Goal: Task Accomplishment & Management: Manage account settings

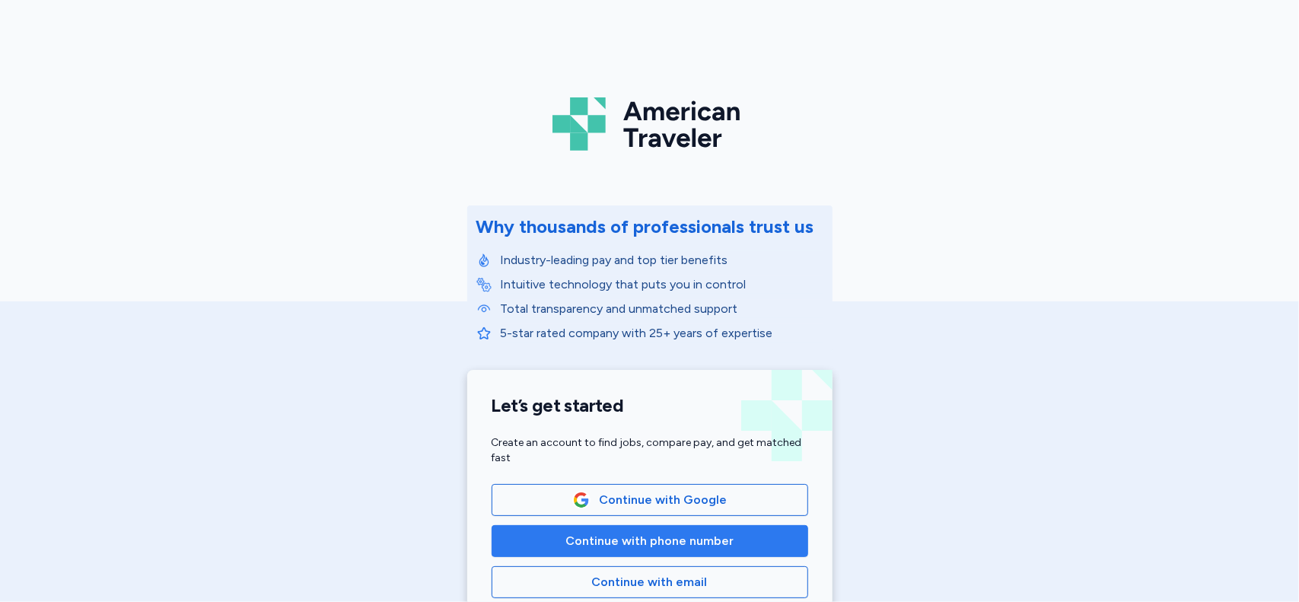
click at [610, 538] on span "Continue with phone number" at bounding box center [649, 541] width 168 height 18
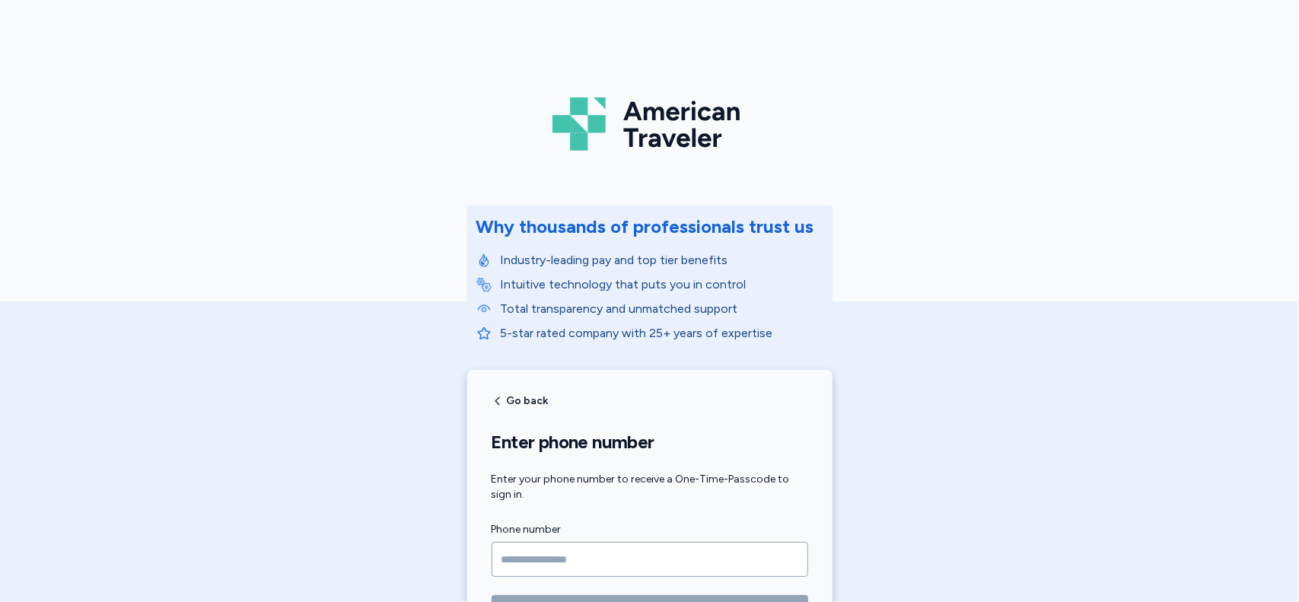
click at [610, 538] on label "Phone number" at bounding box center [649, 529] width 317 height 18
click at [519, 555] on input "Phone number" at bounding box center [649, 559] width 317 height 35
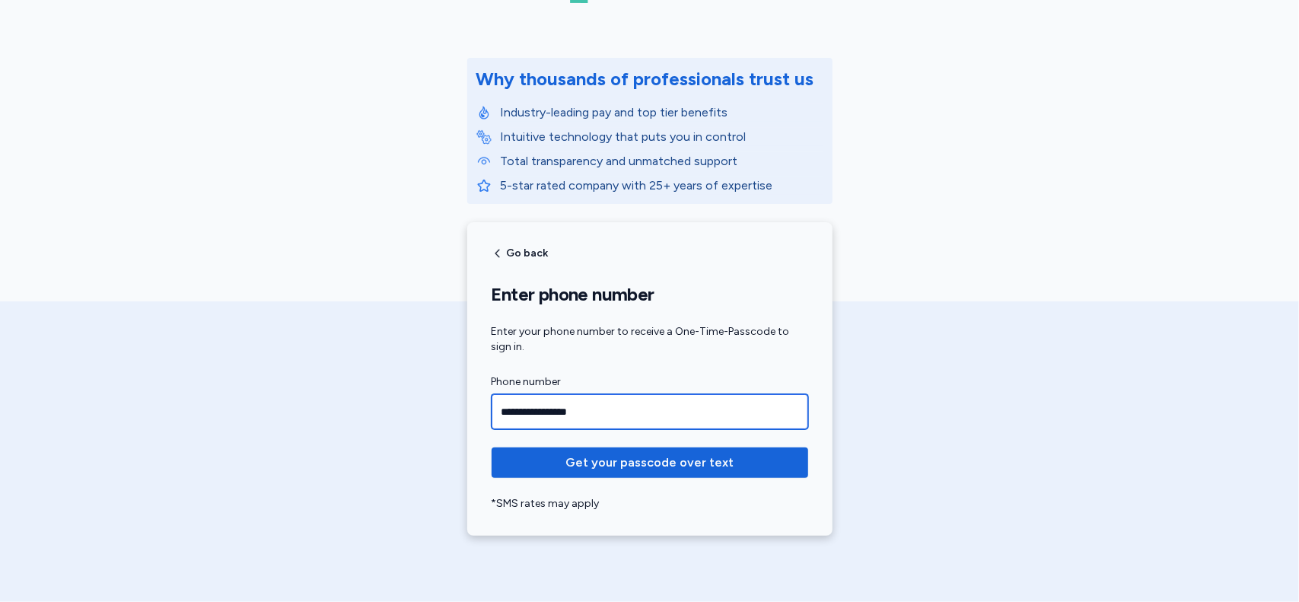
scroll to position [158, 0]
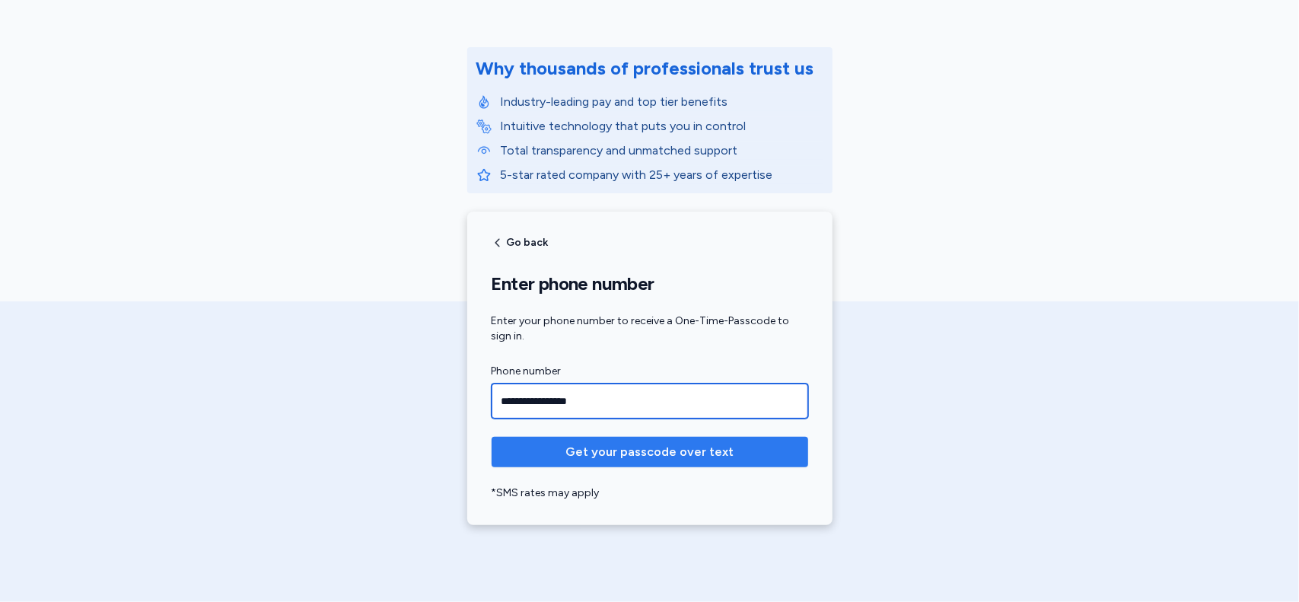
type input "**********"
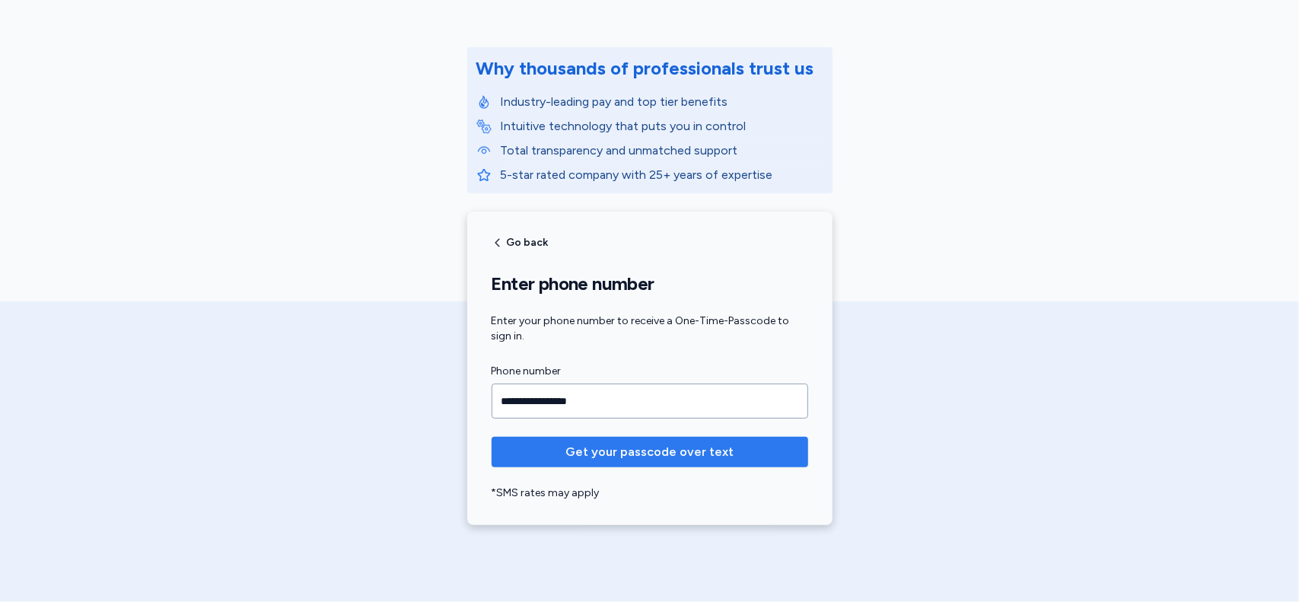
click at [676, 451] on span "Get your passcode over text" at bounding box center [649, 452] width 168 height 18
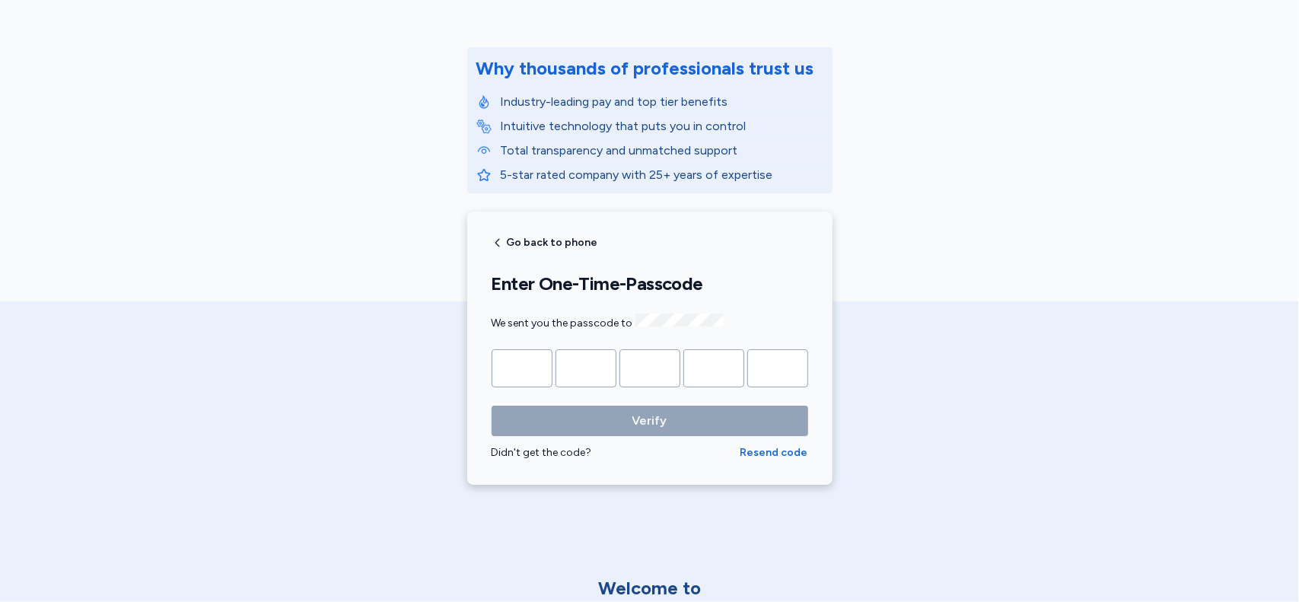
type input "*"
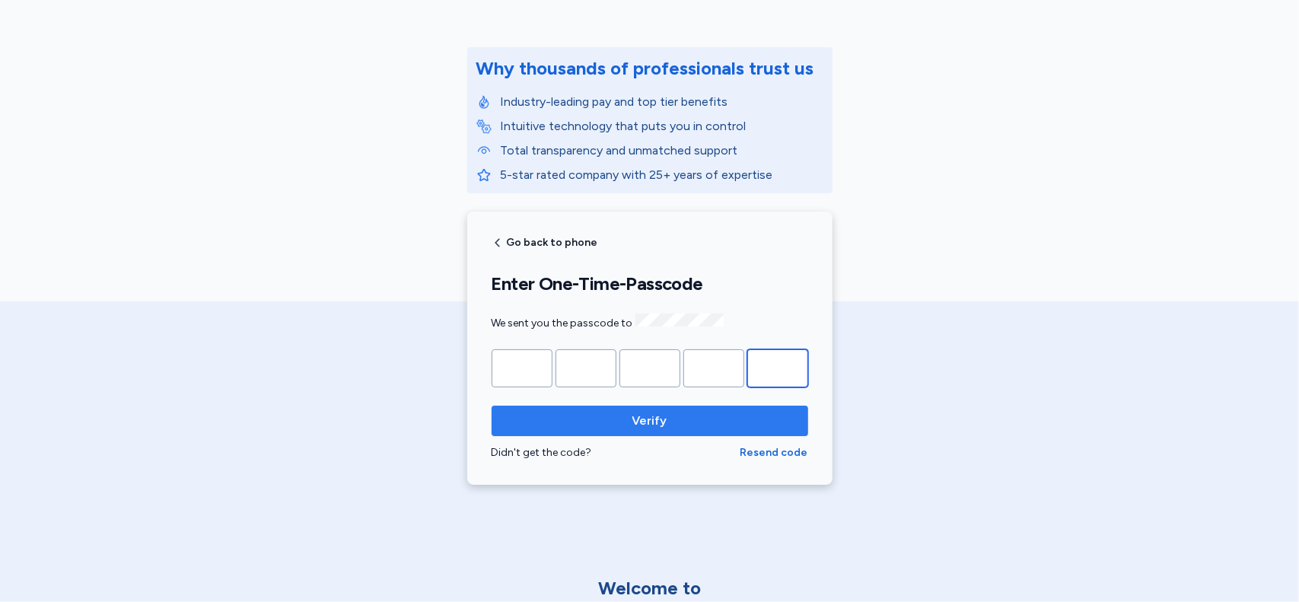
type input "*"
click at [671, 422] on span "Verify" at bounding box center [650, 421] width 292 height 18
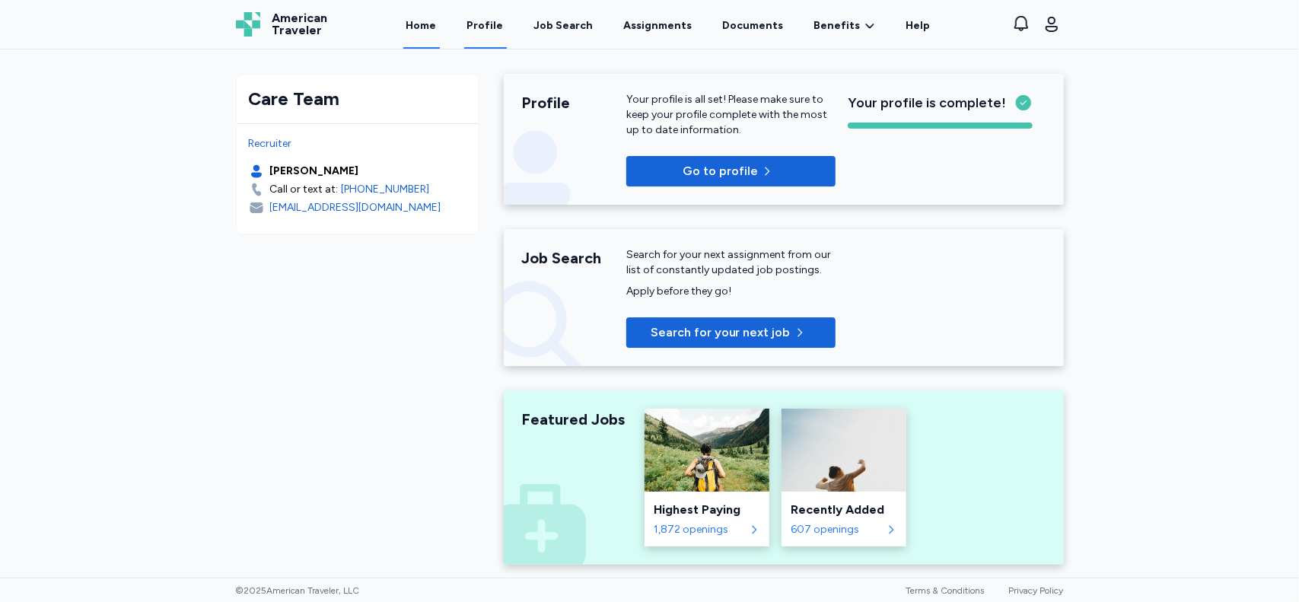
click at [484, 24] on link "Profile" at bounding box center [485, 25] width 43 height 47
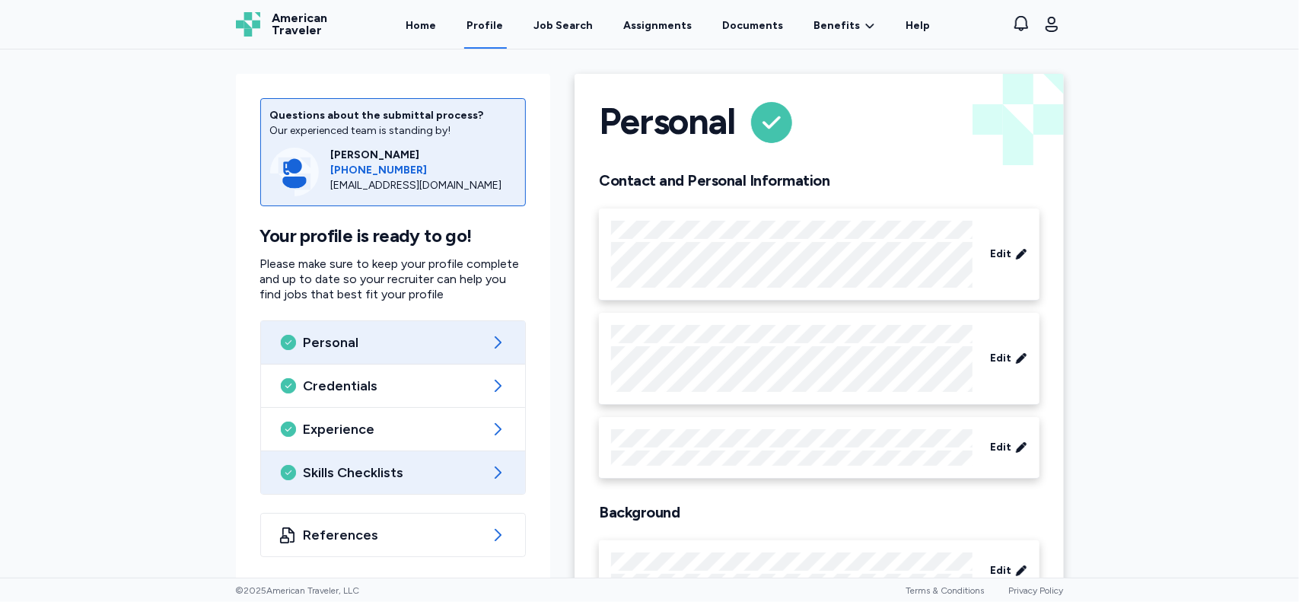
click at [483, 472] on div "Skills Checklists" at bounding box center [393, 472] width 265 height 43
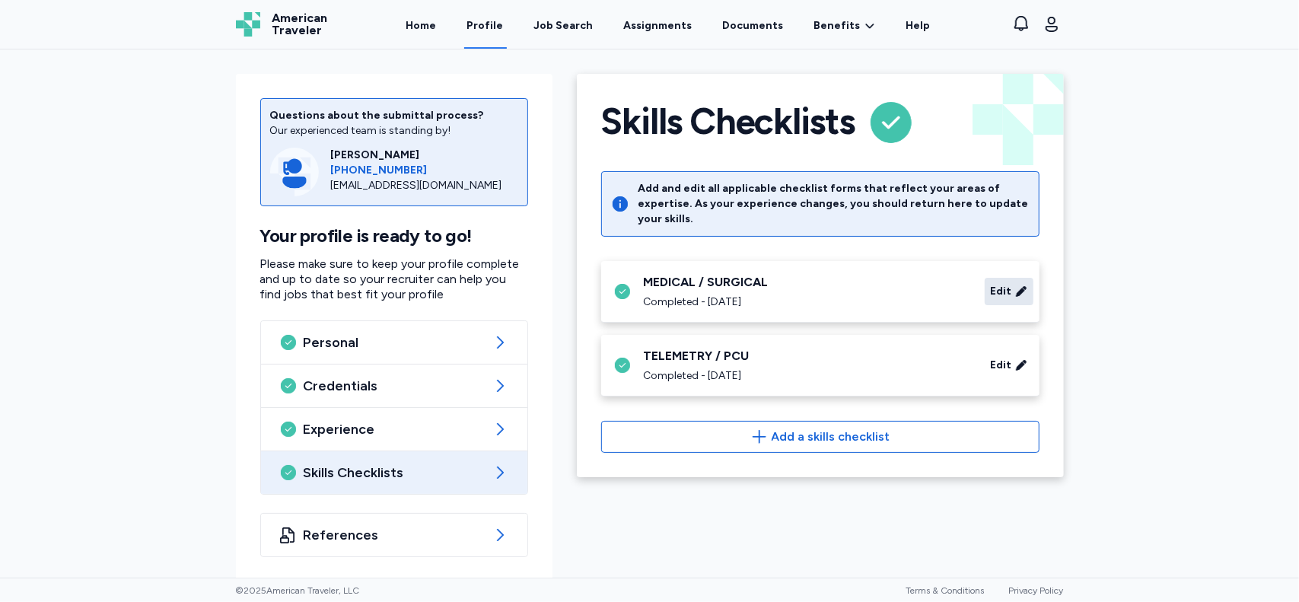
click at [998, 284] on span "Edit" at bounding box center [1001, 291] width 21 height 15
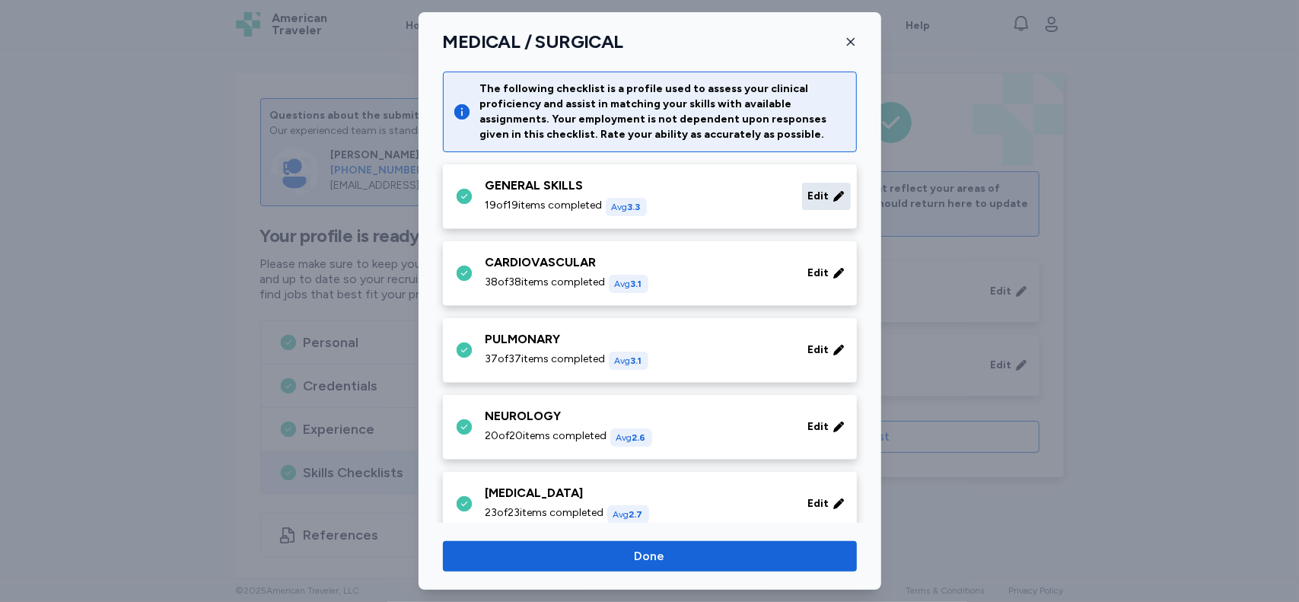
click at [808, 197] on span "Edit" at bounding box center [818, 196] width 21 height 15
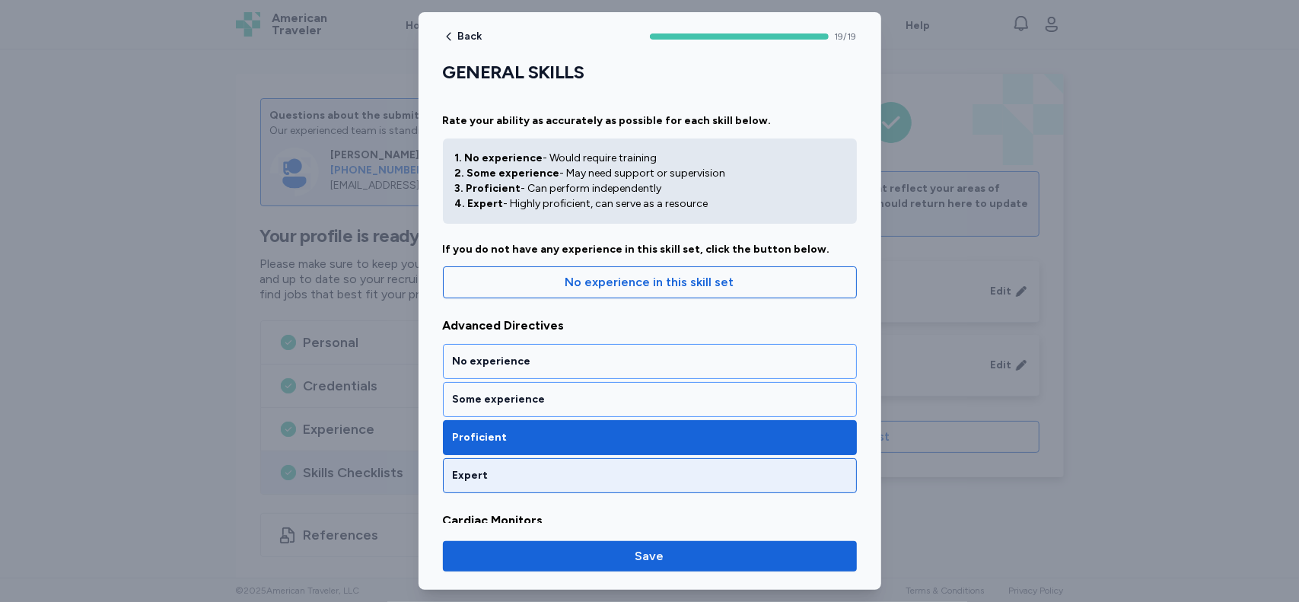
click at [813, 471] on div "Expert" at bounding box center [650, 475] width 394 height 15
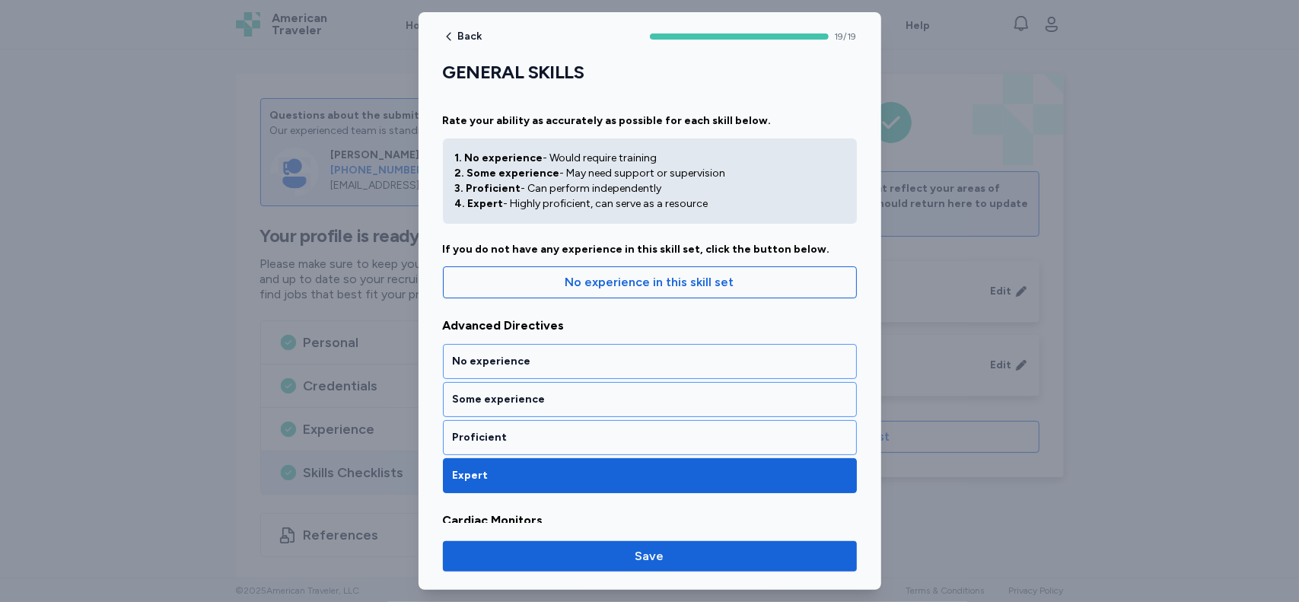
click at [813, 471] on div "Expert" at bounding box center [650, 475] width 394 height 15
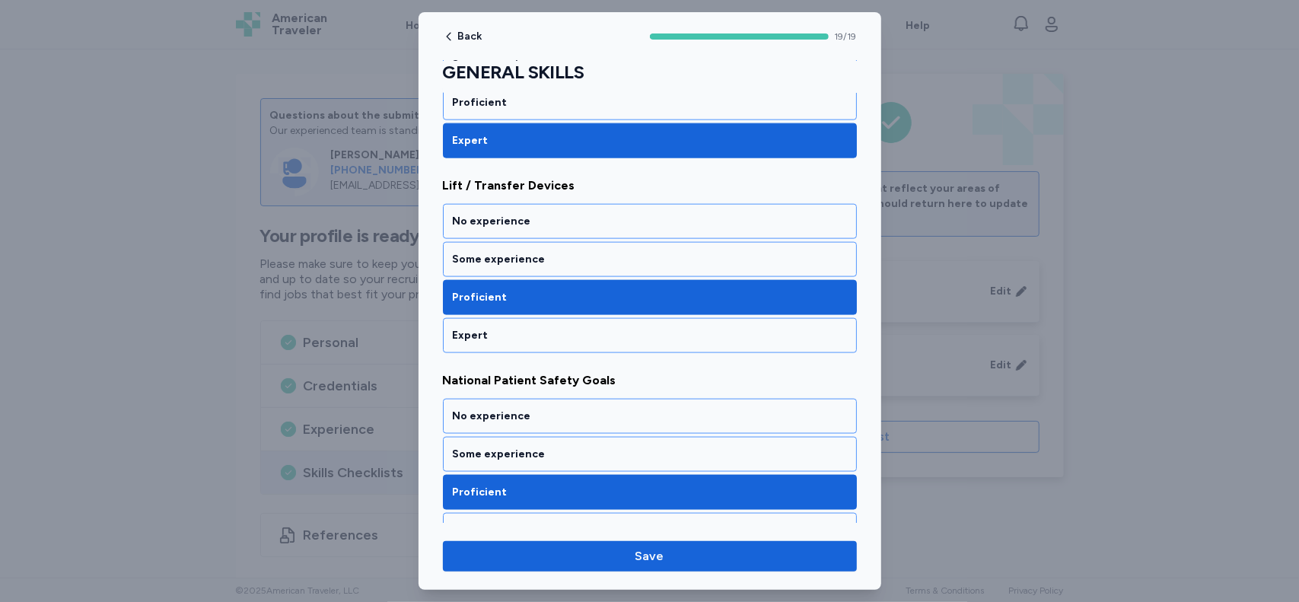
scroll to position [1389, 0]
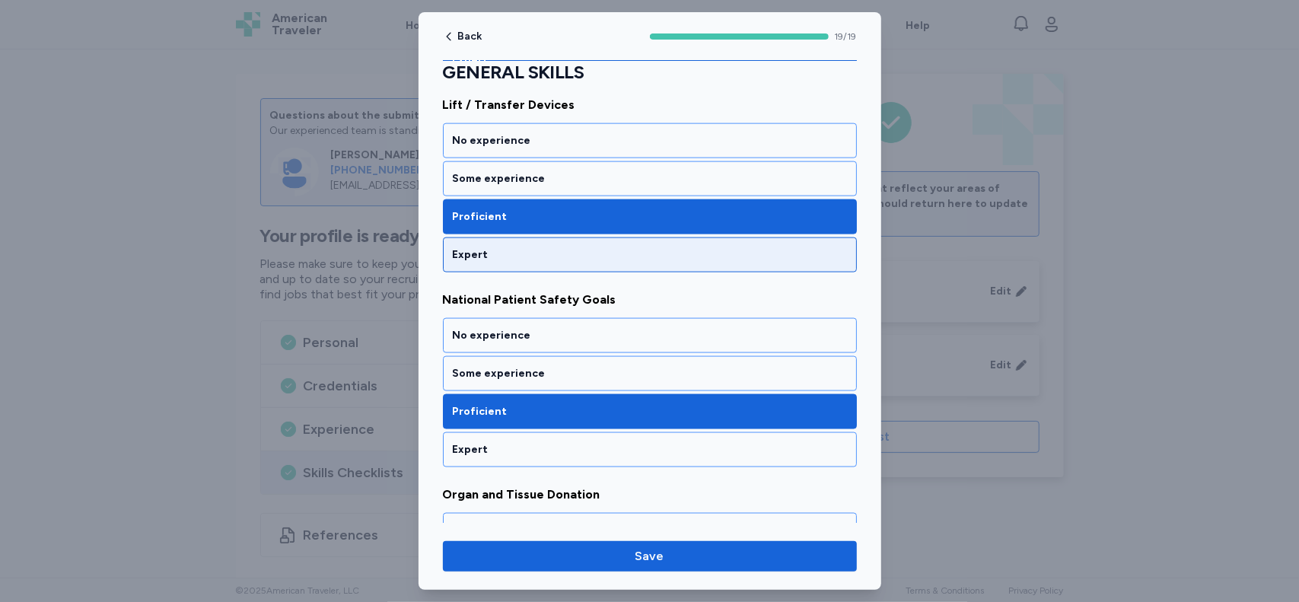
click at [500, 247] on div "Expert" at bounding box center [650, 254] width 394 height 15
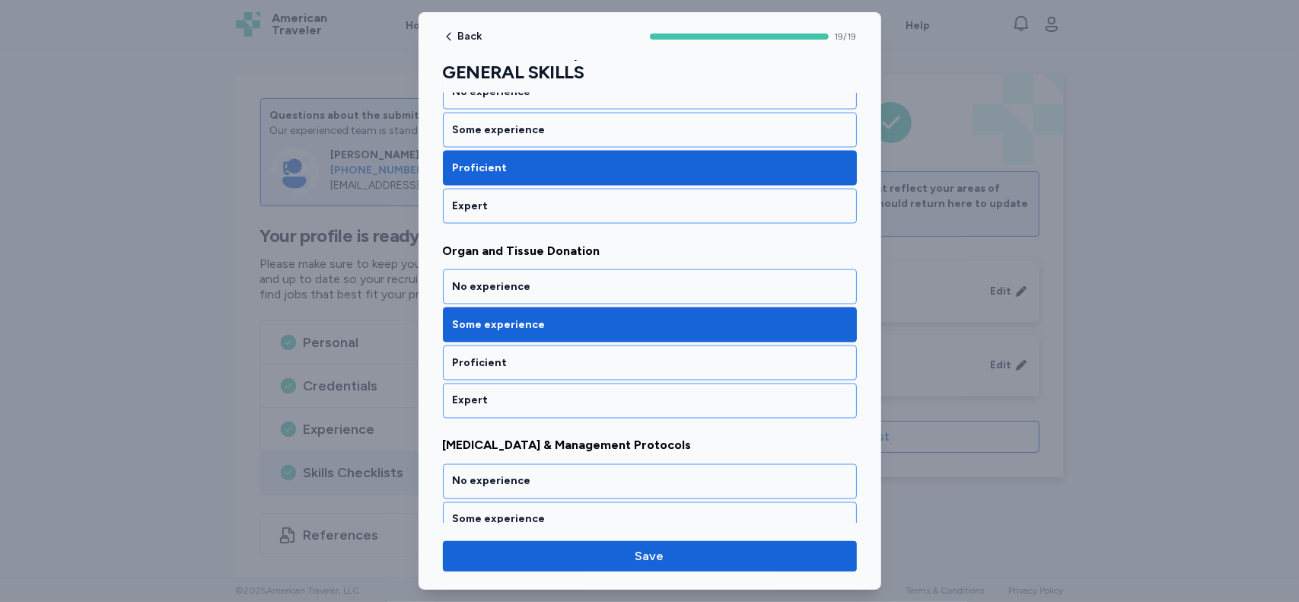
scroll to position [1663, 0]
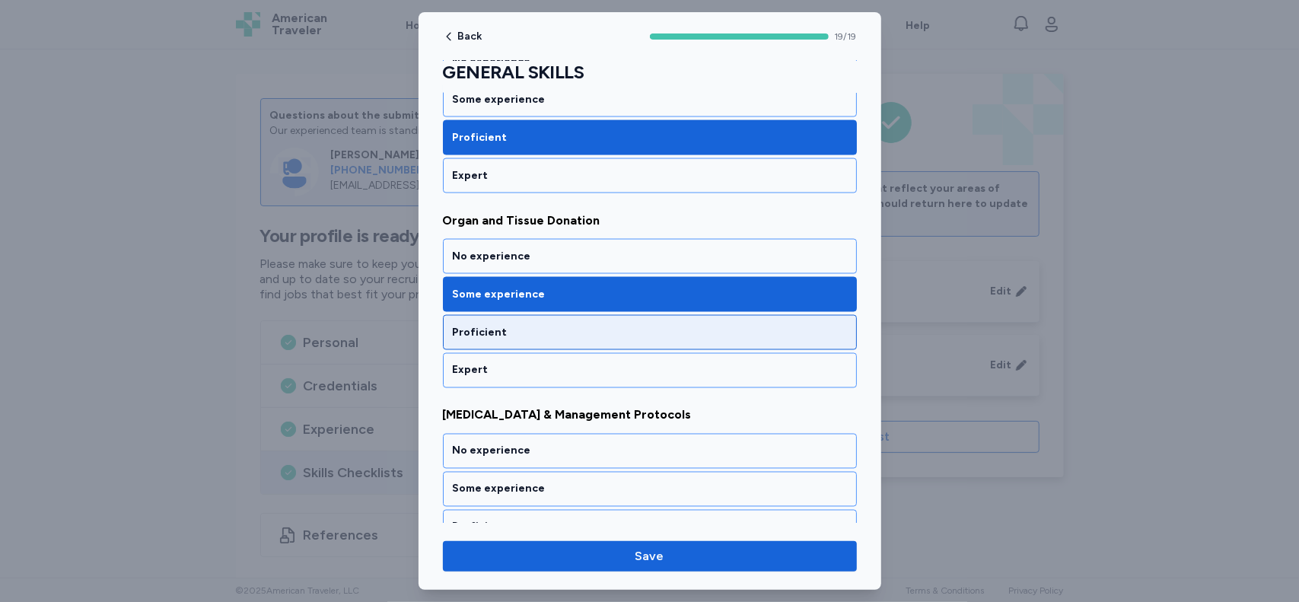
click at [679, 323] on div "Proficient" at bounding box center [650, 332] width 414 height 35
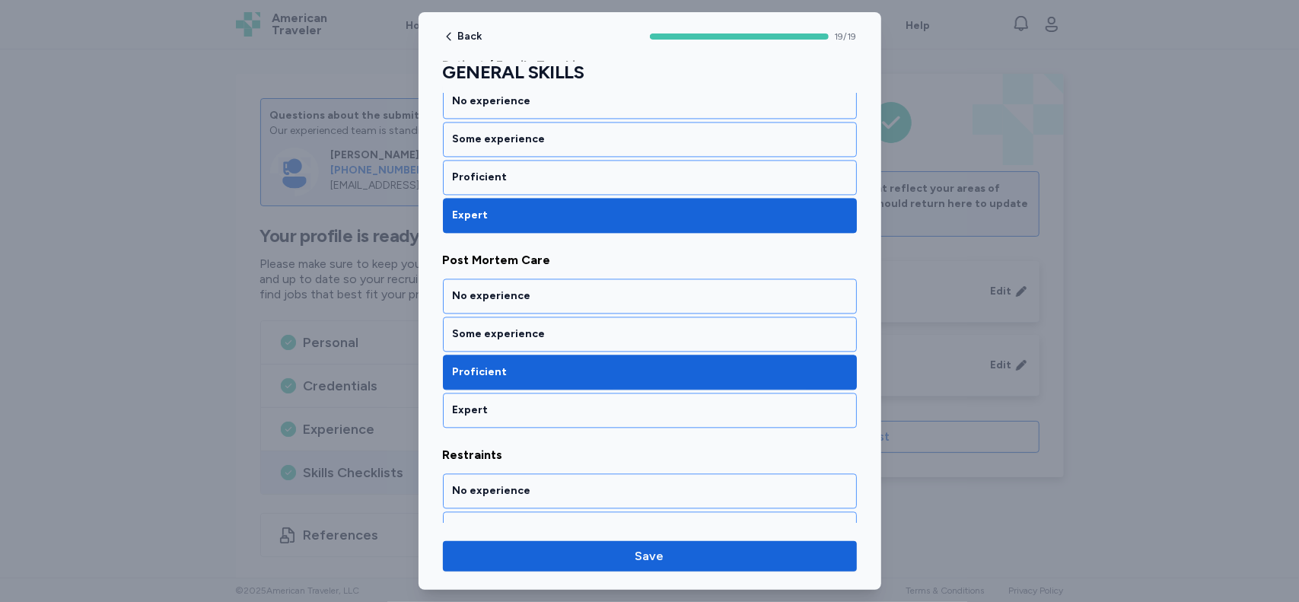
scroll to position [2211, 0]
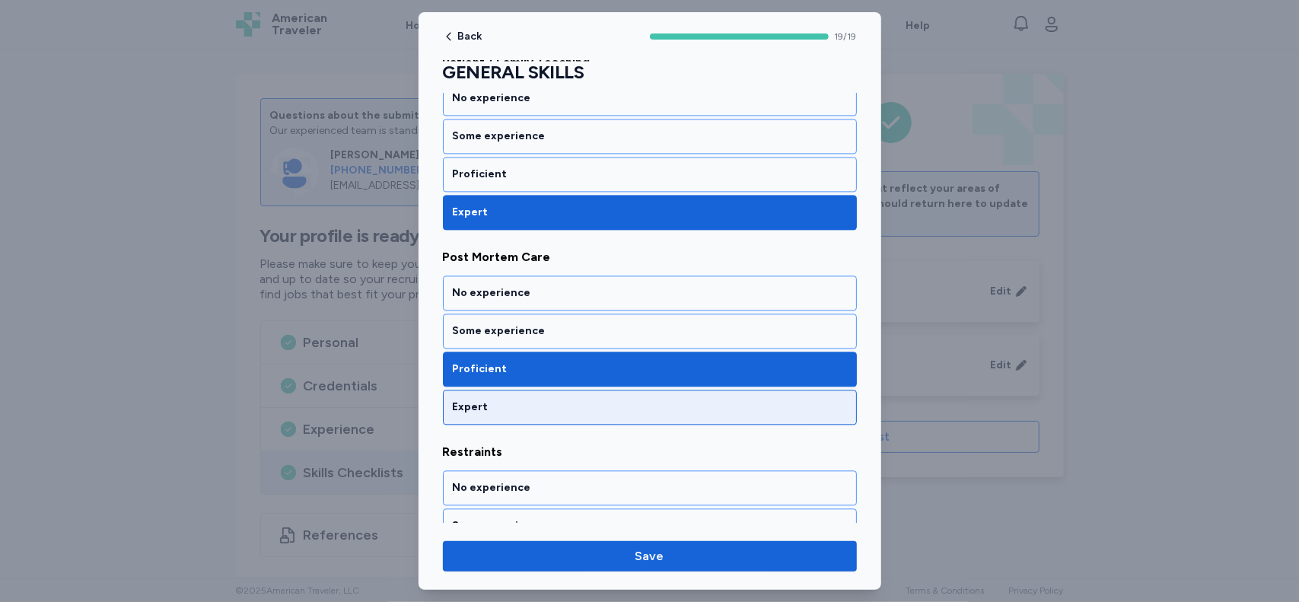
click at [674, 399] on div "Expert" at bounding box center [650, 406] width 394 height 15
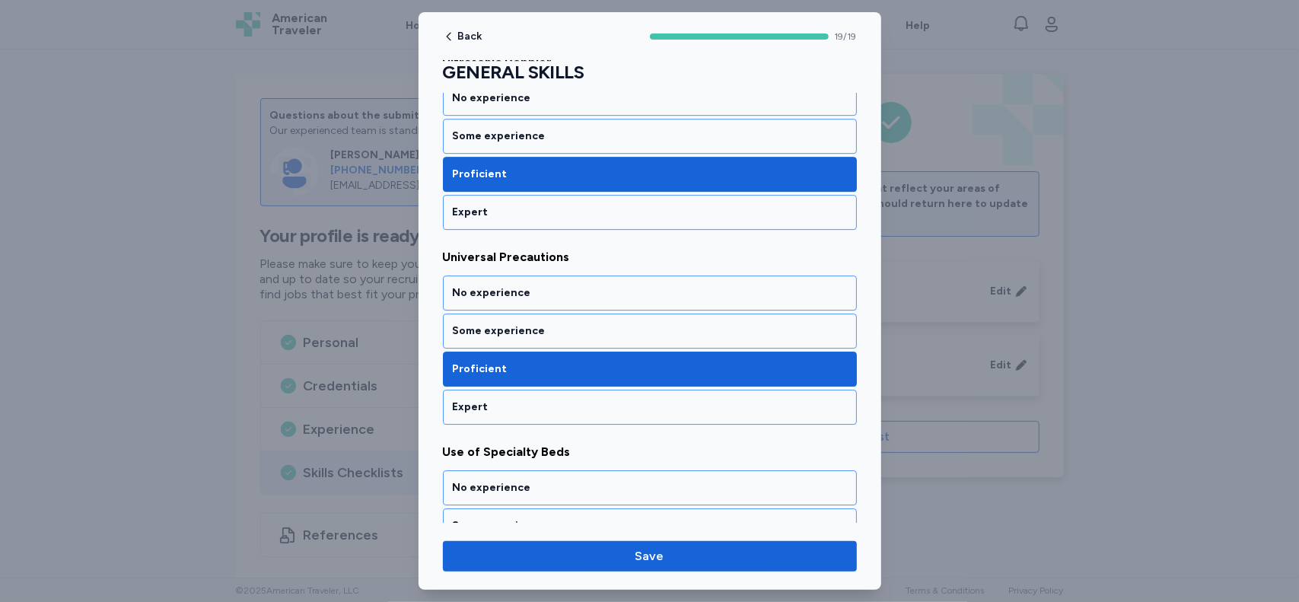
scroll to position [3185, 0]
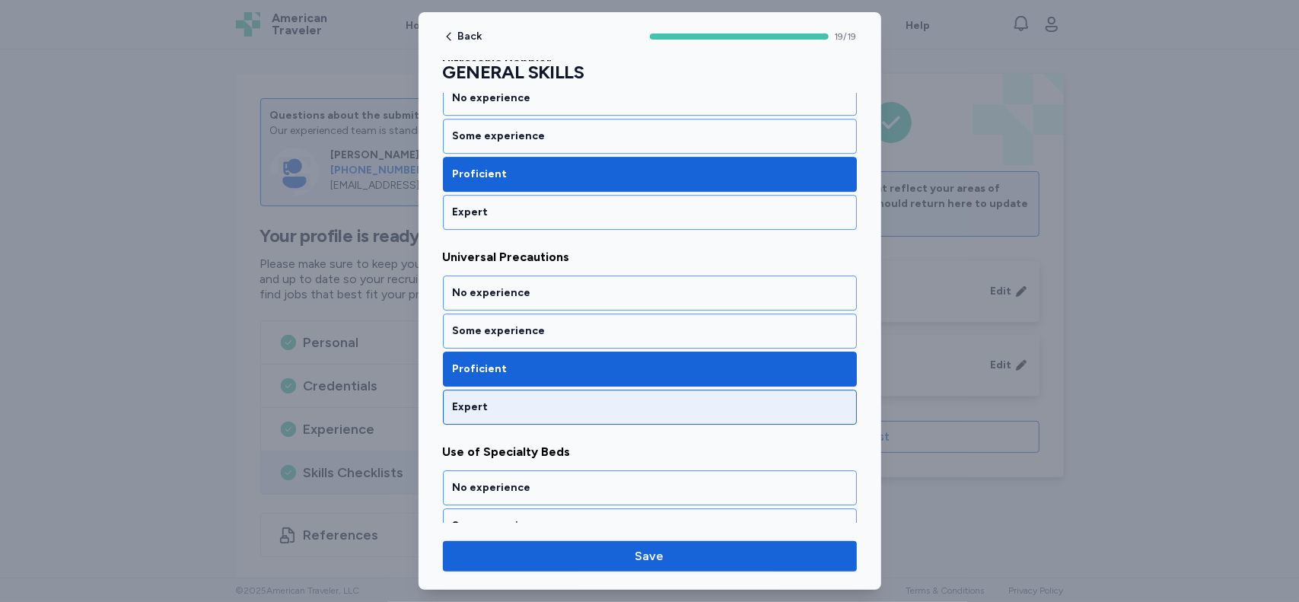
click at [526, 399] on div "Expert" at bounding box center [650, 406] width 394 height 15
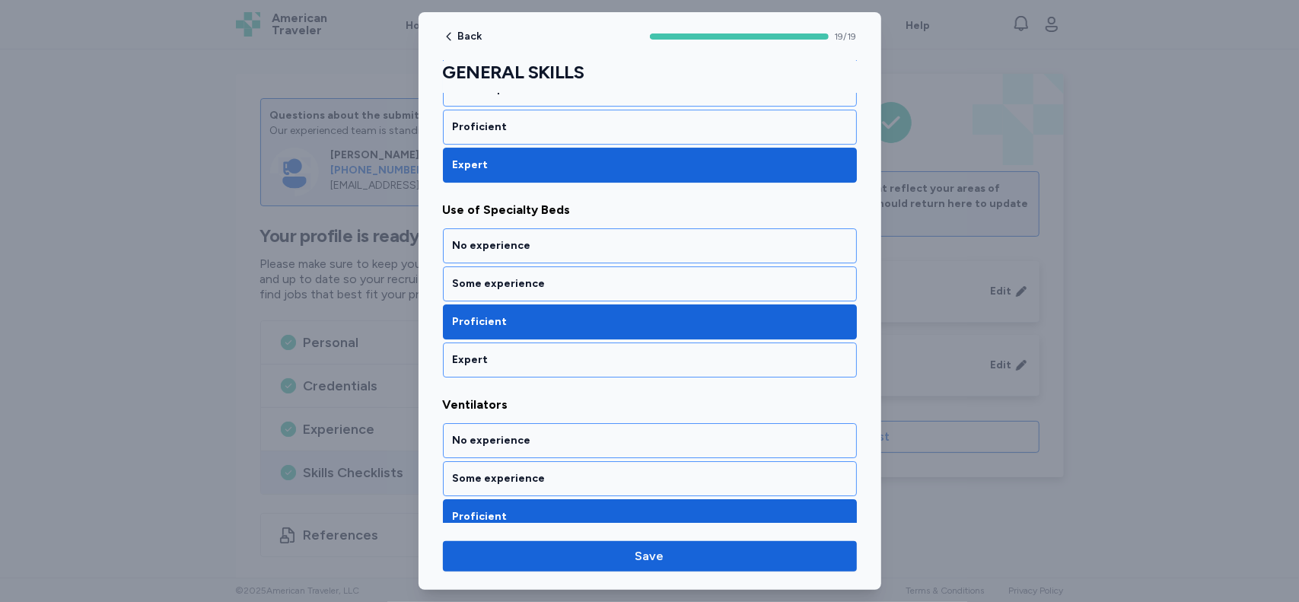
scroll to position [3428, 0]
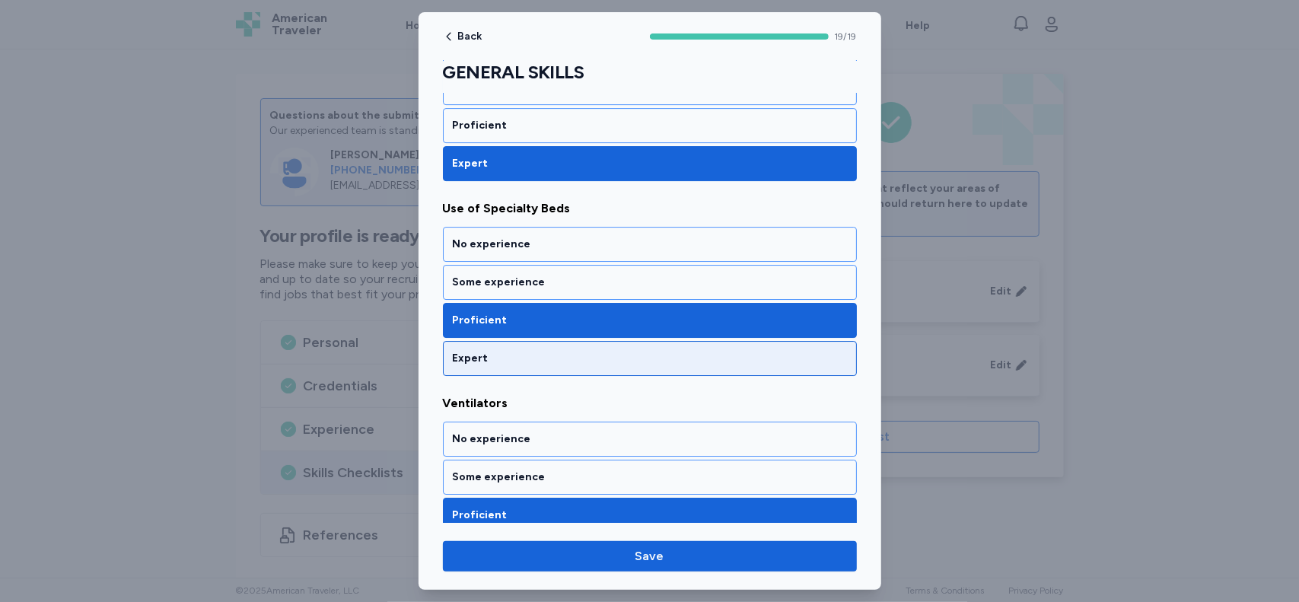
click at [778, 351] on div "Expert" at bounding box center [650, 358] width 394 height 15
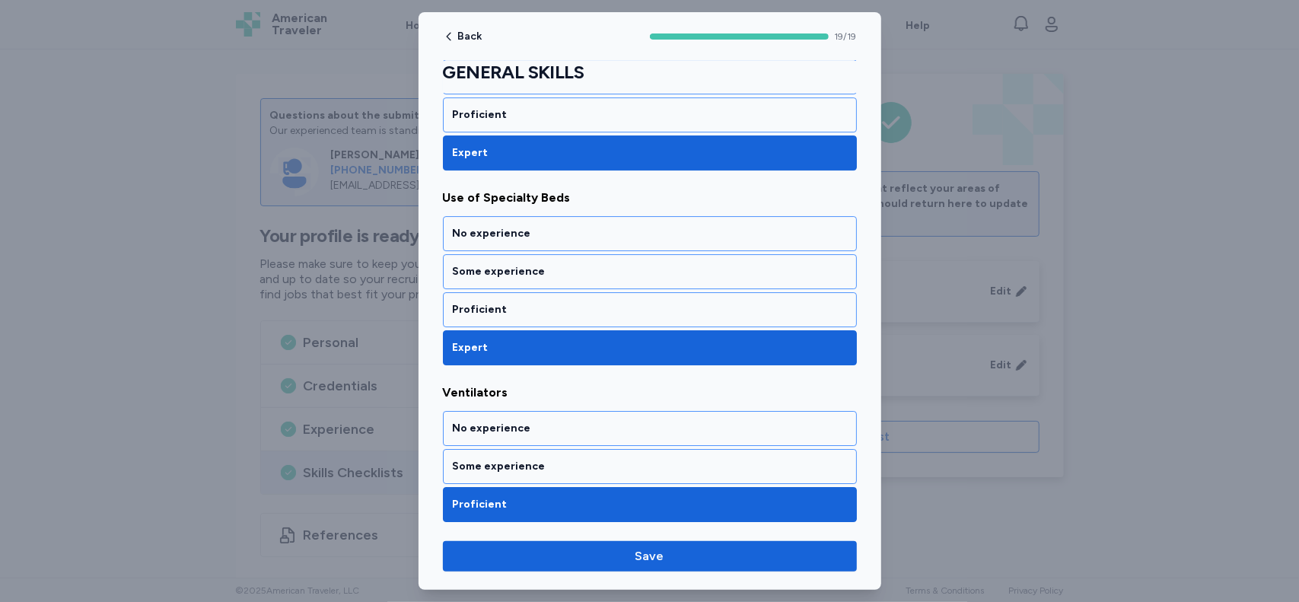
scroll to position [3440, 0]
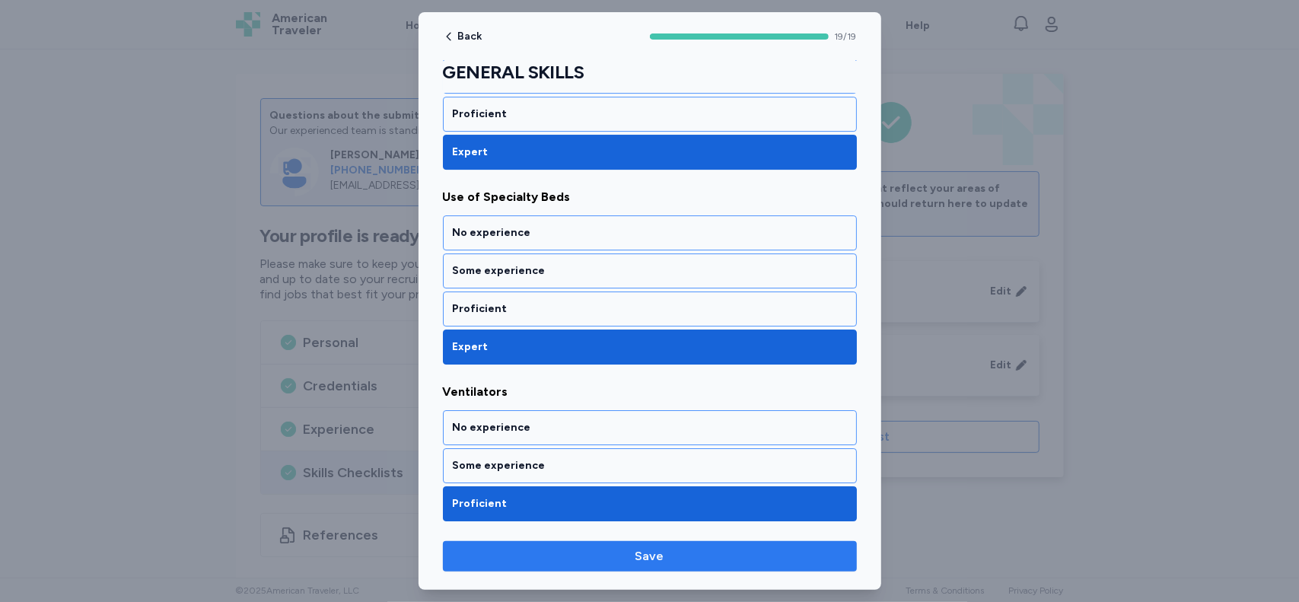
click at [696, 557] on span "Save" at bounding box center [650, 556] width 390 height 18
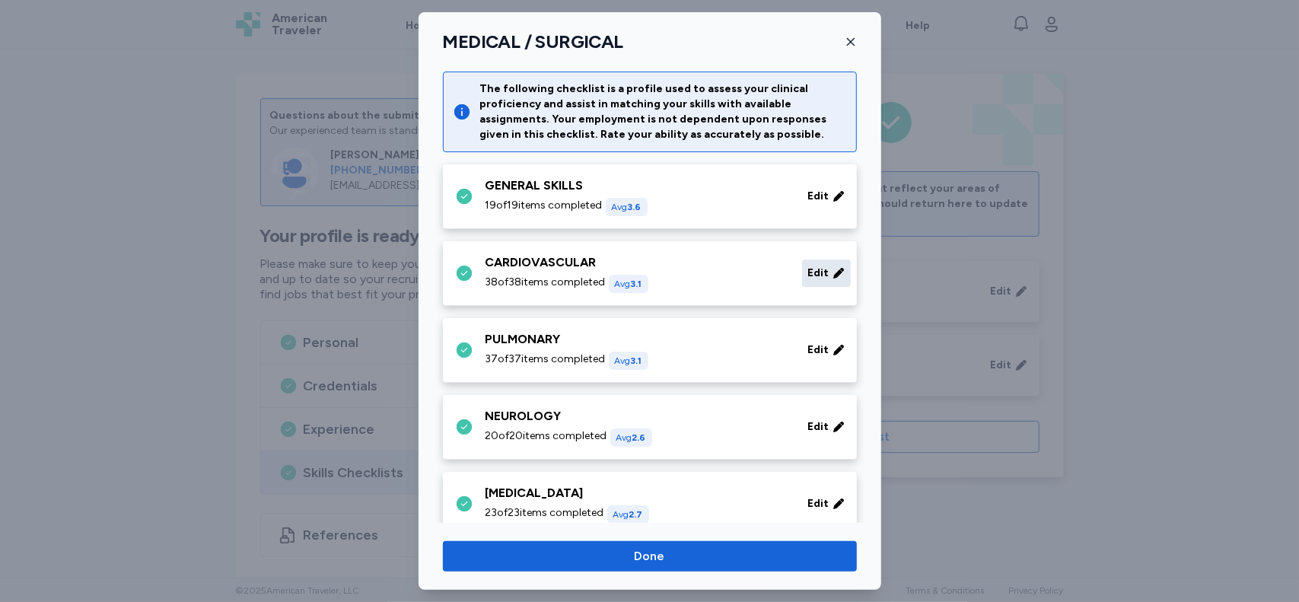
click at [809, 275] on span "Edit" at bounding box center [818, 273] width 21 height 15
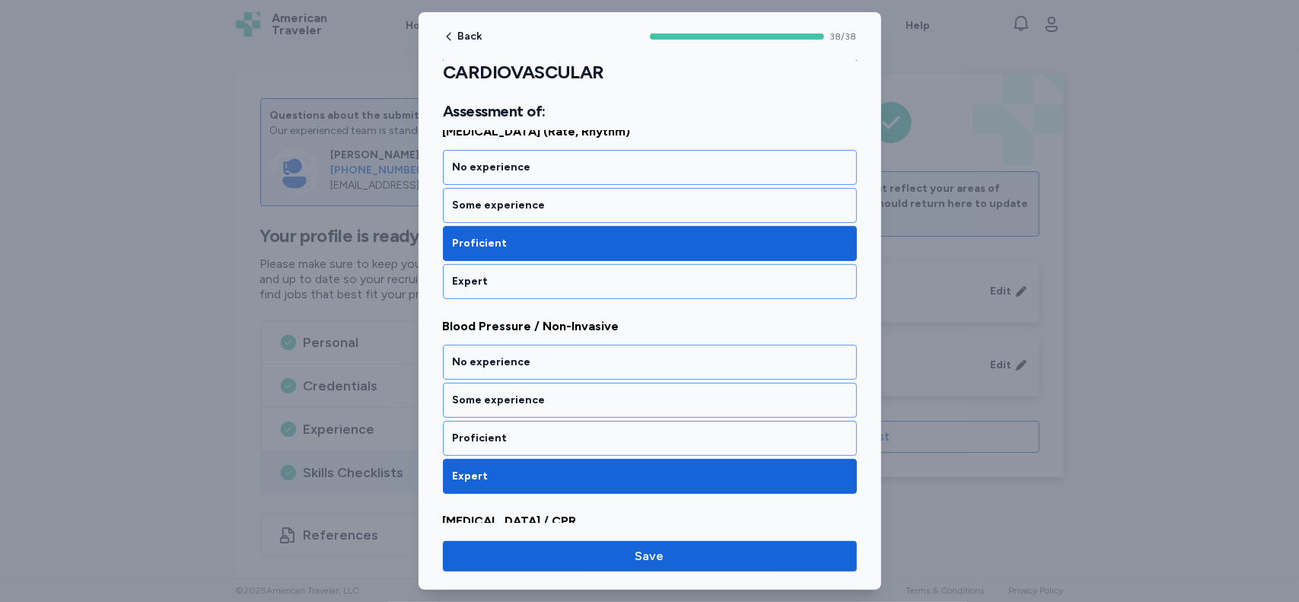
scroll to position [243, 0]
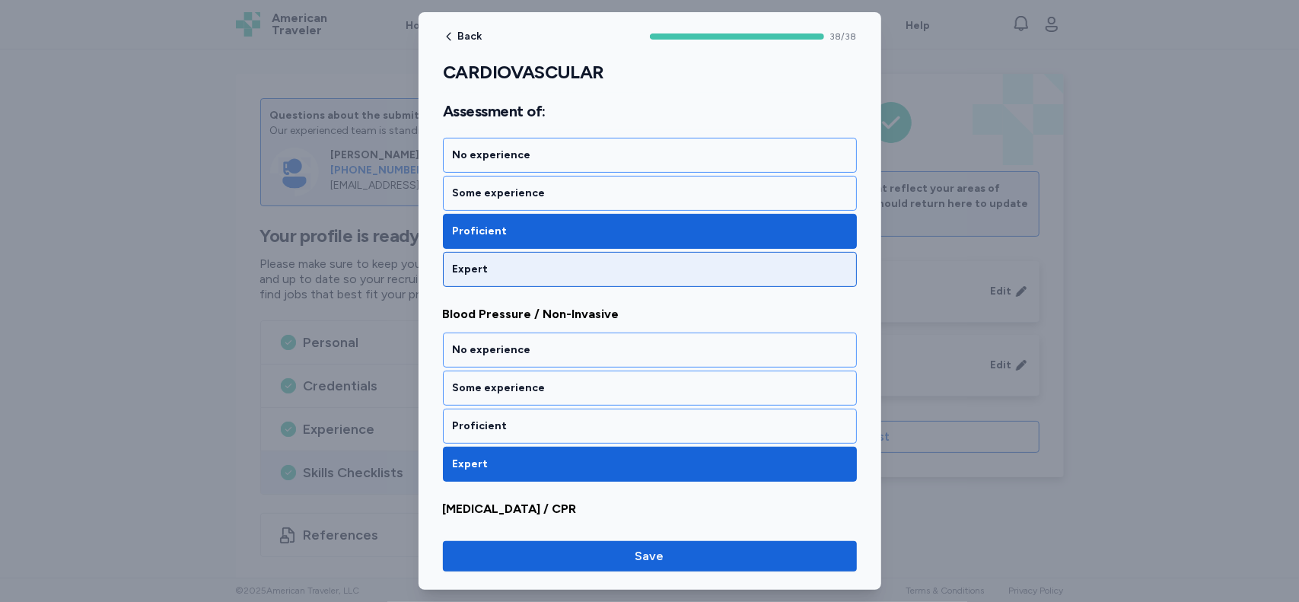
click at [644, 267] on div "Expert" at bounding box center [650, 269] width 394 height 15
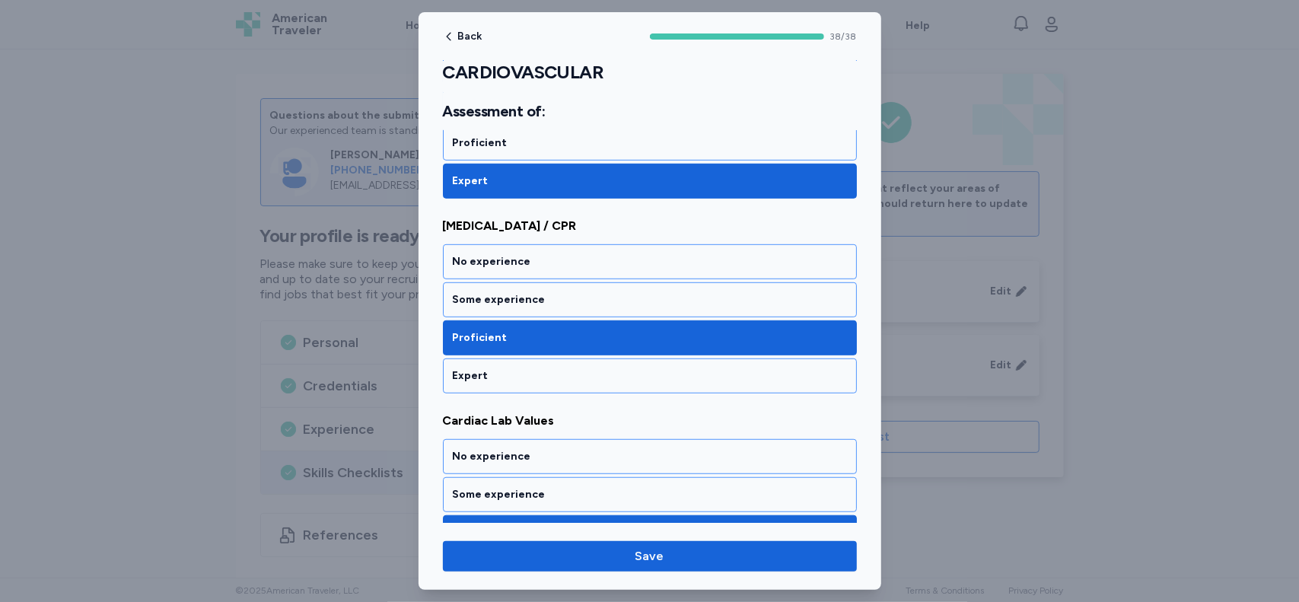
scroll to position [536, 0]
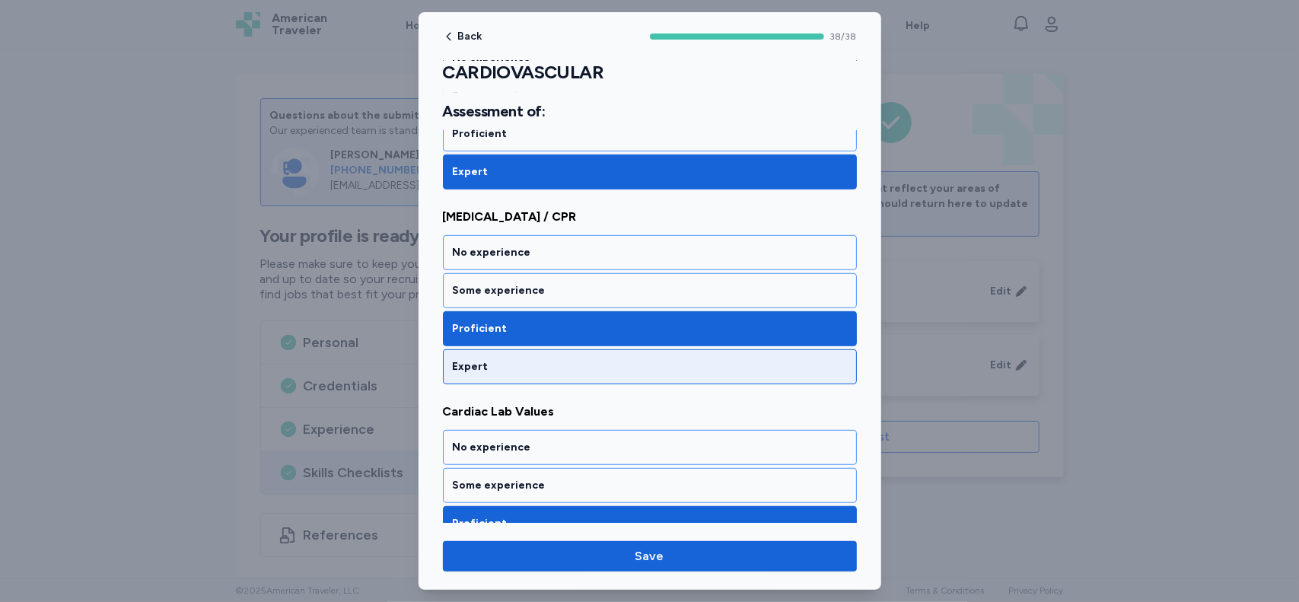
click at [520, 365] on div "Expert" at bounding box center [650, 366] width 394 height 15
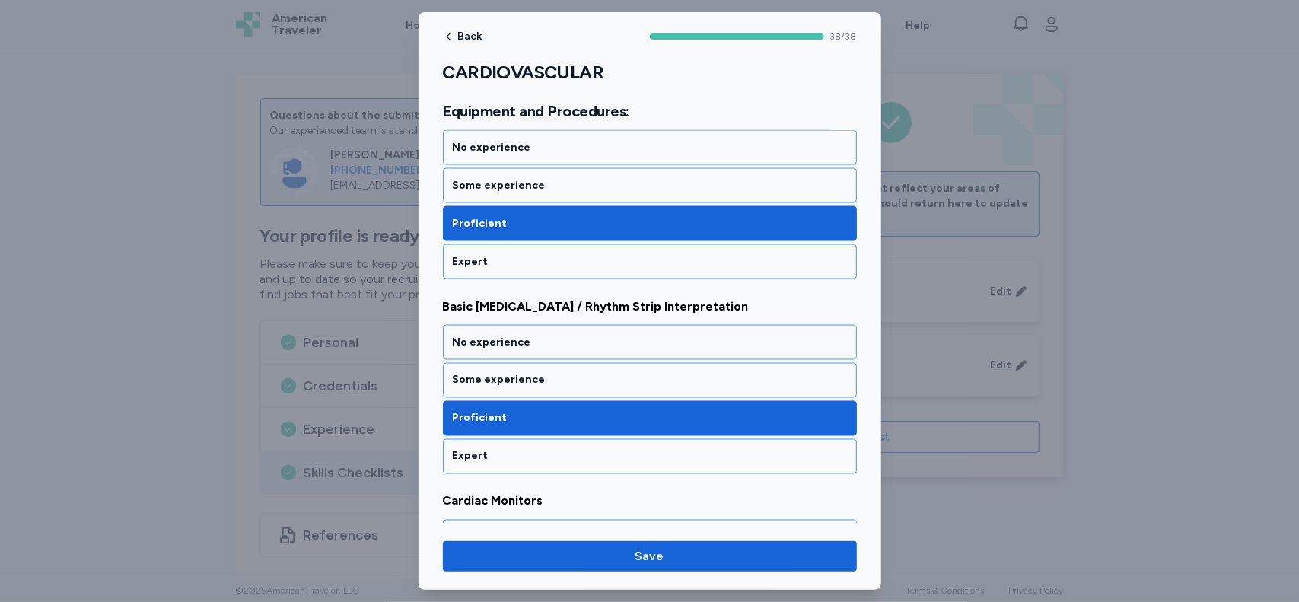
scroll to position [1682, 0]
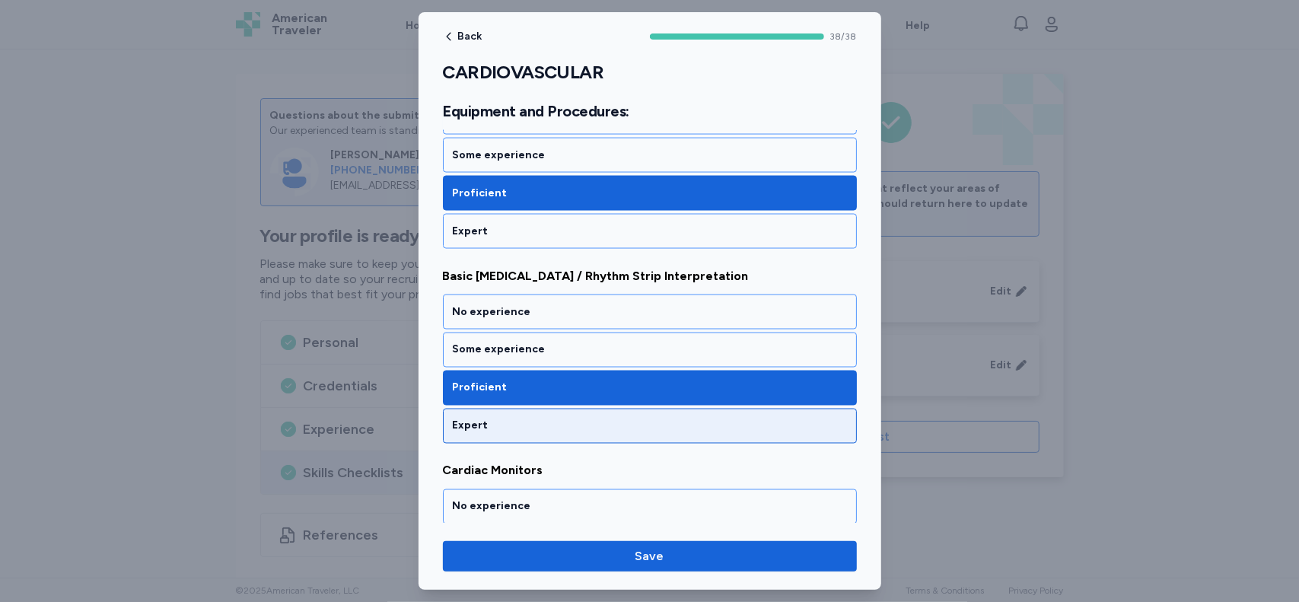
click at [735, 418] on div "Expert" at bounding box center [650, 425] width 394 height 15
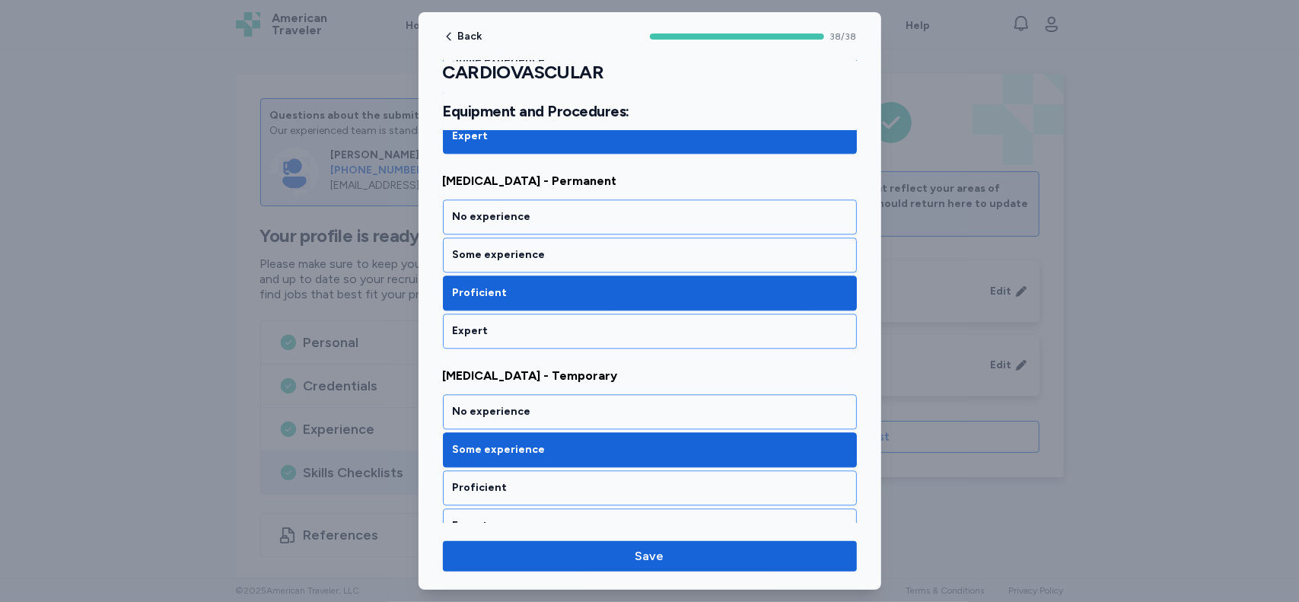
scroll to position [2383, 0]
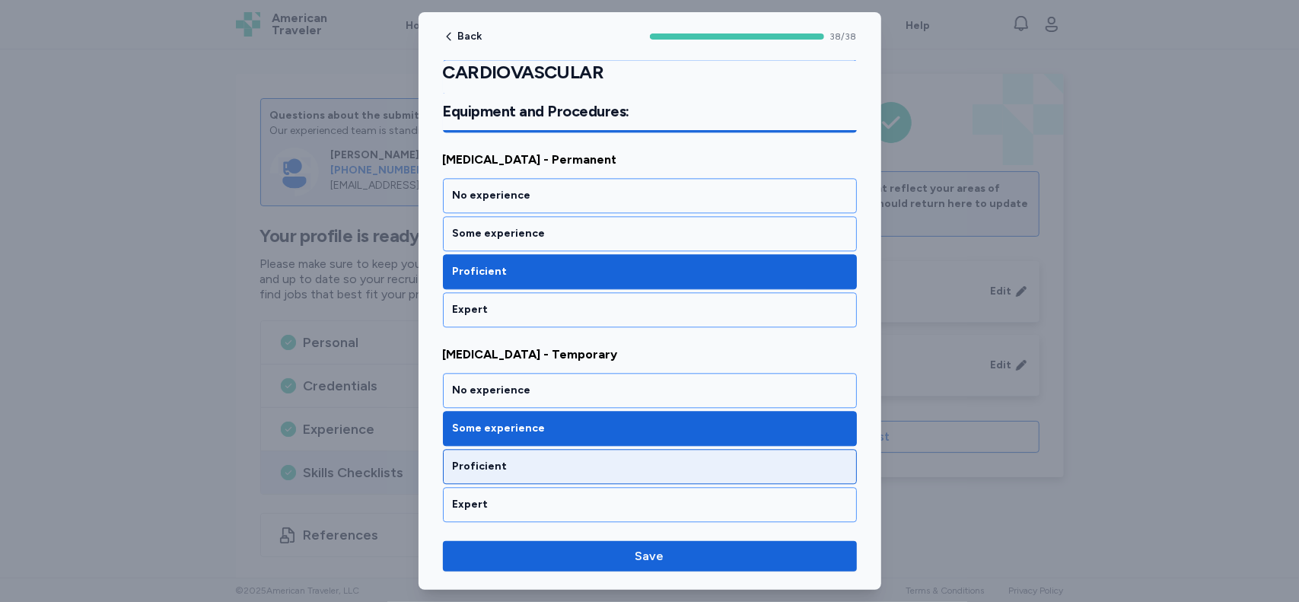
click at [814, 459] on div "Proficient" at bounding box center [650, 466] width 394 height 15
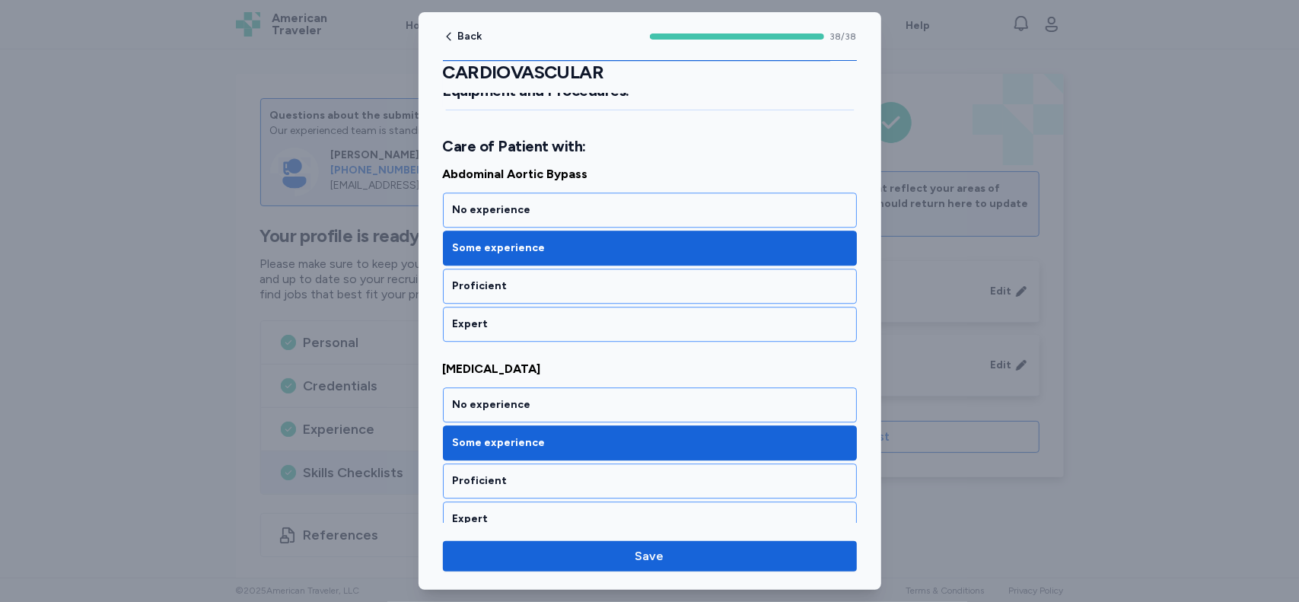
scroll to position [2809, 0]
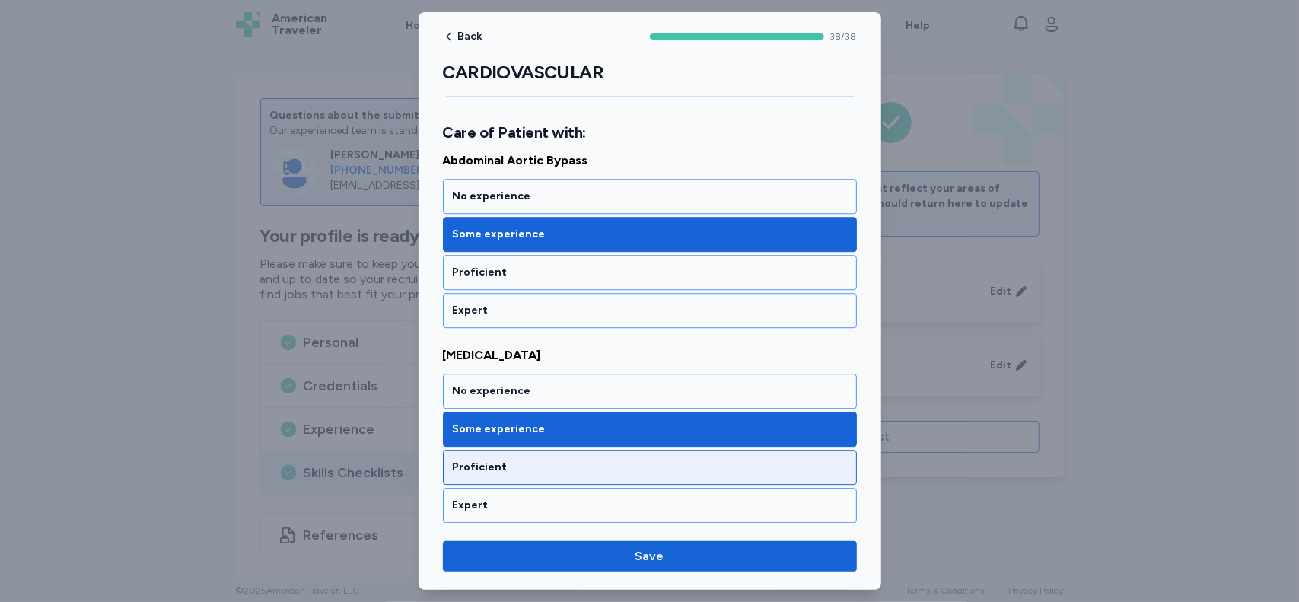
click at [778, 460] on div "Proficient" at bounding box center [650, 467] width 394 height 15
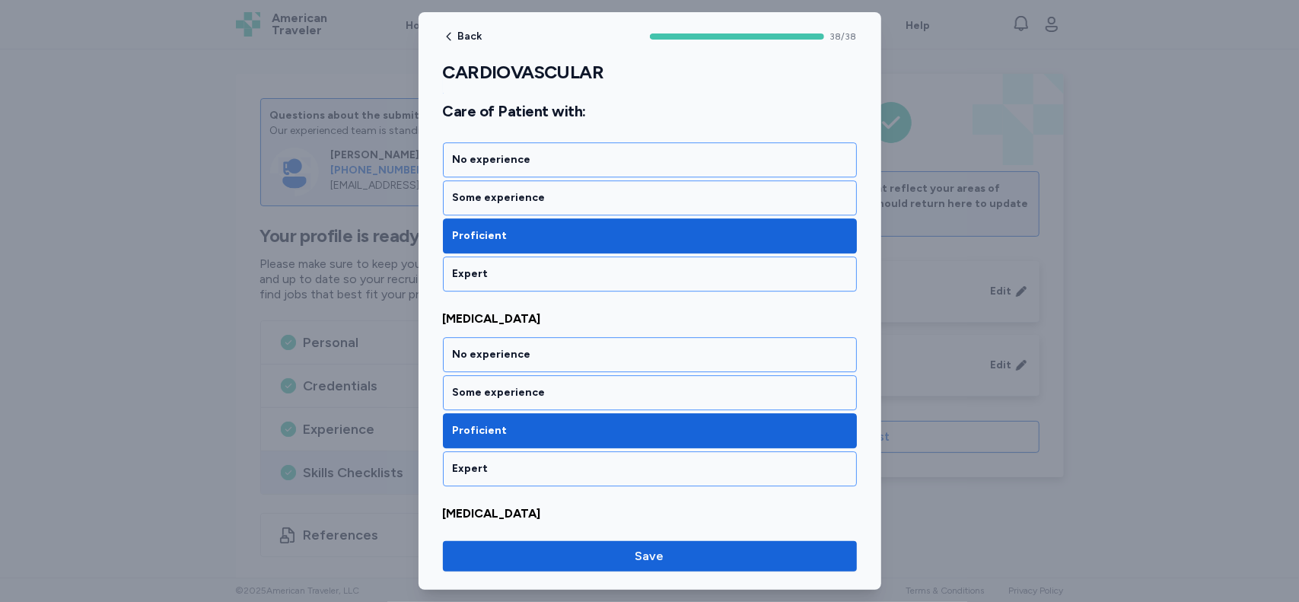
scroll to position [3052, 0]
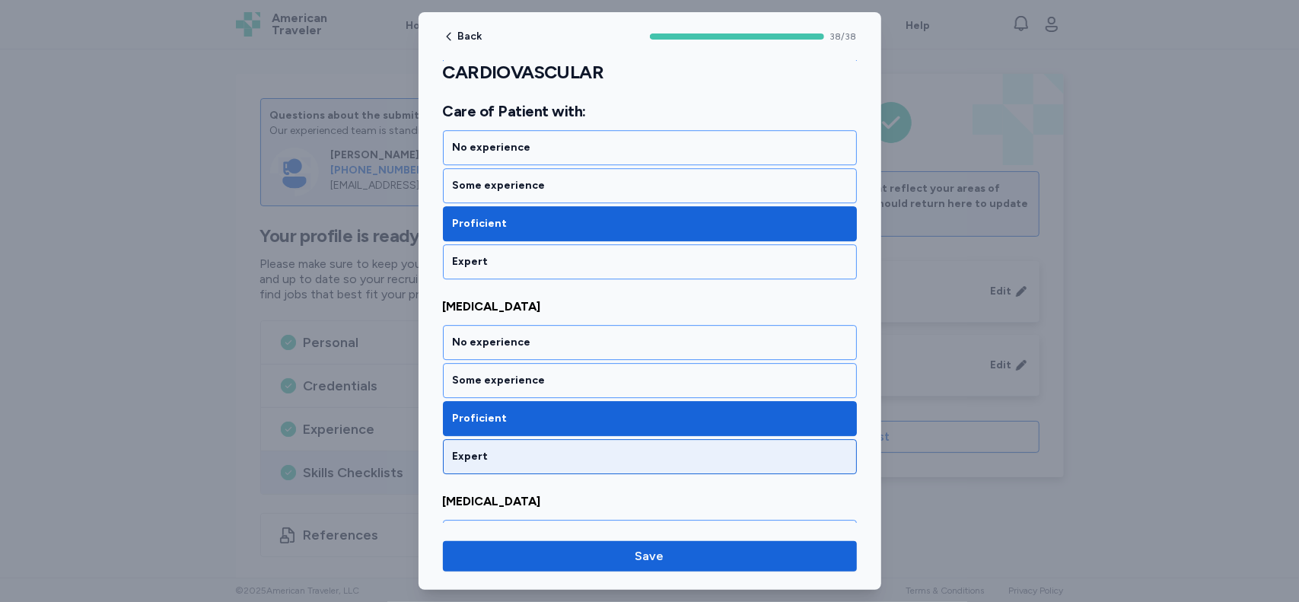
click at [781, 439] on div "Expert" at bounding box center [650, 456] width 414 height 35
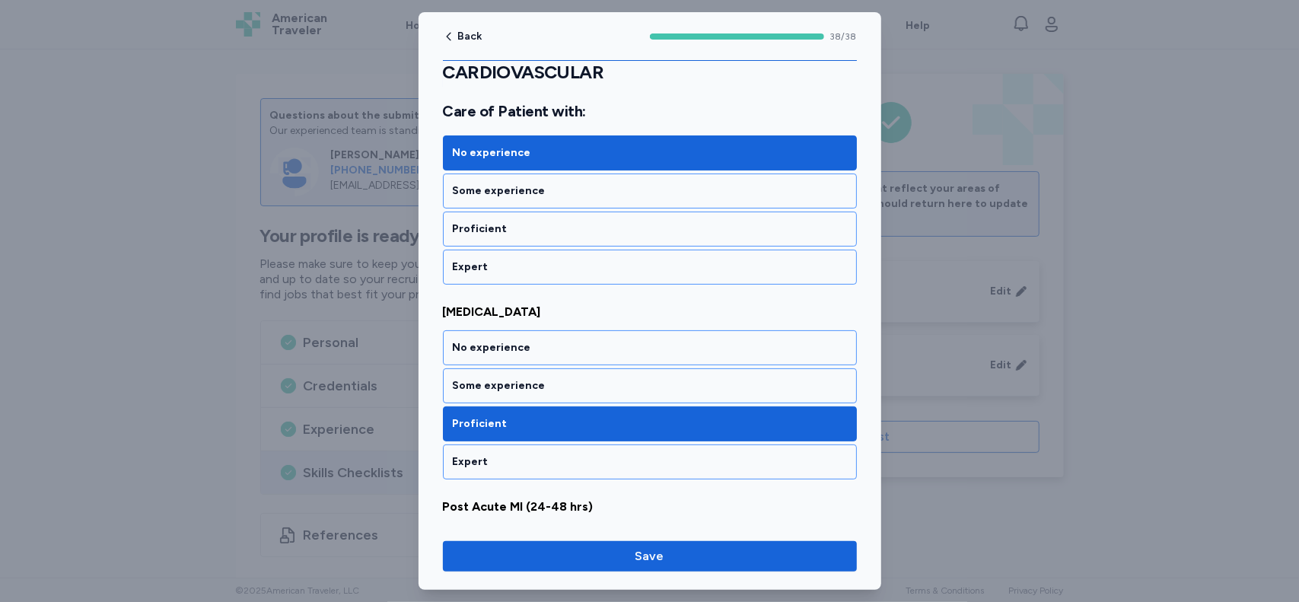
scroll to position [4036, 0]
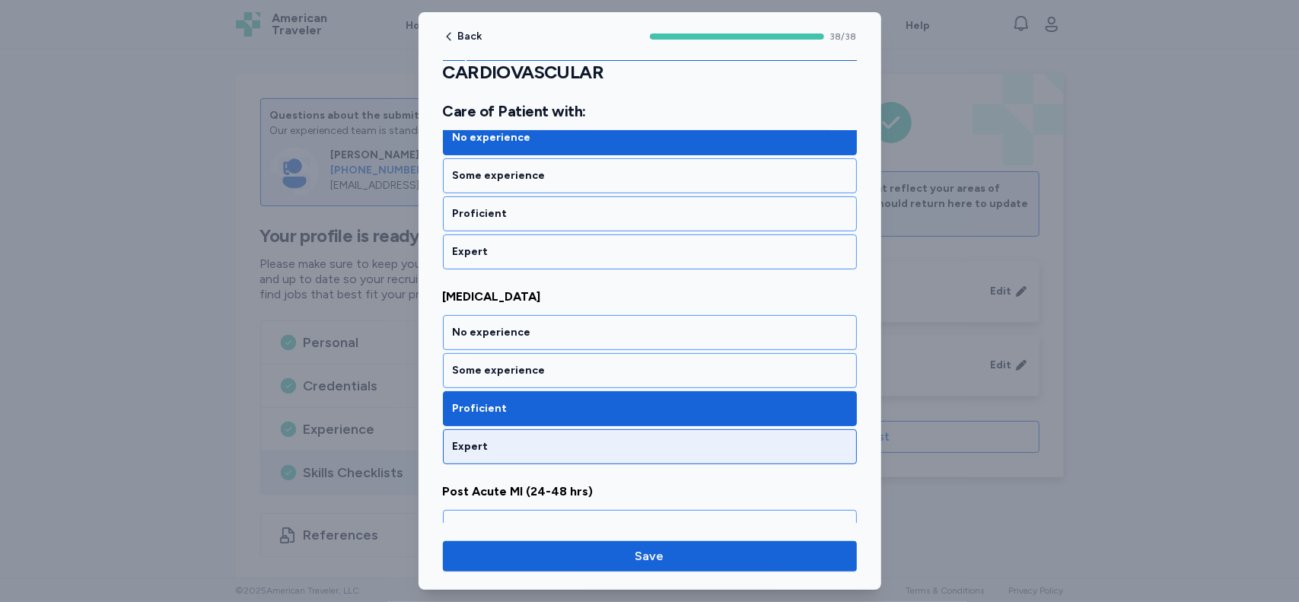
click at [775, 439] on div "Expert" at bounding box center [650, 446] width 394 height 15
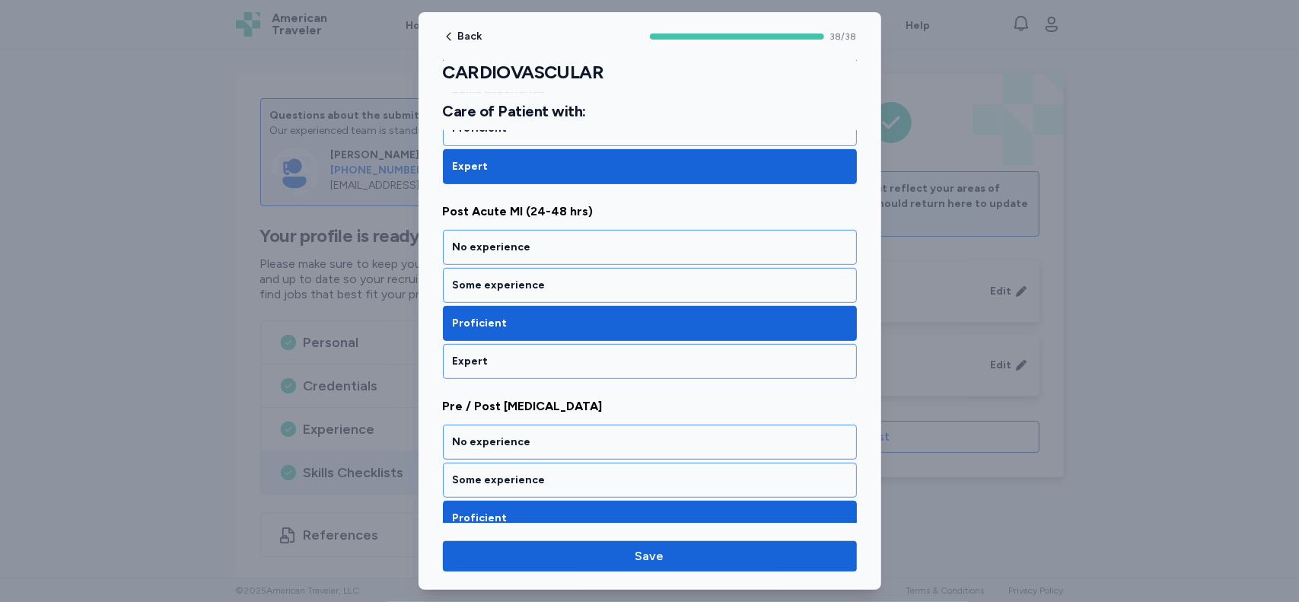
scroll to position [4325, 0]
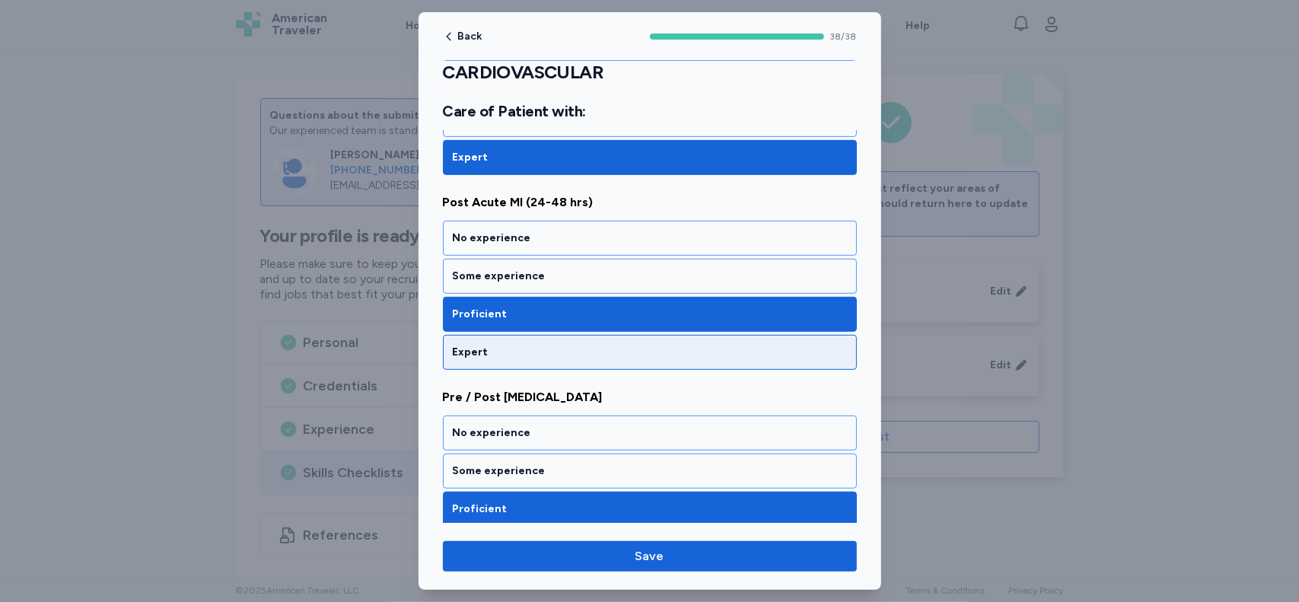
click at [819, 345] on div "Expert" at bounding box center [650, 352] width 394 height 15
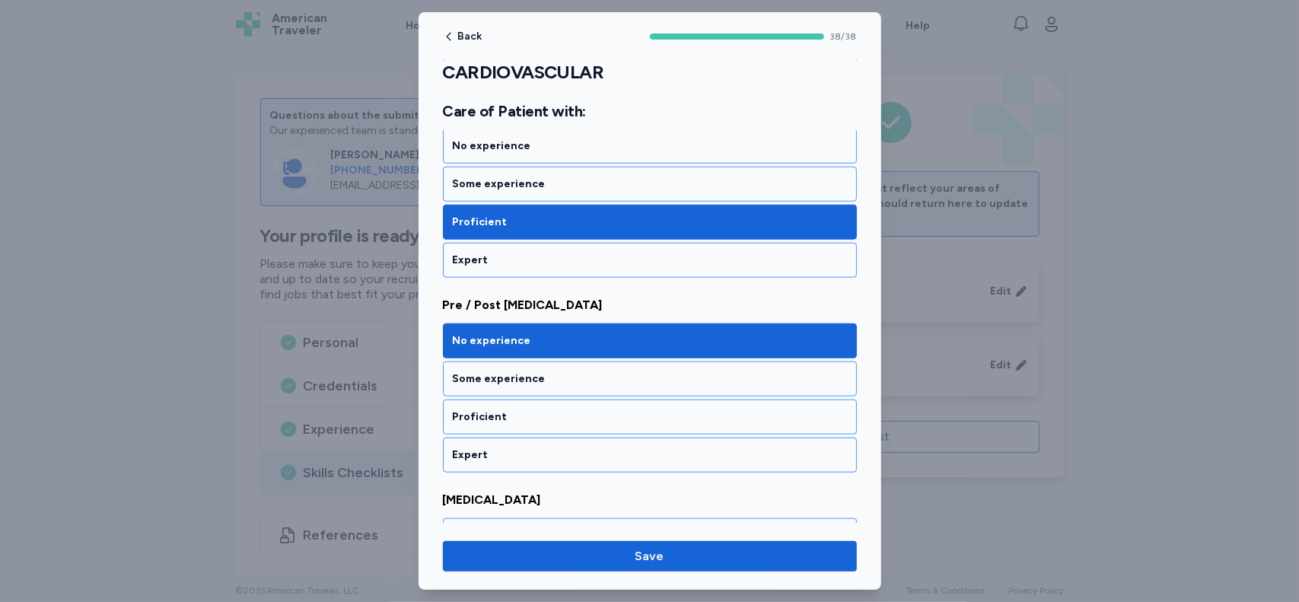
scroll to position [4816, 0]
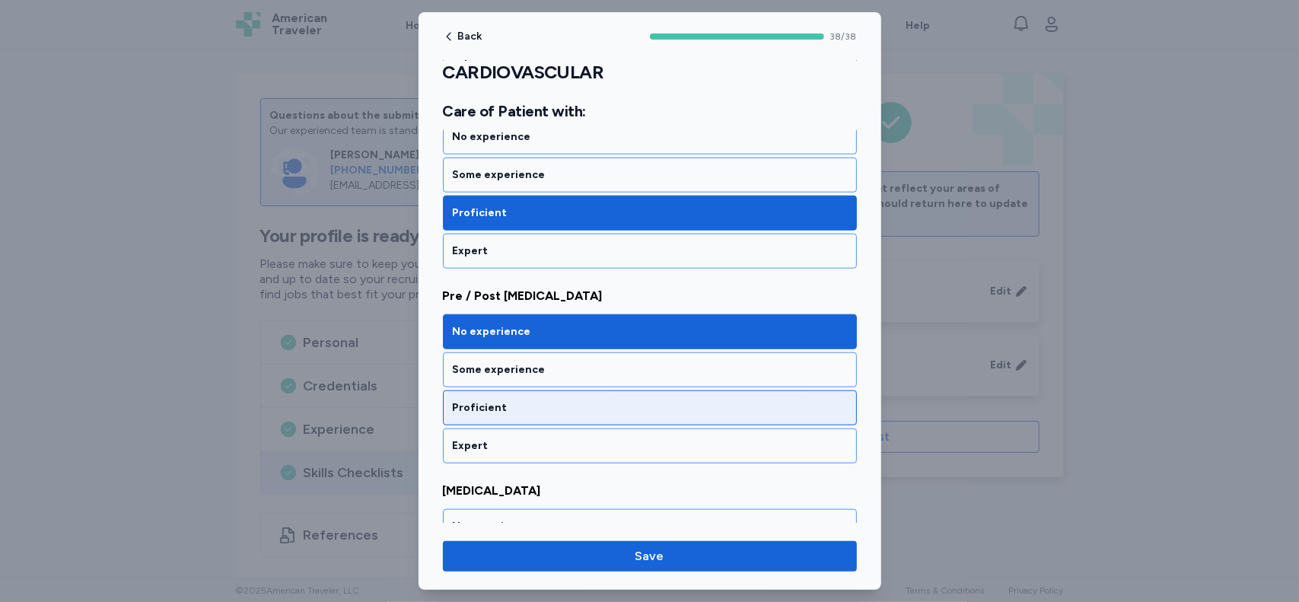
click at [718, 400] on div "Proficient" at bounding box center [650, 407] width 394 height 15
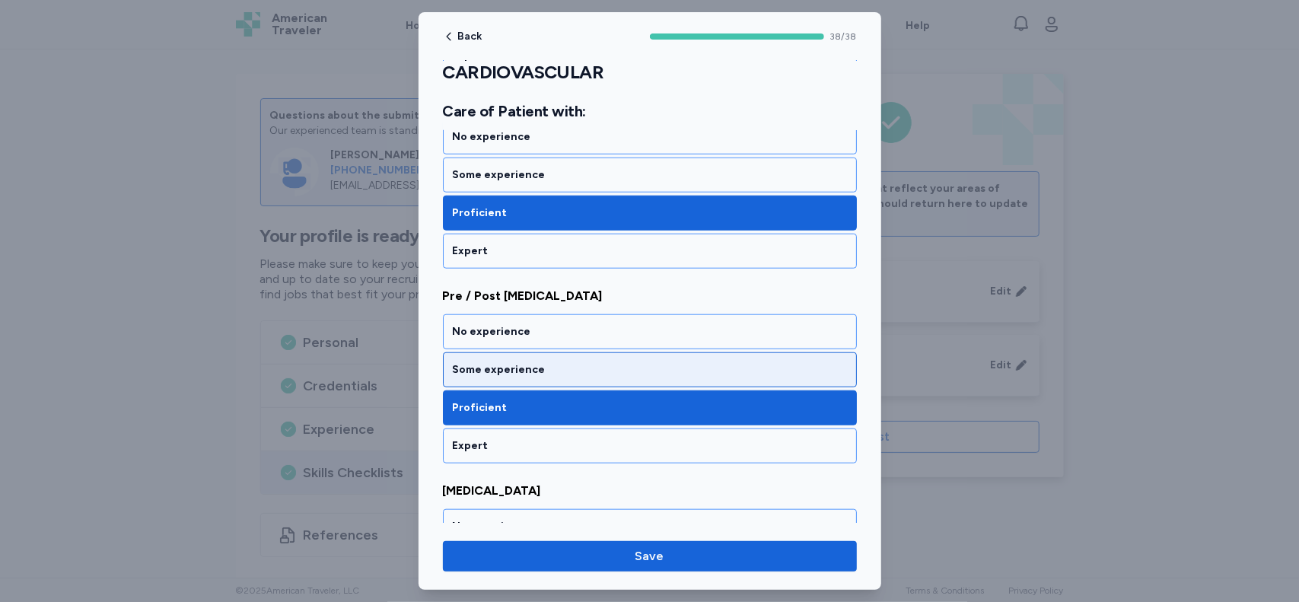
click at [823, 352] on div "Some experience" at bounding box center [650, 369] width 414 height 35
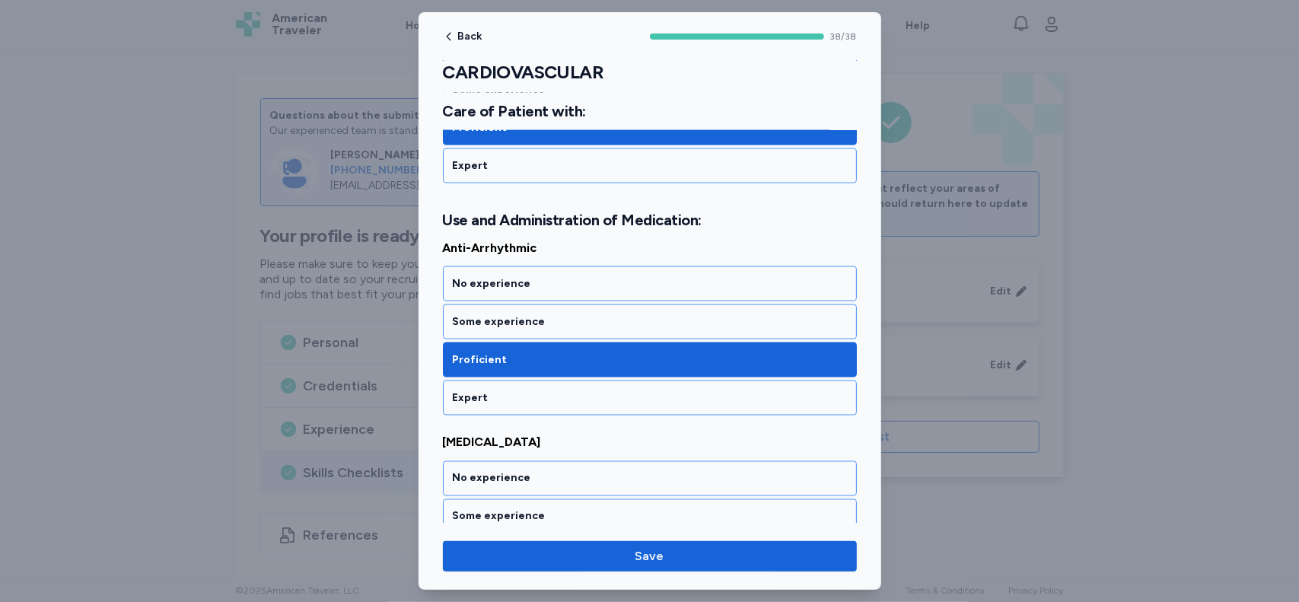
scroll to position [5495, 0]
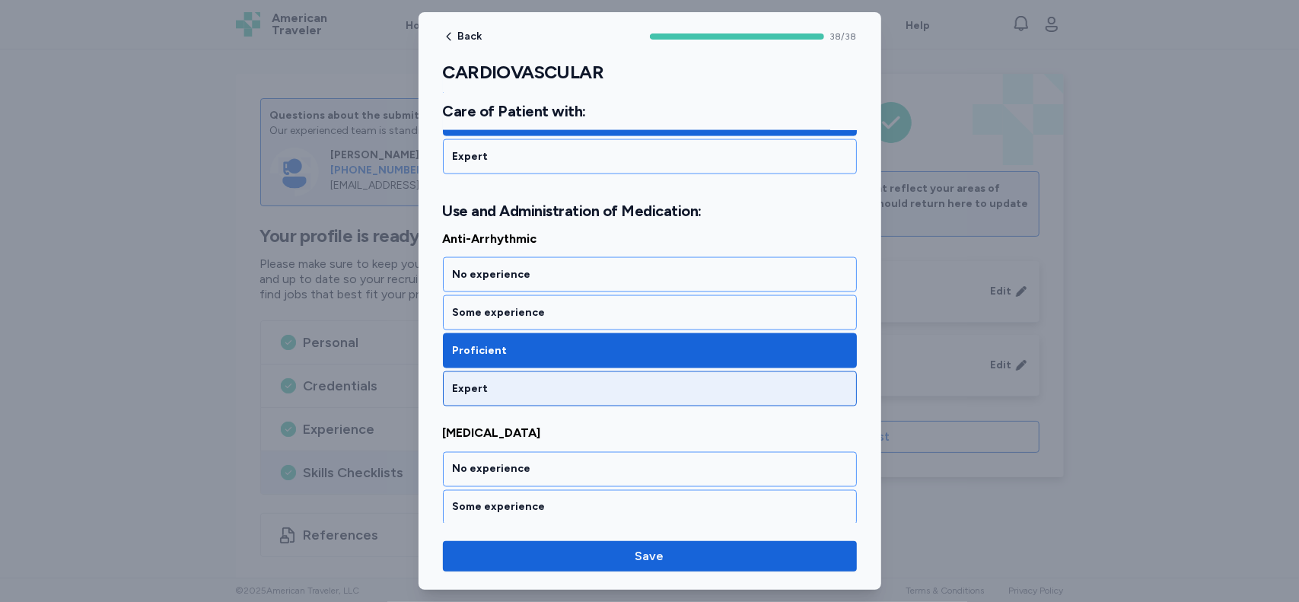
click at [797, 381] on div "Expert" at bounding box center [650, 388] width 394 height 15
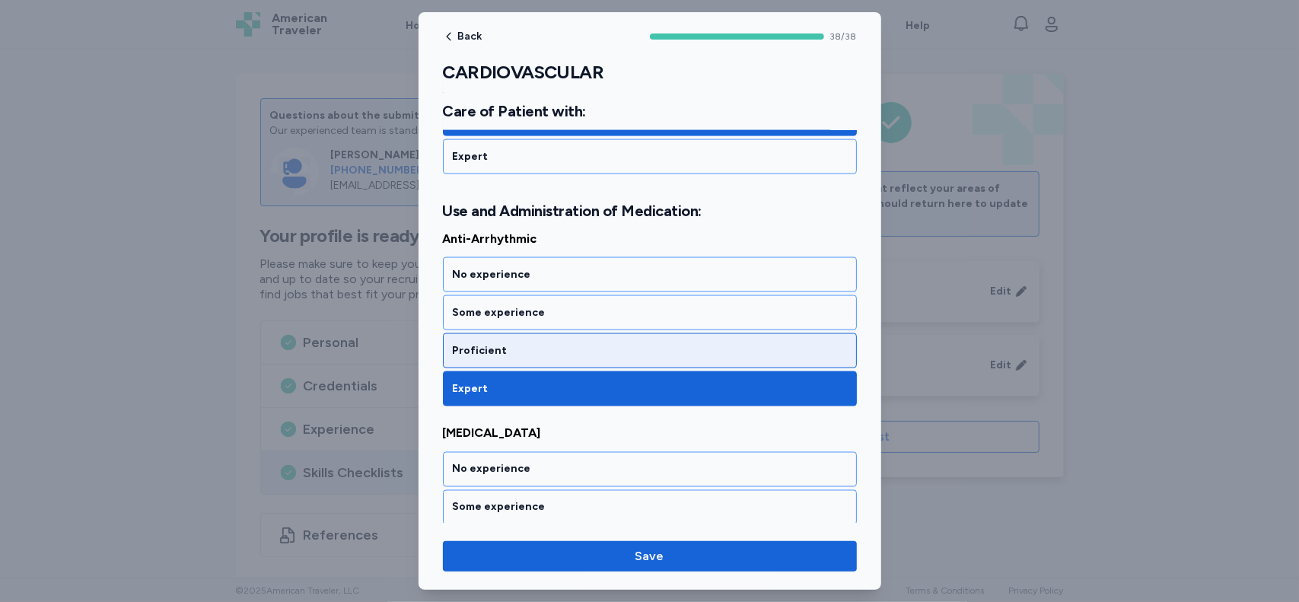
click at [797, 343] on div "Proficient" at bounding box center [650, 350] width 394 height 15
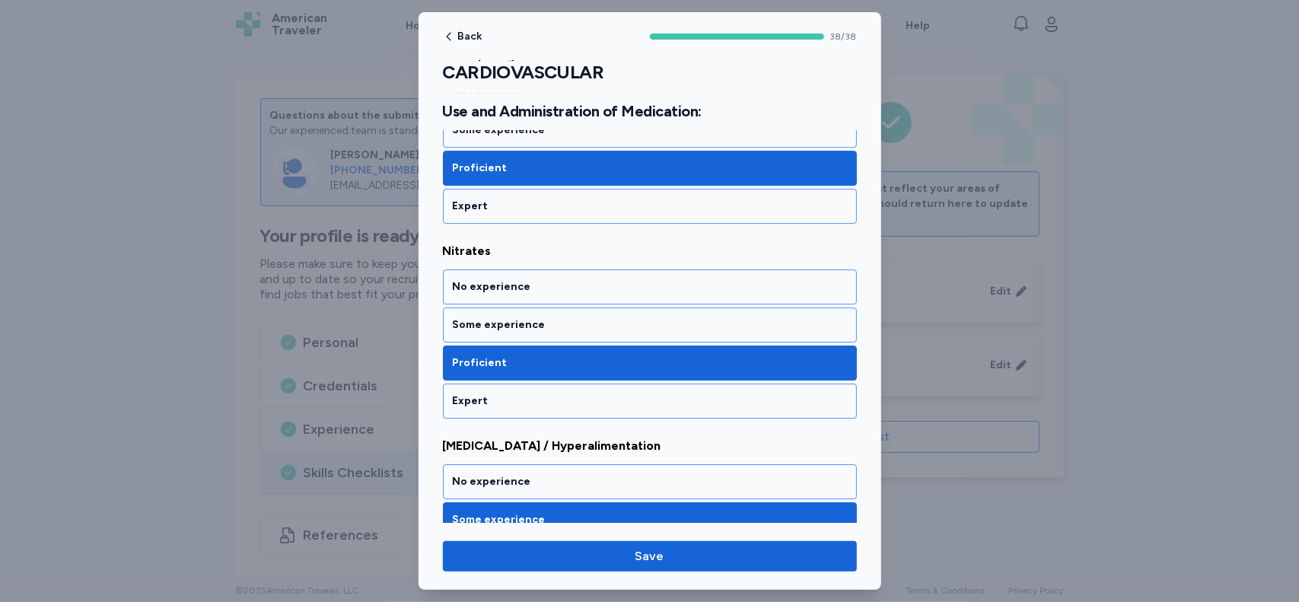
scroll to position [7251, 0]
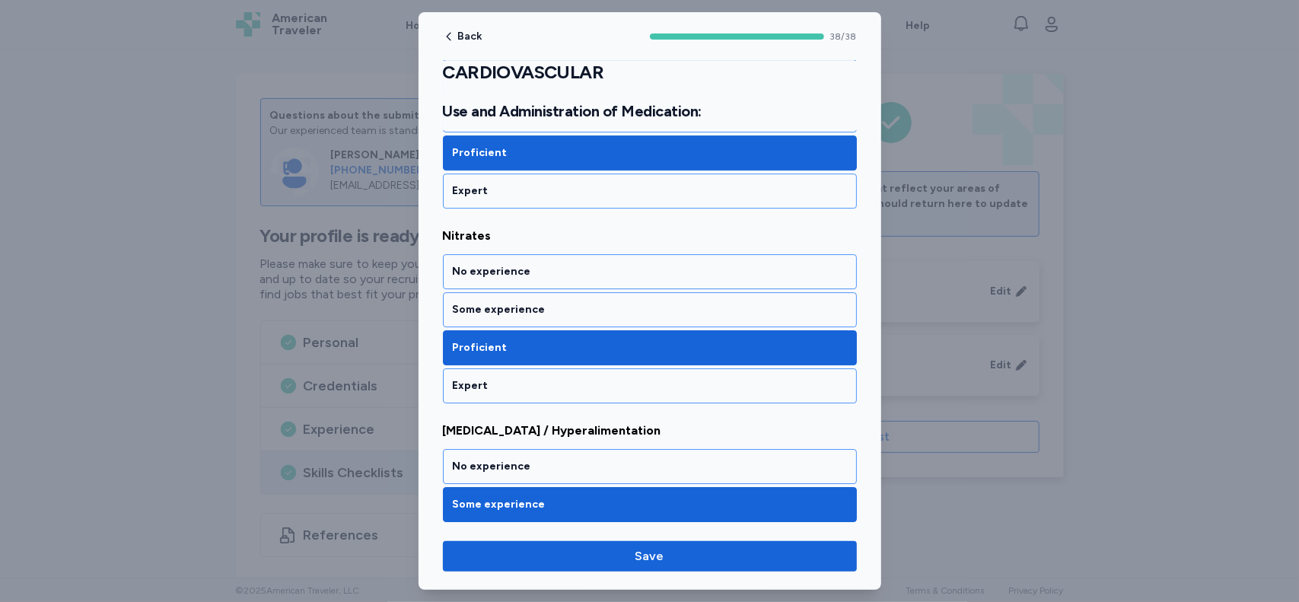
click at [784, 525] on div "Proficient" at bounding box center [650, 542] width 414 height 35
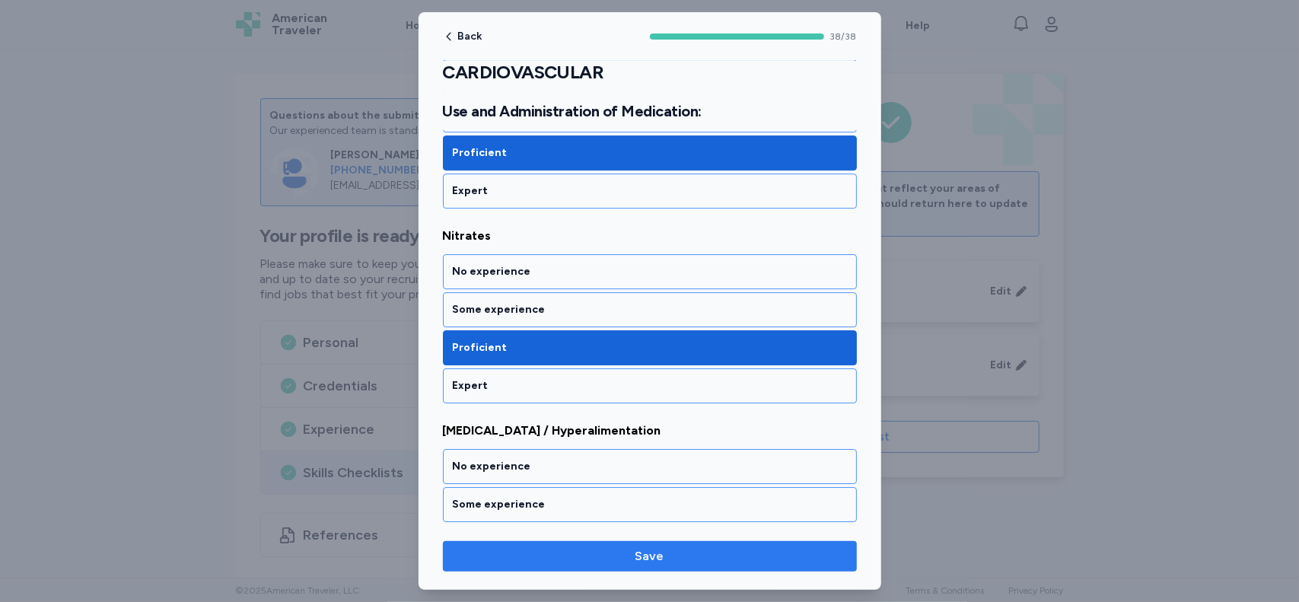
click at [773, 559] on span "Save" at bounding box center [650, 556] width 390 height 18
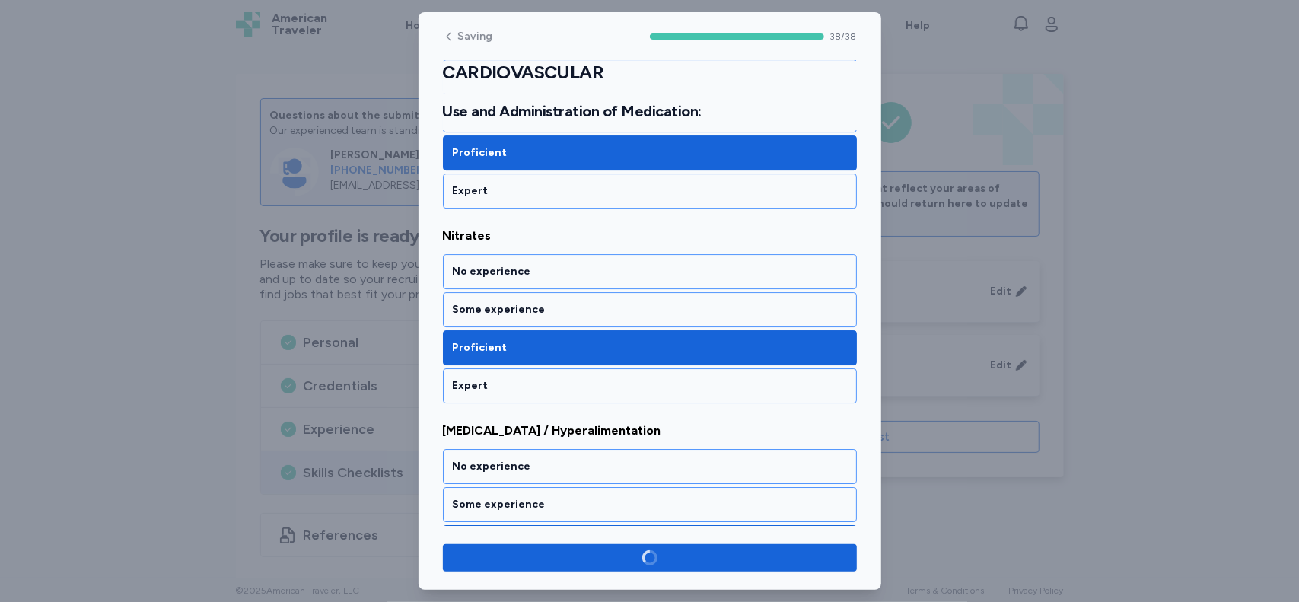
scroll to position [7248, 0]
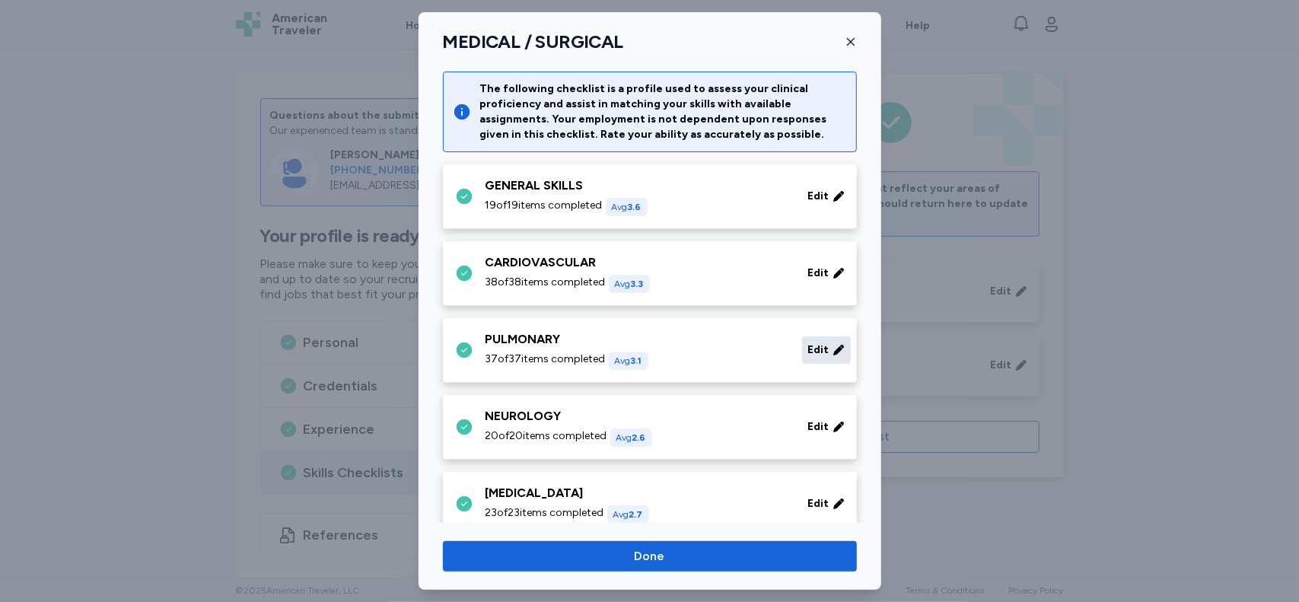
click at [808, 352] on span "Edit" at bounding box center [818, 349] width 21 height 15
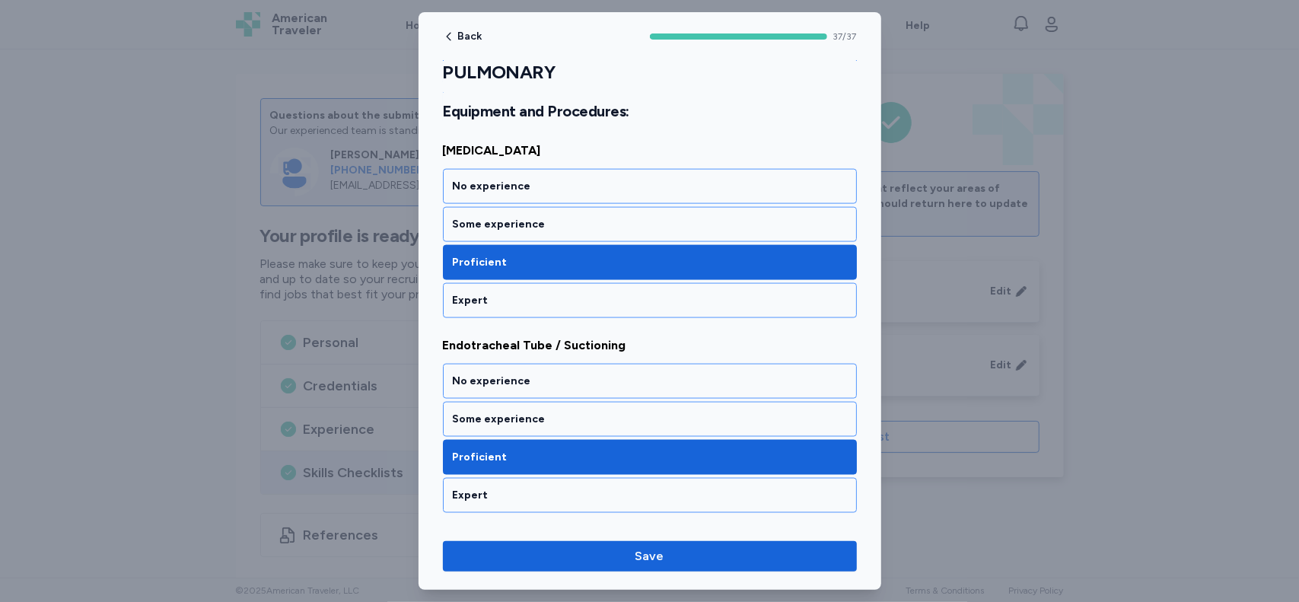
scroll to position [1440, 0]
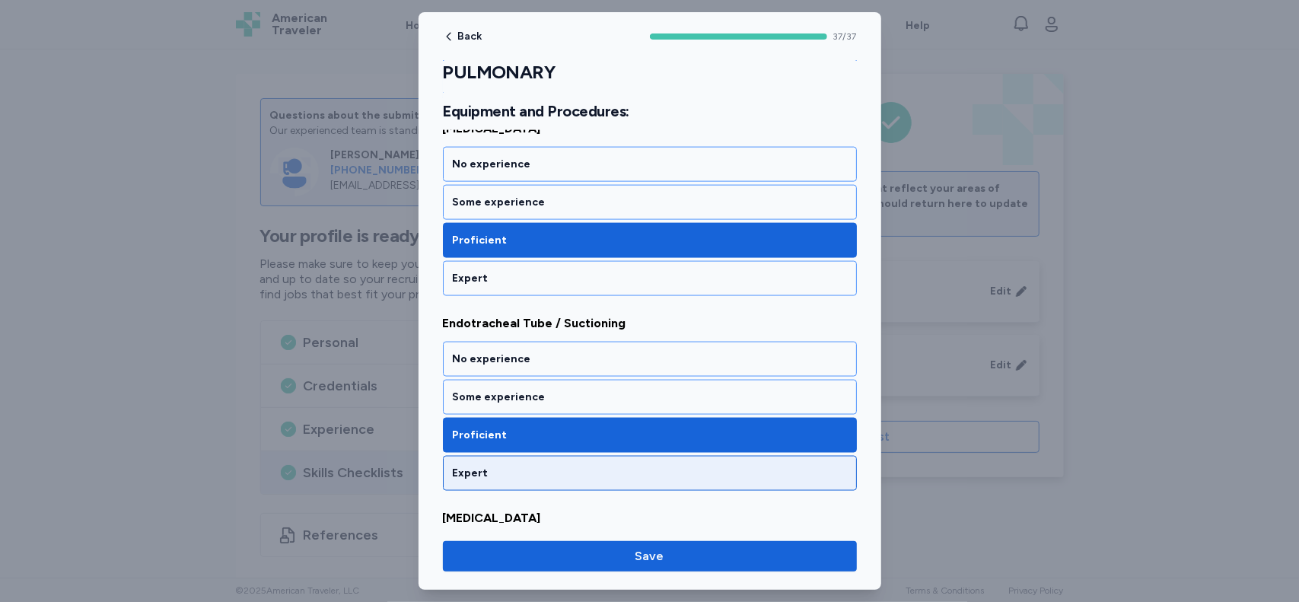
click at [736, 466] on div "Expert" at bounding box center [650, 473] width 394 height 15
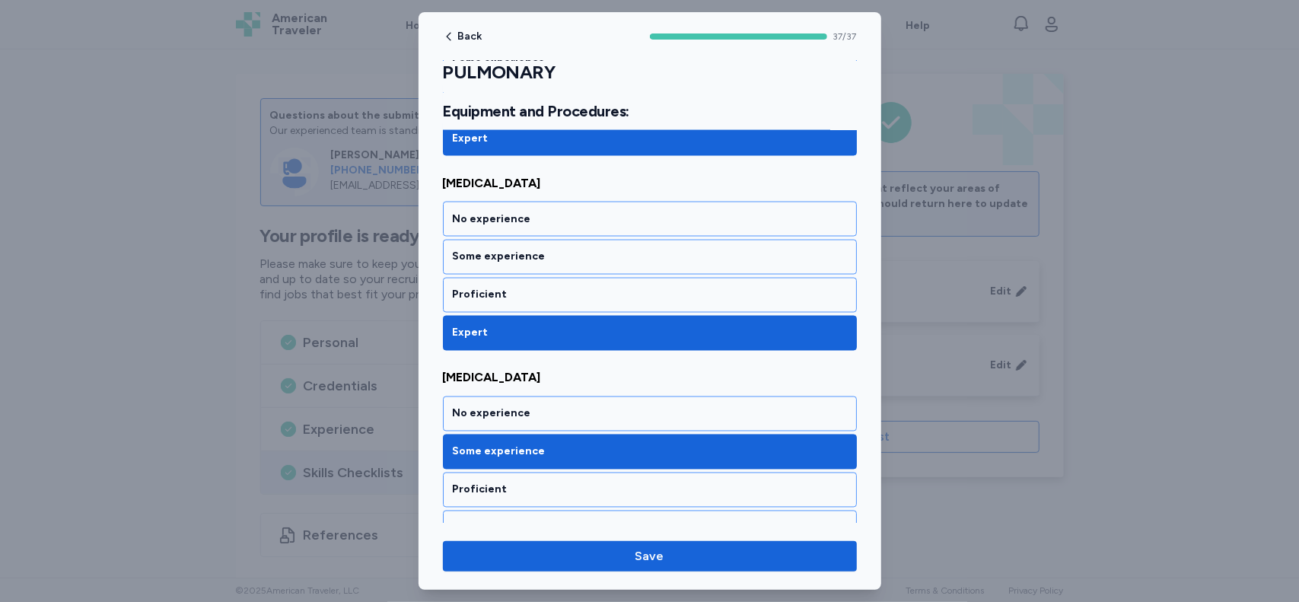
scroll to position [1796, 0]
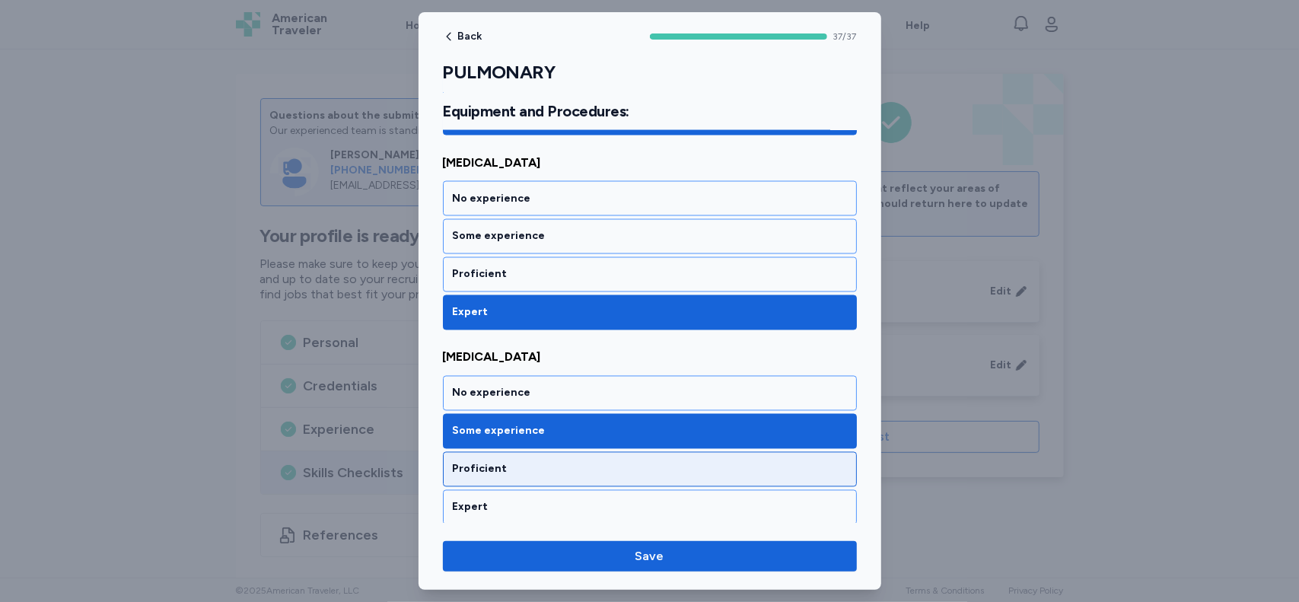
click at [816, 462] on div "Proficient" at bounding box center [650, 469] width 394 height 15
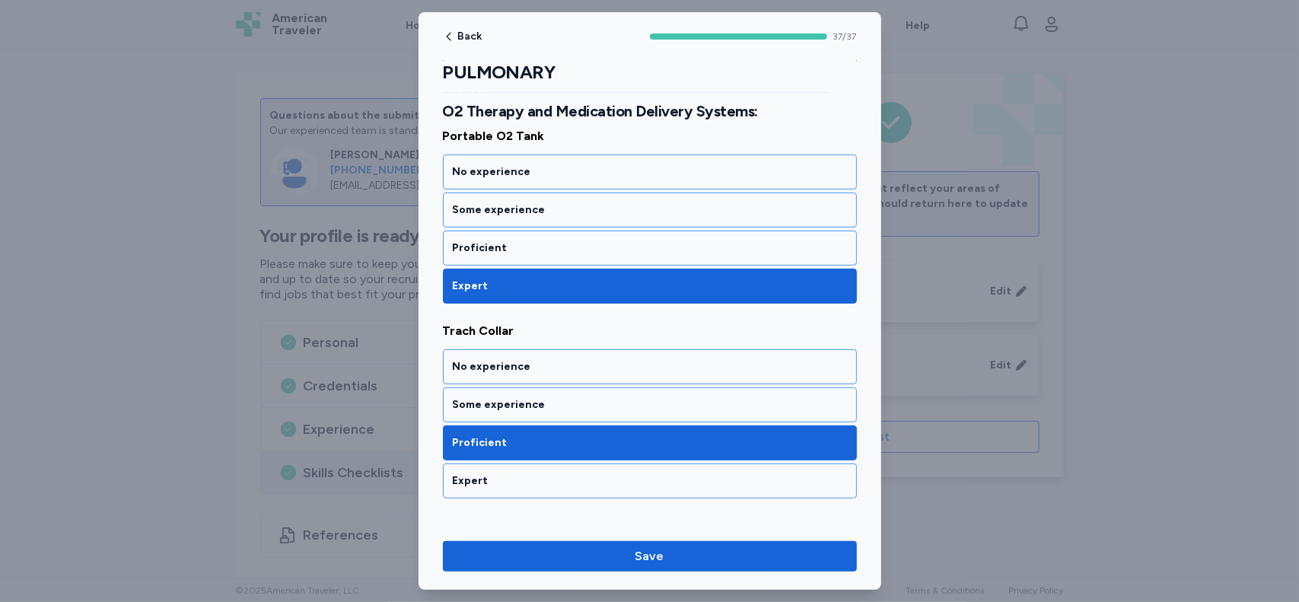
scroll to position [4206, 0]
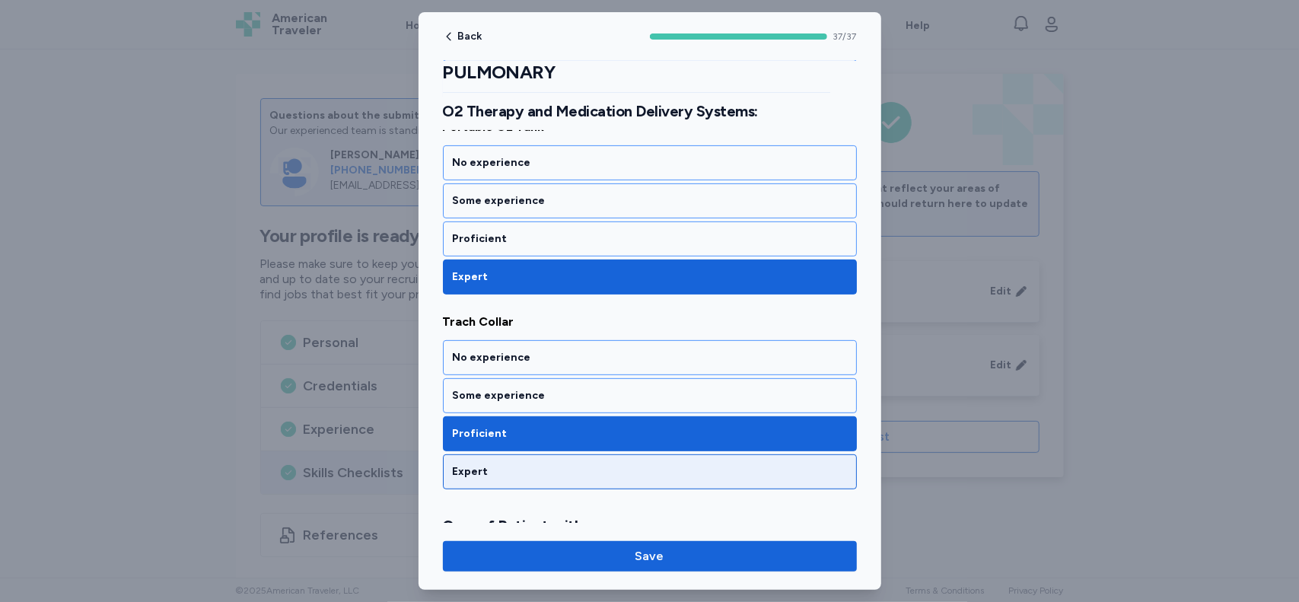
click at [651, 464] on div "Expert" at bounding box center [650, 471] width 394 height 15
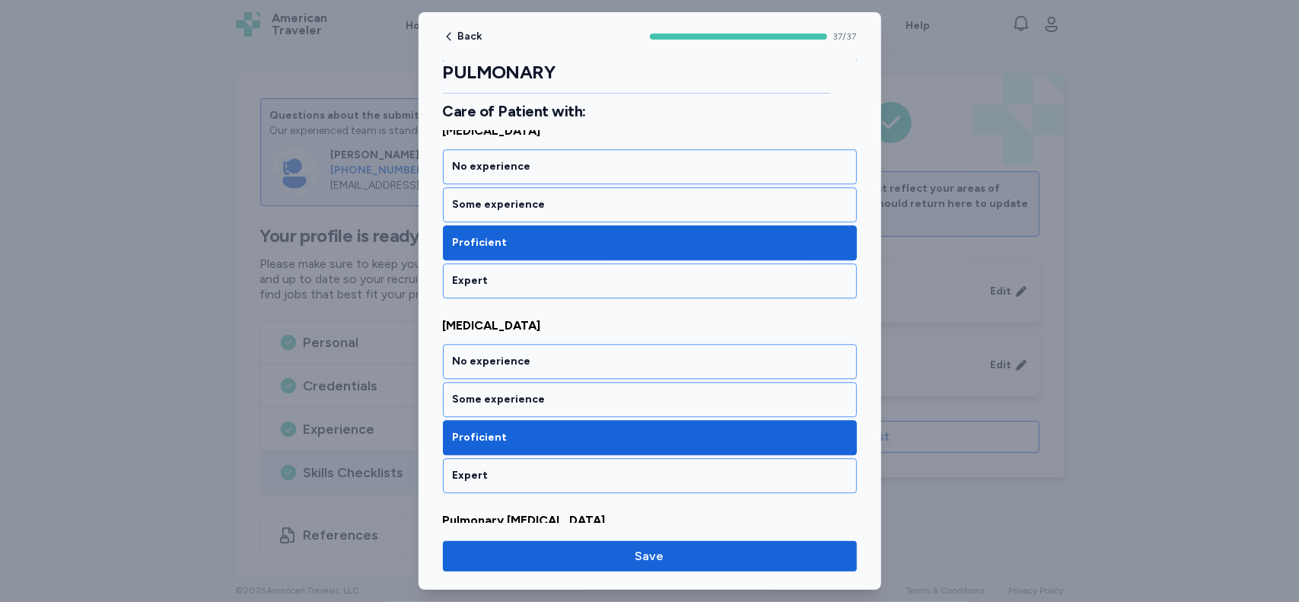
scroll to position [6585, 0]
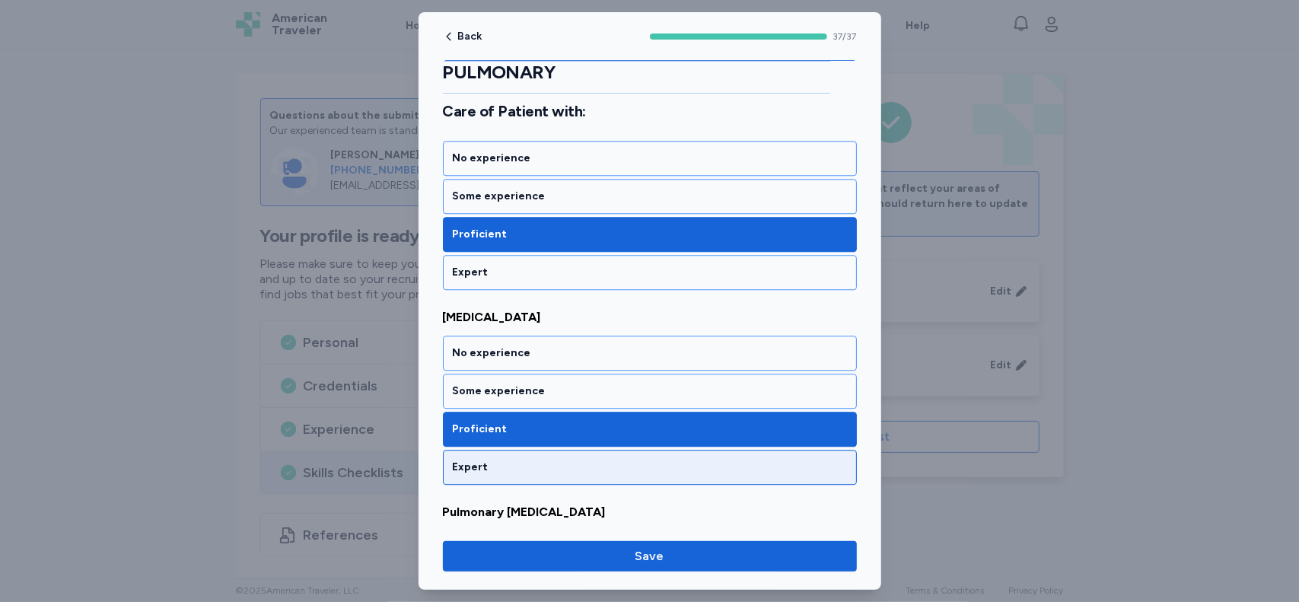
click at [686, 460] on div "Expert" at bounding box center [650, 467] width 394 height 15
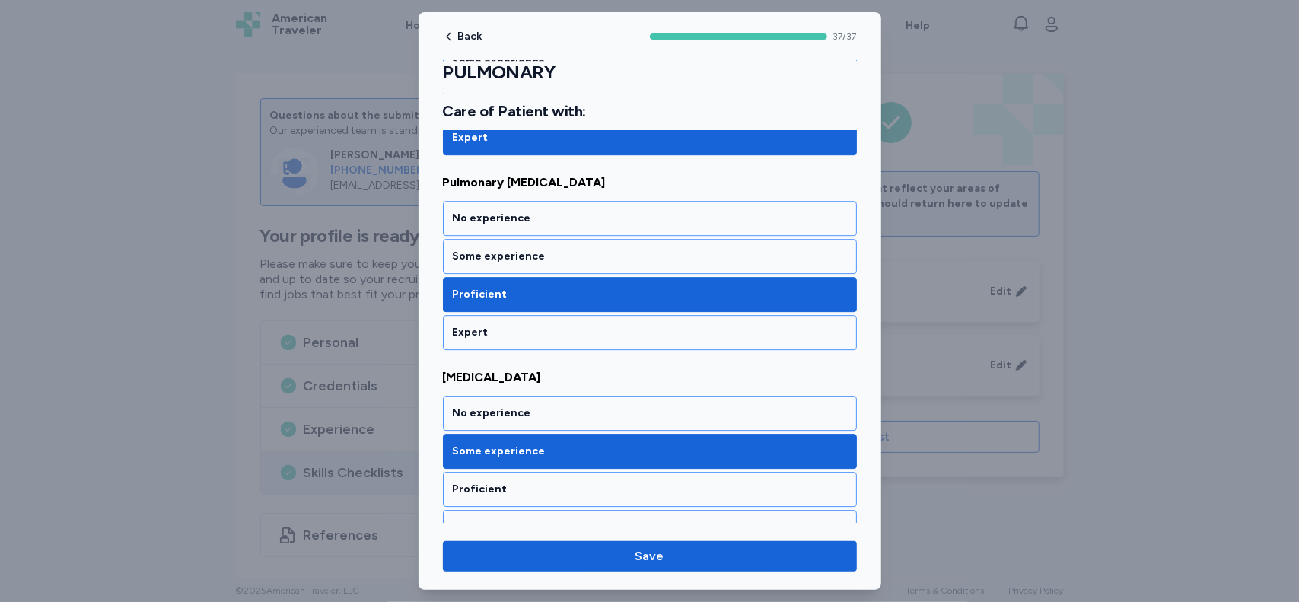
scroll to position [6923, 0]
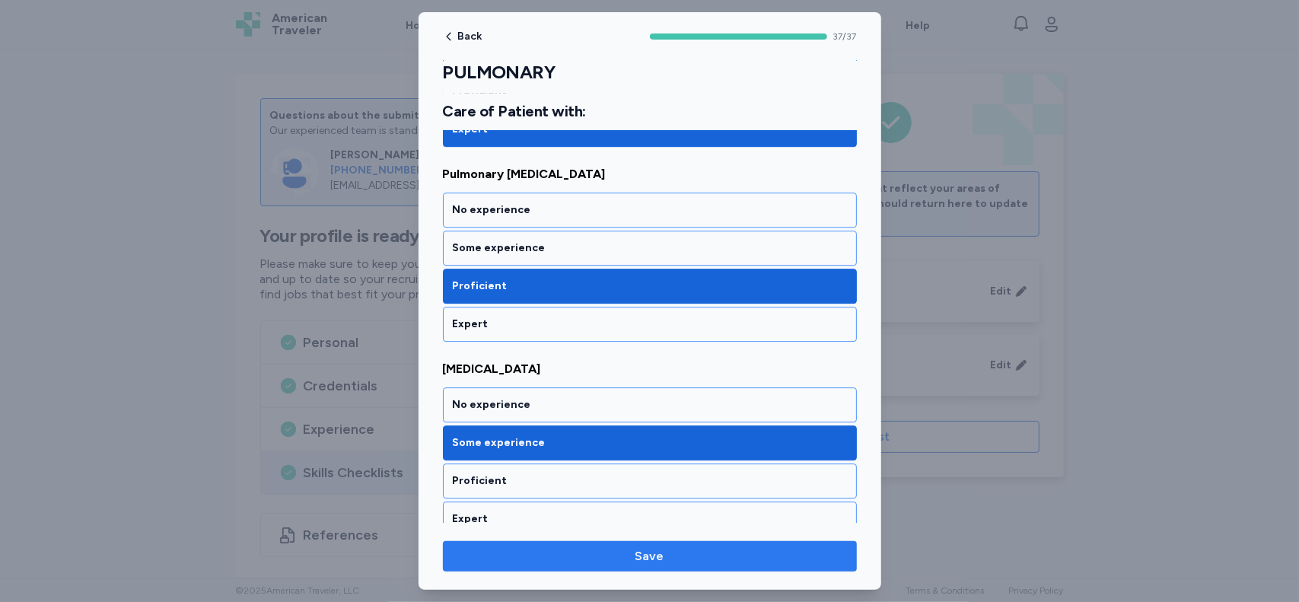
click at [814, 548] on span "Save" at bounding box center [650, 556] width 390 height 18
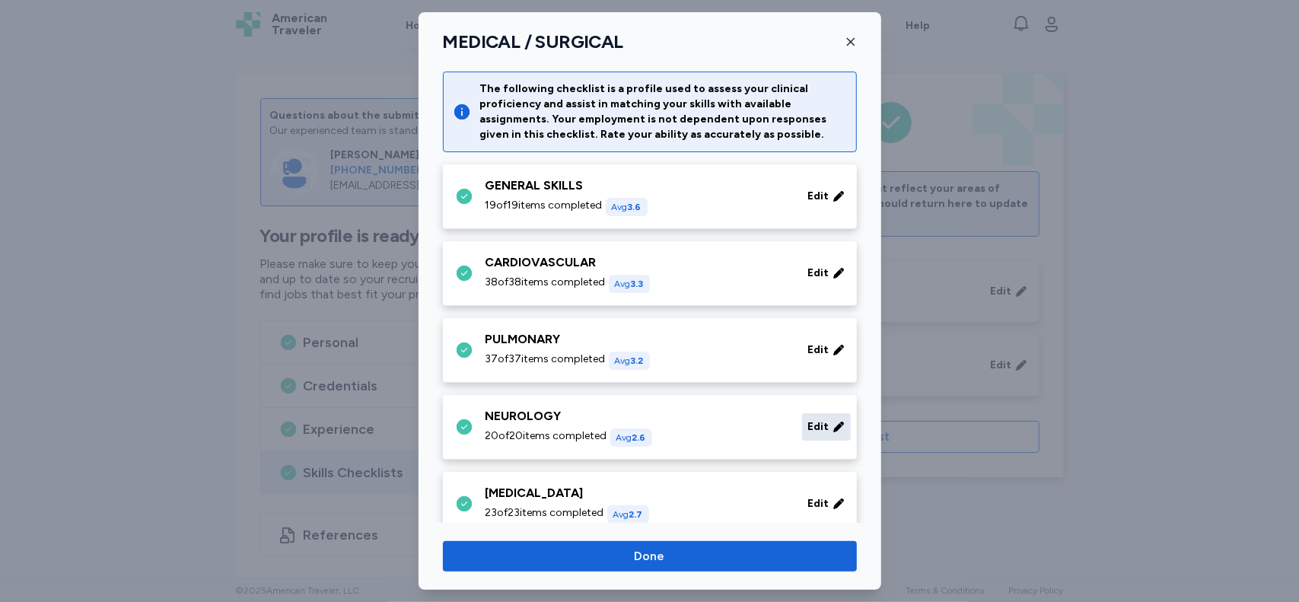
click at [808, 425] on span "Edit" at bounding box center [818, 426] width 21 height 15
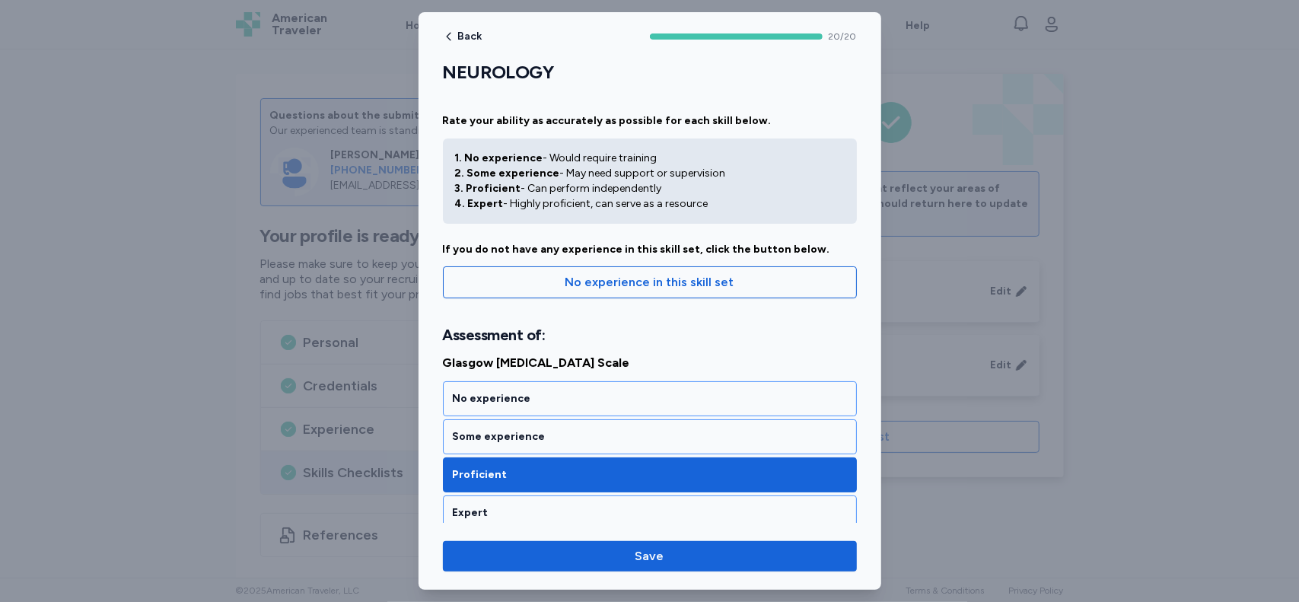
scroll to position [121, 0]
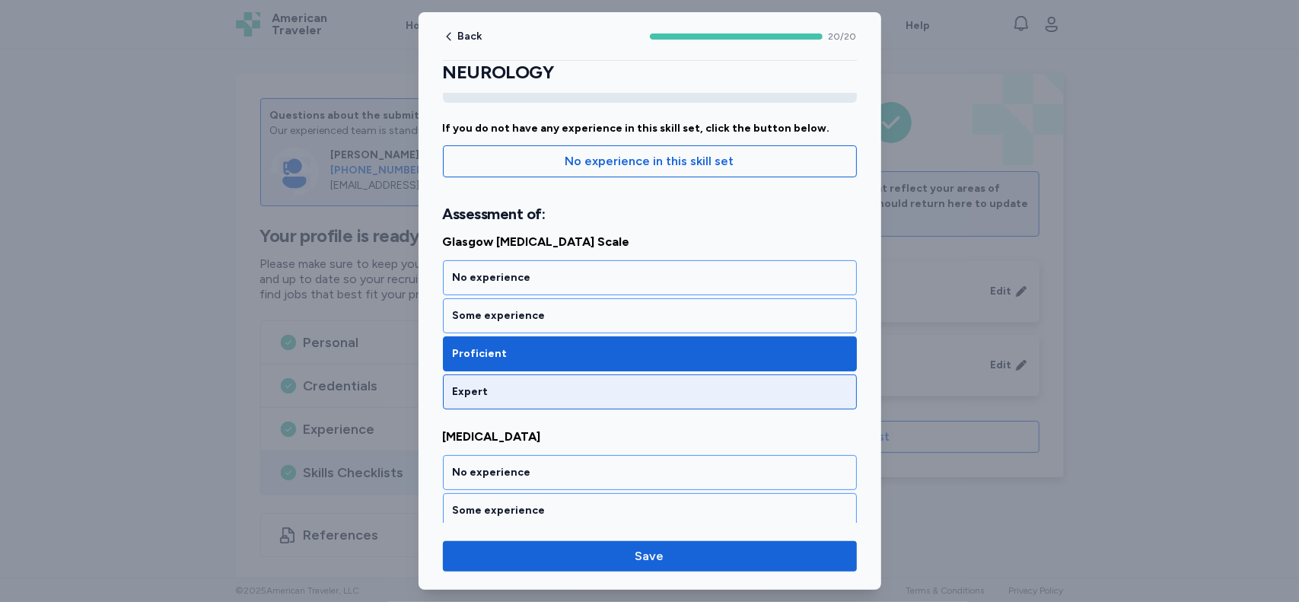
click at [612, 374] on div "Expert" at bounding box center [650, 391] width 414 height 35
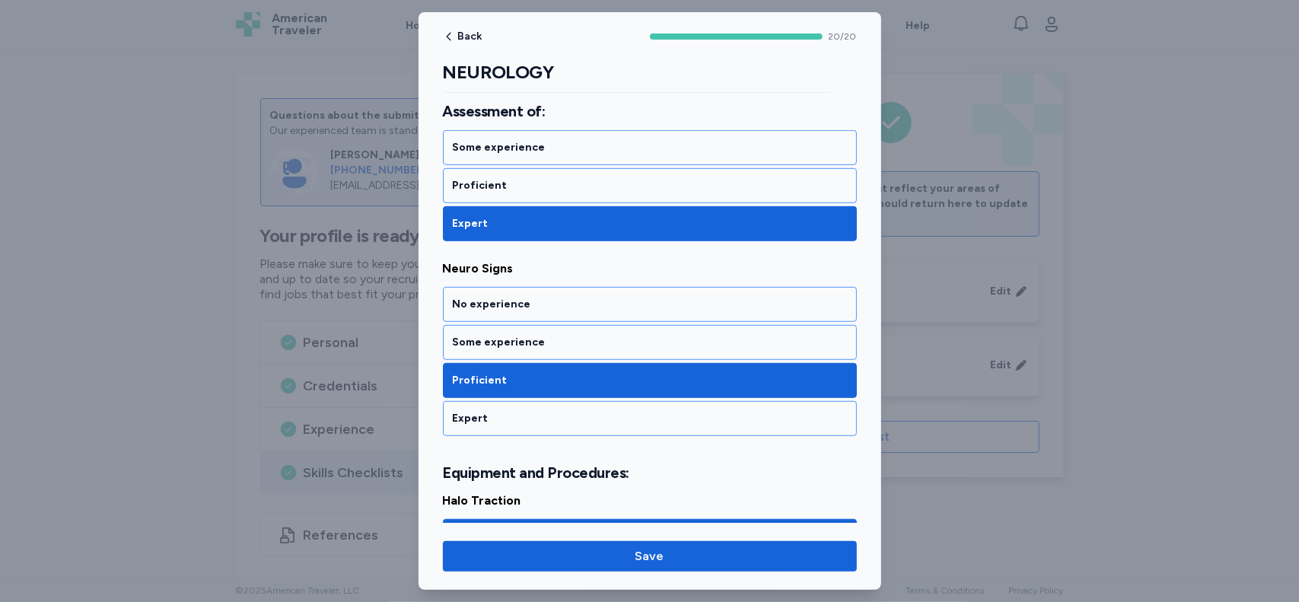
scroll to position [505, 0]
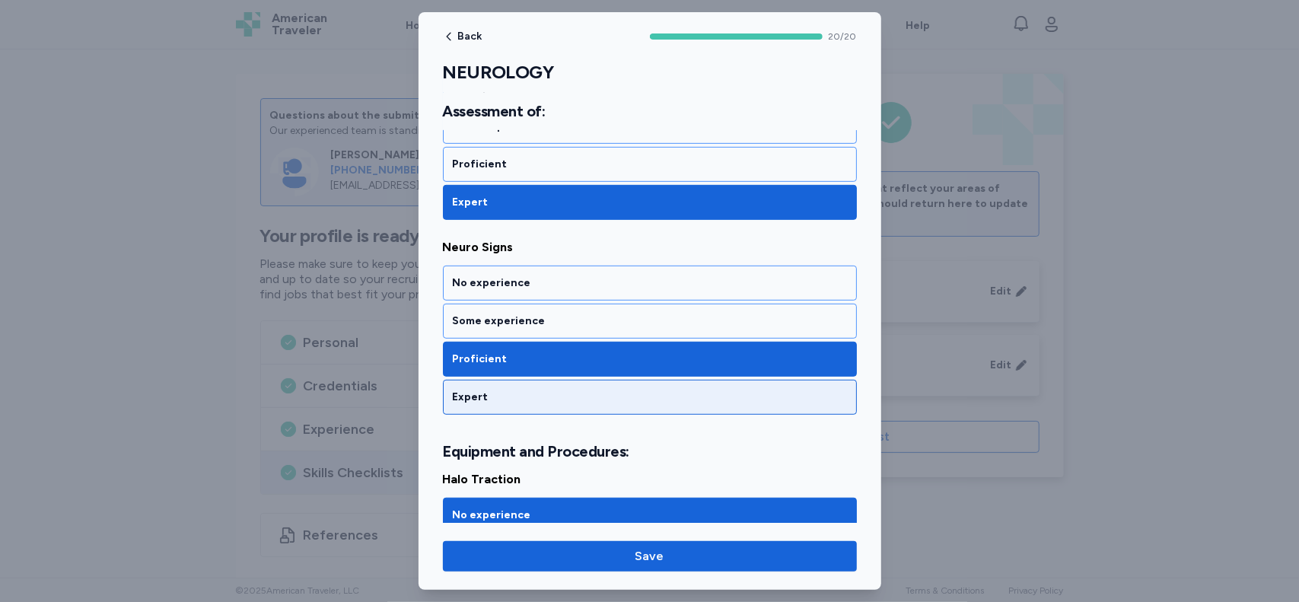
click at [530, 393] on div "Expert" at bounding box center [650, 397] width 394 height 15
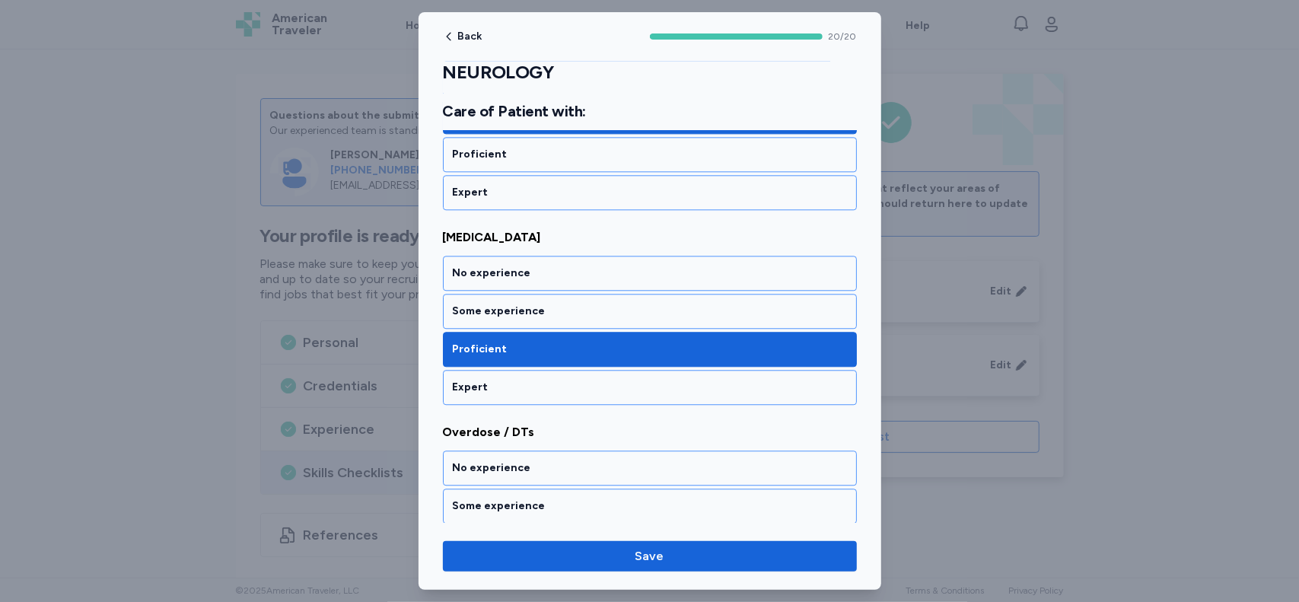
scroll to position [2538, 0]
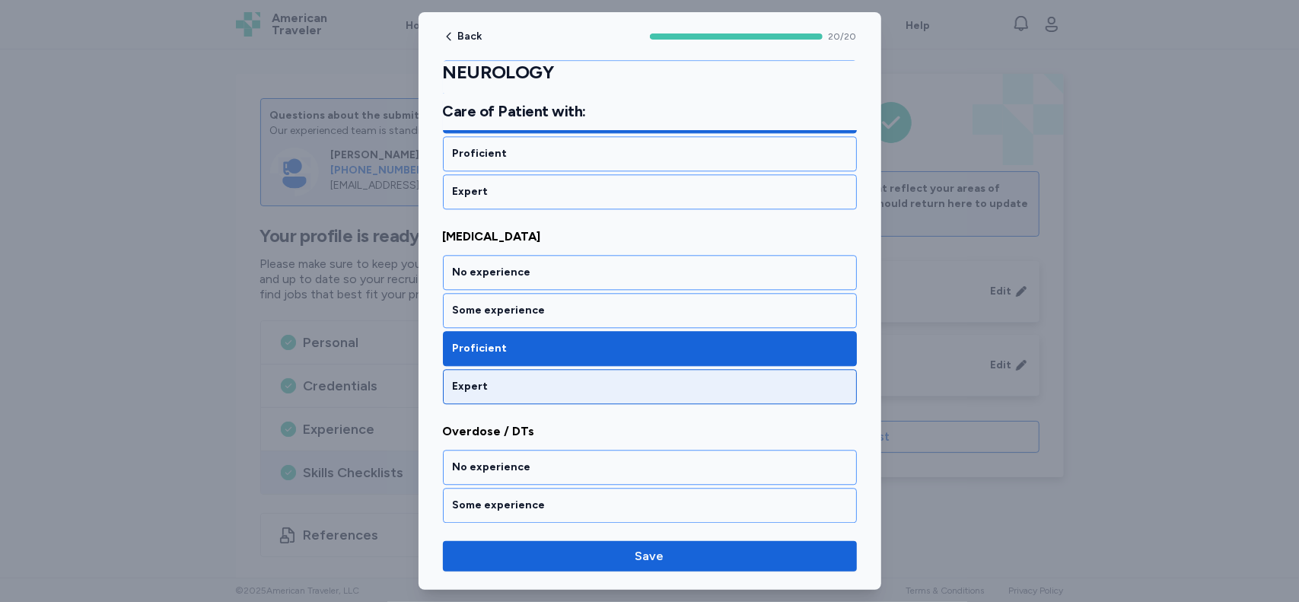
click at [773, 379] on div "Expert" at bounding box center [650, 386] width 394 height 15
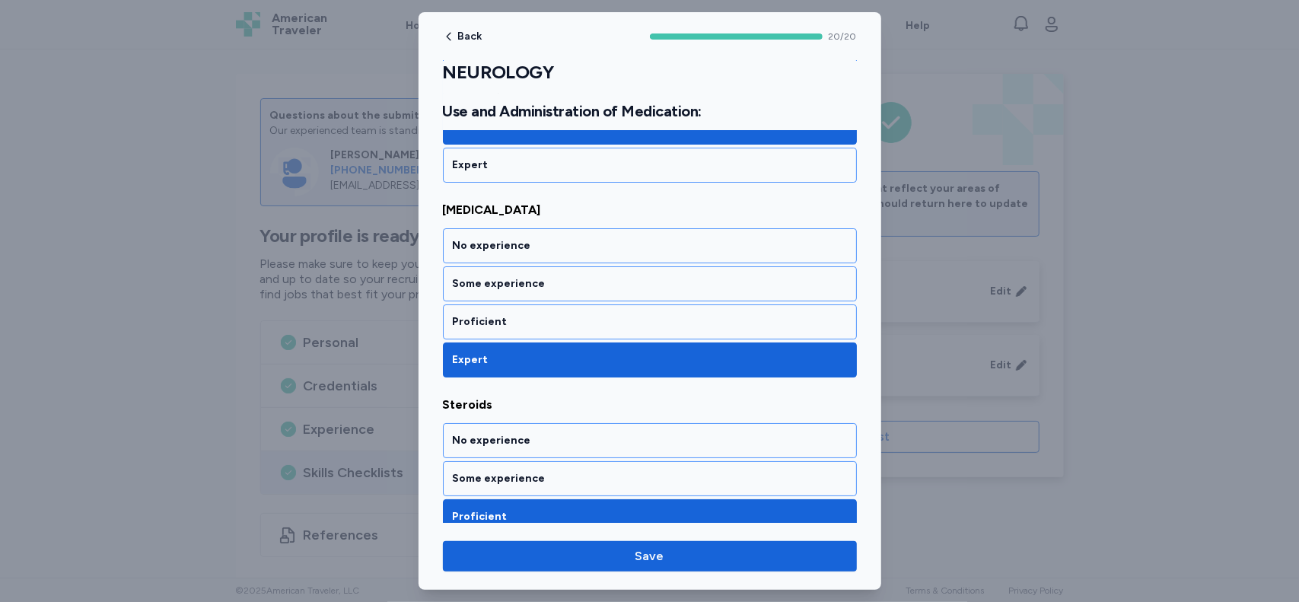
scroll to position [3781, 0]
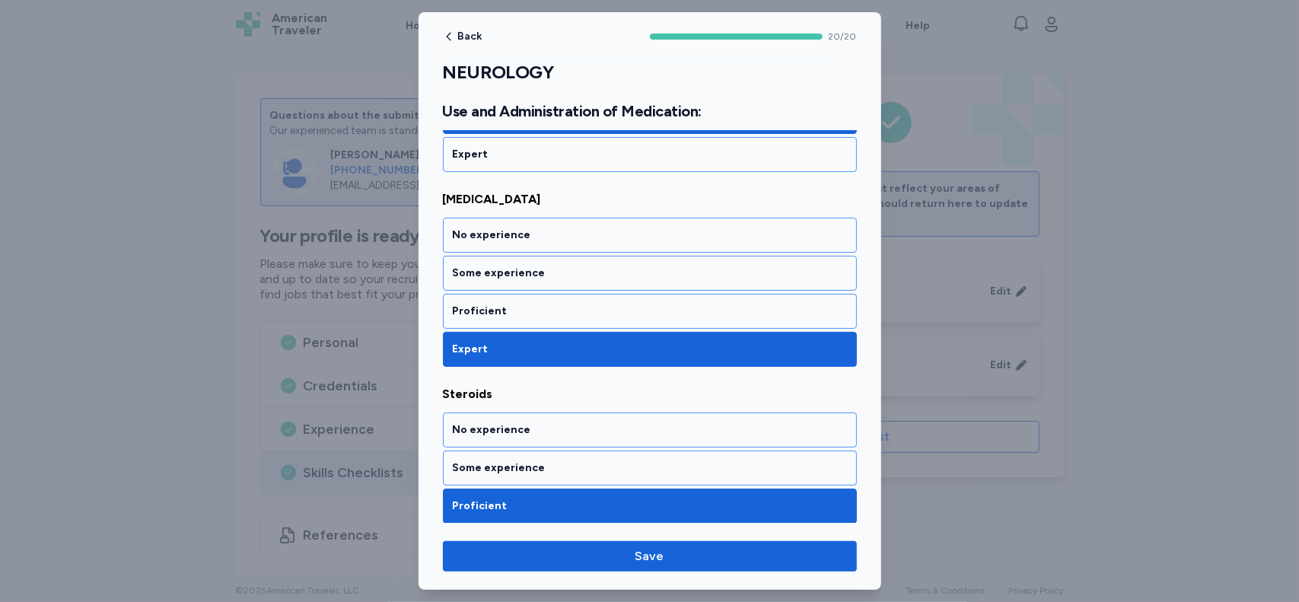
click at [803, 536] on div "Expert" at bounding box center [650, 543] width 394 height 15
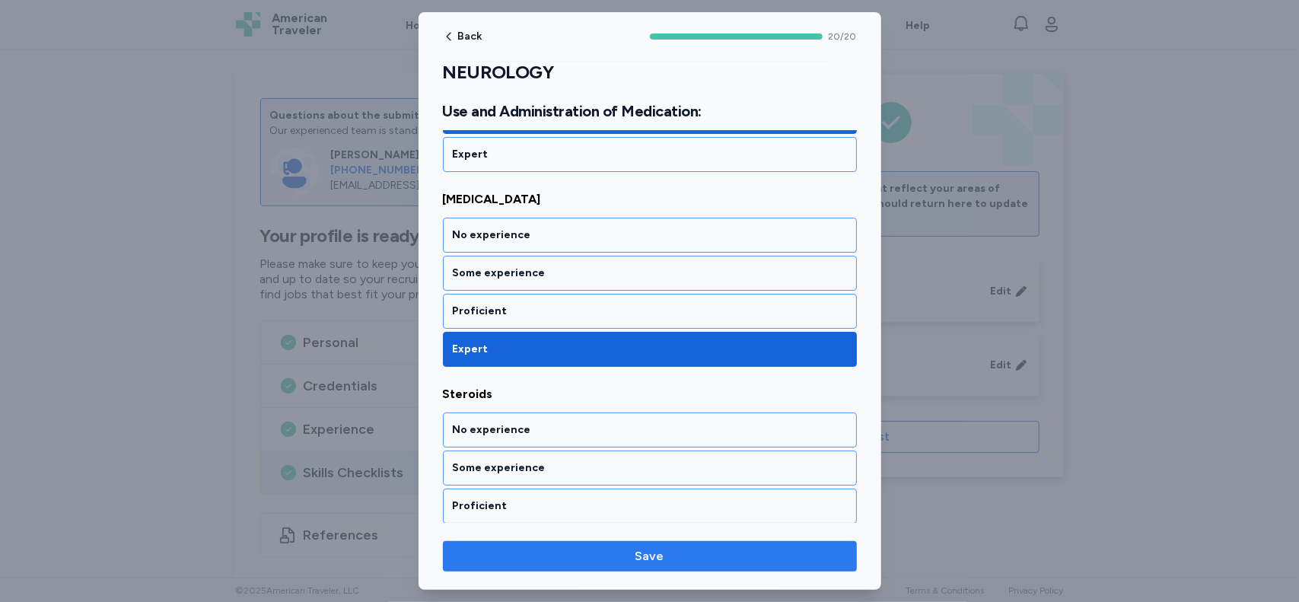
click at [754, 557] on span "Save" at bounding box center [650, 556] width 390 height 18
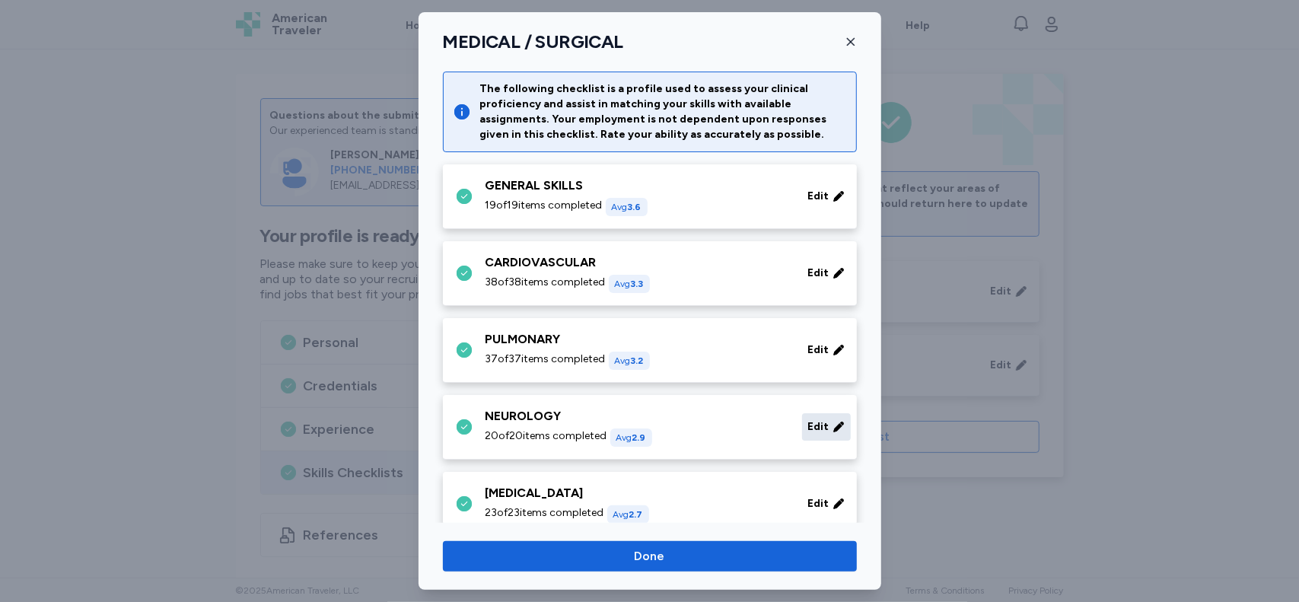
click at [816, 428] on span "Edit" at bounding box center [818, 426] width 21 height 15
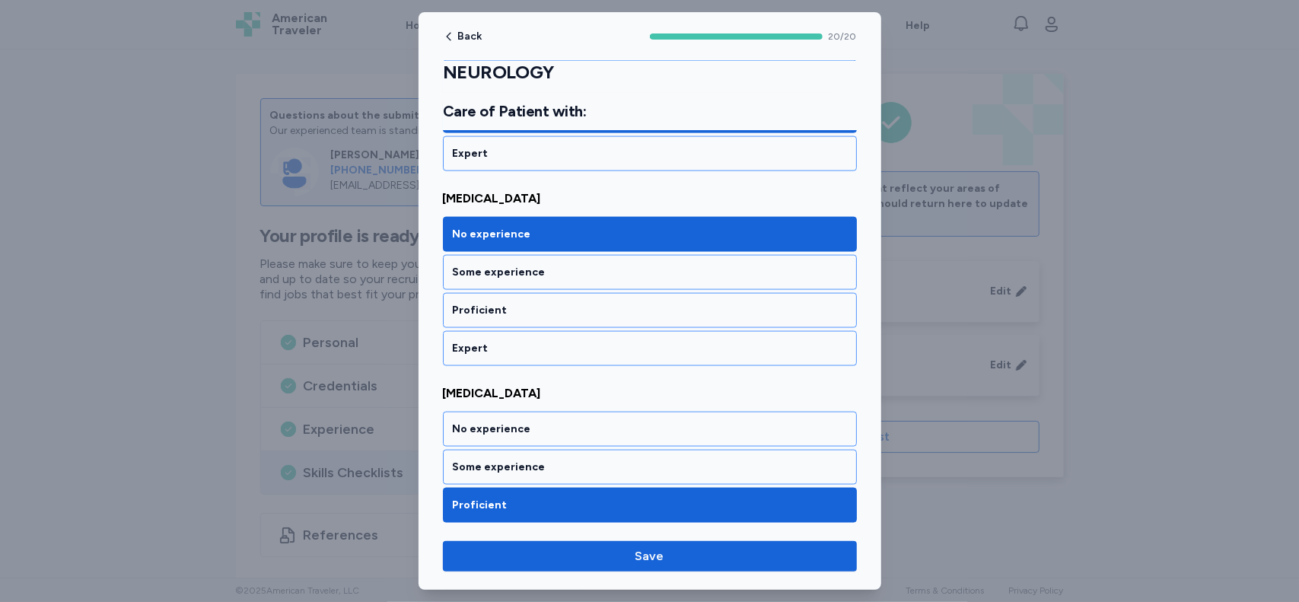
scroll to position [1403, 0]
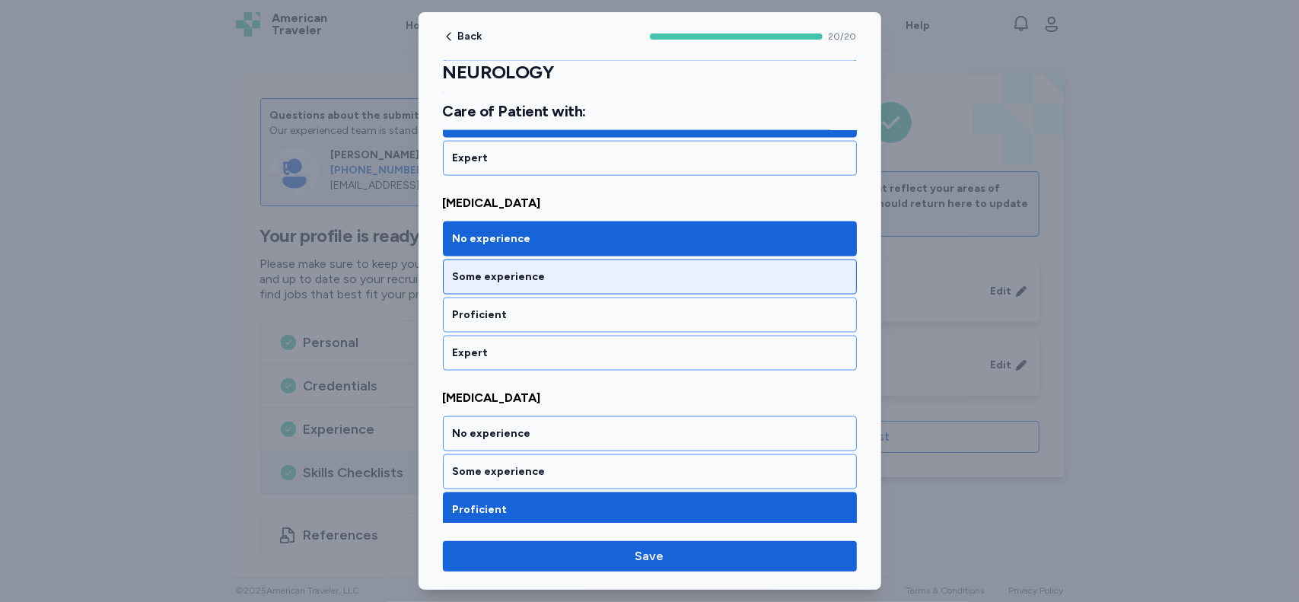
click at [818, 269] on div "Some experience" at bounding box center [650, 276] width 394 height 15
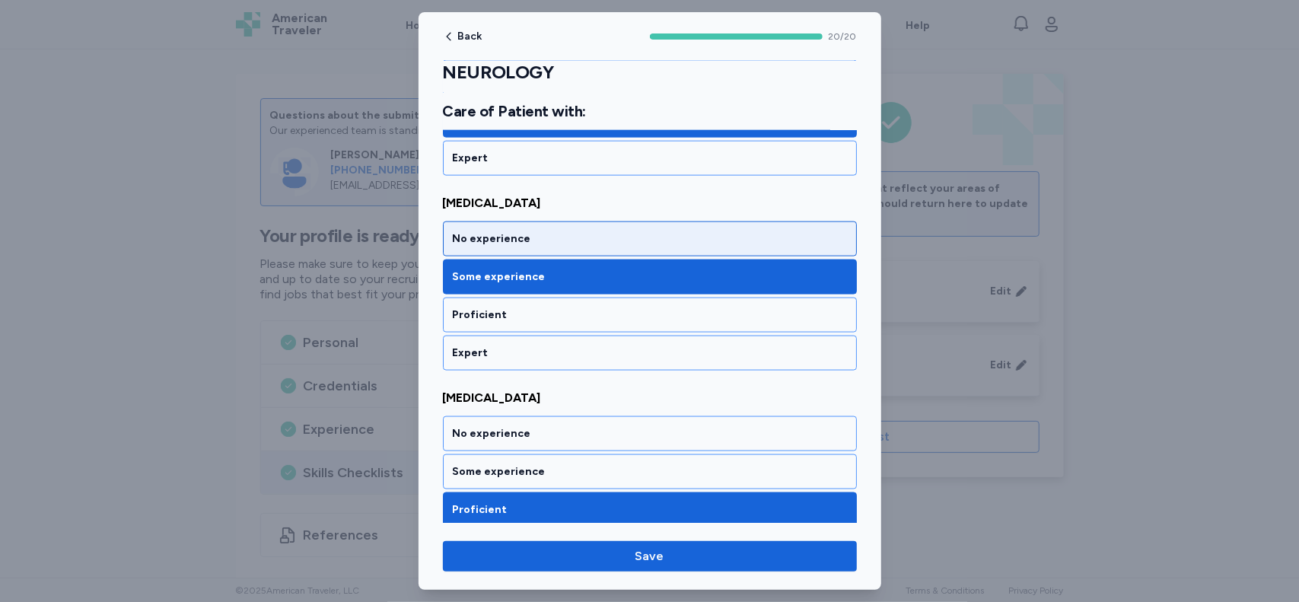
click at [804, 237] on div "No experience" at bounding box center [650, 238] width 414 height 35
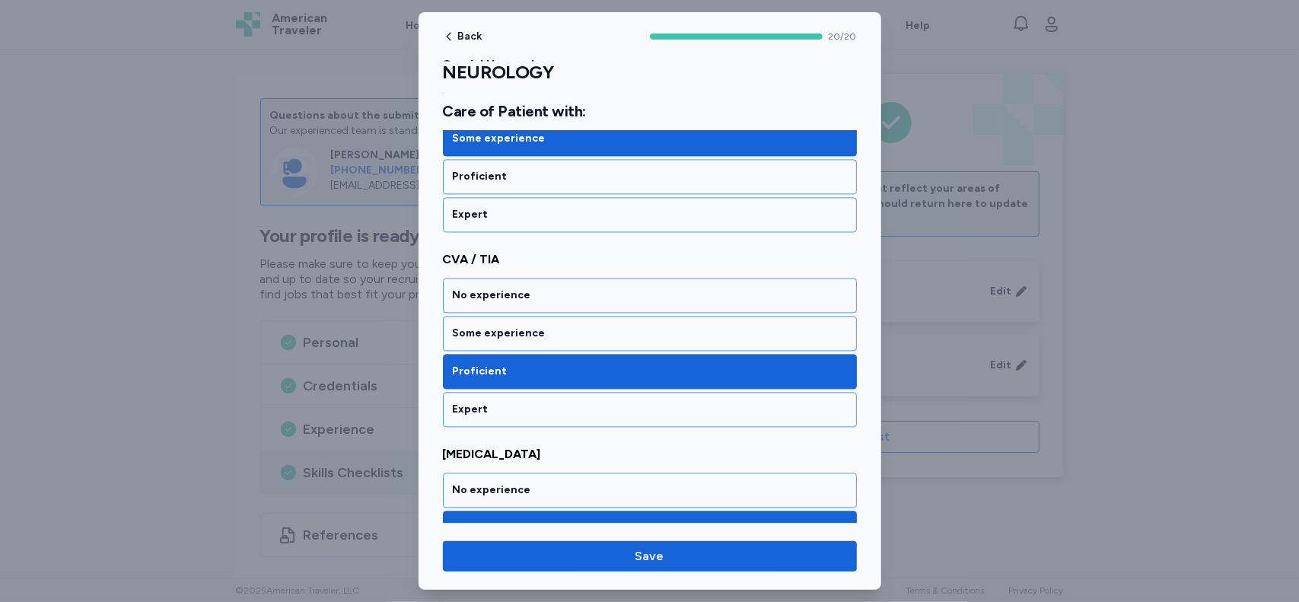
scroll to position [2130, 0]
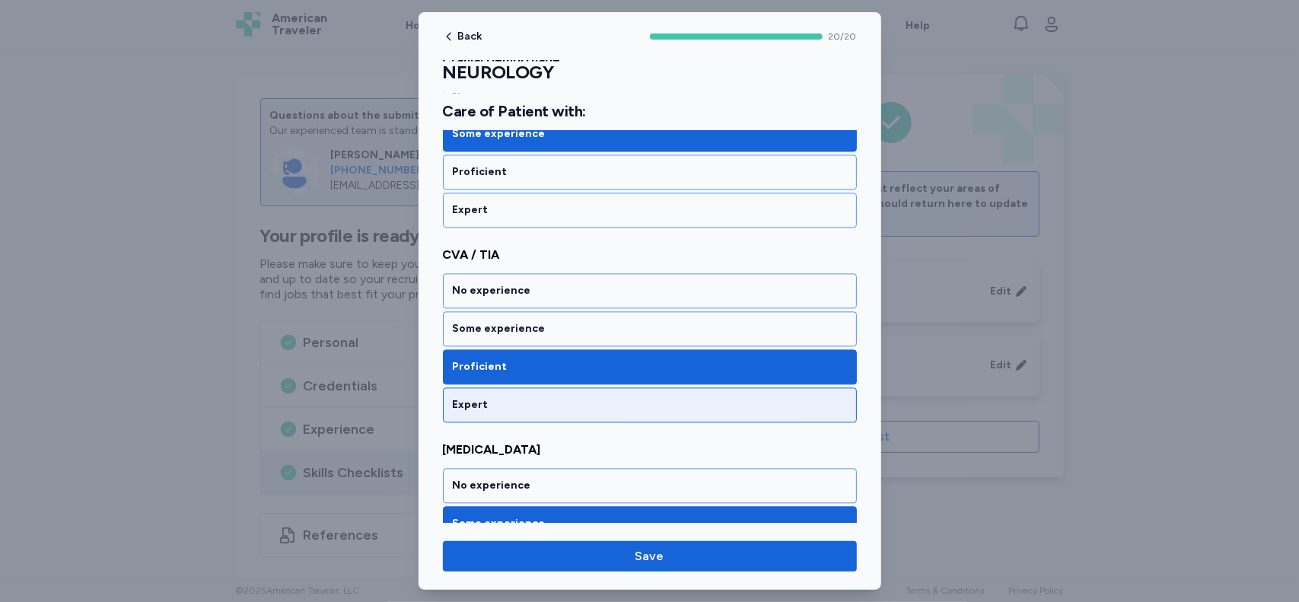
click at [767, 397] on div "Expert" at bounding box center [650, 404] width 394 height 15
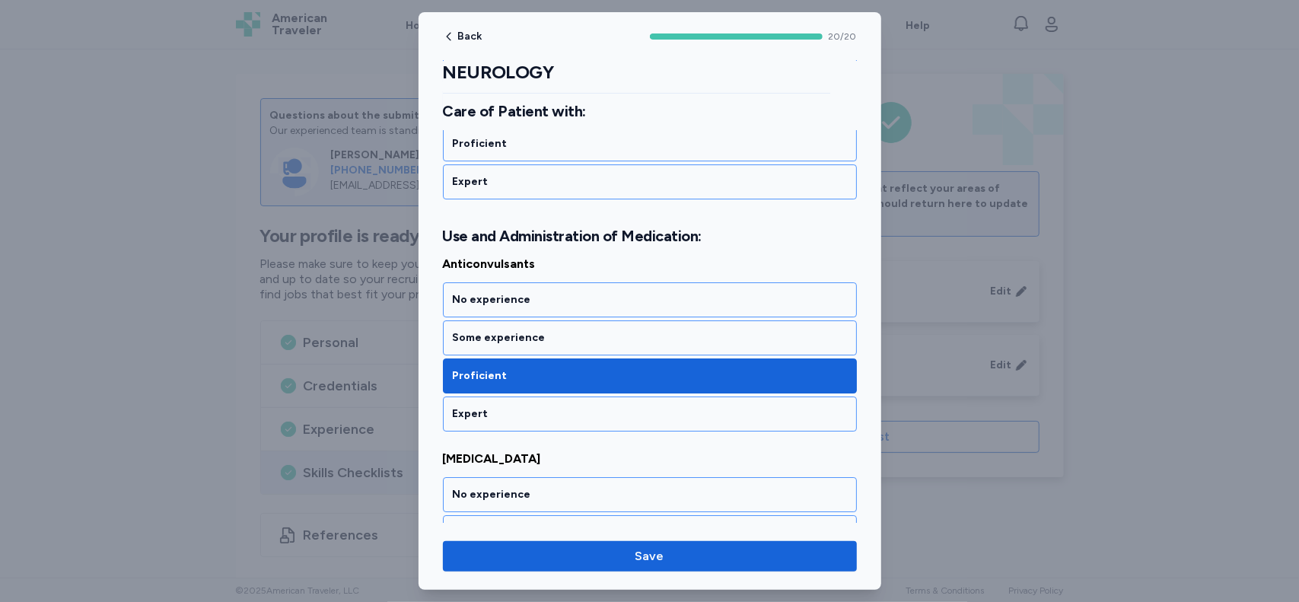
scroll to position [3526, 0]
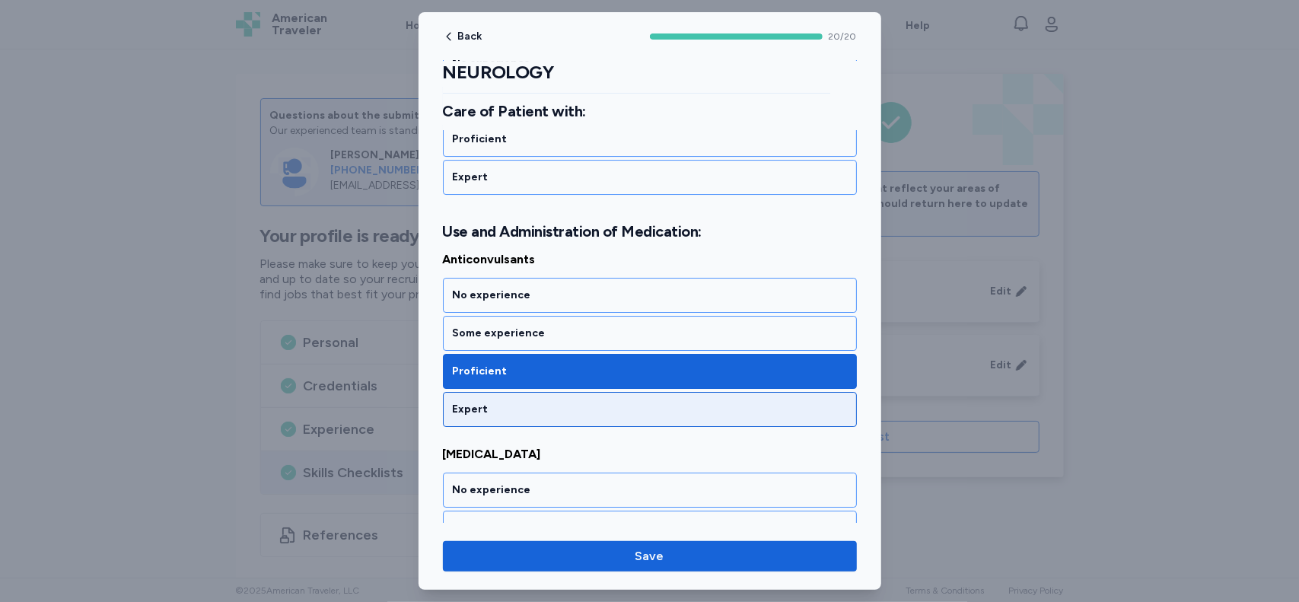
click at [800, 402] on div "Expert" at bounding box center [650, 409] width 394 height 15
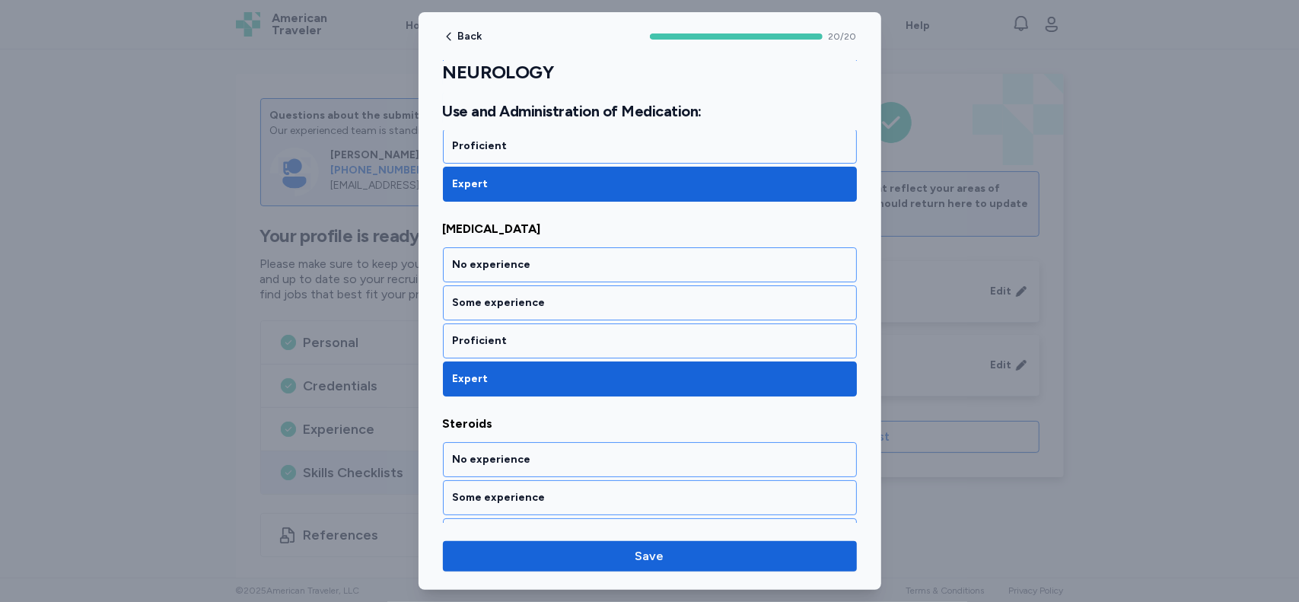
scroll to position [3781, 0]
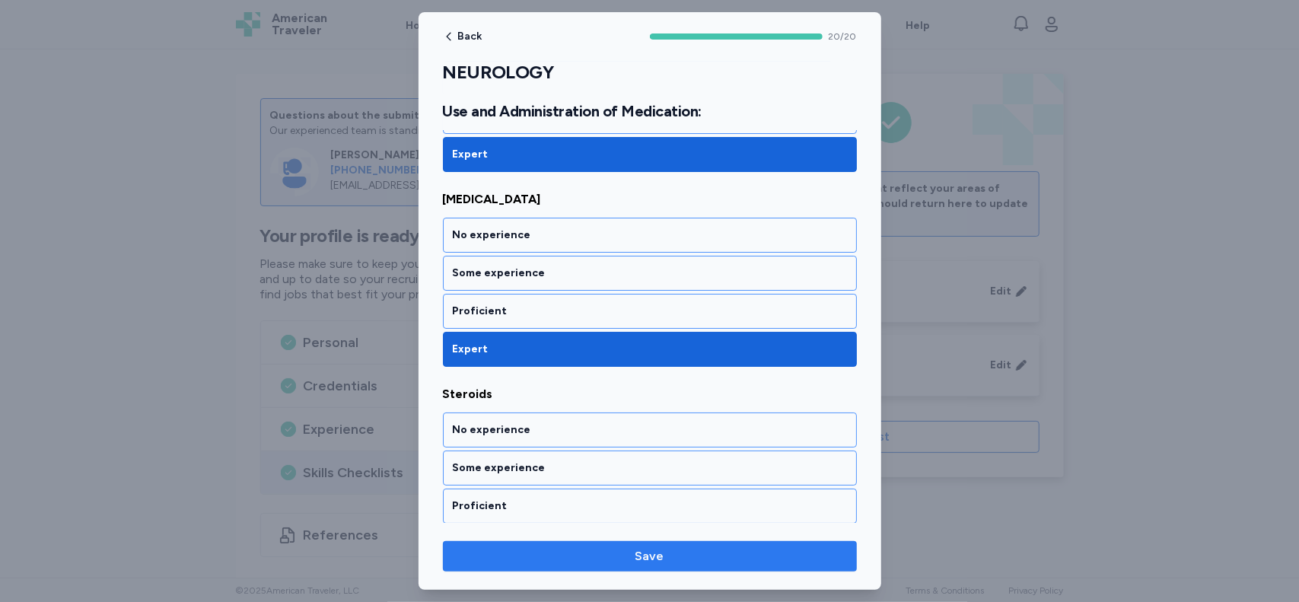
click at [639, 567] on button "Save" at bounding box center [650, 556] width 414 height 30
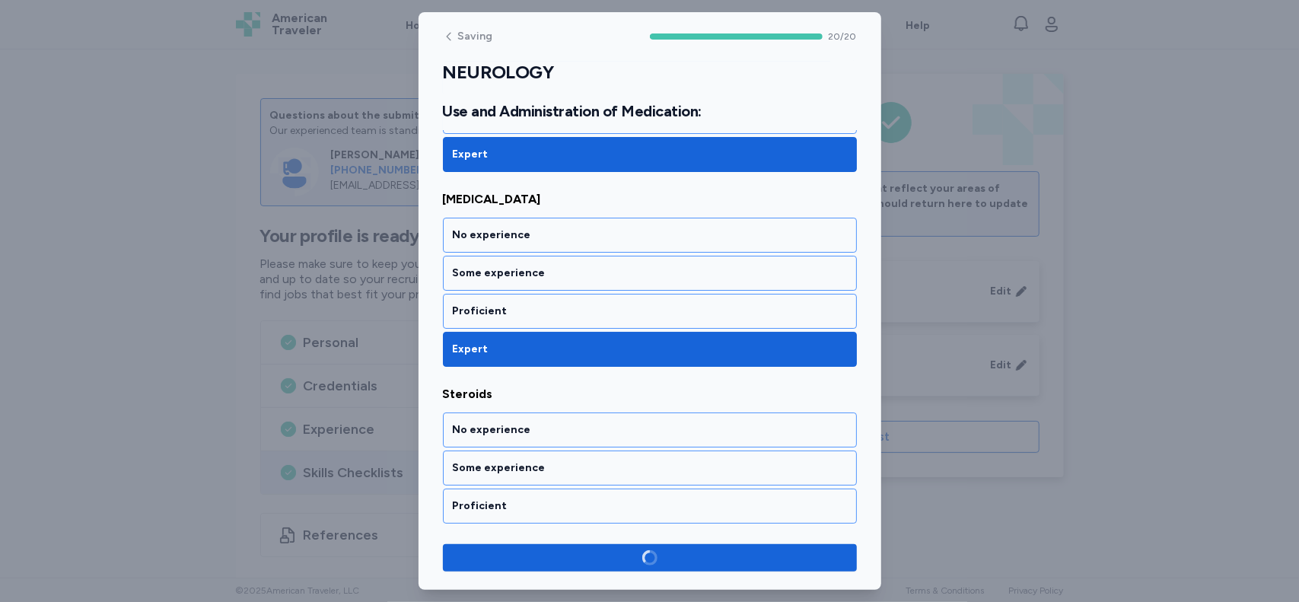
scroll to position [3778, 0]
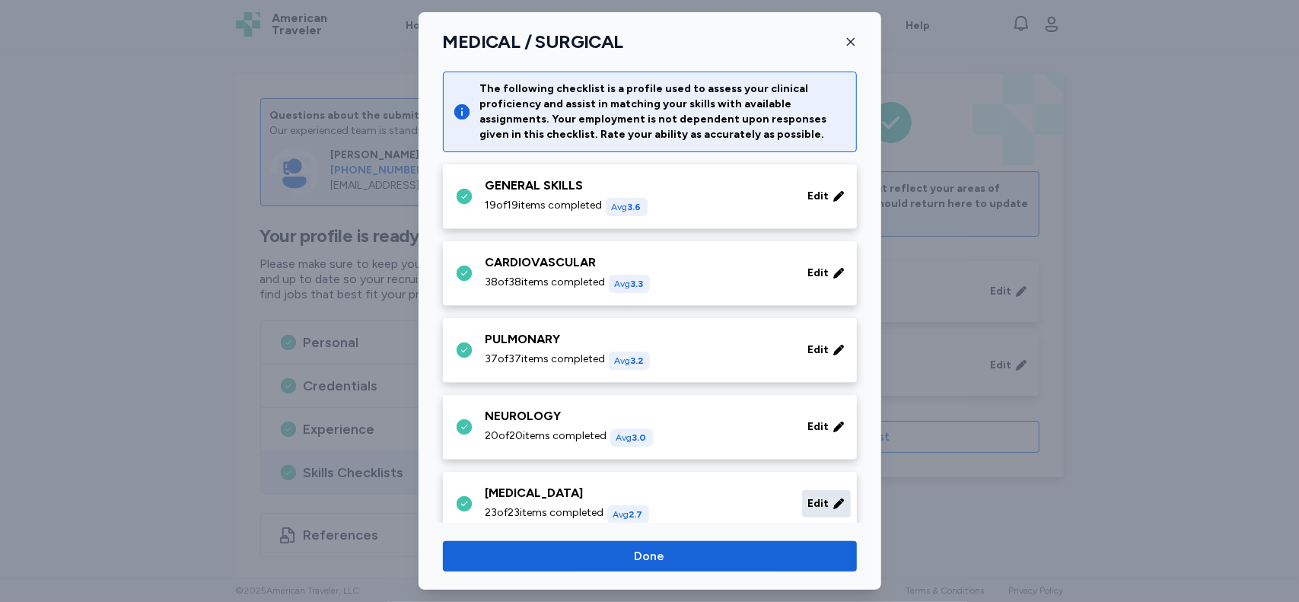
click at [808, 501] on span "Edit" at bounding box center [818, 503] width 21 height 15
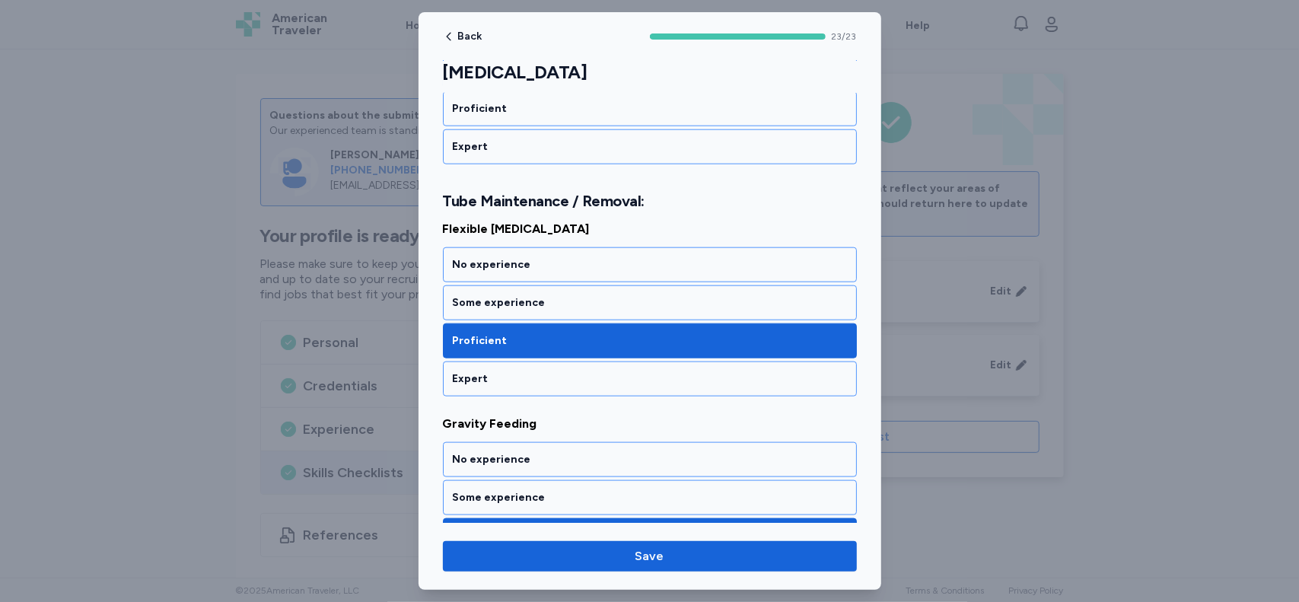
scroll to position [1109, 0]
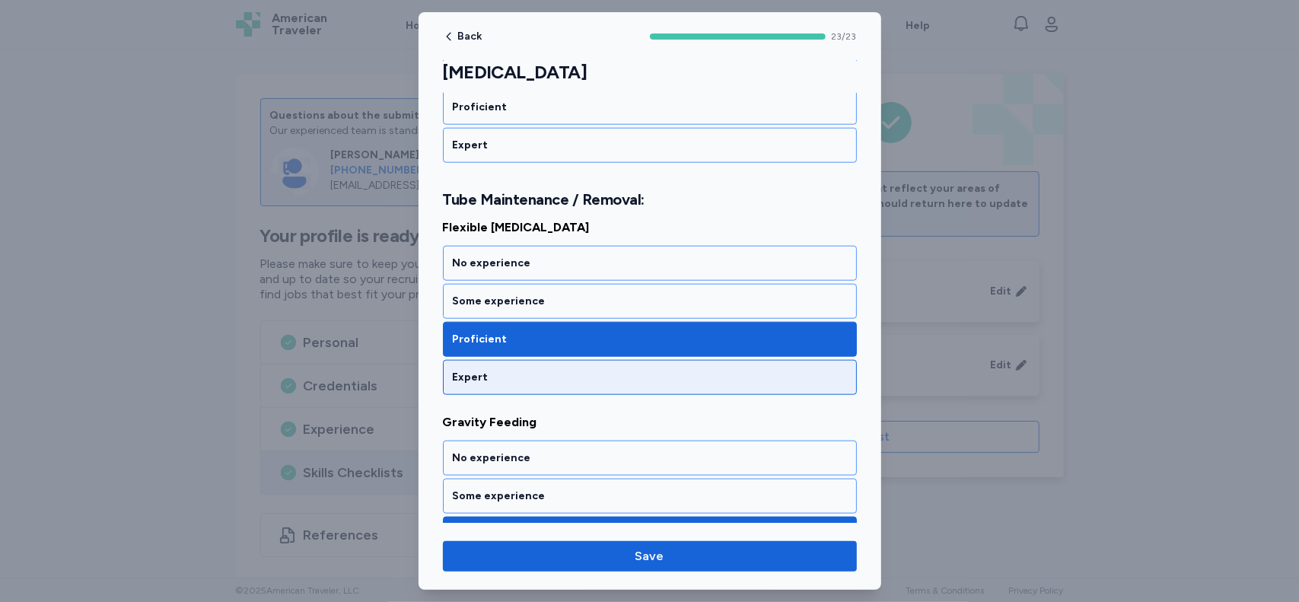
click at [645, 371] on div "Expert" at bounding box center [650, 377] width 394 height 15
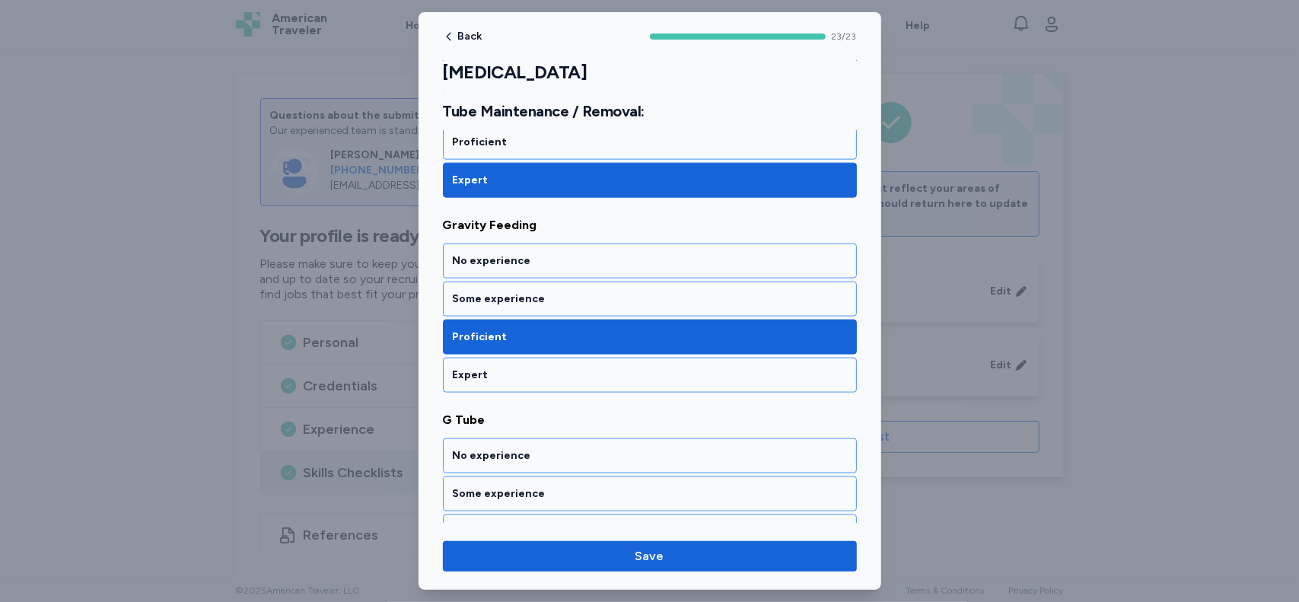
scroll to position [1332, 0]
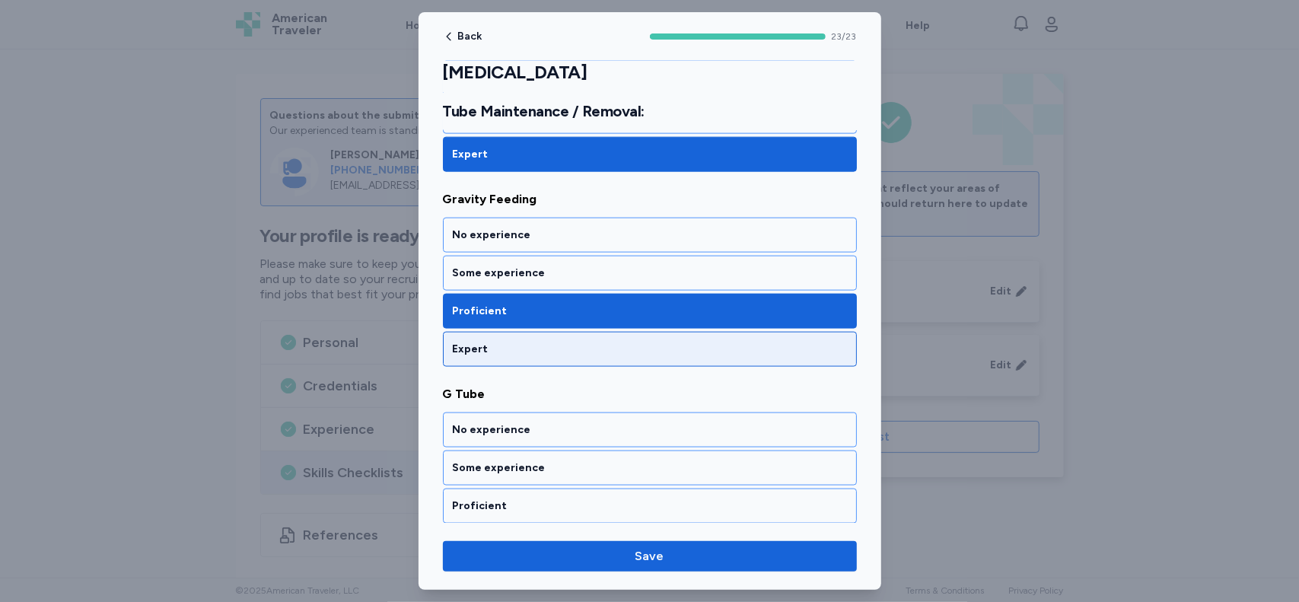
click at [591, 345] on div "Expert" at bounding box center [650, 349] width 414 height 35
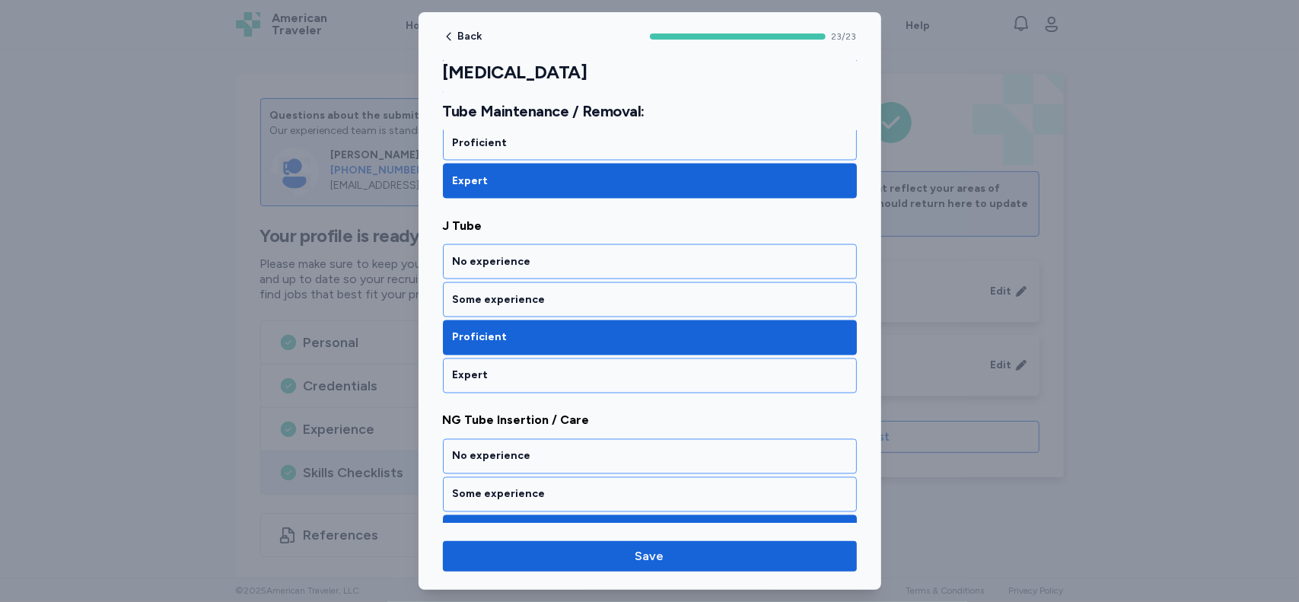
scroll to position [1697, 0]
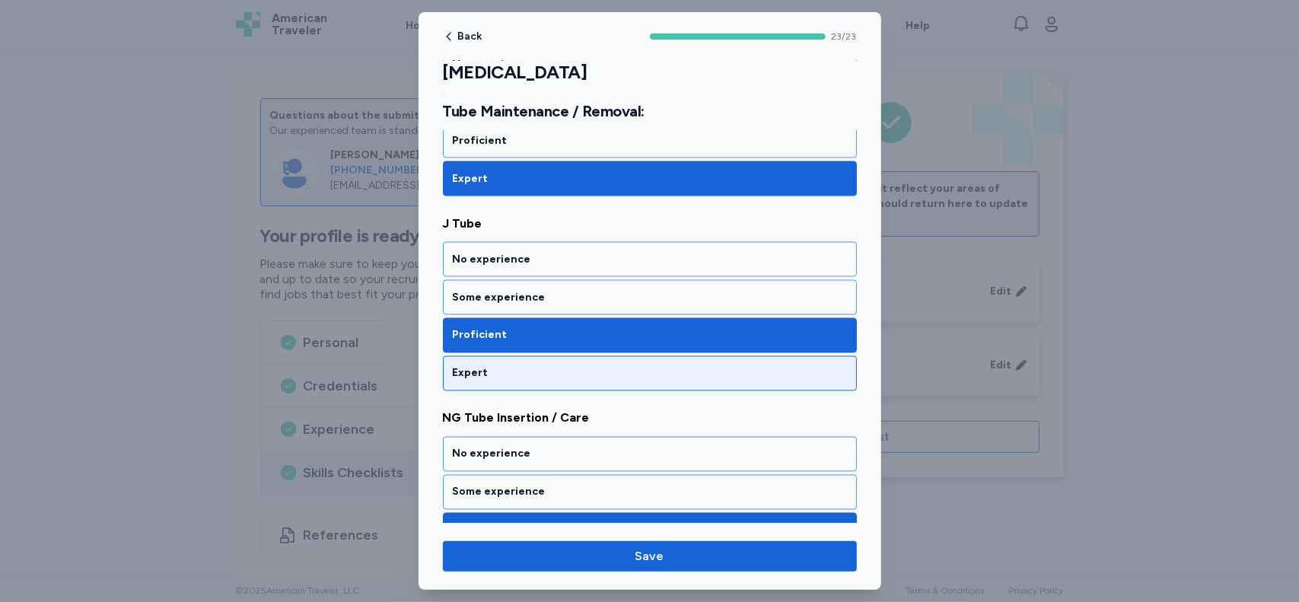
click at [696, 366] on div "Expert" at bounding box center [650, 373] width 394 height 15
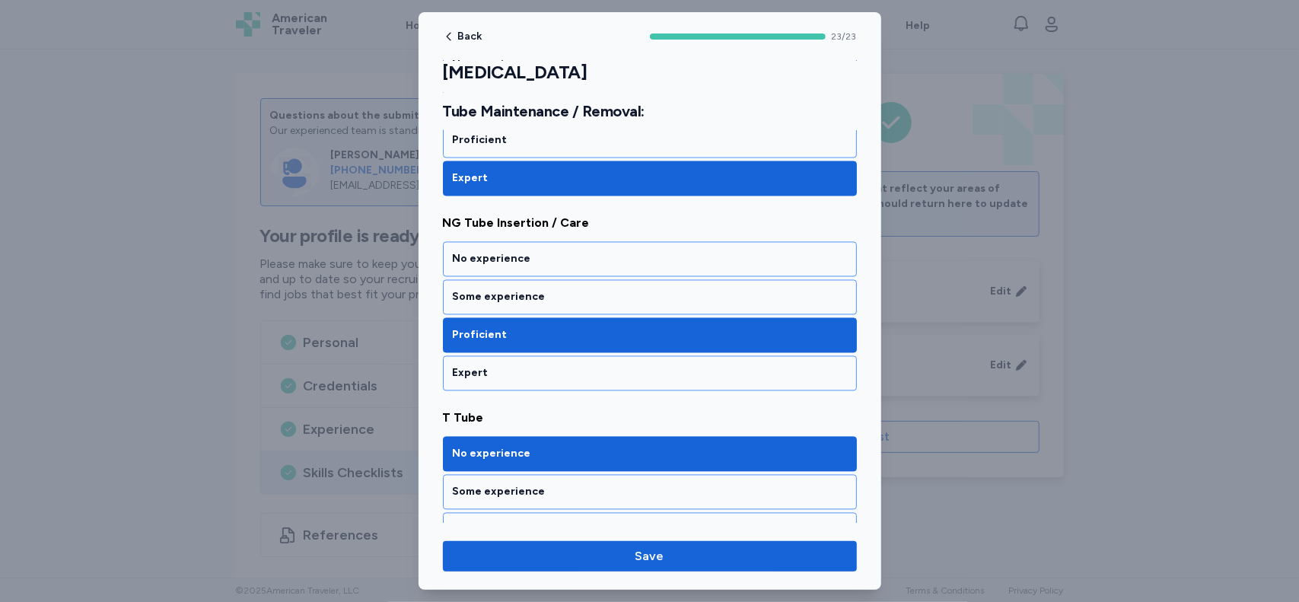
scroll to position [1894, 0]
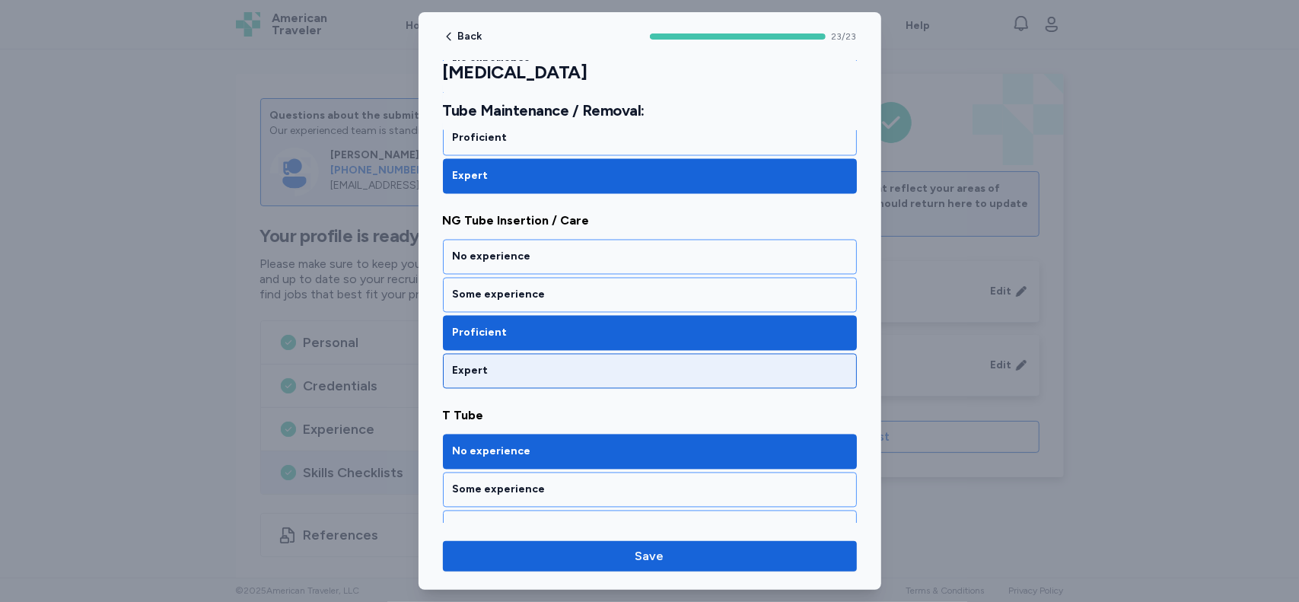
click at [581, 364] on div "Expert" at bounding box center [650, 371] width 394 height 15
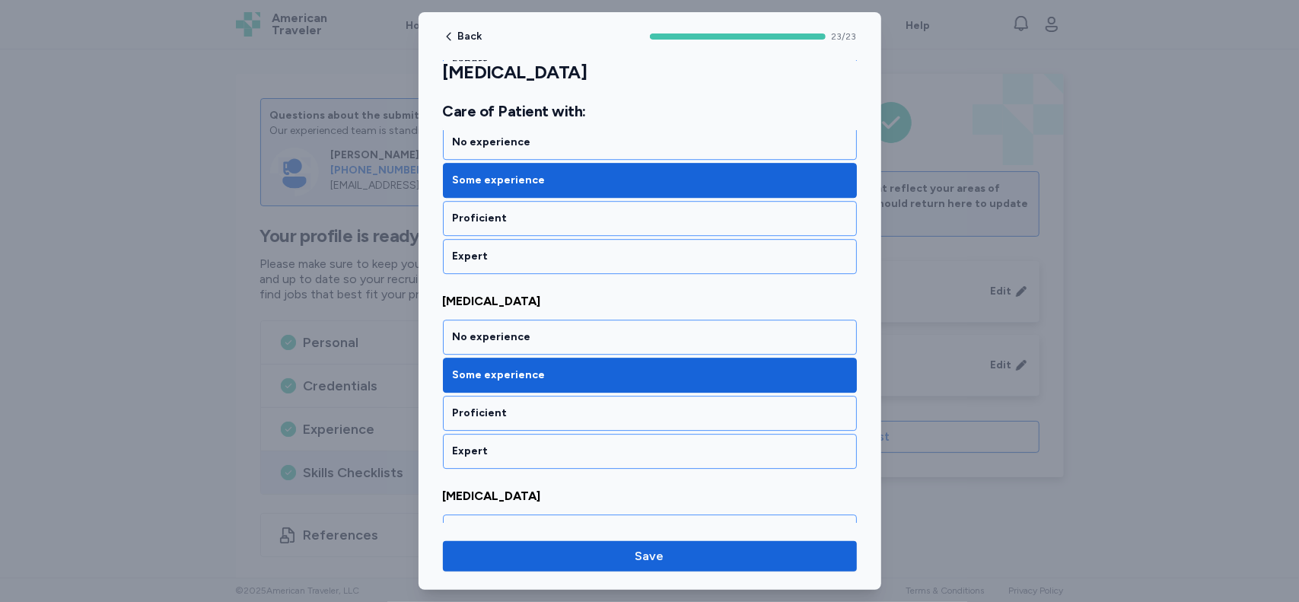
scroll to position [3037, 0]
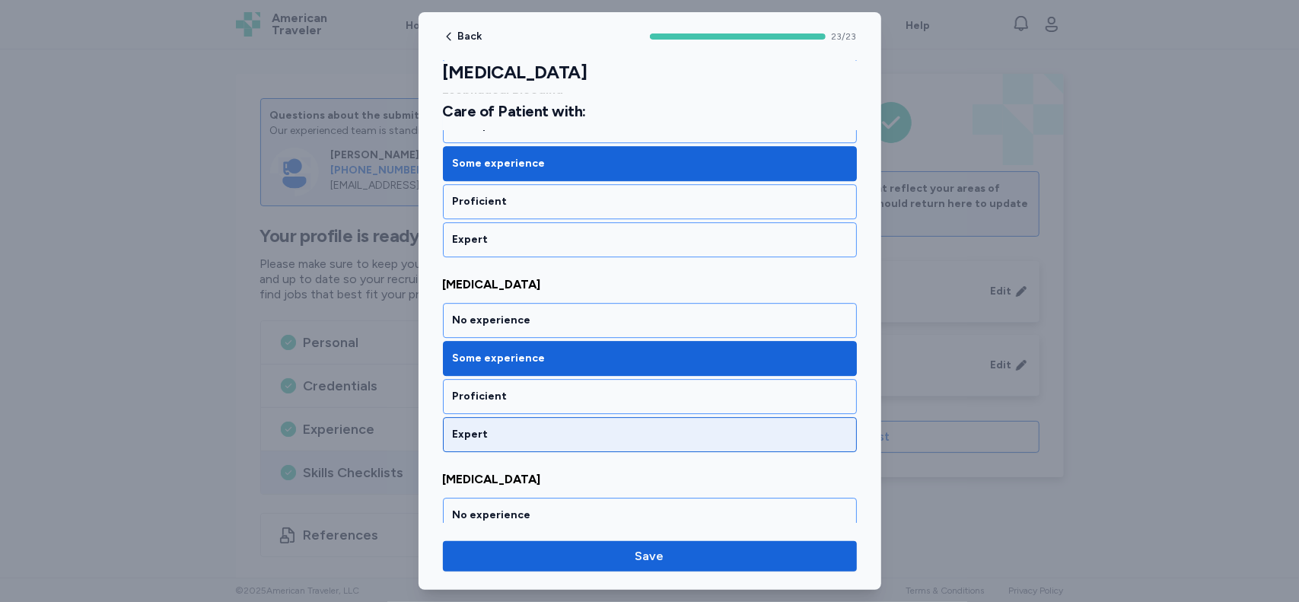
click at [561, 427] on div "Expert" at bounding box center [650, 434] width 394 height 15
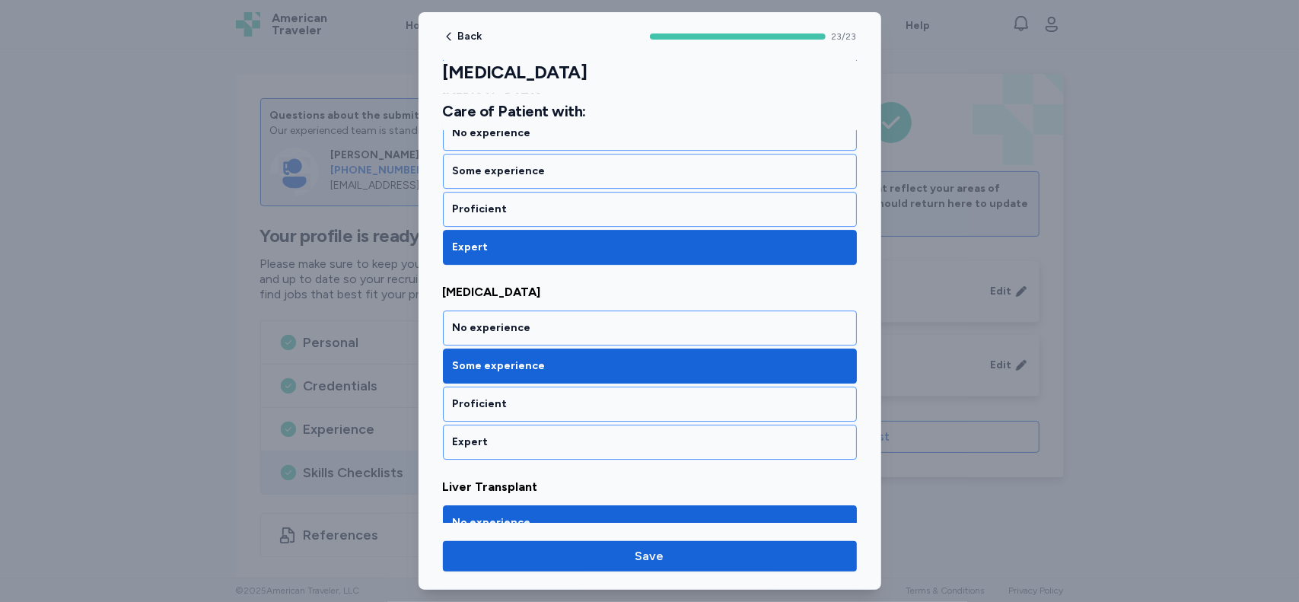
scroll to position [3231, 0]
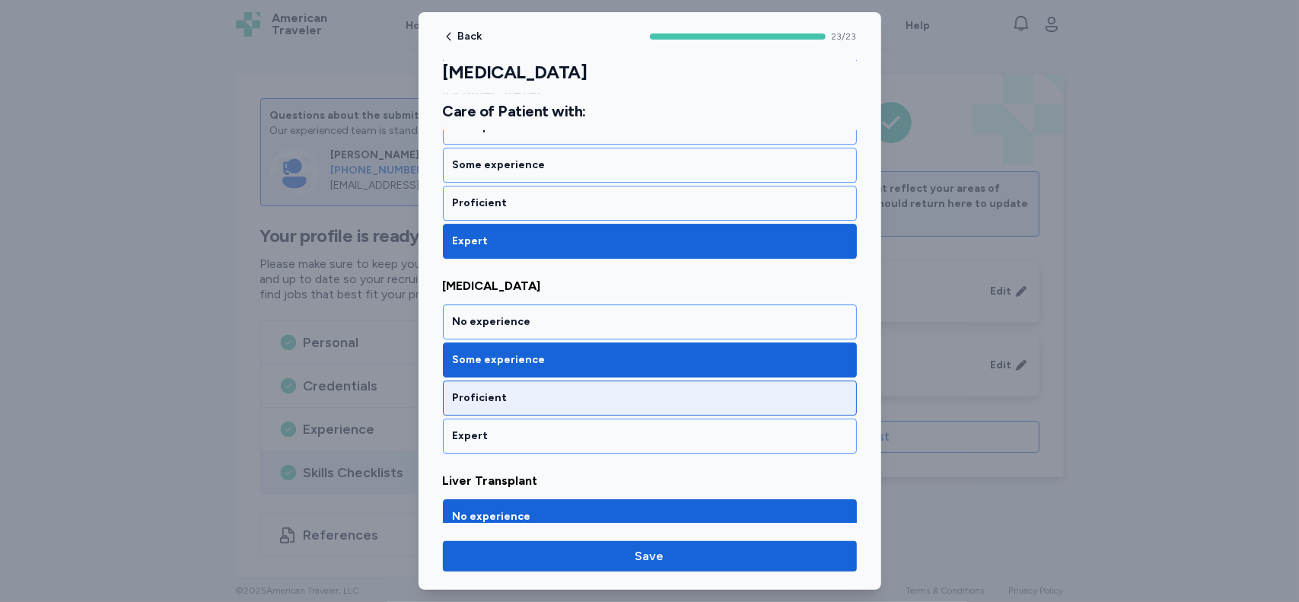
click at [778, 390] on div "Proficient" at bounding box center [650, 397] width 394 height 15
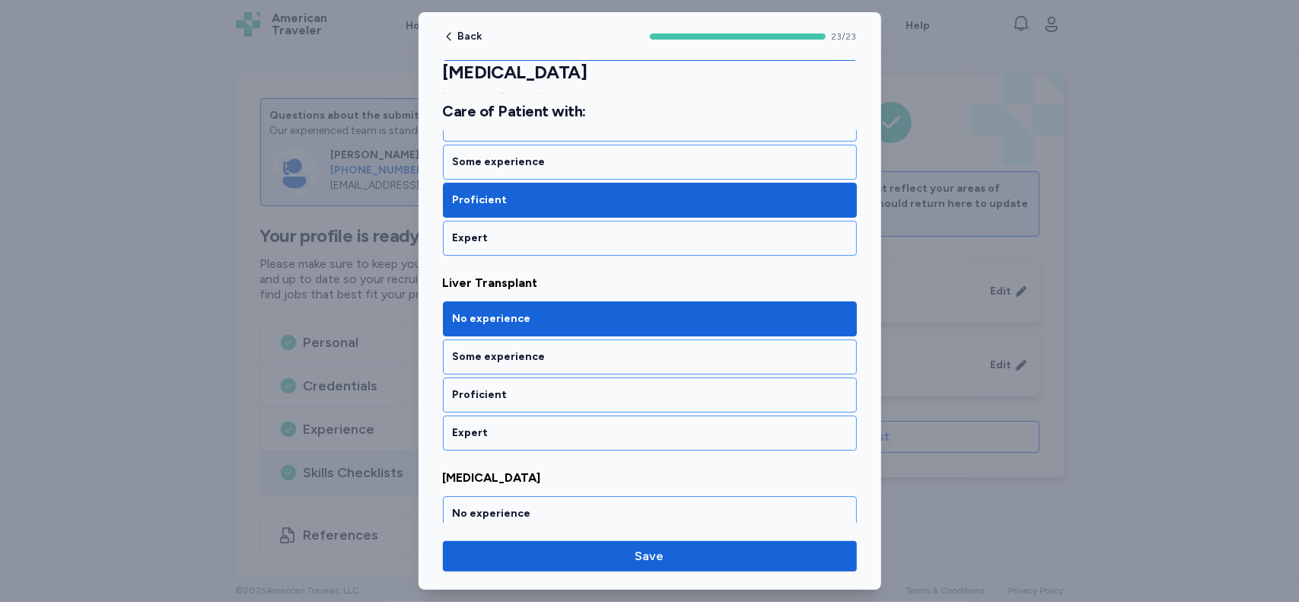
scroll to position [3434, 0]
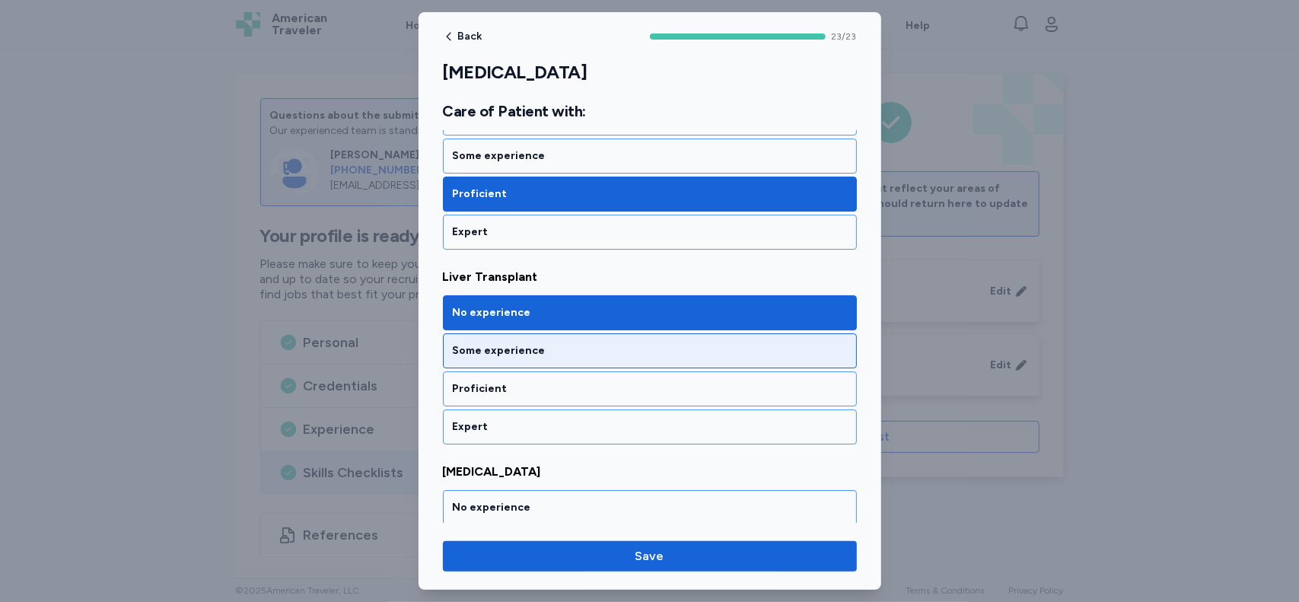
click at [772, 333] on div "Some experience" at bounding box center [650, 350] width 414 height 35
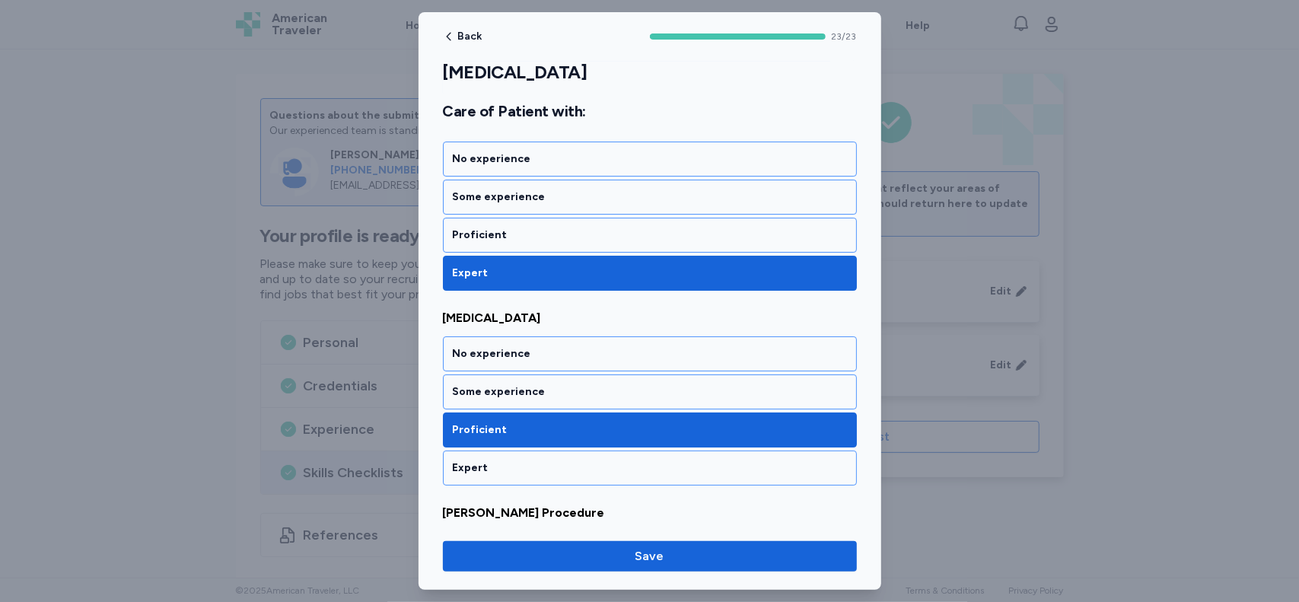
scroll to position [3800, 0]
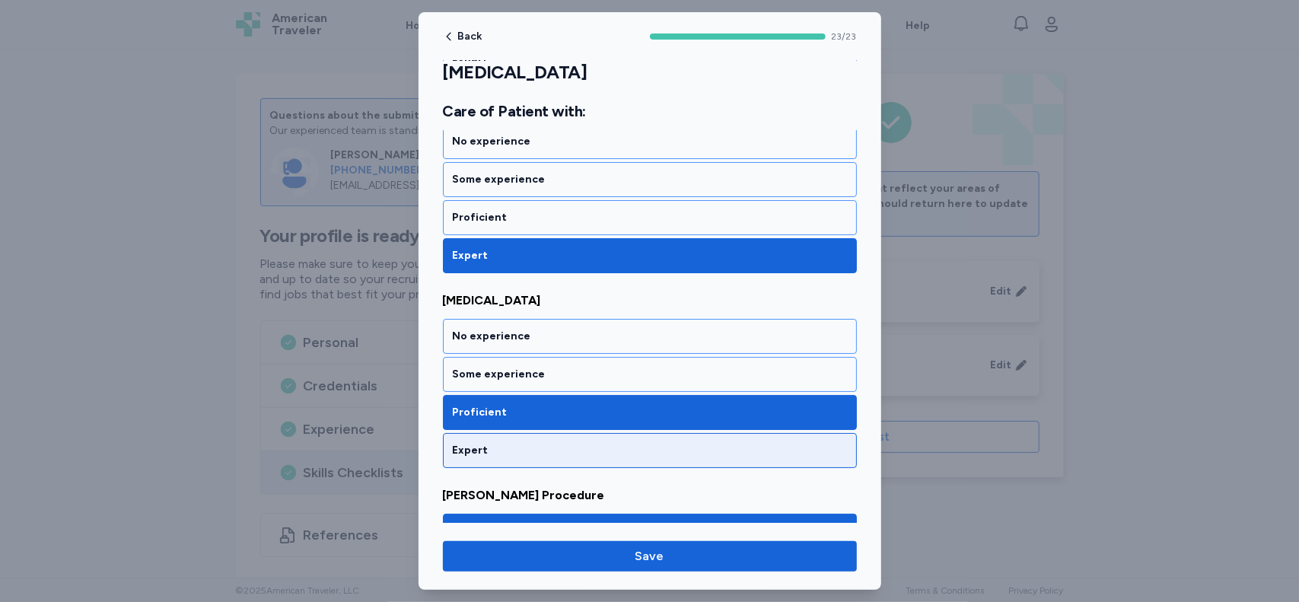
click at [792, 443] on div "Expert" at bounding box center [650, 450] width 394 height 15
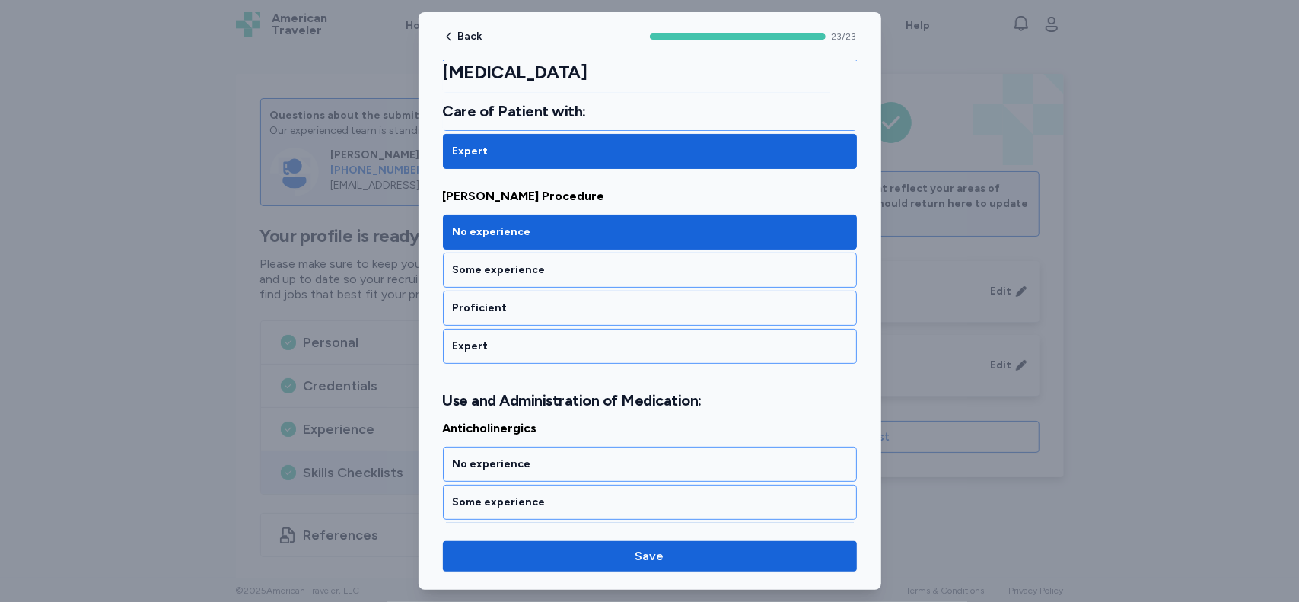
scroll to position [4150, 0]
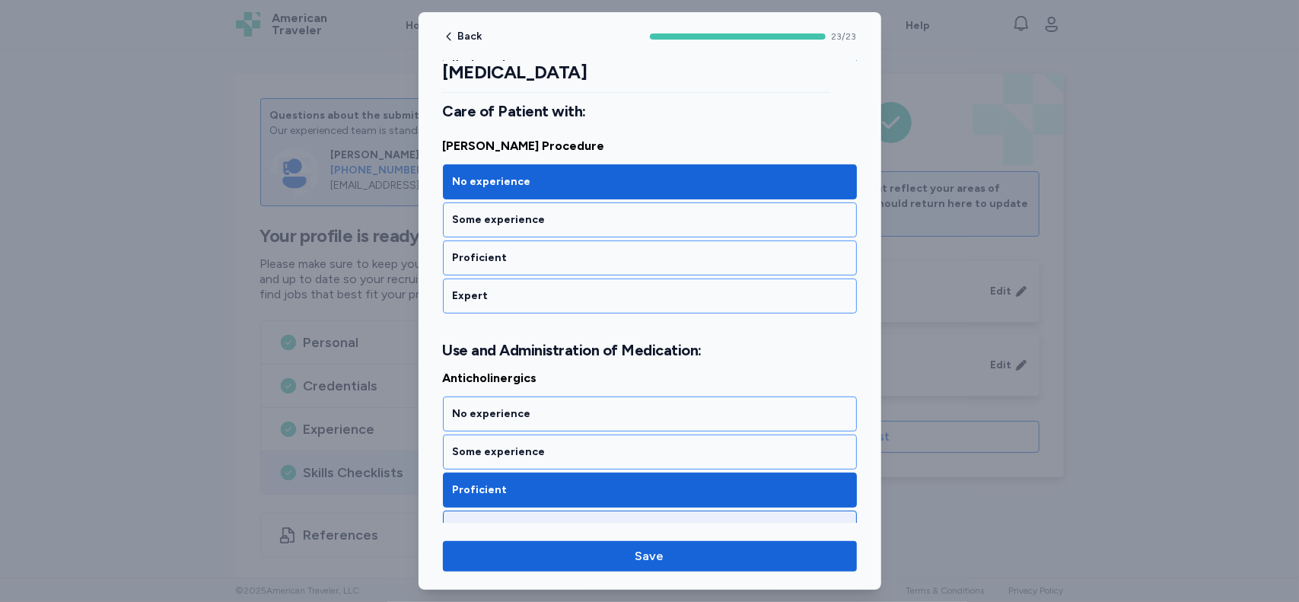
click at [814, 520] on div "Expert" at bounding box center [650, 527] width 394 height 15
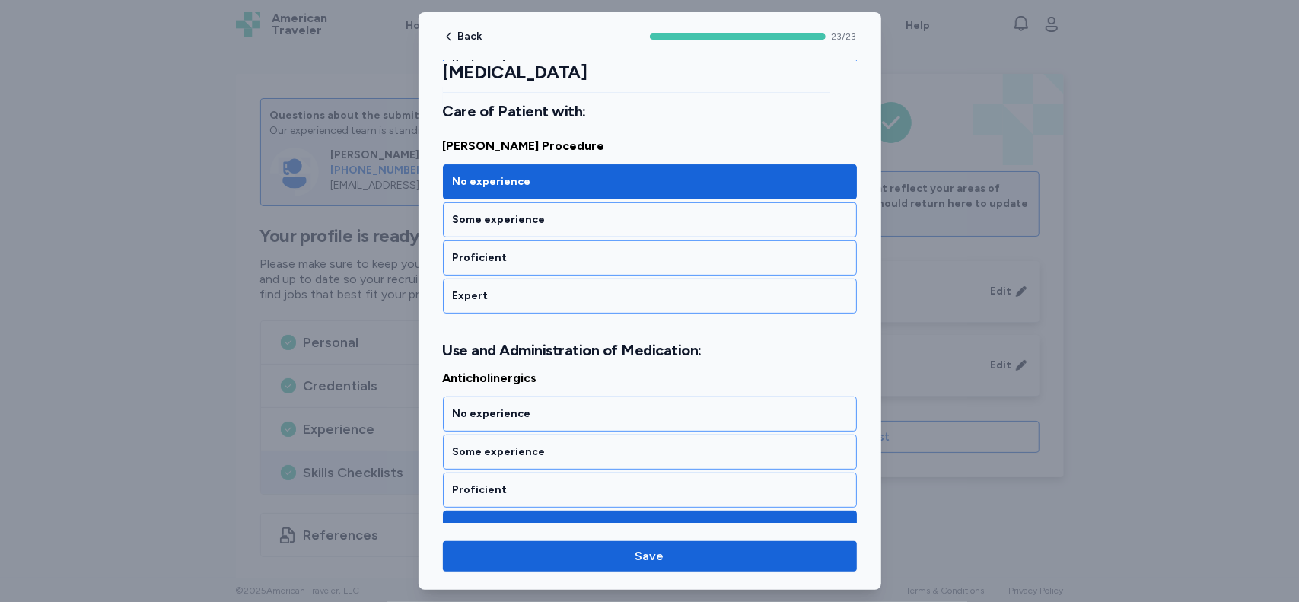
scroll to position [4323, 0]
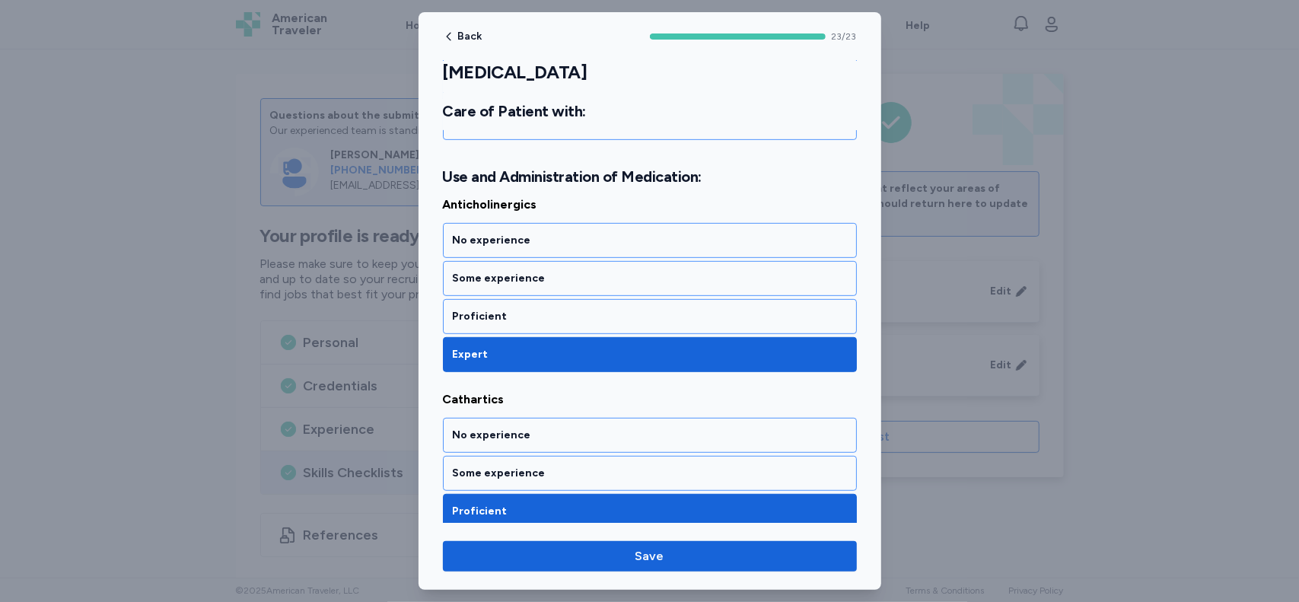
click at [479, 532] on div "Expert" at bounding box center [650, 549] width 414 height 35
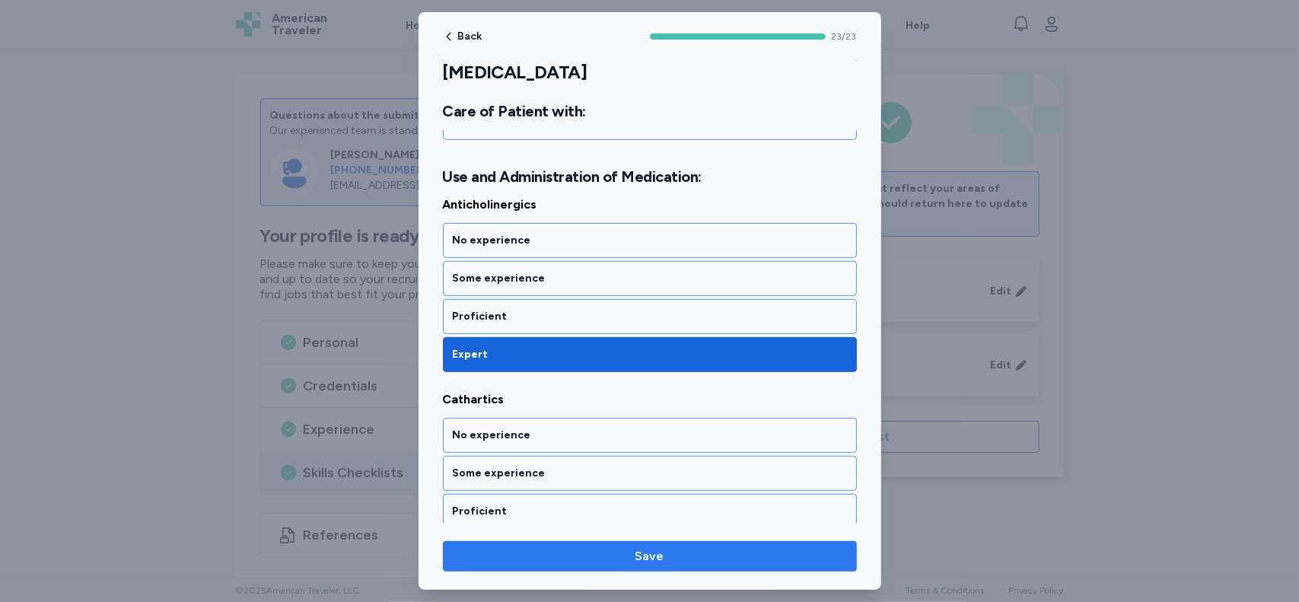
click at [513, 552] on span "Save" at bounding box center [650, 556] width 390 height 18
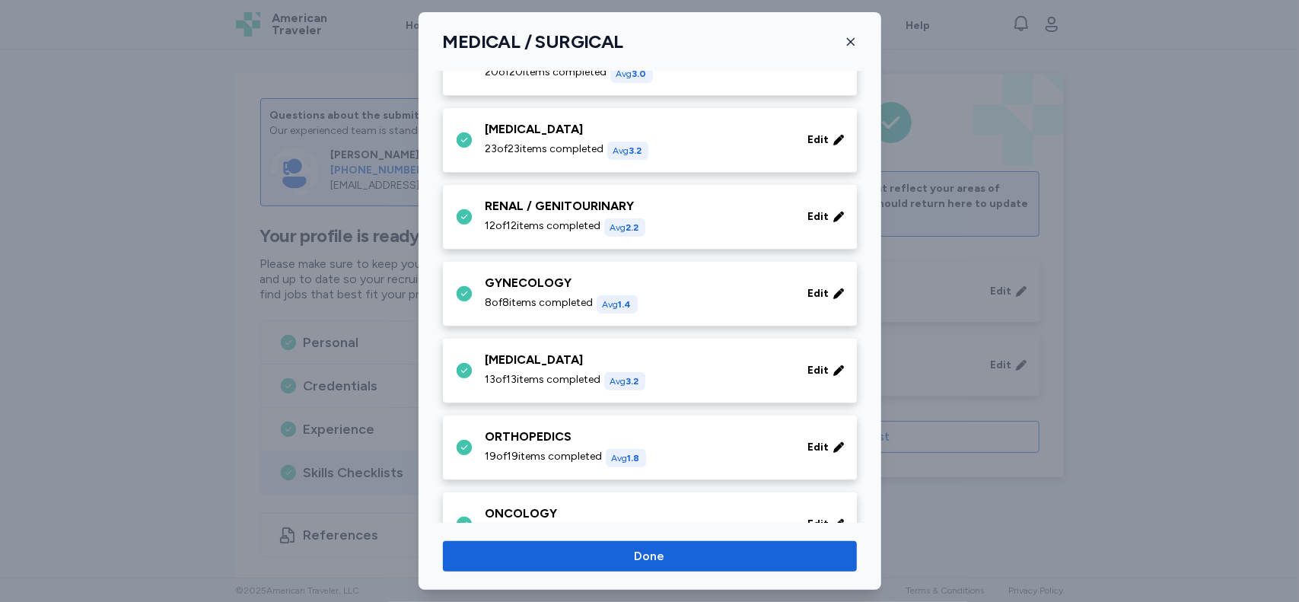
scroll to position [365, 0]
click at [808, 210] on span "Edit" at bounding box center [818, 215] width 21 height 15
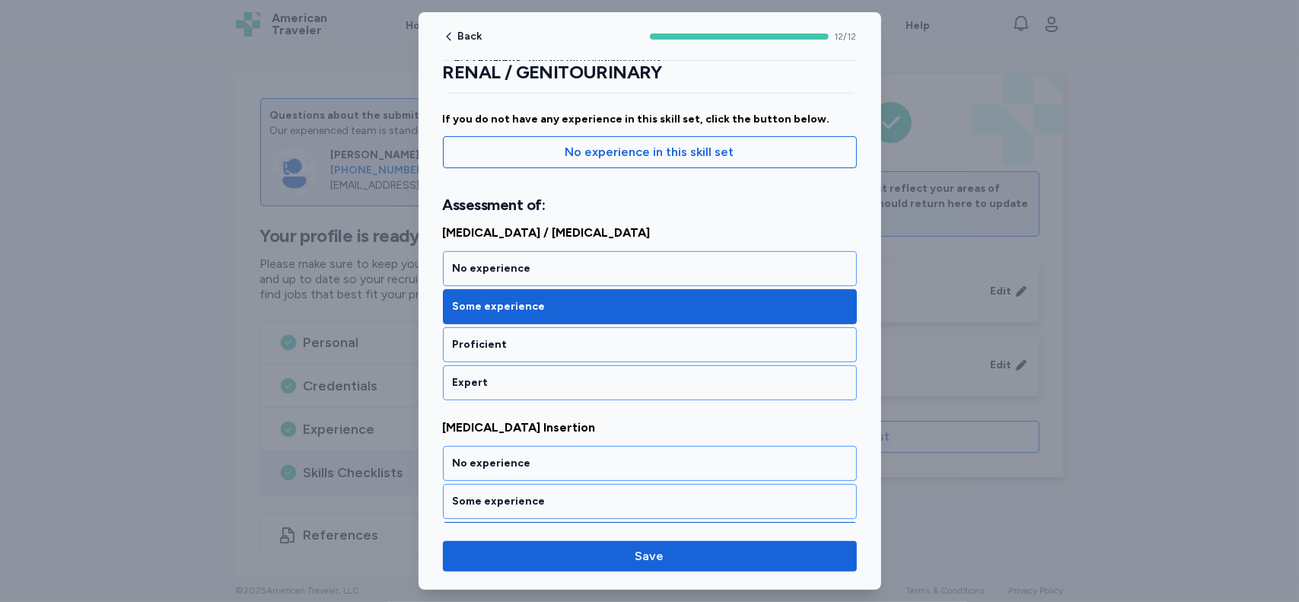
scroll to position [133, 0]
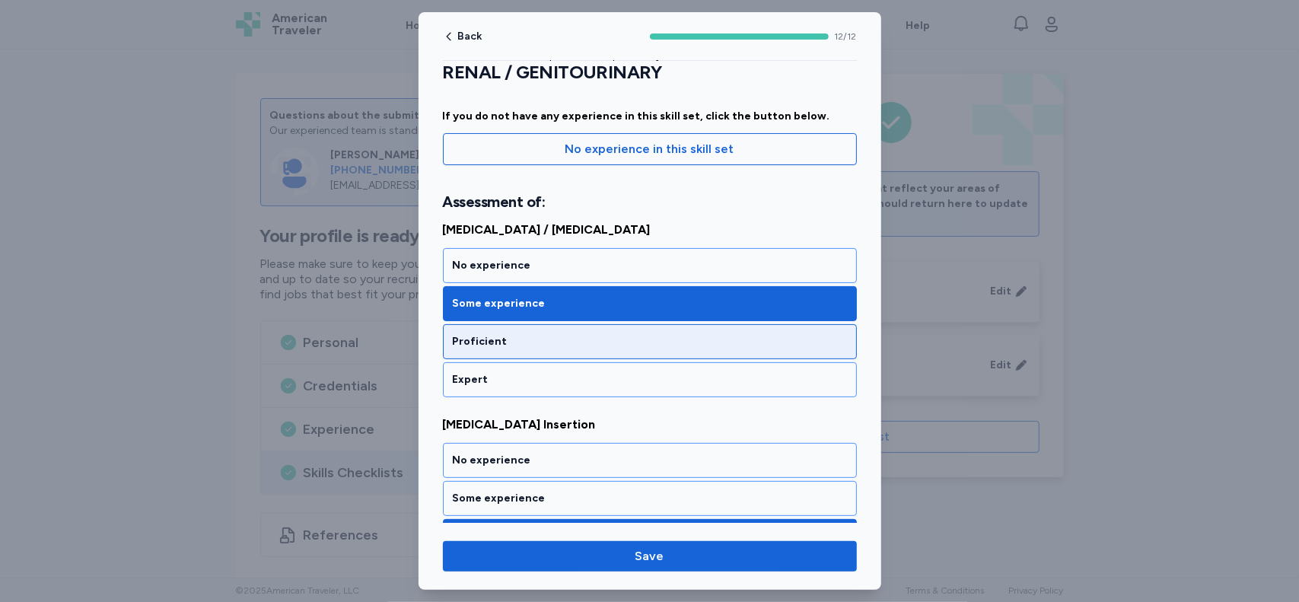
click at [698, 342] on div "Proficient" at bounding box center [650, 341] width 394 height 15
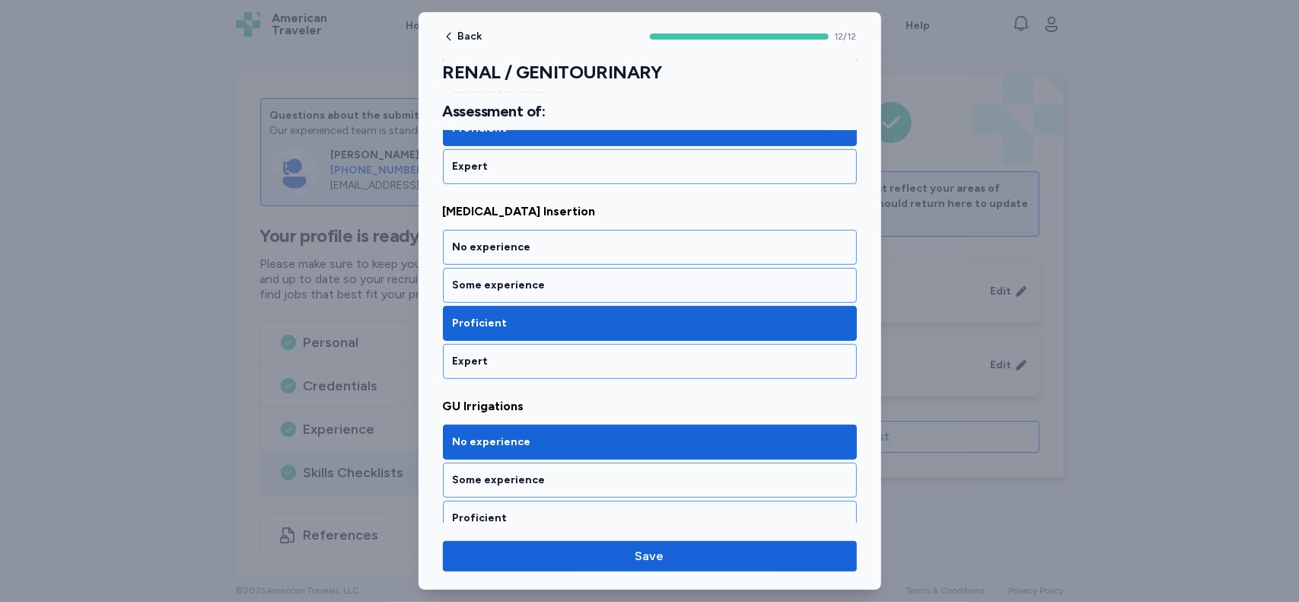
scroll to position [358, 0]
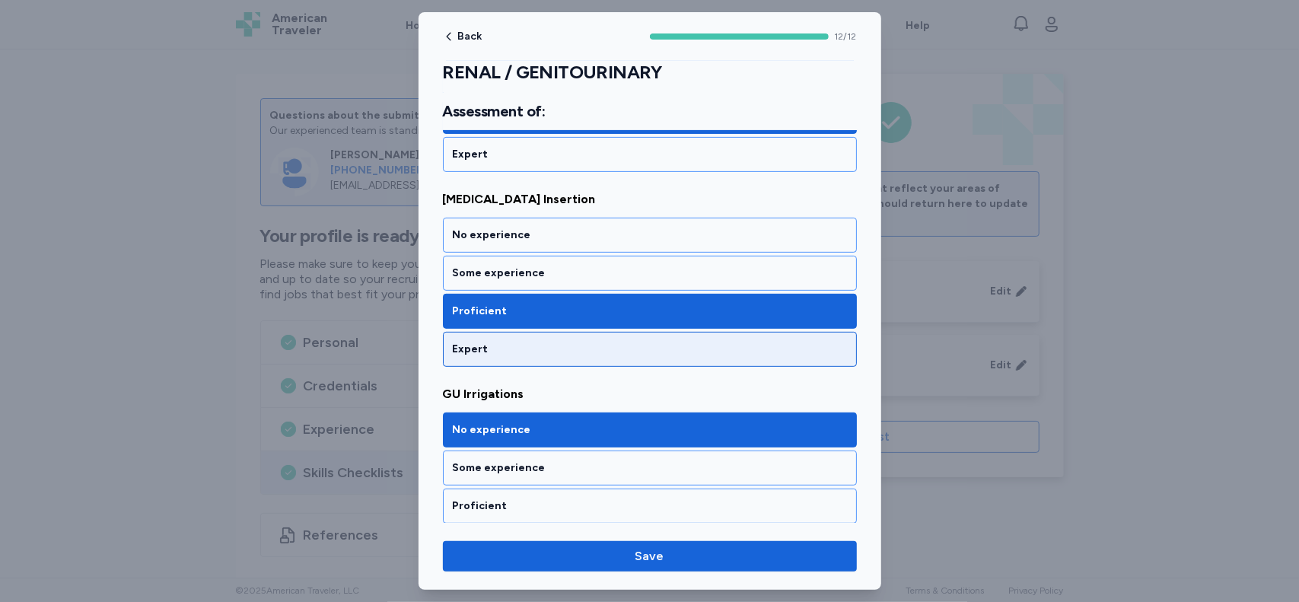
click at [612, 355] on div "Expert" at bounding box center [650, 349] width 414 height 35
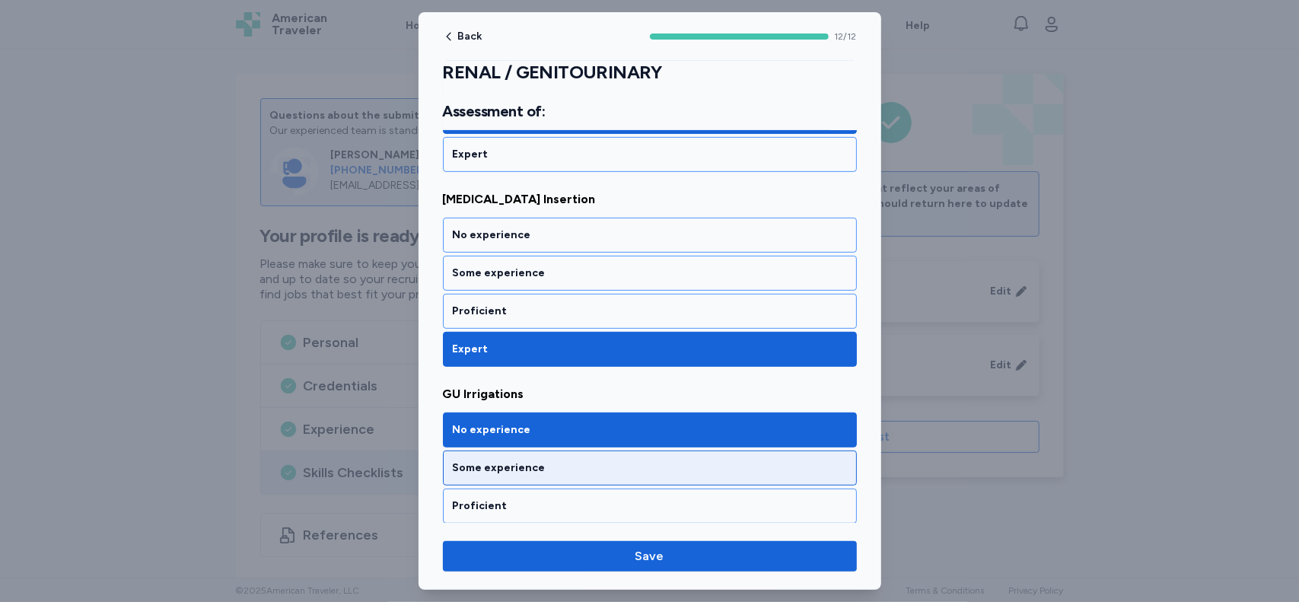
click at [748, 464] on div "Some experience" at bounding box center [650, 467] width 394 height 15
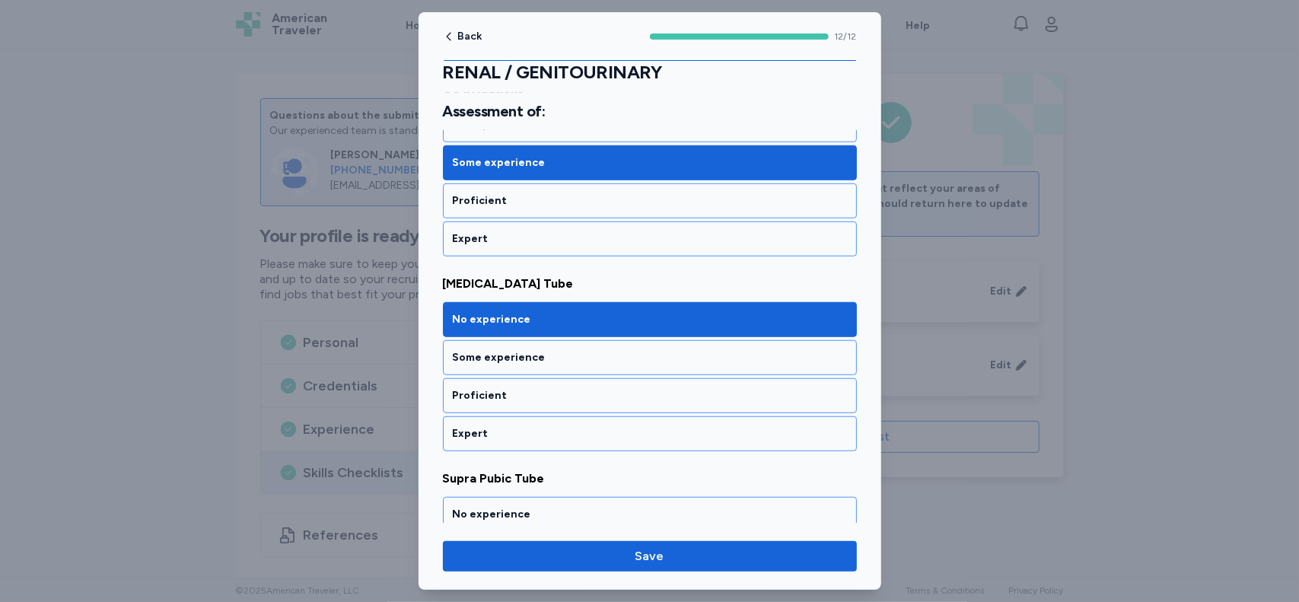
scroll to position [666, 0]
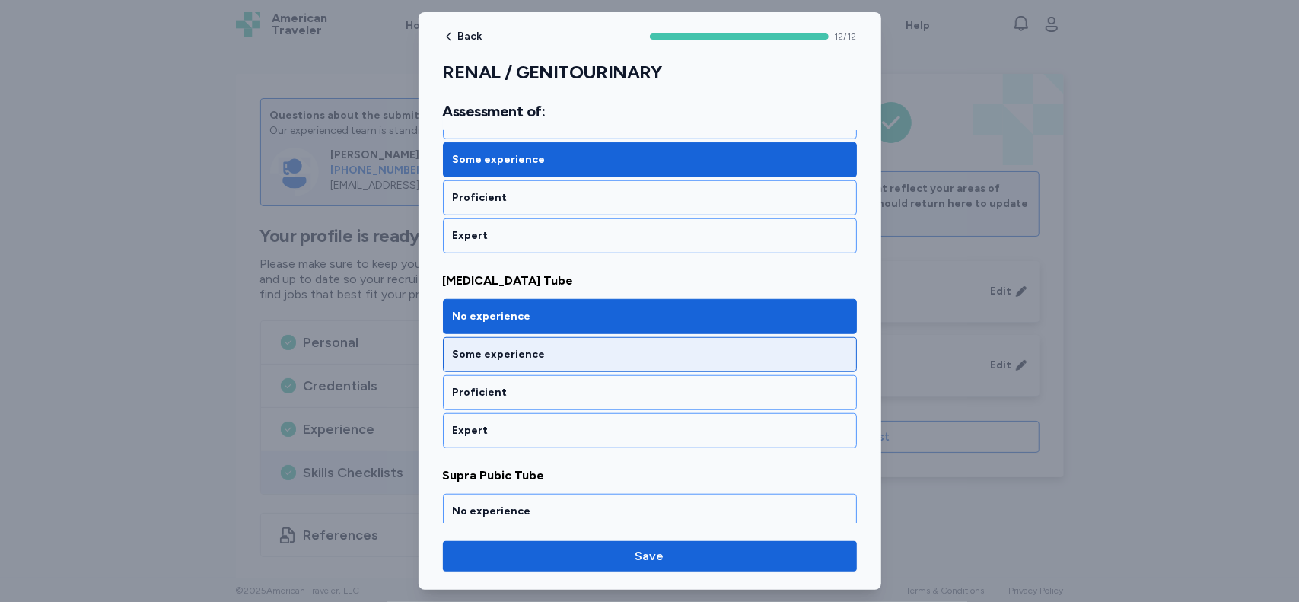
click at [676, 349] on div "Some experience" at bounding box center [650, 354] width 394 height 15
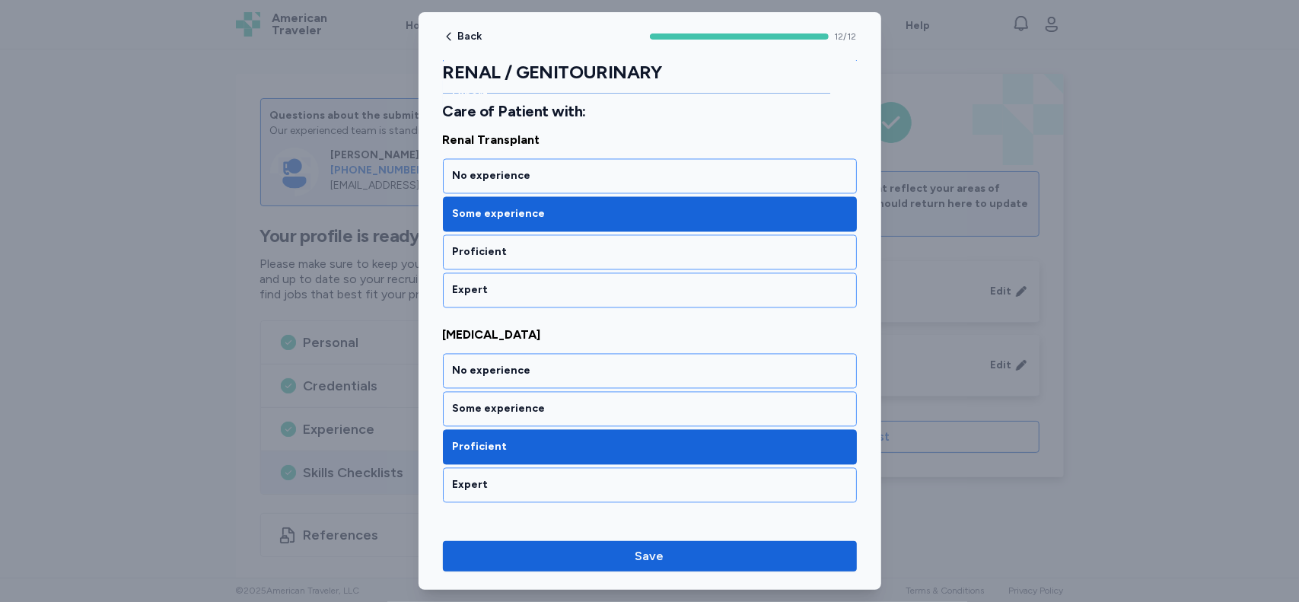
scroll to position [2016, 0]
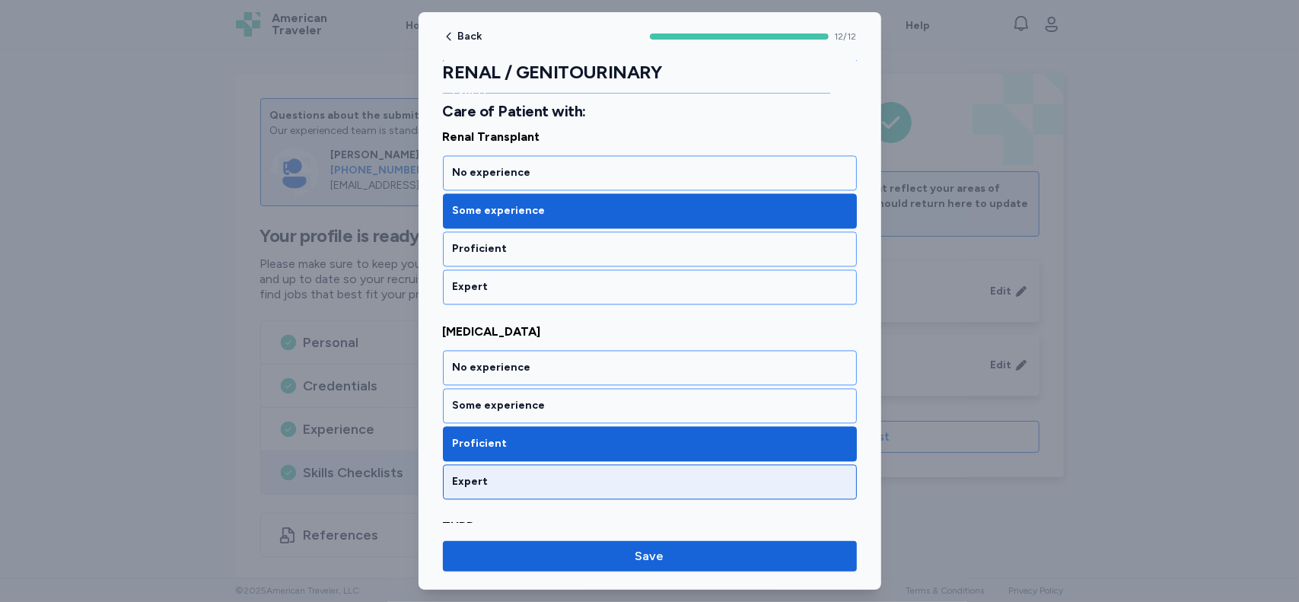
click at [581, 474] on div "Expert" at bounding box center [650, 481] width 394 height 15
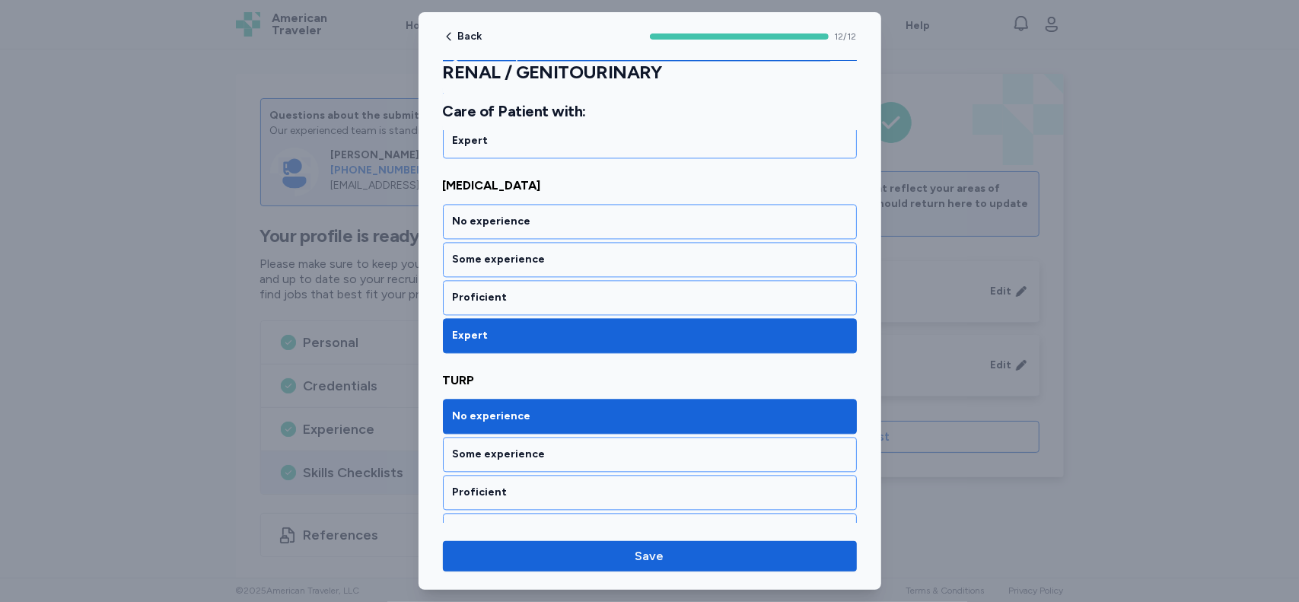
scroll to position [2165, 0]
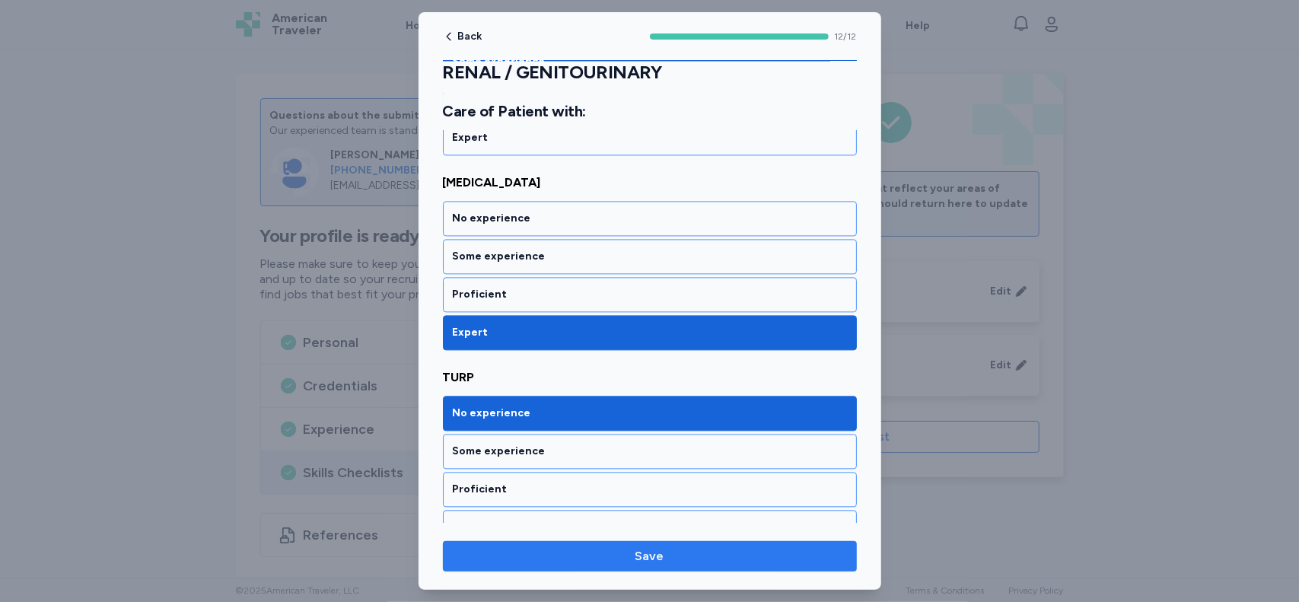
click at [710, 557] on span "Save" at bounding box center [650, 556] width 390 height 18
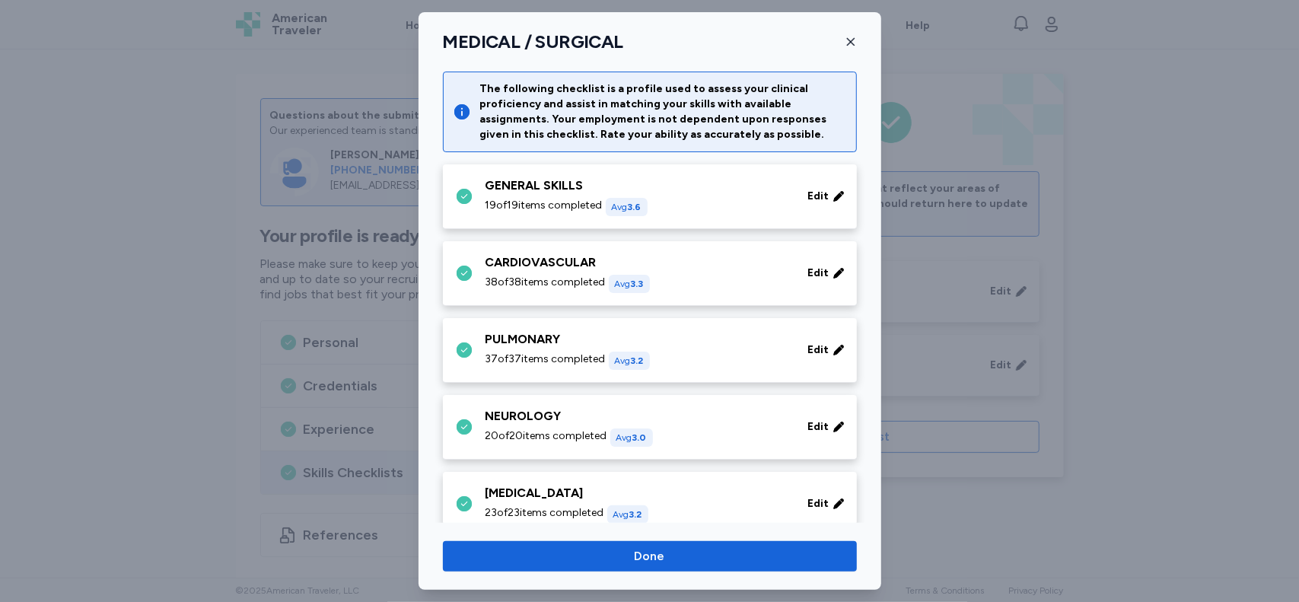
scroll to position [365, 0]
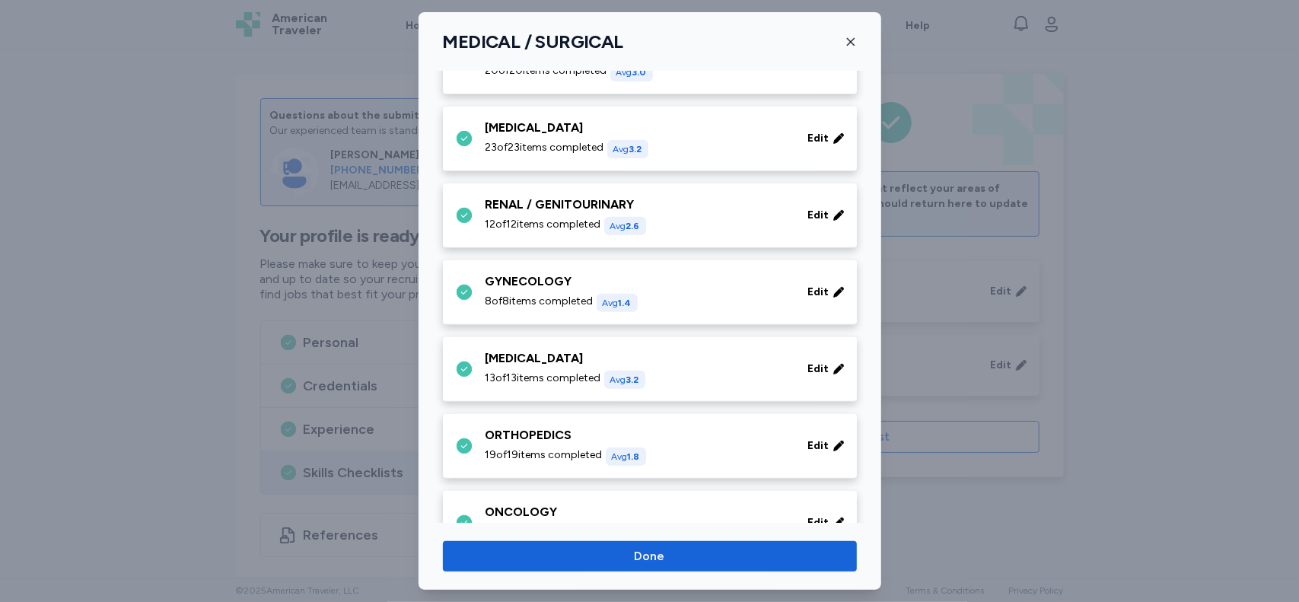
click at [587, 221] on span "12 of 12 items completed" at bounding box center [543, 224] width 116 height 15
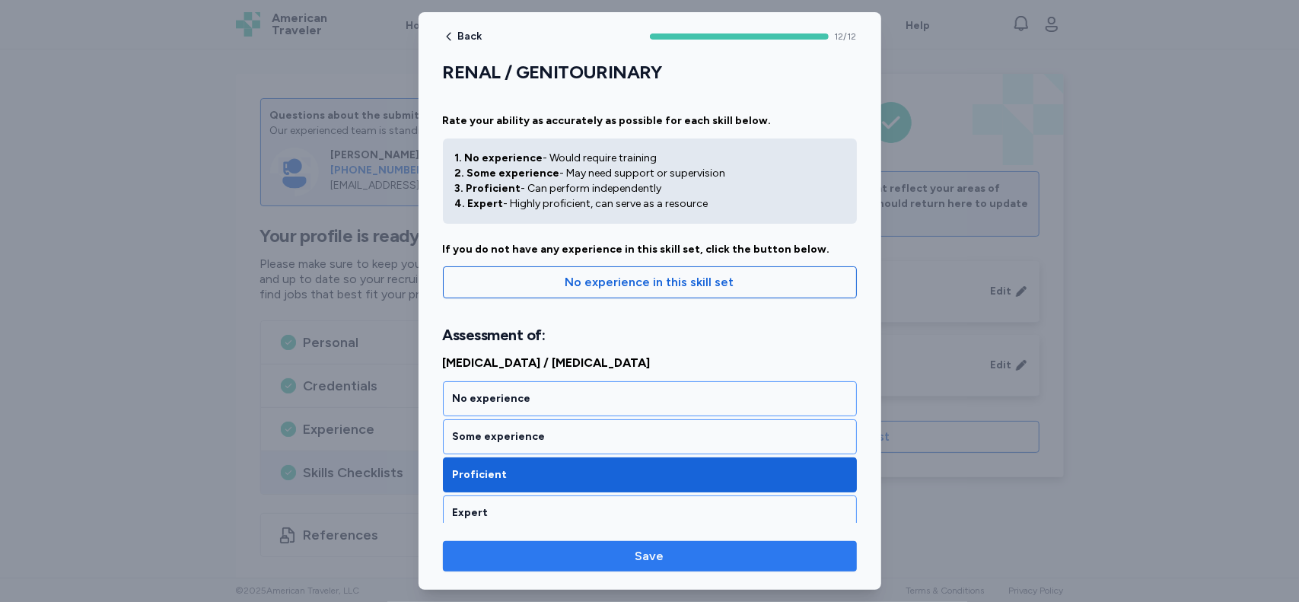
click at [613, 568] on button "Save" at bounding box center [650, 556] width 414 height 30
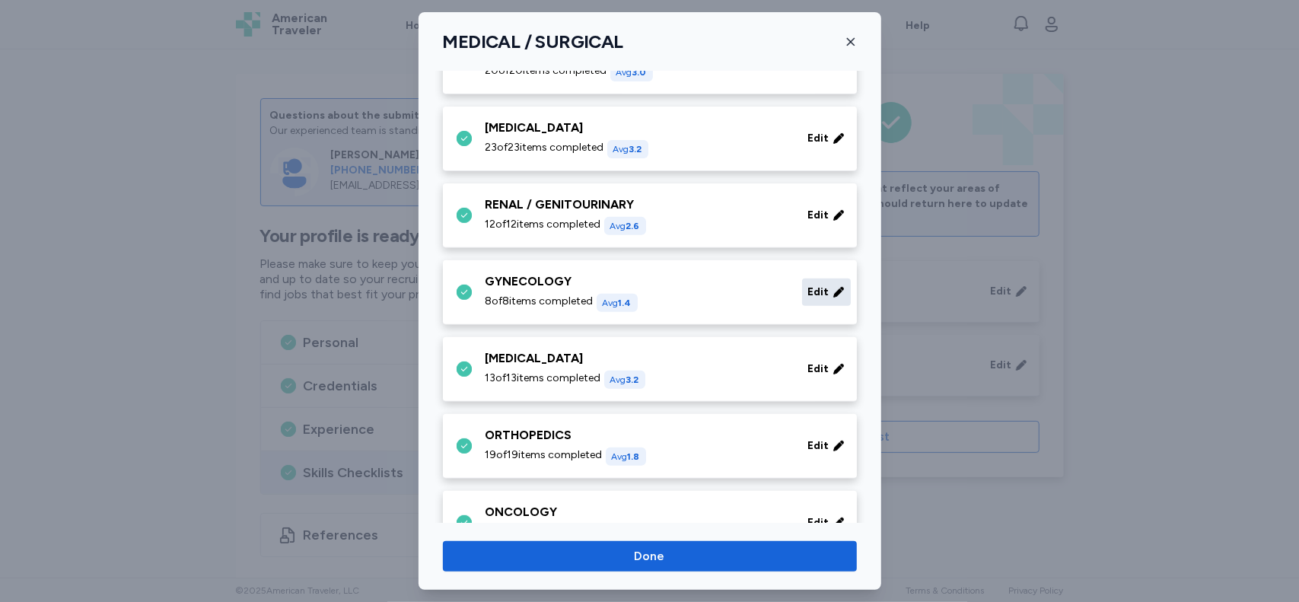
click at [808, 297] on span "Edit" at bounding box center [818, 292] width 21 height 15
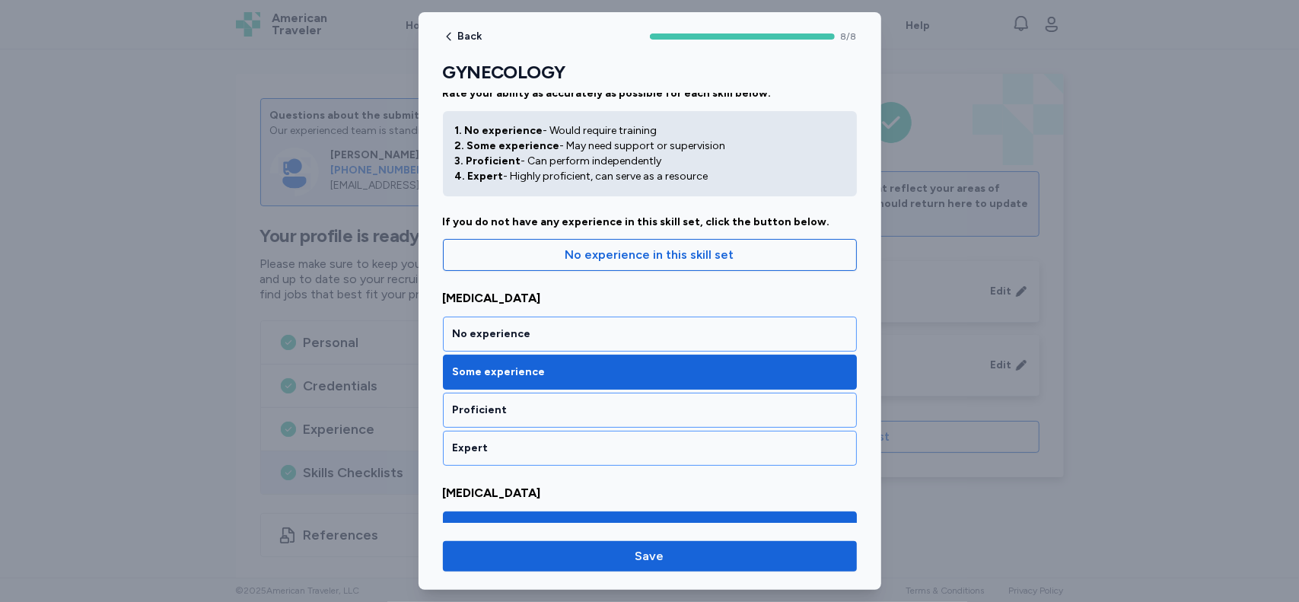
scroll to position [34, 0]
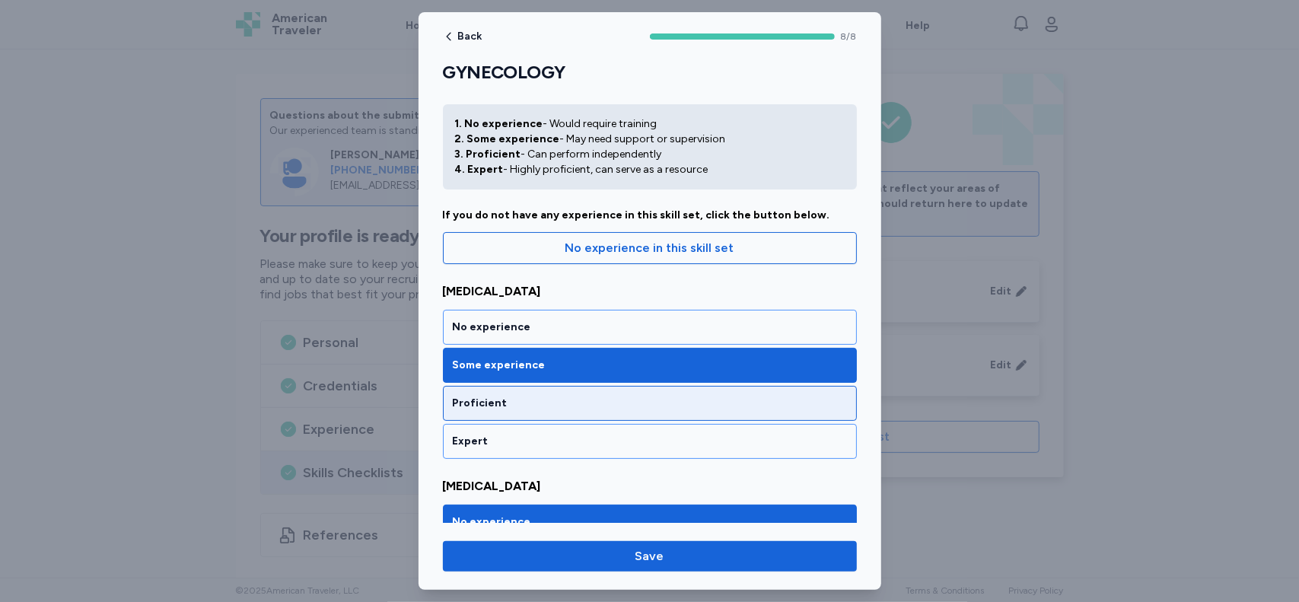
click at [612, 392] on div "Proficient" at bounding box center [650, 403] width 414 height 35
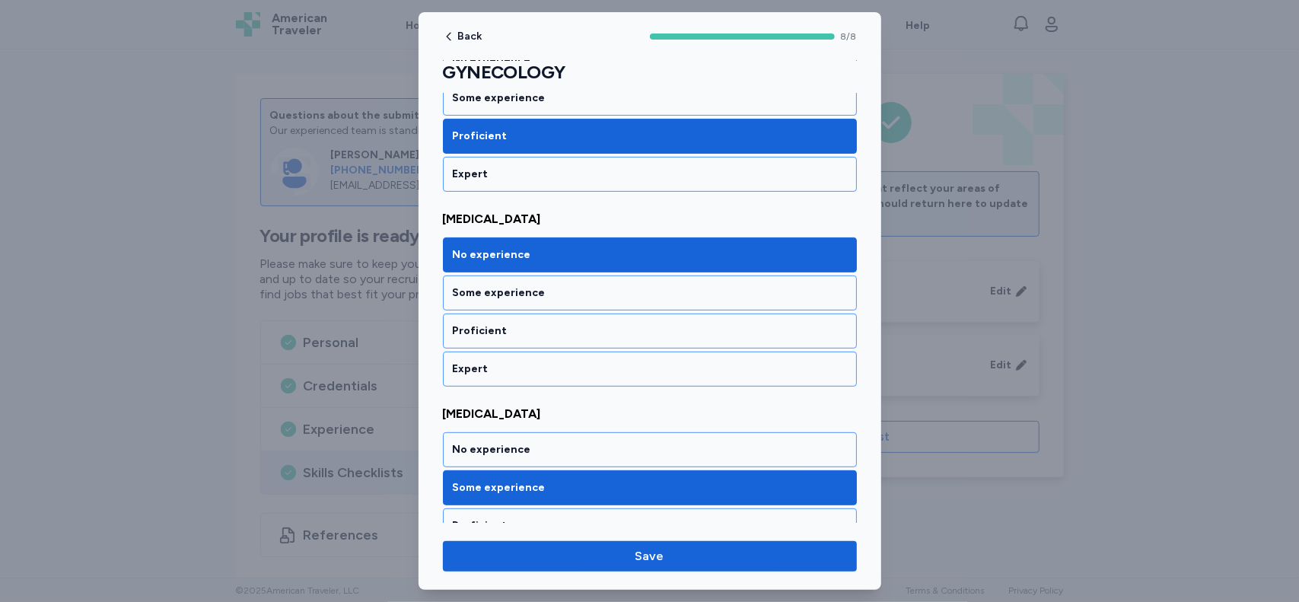
scroll to position [320, 0]
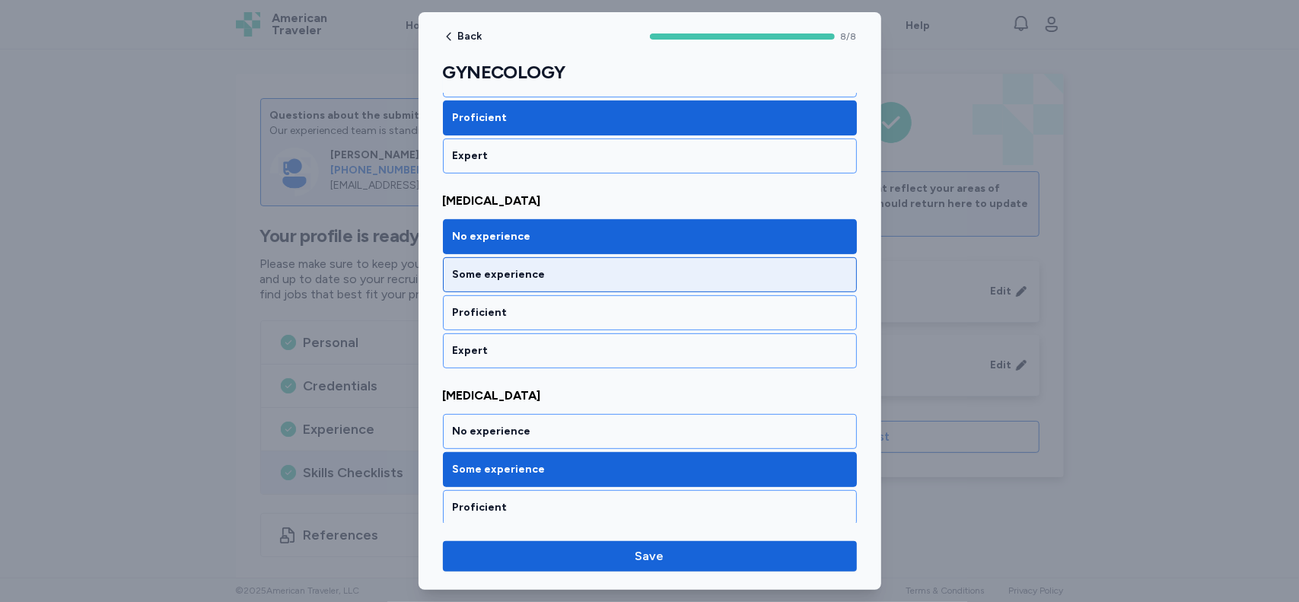
click at [753, 261] on div "Some experience" at bounding box center [650, 274] width 414 height 35
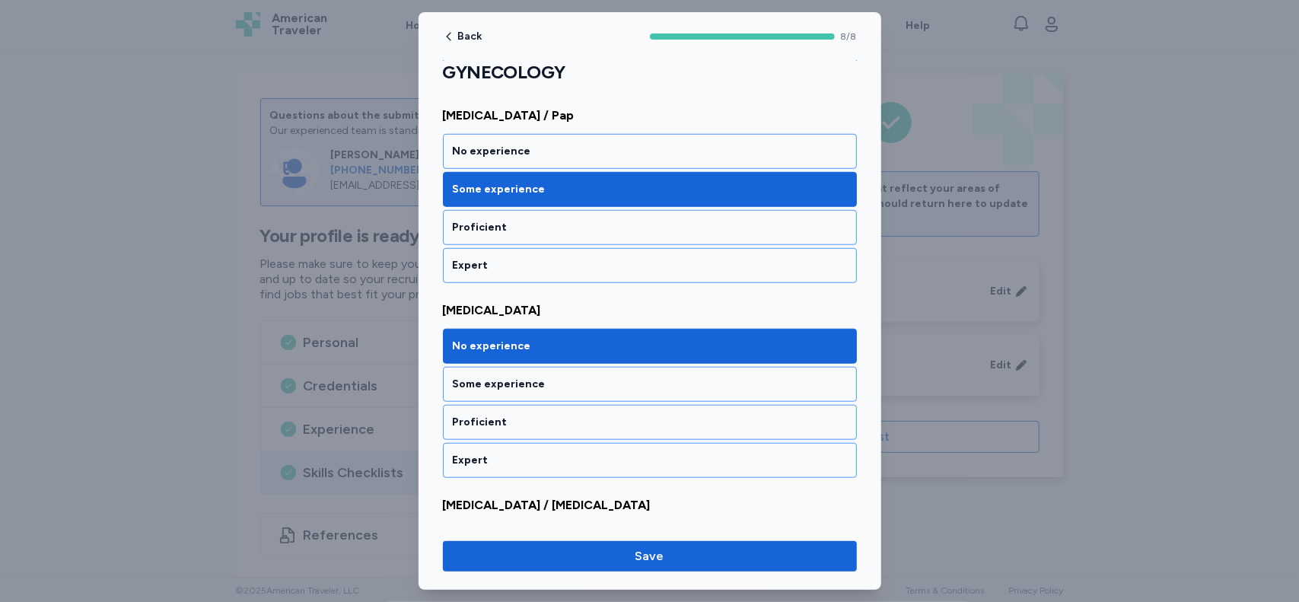
scroll to position [797, 0]
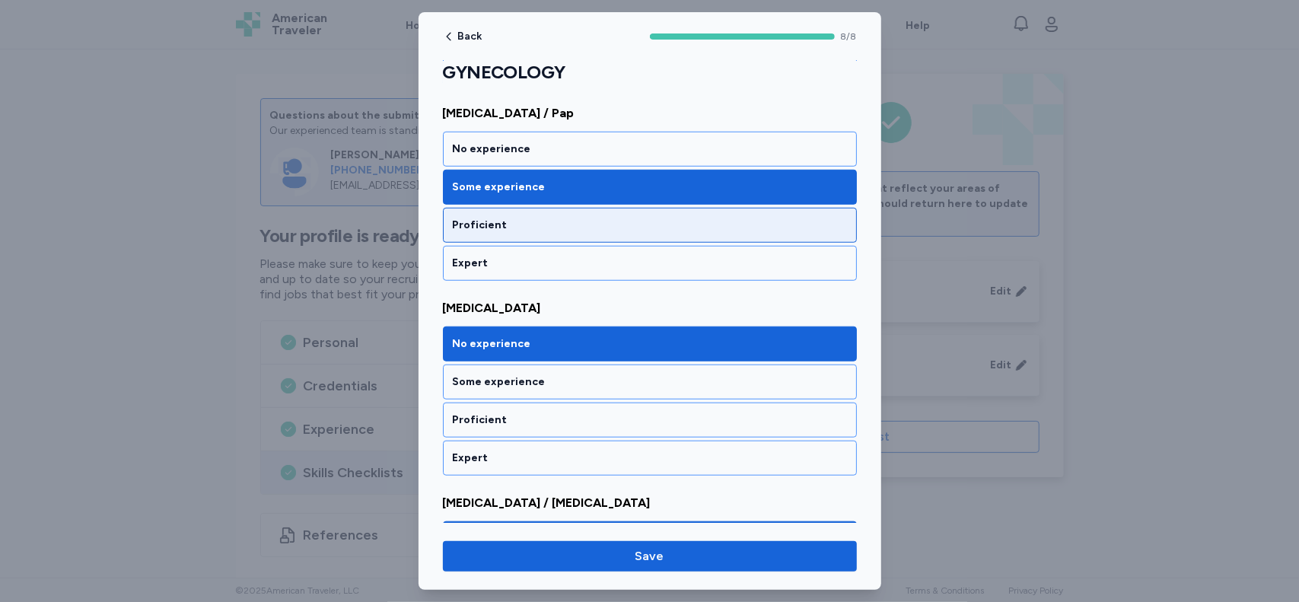
click at [712, 208] on div "Proficient" at bounding box center [650, 225] width 414 height 35
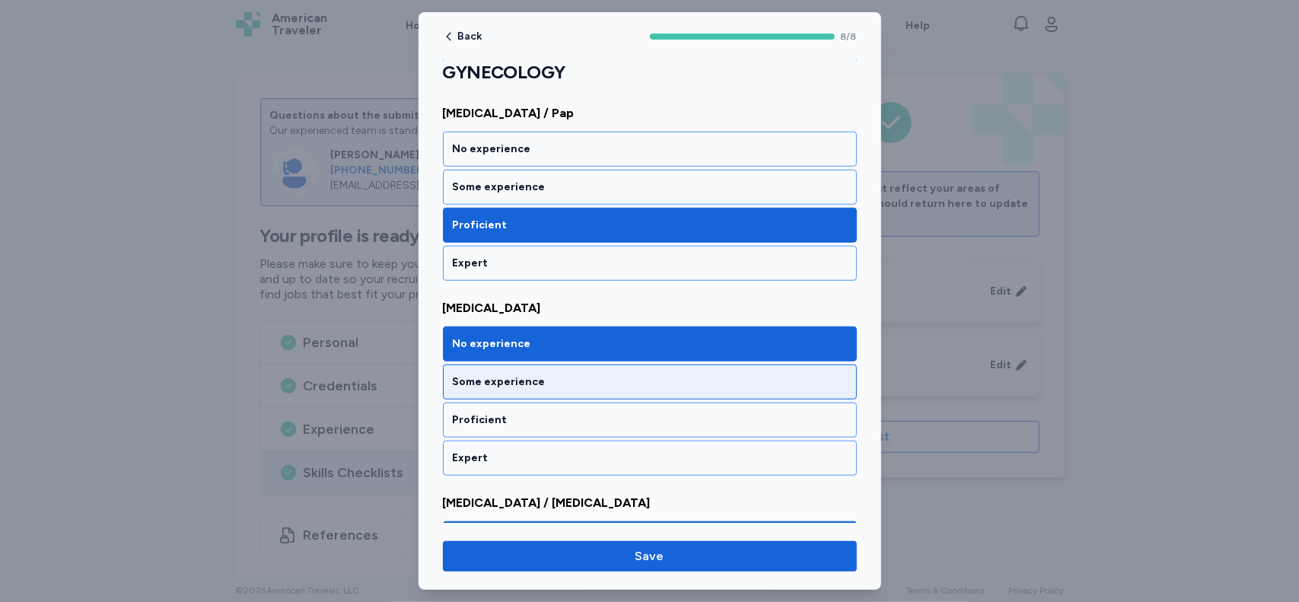
click at [731, 374] on div "Some experience" at bounding box center [650, 381] width 394 height 15
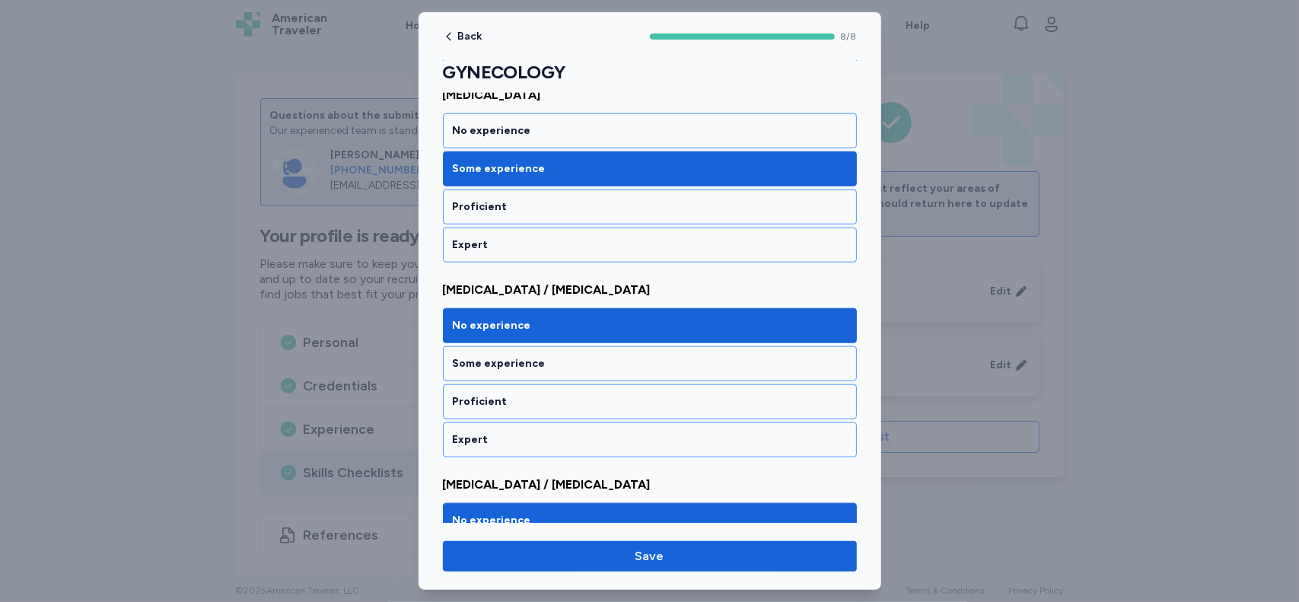
scroll to position [1016, 0]
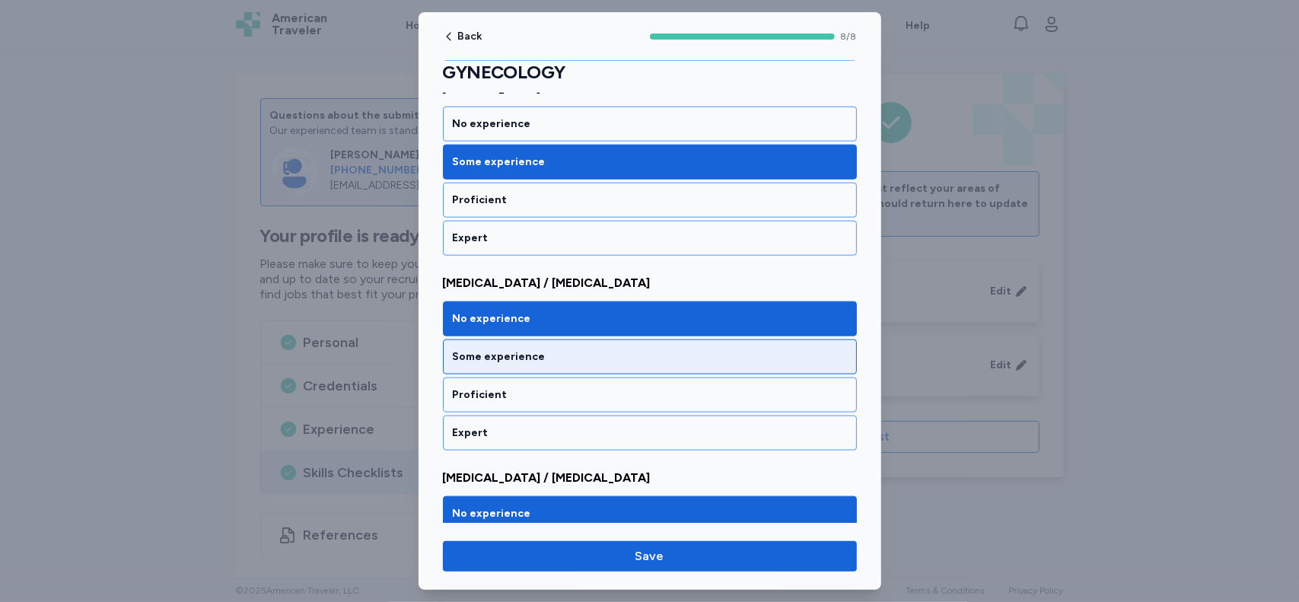
click at [741, 349] on div "Some experience" at bounding box center [650, 356] width 394 height 15
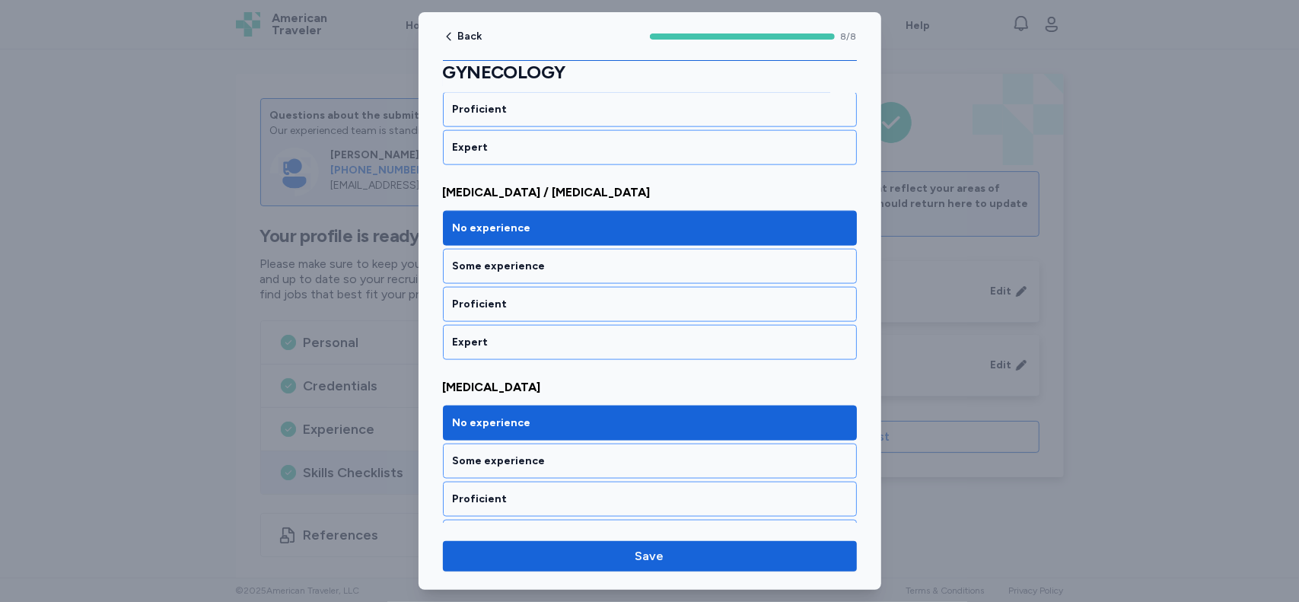
scroll to position [1319, 0]
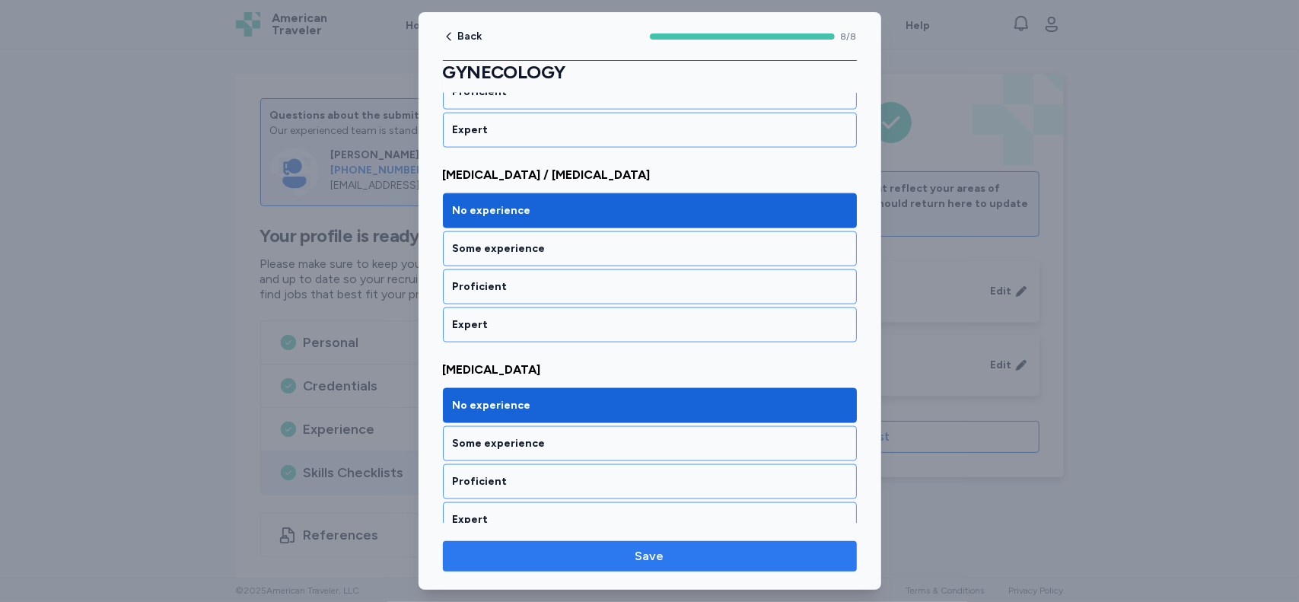
click at [693, 559] on span "Save" at bounding box center [650, 556] width 390 height 18
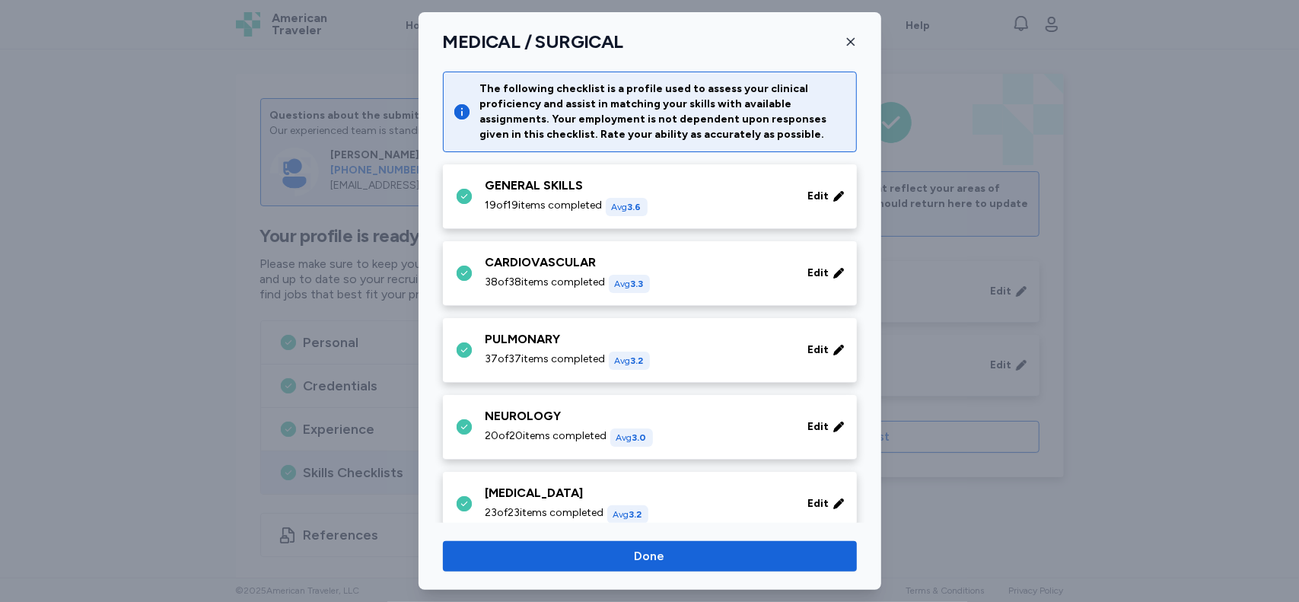
scroll to position [365, 0]
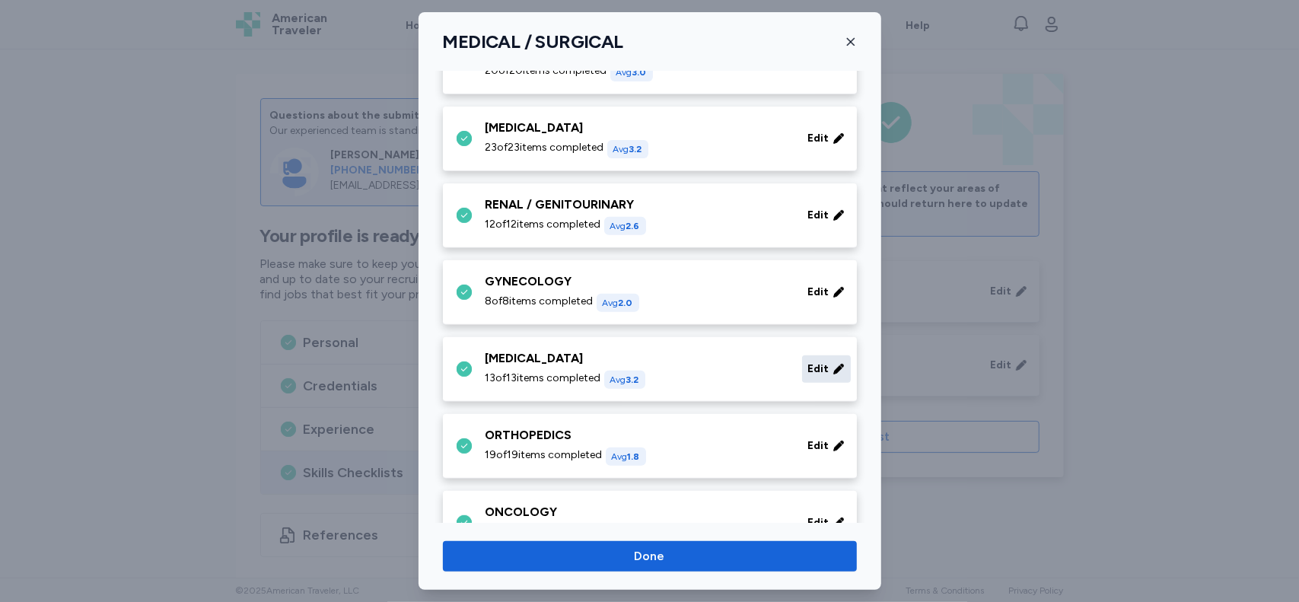
click at [808, 369] on span "Edit" at bounding box center [818, 368] width 21 height 15
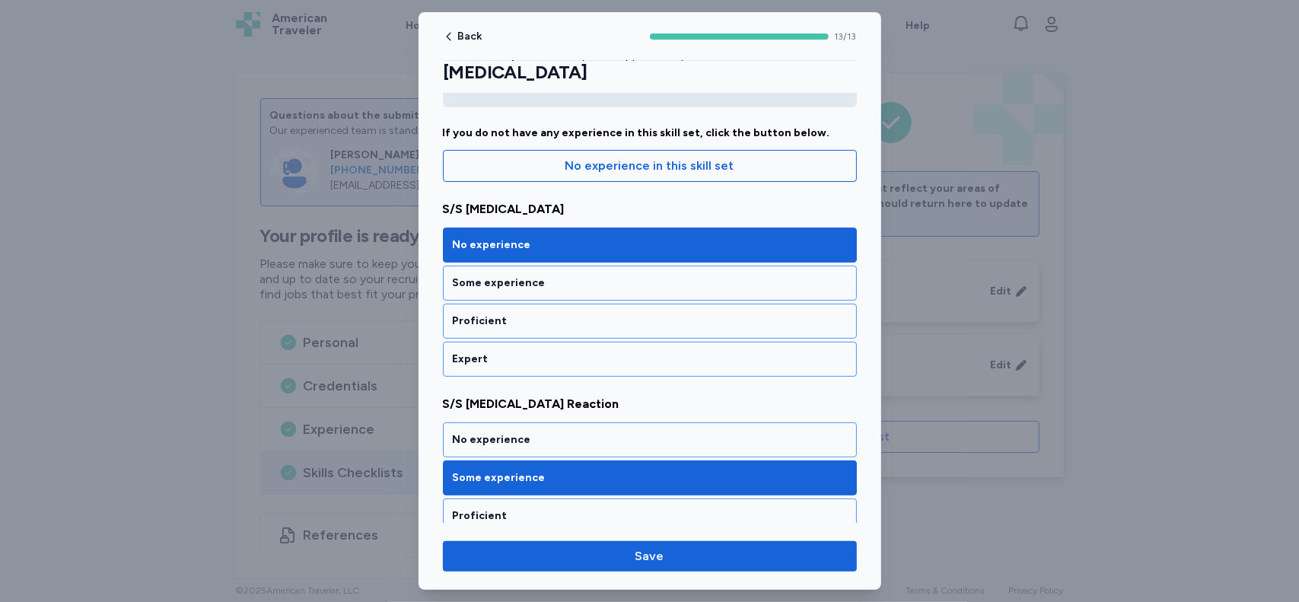
scroll to position [120, 0]
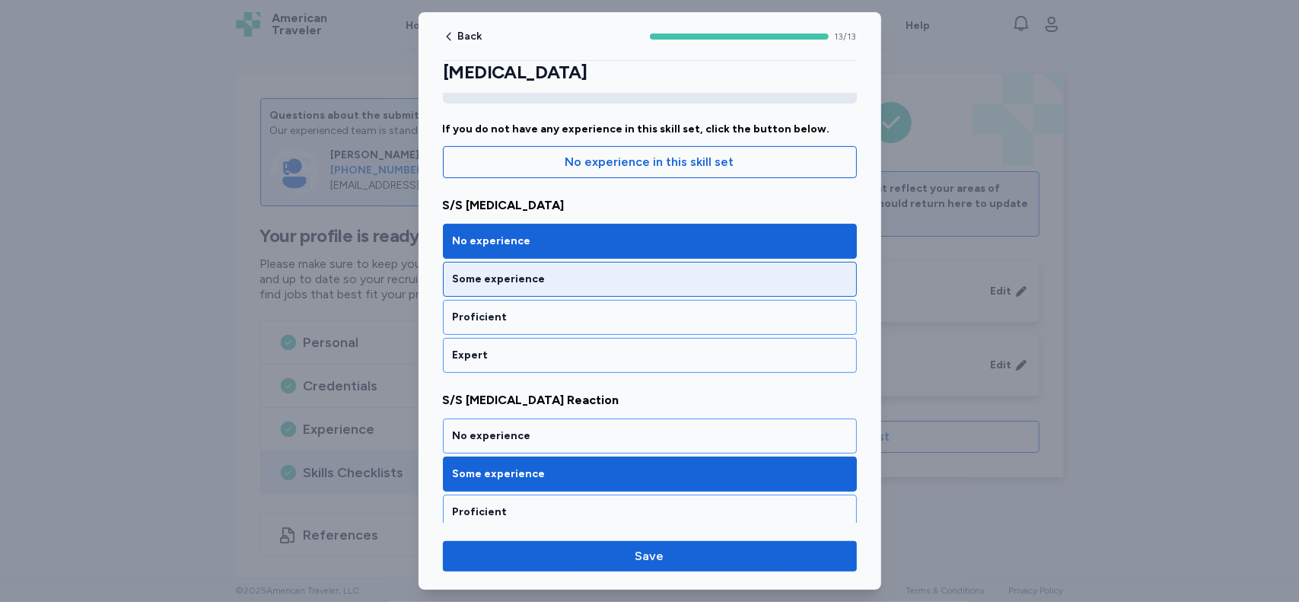
click at [729, 280] on div "Some experience" at bounding box center [650, 279] width 394 height 15
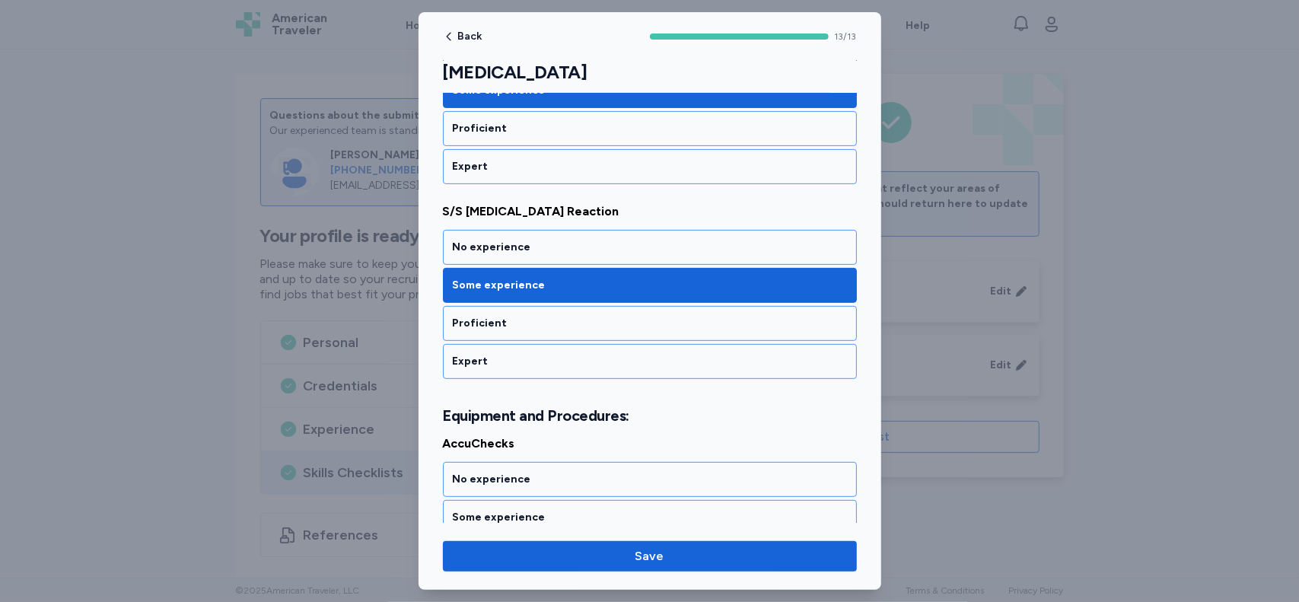
scroll to position [312, 0]
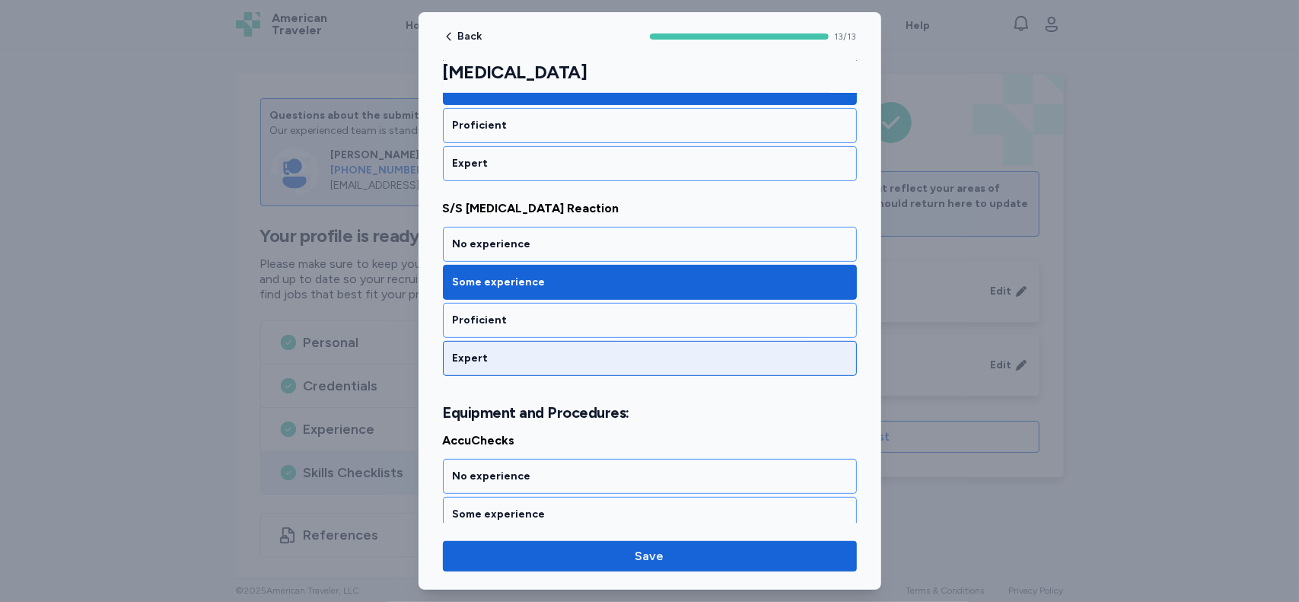
click at [558, 351] on div "Expert" at bounding box center [650, 358] width 394 height 15
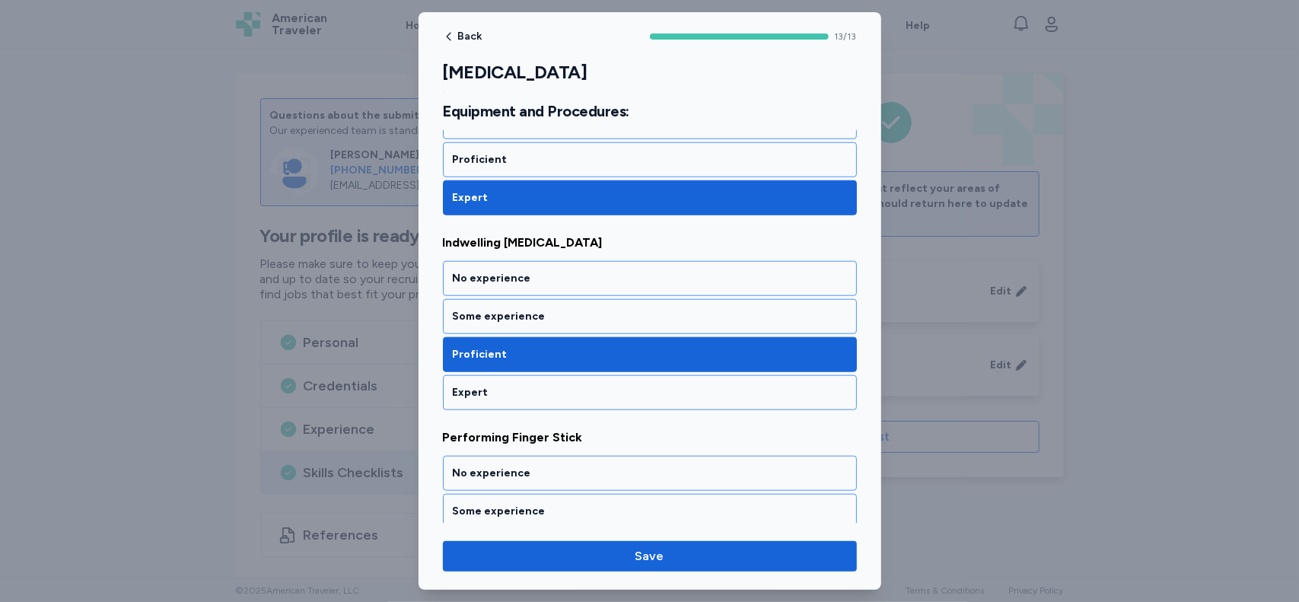
scroll to position [902, 0]
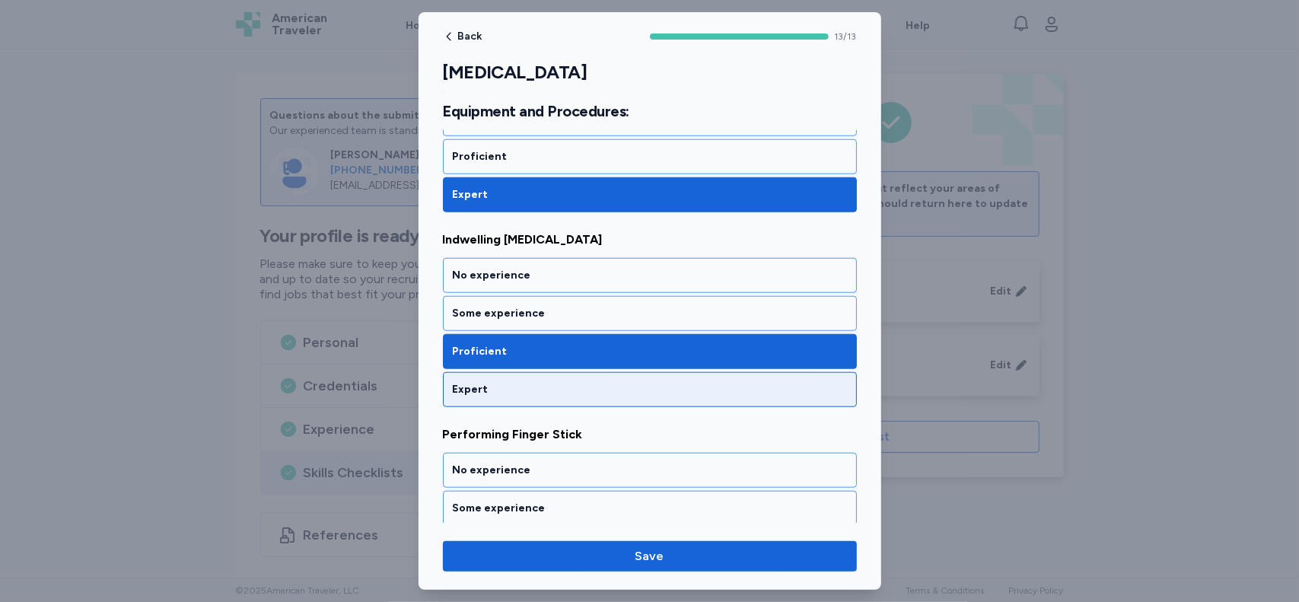
click at [635, 394] on div "Expert" at bounding box center [650, 389] width 414 height 35
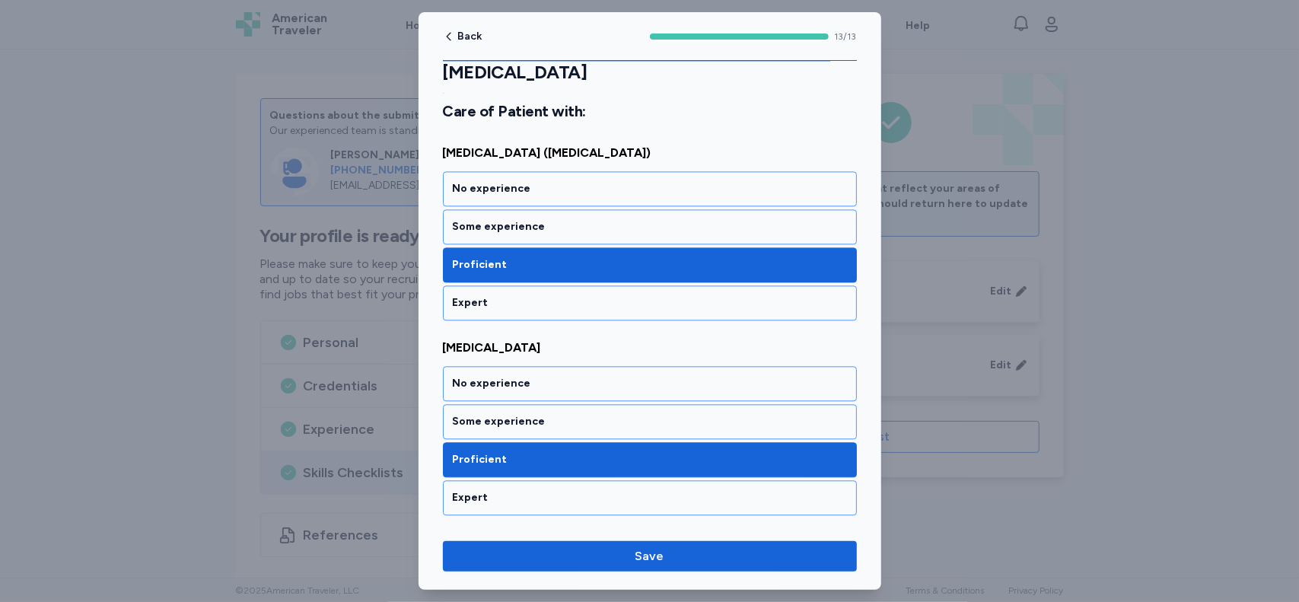
scroll to position [2215, 0]
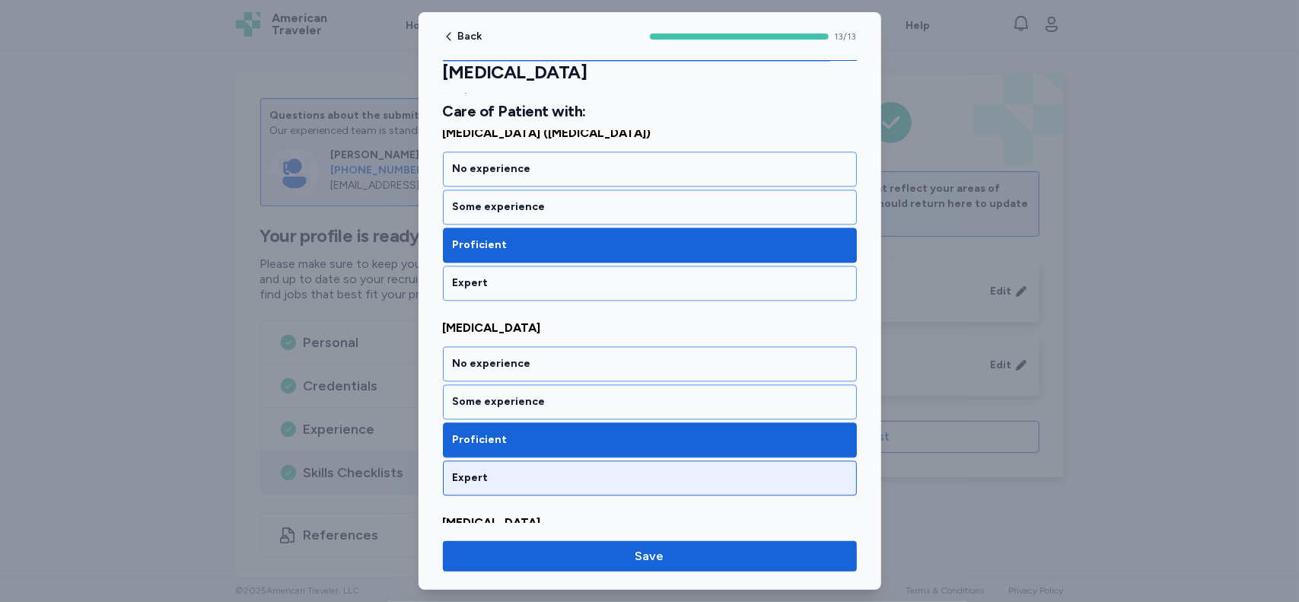
click at [802, 470] on div "Expert" at bounding box center [650, 477] width 394 height 15
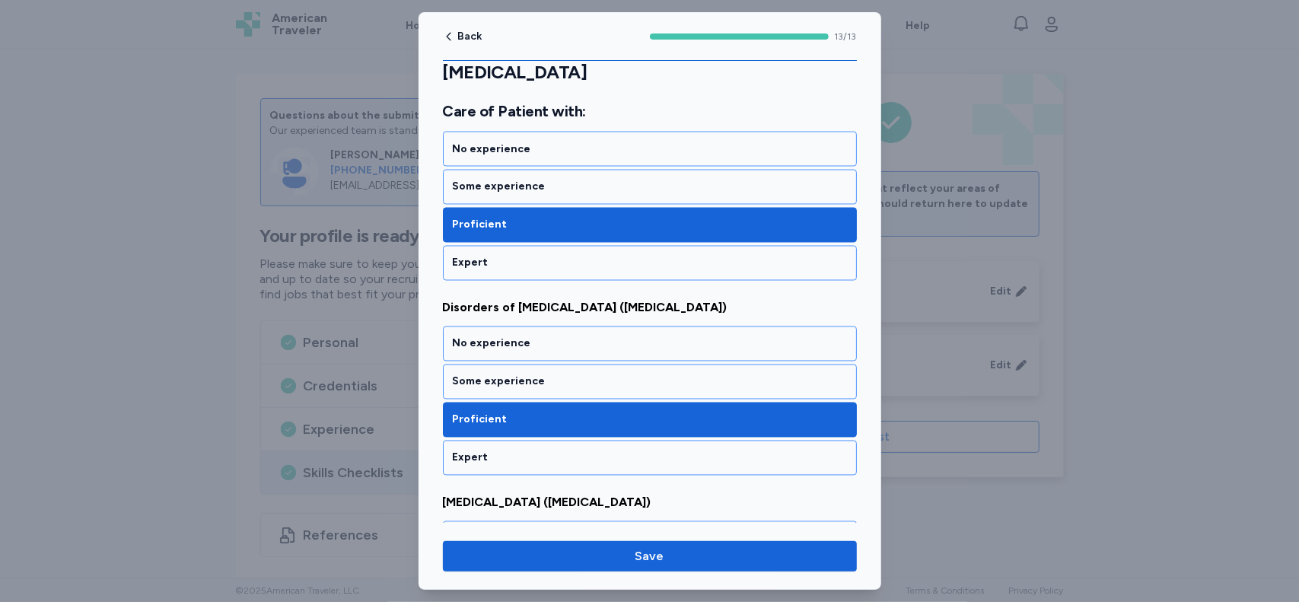
scroll to position [1835, 0]
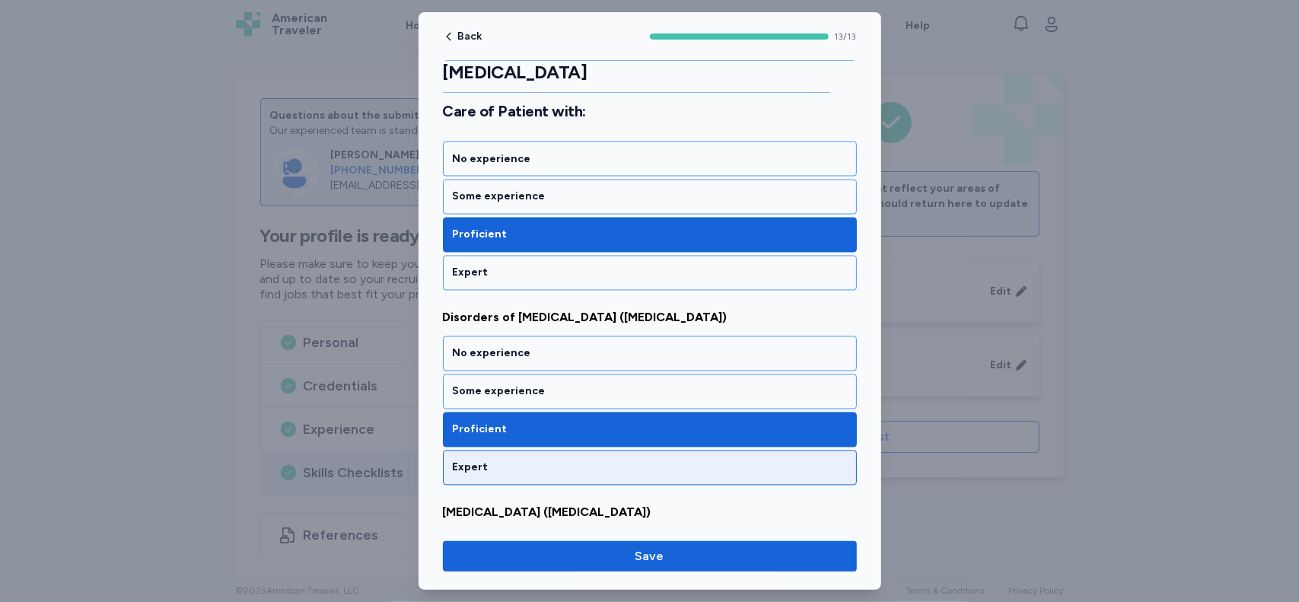
click at [531, 460] on div "Expert" at bounding box center [650, 467] width 394 height 15
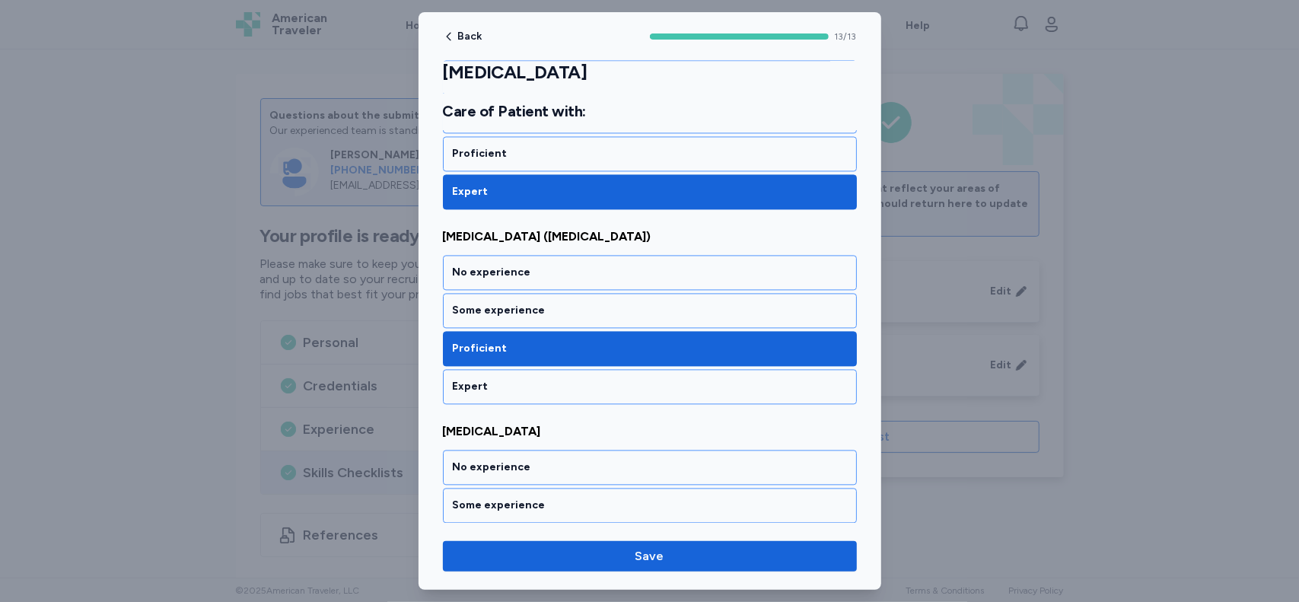
scroll to position [2127, 0]
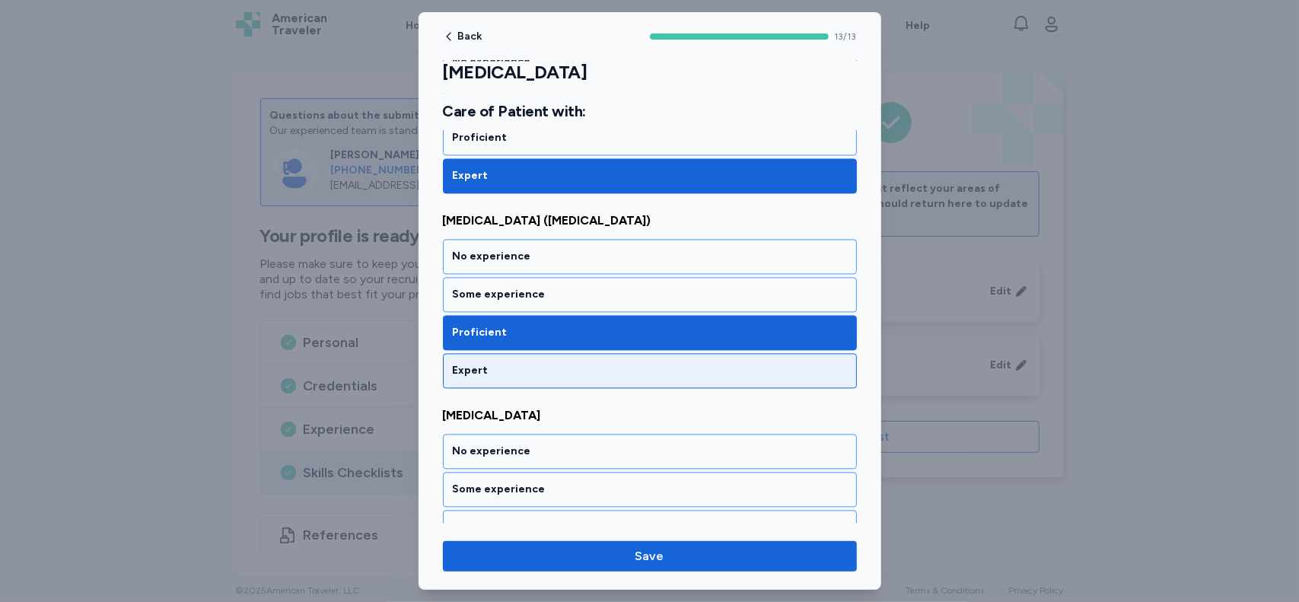
click at [570, 363] on div "Expert" at bounding box center [650, 370] width 394 height 15
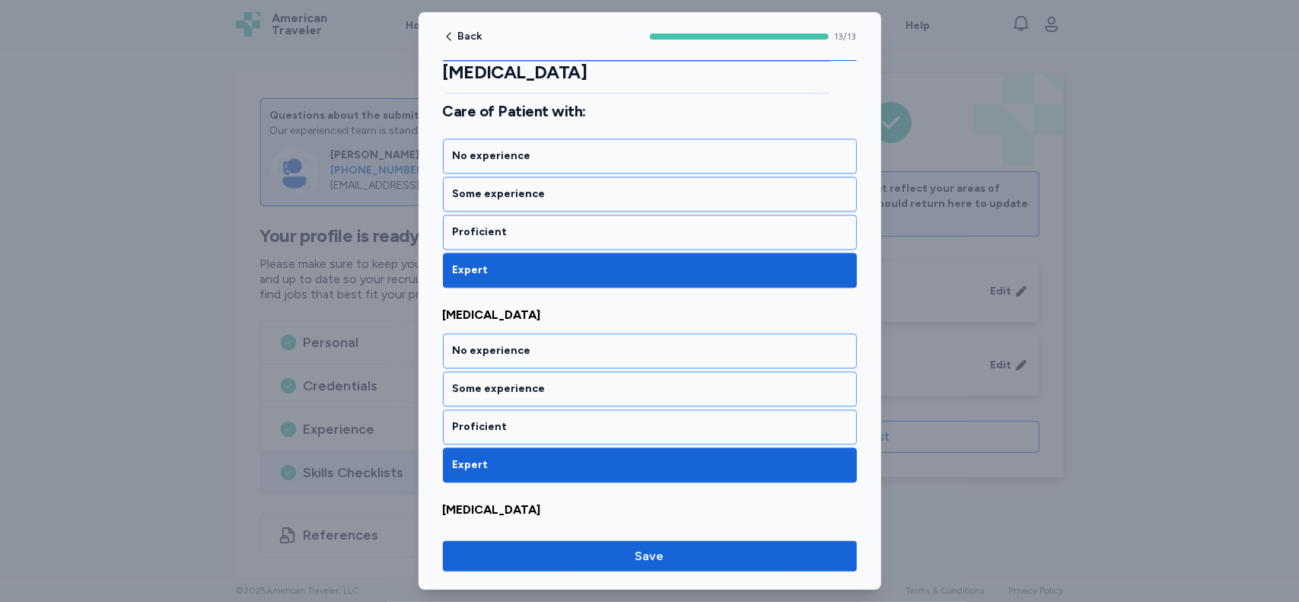
scroll to position [2358, 0]
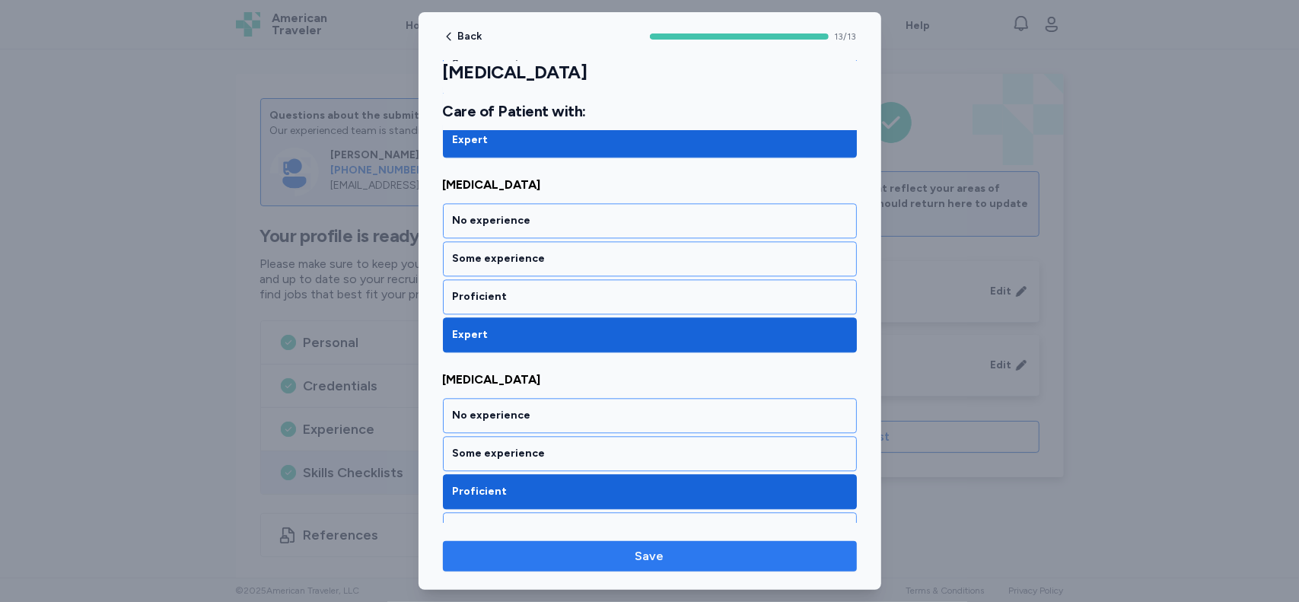
click at [703, 553] on span "Save" at bounding box center [650, 556] width 390 height 18
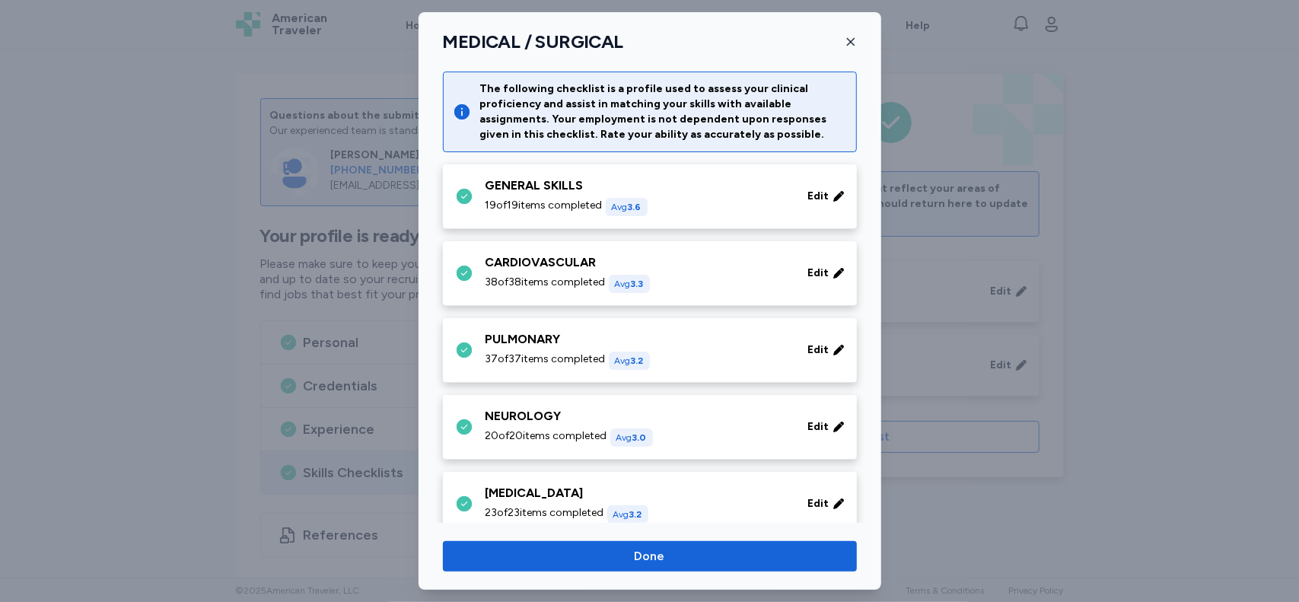
scroll to position [365, 0]
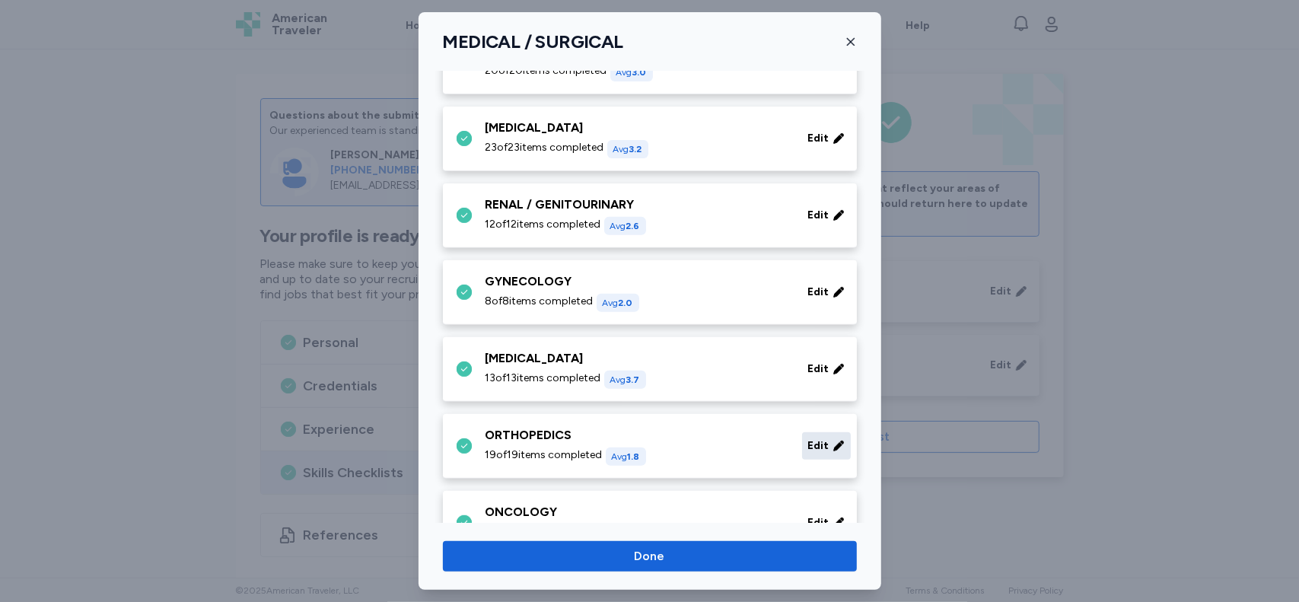
click at [810, 442] on span "Edit" at bounding box center [818, 445] width 21 height 15
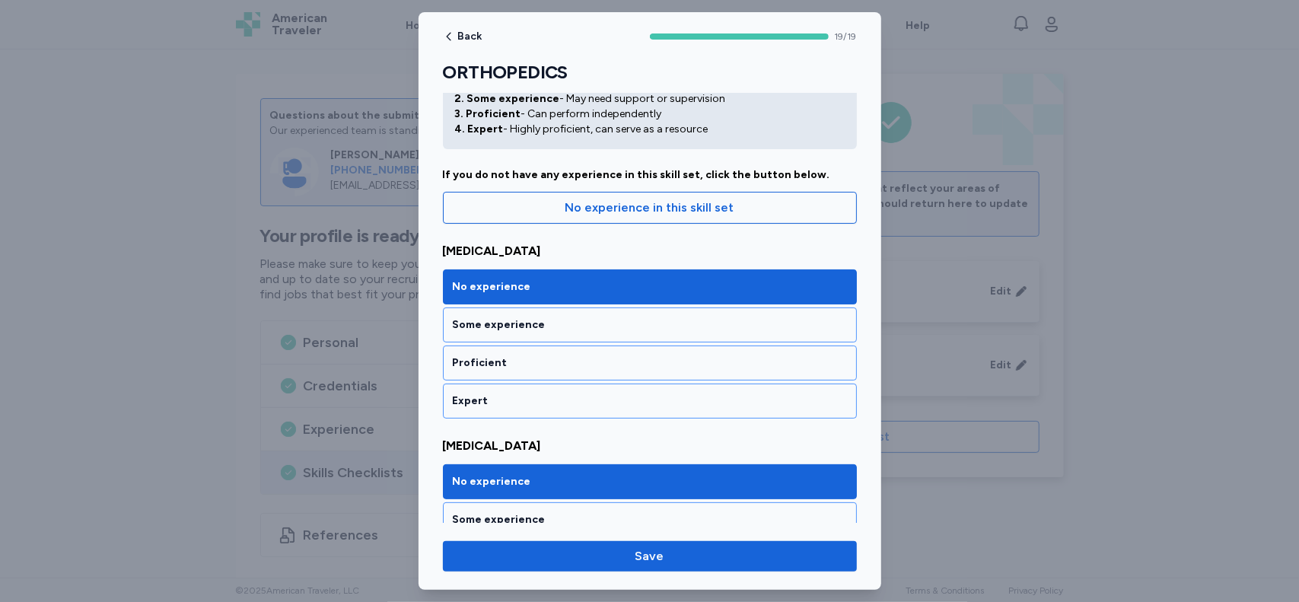
scroll to position [97, 0]
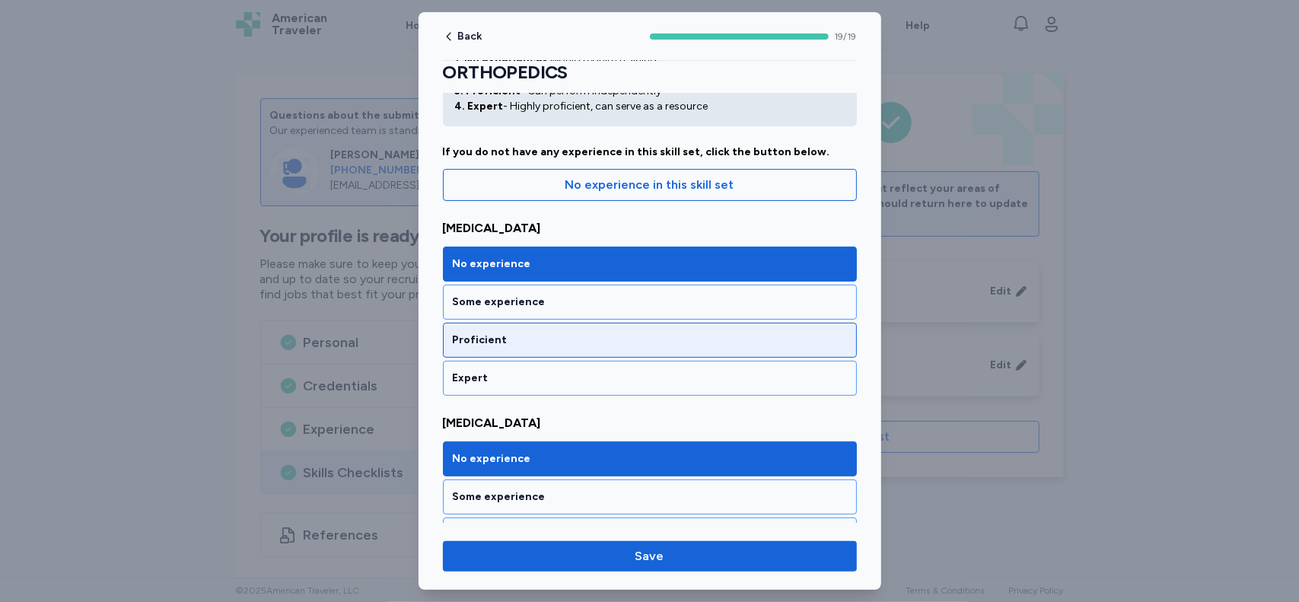
click at [617, 336] on div "Proficient" at bounding box center [650, 339] width 394 height 15
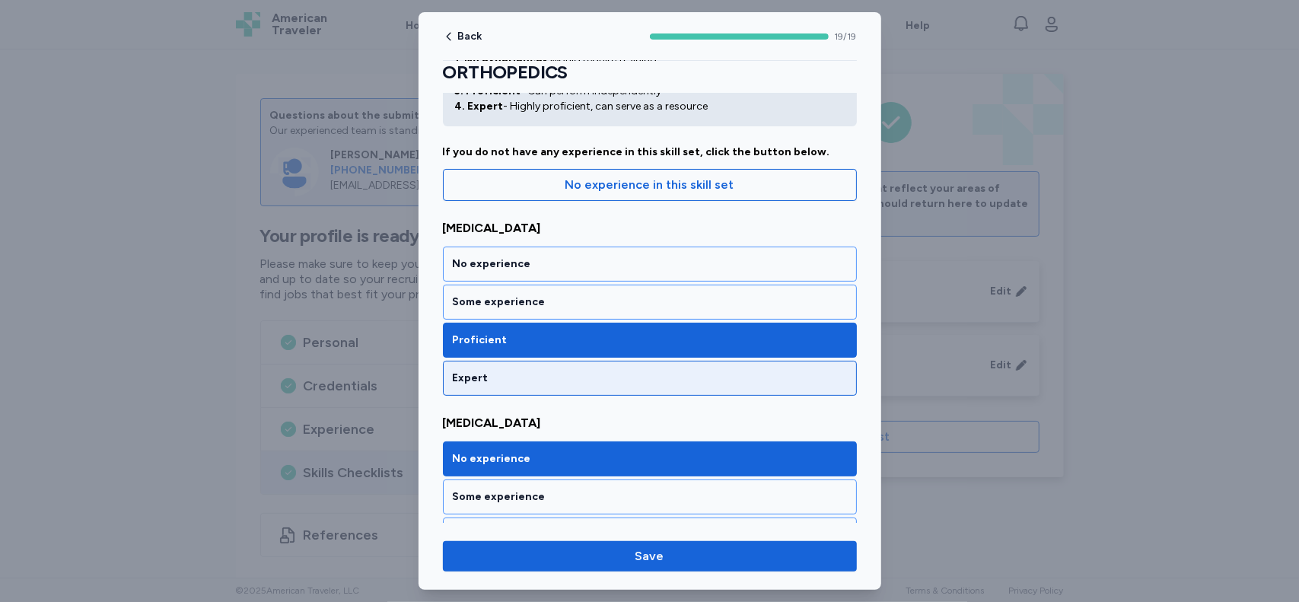
click at [627, 375] on div "Expert" at bounding box center [650, 378] width 394 height 15
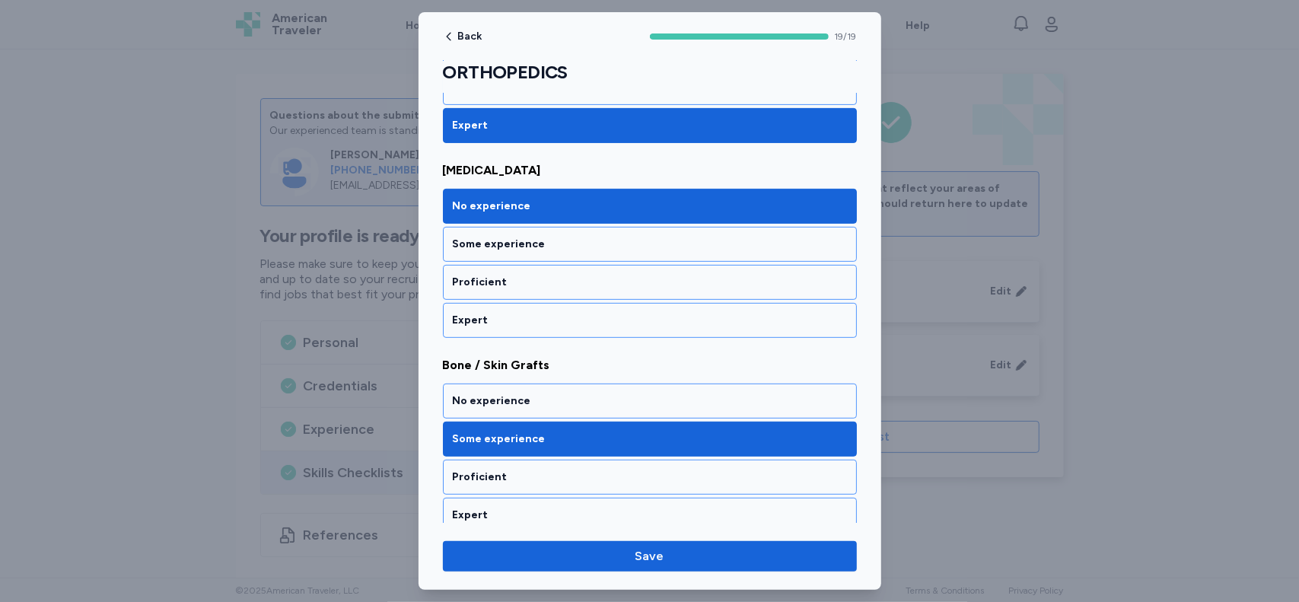
scroll to position [364, 0]
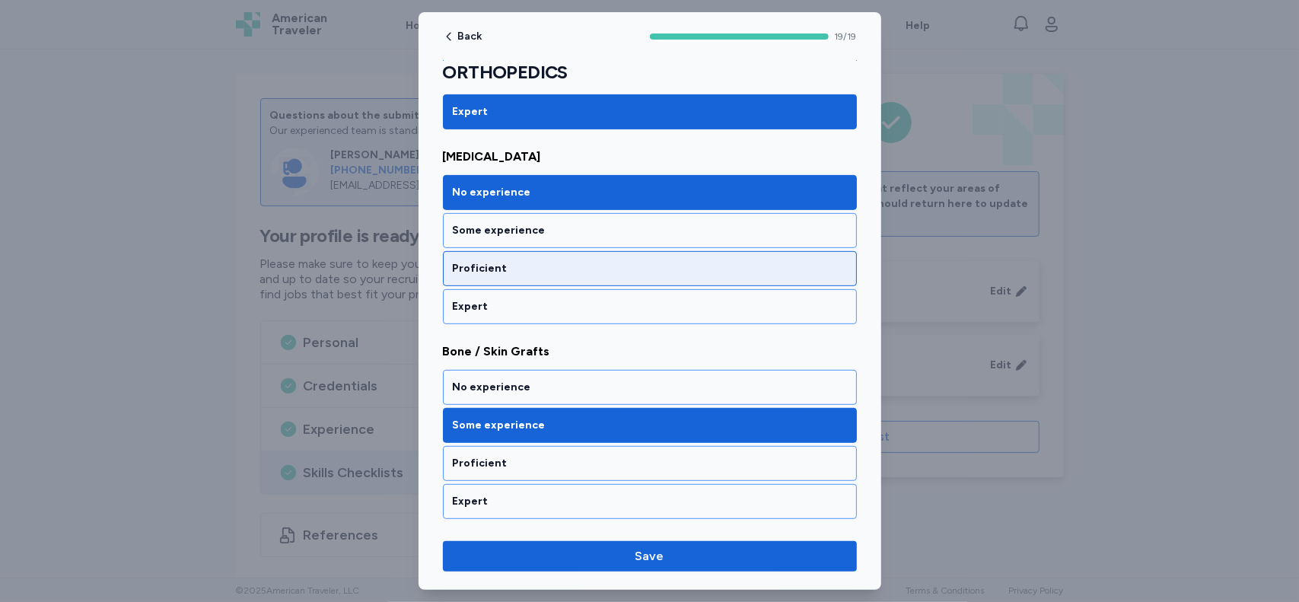
click at [529, 261] on div "Proficient" at bounding box center [650, 268] width 394 height 15
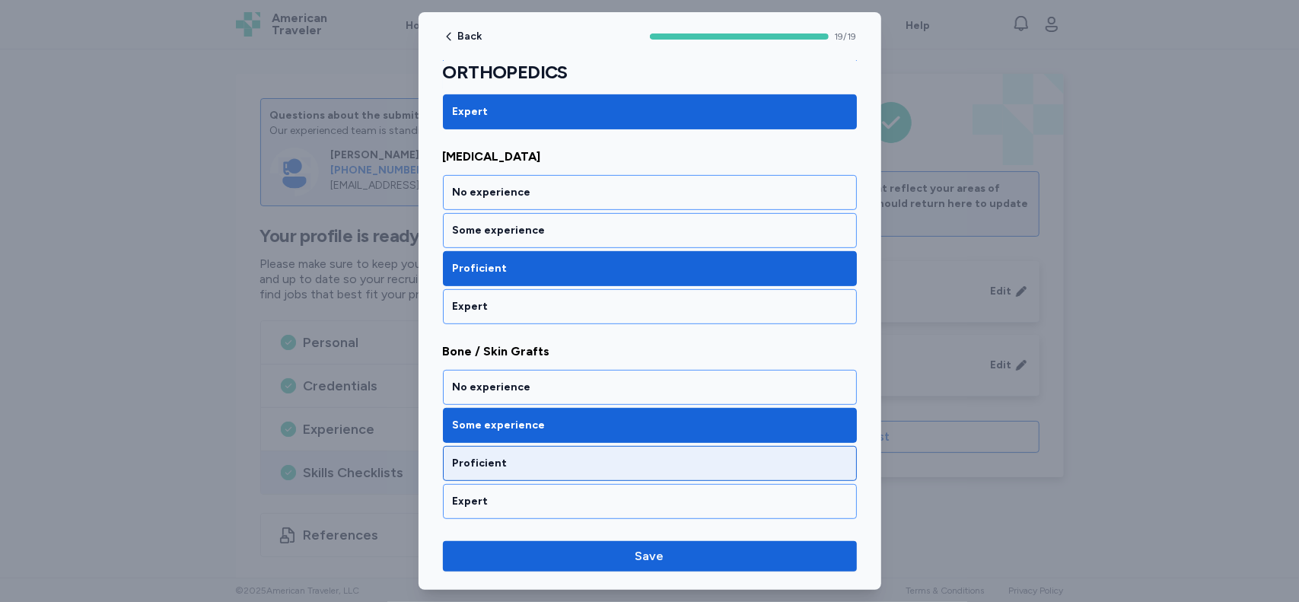
click at [666, 456] on div "Proficient" at bounding box center [650, 463] width 394 height 15
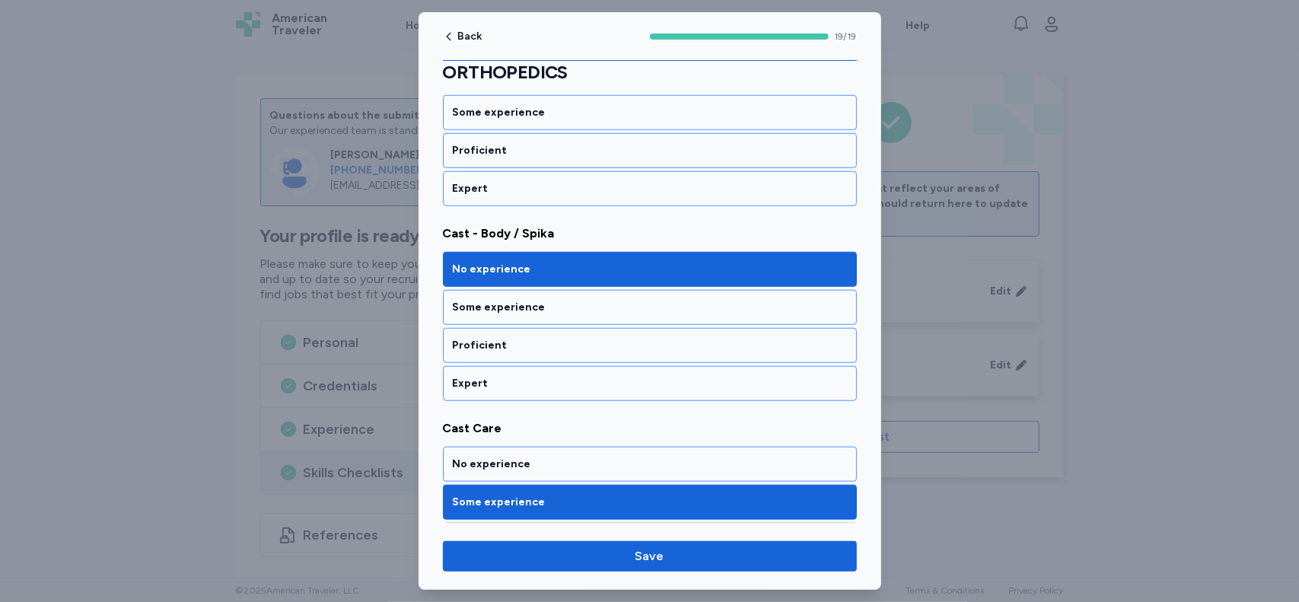
scroll to position [880, 0]
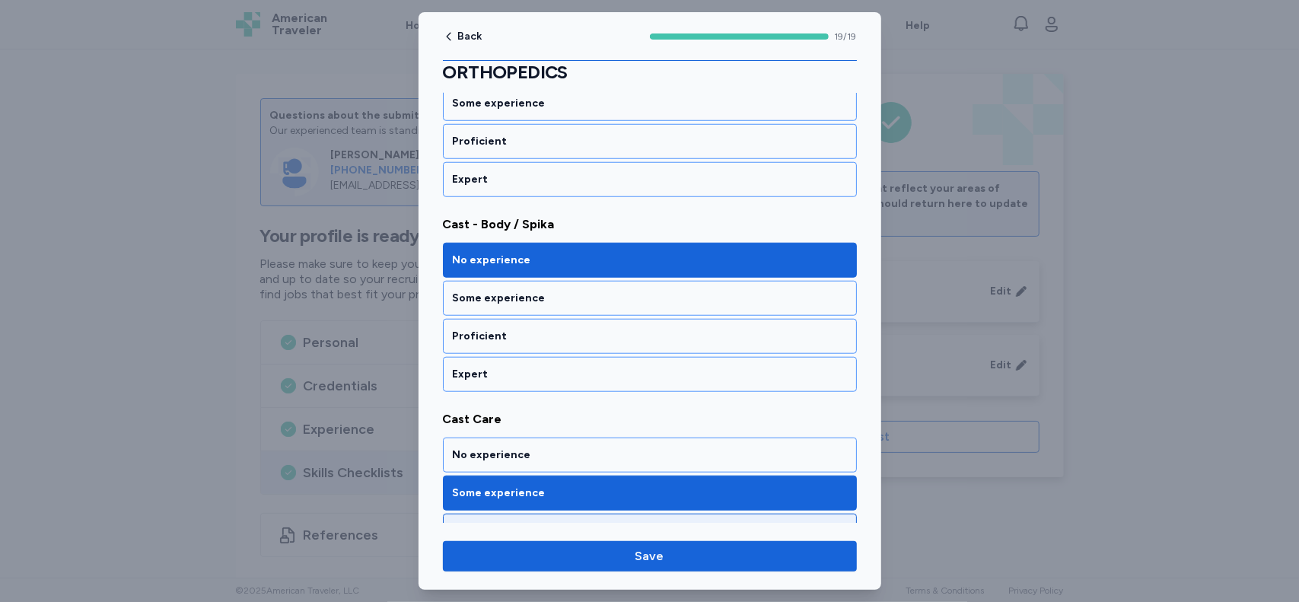
click at [584, 523] on div "Proficient" at bounding box center [650, 530] width 394 height 15
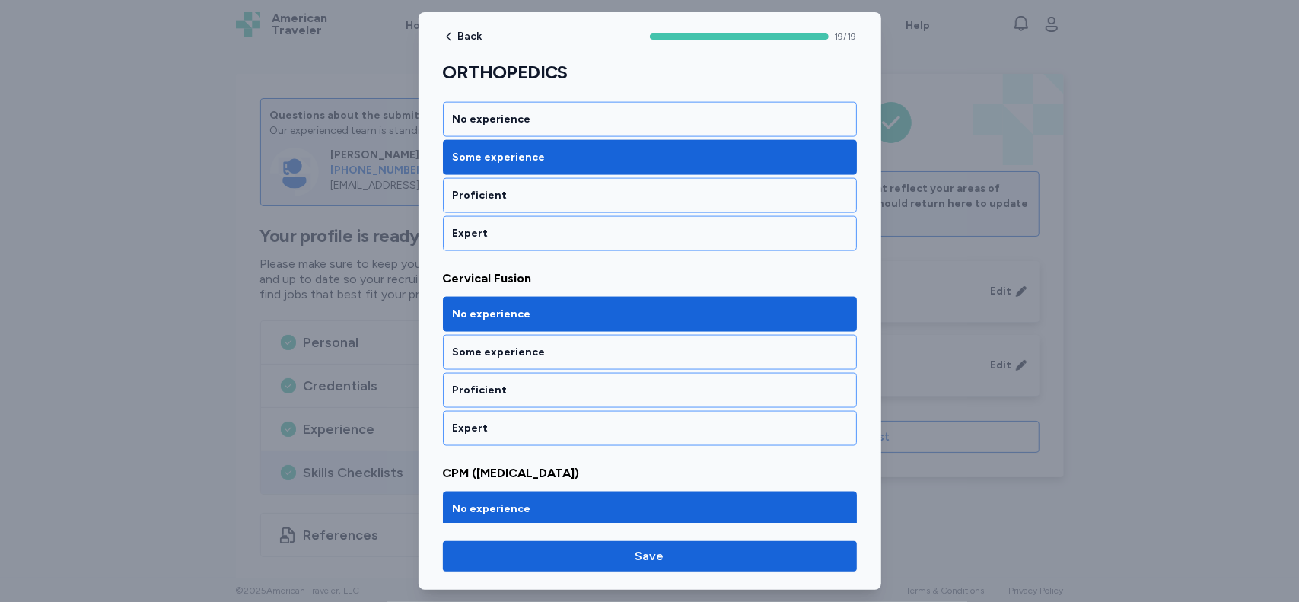
scroll to position [1420, 0]
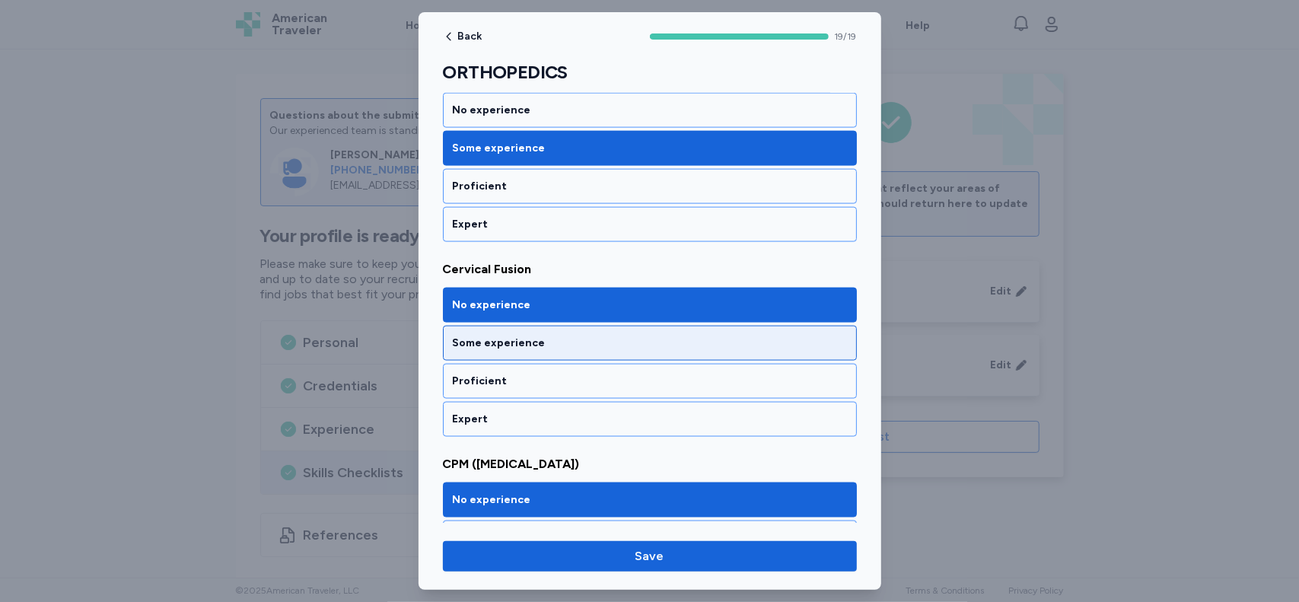
click at [616, 336] on div "Some experience" at bounding box center [650, 343] width 394 height 15
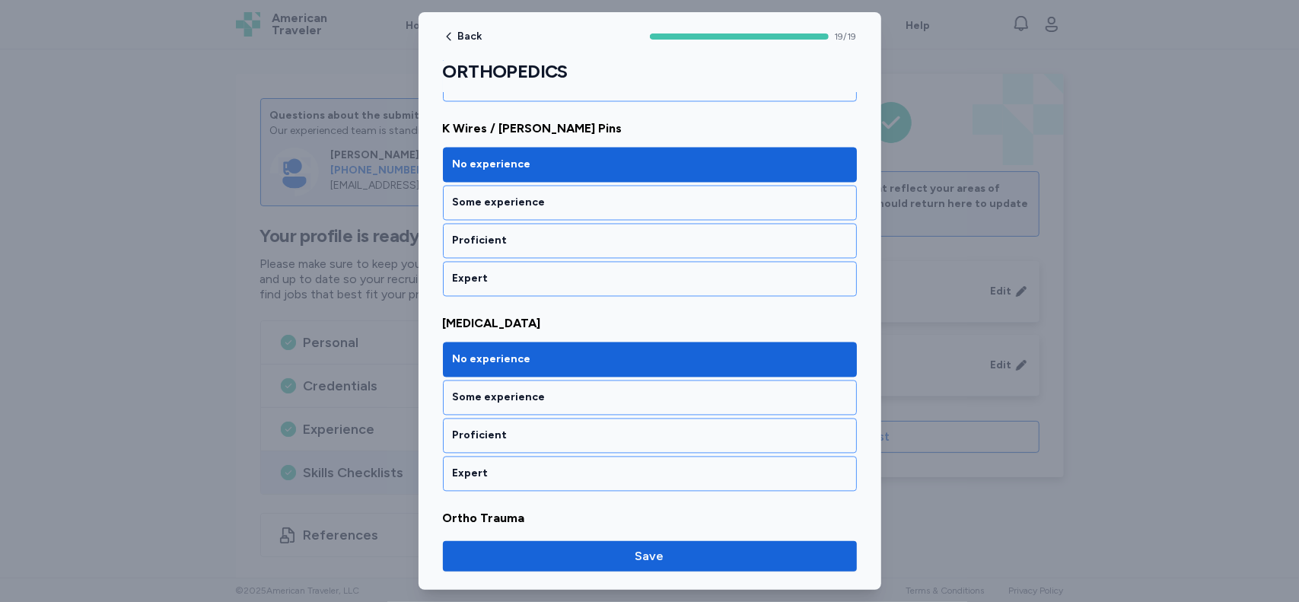
scroll to position [1954, 0]
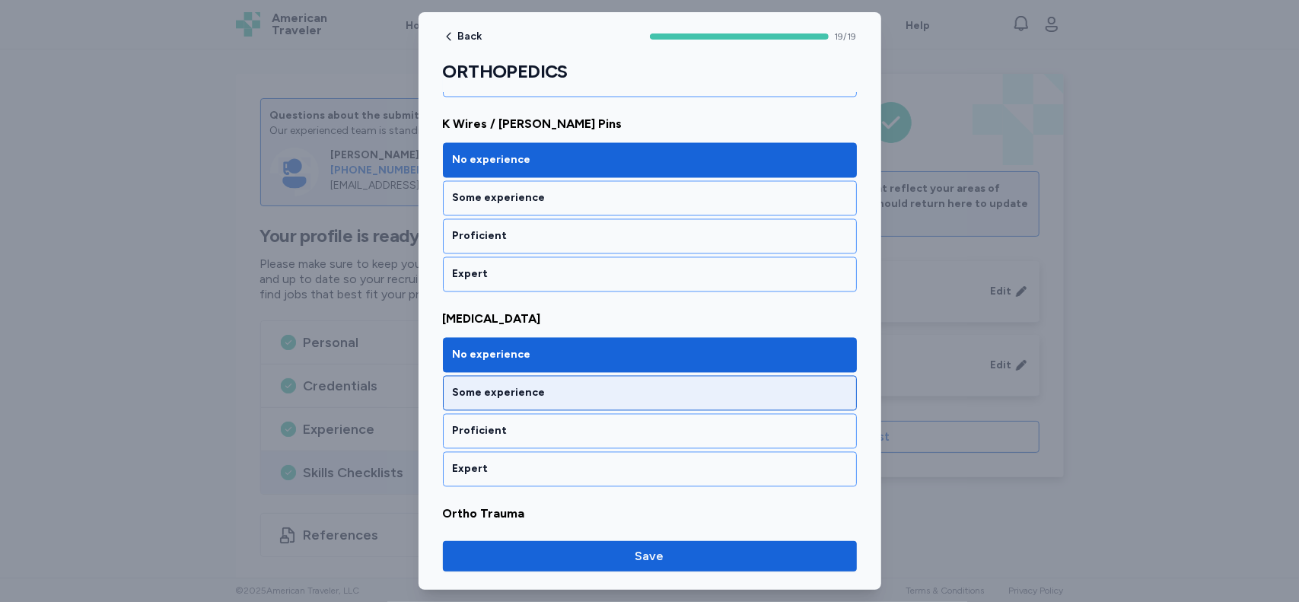
click at [495, 386] on div "Some experience" at bounding box center [650, 393] width 394 height 15
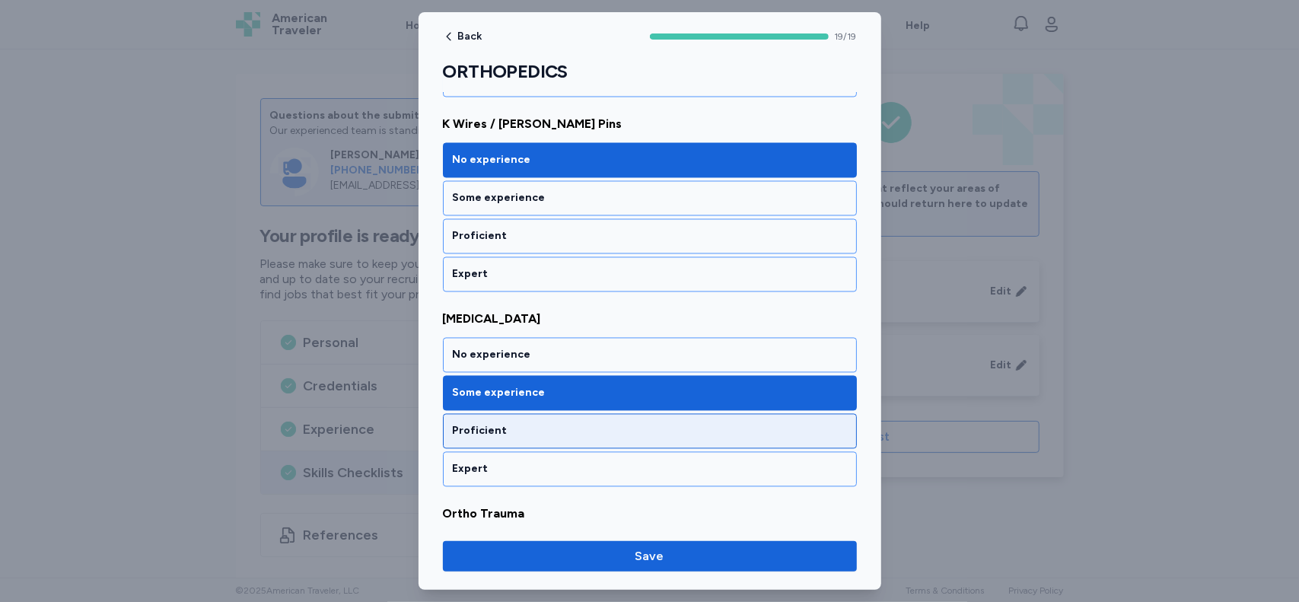
click at [759, 424] on div "Proficient" at bounding box center [650, 431] width 394 height 15
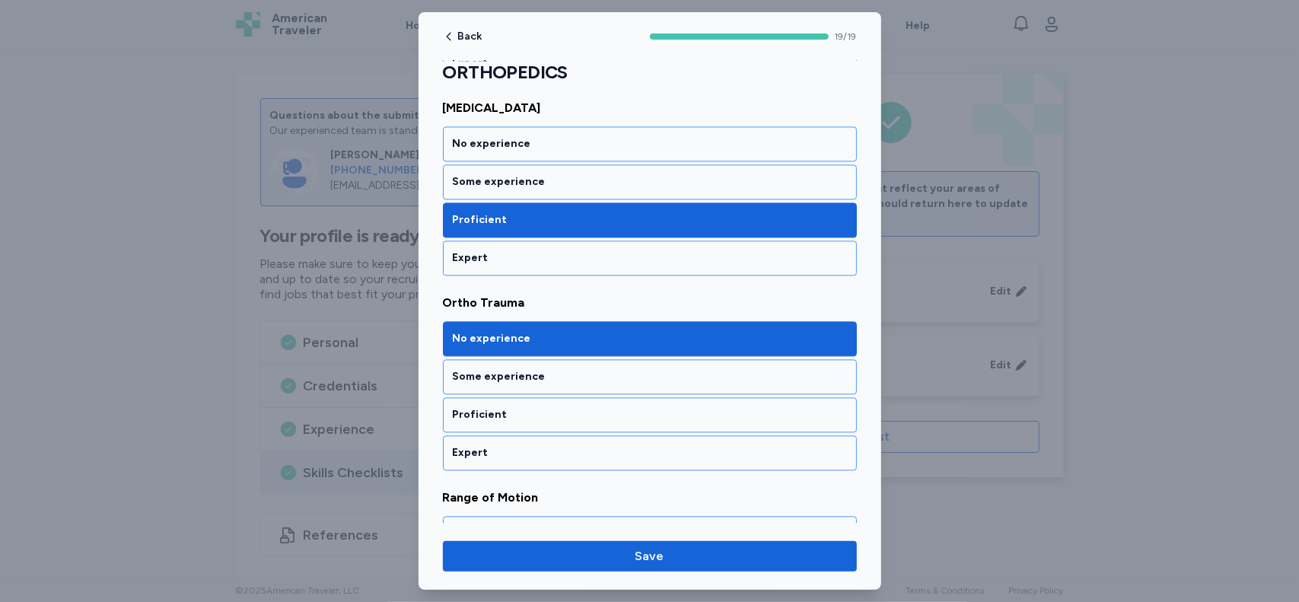
scroll to position [2211, 0]
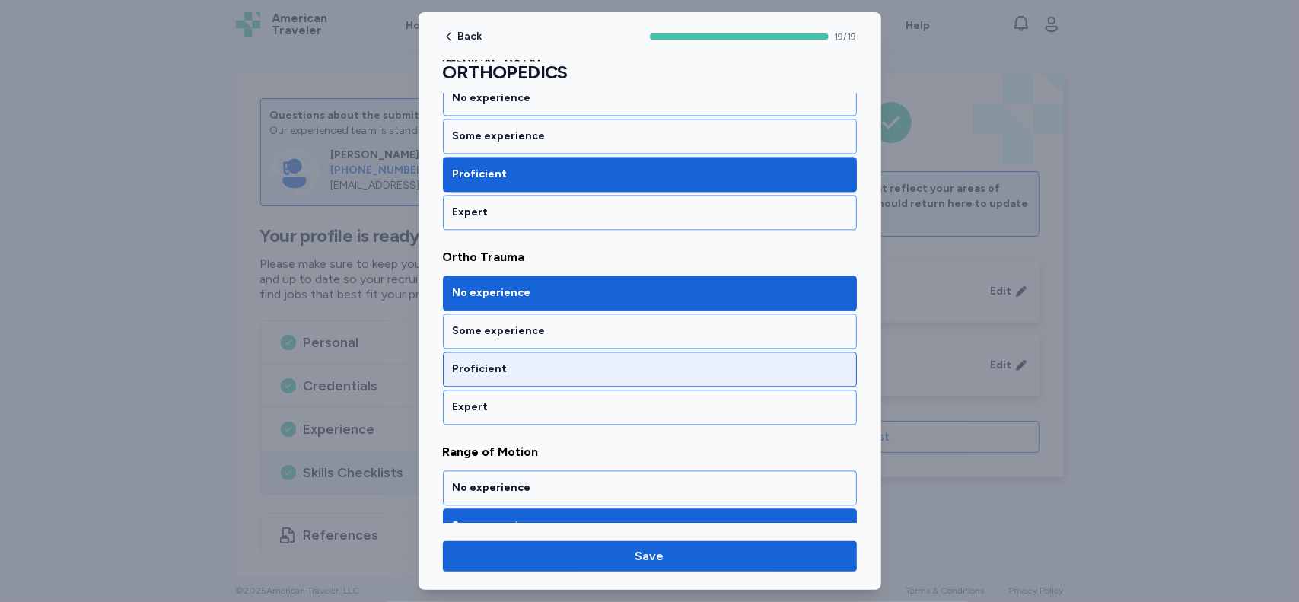
click at [768, 352] on div "Proficient" at bounding box center [650, 369] width 414 height 35
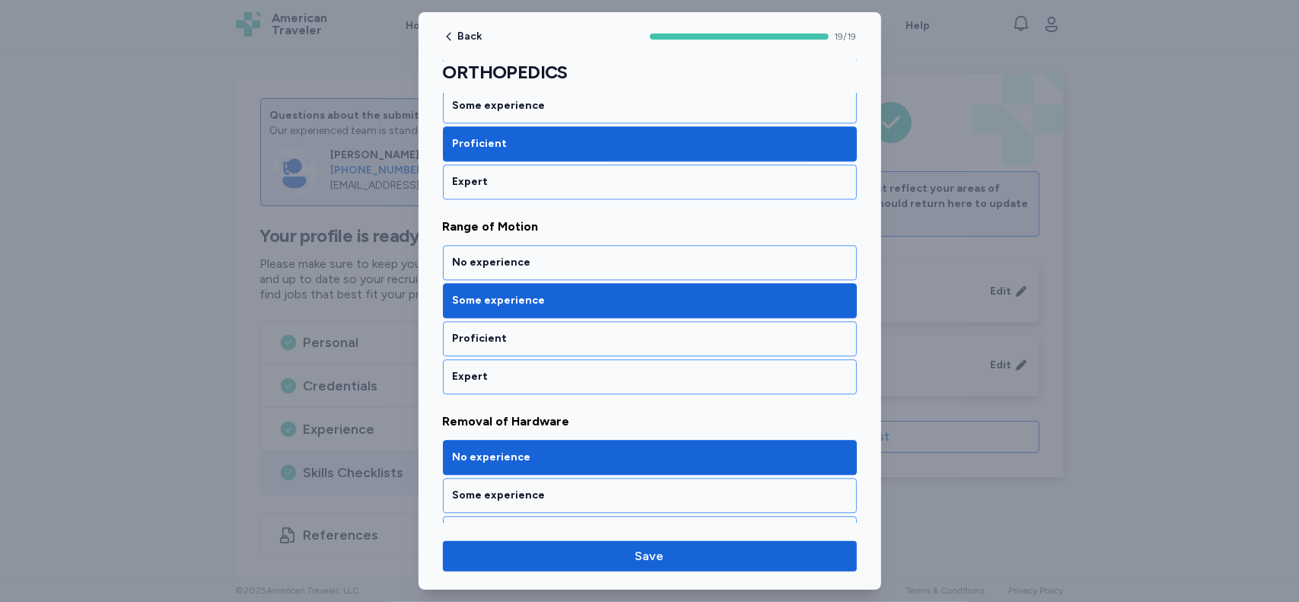
scroll to position [2450, 0]
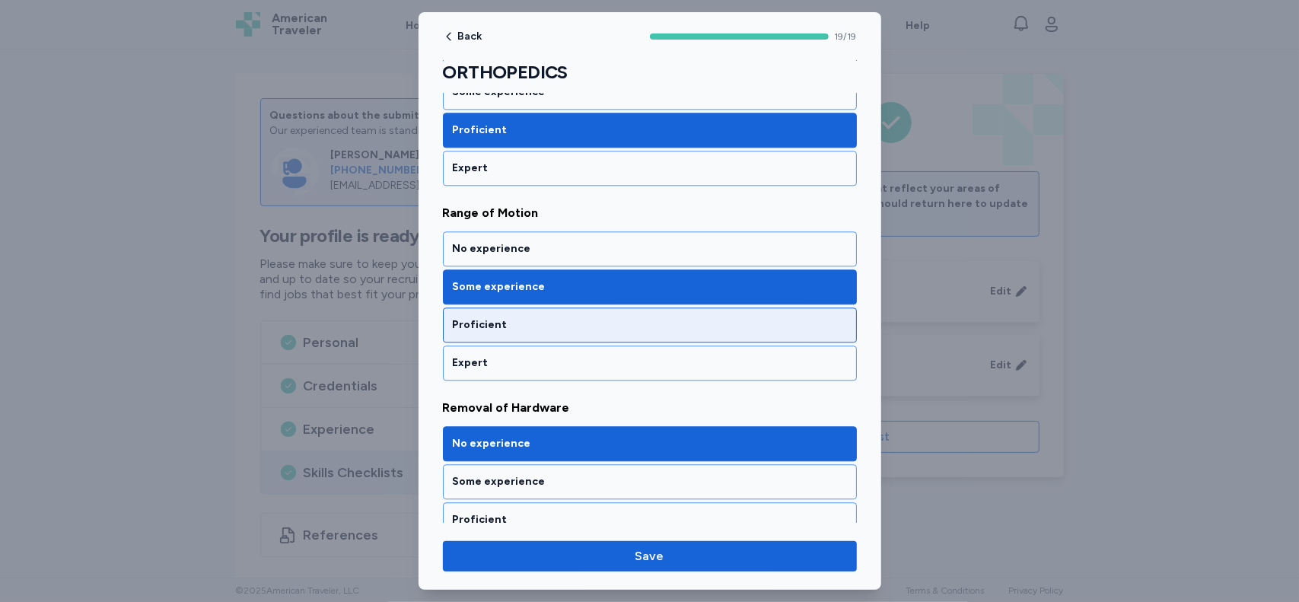
click at [767, 307] on div "Proficient" at bounding box center [650, 324] width 414 height 35
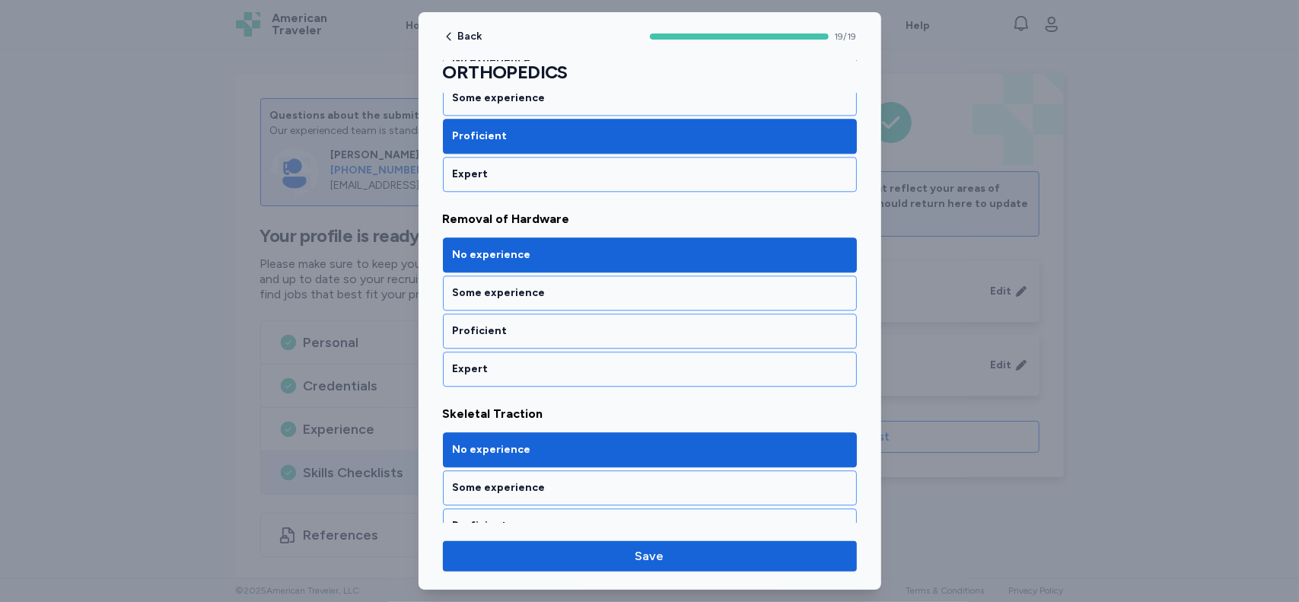
scroll to position [2643, 0]
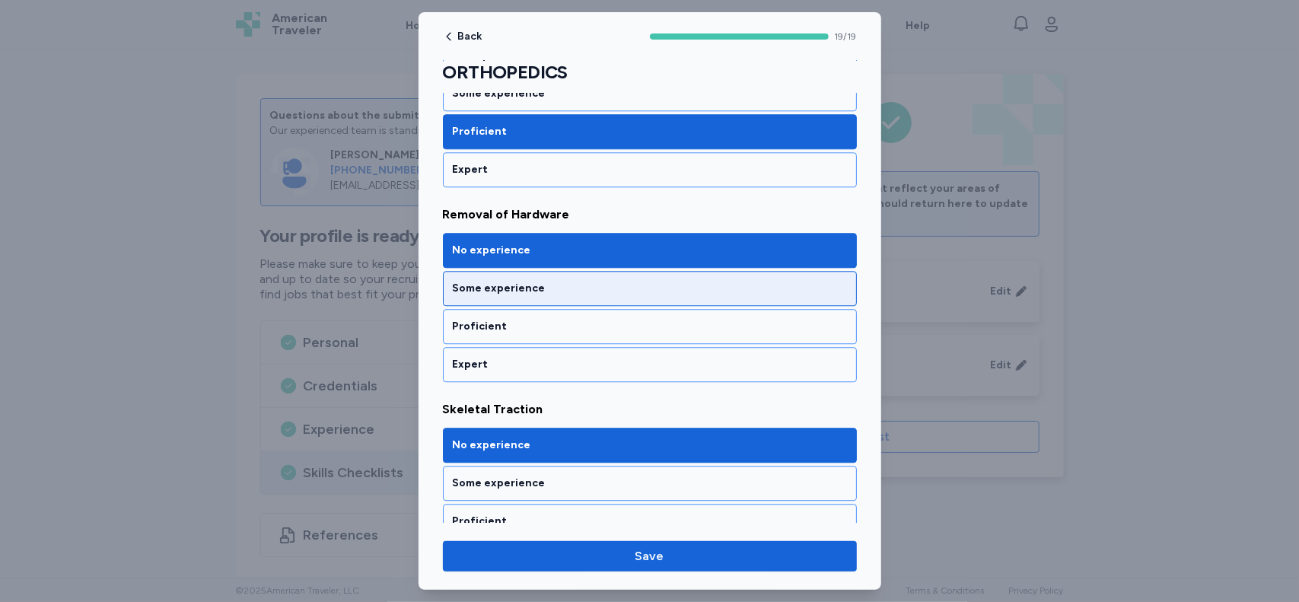
click at [699, 281] on div "Some experience" at bounding box center [650, 288] width 394 height 15
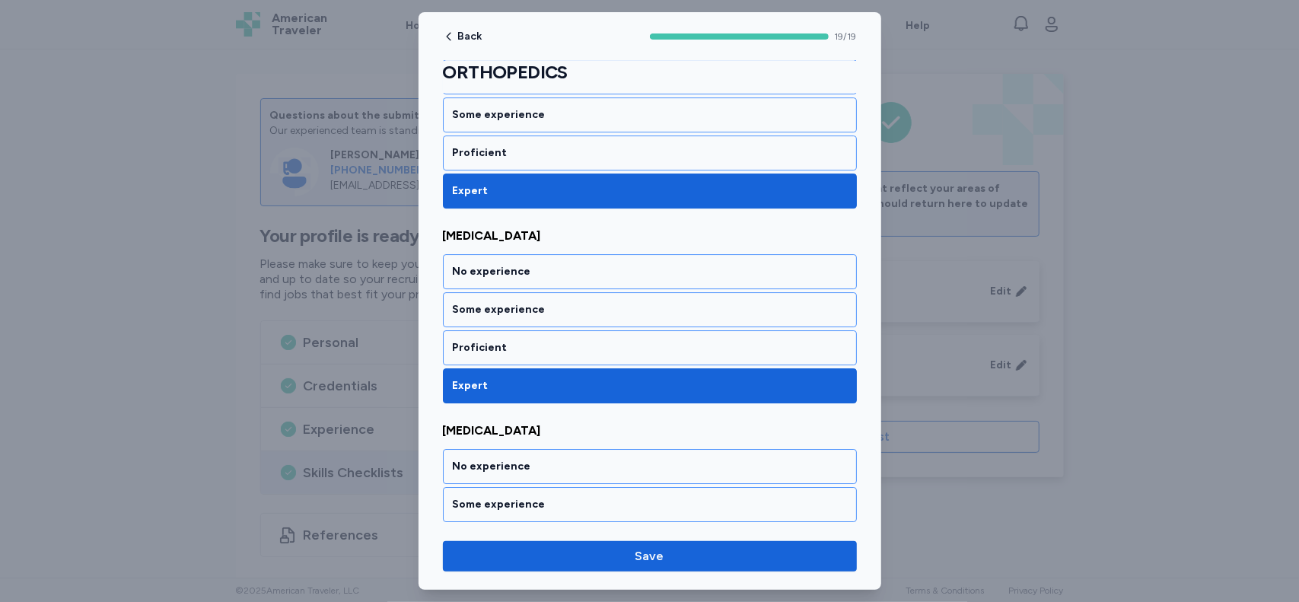
scroll to position [3440, 0]
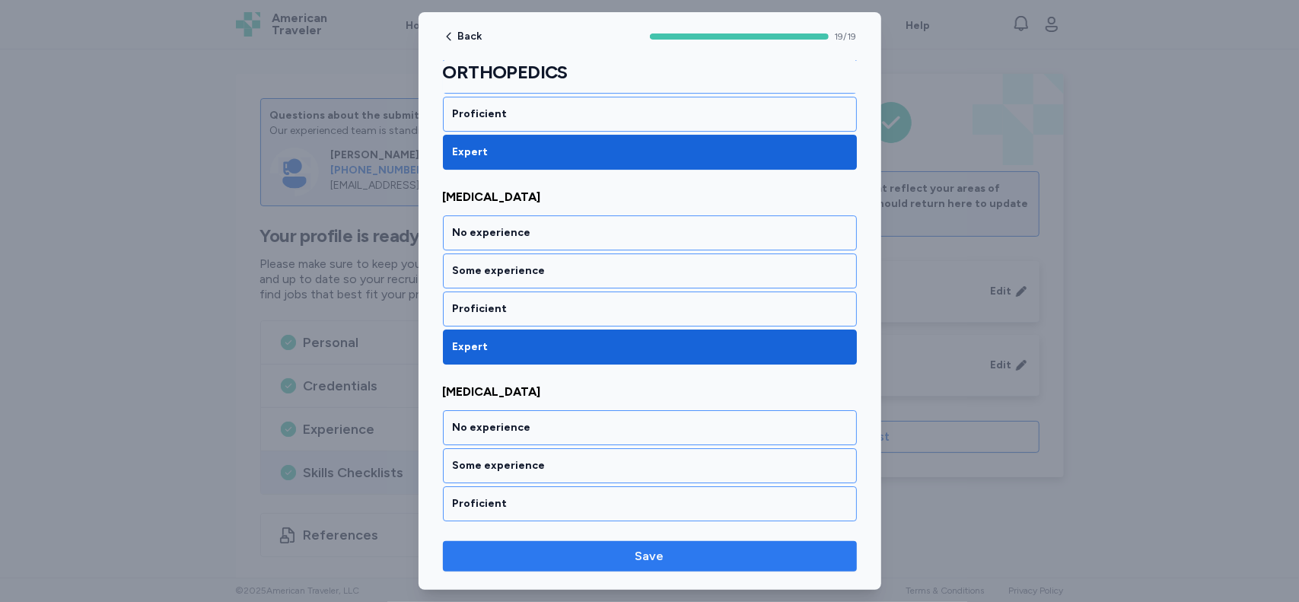
click at [794, 557] on span "Save" at bounding box center [650, 556] width 390 height 18
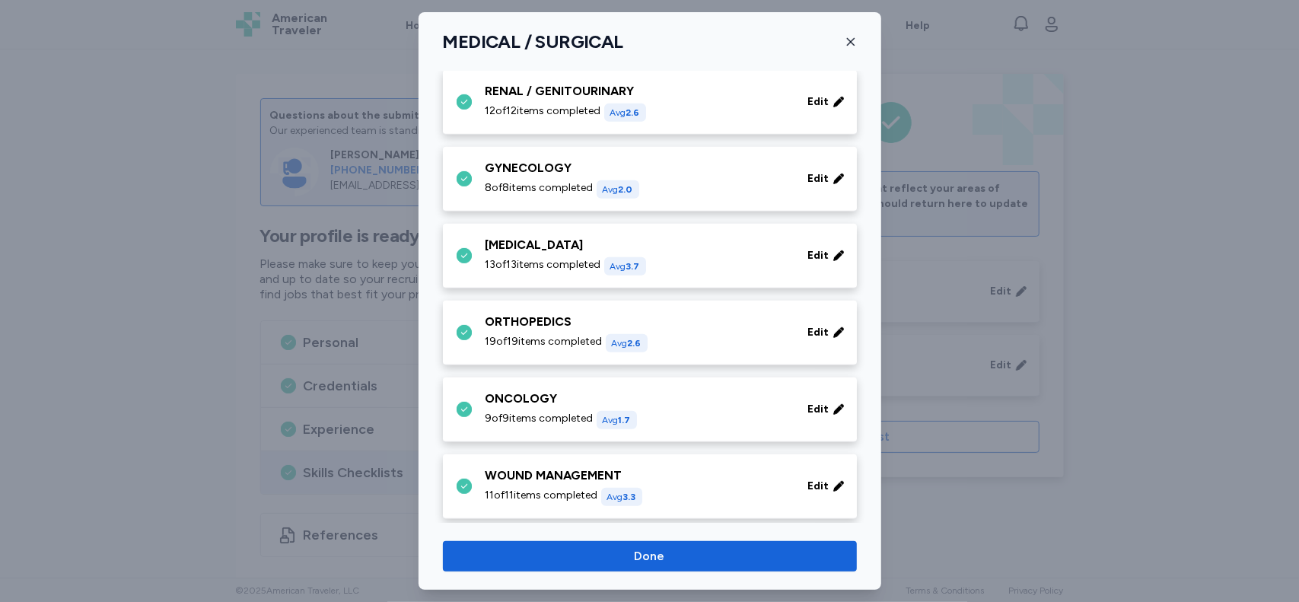
scroll to position [484, 0]
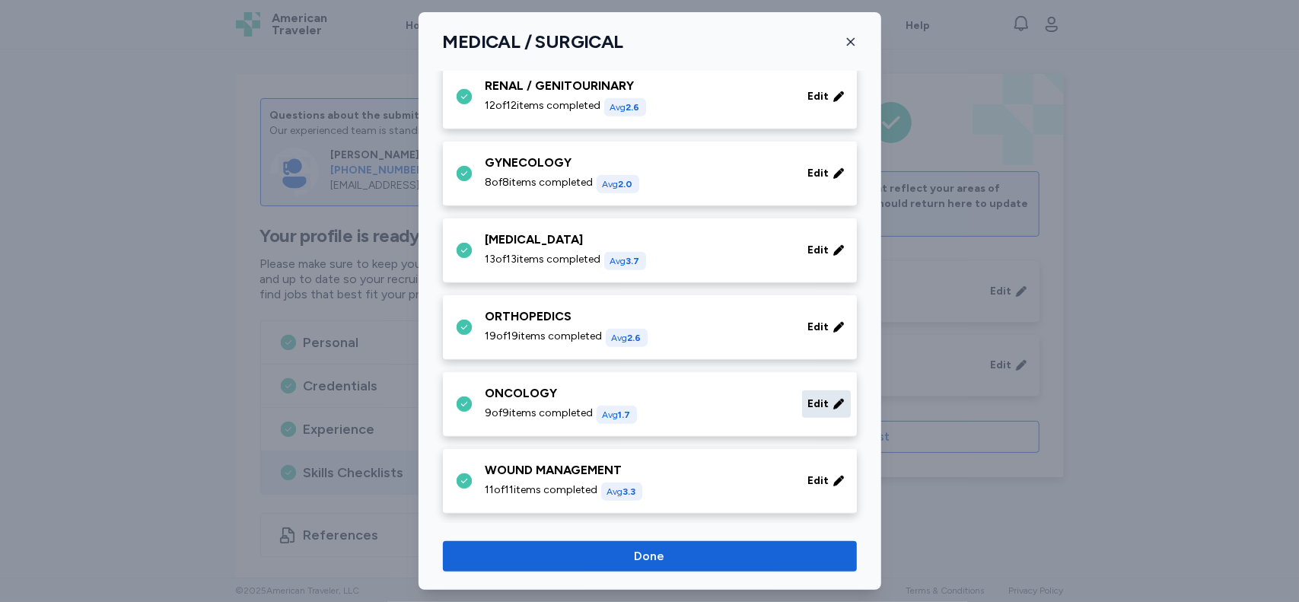
click at [808, 403] on span "Edit" at bounding box center [818, 403] width 21 height 15
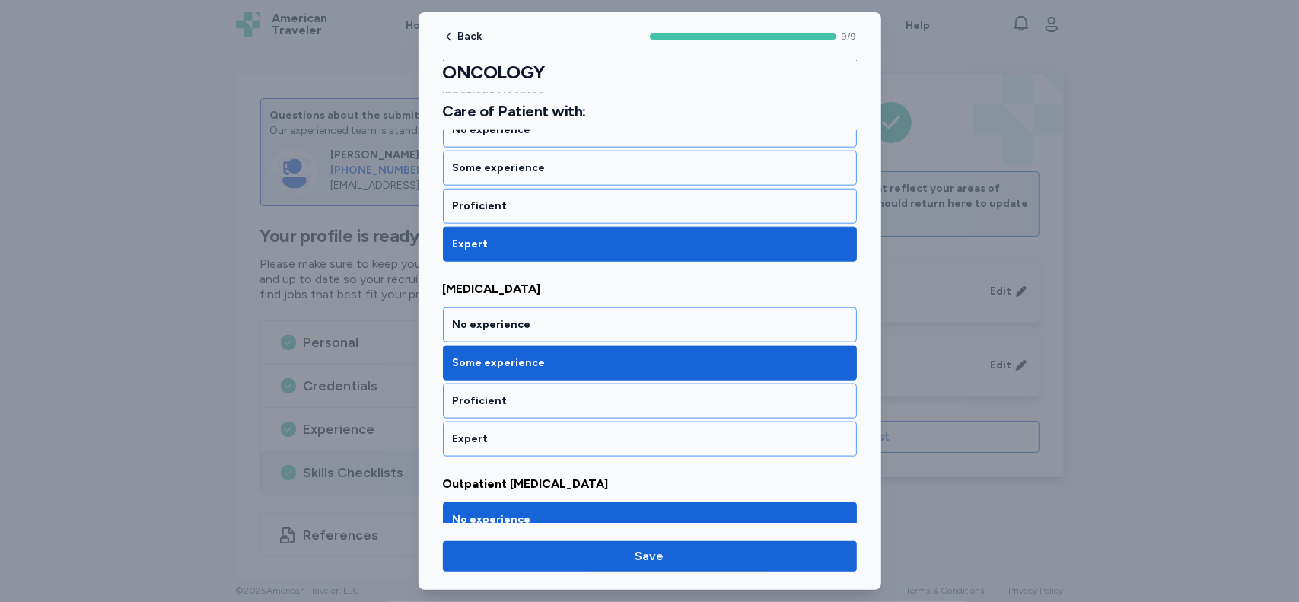
scroll to position [1097, 0]
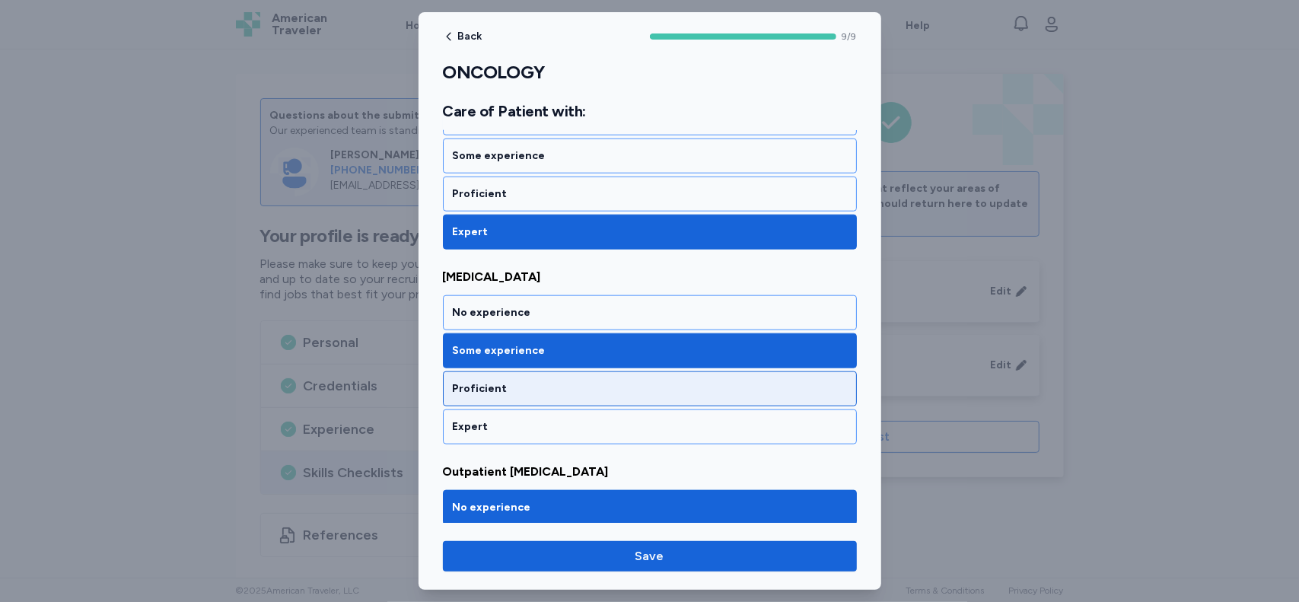
click at [810, 381] on div "Proficient" at bounding box center [650, 388] width 394 height 15
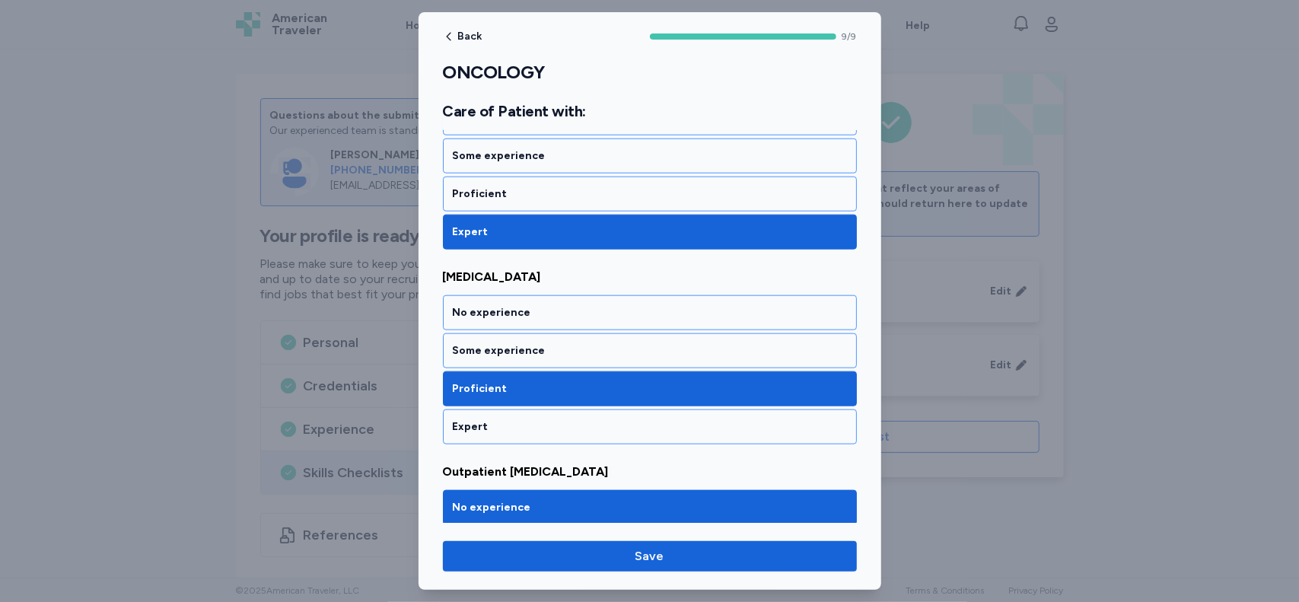
click at [810, 381] on div "Proficient" at bounding box center [650, 388] width 394 height 15
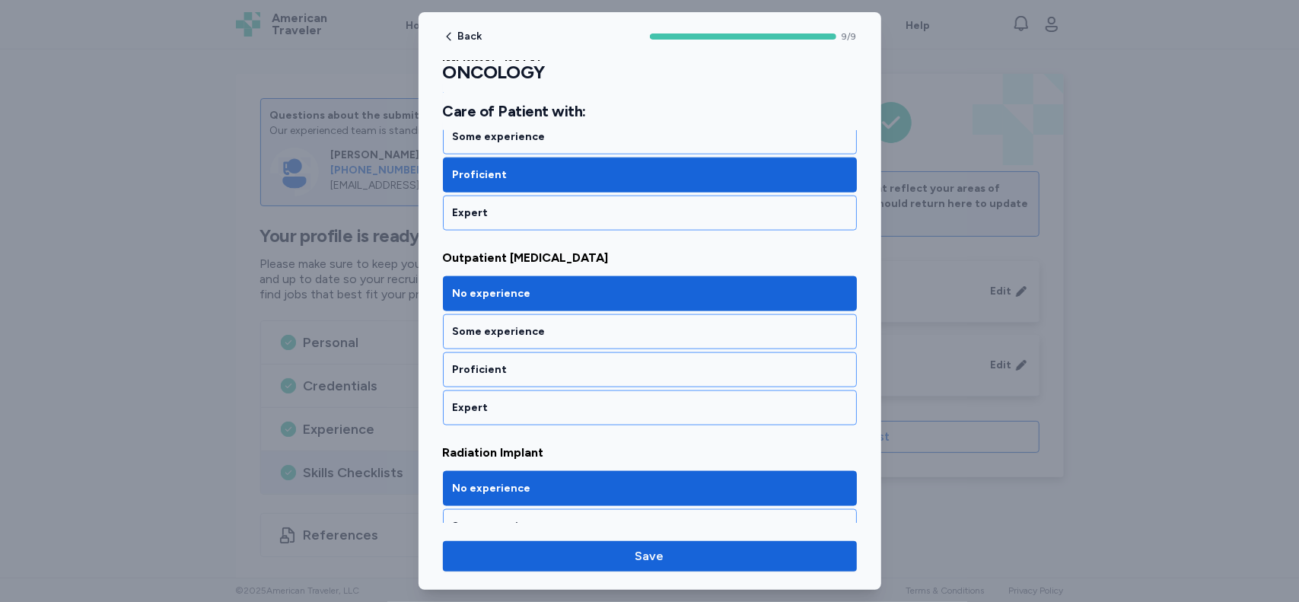
scroll to position [1315, 0]
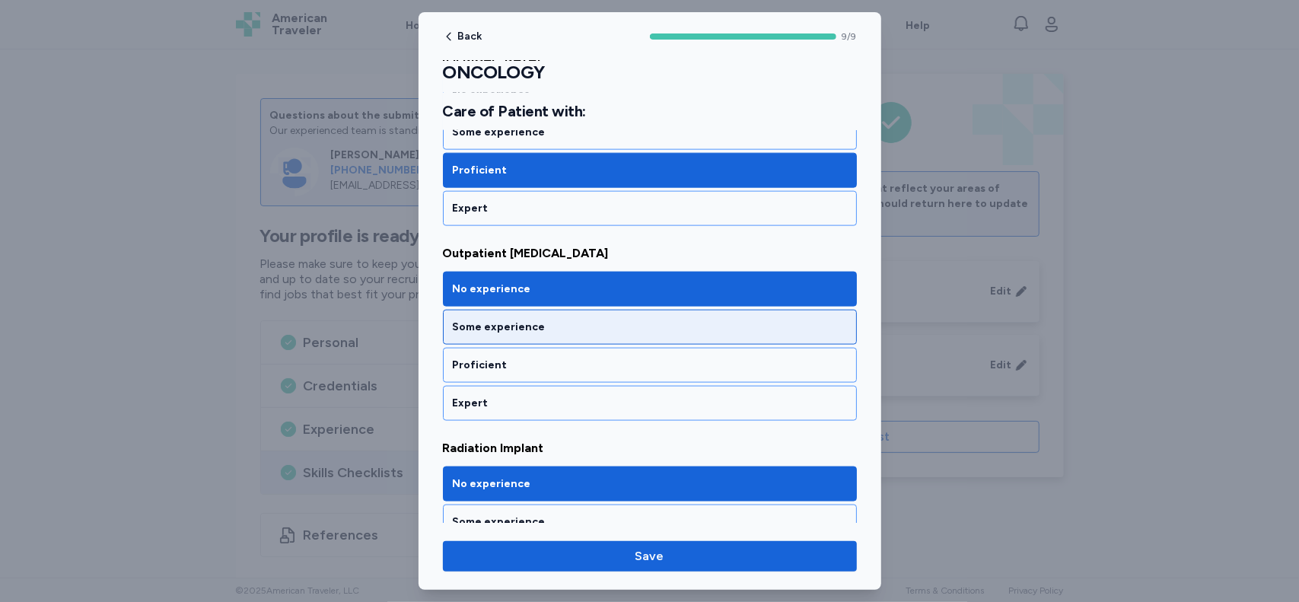
drag, startPoint x: 636, startPoint y: 314, endPoint x: 577, endPoint y: 320, distance: 59.7
click at [577, 320] on div "Some experience" at bounding box center [650, 327] width 394 height 15
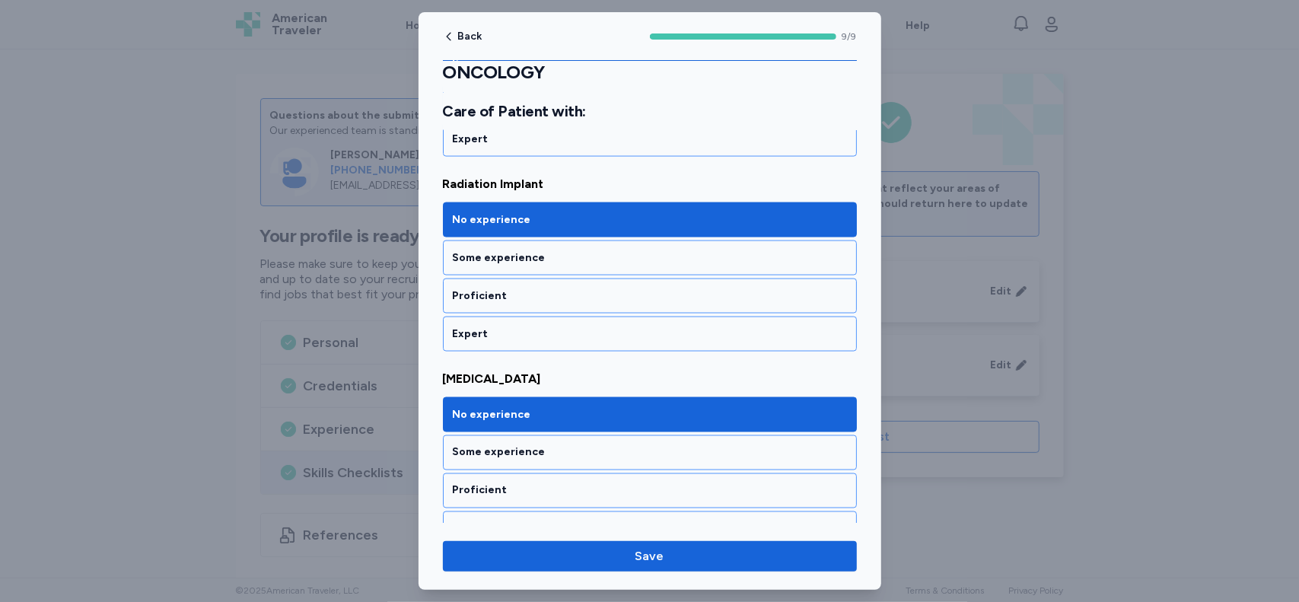
scroll to position [1587, 0]
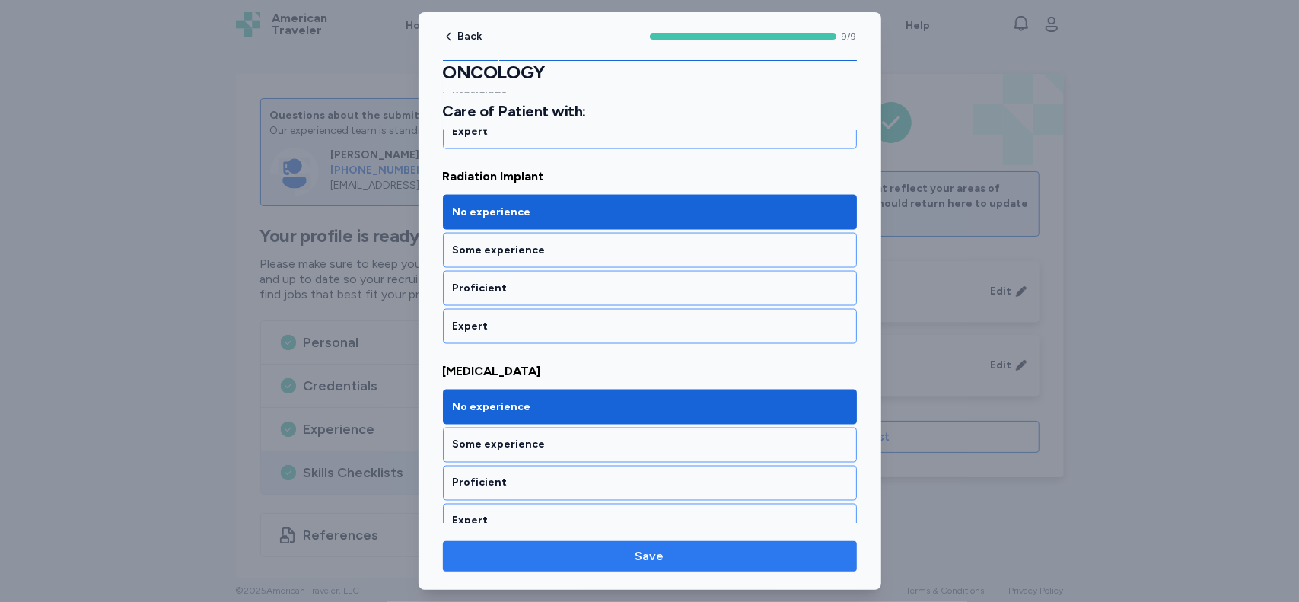
click at [817, 547] on span "Save" at bounding box center [650, 556] width 390 height 18
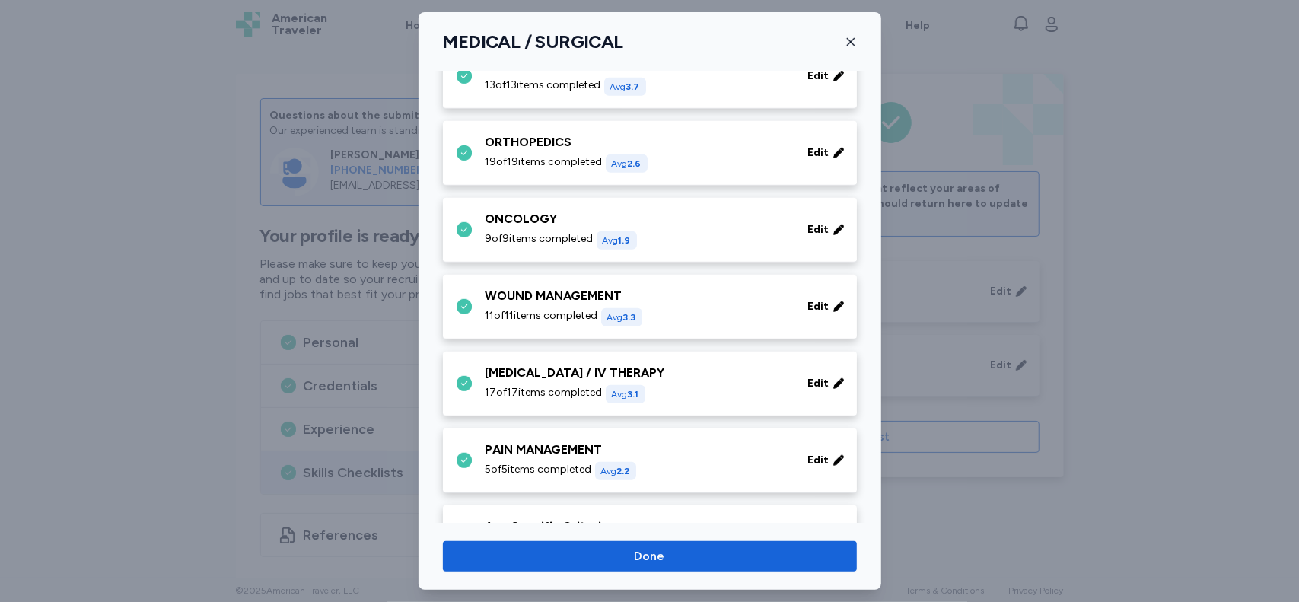
scroll to position [668, 0]
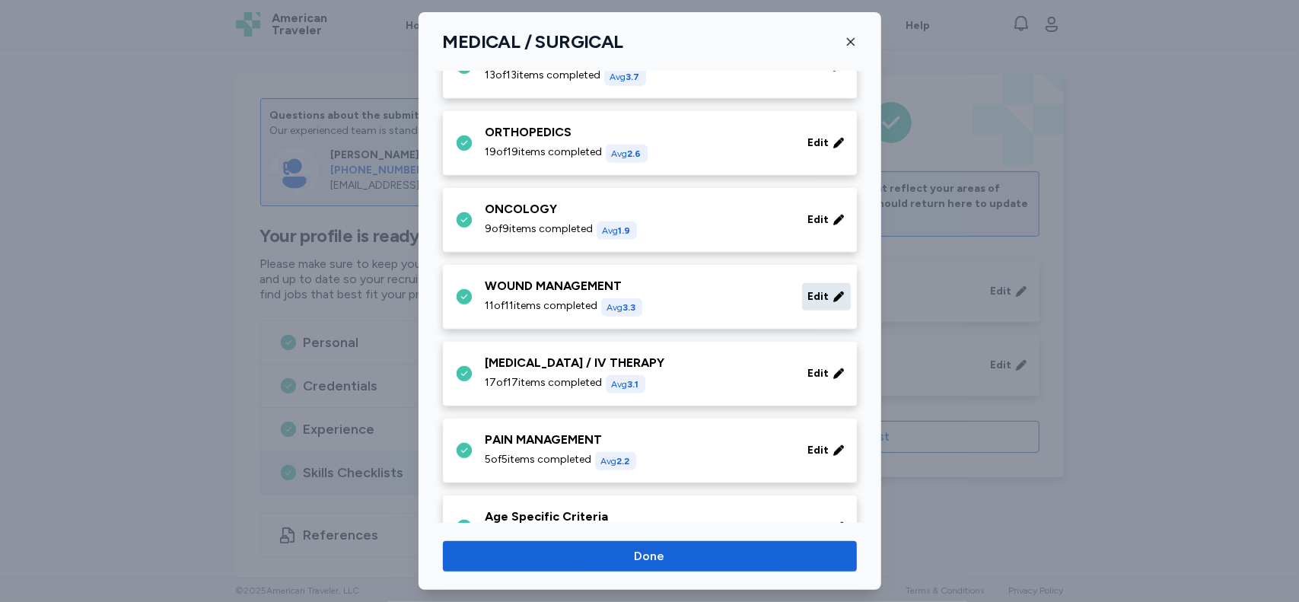
click at [810, 291] on span "Edit" at bounding box center [818, 296] width 21 height 15
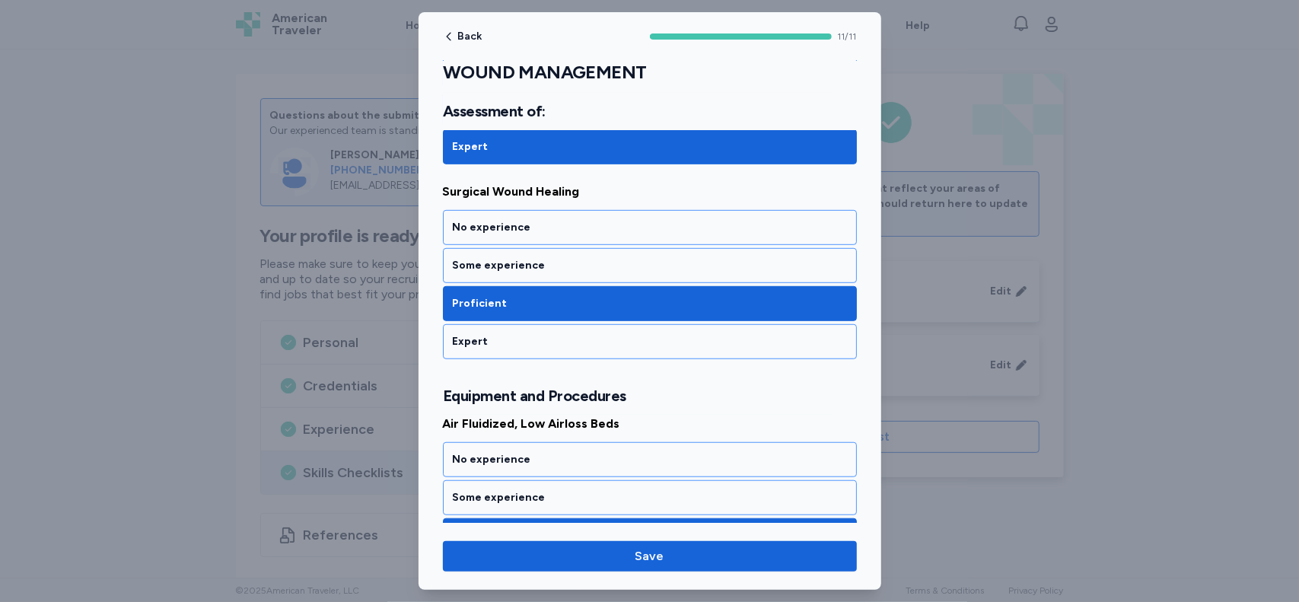
scroll to position [564, 0]
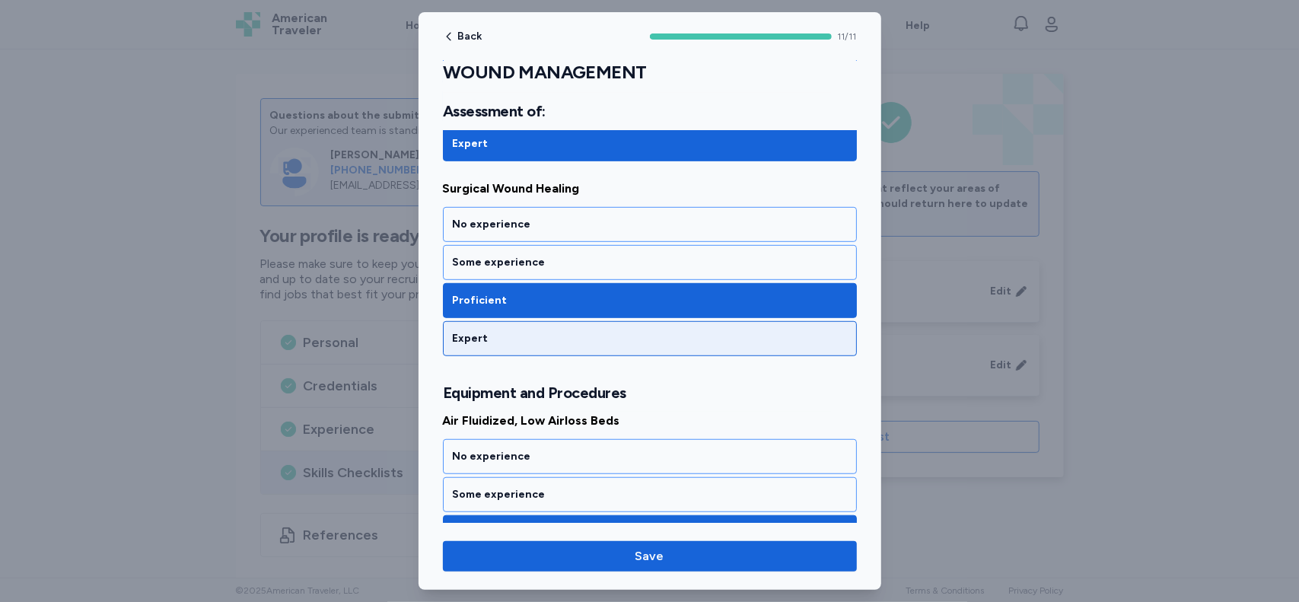
click at [590, 332] on div "Expert" at bounding box center [650, 338] width 394 height 15
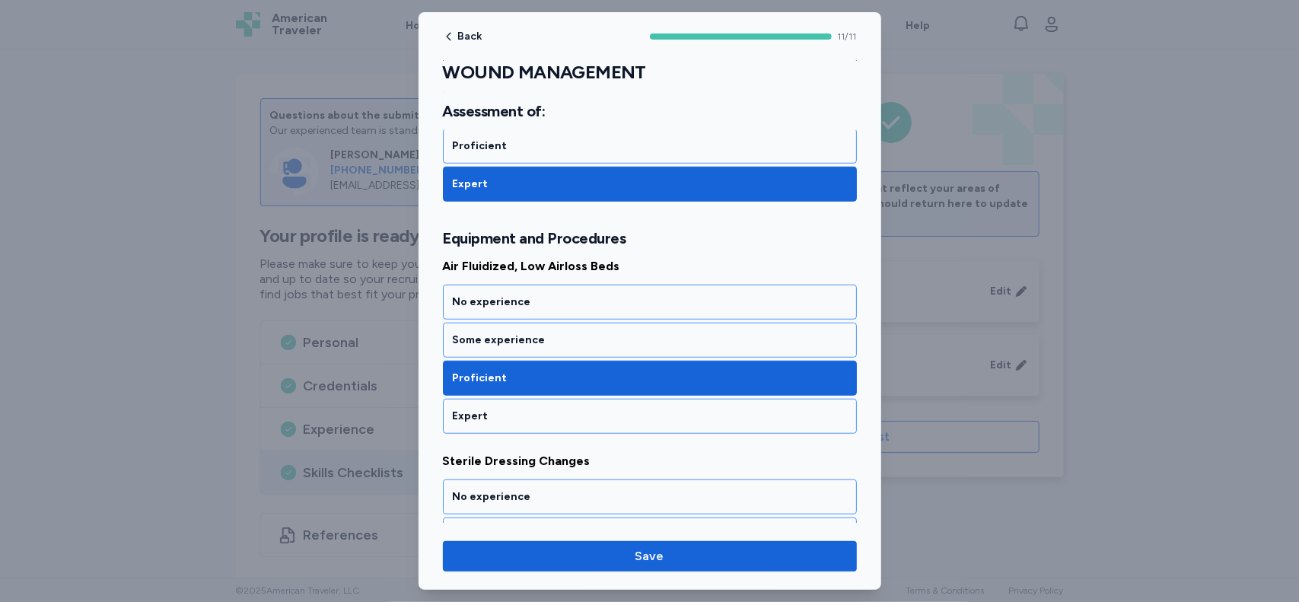
scroll to position [727, 0]
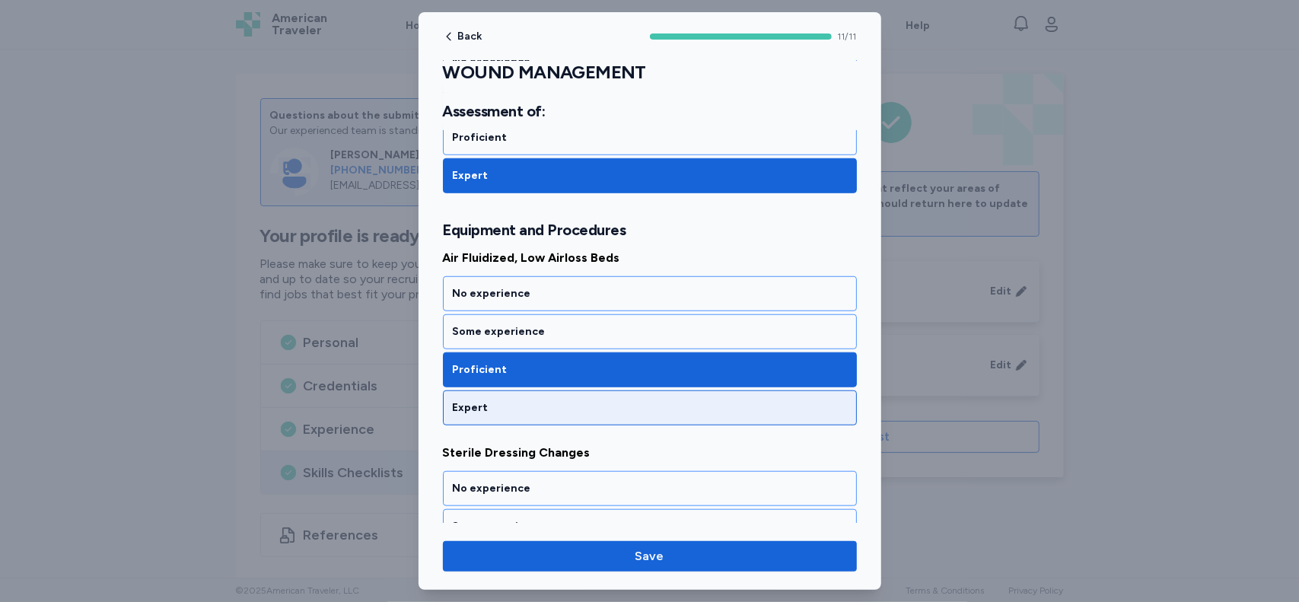
click at [668, 400] on div "Expert" at bounding box center [650, 407] width 394 height 15
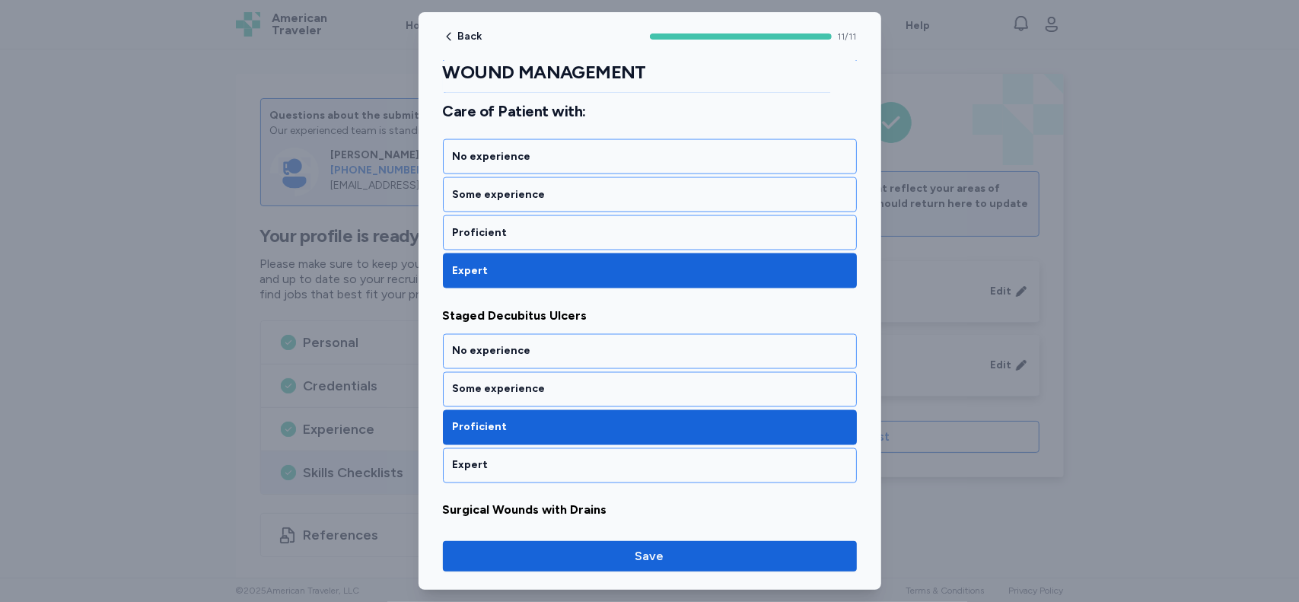
scroll to position [1688, 0]
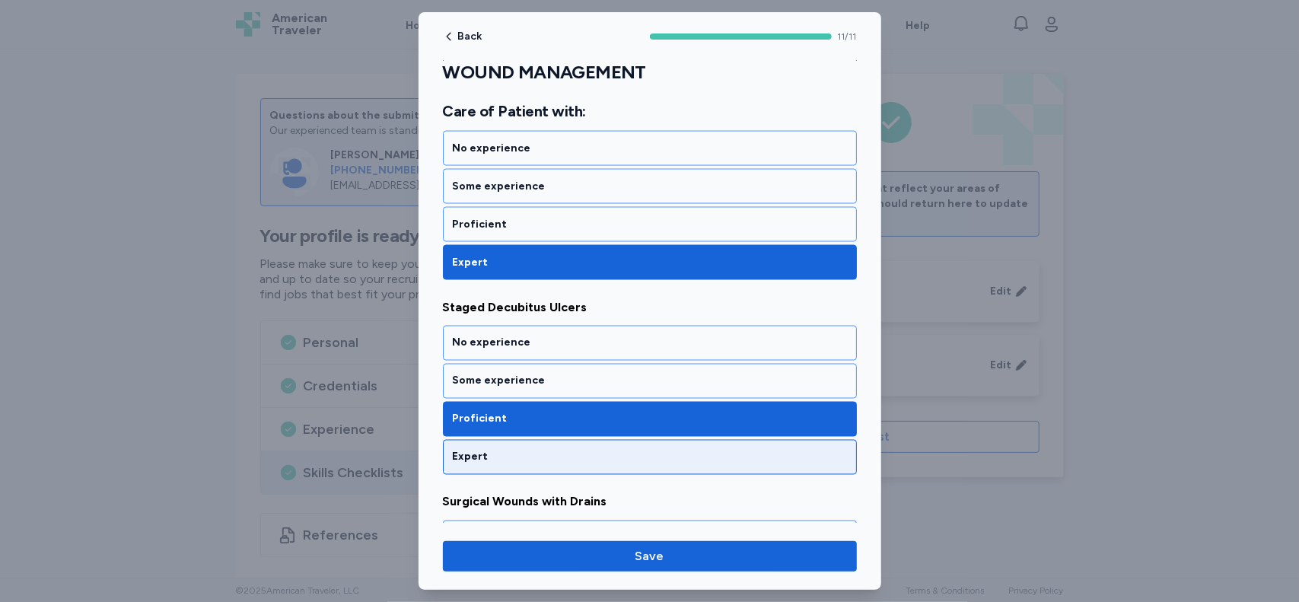
click at [631, 450] on div "Expert" at bounding box center [650, 457] width 414 height 35
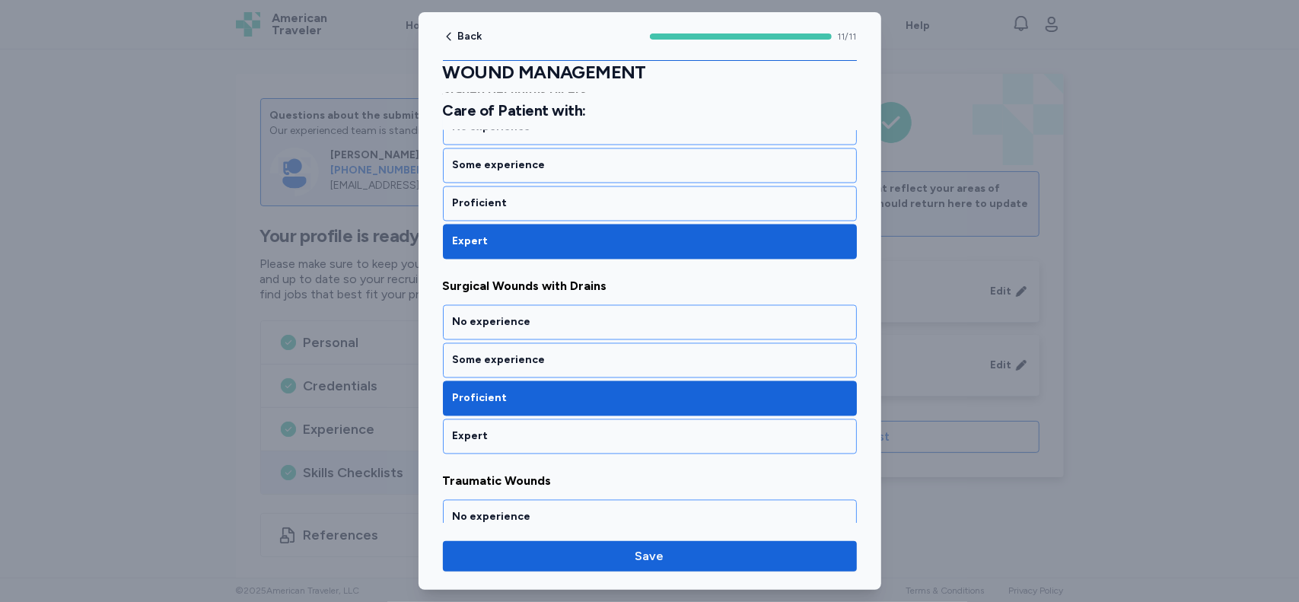
scroll to position [1909, 0]
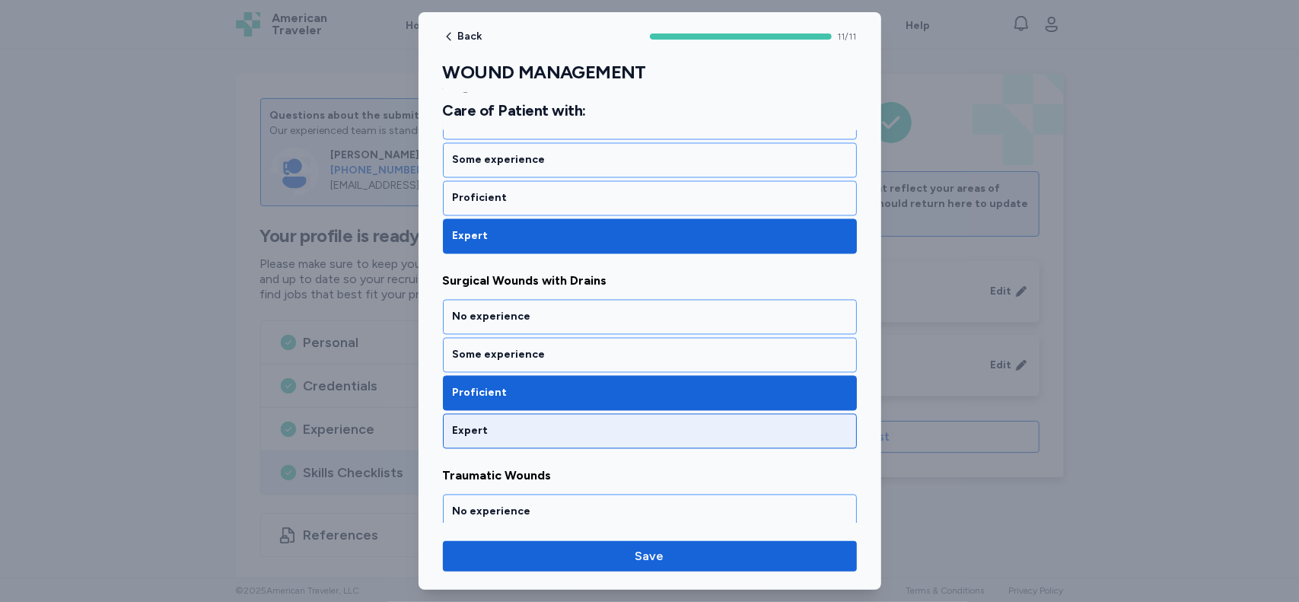
click at [770, 424] on div "Expert" at bounding box center [650, 431] width 394 height 15
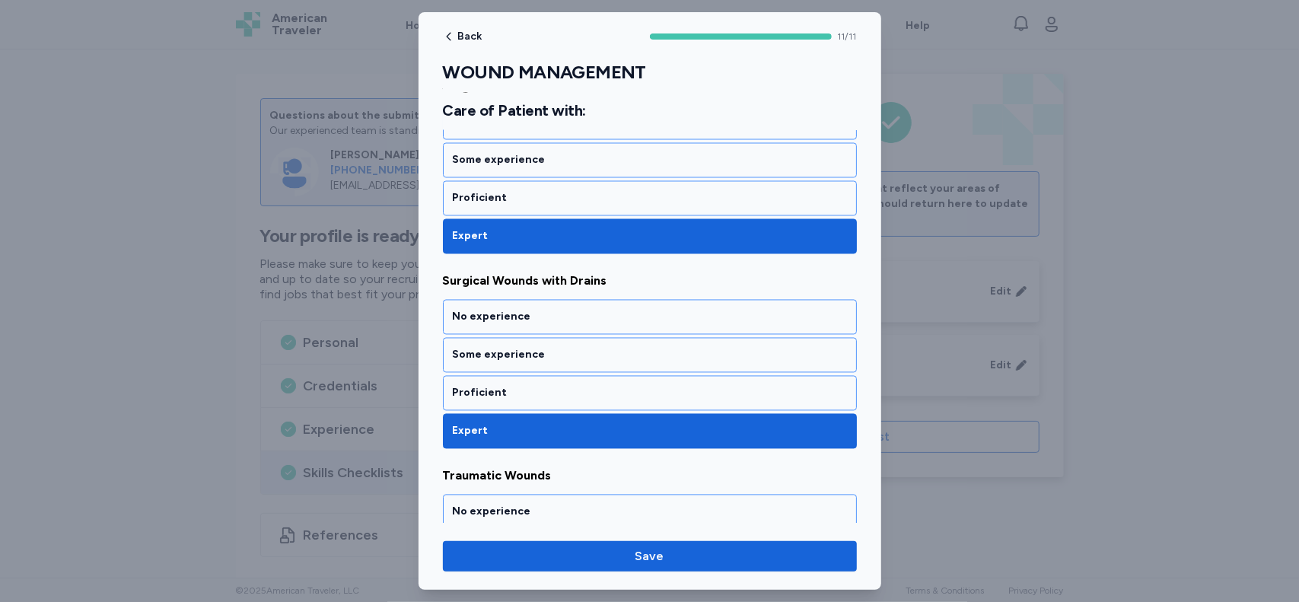
scroll to position [2010, 0]
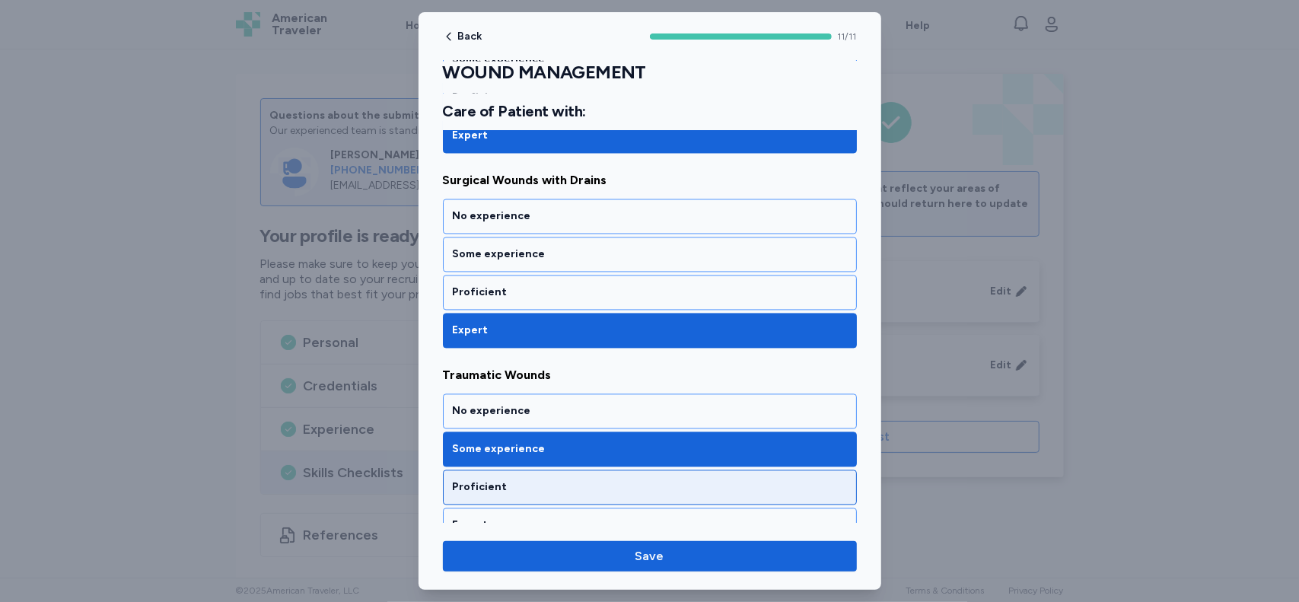
click at [797, 479] on div "Proficient" at bounding box center [650, 486] width 394 height 15
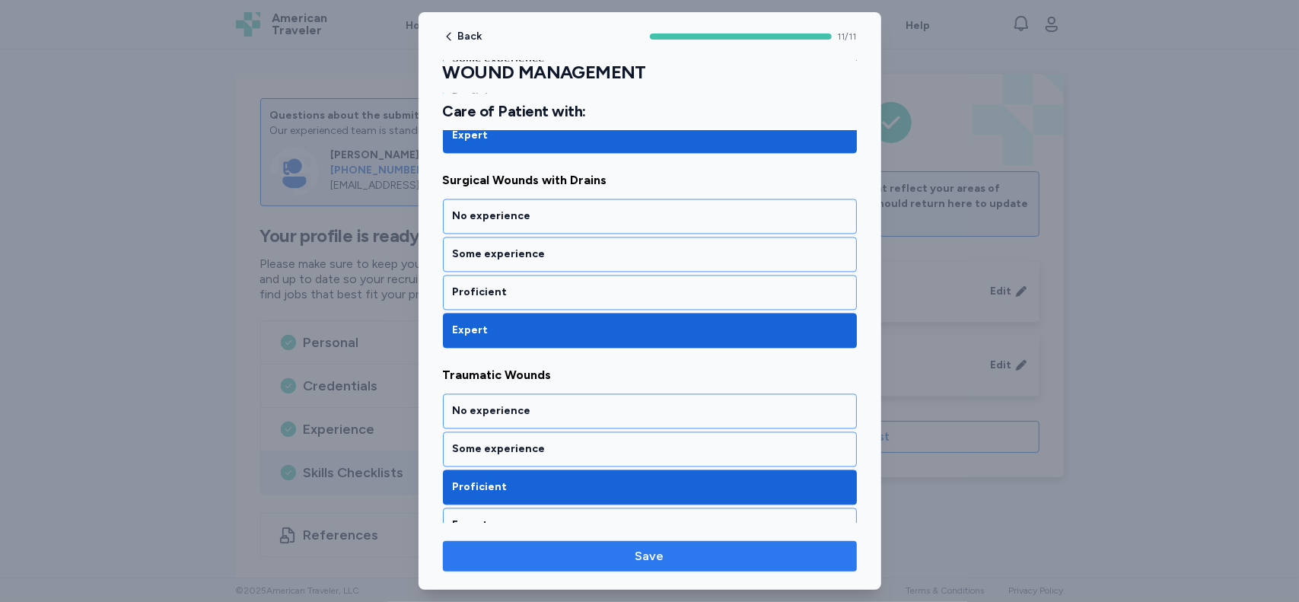
click at [703, 550] on span "Save" at bounding box center [650, 556] width 390 height 18
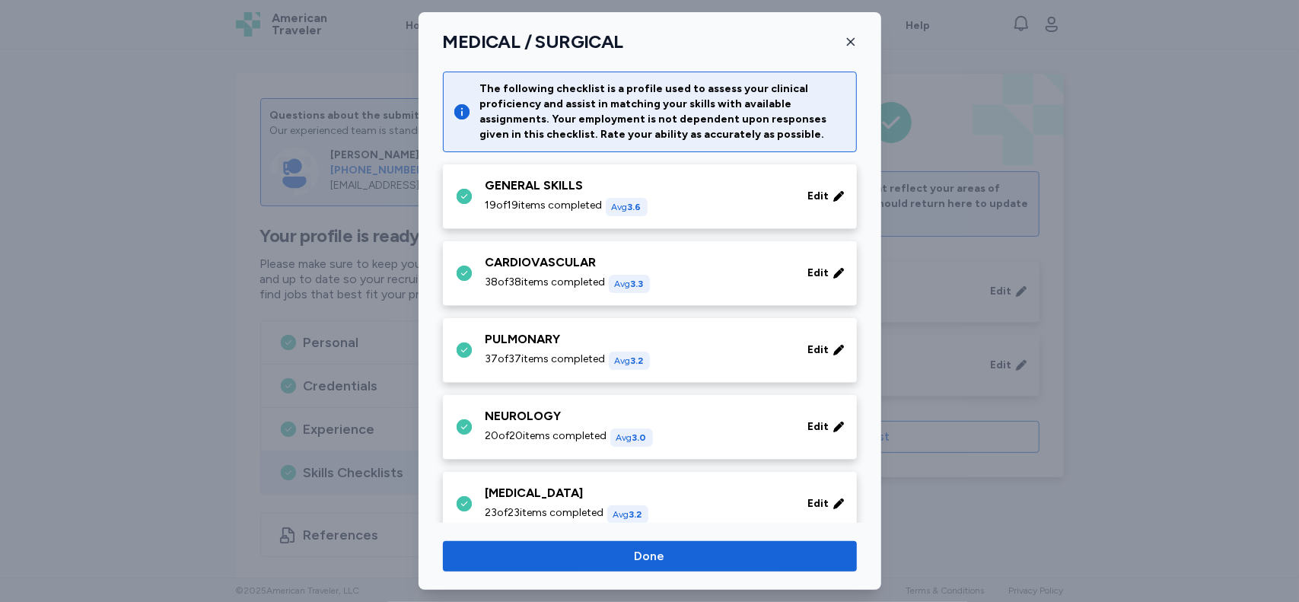
scroll to position [668, 0]
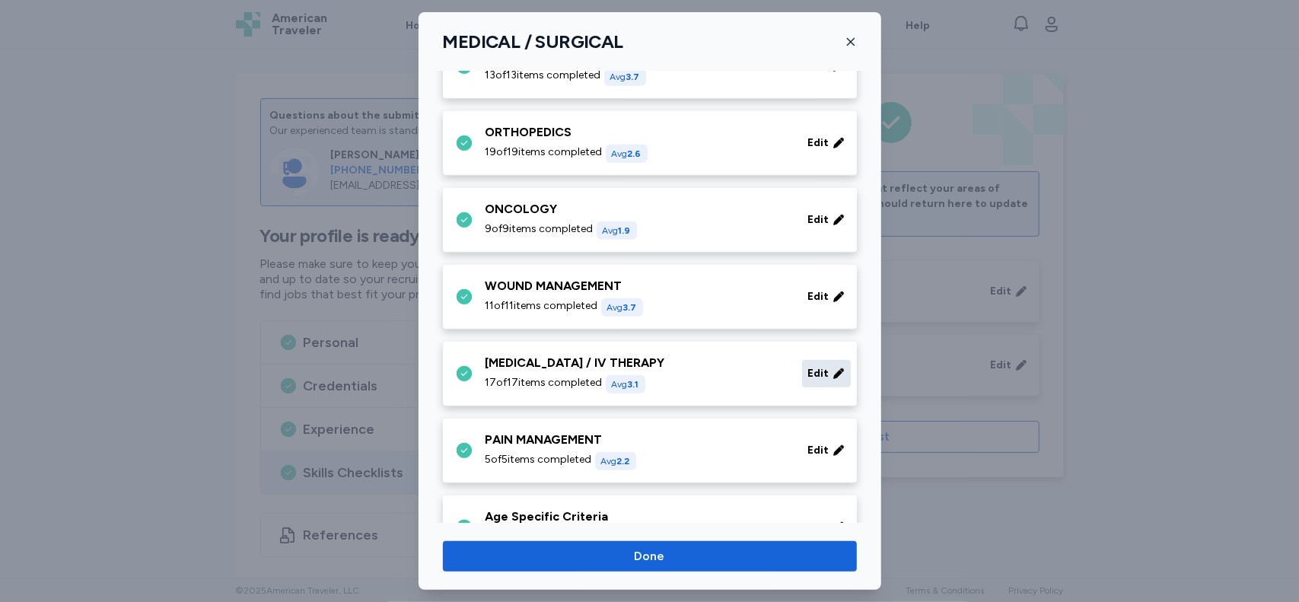
click at [809, 371] on span "Edit" at bounding box center [818, 373] width 21 height 15
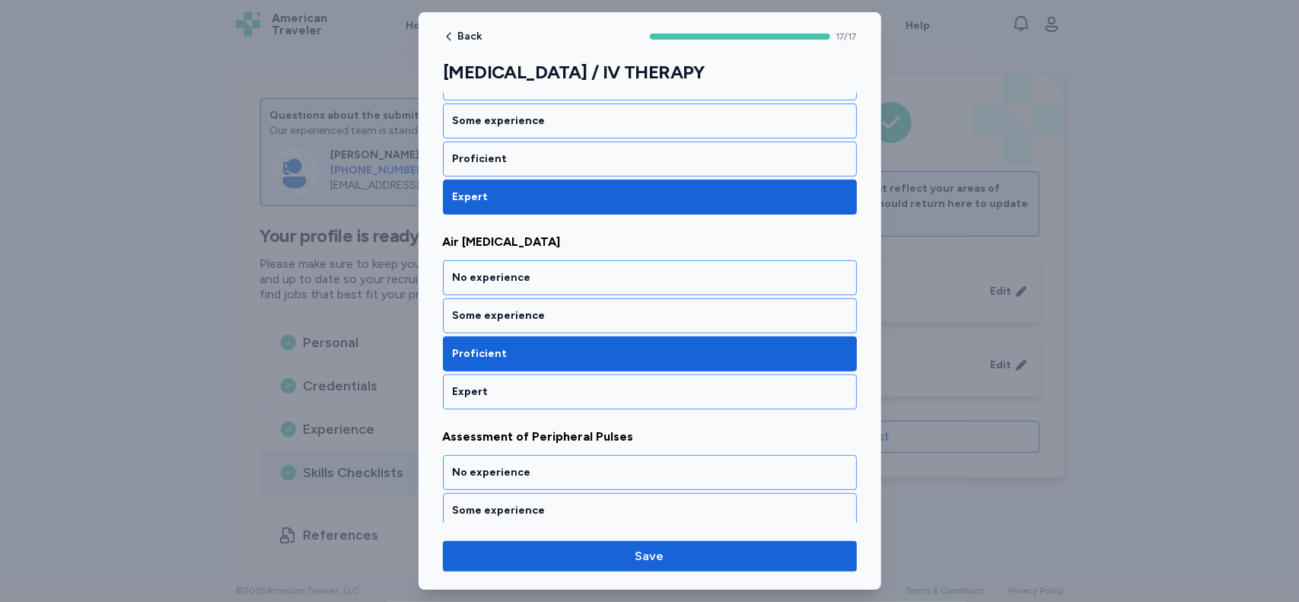
scroll to position [295, 0]
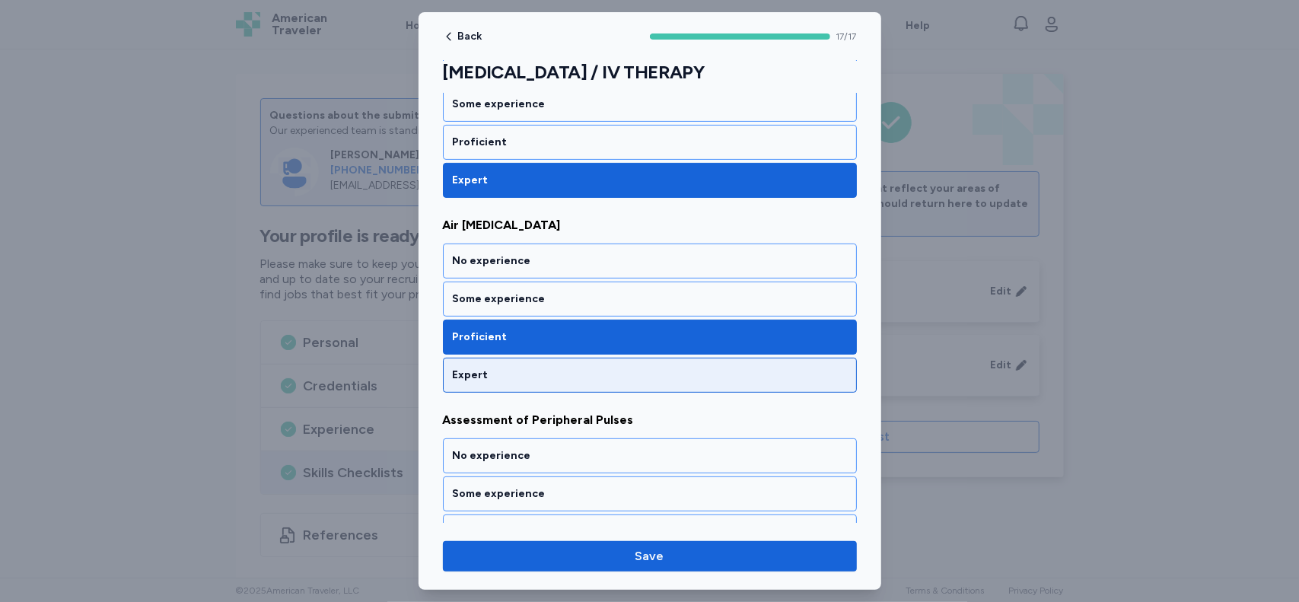
click at [504, 377] on div "Expert" at bounding box center [650, 374] width 394 height 15
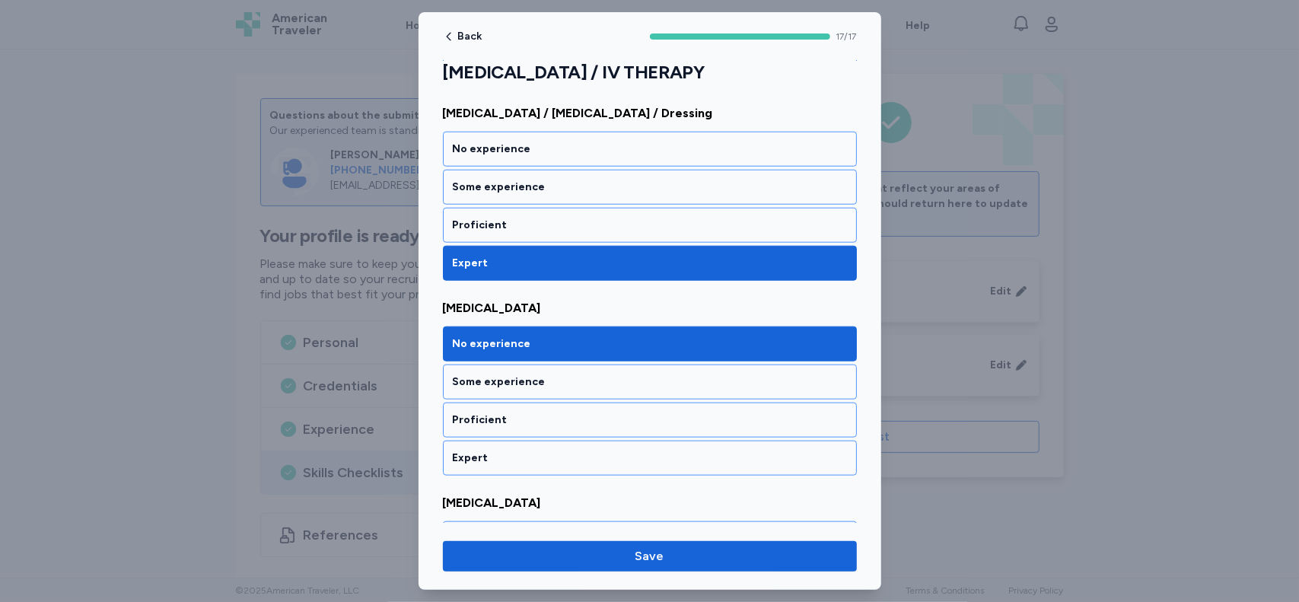
scroll to position [975, 0]
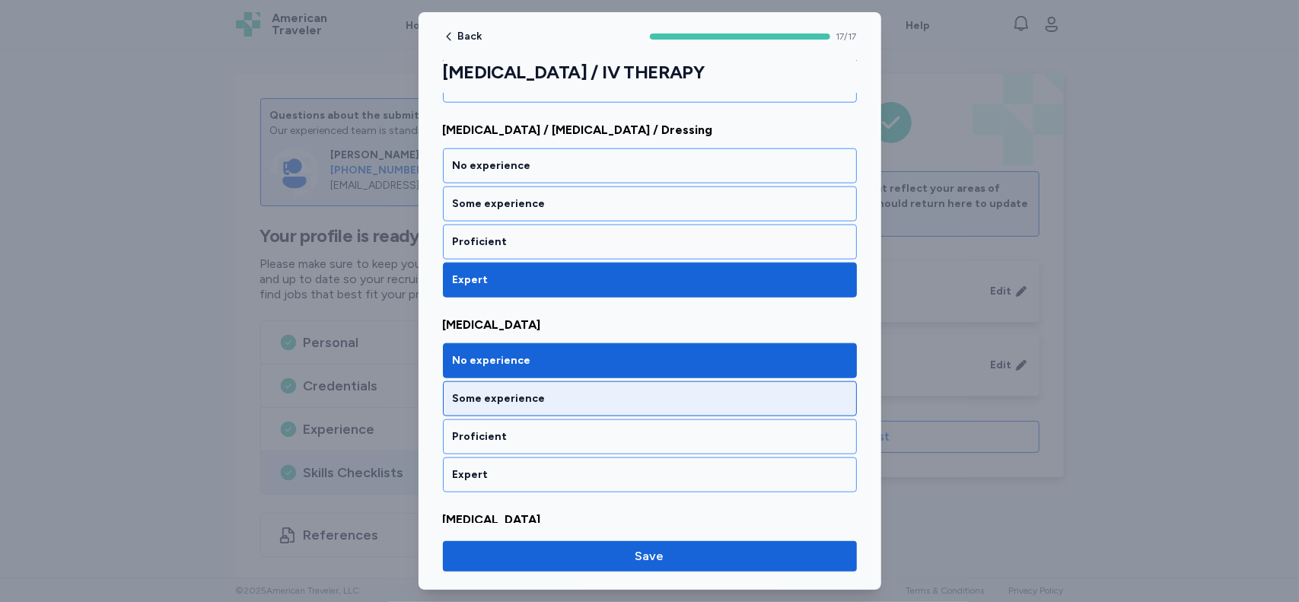
click at [507, 392] on div "Some experience" at bounding box center [650, 398] width 394 height 15
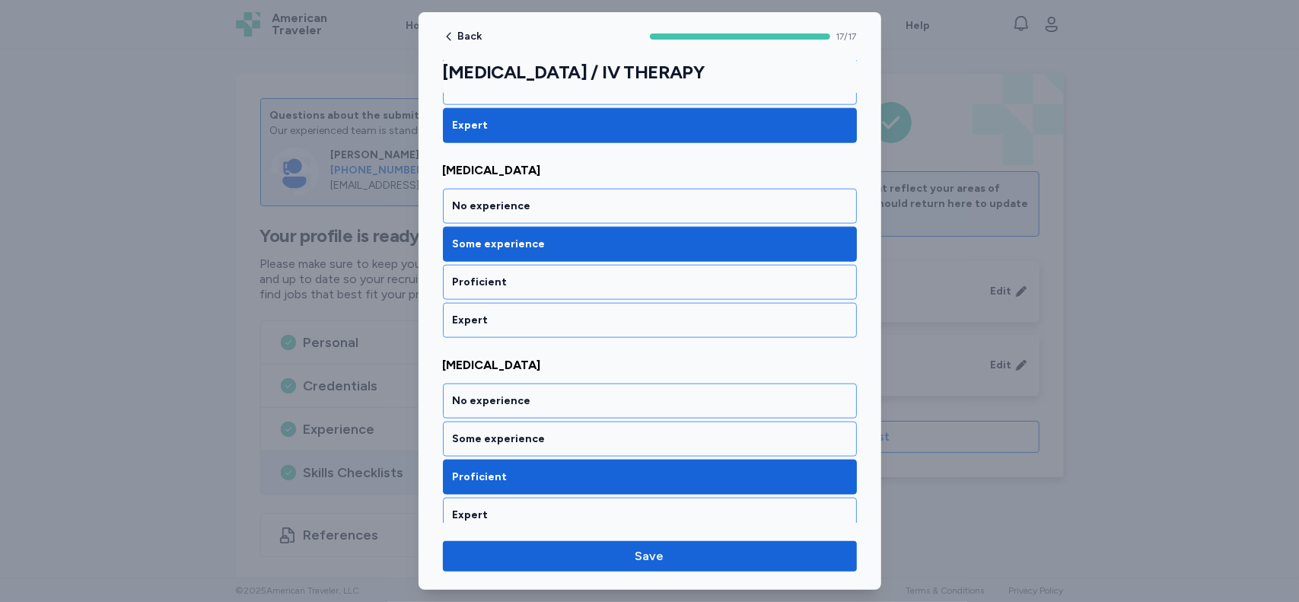
scroll to position [1133, 0]
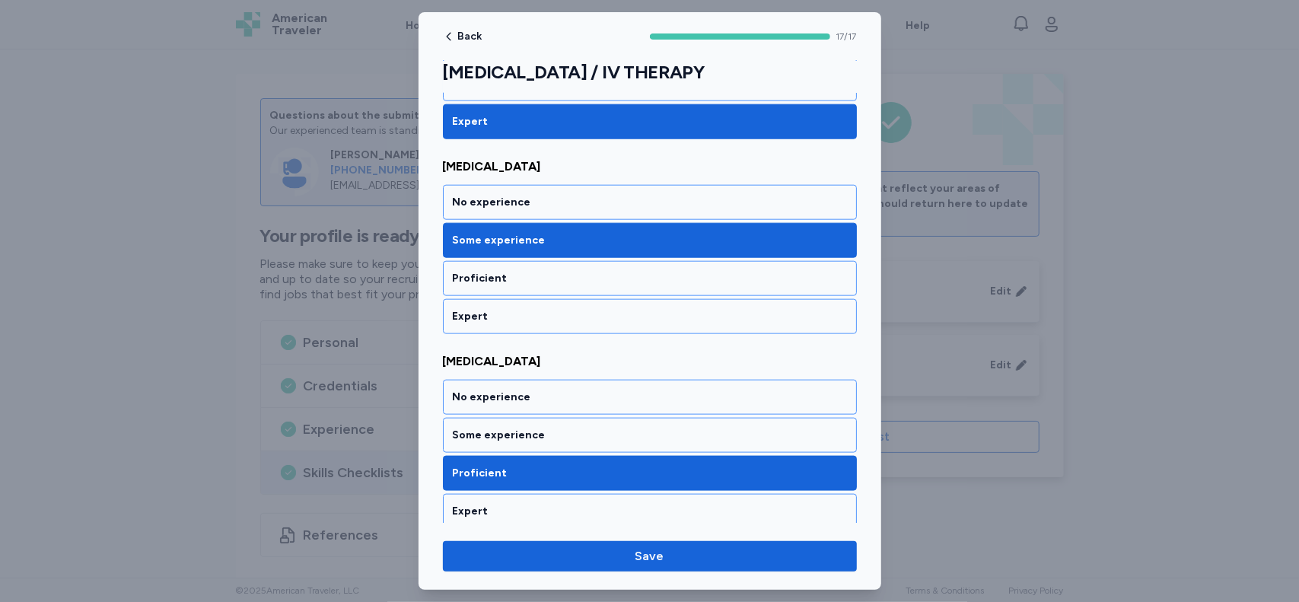
click at [894, 262] on div at bounding box center [649, 301] width 1299 height 602
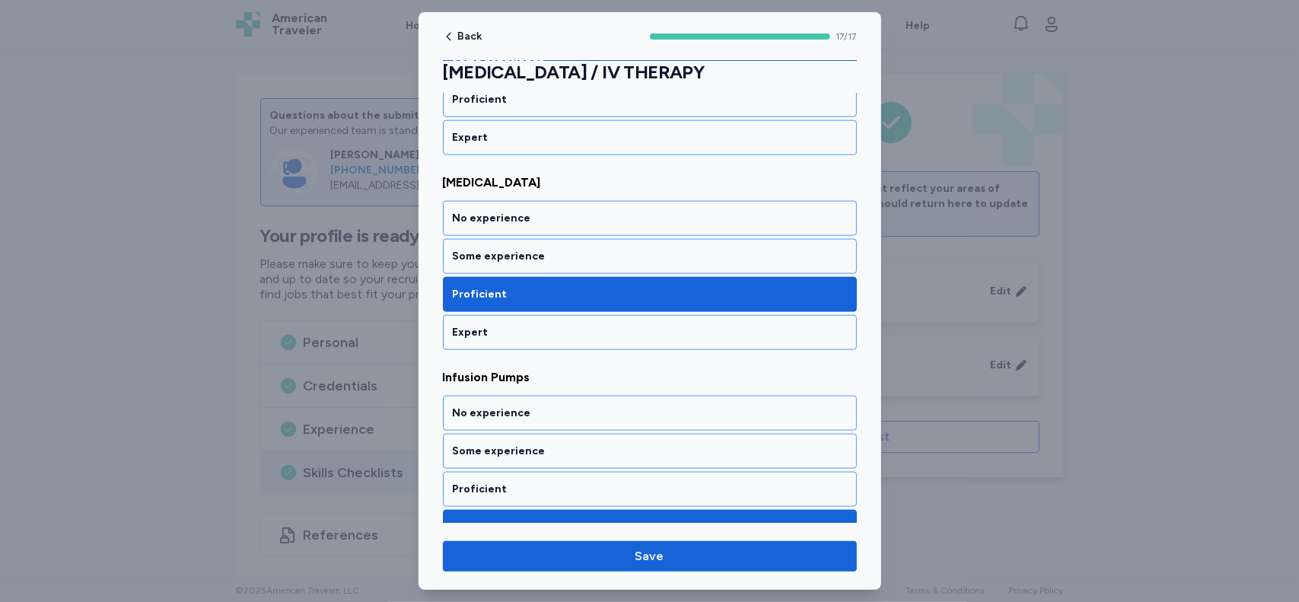
scroll to position [1319, 0]
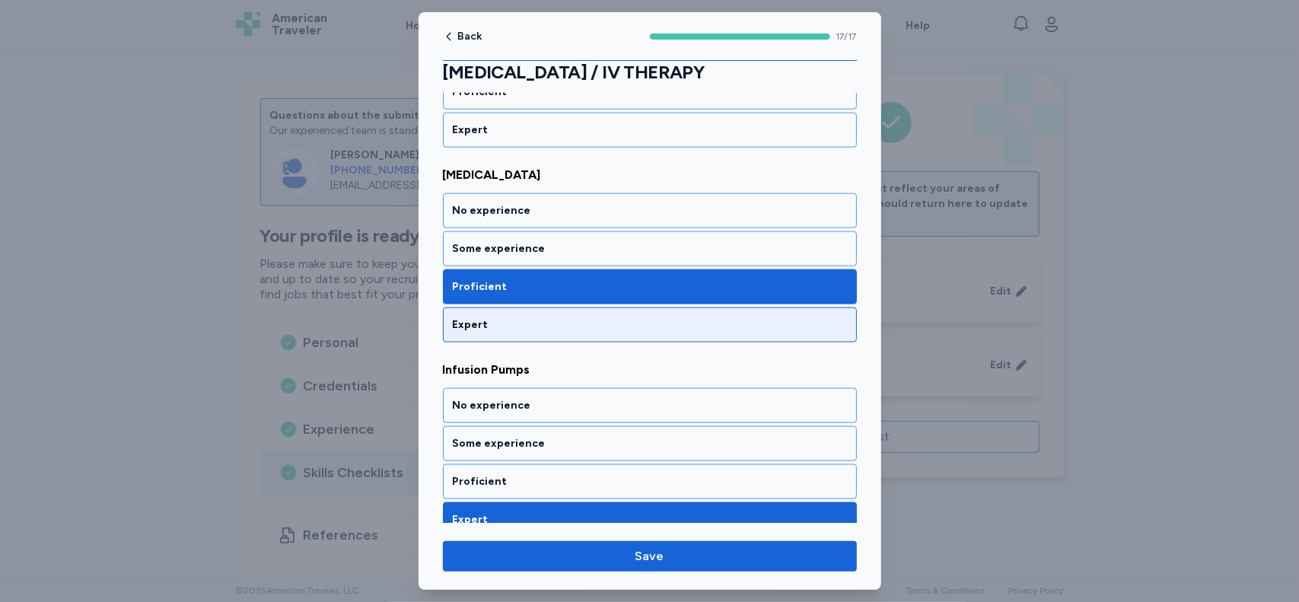
click at [511, 317] on div "Expert" at bounding box center [650, 324] width 394 height 15
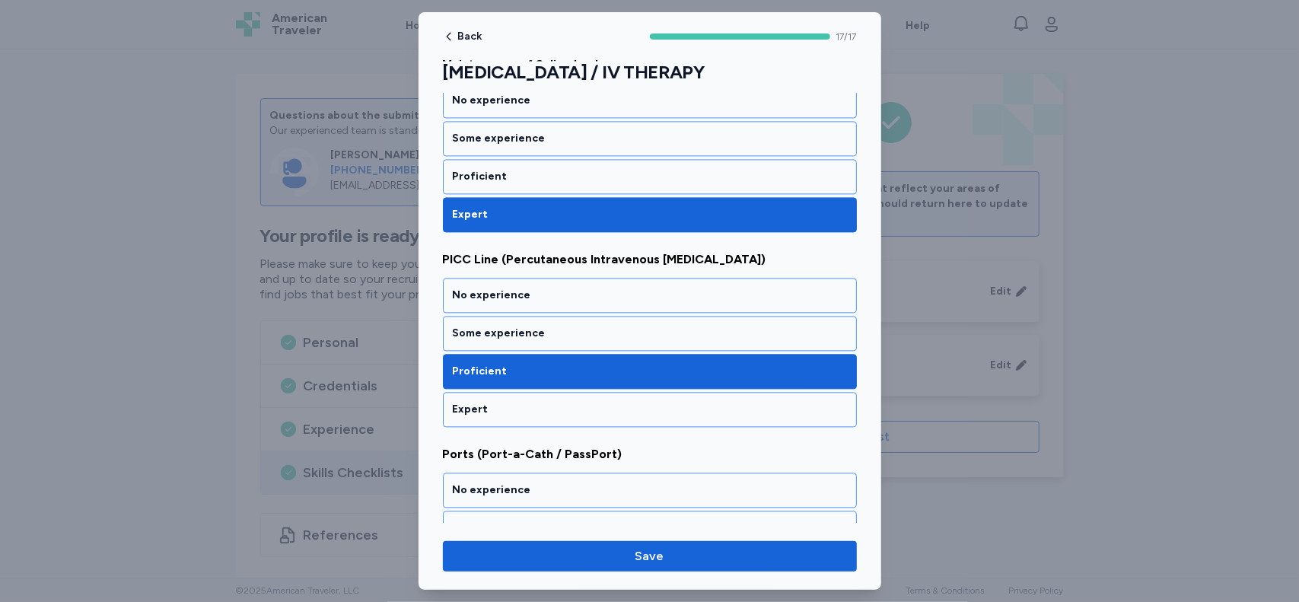
scroll to position [2213, 0]
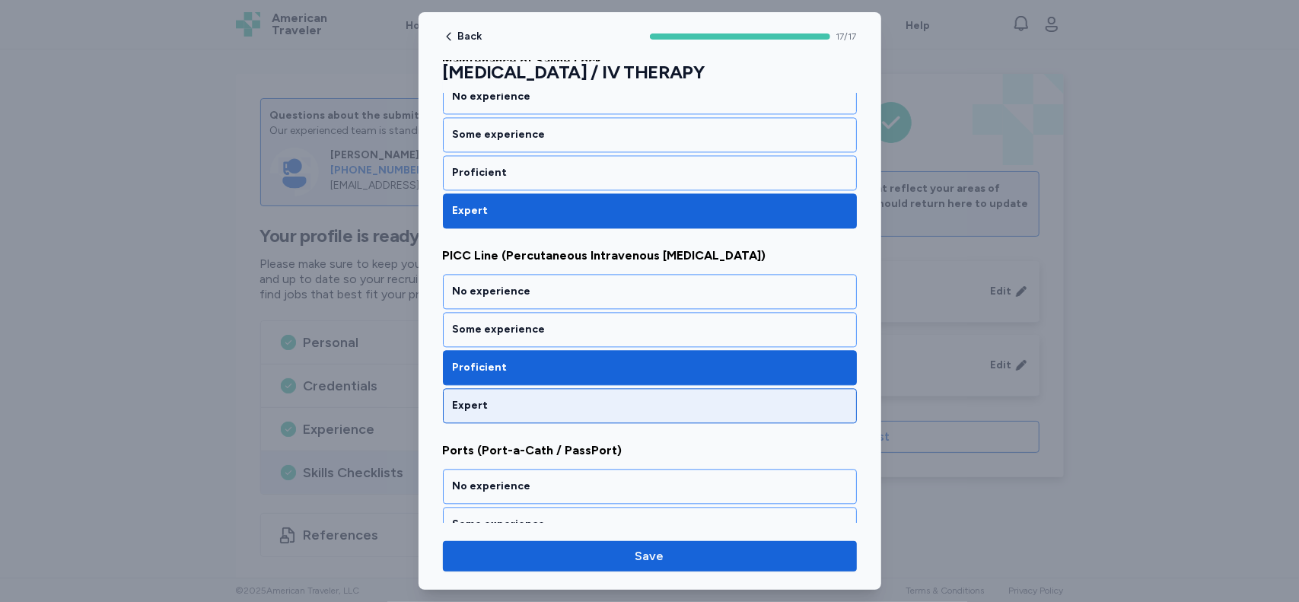
click at [583, 388] on div "Expert" at bounding box center [650, 405] width 414 height 35
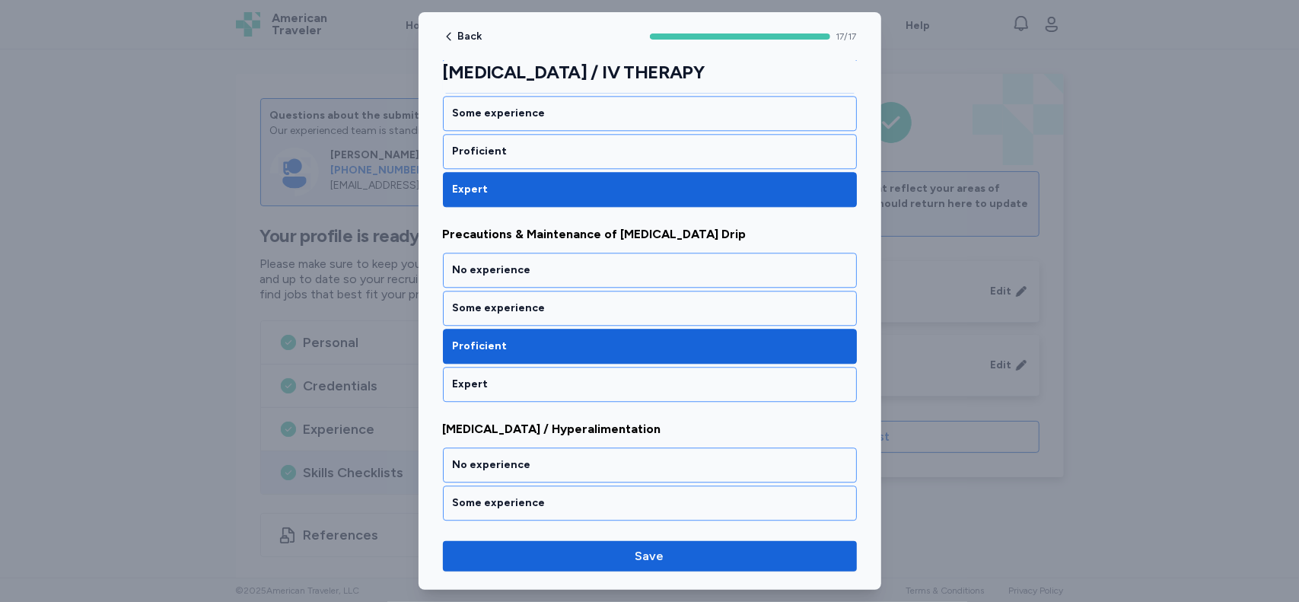
scroll to position [2627, 0]
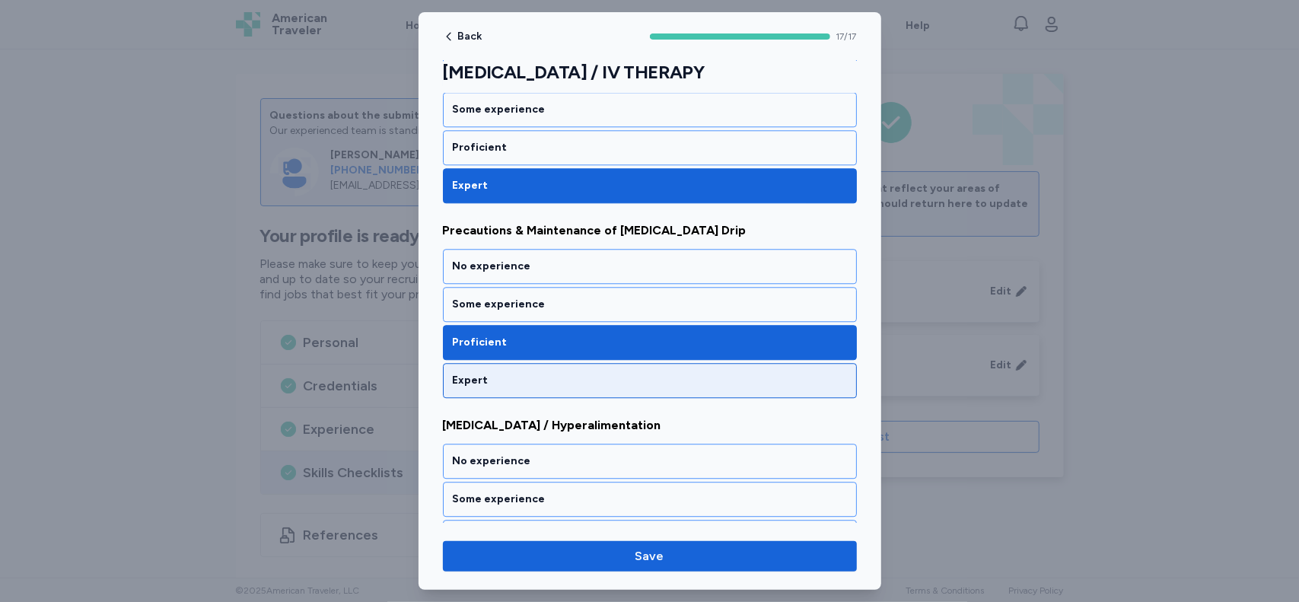
click at [774, 373] on div "Expert" at bounding box center [650, 380] width 394 height 15
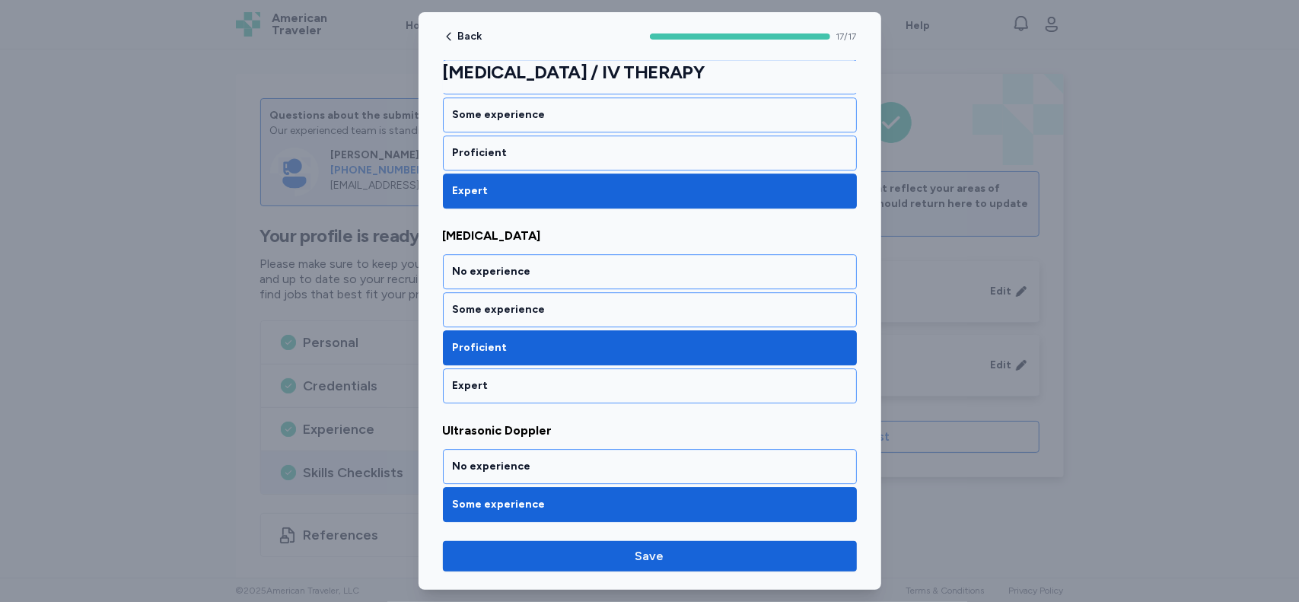
scroll to position [3027, 0]
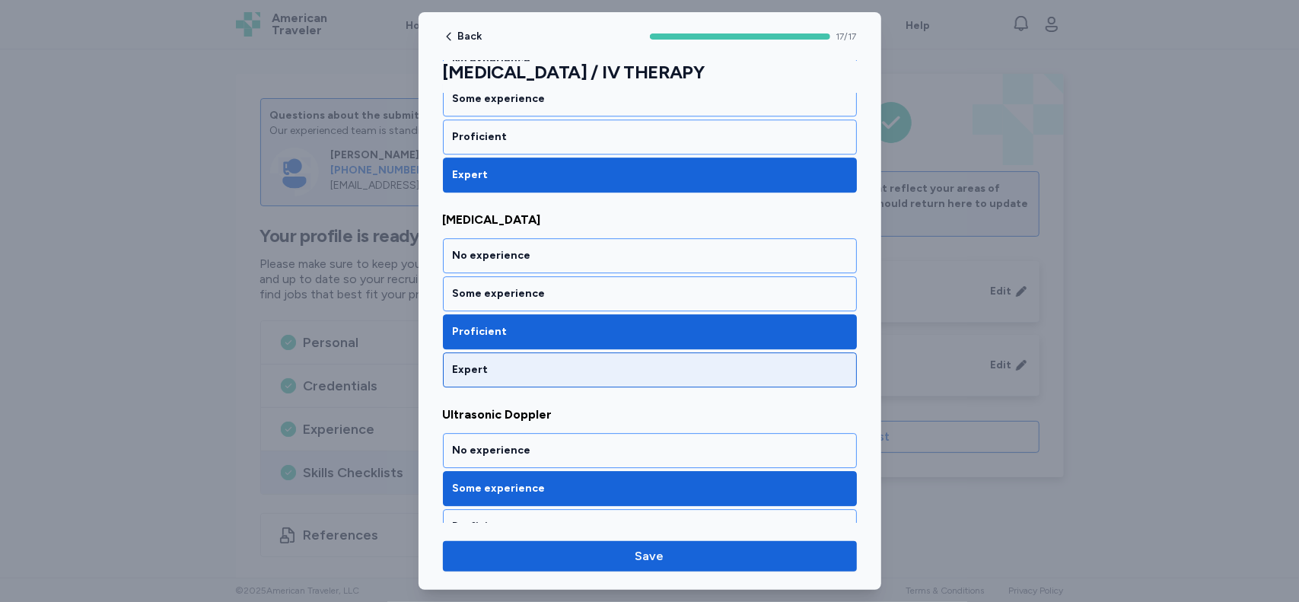
click at [813, 362] on div "Expert" at bounding box center [650, 369] width 394 height 15
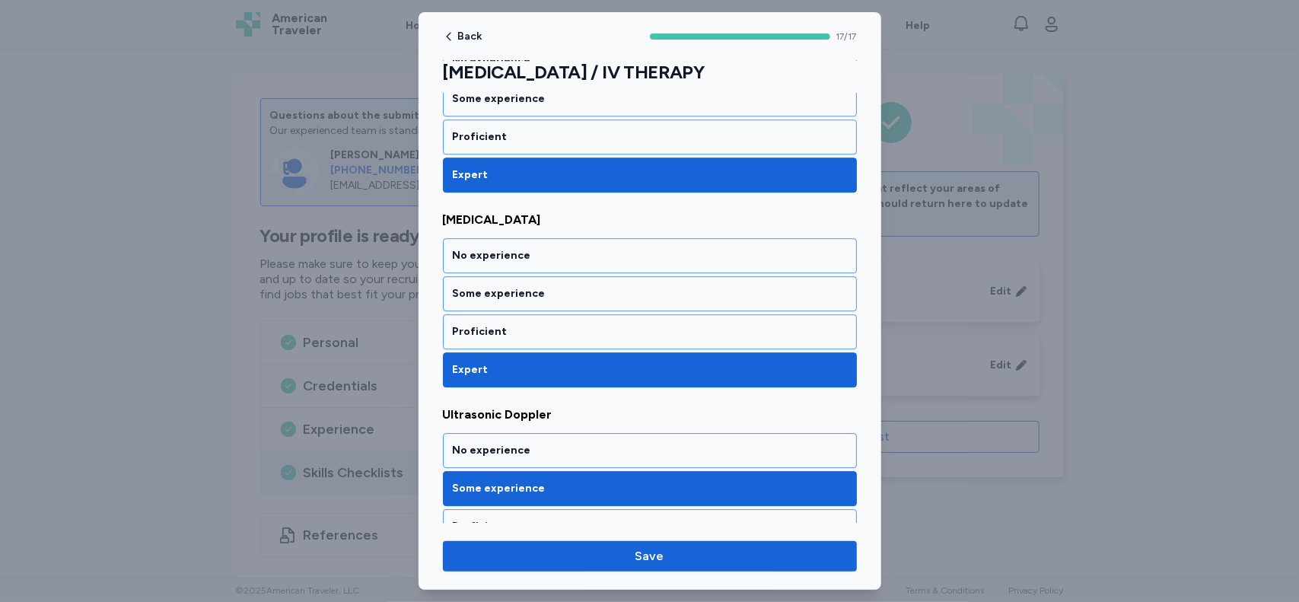
scroll to position [3054, 0]
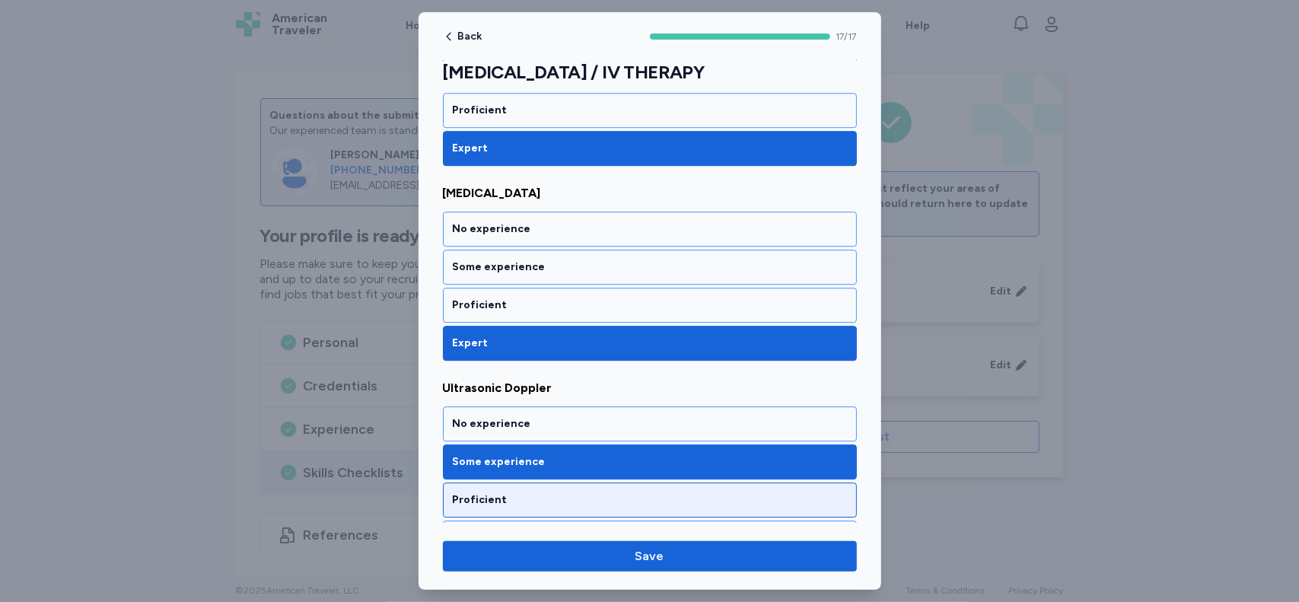
click at [750, 492] on div "Proficient" at bounding box center [650, 499] width 394 height 15
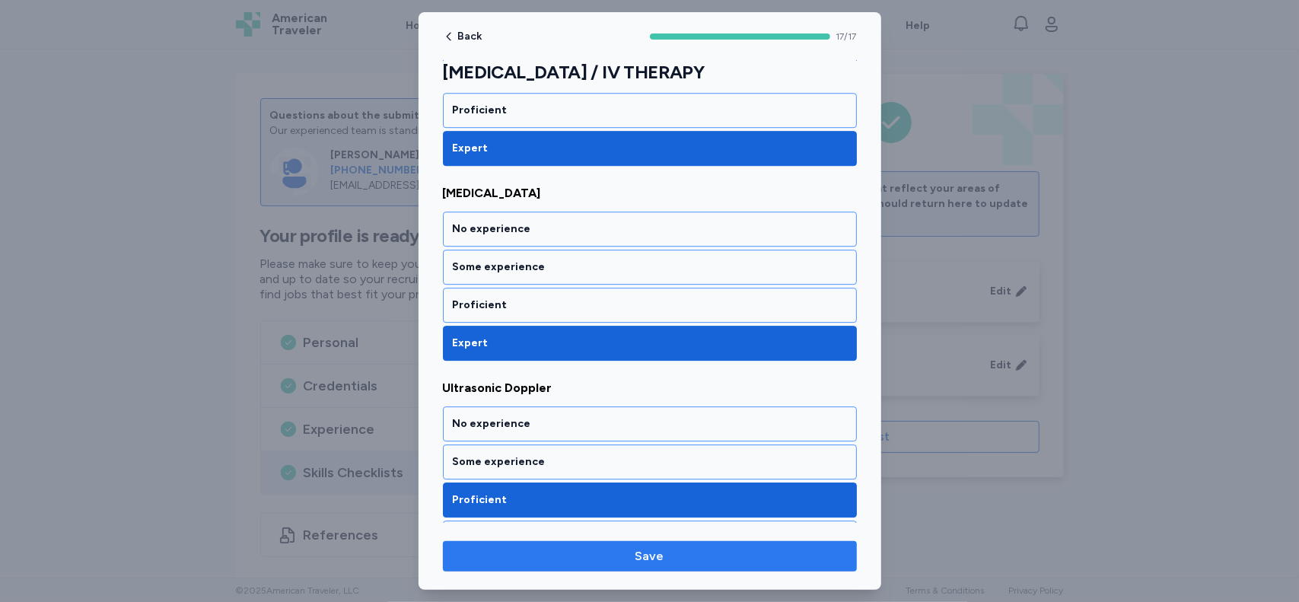
click at [726, 557] on span "Save" at bounding box center [650, 556] width 390 height 18
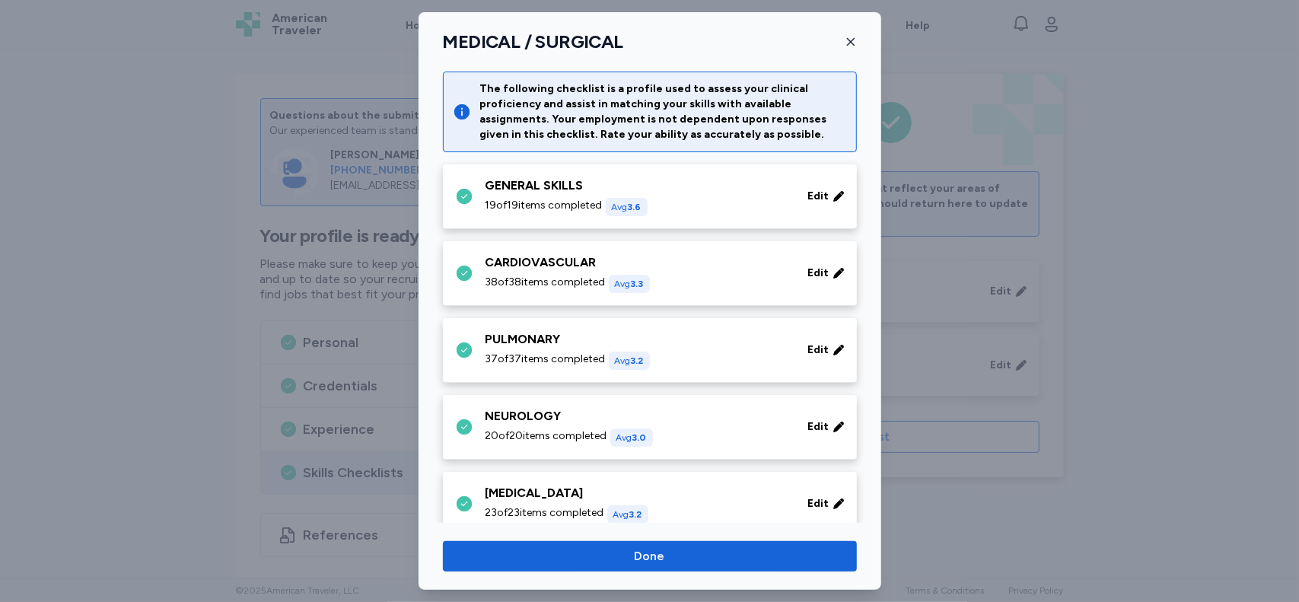
scroll to position [668, 0]
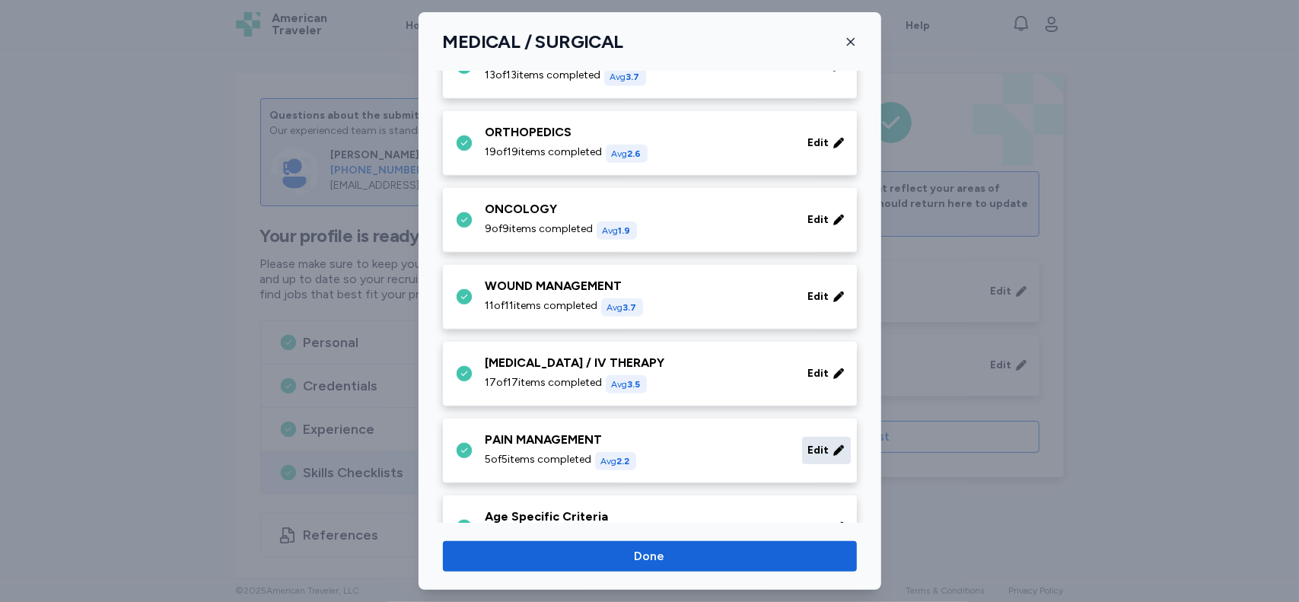
click at [816, 447] on span "Edit" at bounding box center [818, 450] width 21 height 15
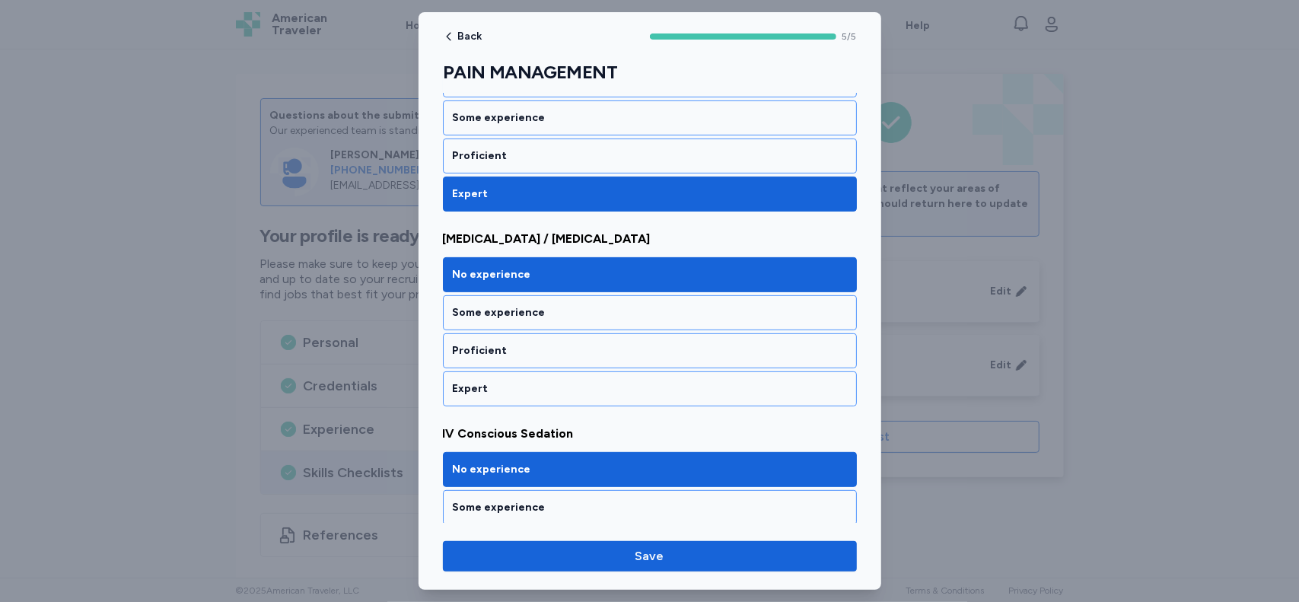
scroll to position [291, 0]
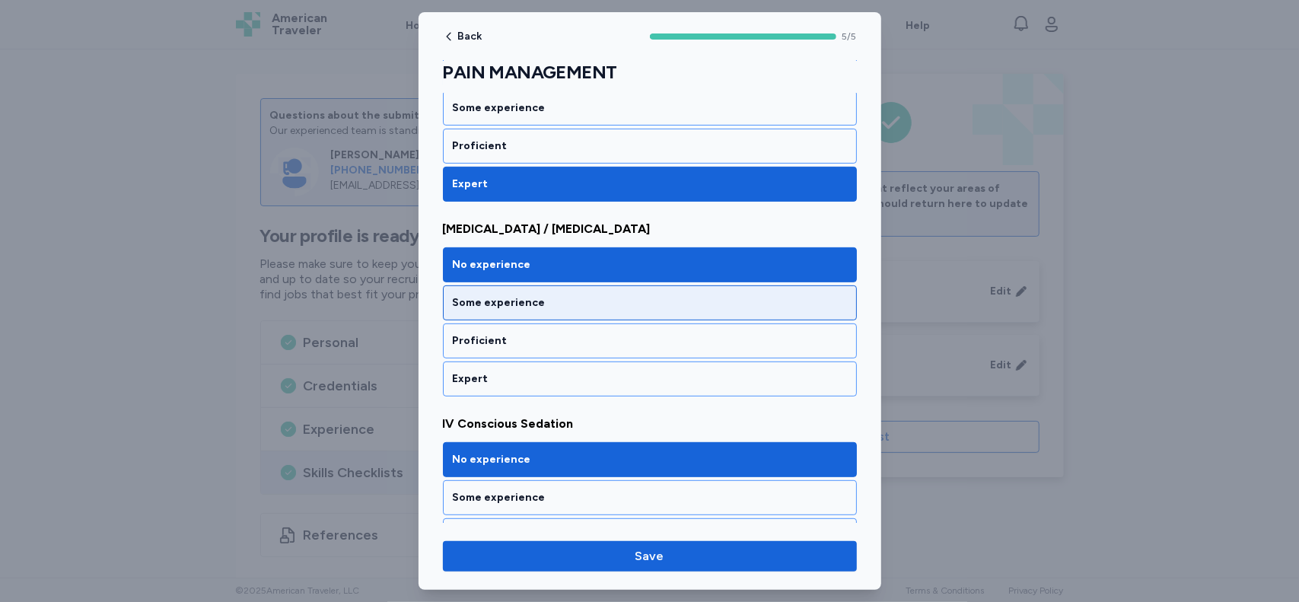
click at [568, 301] on div "Some experience" at bounding box center [650, 302] width 394 height 15
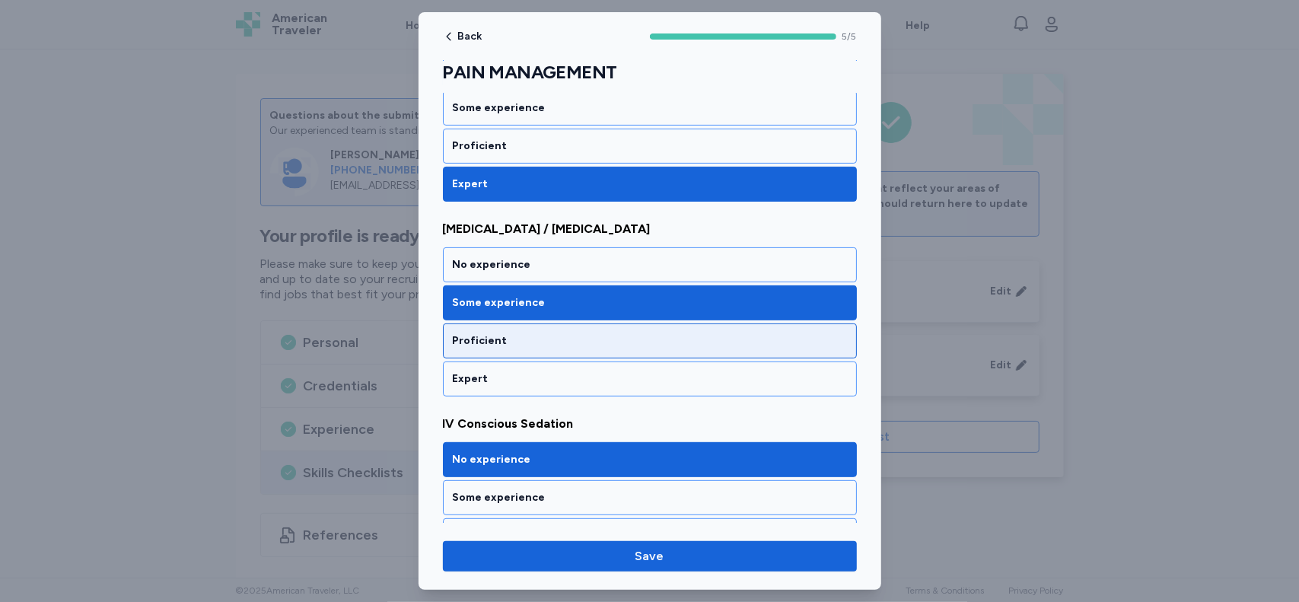
click at [516, 333] on div "Proficient" at bounding box center [650, 340] width 394 height 15
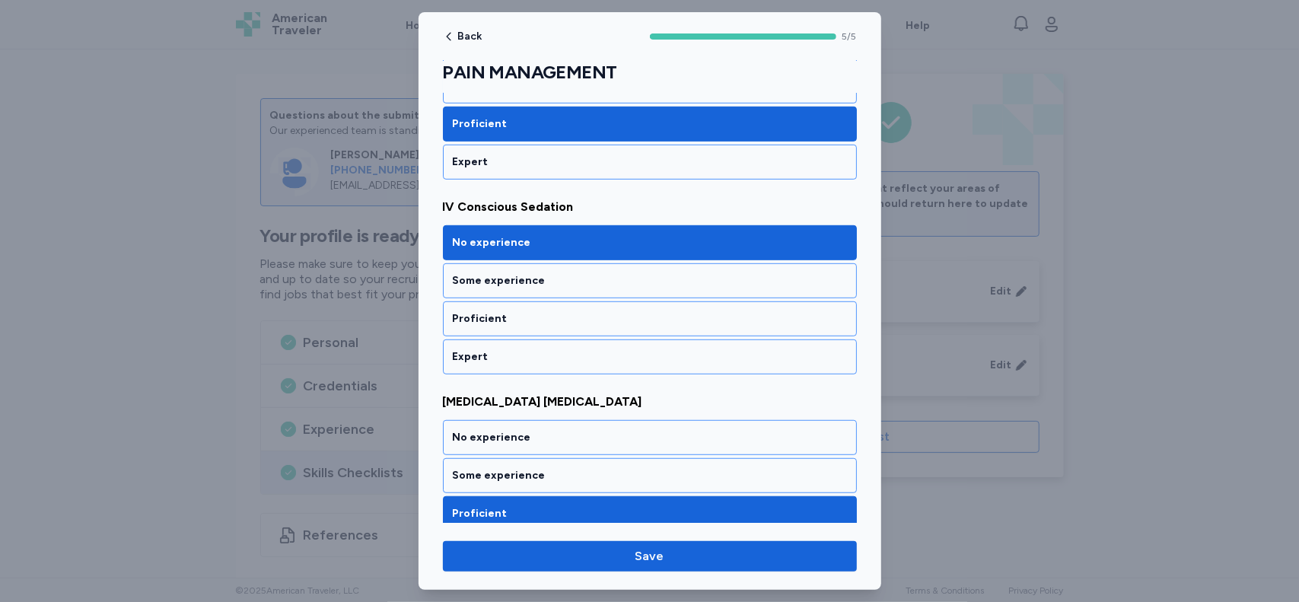
scroll to position [513, 0]
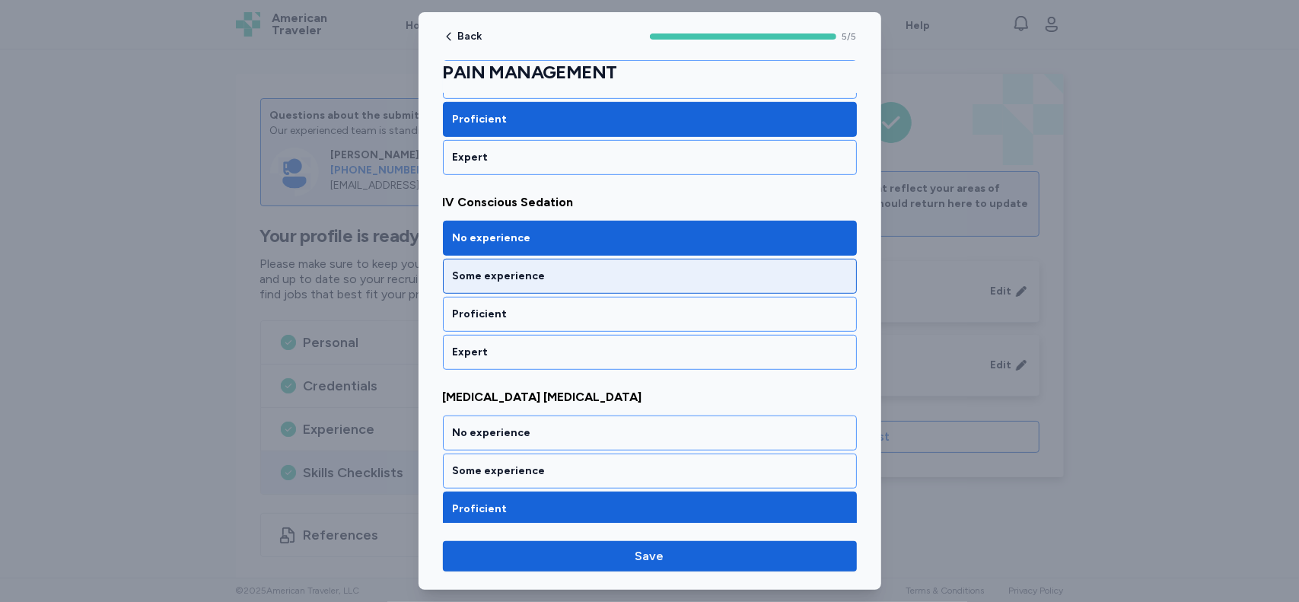
drag, startPoint x: 697, startPoint y: 268, endPoint x: 628, endPoint y: 284, distance: 70.3
click at [628, 284] on div "Some experience" at bounding box center [650, 276] width 414 height 35
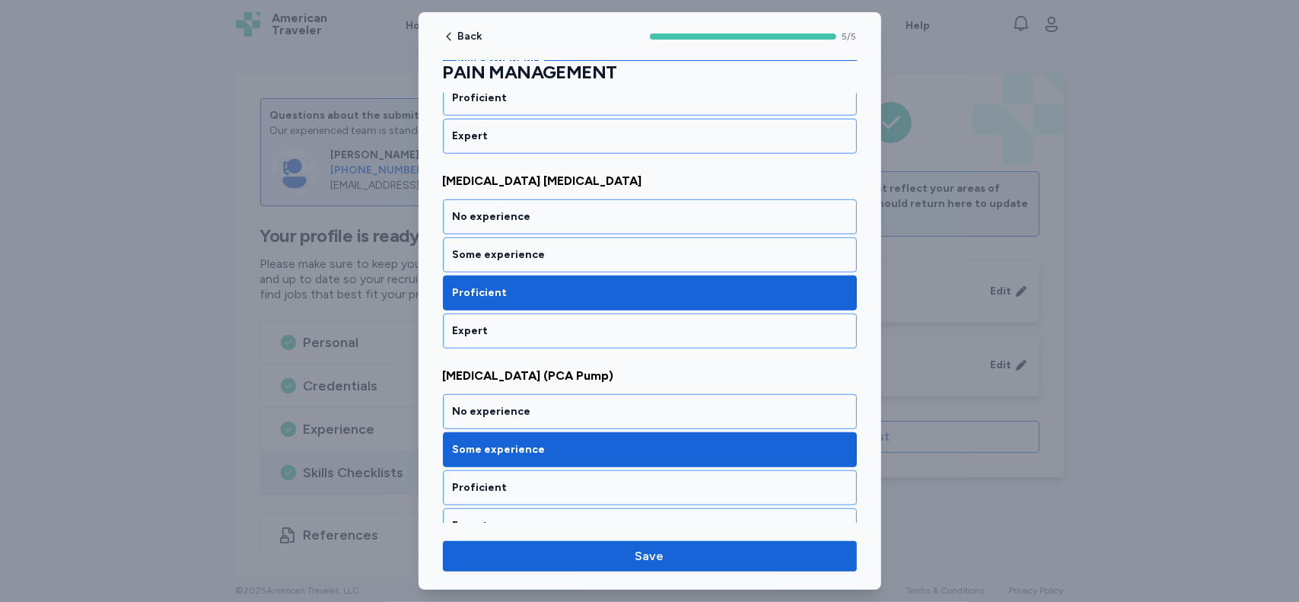
scroll to position [741, 0]
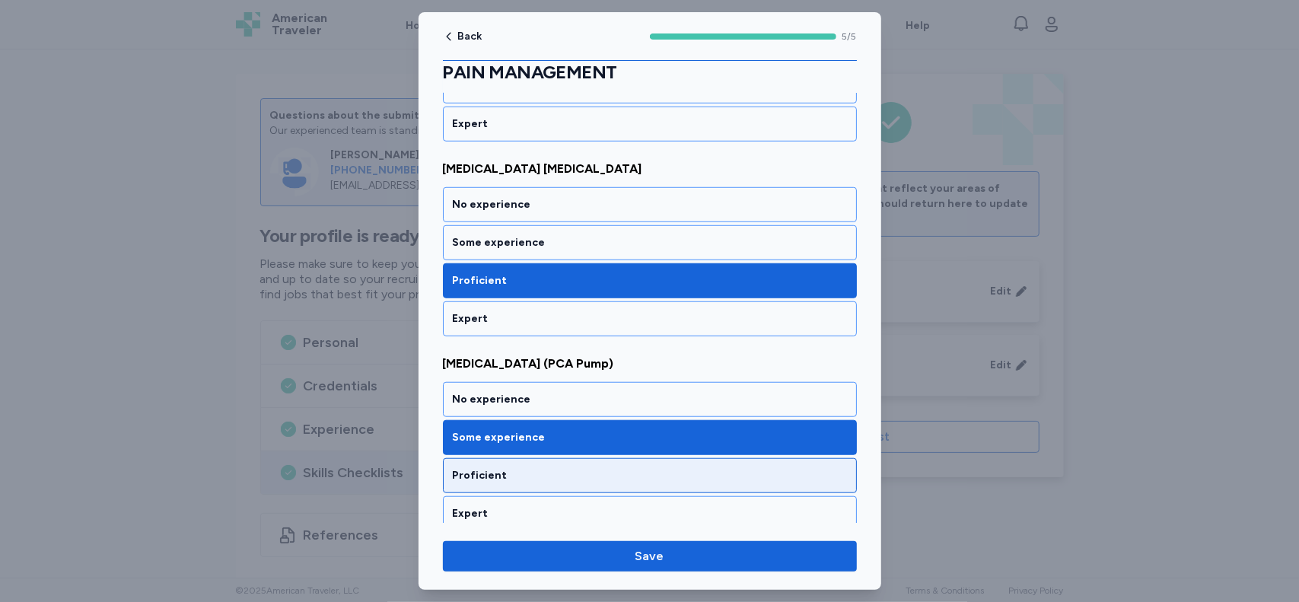
click at [766, 469] on div "Proficient" at bounding box center [650, 475] width 394 height 15
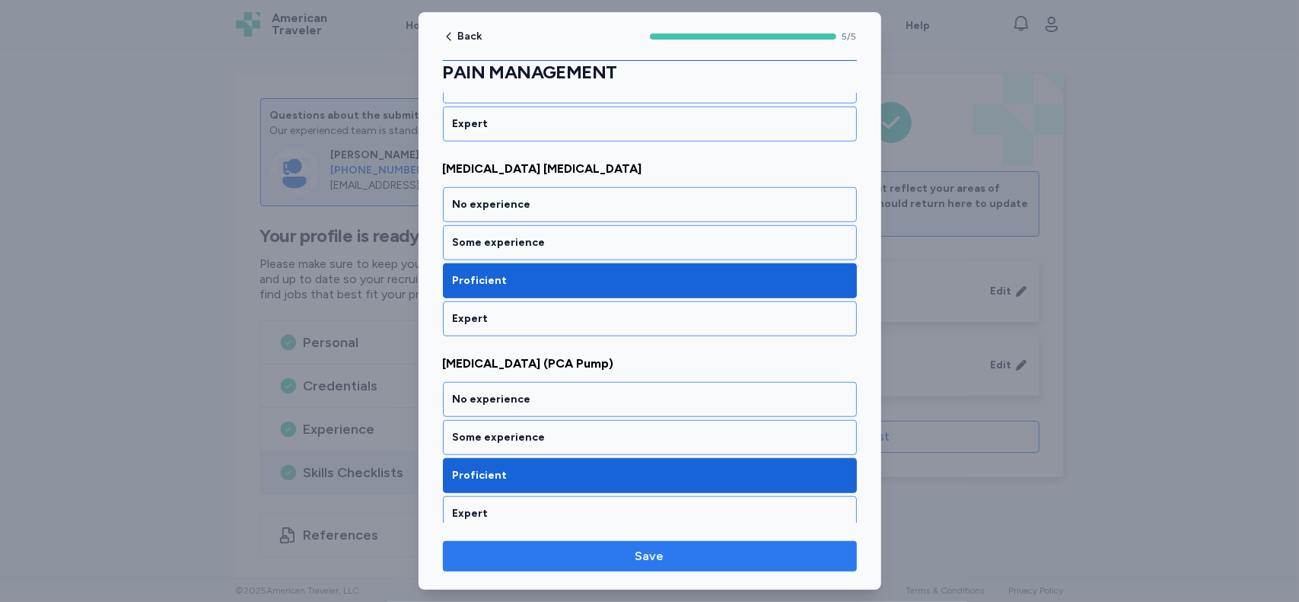
click at [691, 562] on span "Save" at bounding box center [650, 556] width 390 height 18
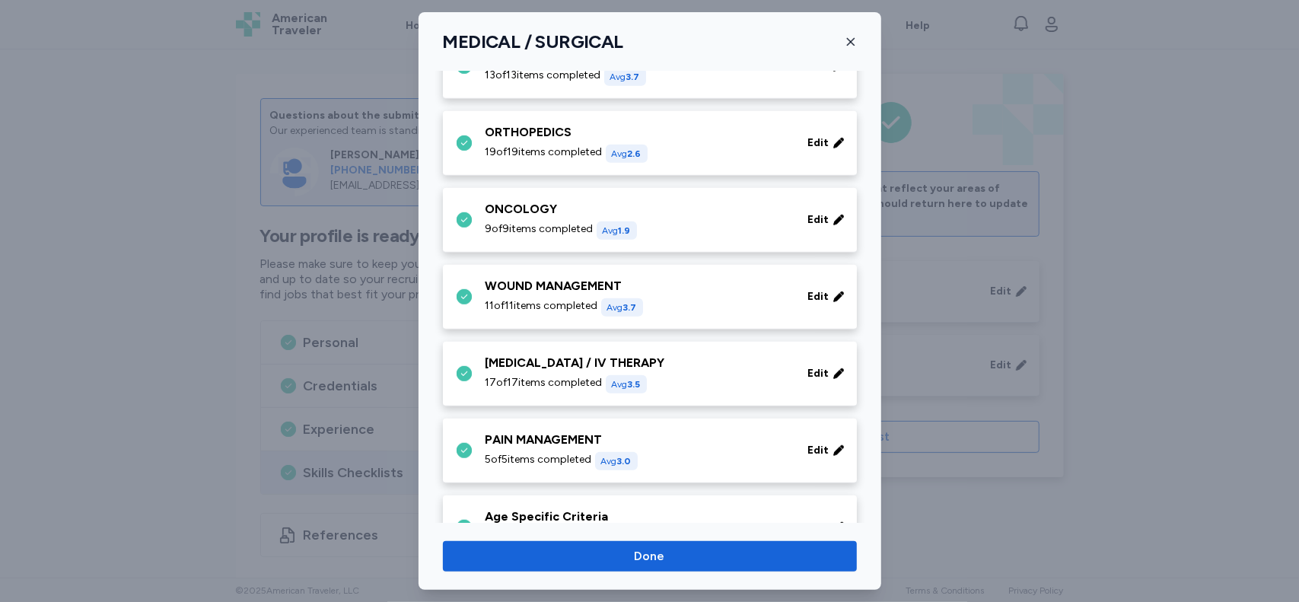
scroll to position [716, 0]
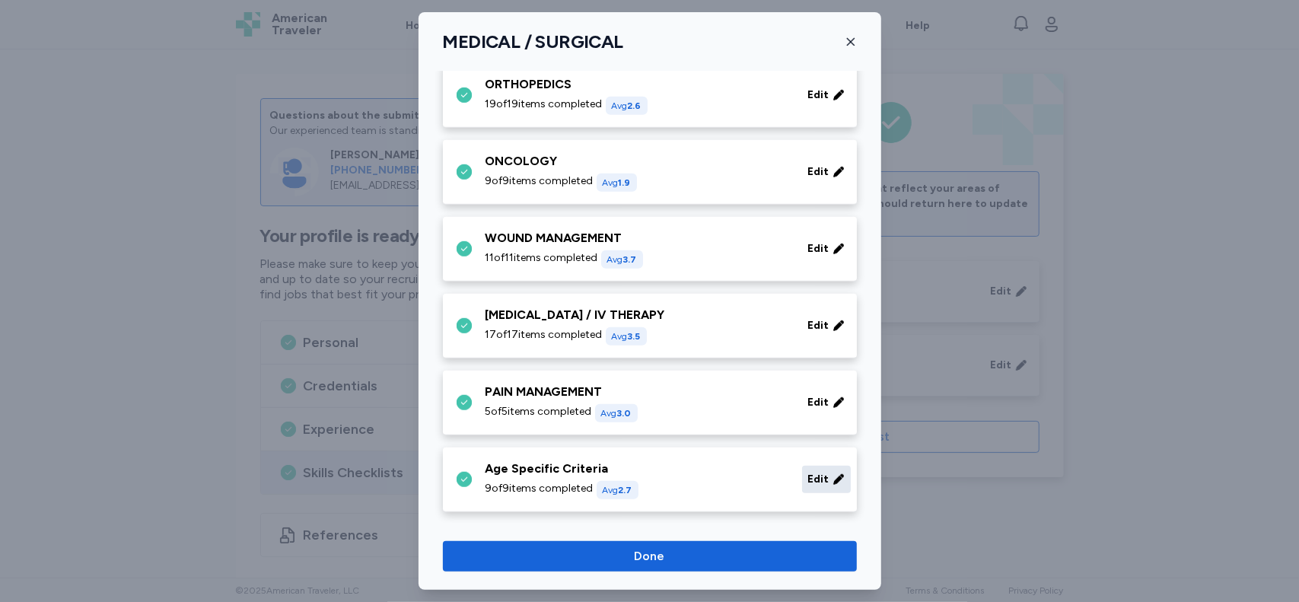
click at [813, 472] on span "Edit" at bounding box center [818, 479] width 21 height 15
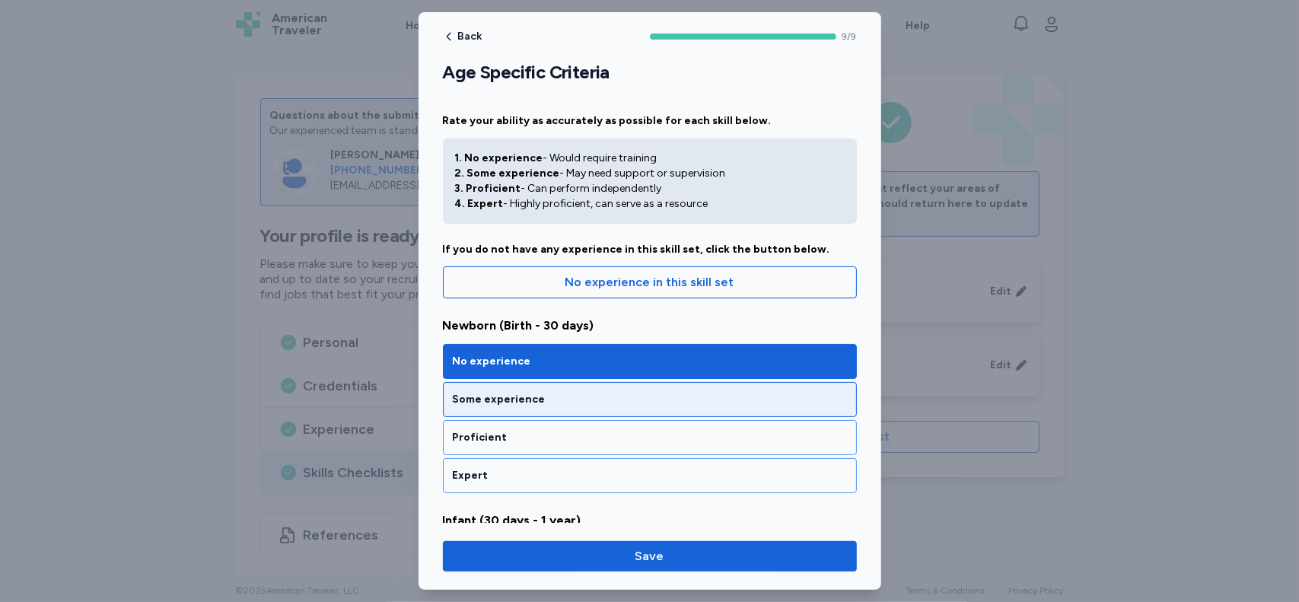
click at [743, 396] on div "Some experience" at bounding box center [650, 399] width 394 height 15
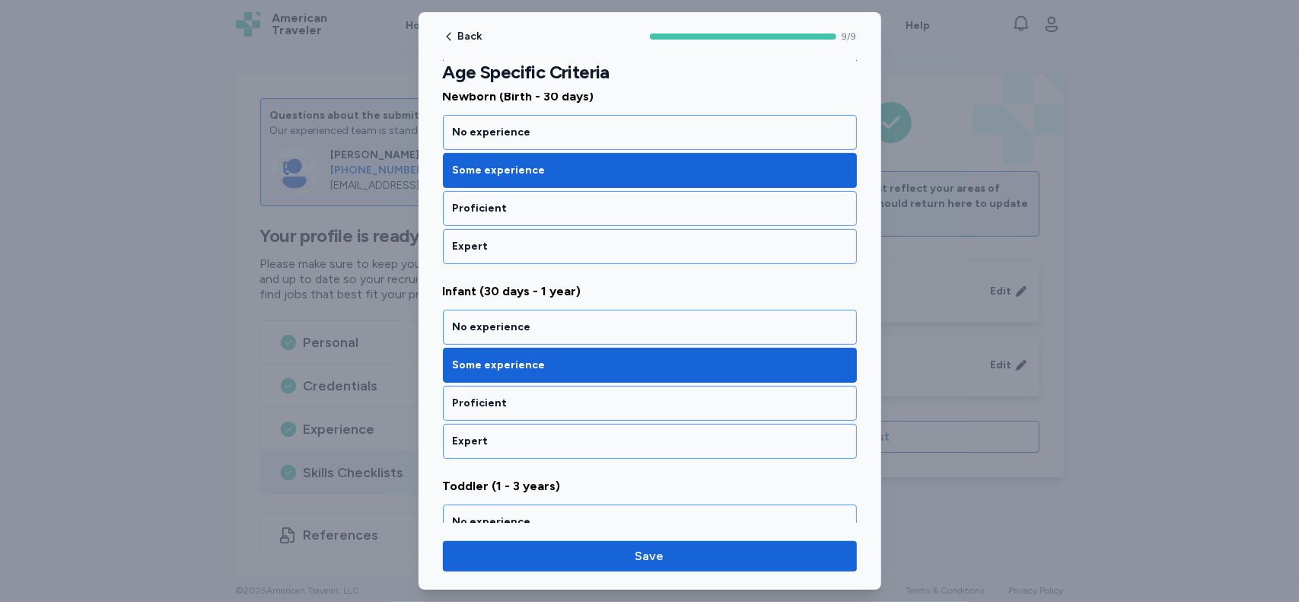
scroll to position [231, 0]
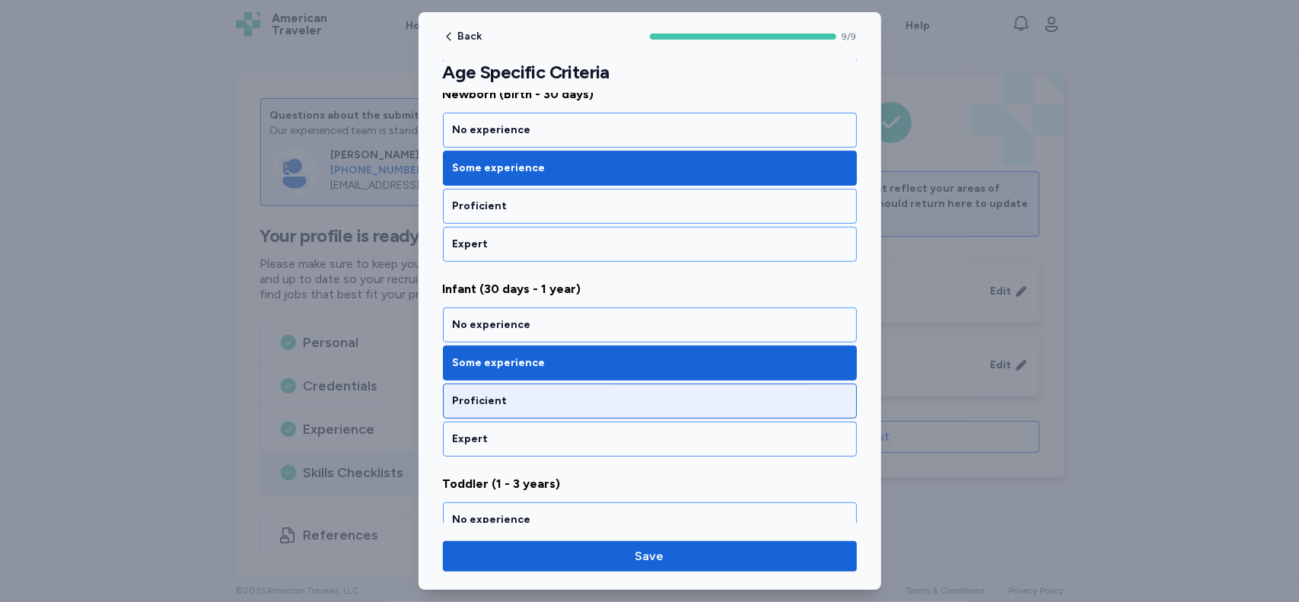
click at [647, 401] on div "Proficient" at bounding box center [650, 400] width 394 height 15
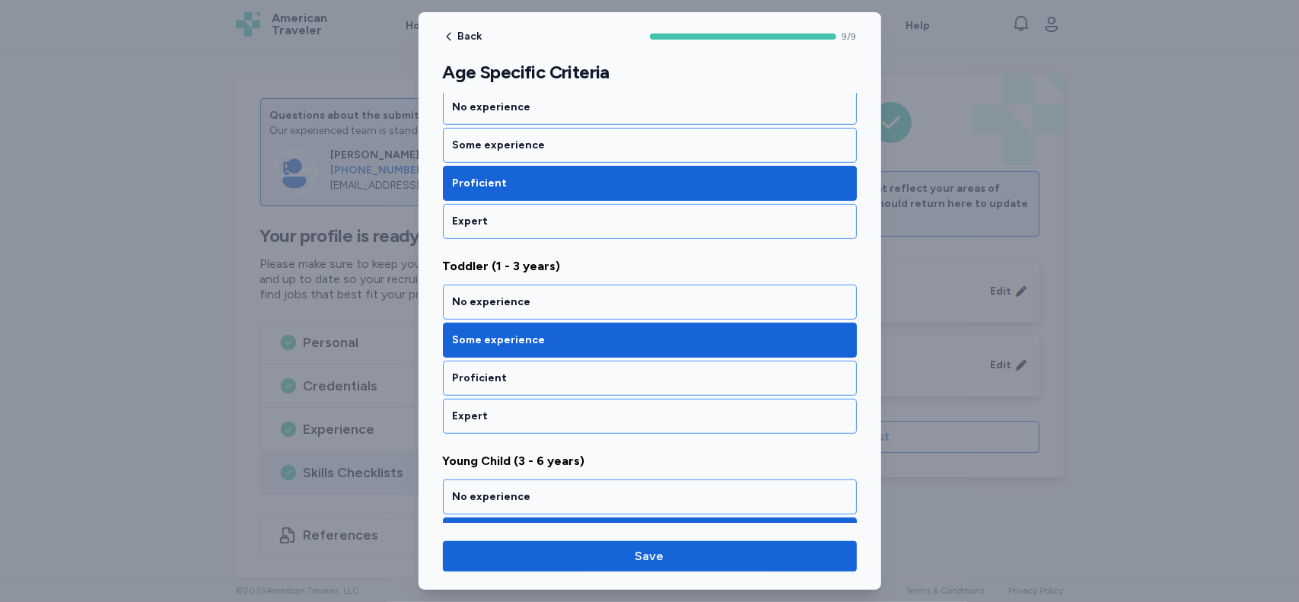
scroll to position [454, 0]
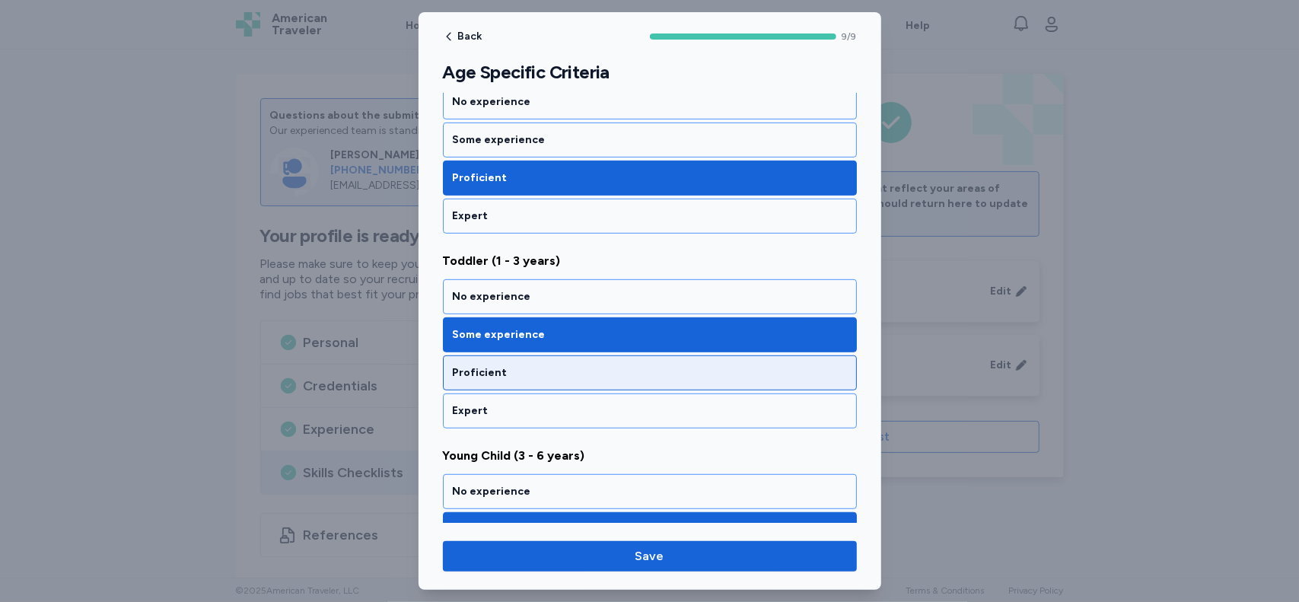
click at [674, 365] on div "Proficient" at bounding box center [650, 372] width 394 height 15
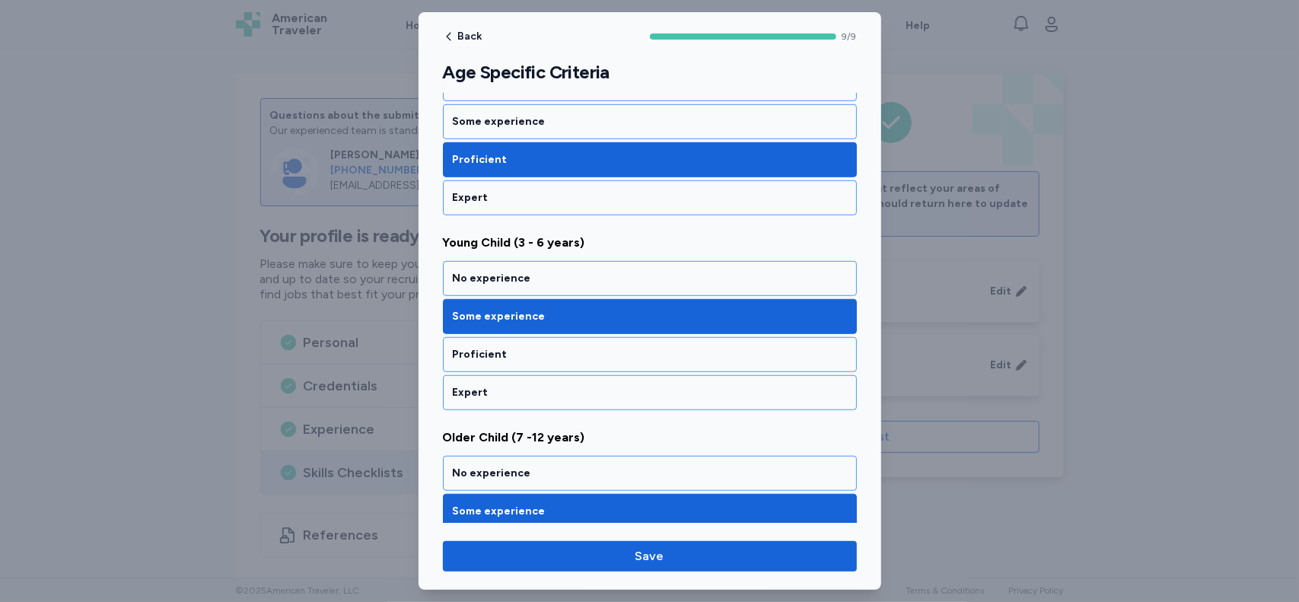
scroll to position [697, 0]
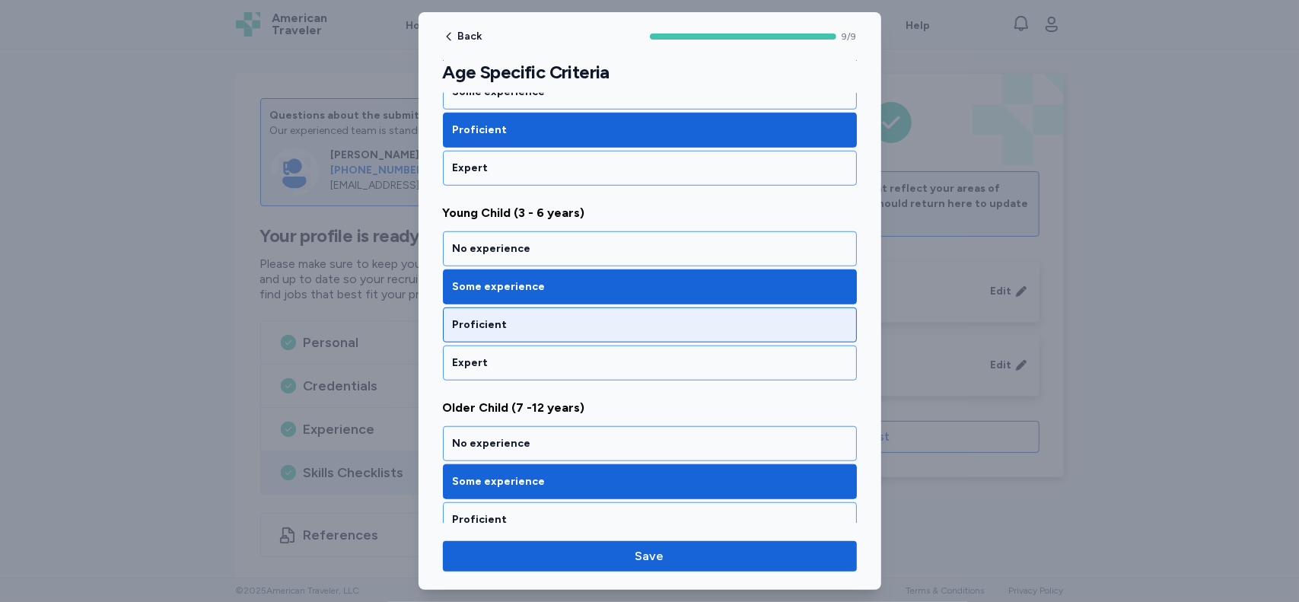
click at [743, 317] on div "Proficient" at bounding box center [650, 324] width 394 height 15
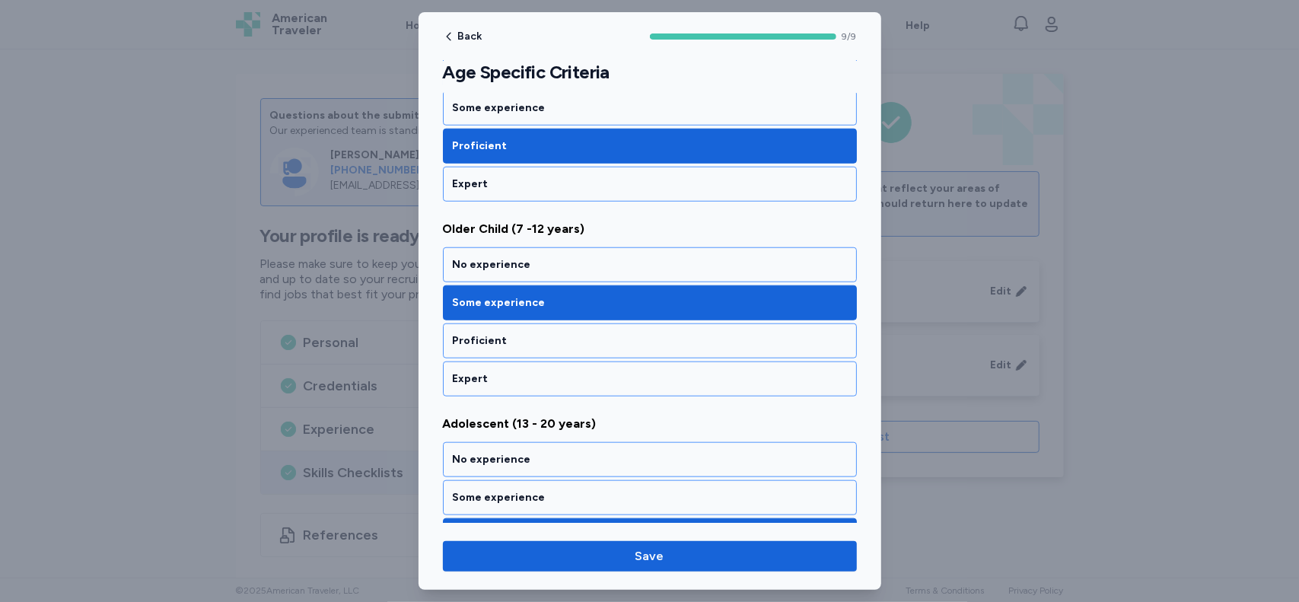
scroll to position [878, 0]
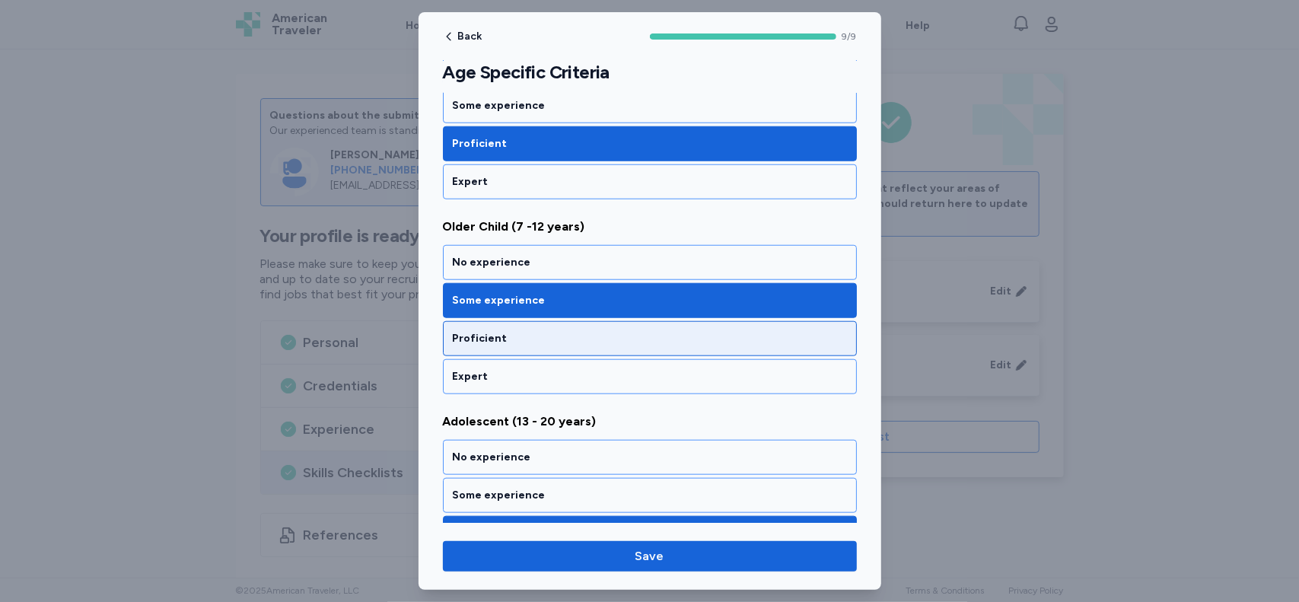
click at [755, 331] on div "Proficient" at bounding box center [650, 338] width 394 height 15
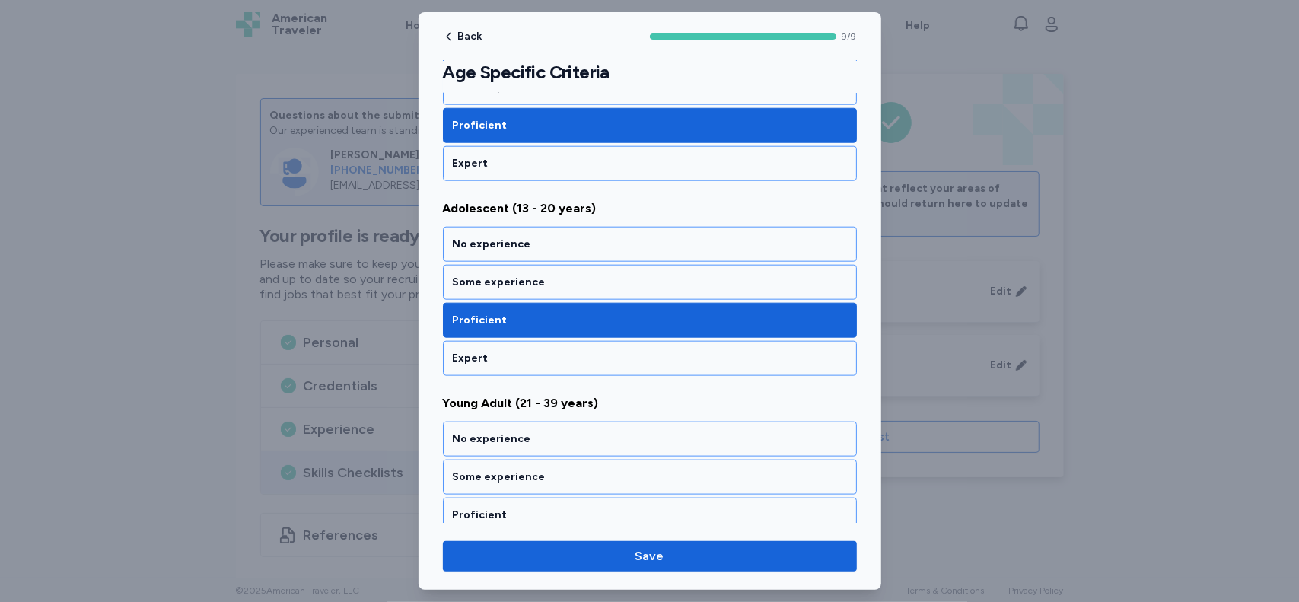
scroll to position [1101, 0]
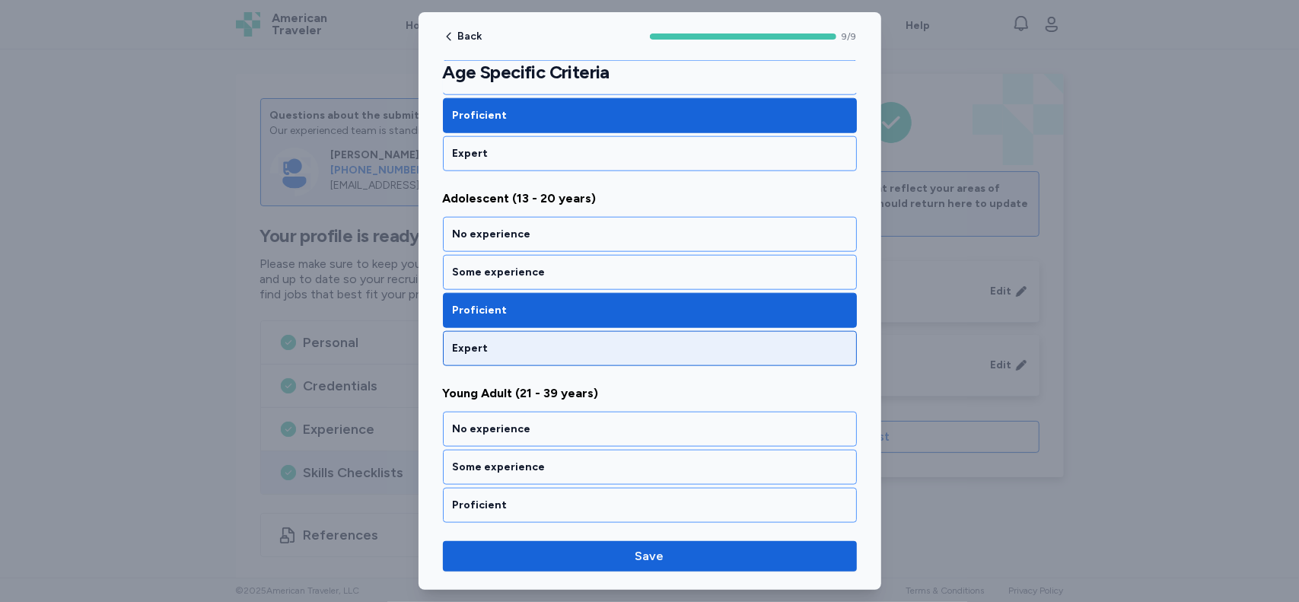
click at [767, 331] on div "Expert" at bounding box center [650, 348] width 414 height 35
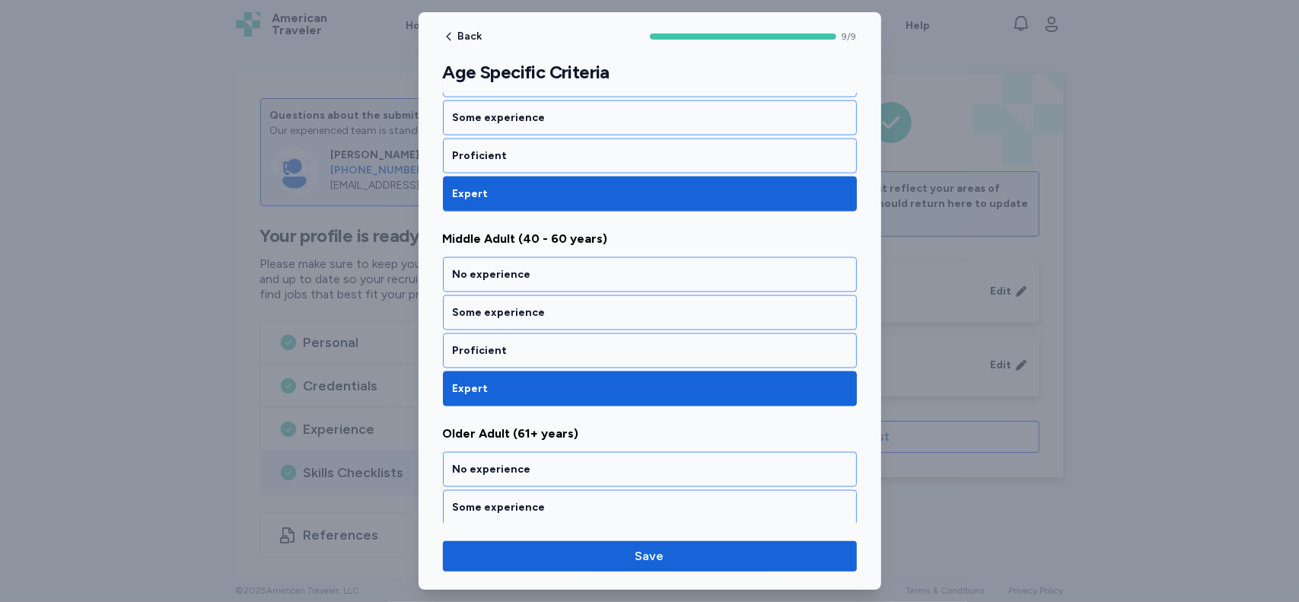
scroll to position [1513, 0]
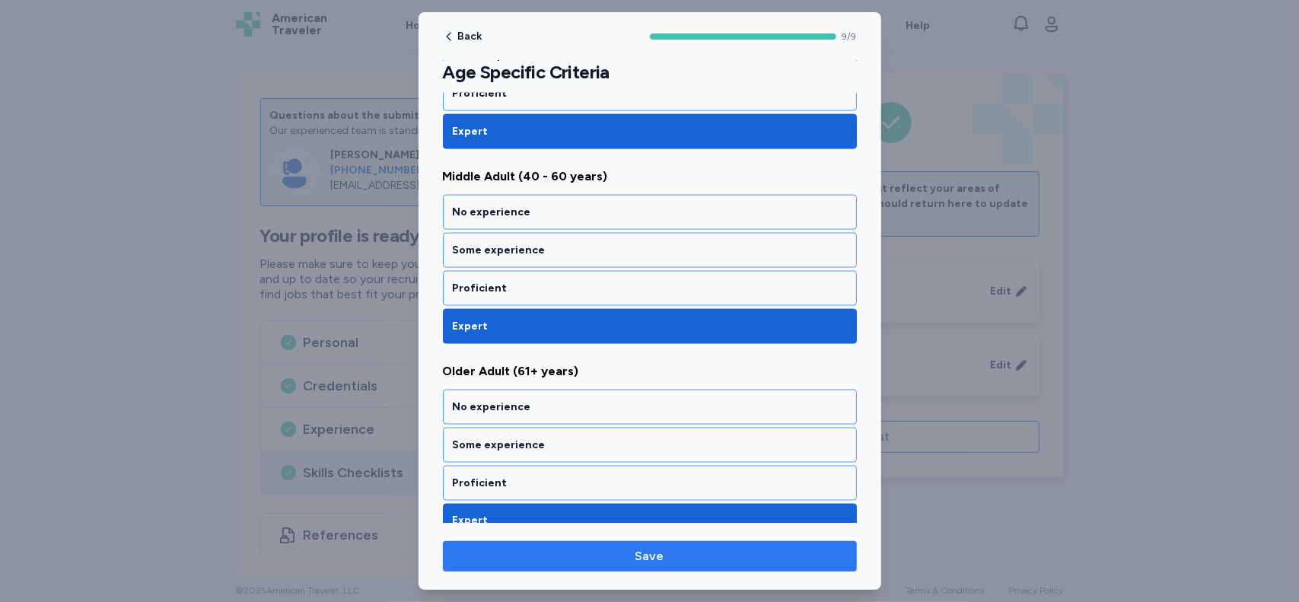
click at [698, 550] on span "Save" at bounding box center [650, 556] width 390 height 18
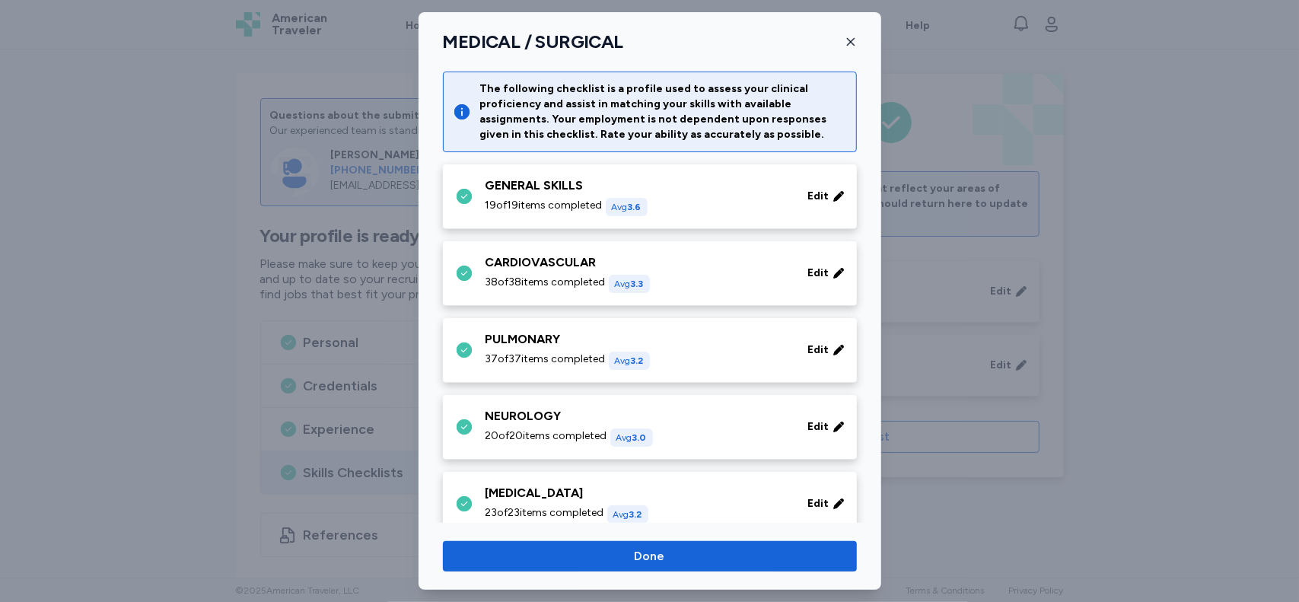
scroll to position [716, 0]
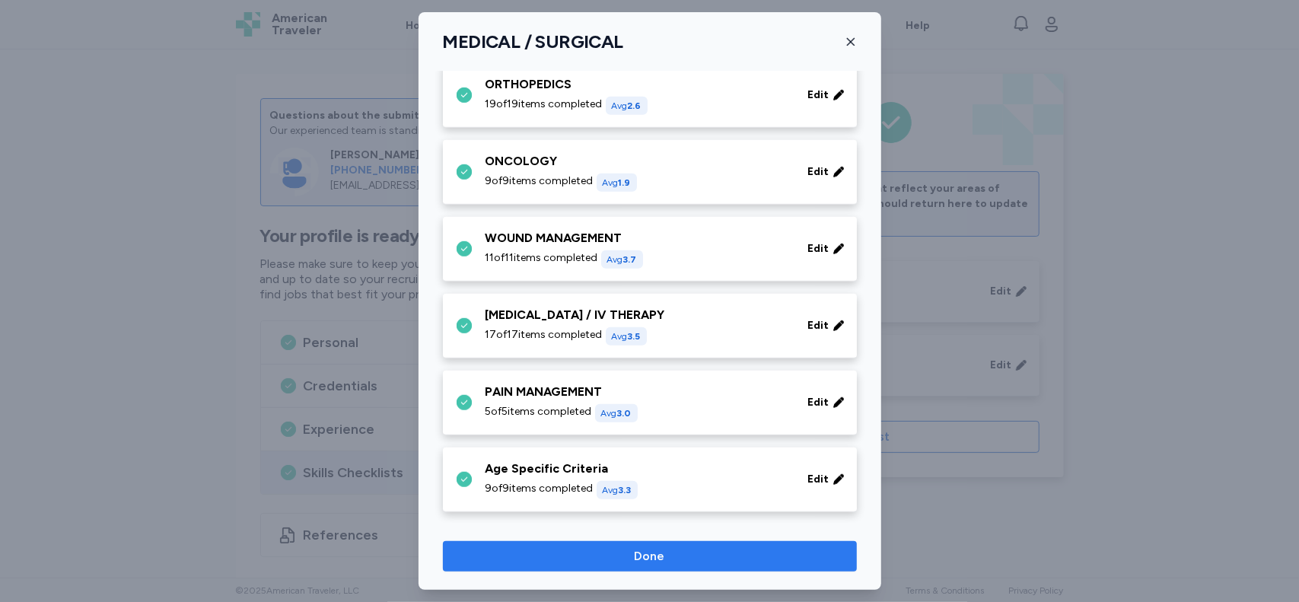
click at [745, 555] on span "Done" at bounding box center [650, 556] width 390 height 18
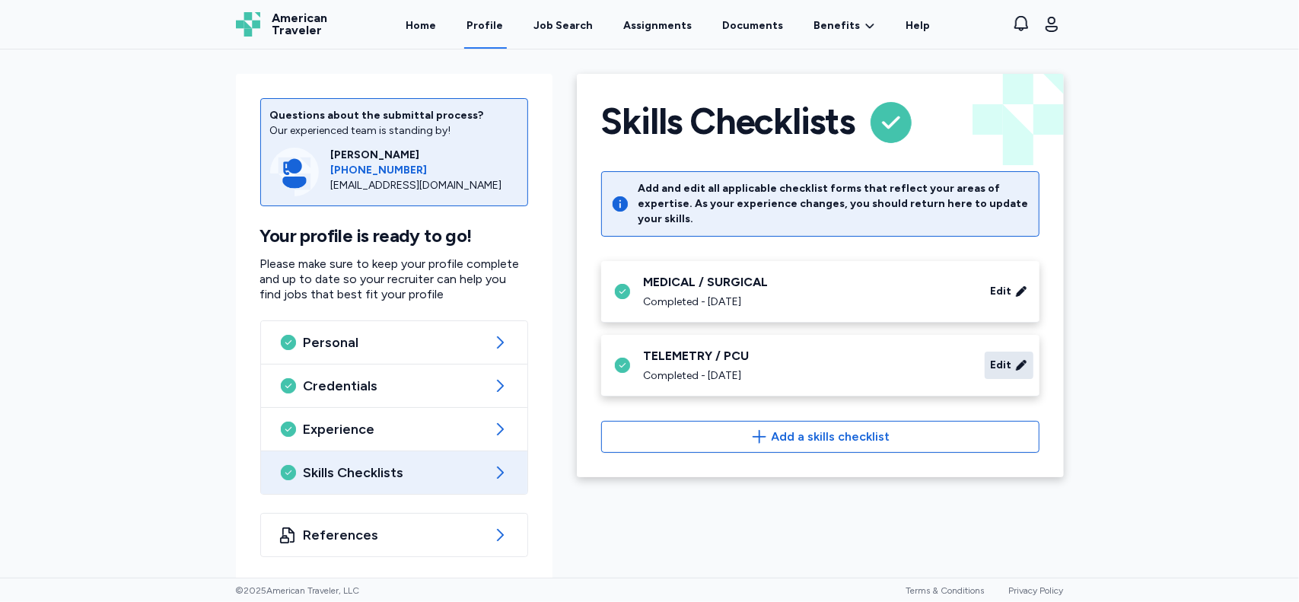
click at [993, 358] on span "Edit" at bounding box center [1001, 365] width 21 height 15
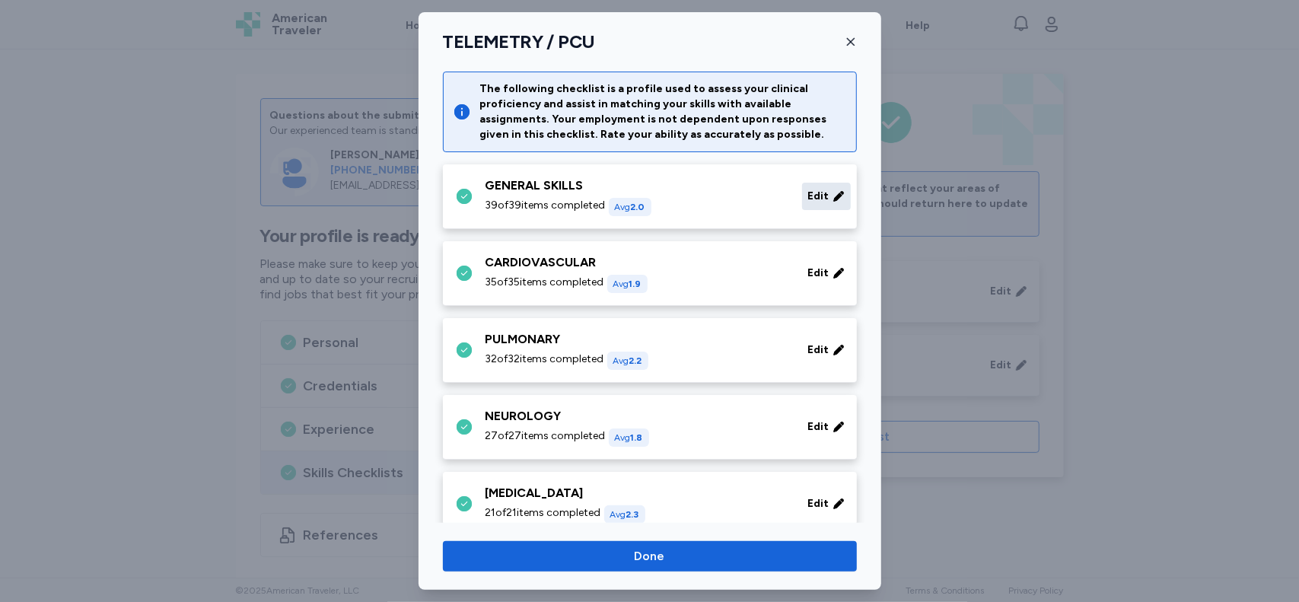
click at [808, 197] on span "Edit" at bounding box center [818, 196] width 21 height 15
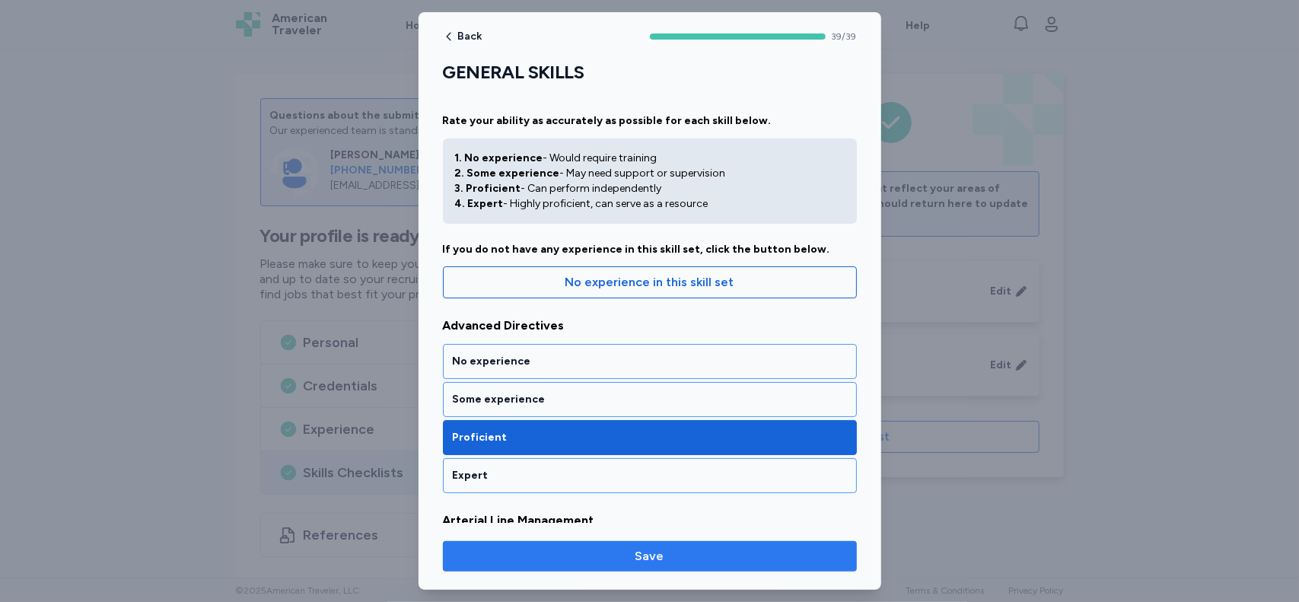
click at [791, 556] on span "Save" at bounding box center [650, 556] width 390 height 18
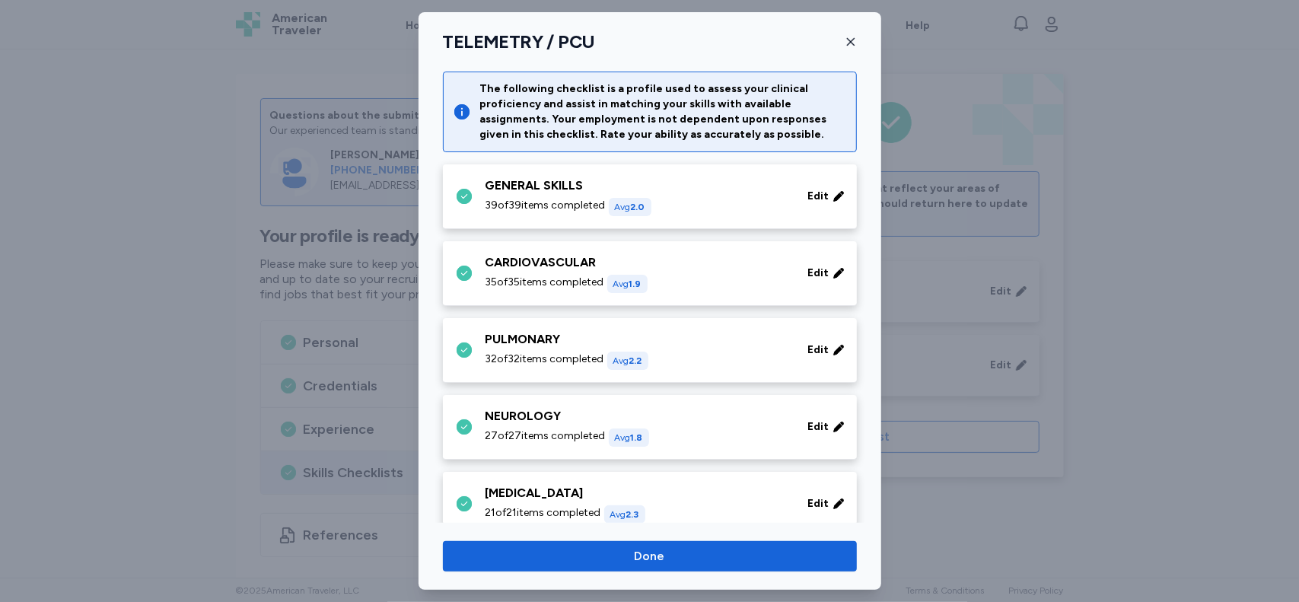
click at [854, 43] on icon "button" at bounding box center [851, 42] width 12 height 12
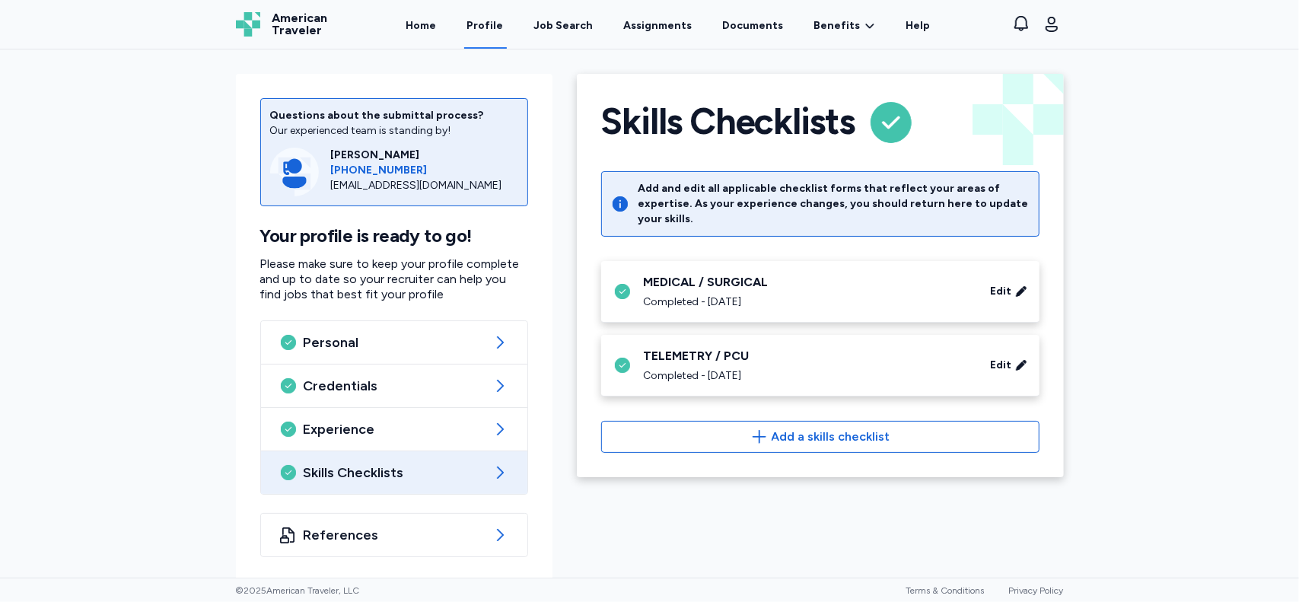
click at [762, 368] on div "Completed - [DATE]" at bounding box center [808, 375] width 329 height 15
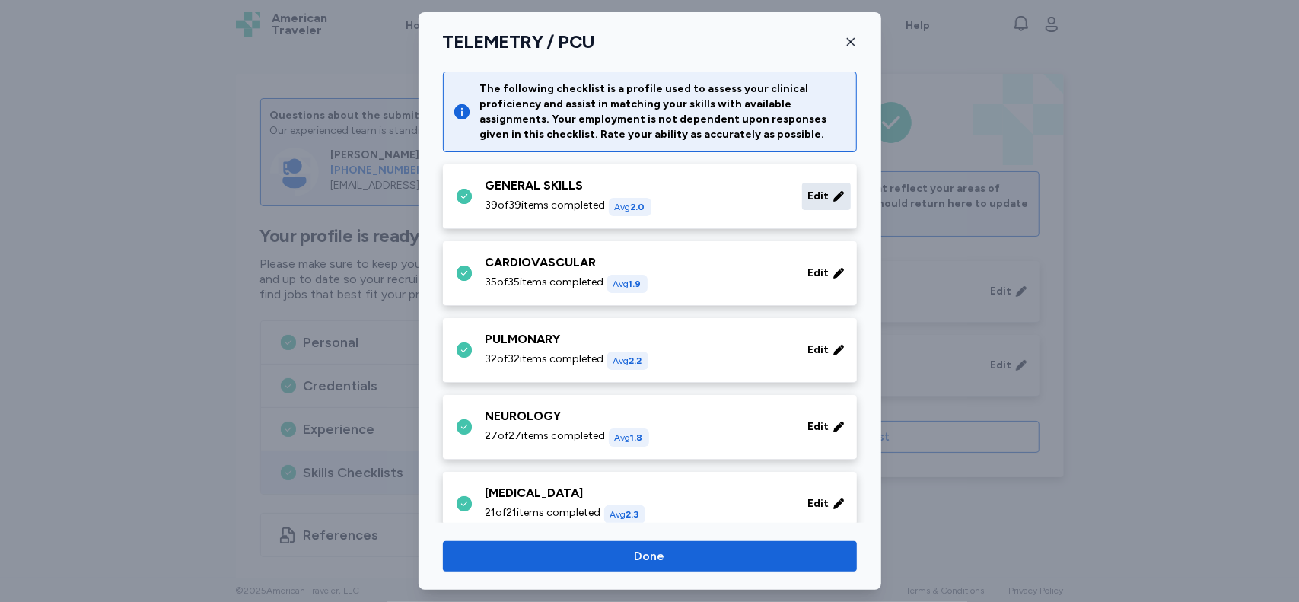
click at [810, 194] on span "Edit" at bounding box center [818, 196] width 21 height 15
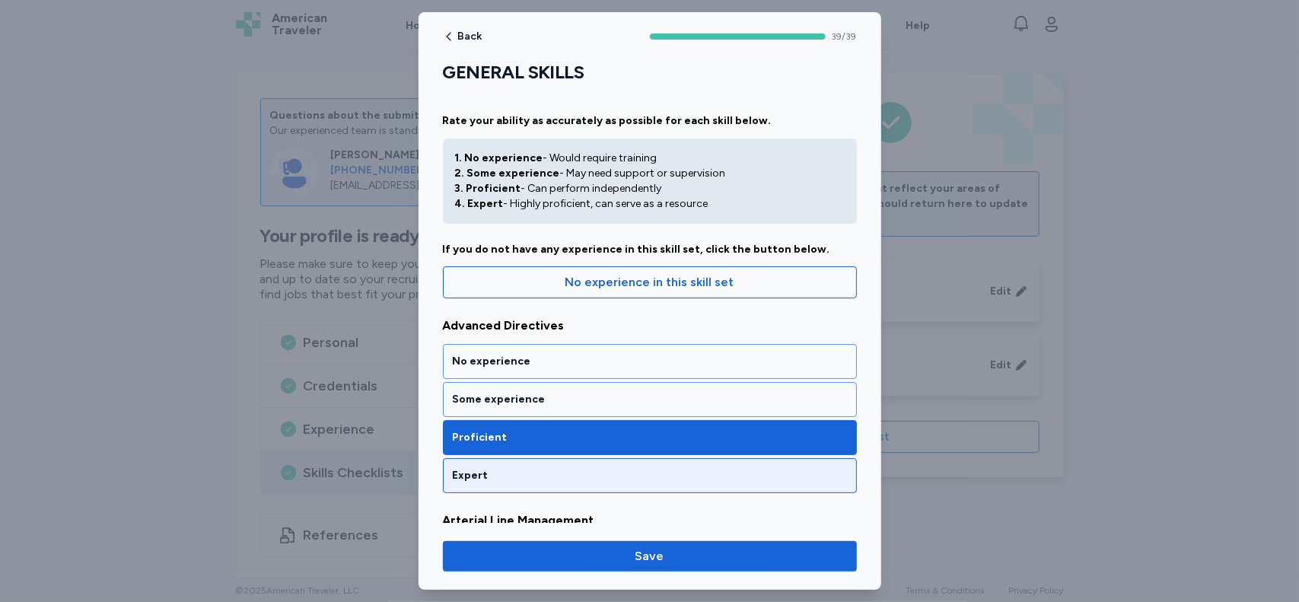
click at [627, 470] on div "Expert" at bounding box center [650, 475] width 394 height 15
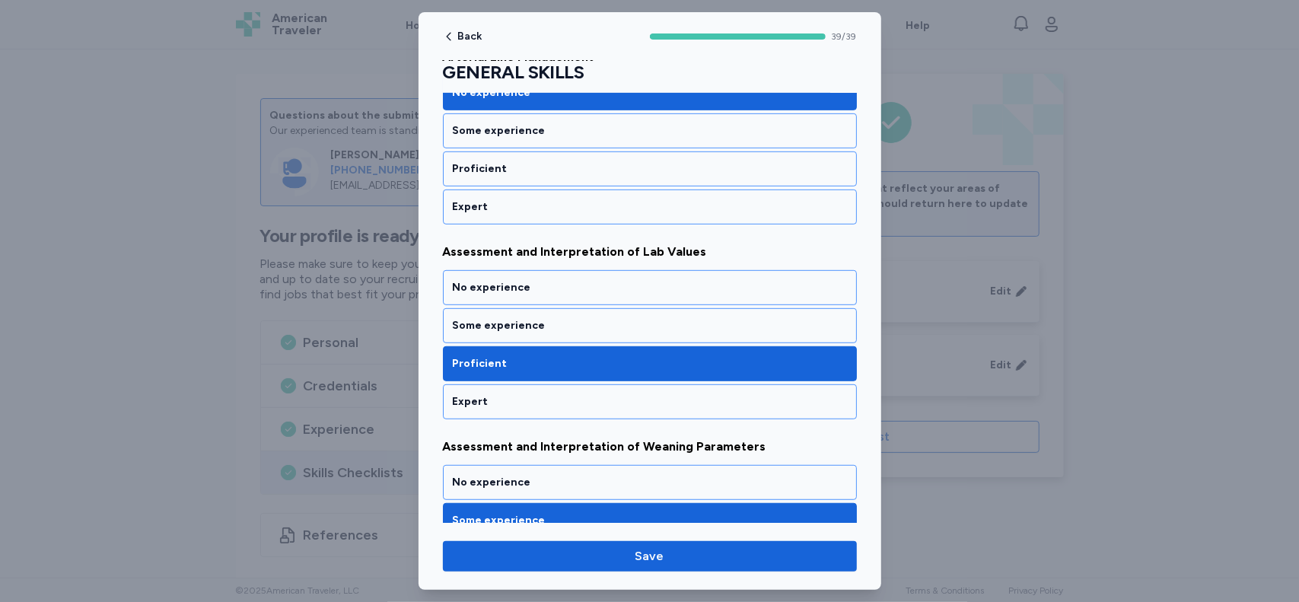
scroll to position [472, 0]
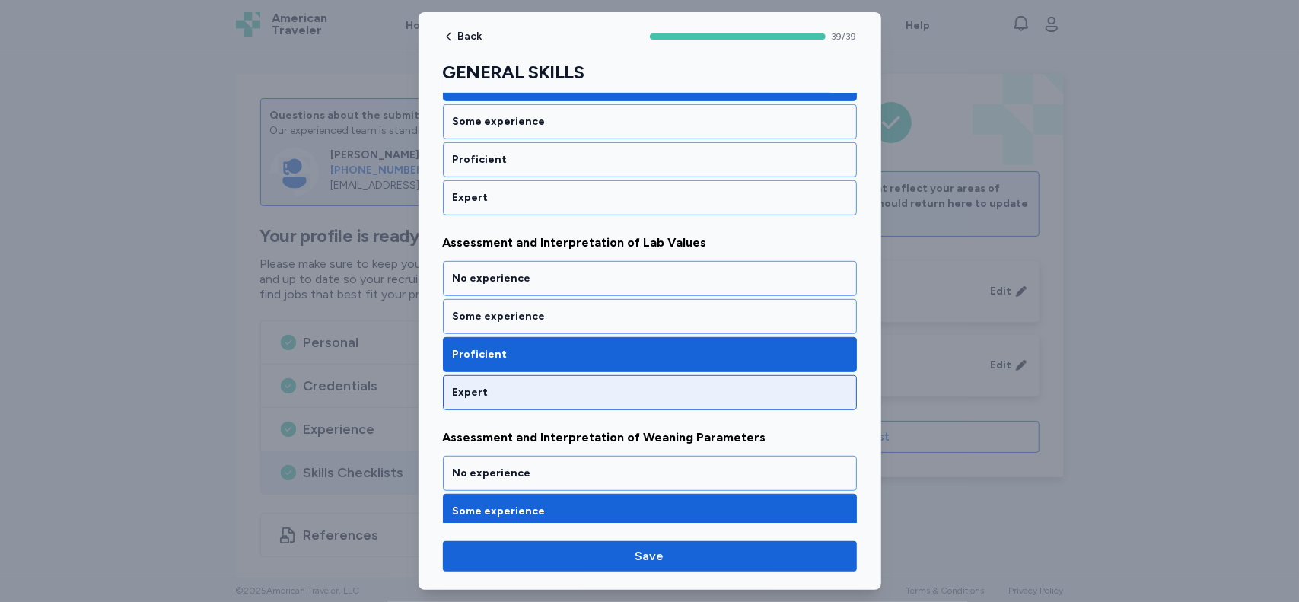
click at [586, 389] on div "Expert" at bounding box center [650, 392] width 394 height 15
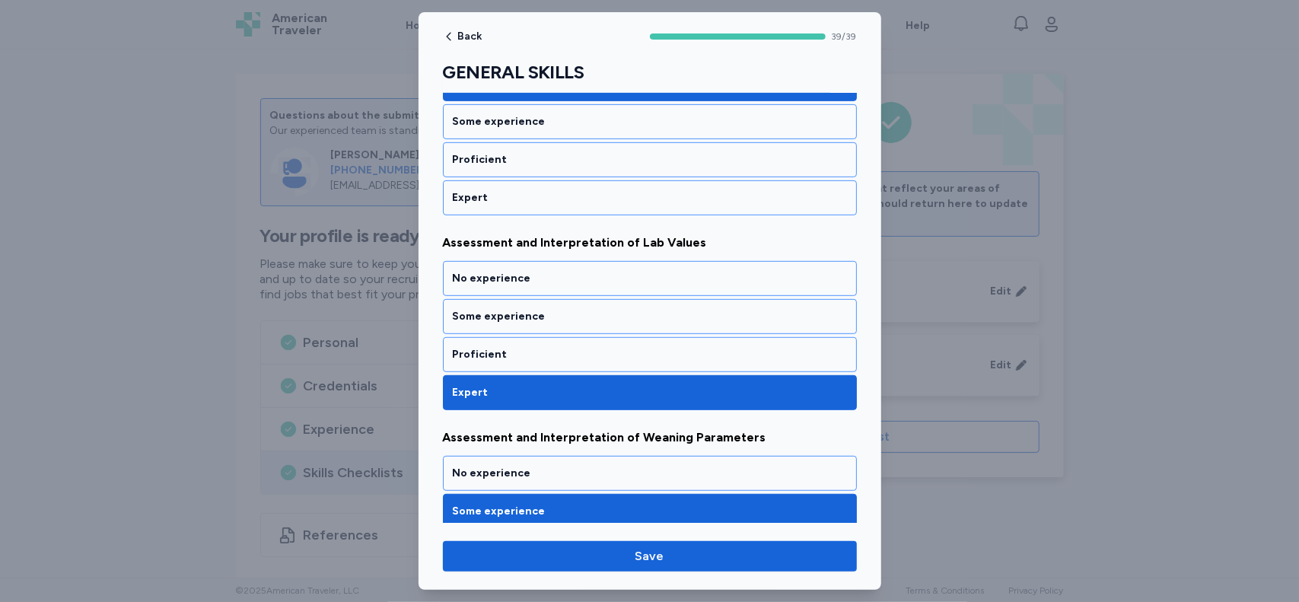
scroll to position [587, 0]
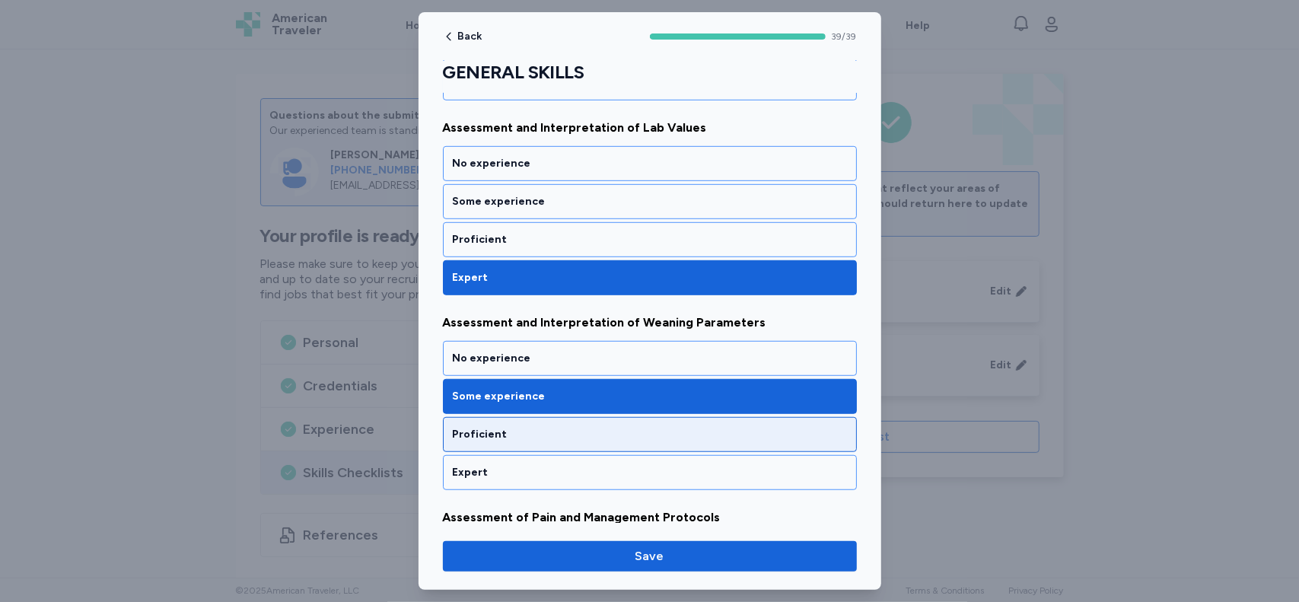
click at [606, 427] on div "Proficient" at bounding box center [650, 434] width 394 height 15
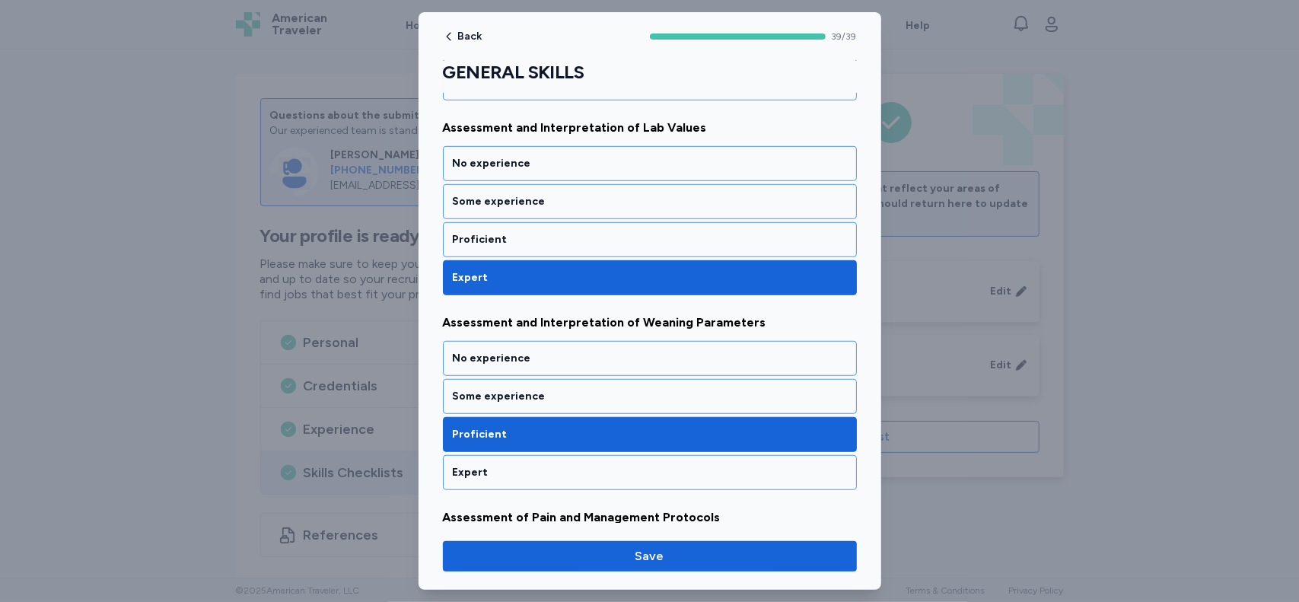
click at [882, 151] on div at bounding box center [649, 301] width 1299 height 602
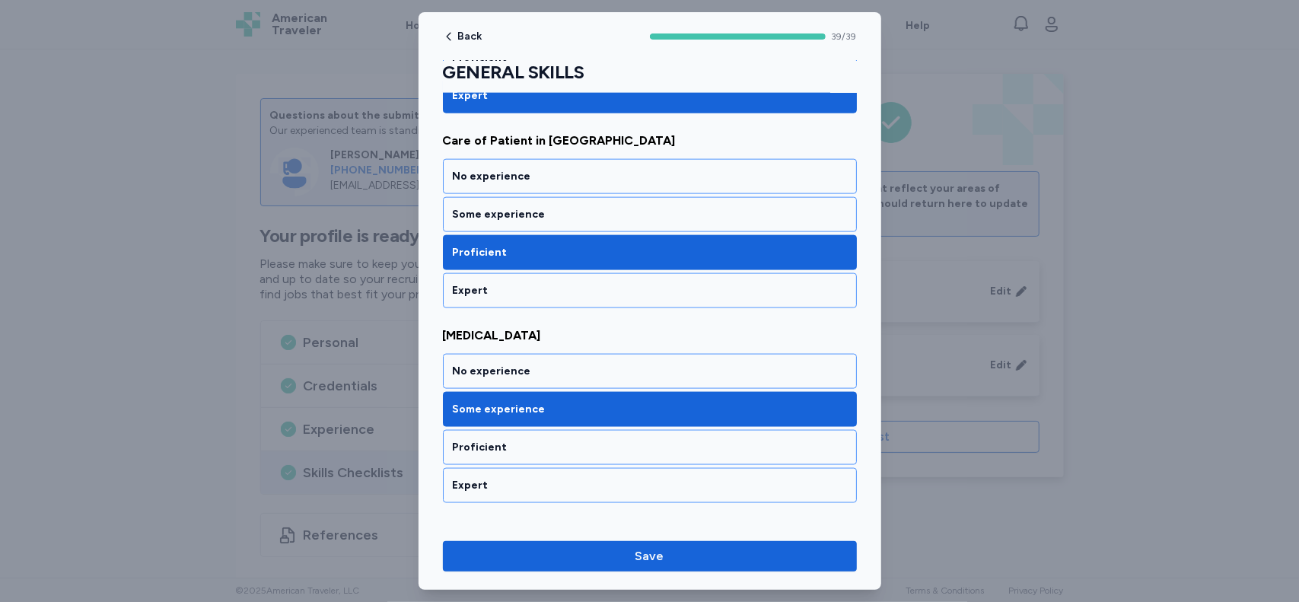
scroll to position [1363, 0]
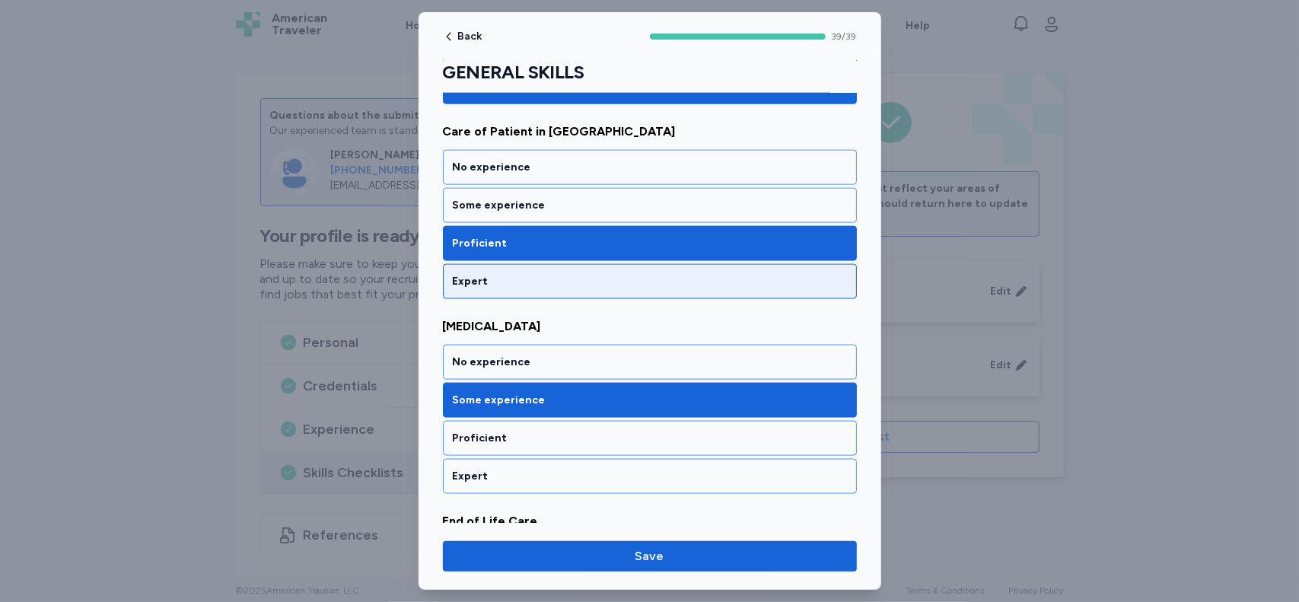
click at [735, 275] on div "Expert" at bounding box center [650, 281] width 414 height 35
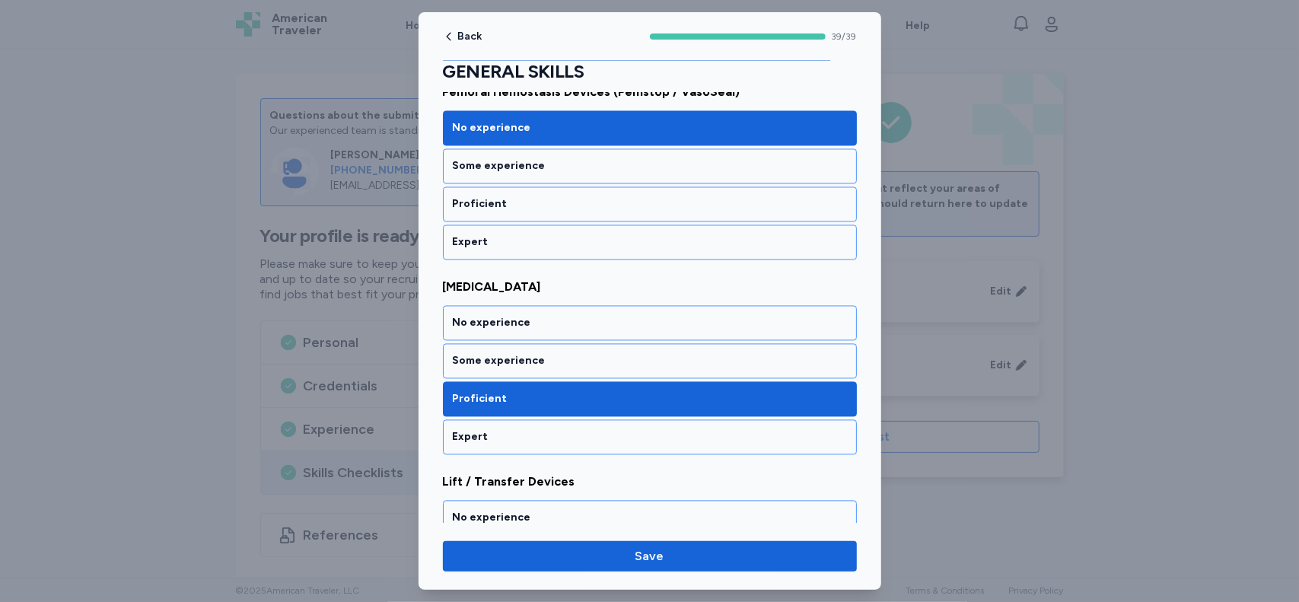
scroll to position [1999, 0]
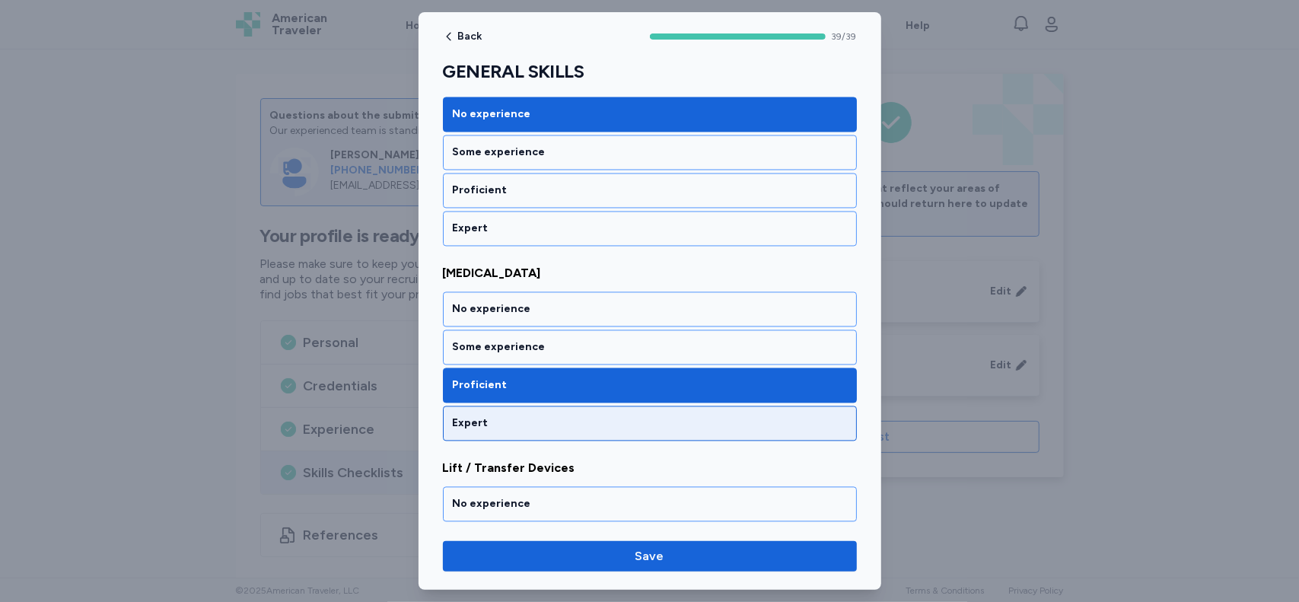
click at [808, 416] on div "Expert" at bounding box center [650, 423] width 394 height 15
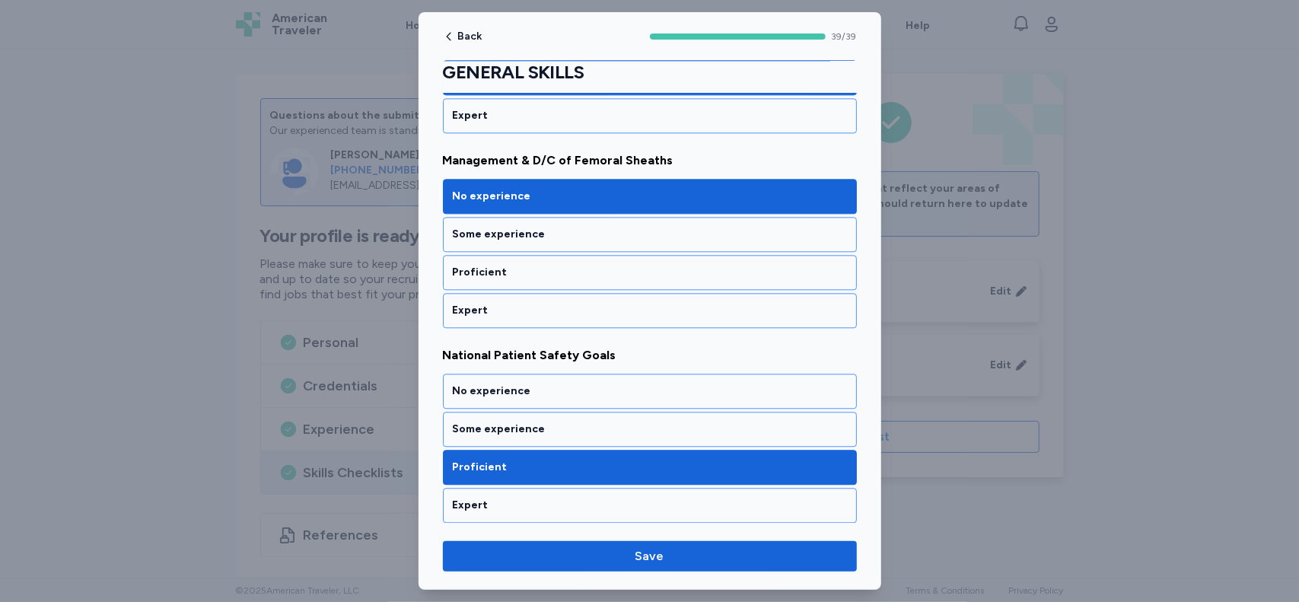
scroll to position [2505, 0]
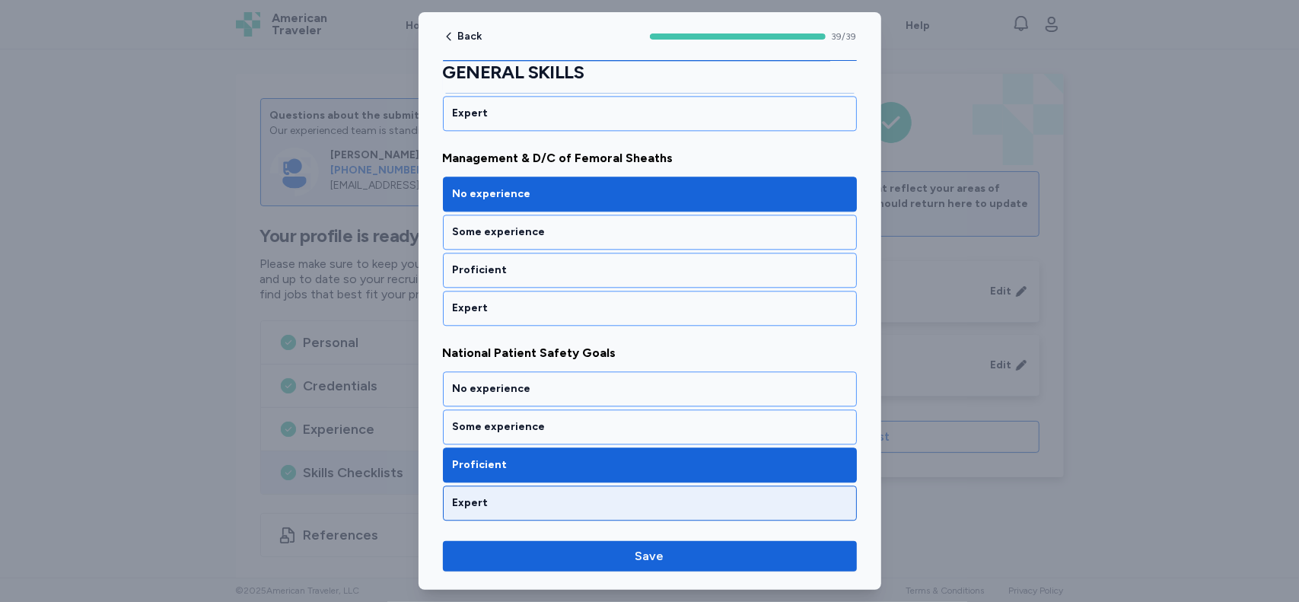
click at [800, 485] on div "Expert" at bounding box center [650, 502] width 414 height 35
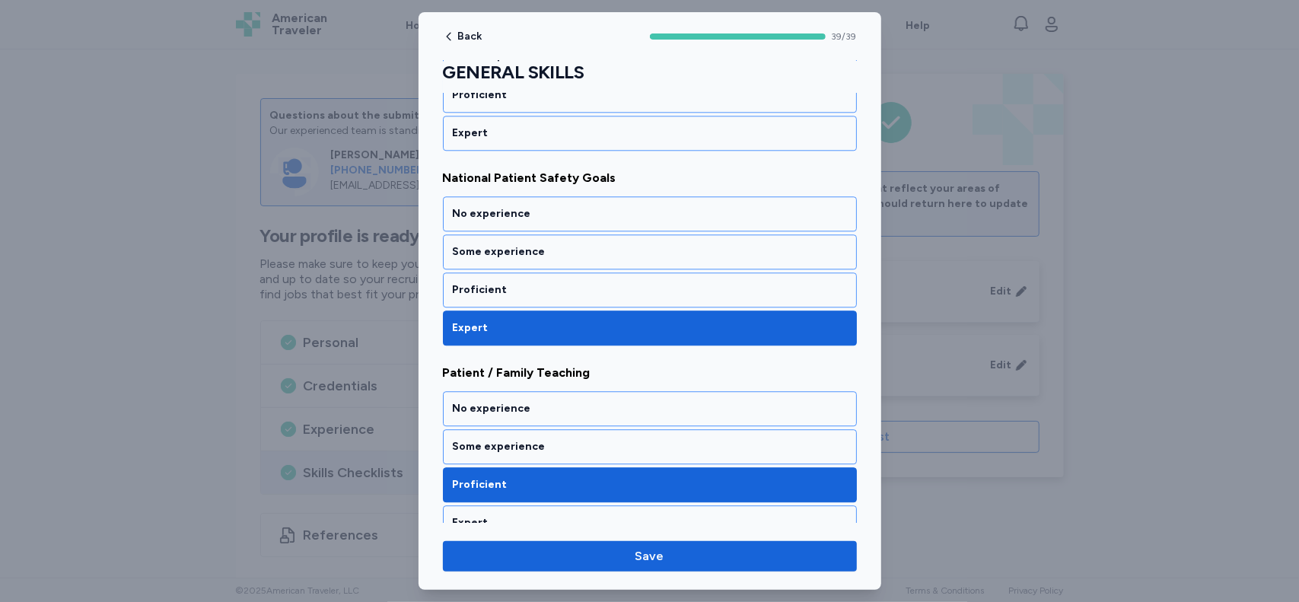
scroll to position [2731, 0]
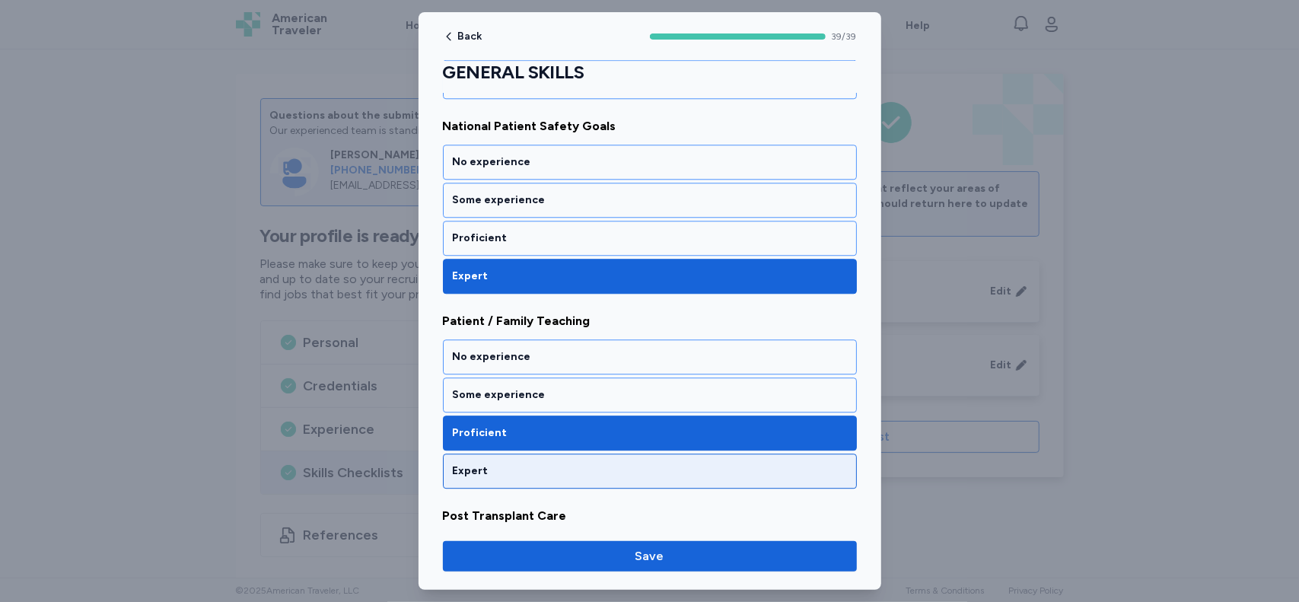
click at [788, 463] on div "Expert" at bounding box center [650, 470] width 394 height 15
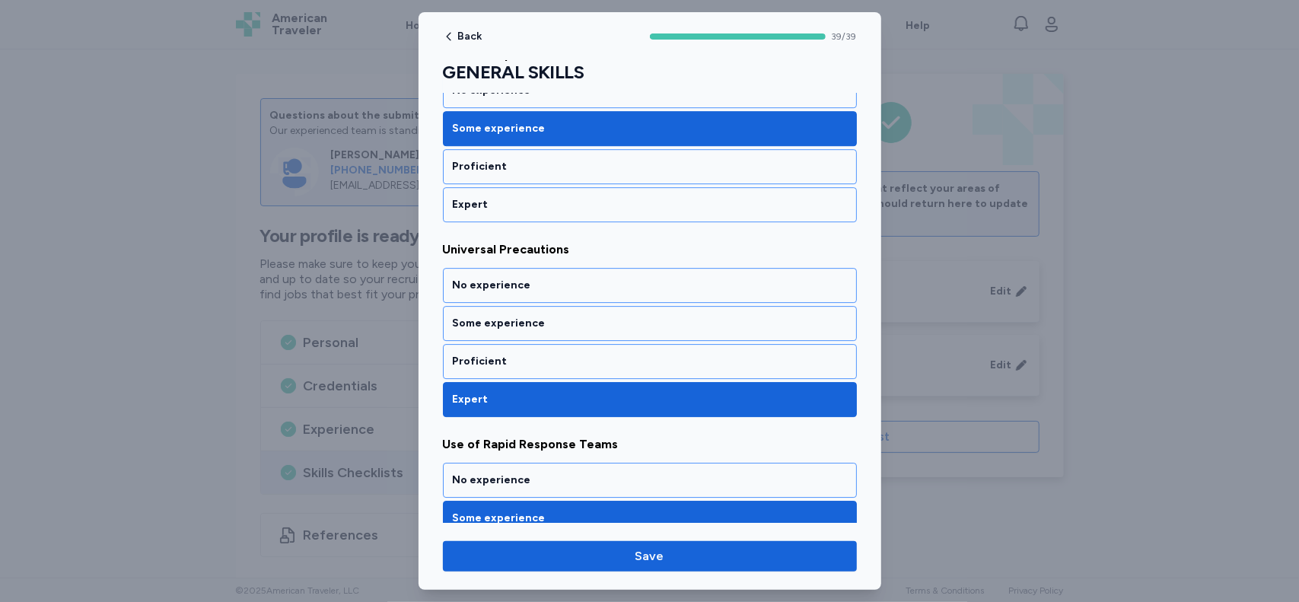
scroll to position [3273, 0]
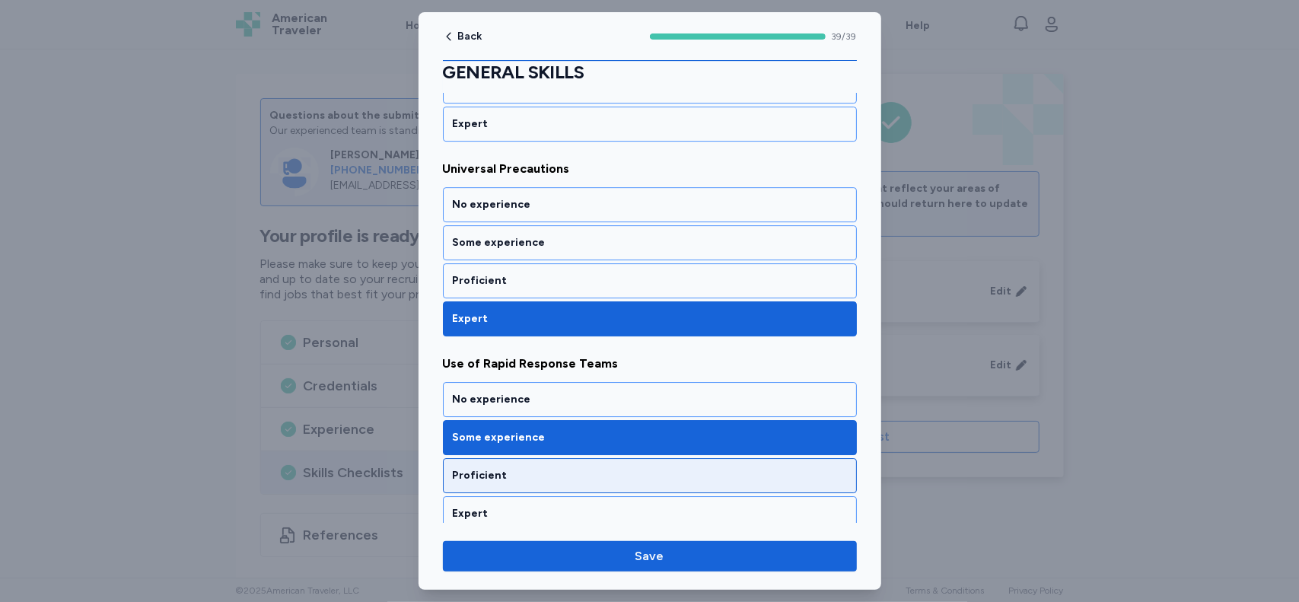
click at [820, 468] on div "Proficient" at bounding box center [650, 475] width 394 height 15
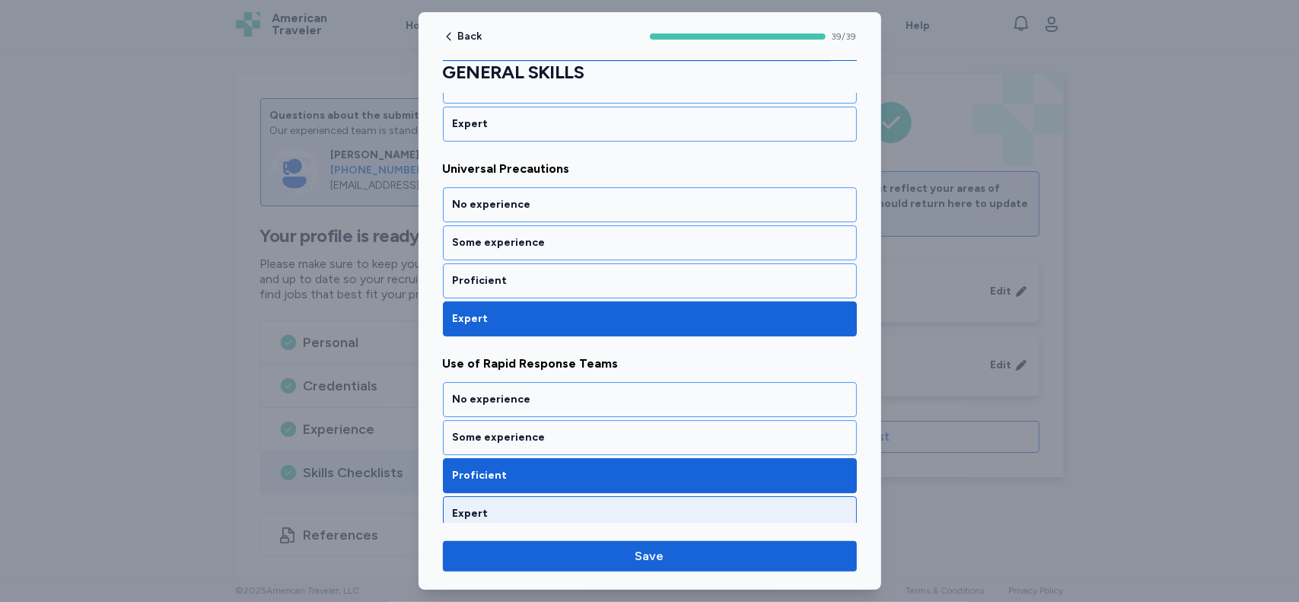
click at [818, 506] on div "Expert" at bounding box center [650, 513] width 394 height 15
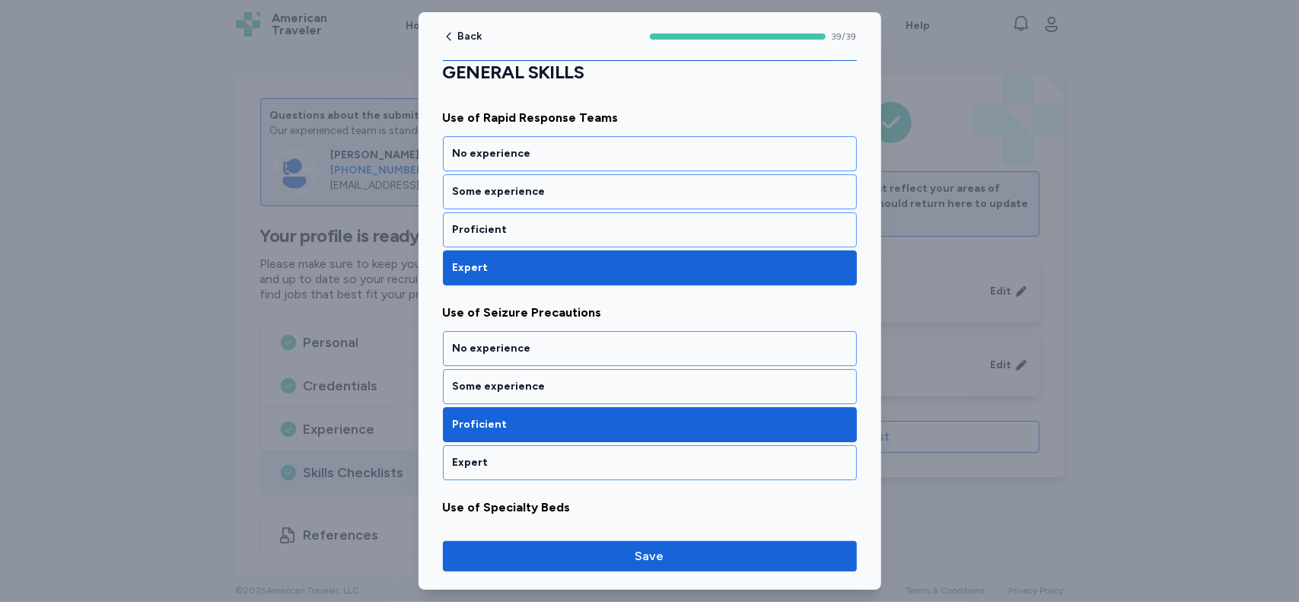
scroll to position [3520, 0]
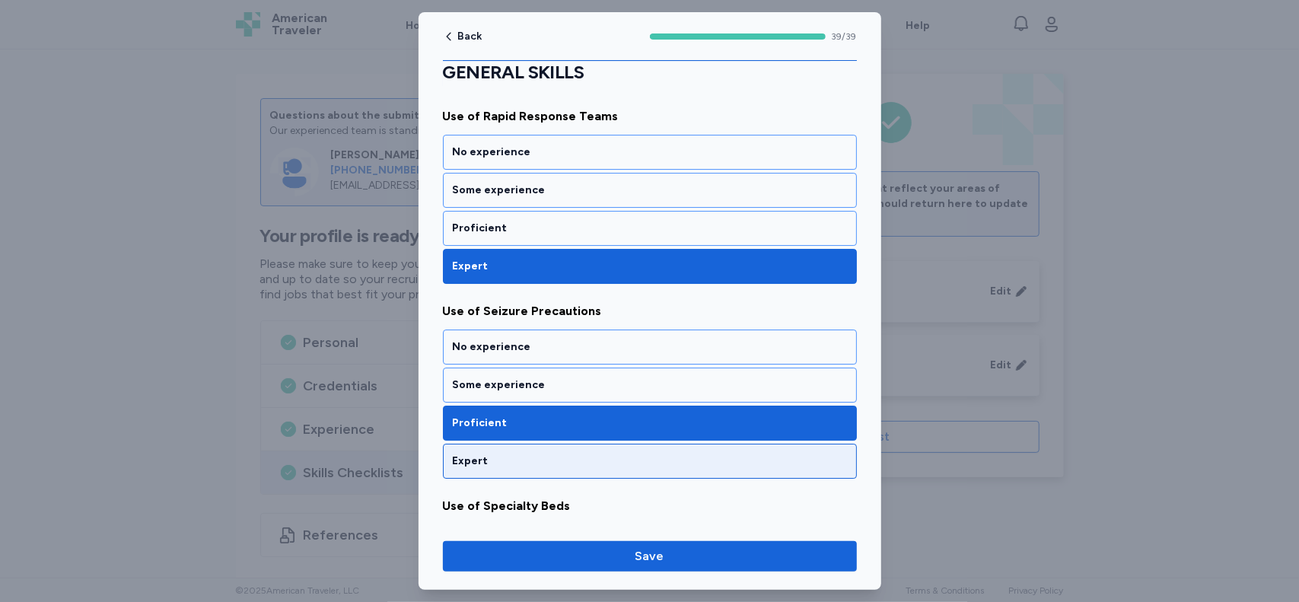
click at [802, 444] on div "Expert" at bounding box center [650, 461] width 414 height 35
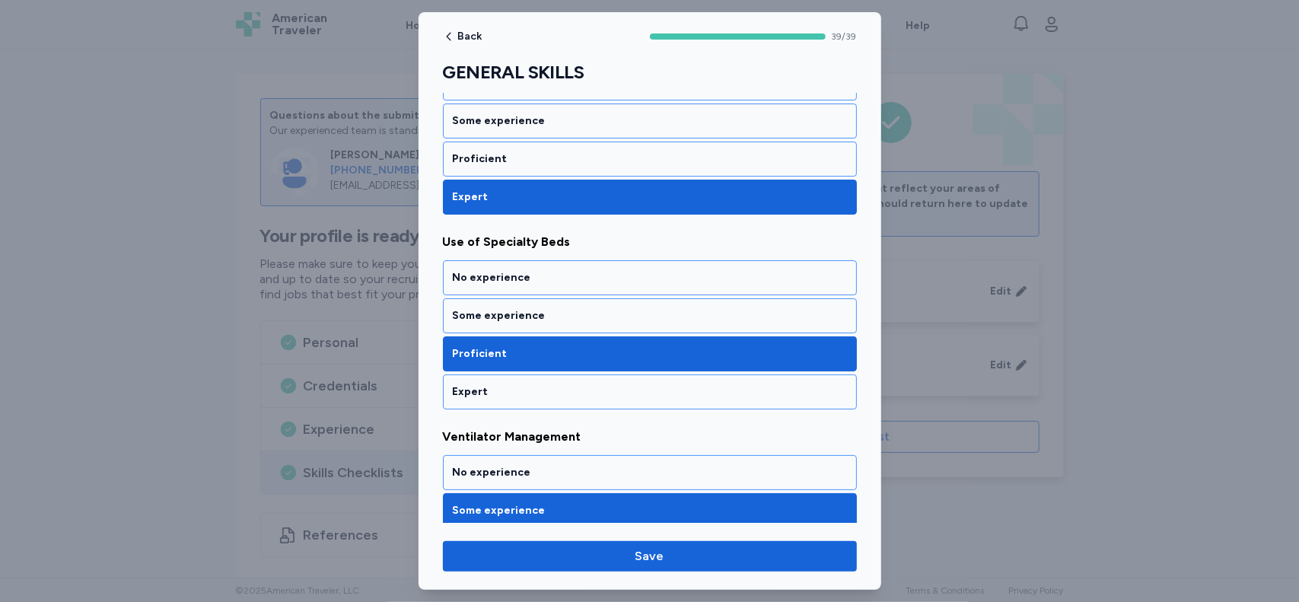
scroll to position [3786, 0]
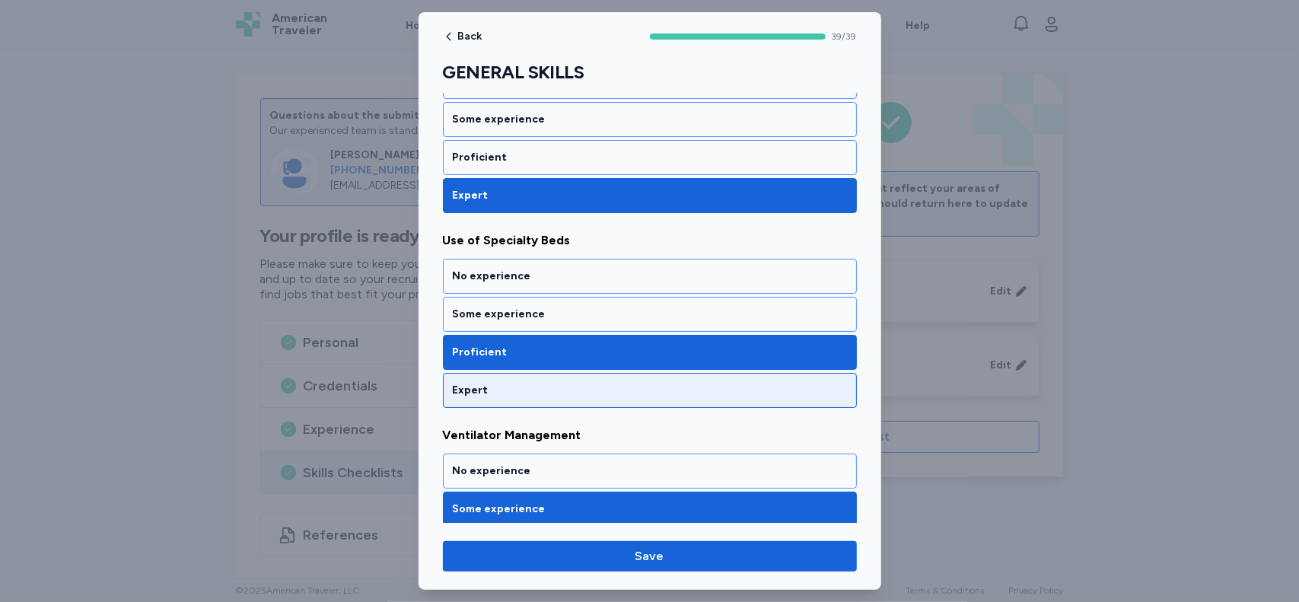
click at [793, 383] on div "Expert" at bounding box center [650, 390] width 394 height 15
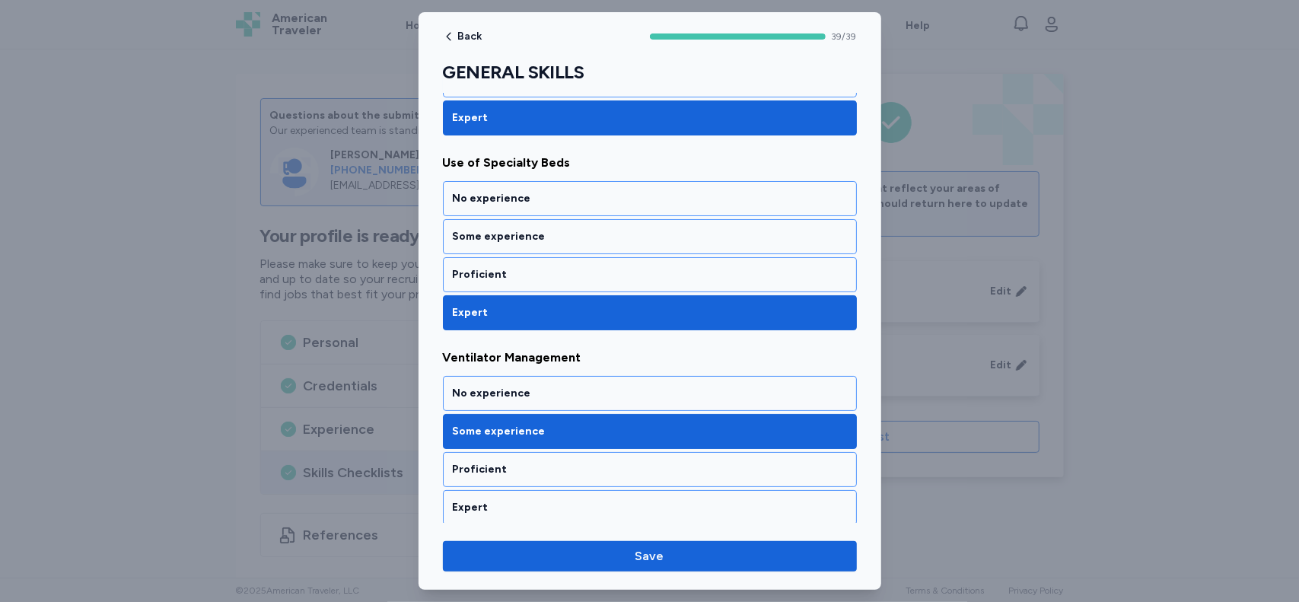
scroll to position [3927, 0]
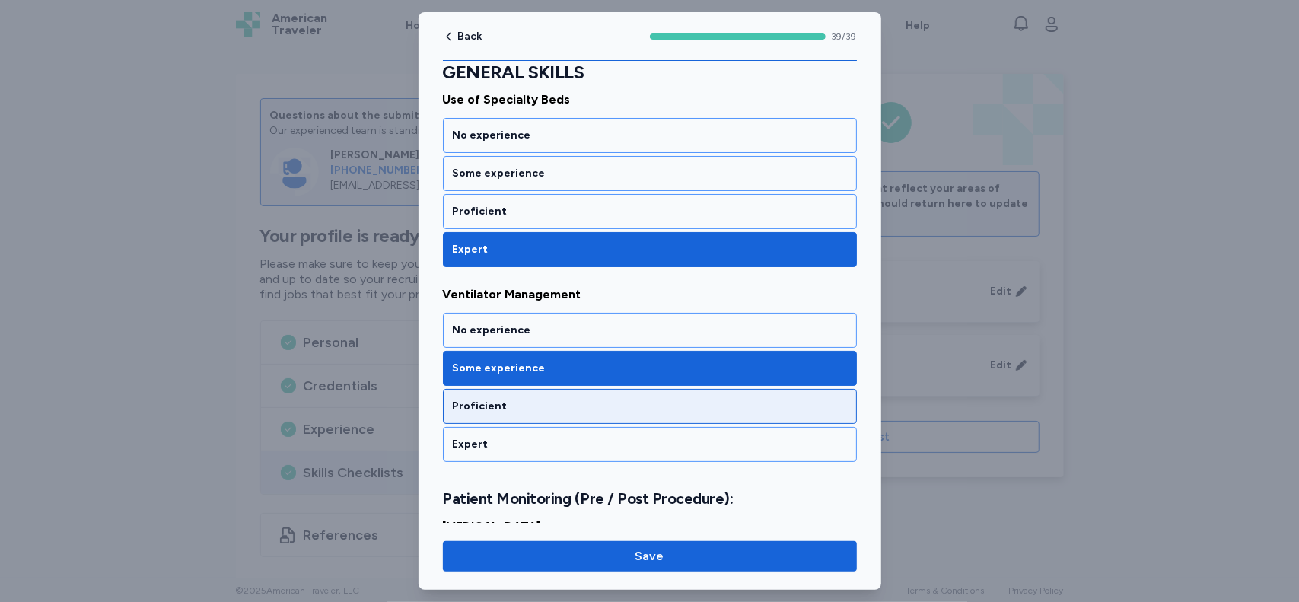
click at [759, 399] on div "Proficient" at bounding box center [650, 406] width 394 height 15
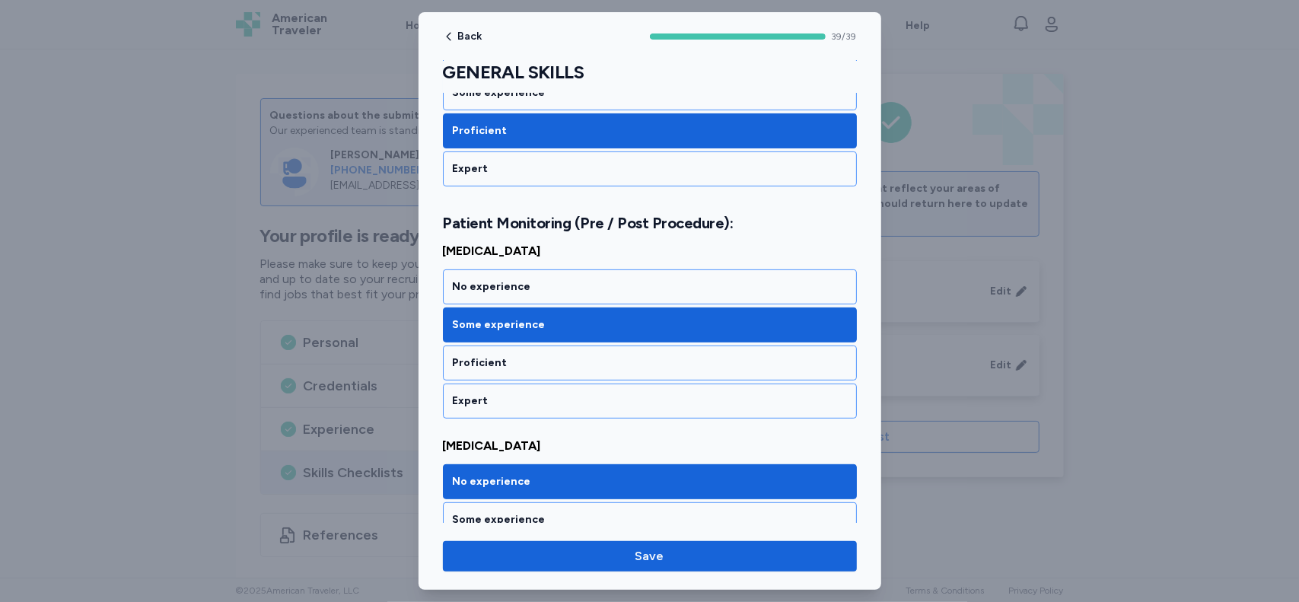
scroll to position [4204, 0]
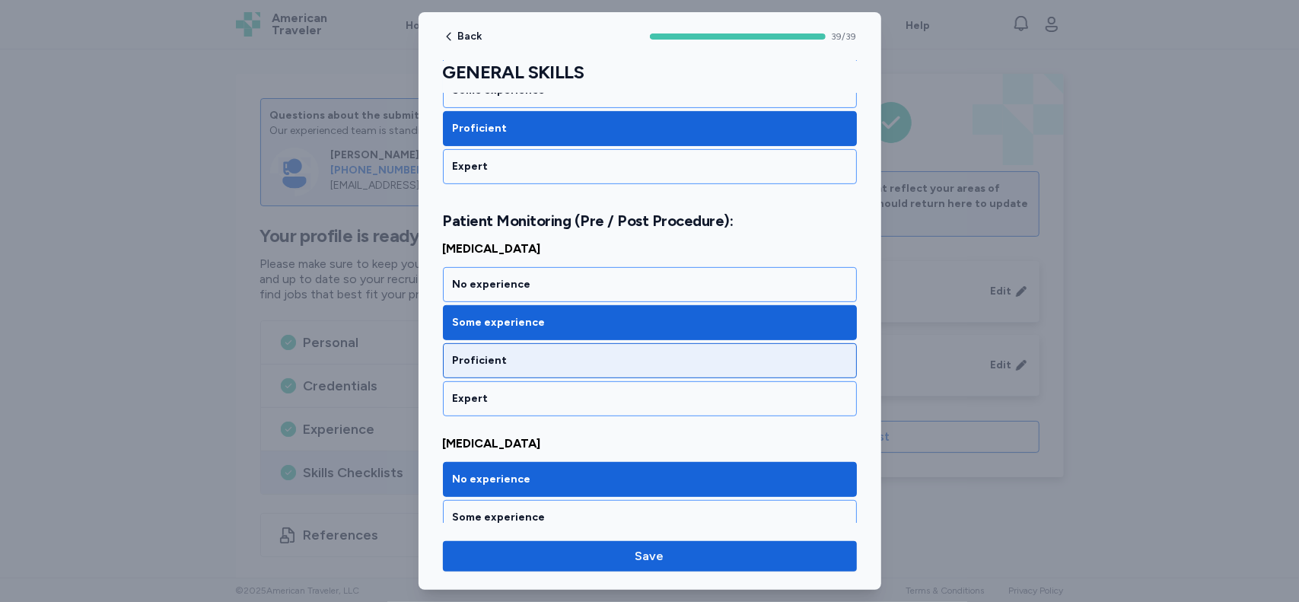
click at [702, 353] on div "Proficient" at bounding box center [650, 360] width 394 height 15
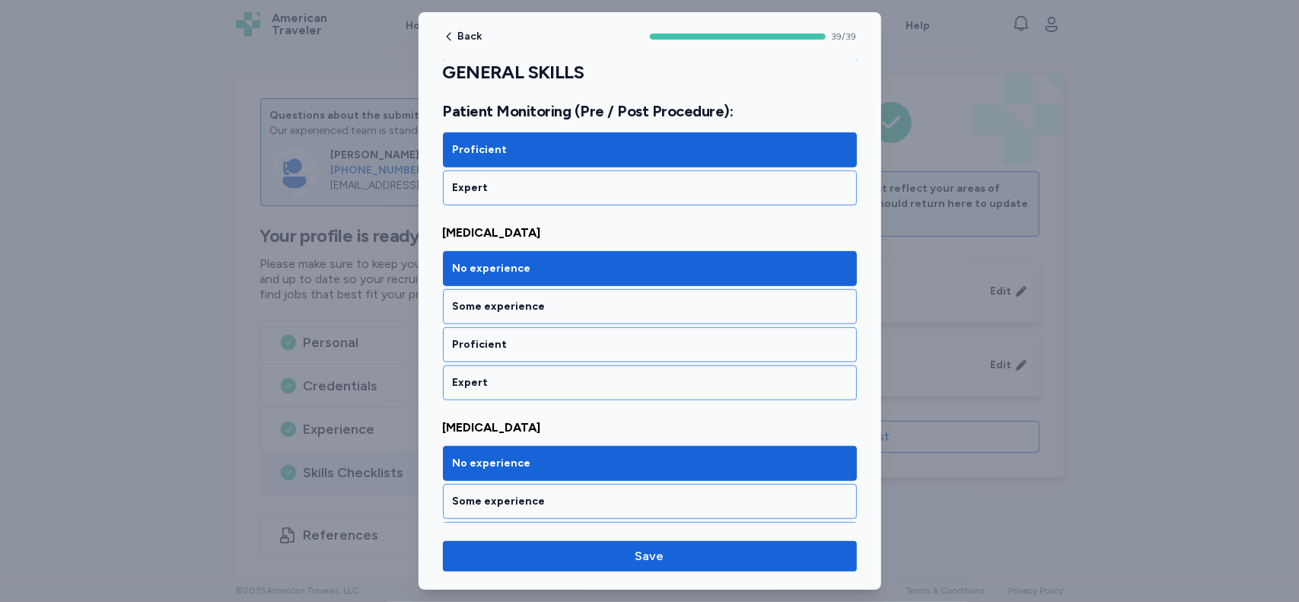
scroll to position [4417, 0]
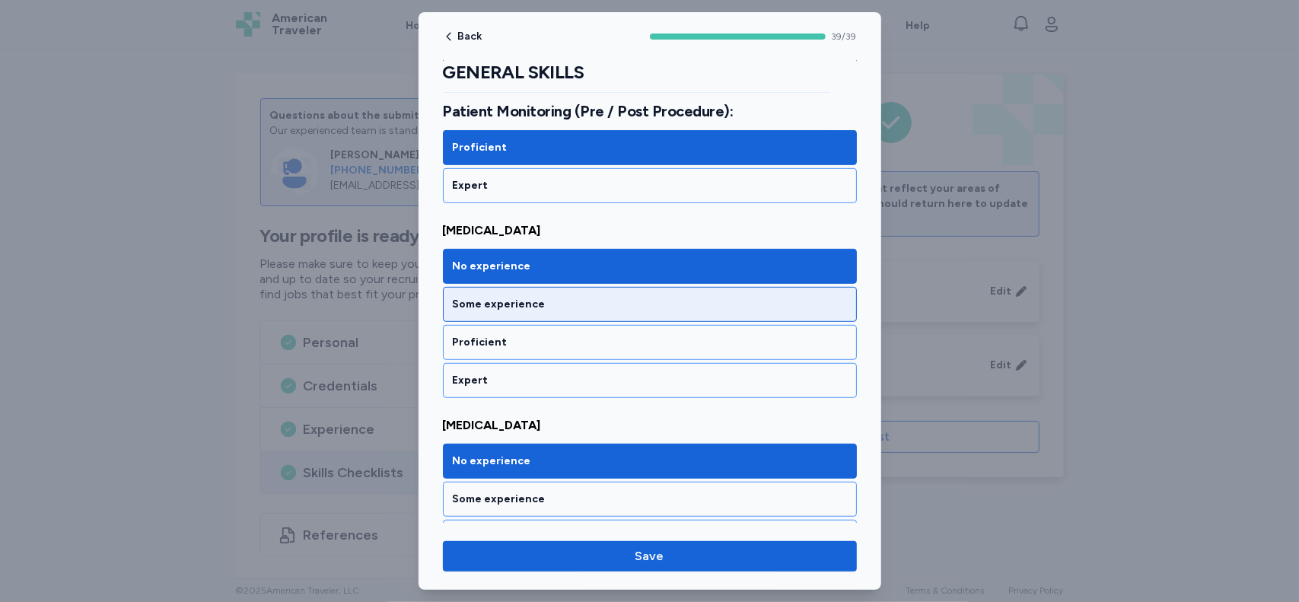
click at [779, 297] on div "Some experience" at bounding box center [650, 304] width 394 height 15
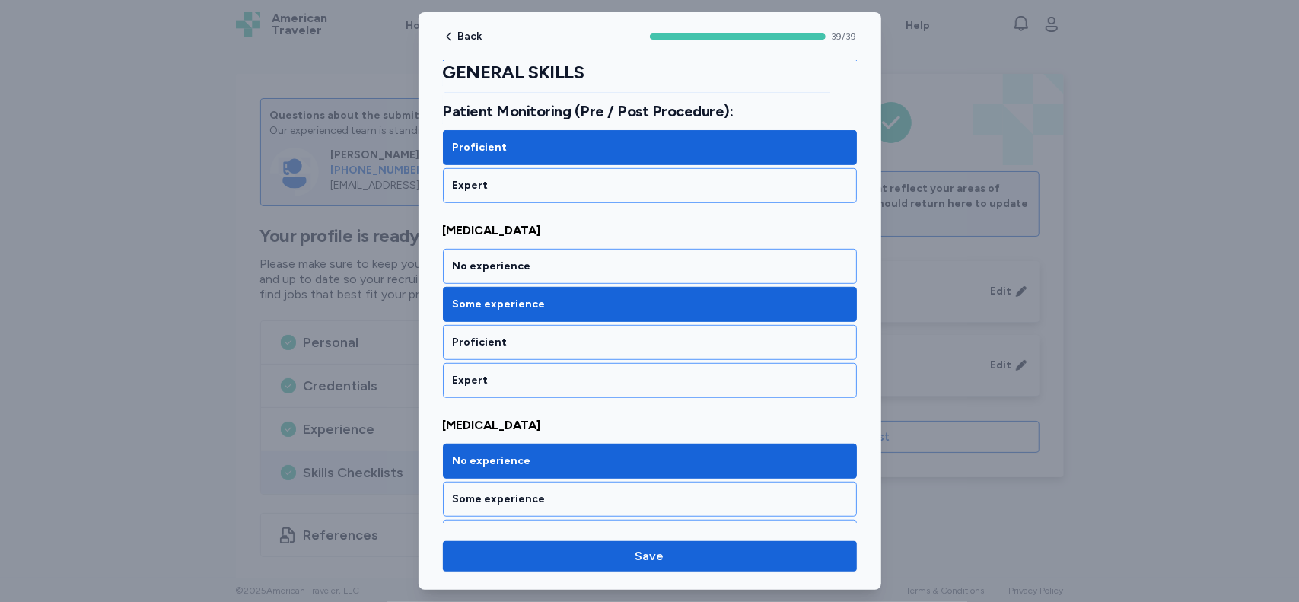
click at [877, 523] on div "Back 39 / 39 GENERAL SKILLS Rate your ability as accurately as possible for eac…" at bounding box center [649, 300] width 463 height 577
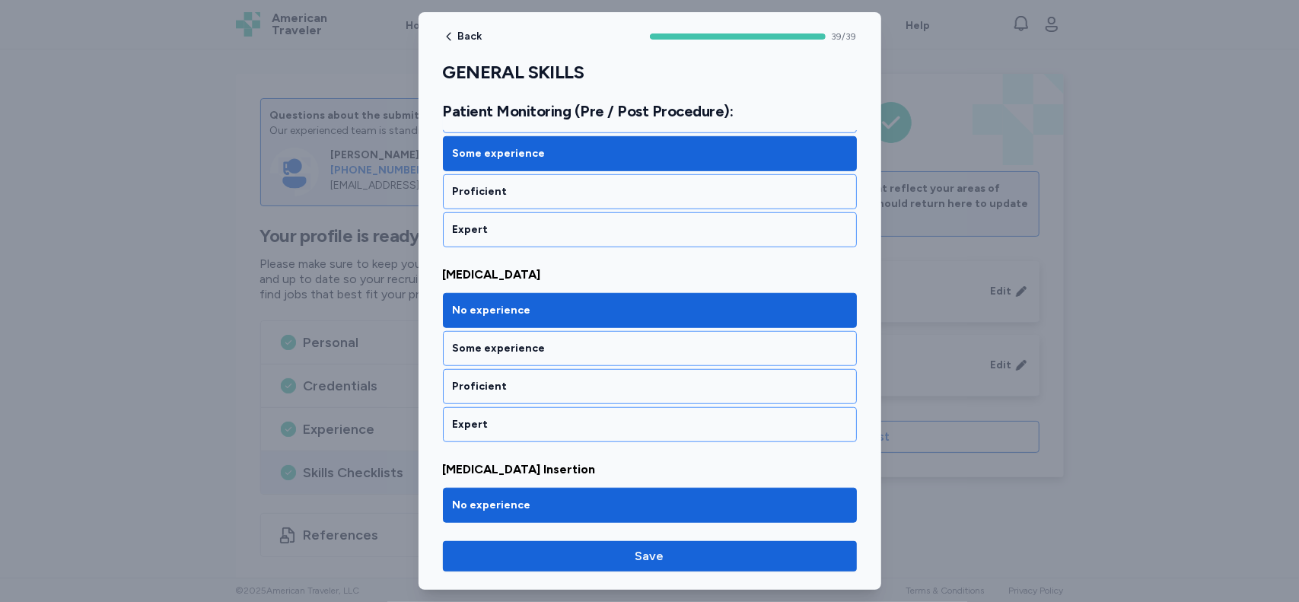
scroll to position [4570, 0]
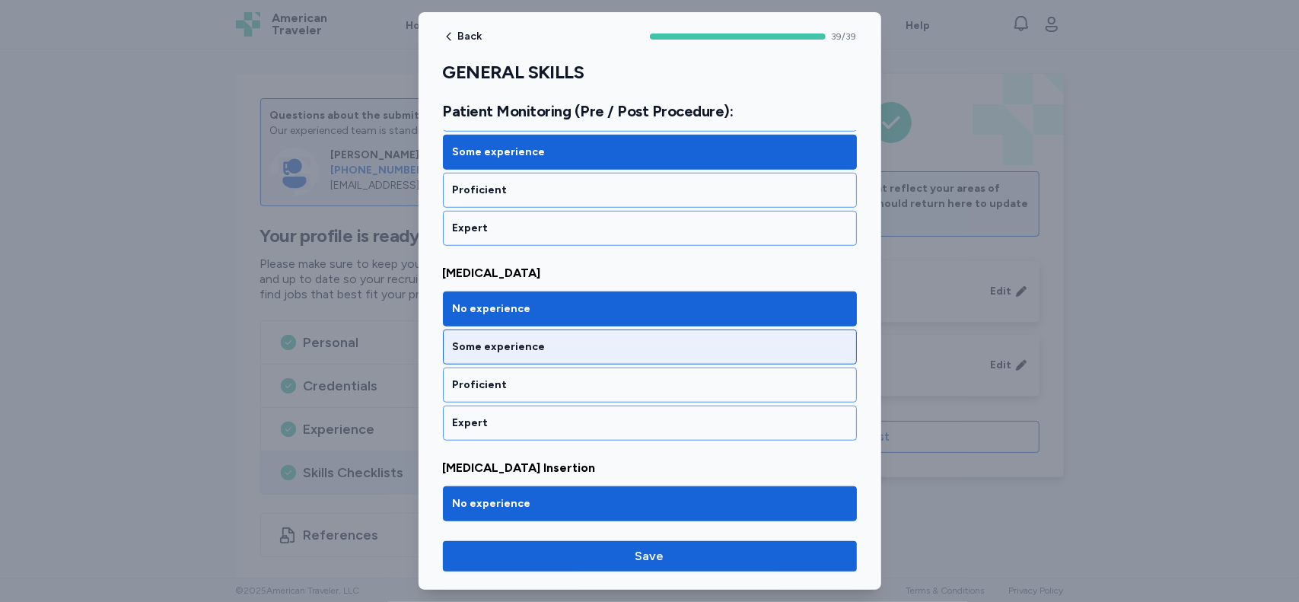
click at [794, 339] on div "Some experience" at bounding box center [650, 346] width 394 height 15
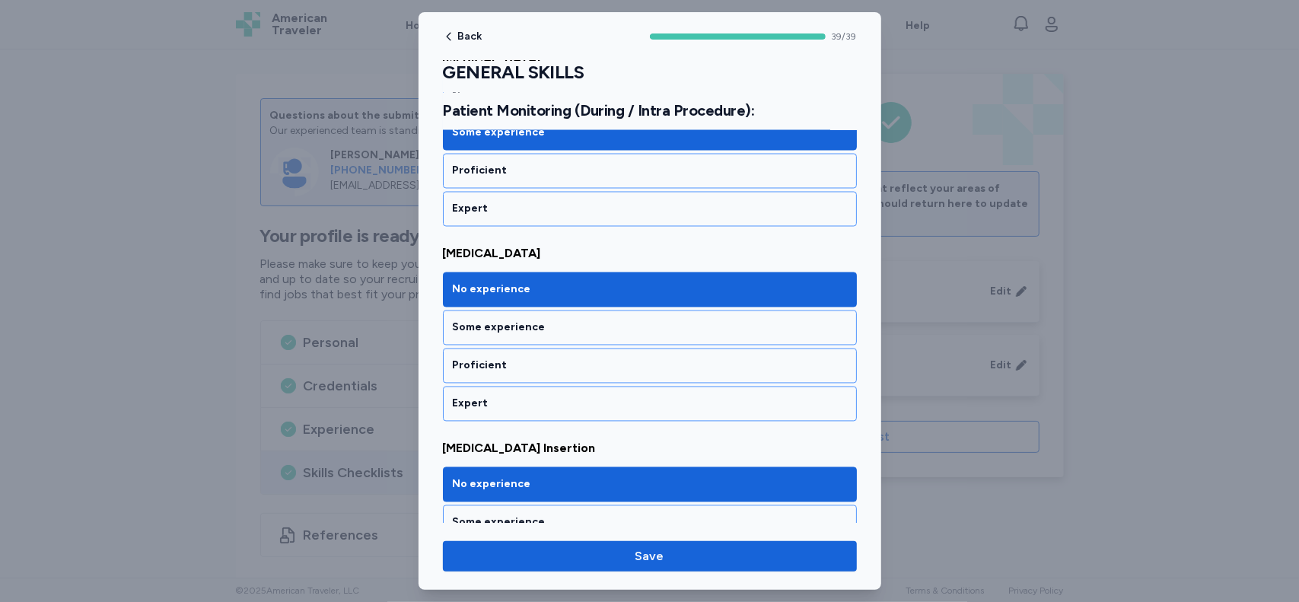
scroll to position [5823, 0]
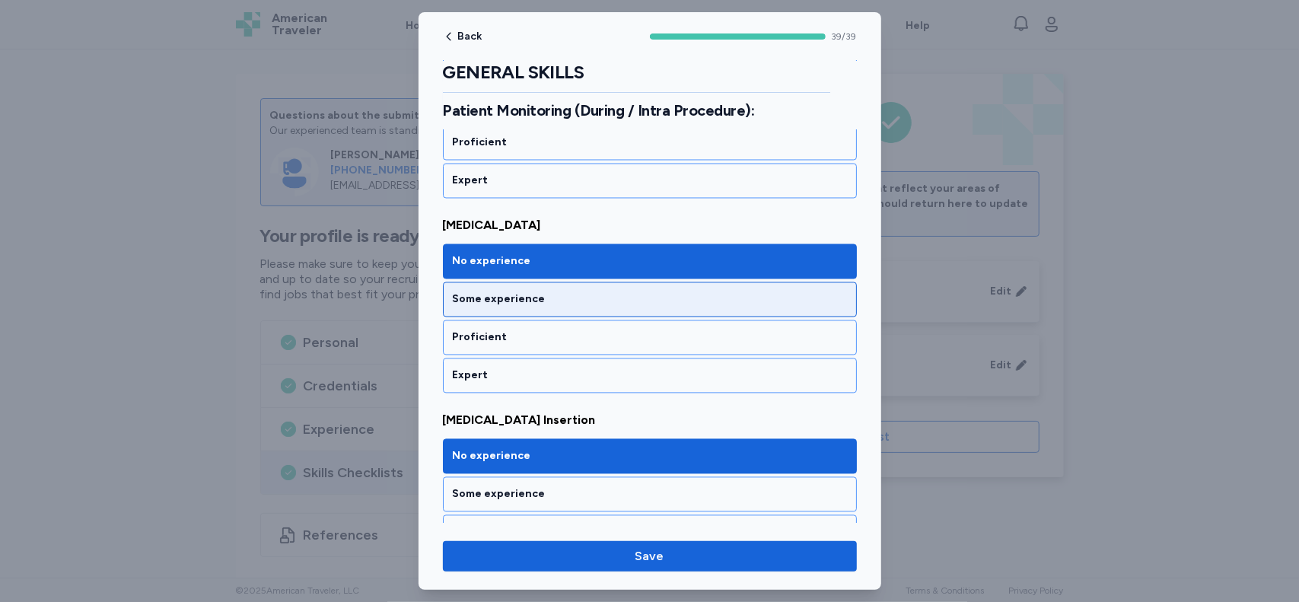
click at [686, 282] on div "Some experience" at bounding box center [650, 299] width 414 height 35
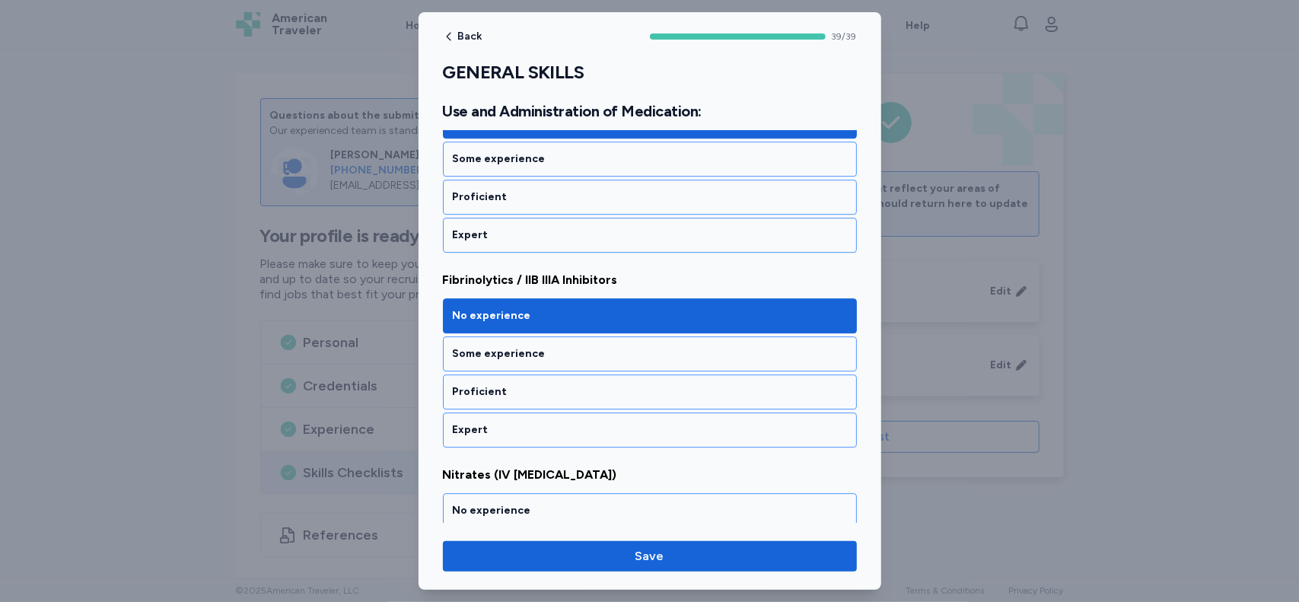
scroll to position [6984, 0]
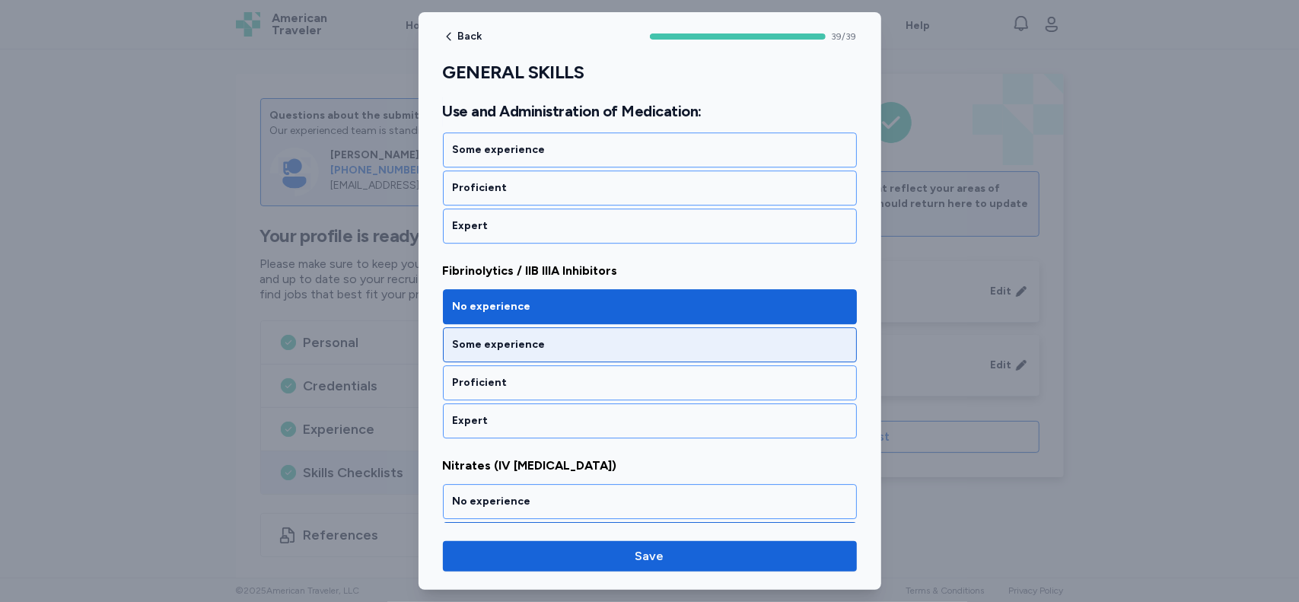
click at [684, 327] on div "Some experience" at bounding box center [650, 344] width 414 height 35
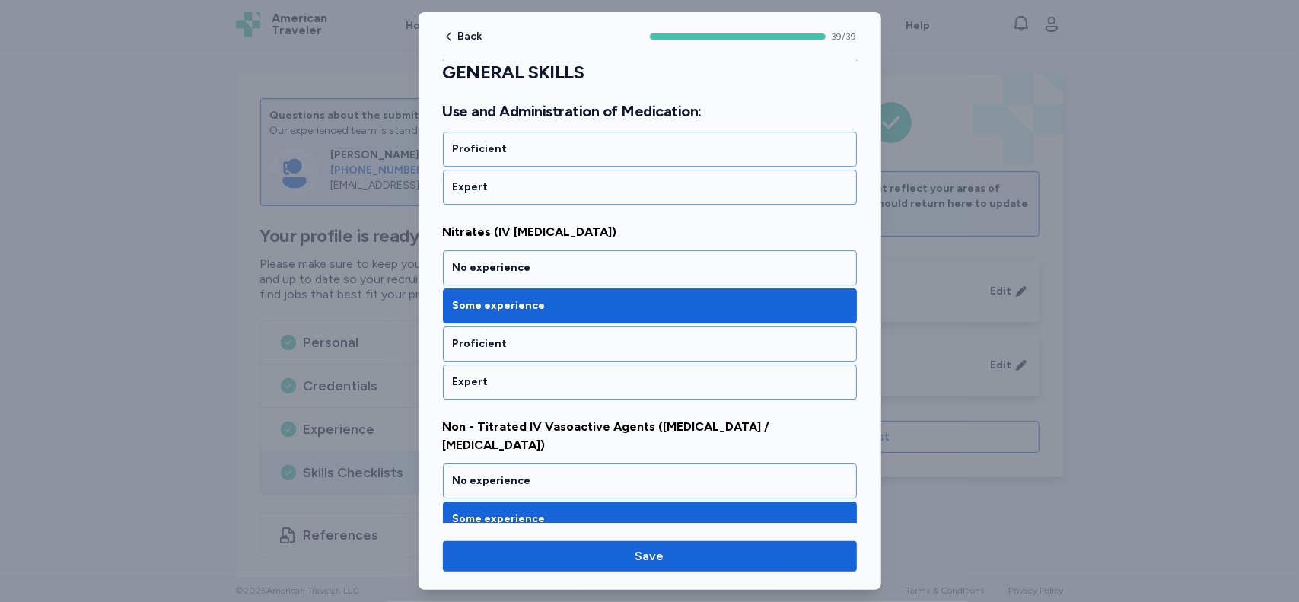
scroll to position [7226, 0]
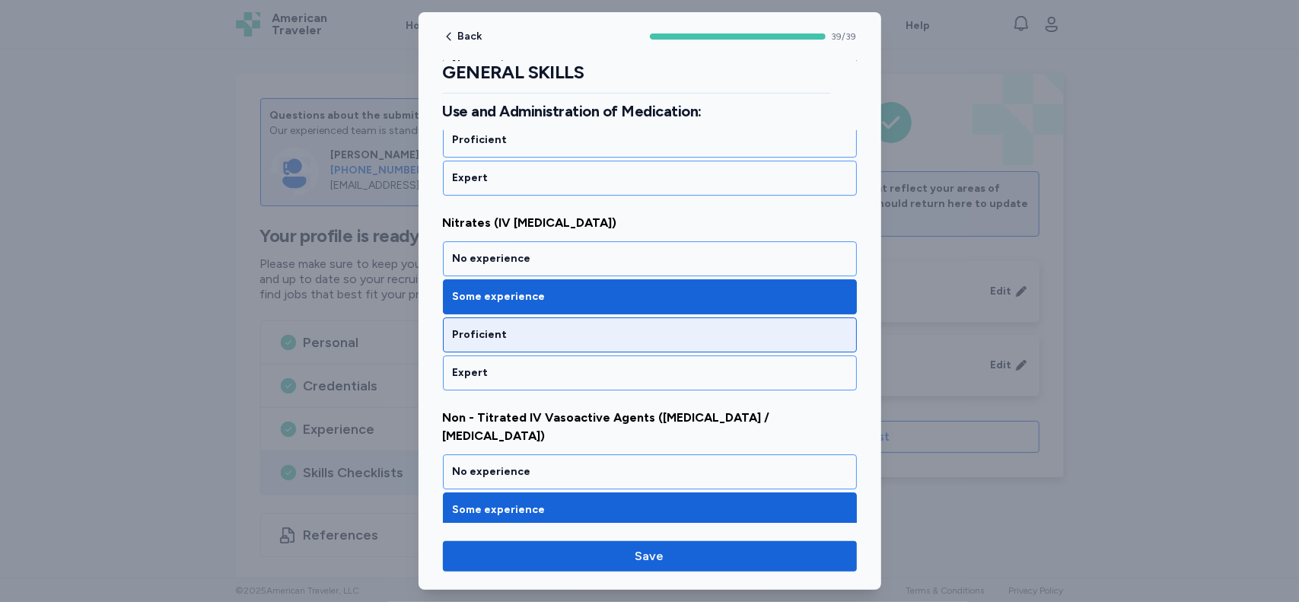
click at [805, 327] on div "Proficient" at bounding box center [650, 334] width 394 height 15
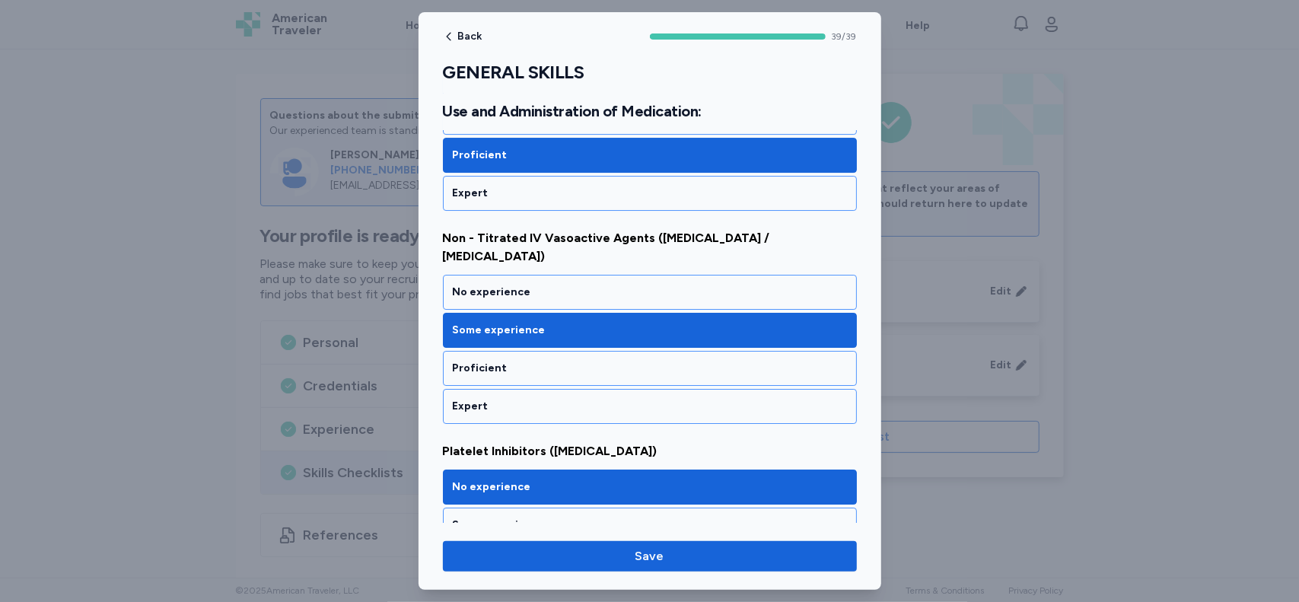
scroll to position [7407, 0]
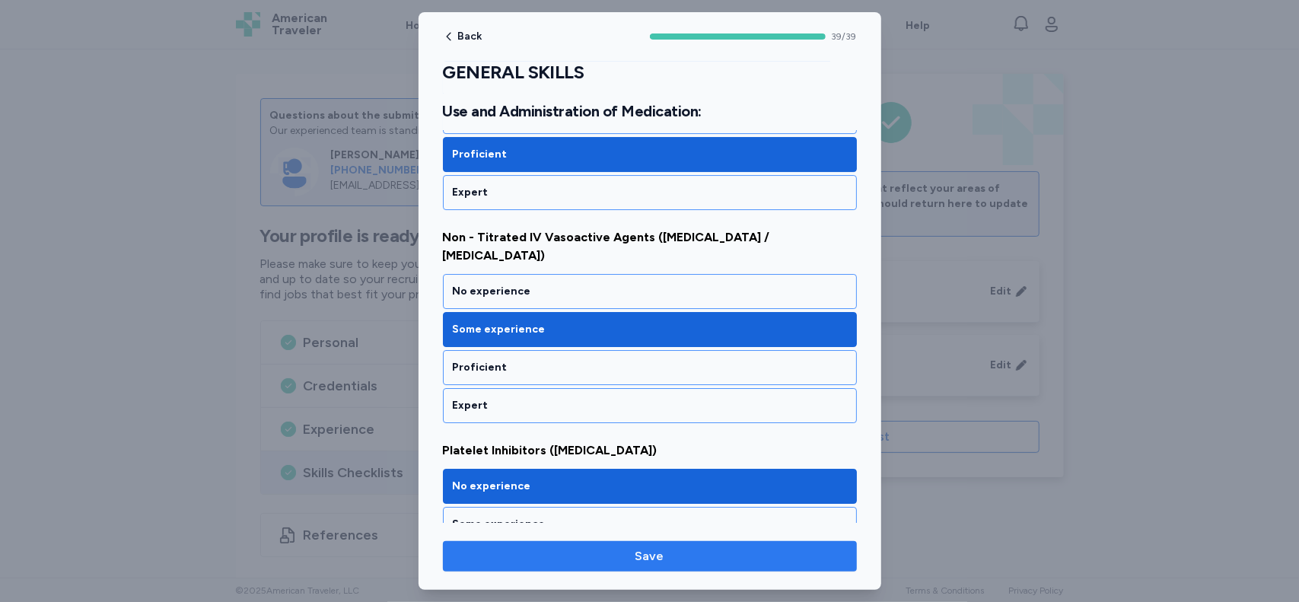
click at [595, 564] on span "Save" at bounding box center [650, 556] width 390 height 18
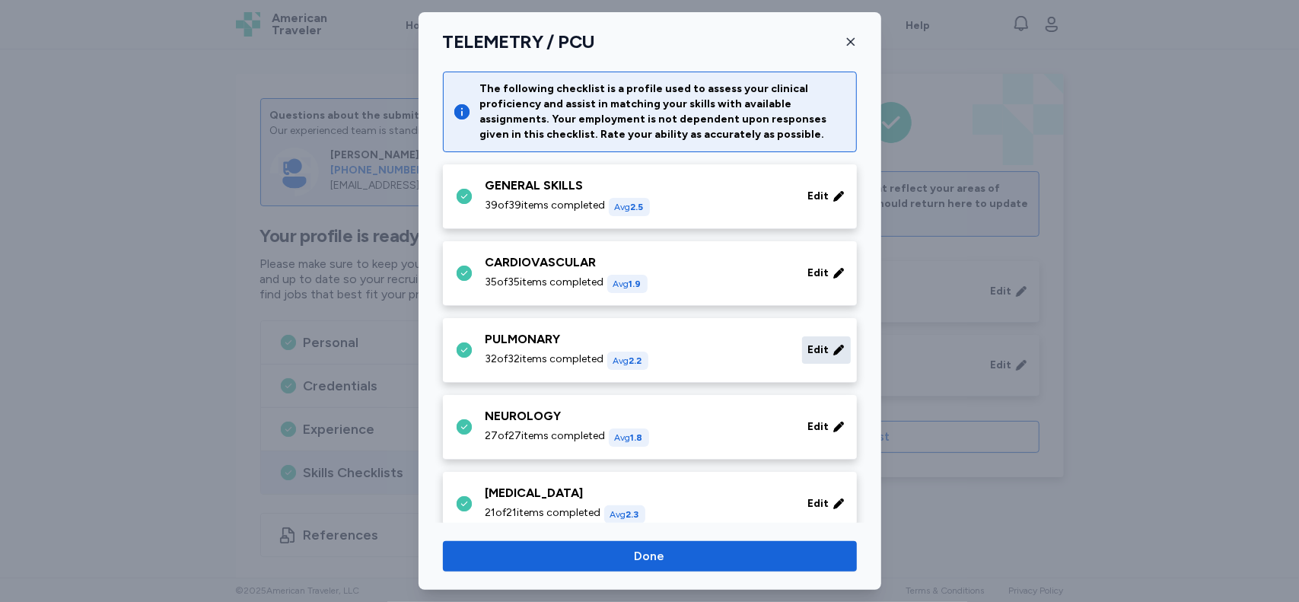
click at [808, 349] on span "Edit" at bounding box center [818, 349] width 21 height 15
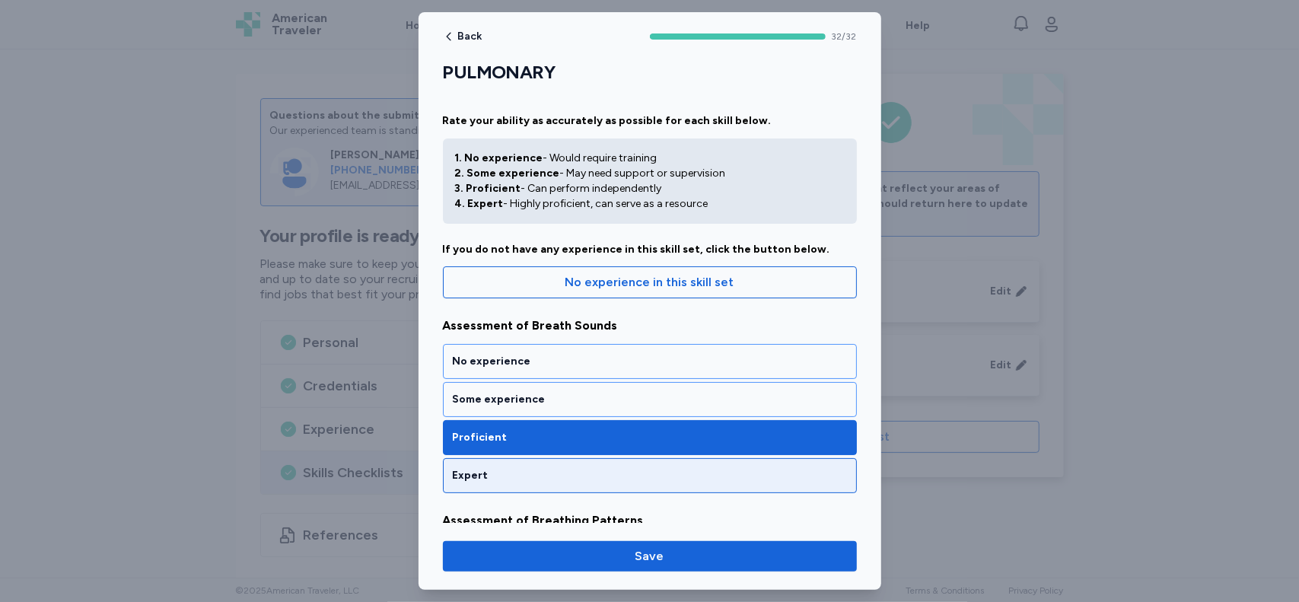
click at [783, 472] on div "Expert" at bounding box center [650, 475] width 394 height 15
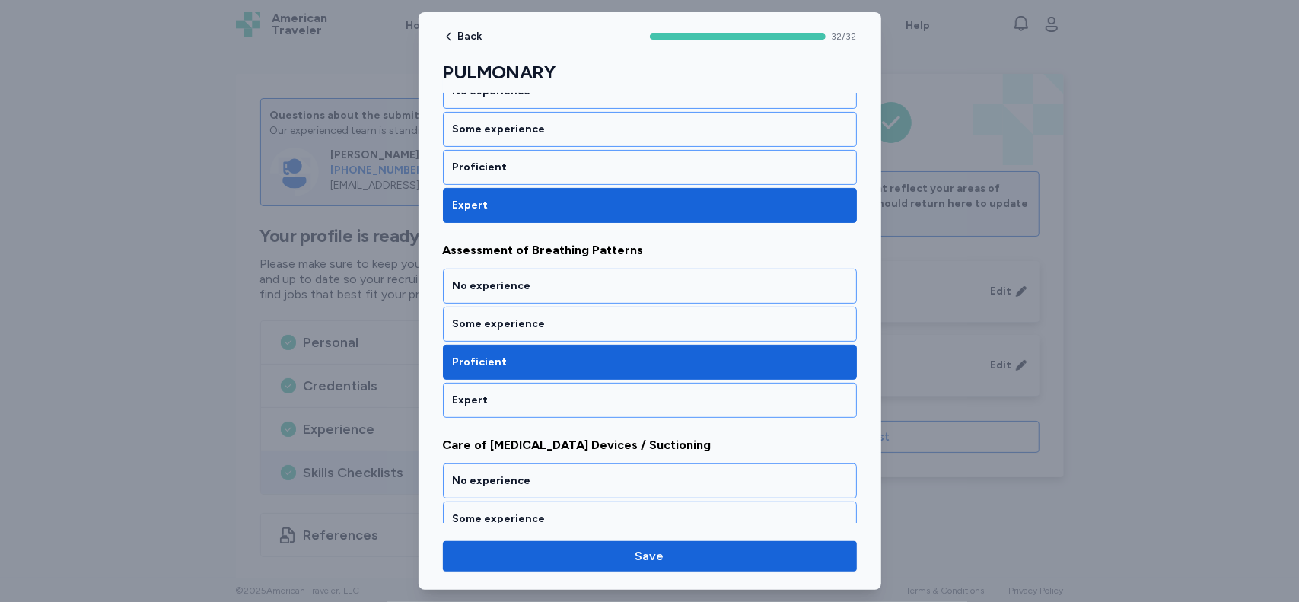
scroll to position [285, 0]
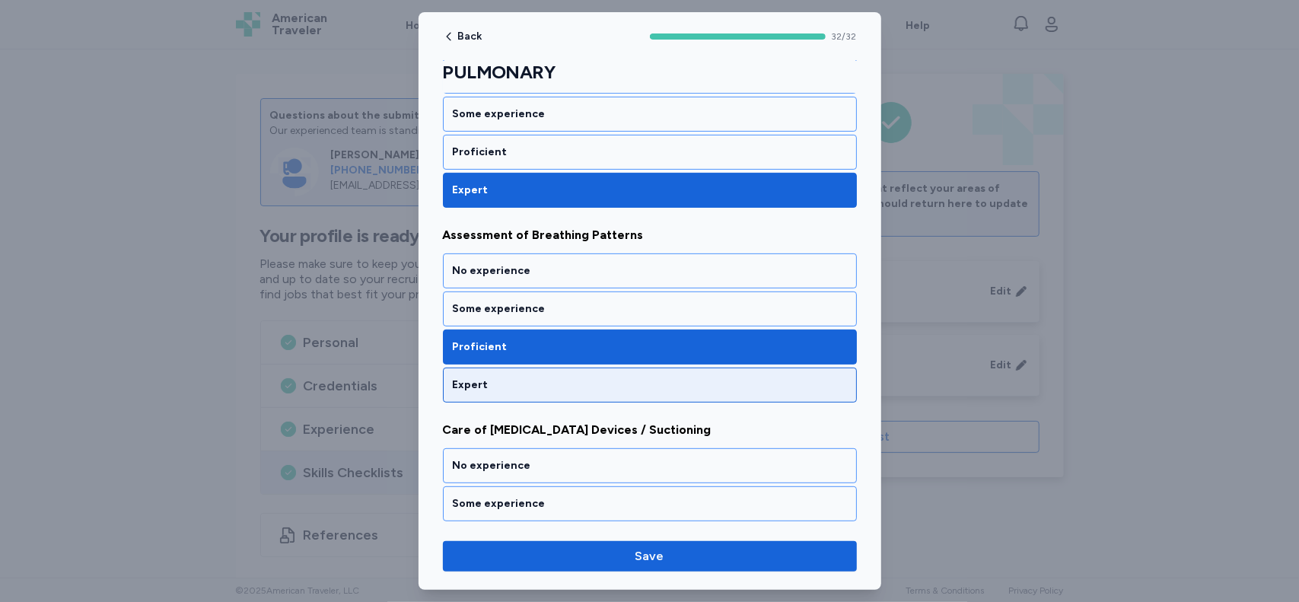
click at [738, 387] on div "Expert" at bounding box center [650, 384] width 394 height 15
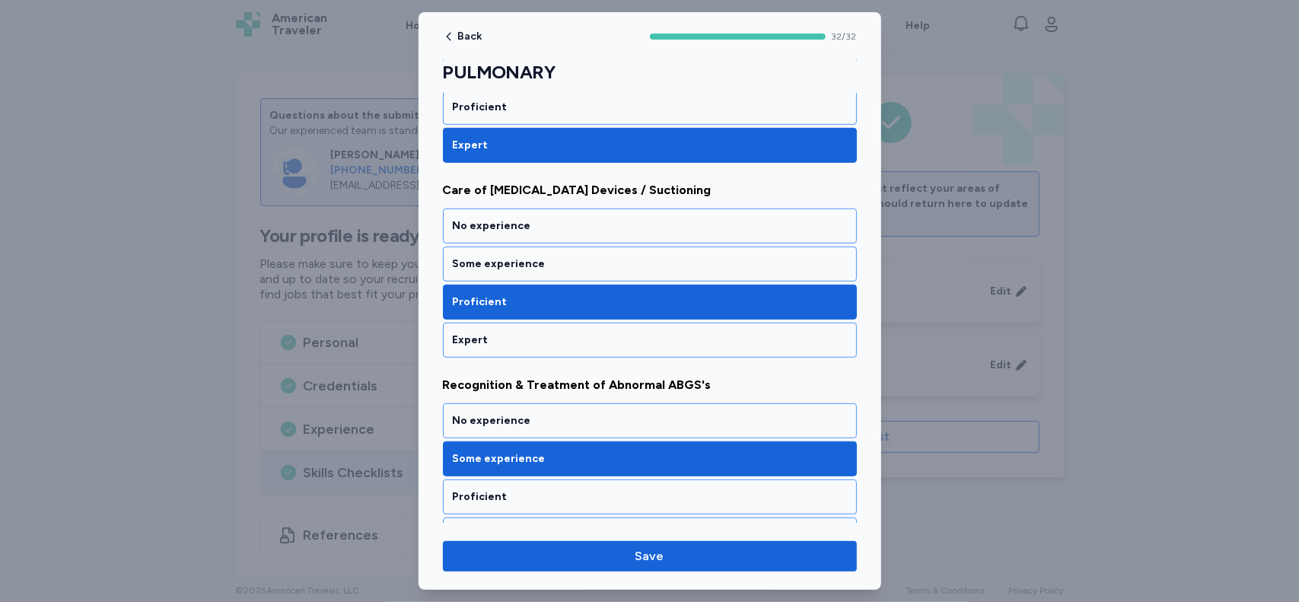
scroll to position [533, 0]
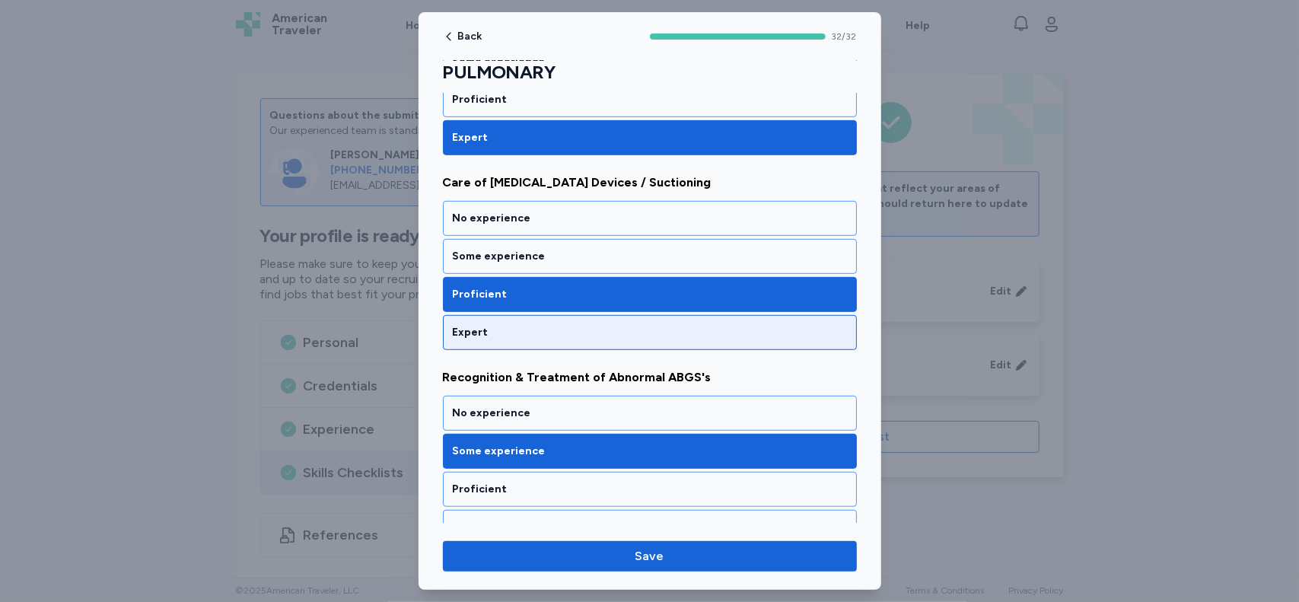
click at [683, 332] on div "Expert" at bounding box center [650, 332] width 394 height 15
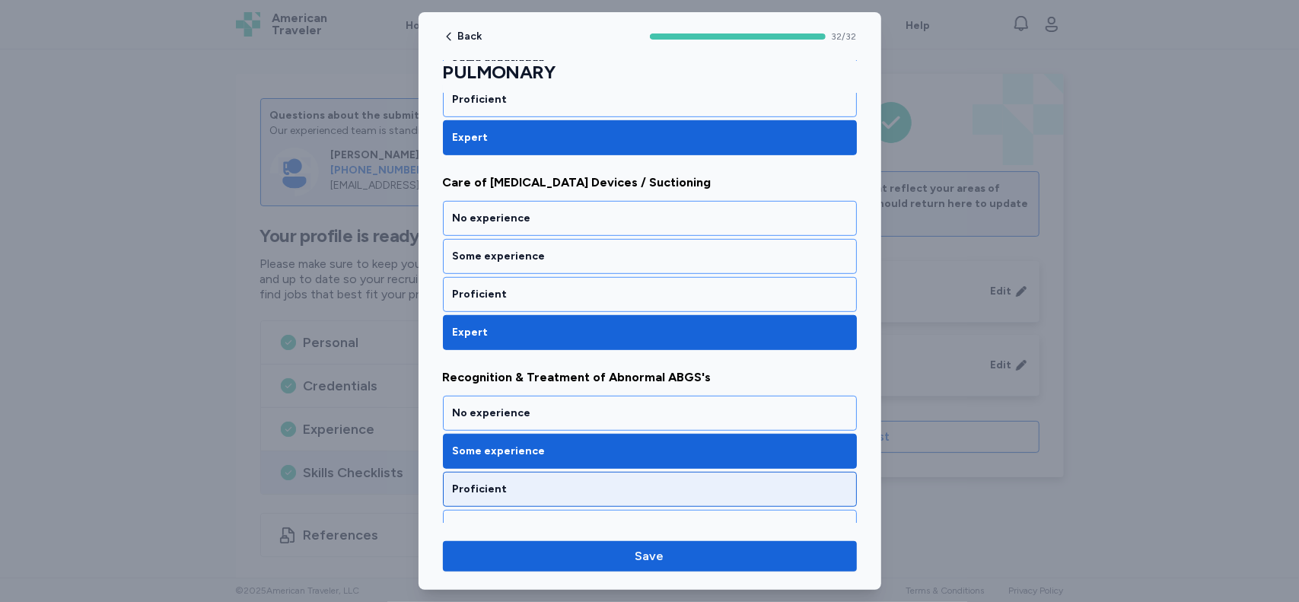
click at [566, 482] on div "Proficient" at bounding box center [650, 489] width 394 height 15
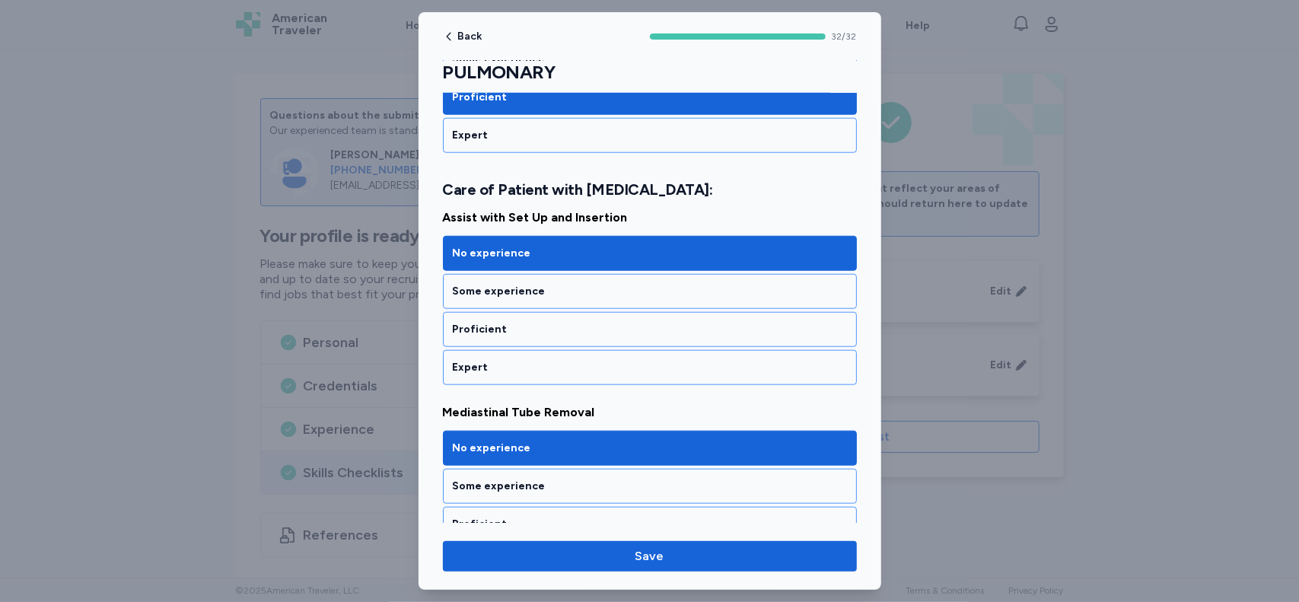
scroll to position [932, 0]
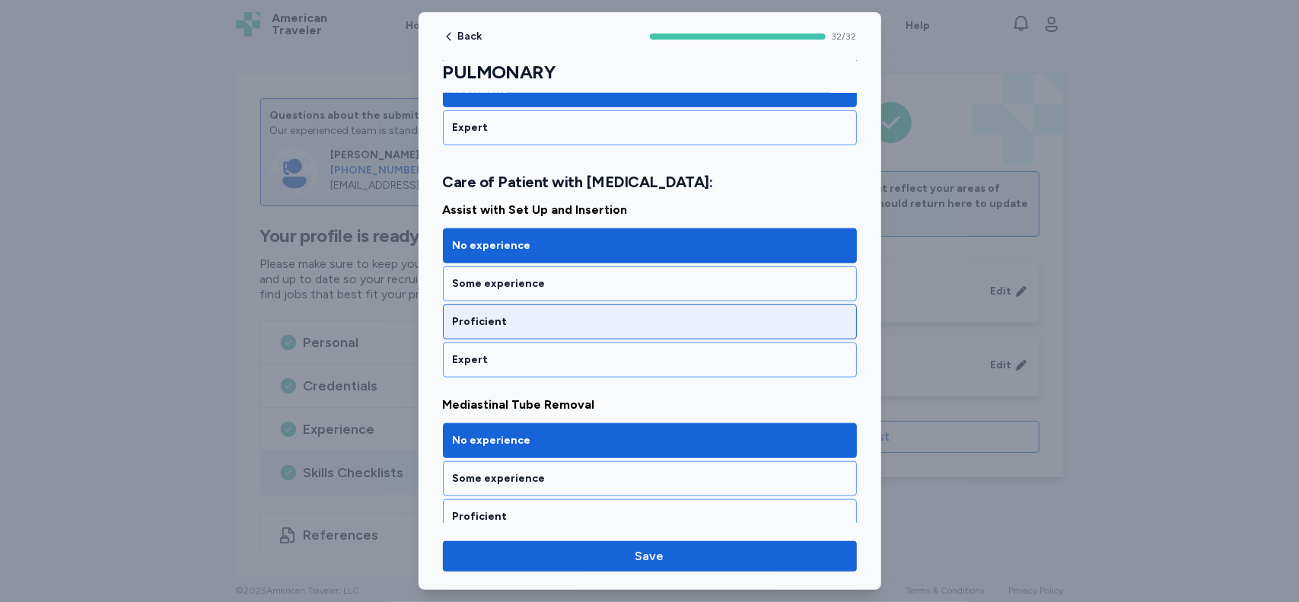
click at [601, 314] on div "Proficient" at bounding box center [650, 321] width 394 height 15
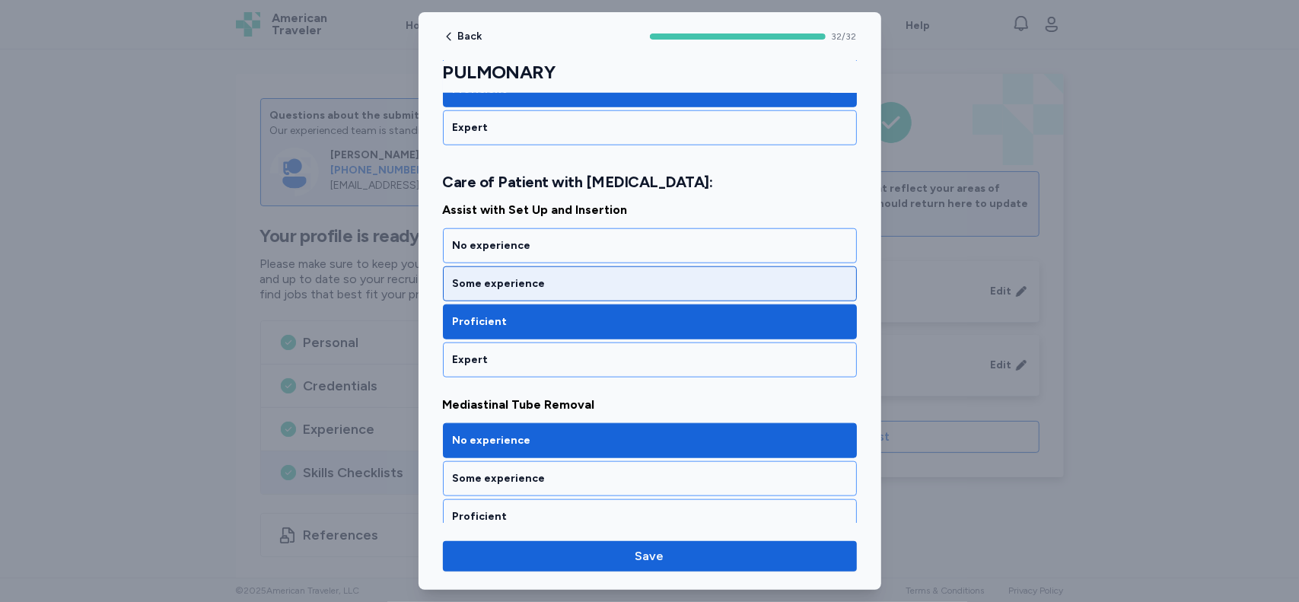
click at [666, 276] on div "Some experience" at bounding box center [650, 283] width 394 height 15
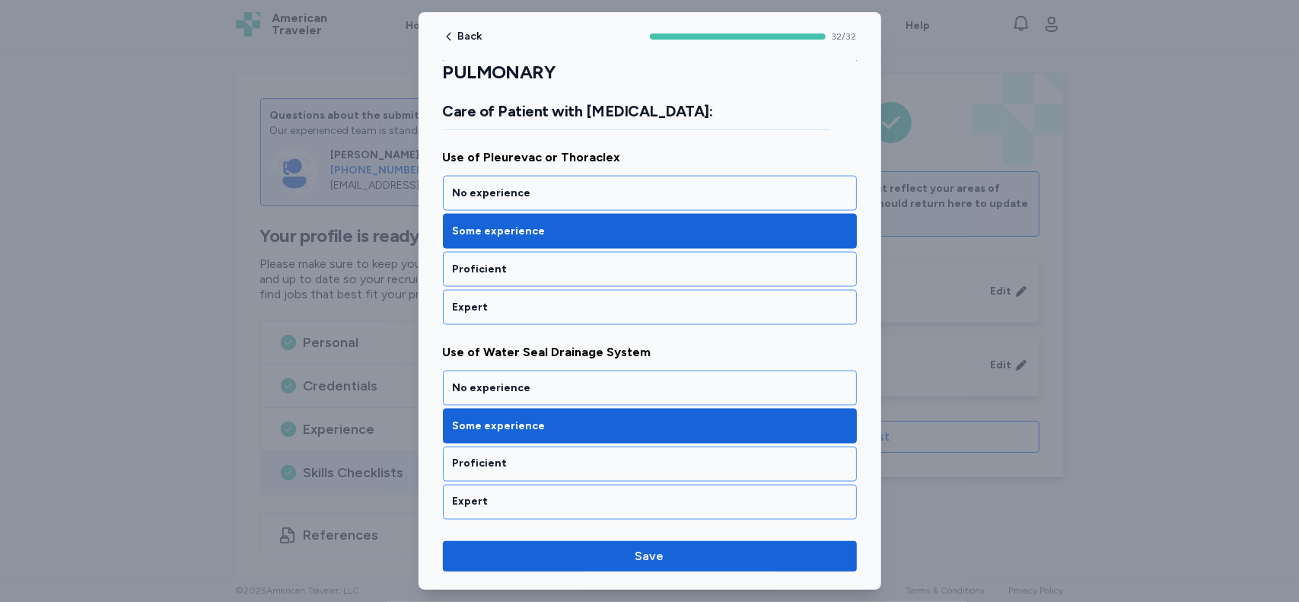
scroll to position [1642, 0]
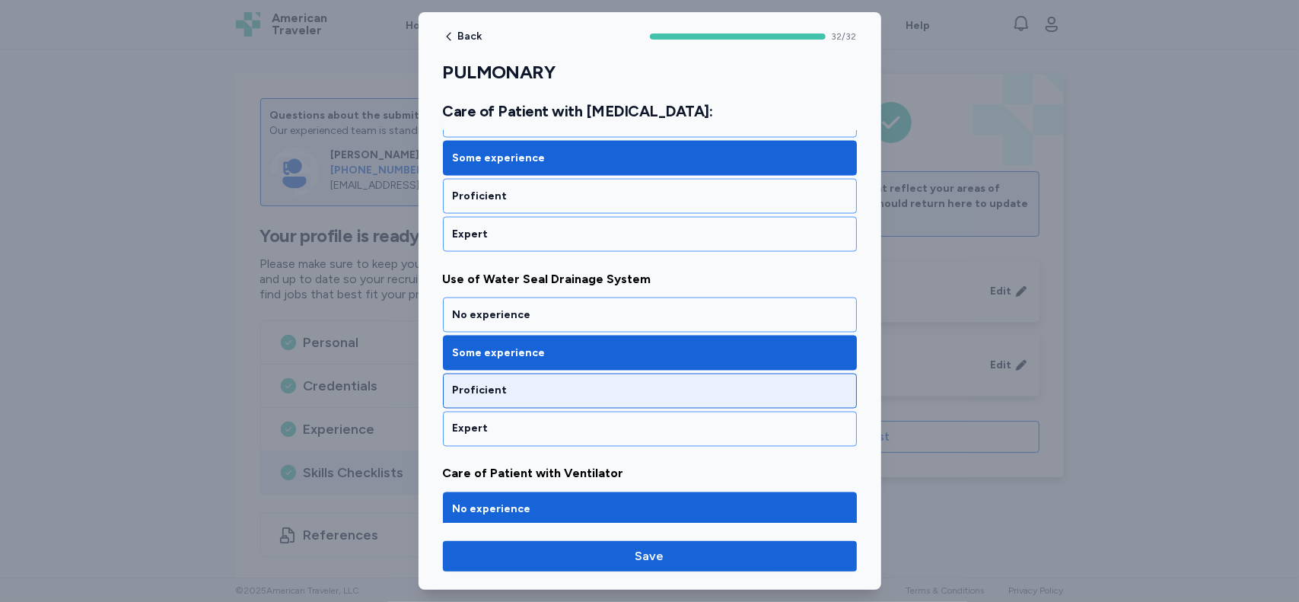
click at [744, 383] on div "Proficient" at bounding box center [650, 390] width 394 height 15
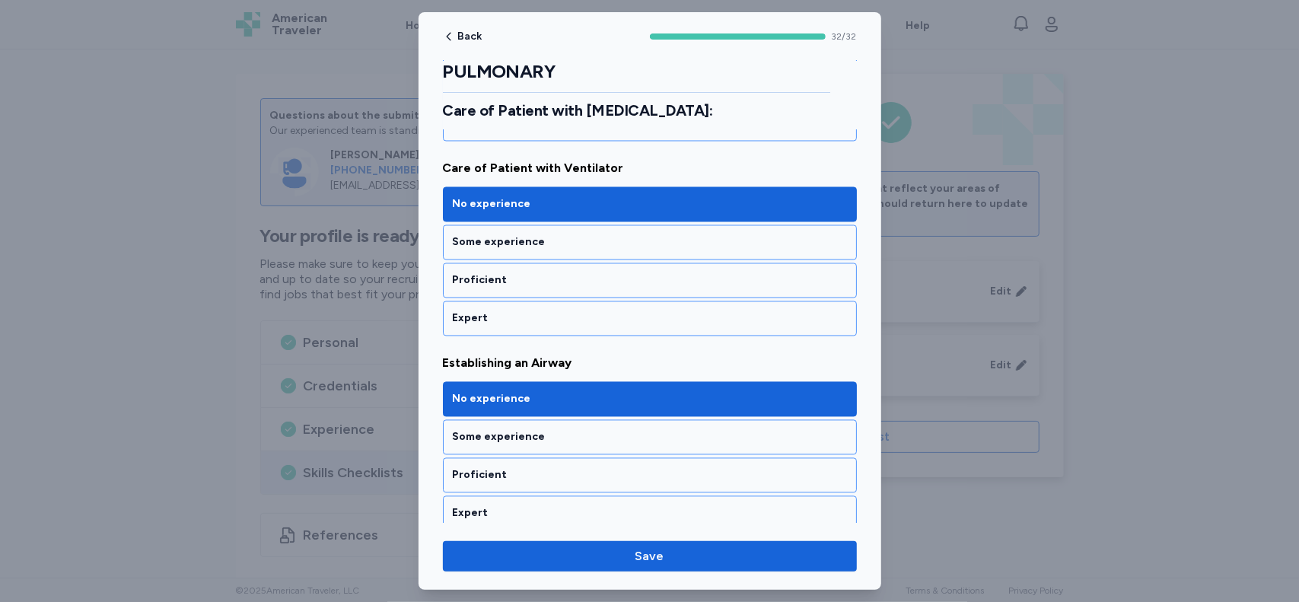
scroll to position [1948, 0]
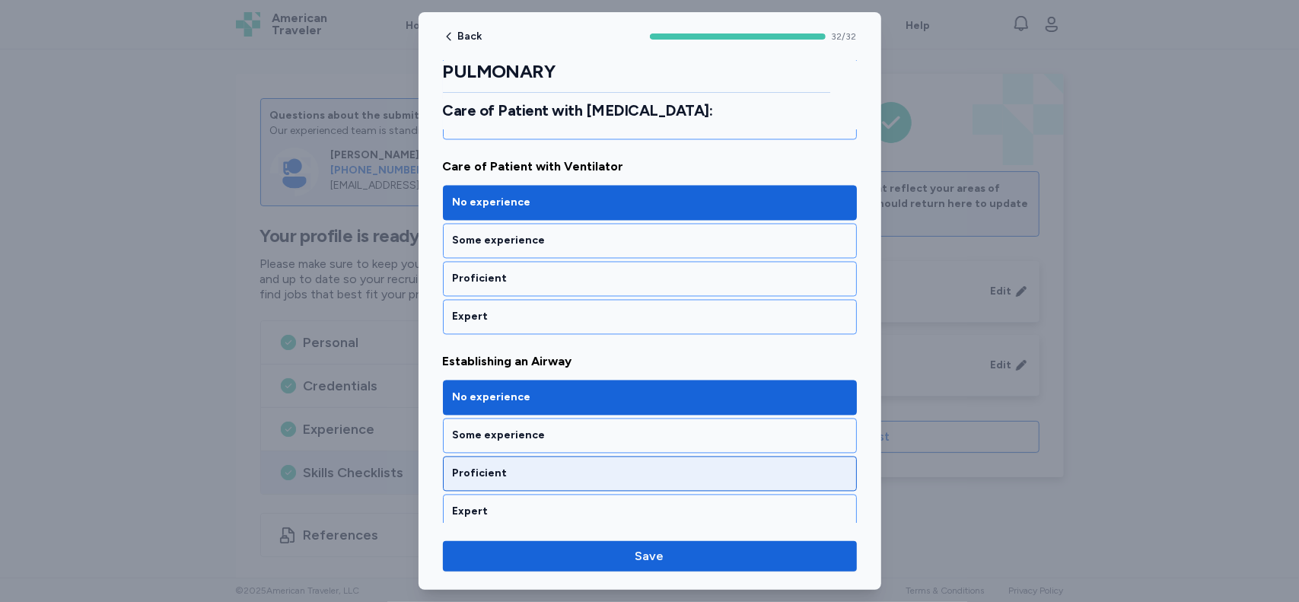
click at [747, 466] on div "Proficient" at bounding box center [650, 473] width 394 height 15
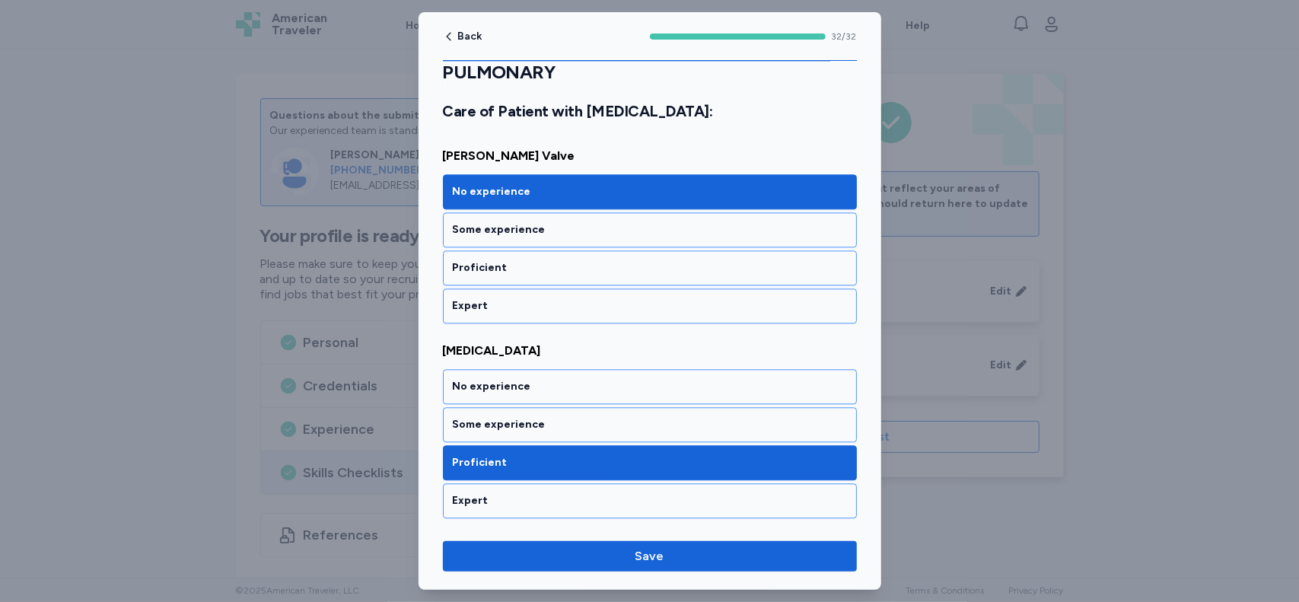
scroll to position [2351, 0]
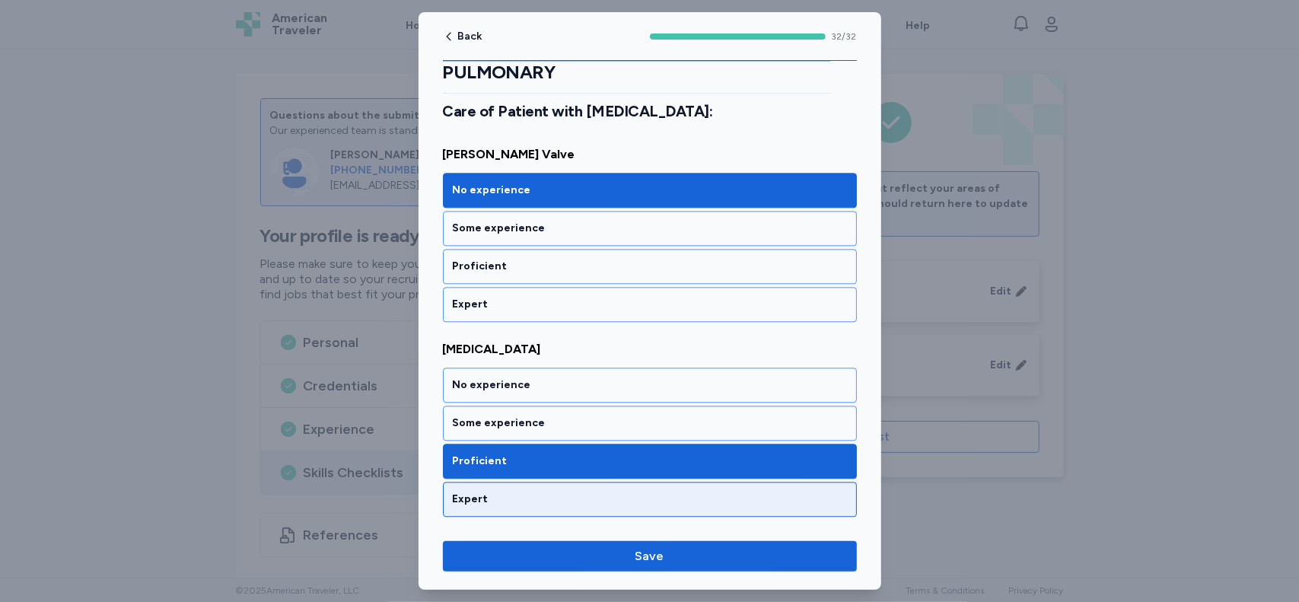
click at [810, 491] on div "Expert" at bounding box center [650, 498] width 394 height 15
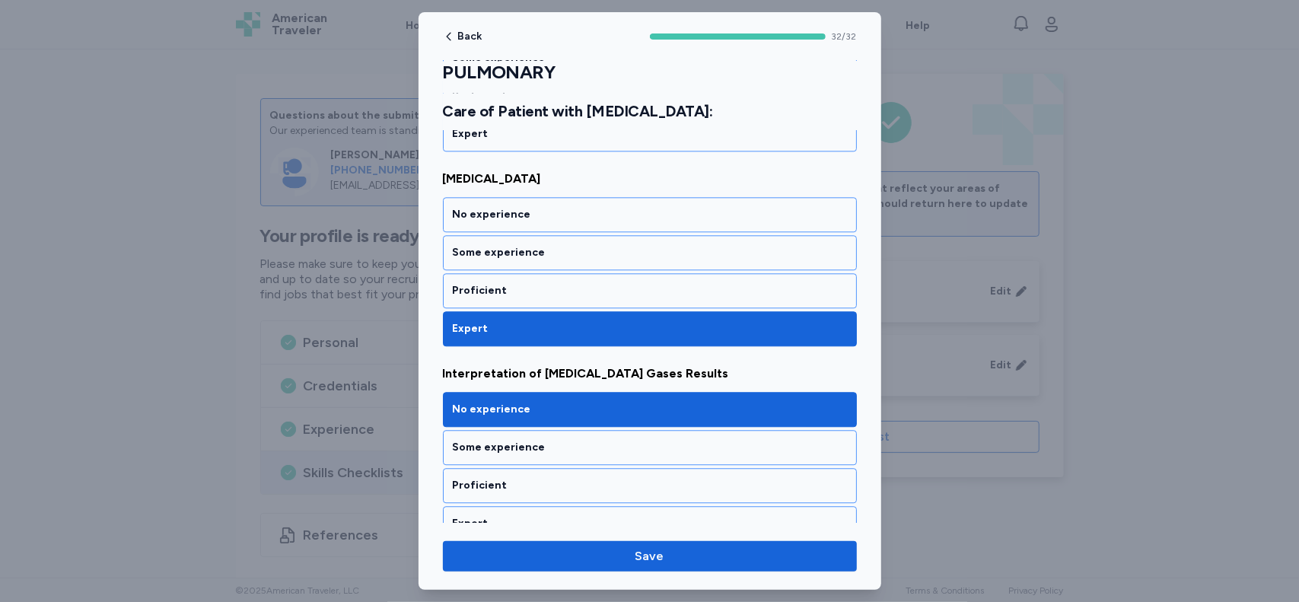
scroll to position [2558, 0]
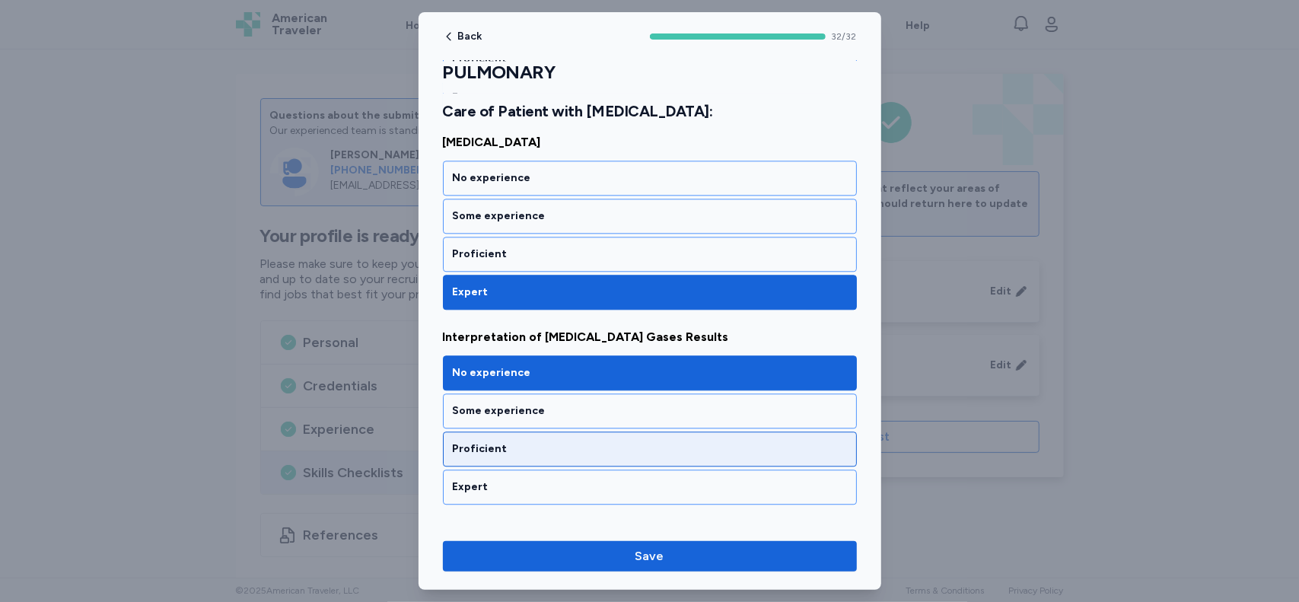
click at [746, 441] on div "Proficient" at bounding box center [650, 448] width 394 height 15
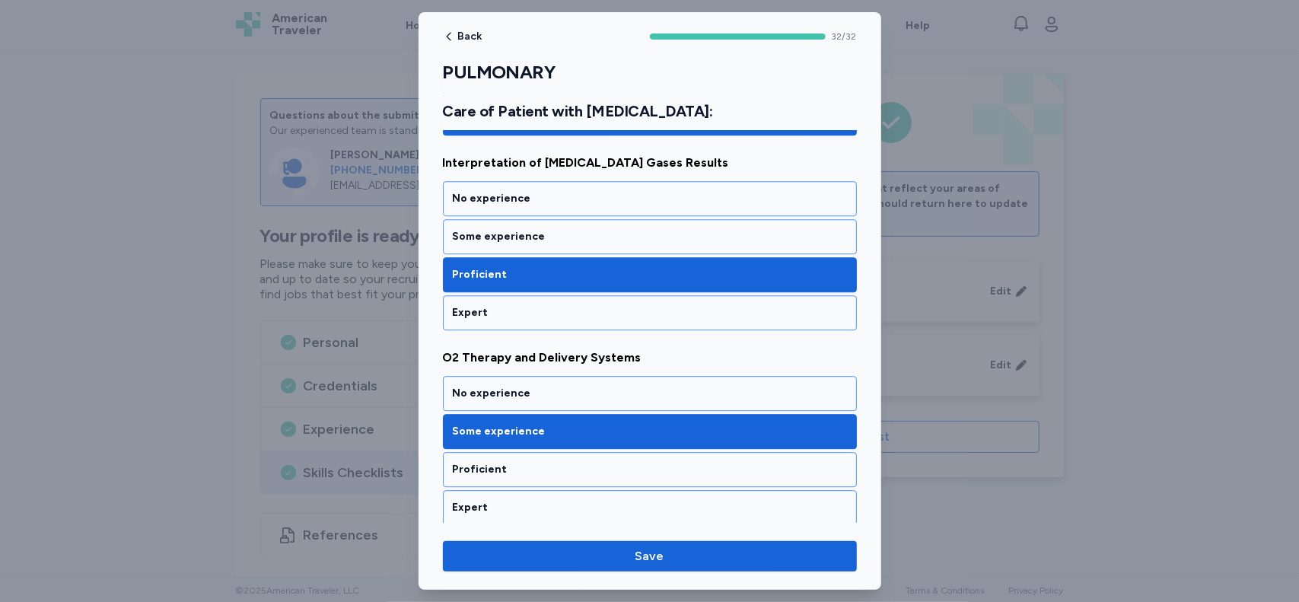
scroll to position [2754, 0]
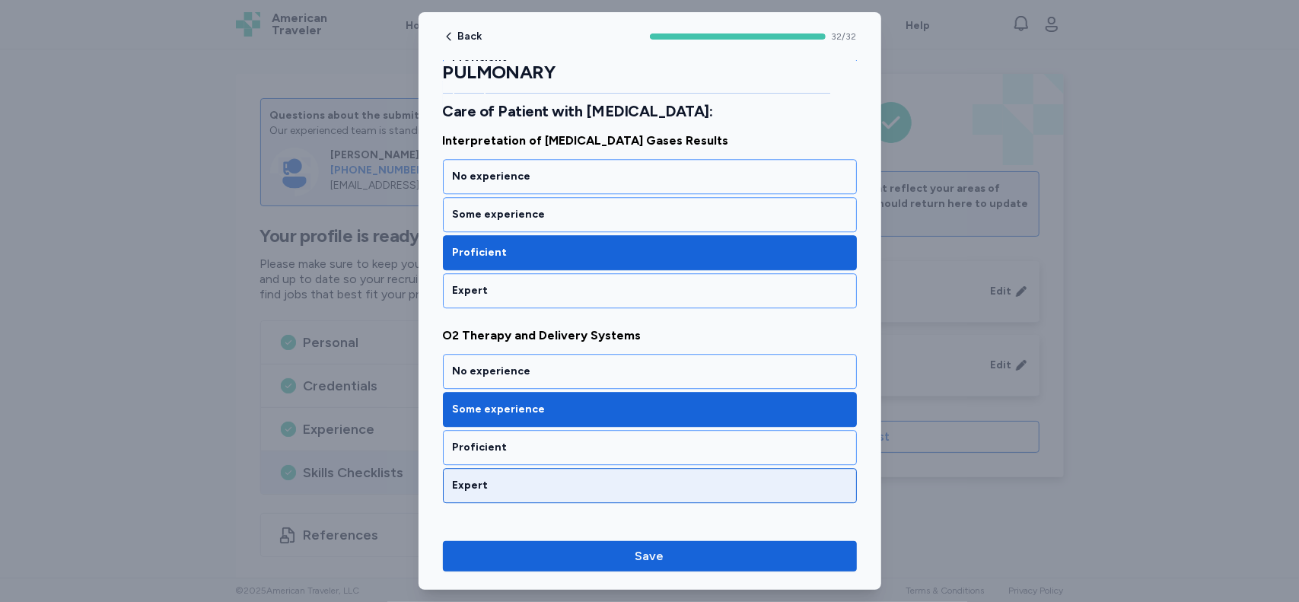
click at [761, 468] on div "Expert" at bounding box center [650, 485] width 414 height 35
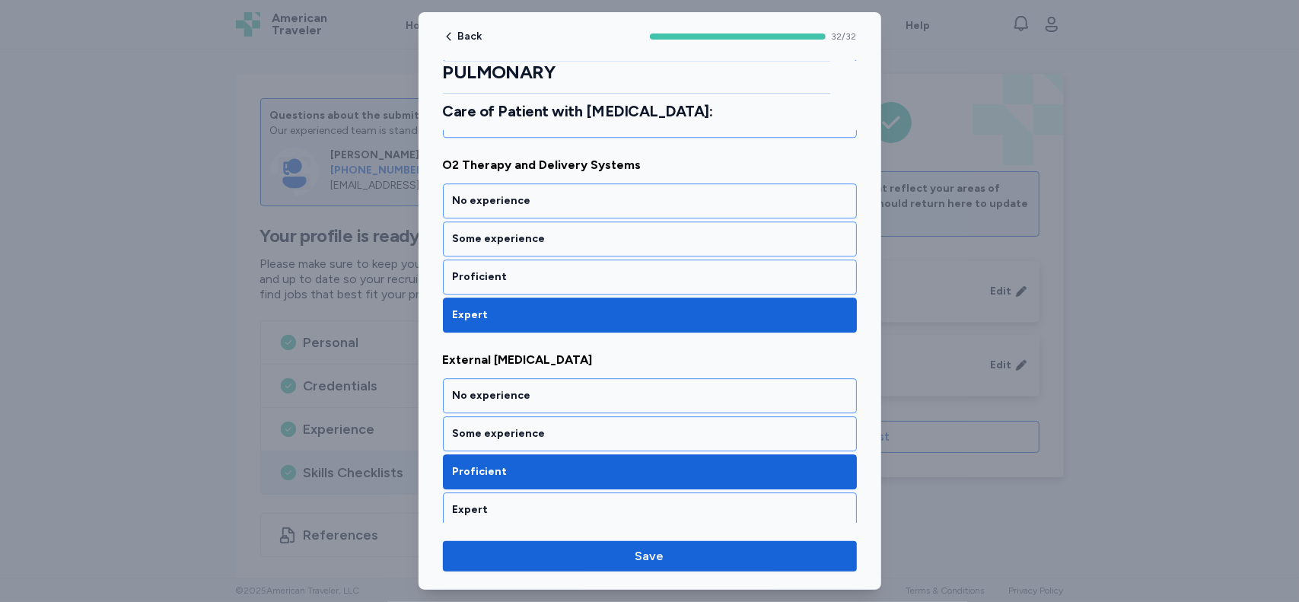
scroll to position [2936, 0]
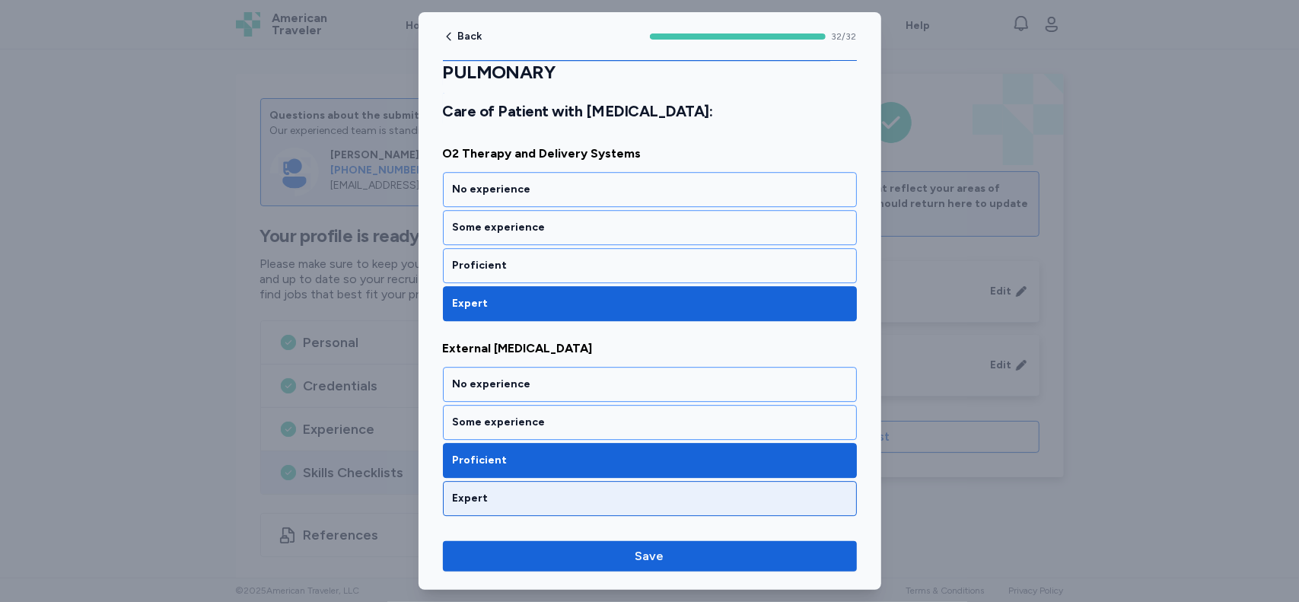
click at [800, 491] on div "Expert" at bounding box center [650, 498] width 394 height 15
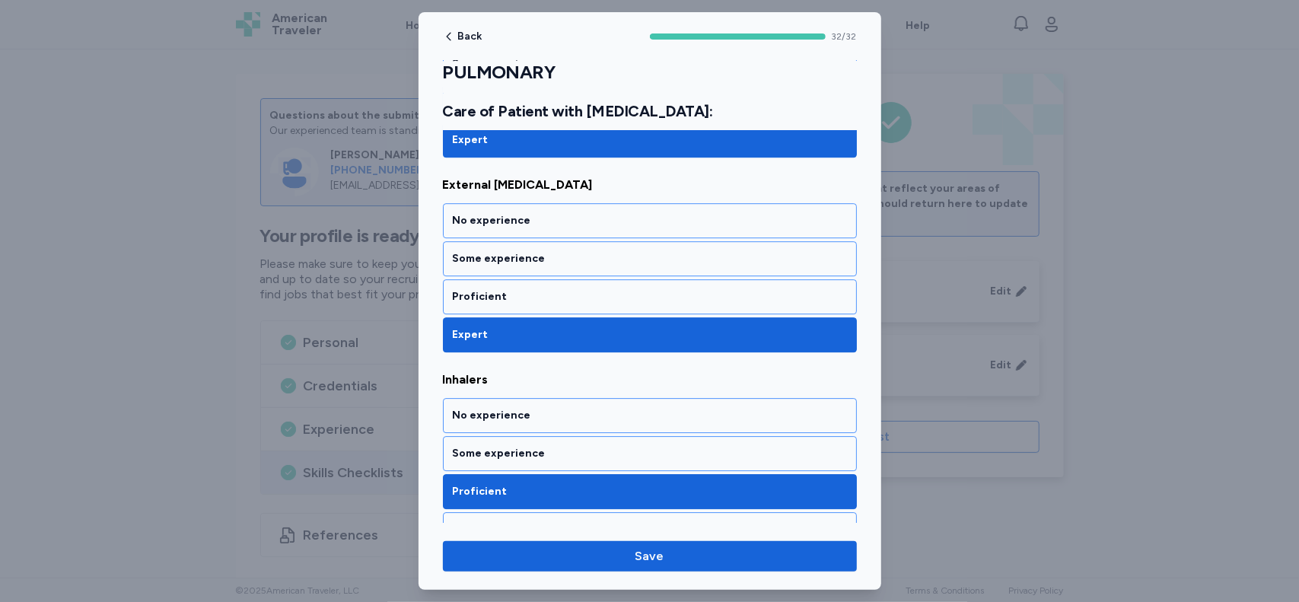
scroll to position [3180, 0]
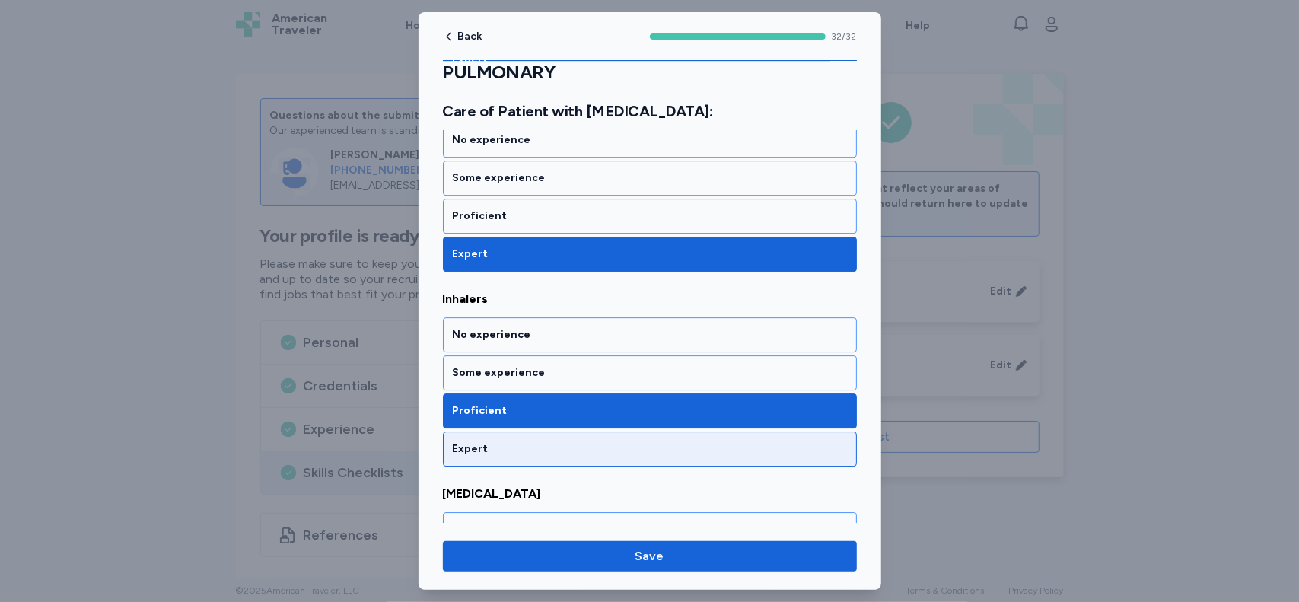
click at [797, 441] on div "Expert" at bounding box center [650, 448] width 394 height 15
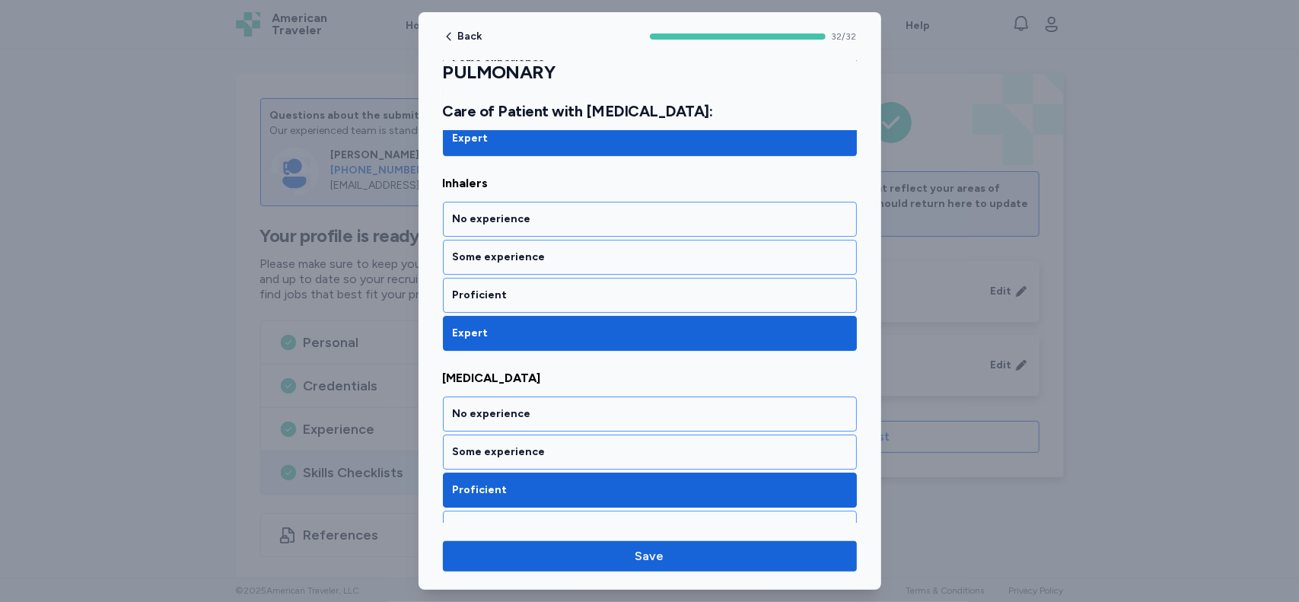
scroll to position [3355, 0]
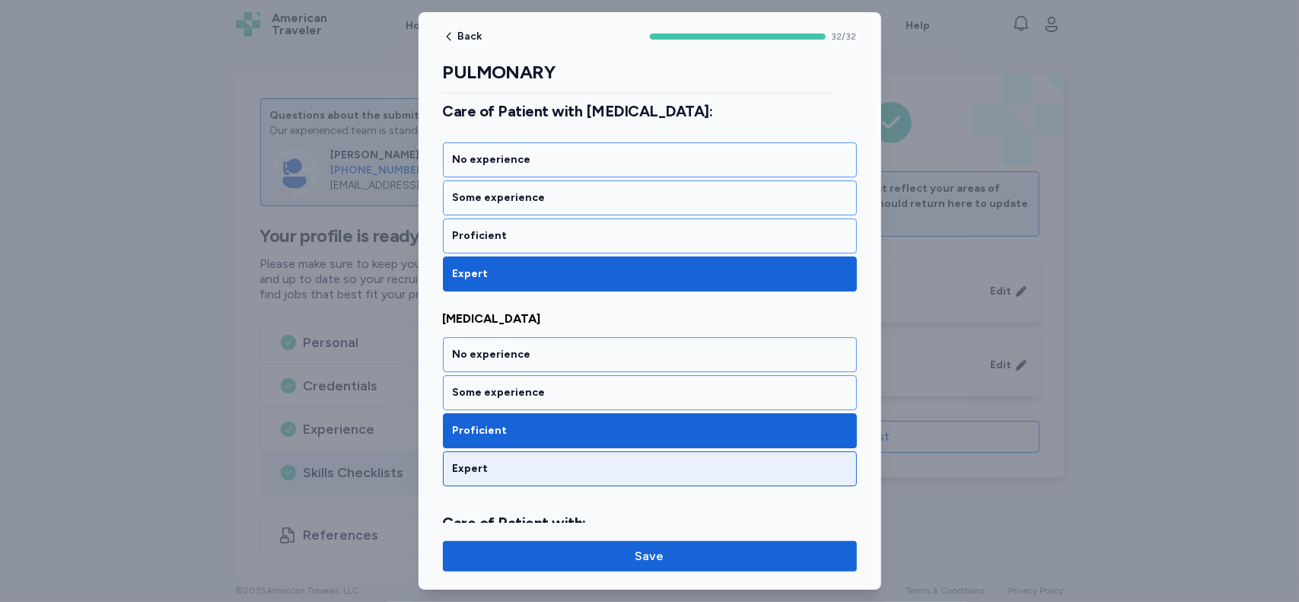
click at [778, 461] on div "Expert" at bounding box center [650, 468] width 394 height 15
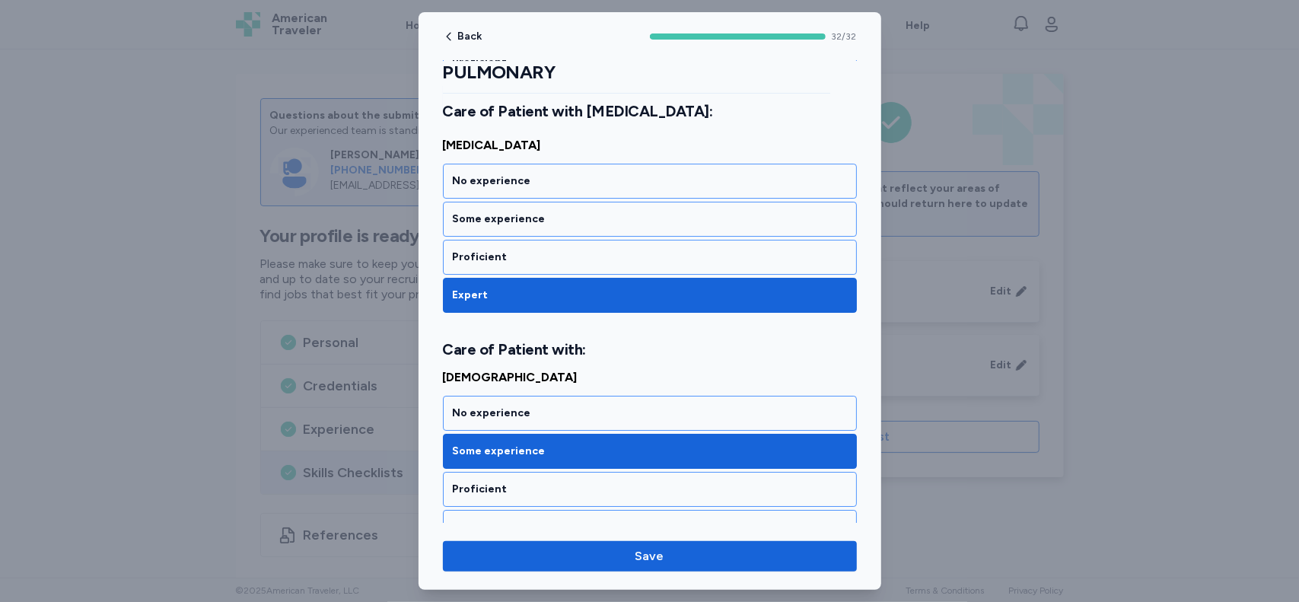
scroll to position [3552, 0]
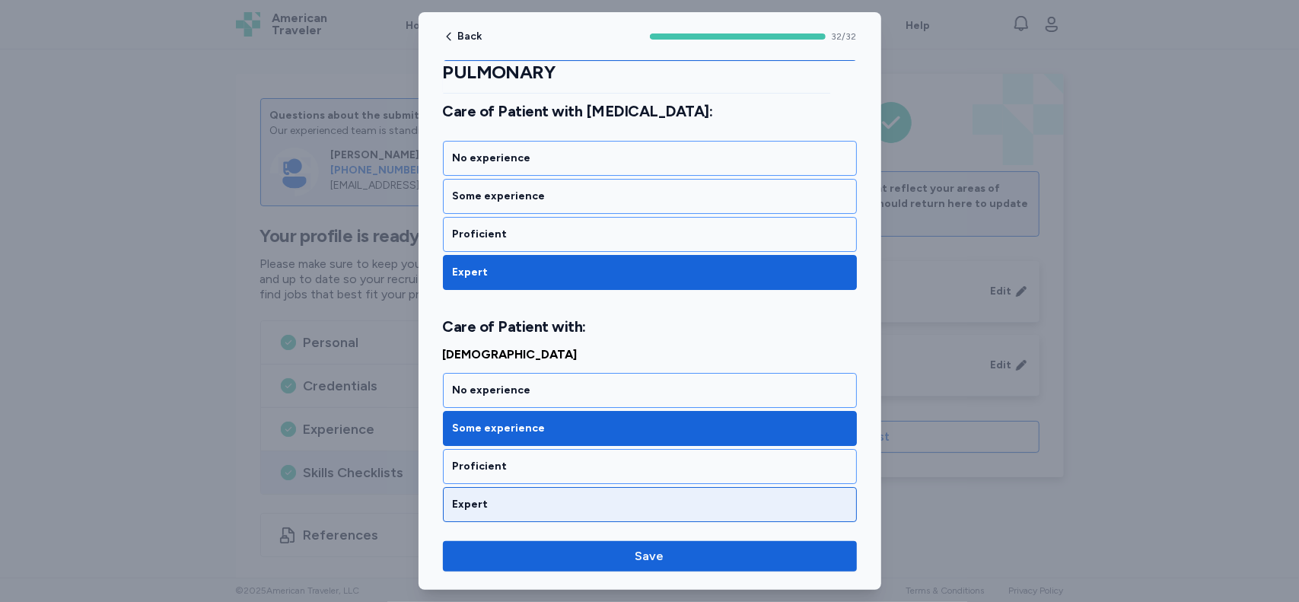
click at [804, 487] on div "Expert" at bounding box center [650, 504] width 414 height 35
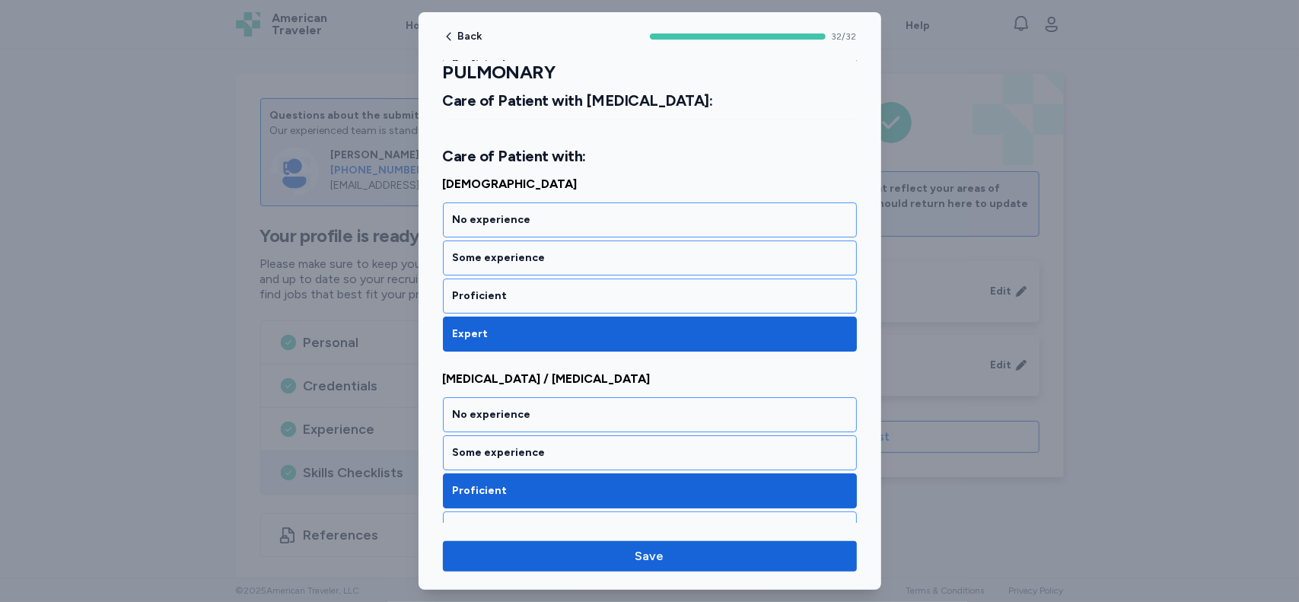
scroll to position [3726, 0]
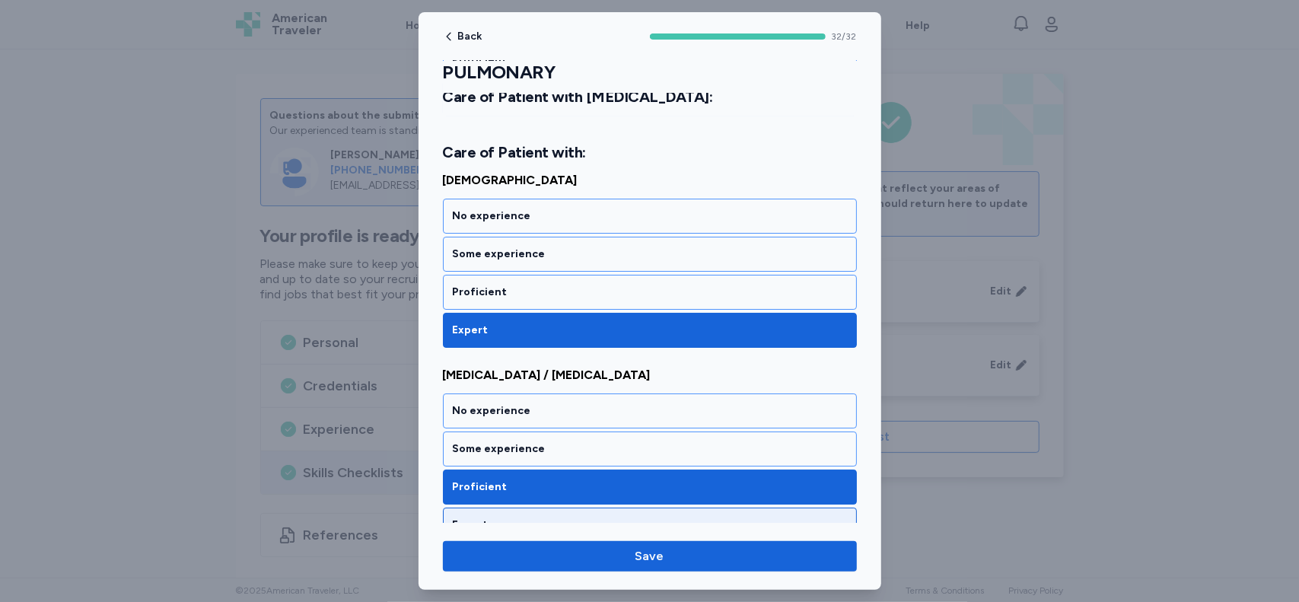
click at [826, 517] on div "Expert" at bounding box center [650, 524] width 394 height 15
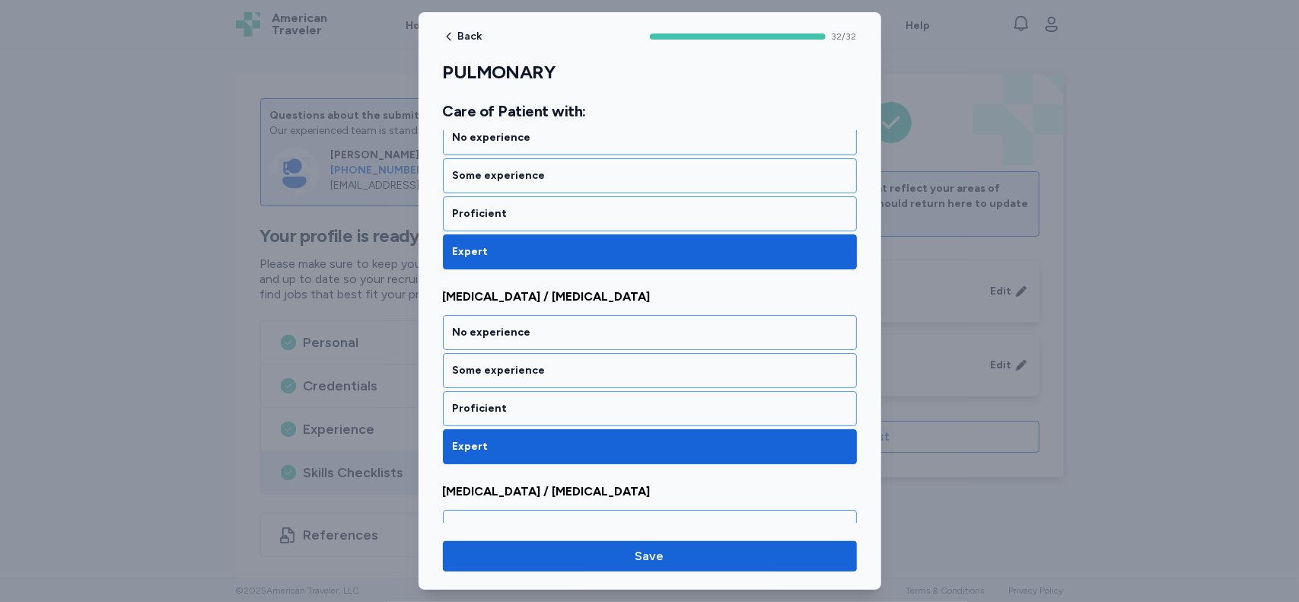
scroll to position [3900, 0]
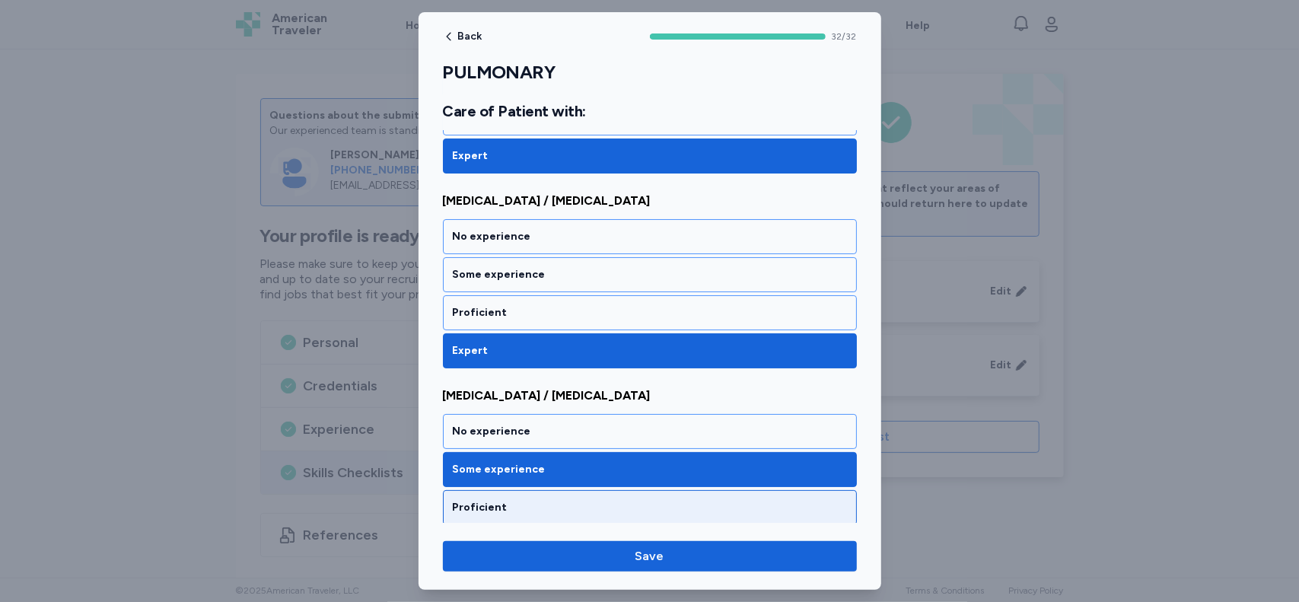
click at [823, 500] on div "Proficient" at bounding box center [650, 507] width 394 height 15
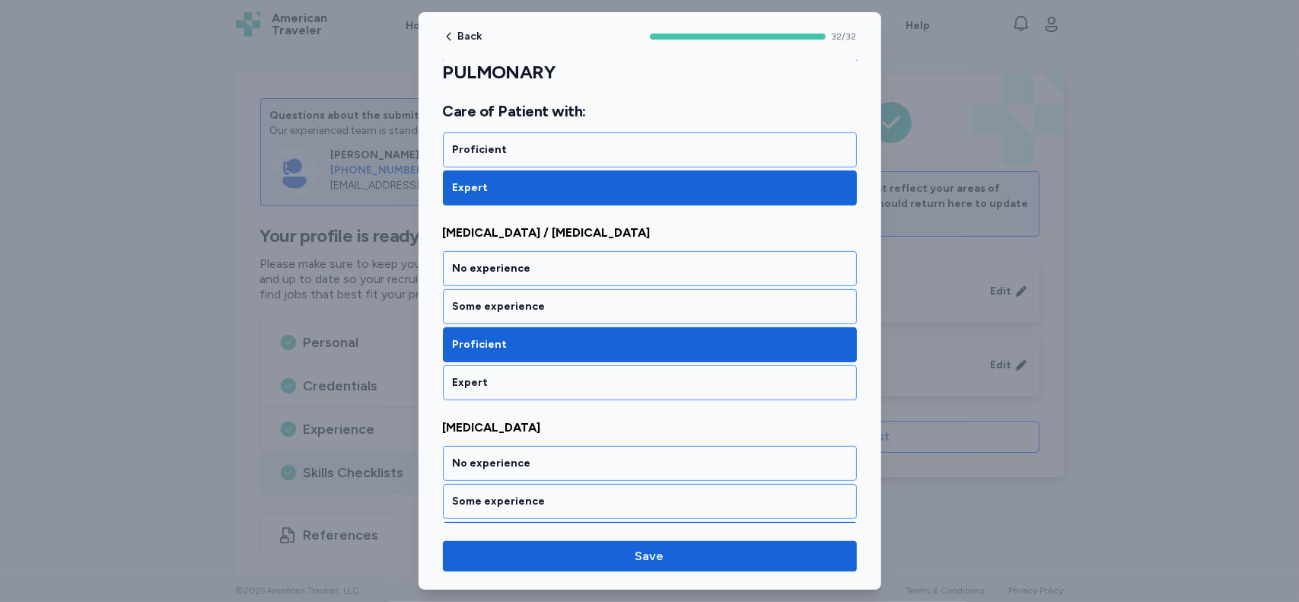
scroll to position [4074, 0]
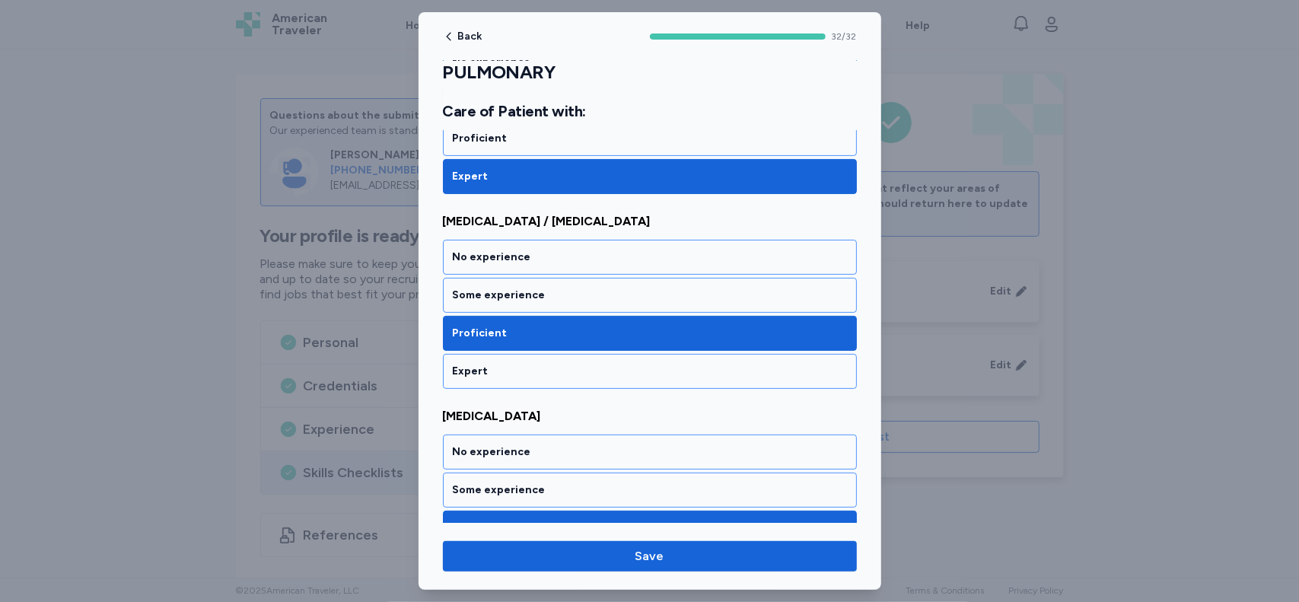
click at [813, 549] on div "Expert" at bounding box center [650, 566] width 414 height 35
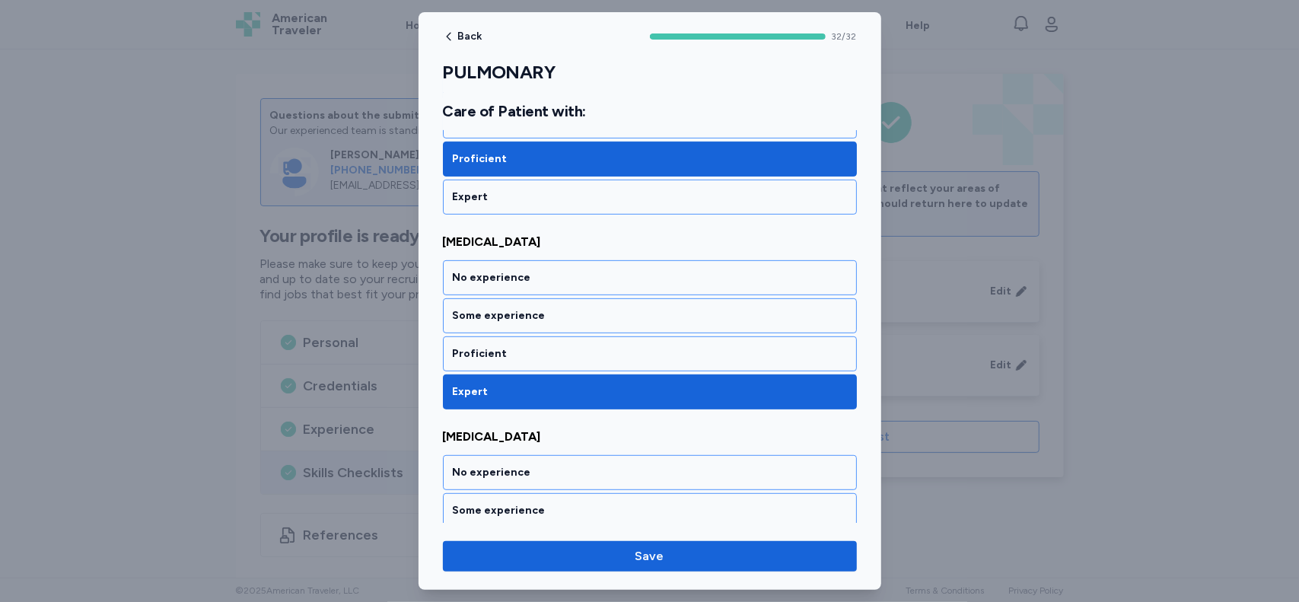
scroll to position [4341, 0]
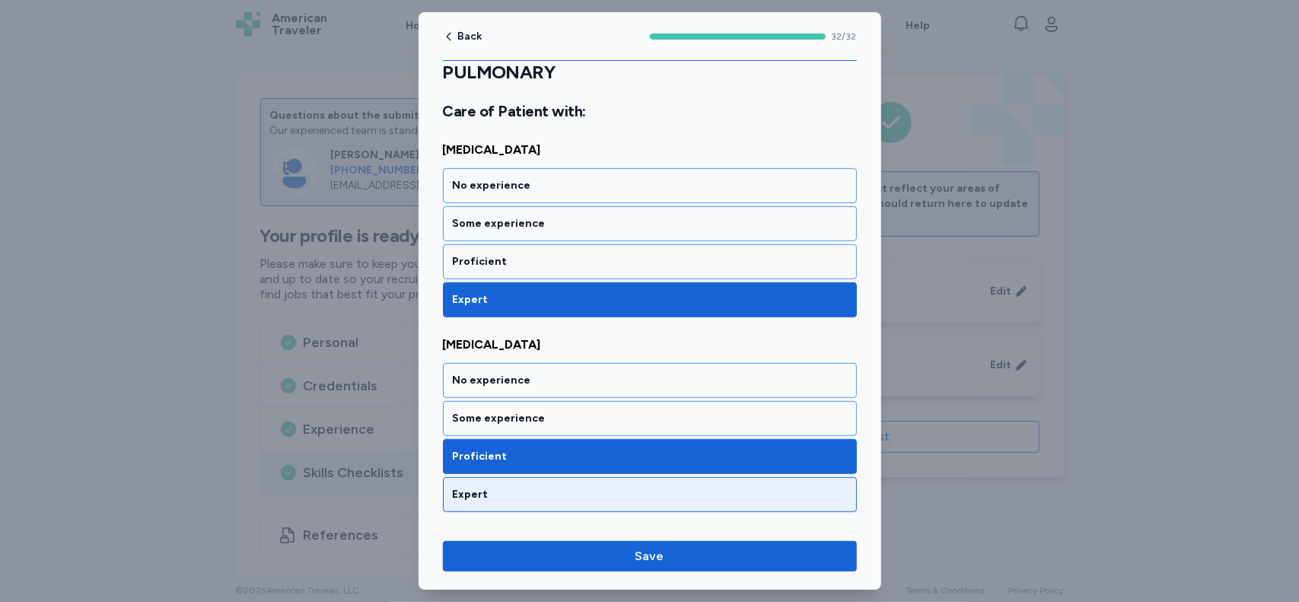
click at [749, 487] on div "Expert" at bounding box center [650, 494] width 394 height 15
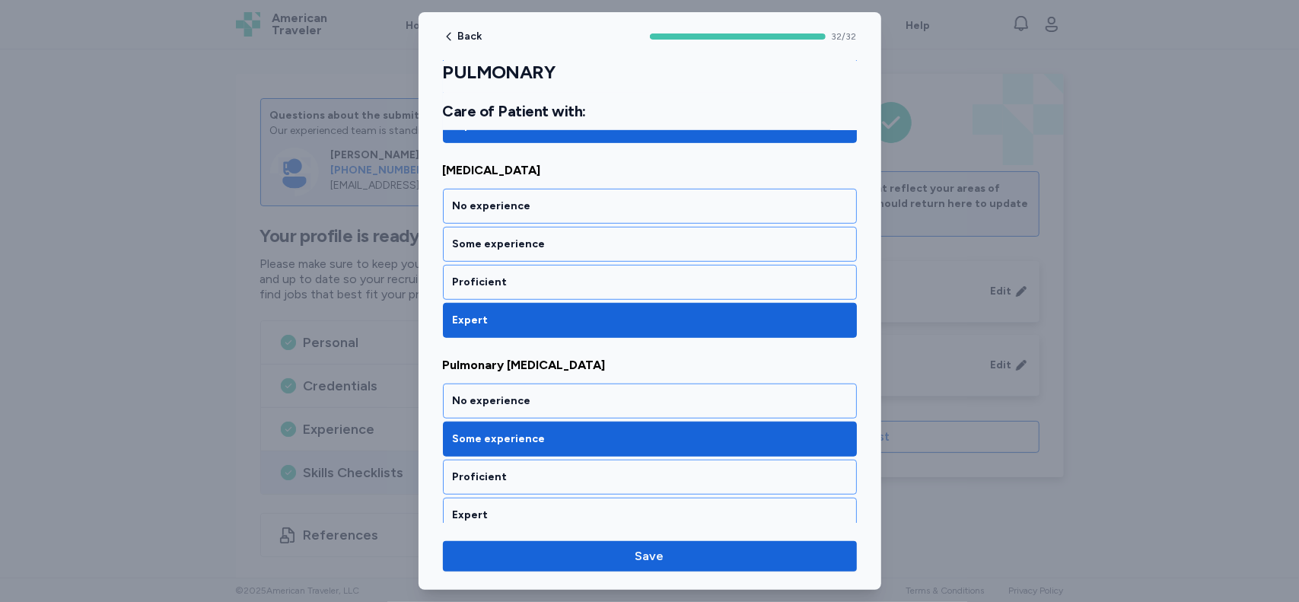
scroll to position [4589, 0]
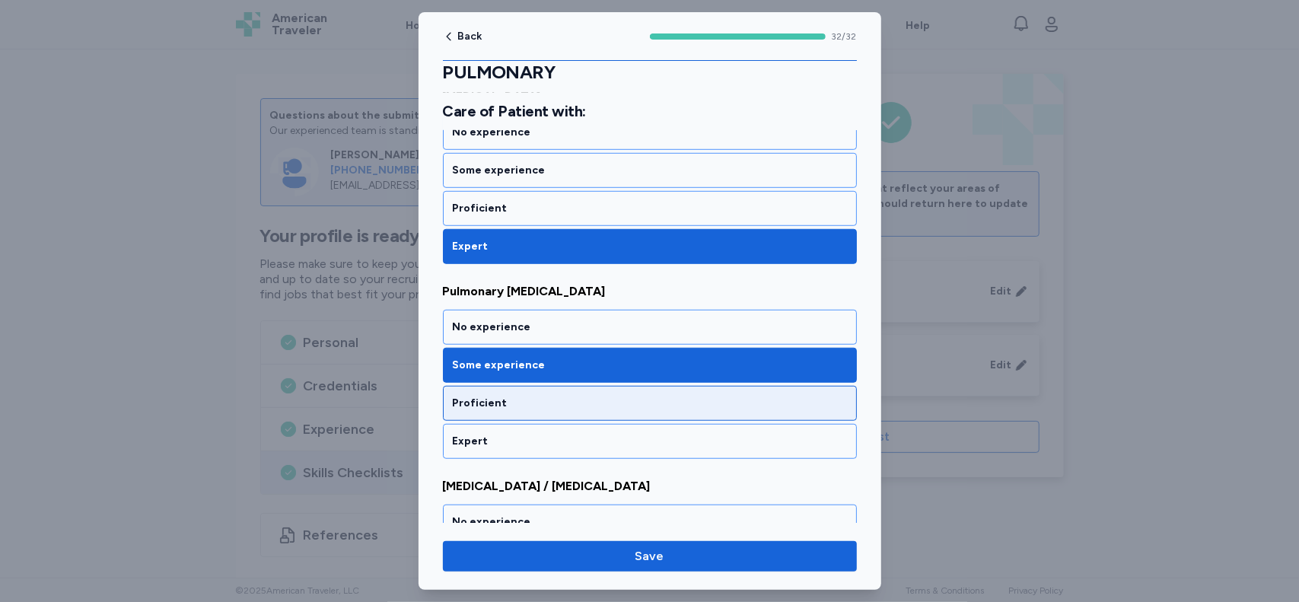
click at [756, 396] on div "Proficient" at bounding box center [650, 403] width 394 height 15
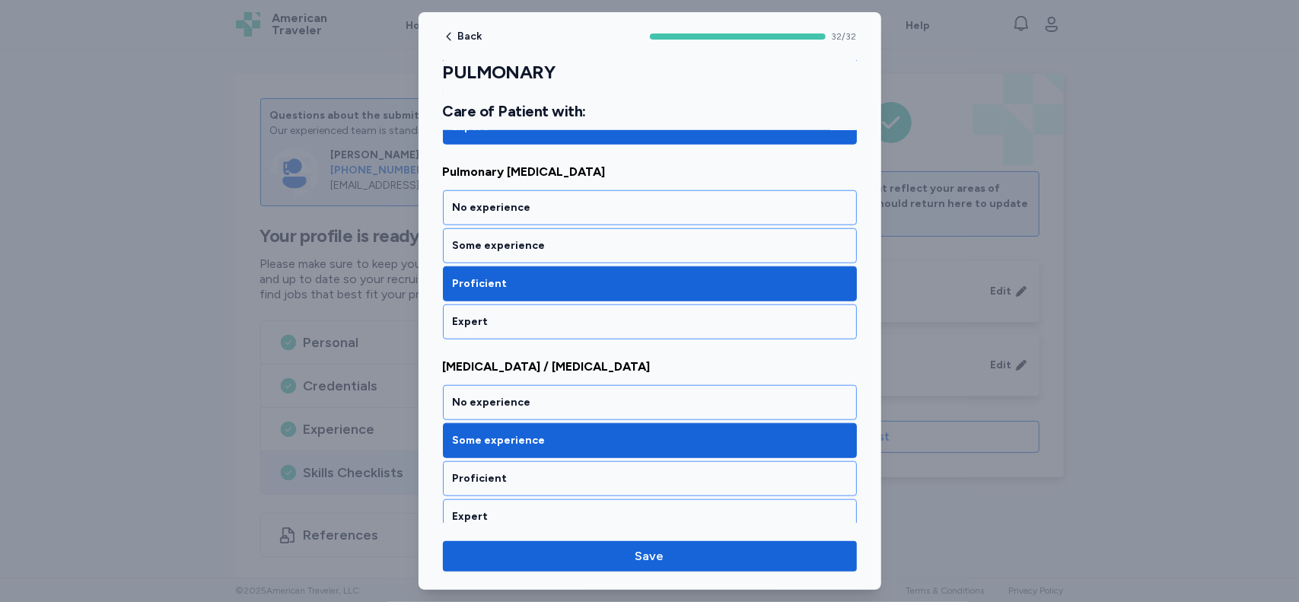
scroll to position [4710, 0]
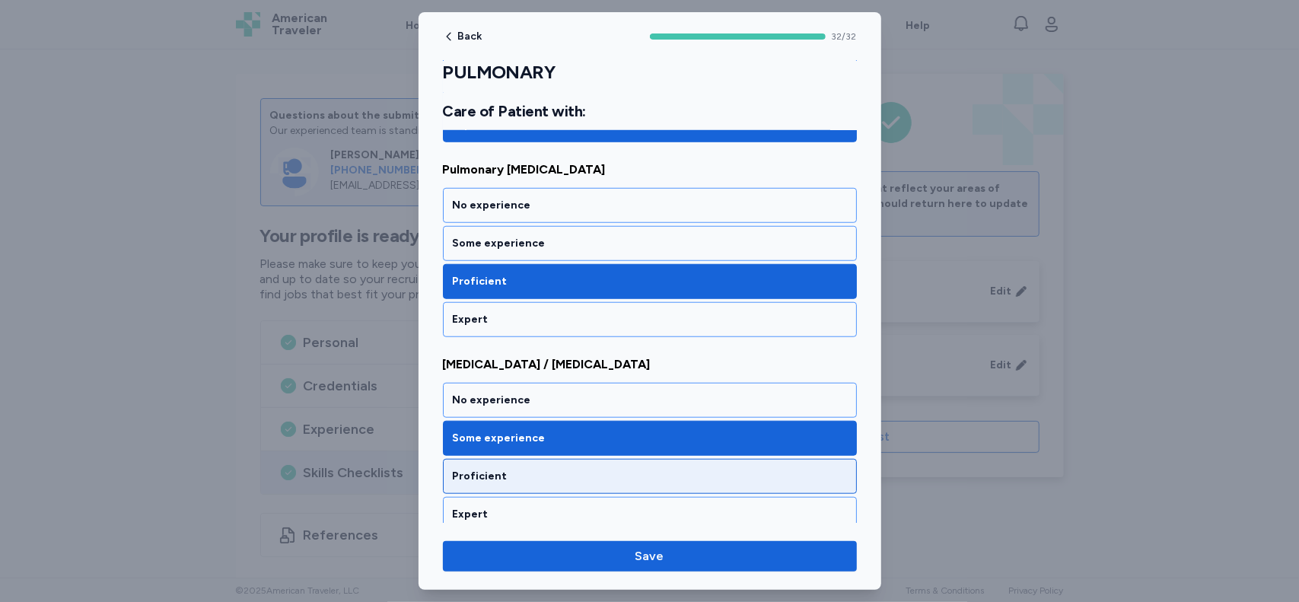
click at [800, 469] on div "Proficient" at bounding box center [650, 476] width 394 height 15
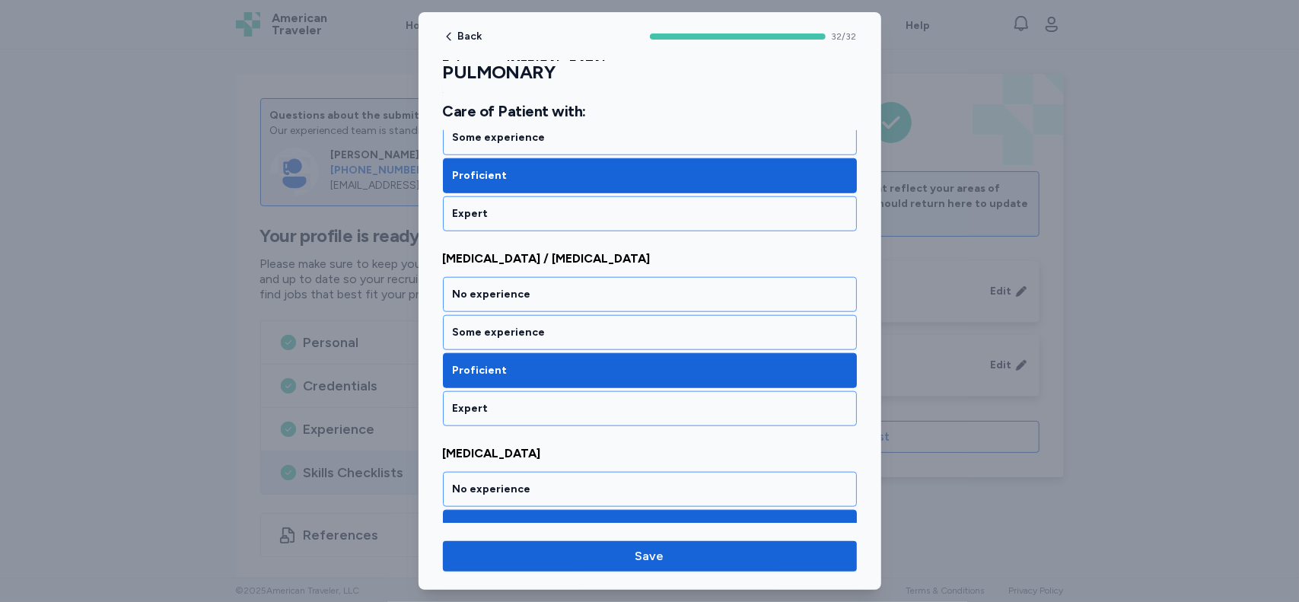
scroll to position [4907, 0]
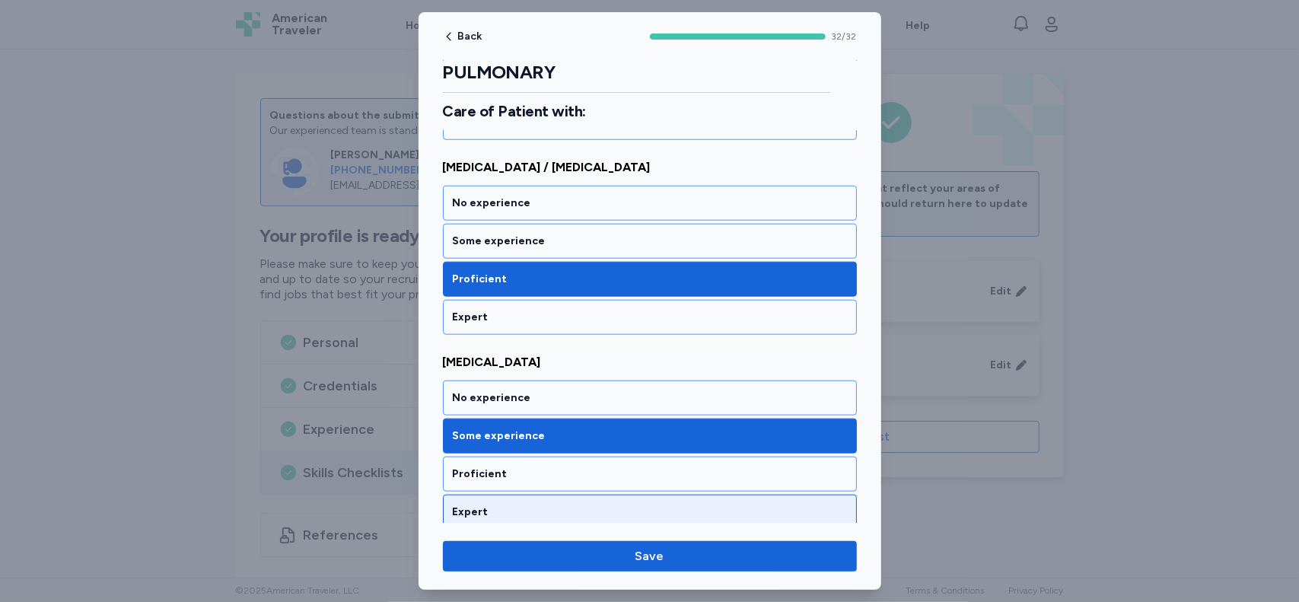
click at [771, 504] on div "Expert" at bounding box center [650, 511] width 394 height 15
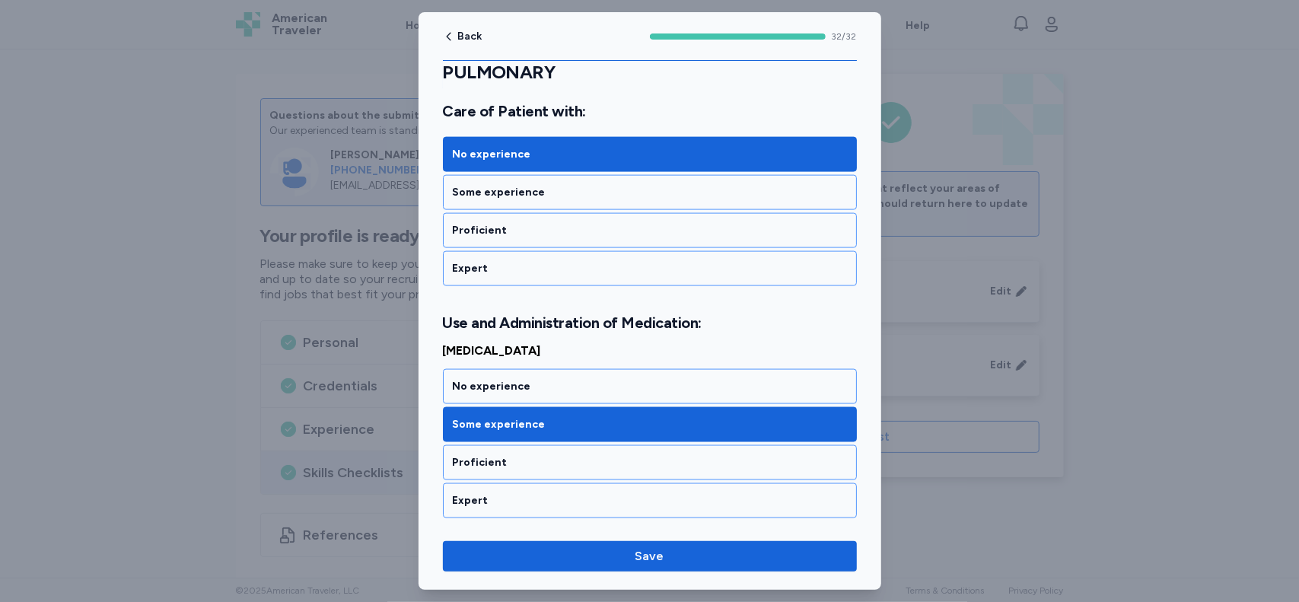
scroll to position [5362, 0]
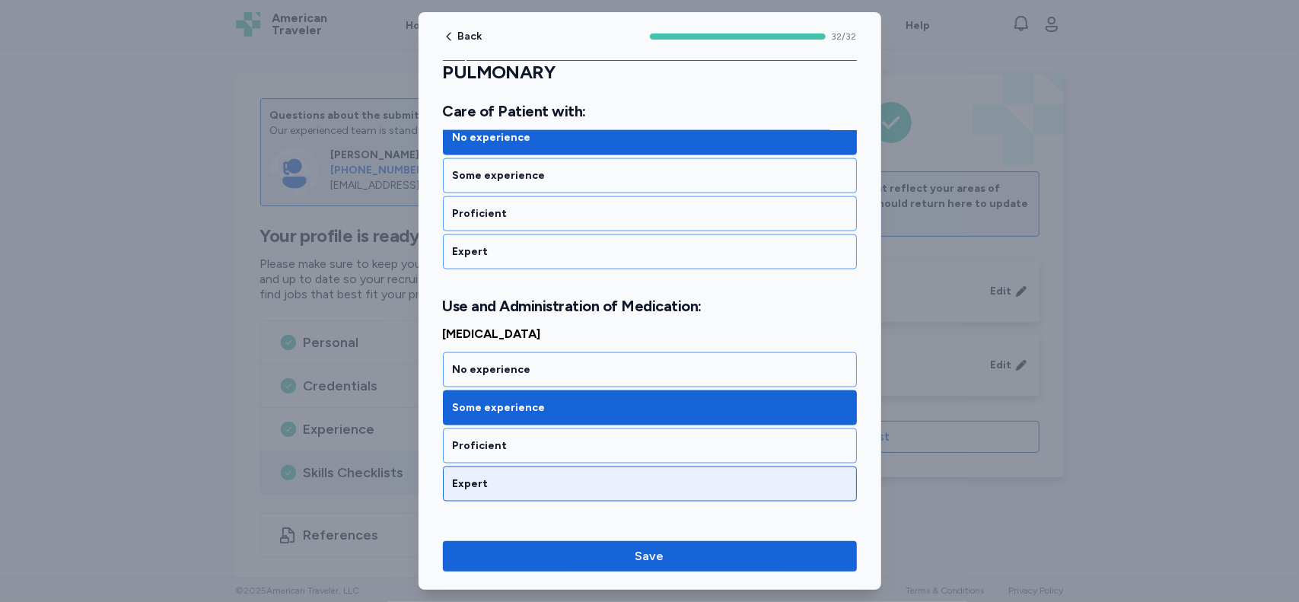
click at [741, 466] on div "Expert" at bounding box center [650, 483] width 414 height 35
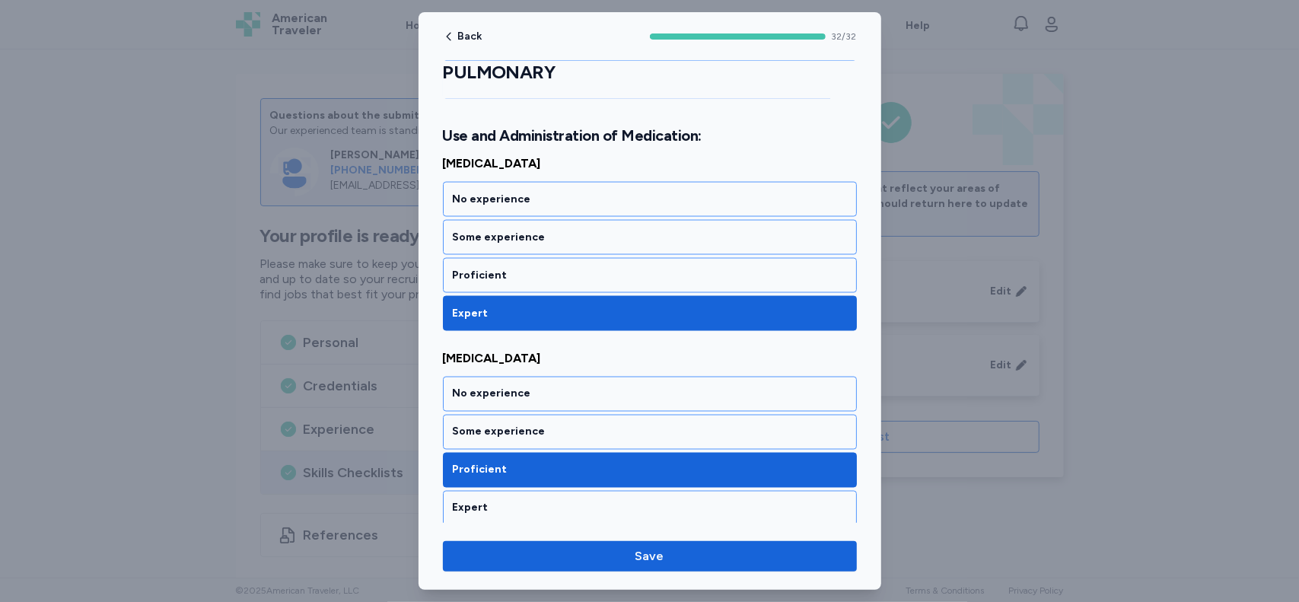
scroll to position [5556, 0]
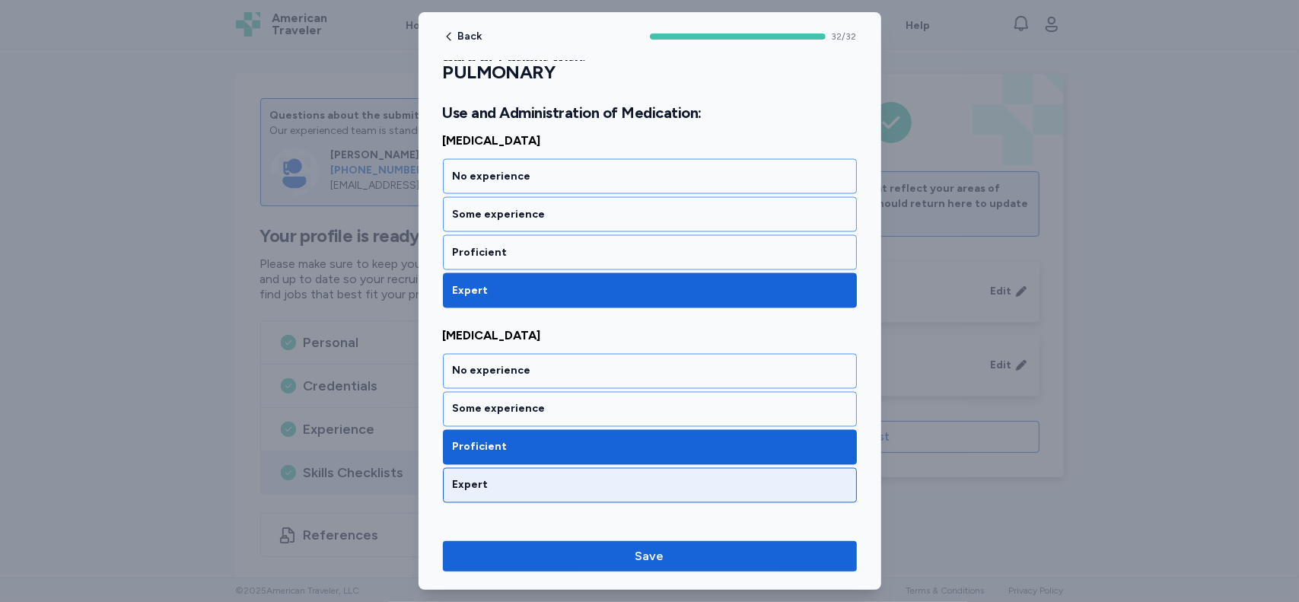
click at [740, 478] on div "Expert" at bounding box center [650, 485] width 394 height 15
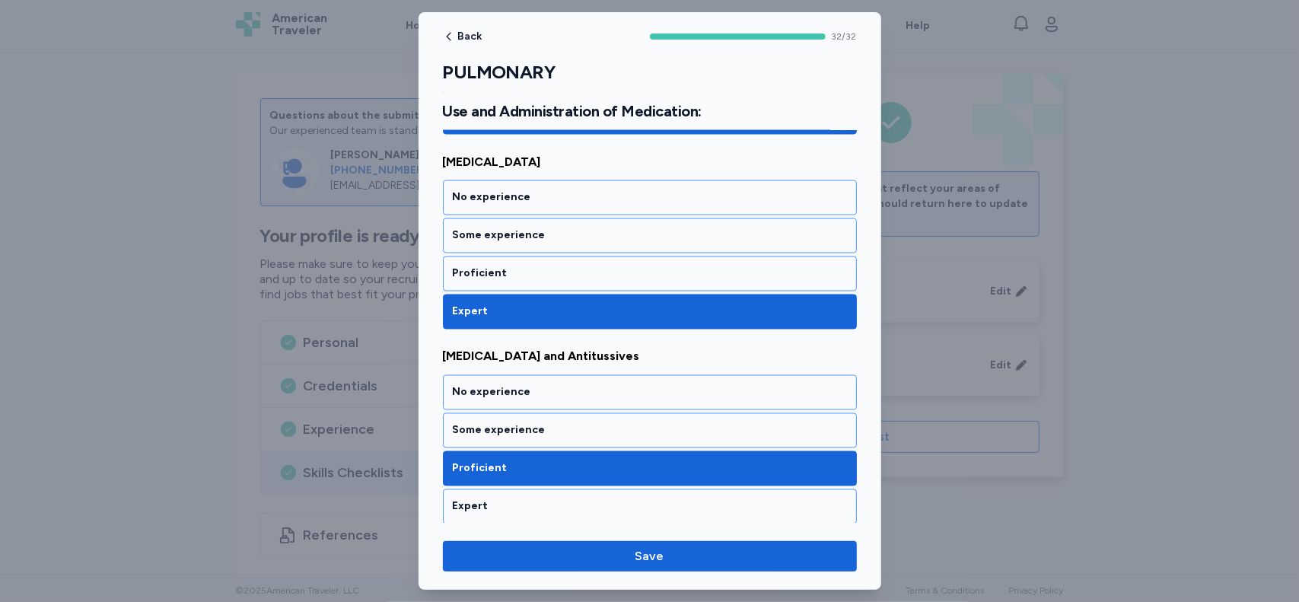
scroll to position [5734, 0]
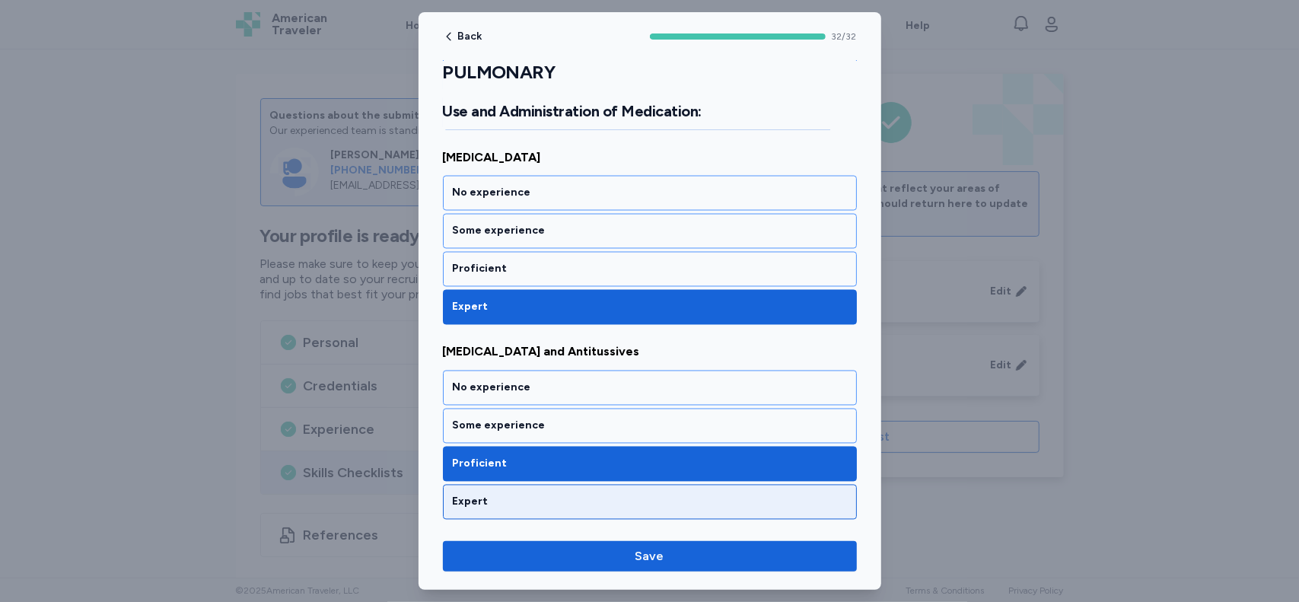
click at [749, 485] on div "Expert" at bounding box center [650, 502] width 414 height 35
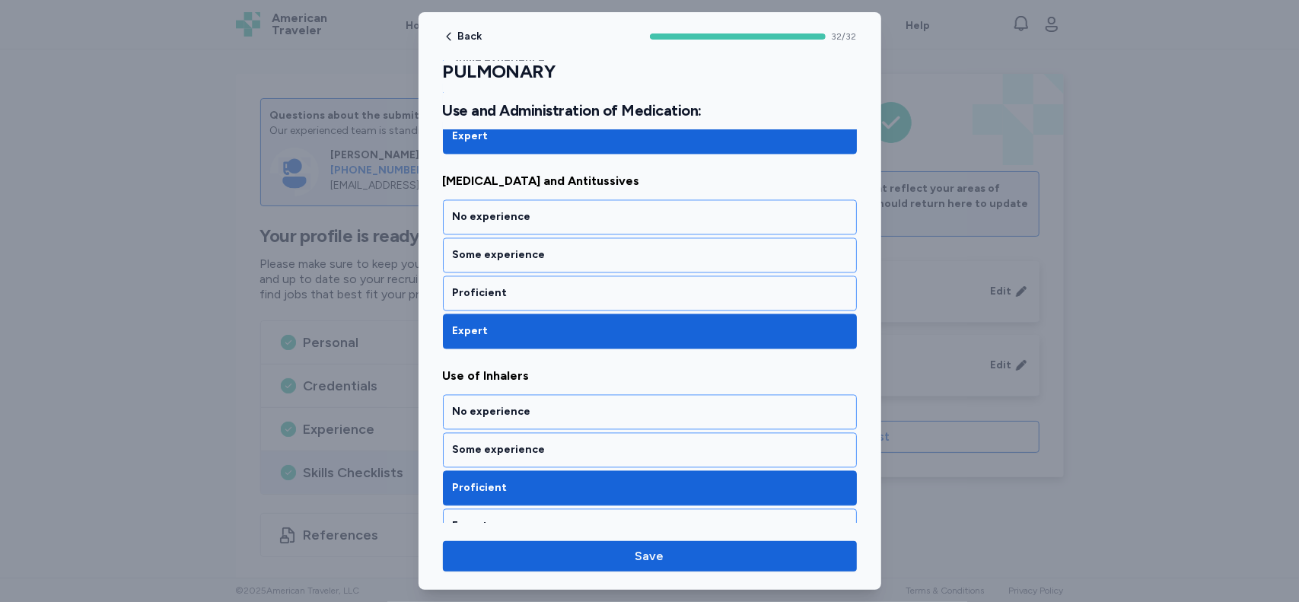
scroll to position [5944, 0]
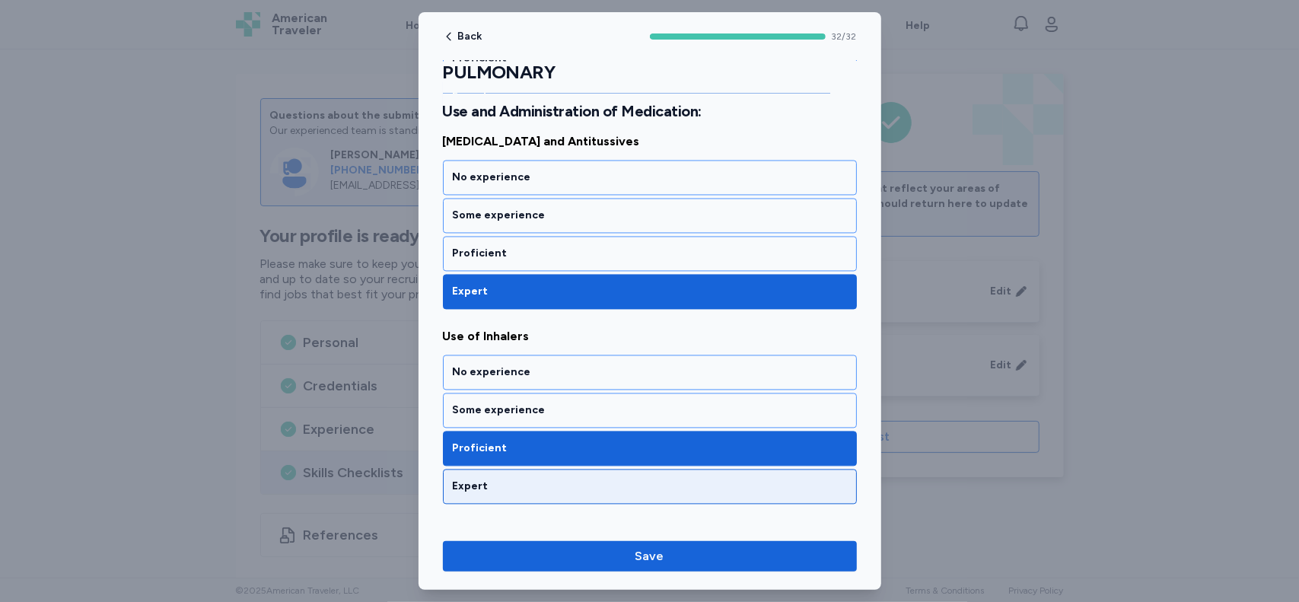
click at [739, 479] on div "Expert" at bounding box center [650, 486] width 394 height 15
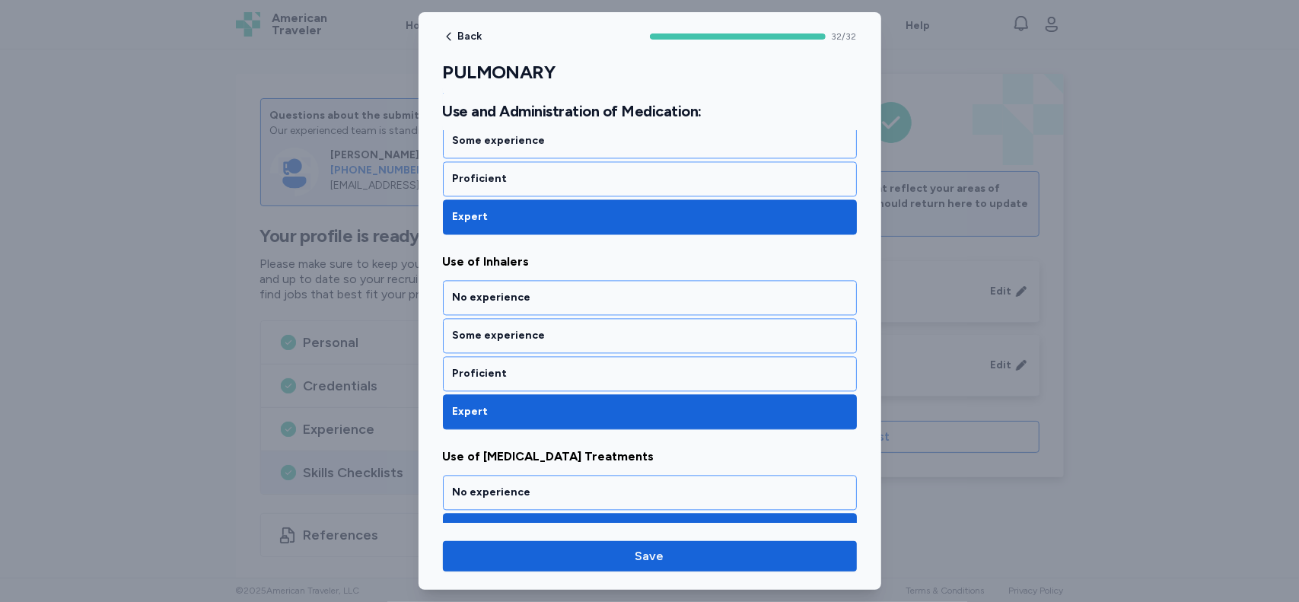
scroll to position [6058, 0]
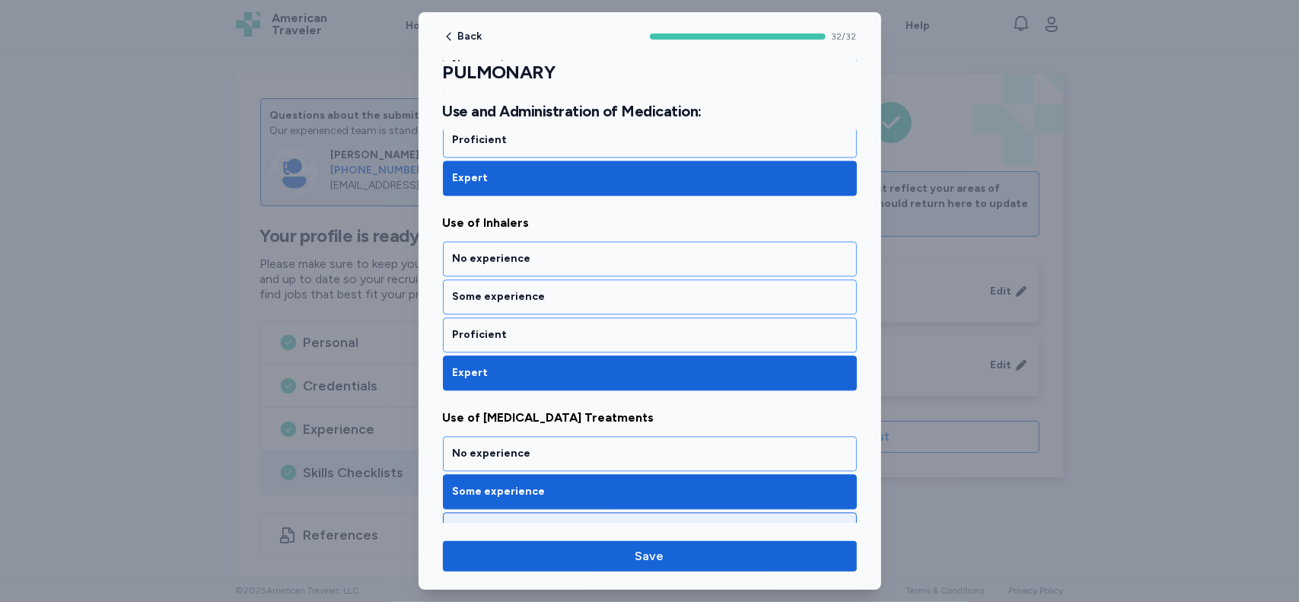
click at [761, 522] on div "Proficient" at bounding box center [650, 529] width 394 height 15
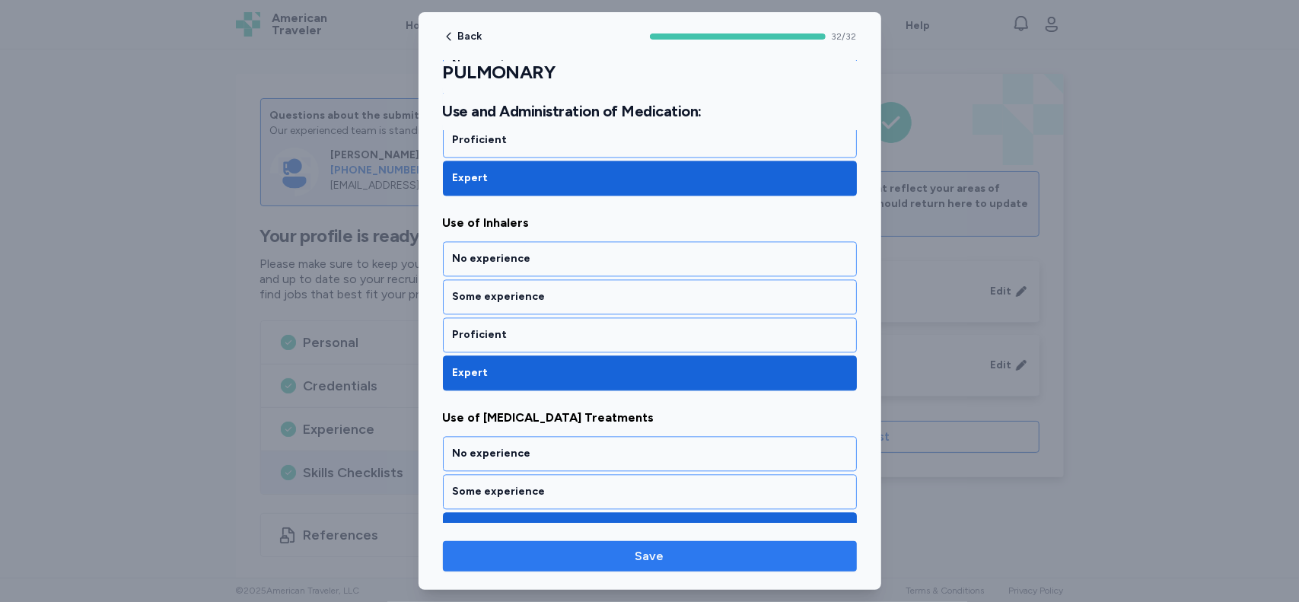
click at [729, 556] on span "Save" at bounding box center [650, 556] width 390 height 18
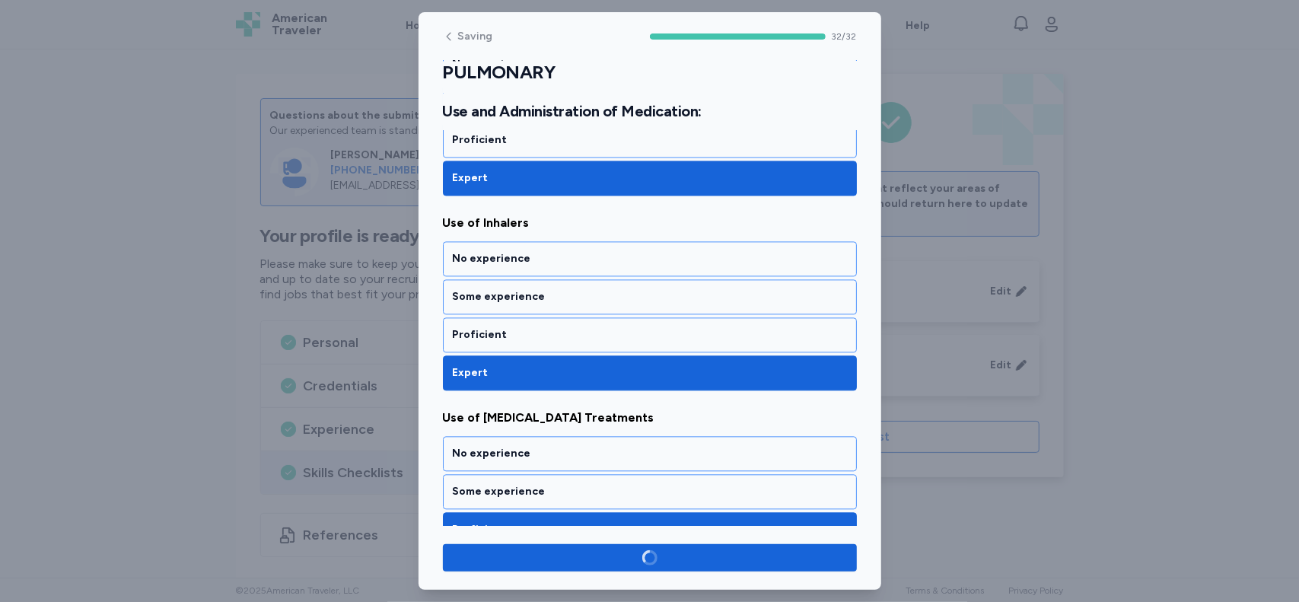
scroll to position [6055, 0]
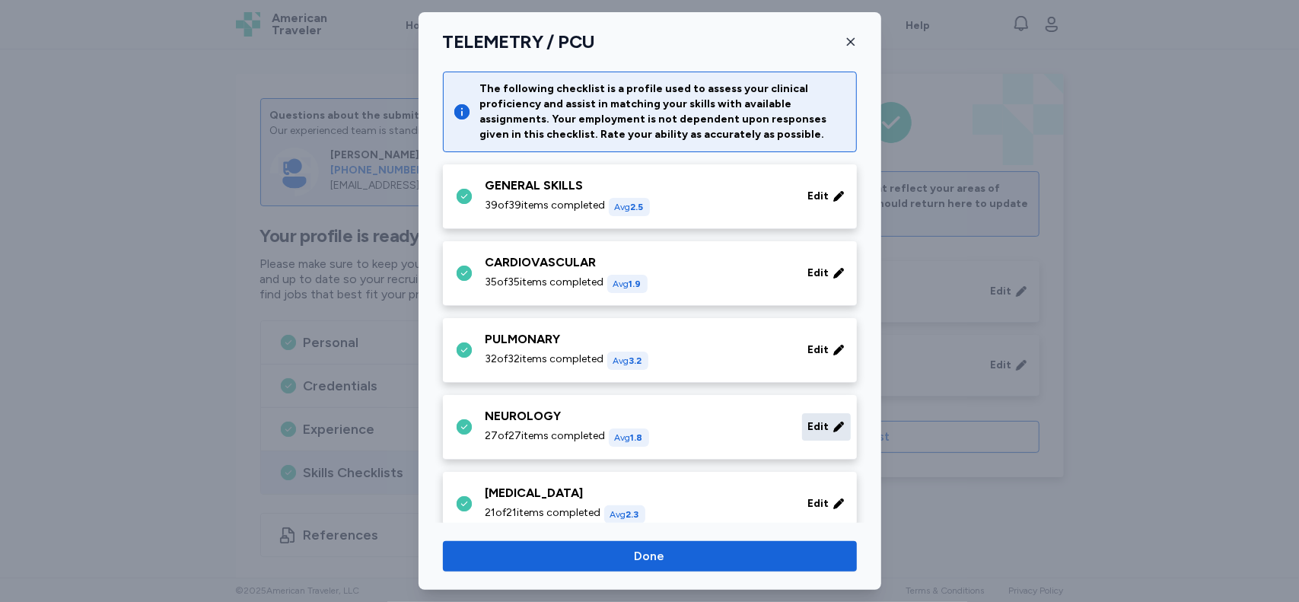
click at [808, 426] on span "Edit" at bounding box center [818, 426] width 21 height 15
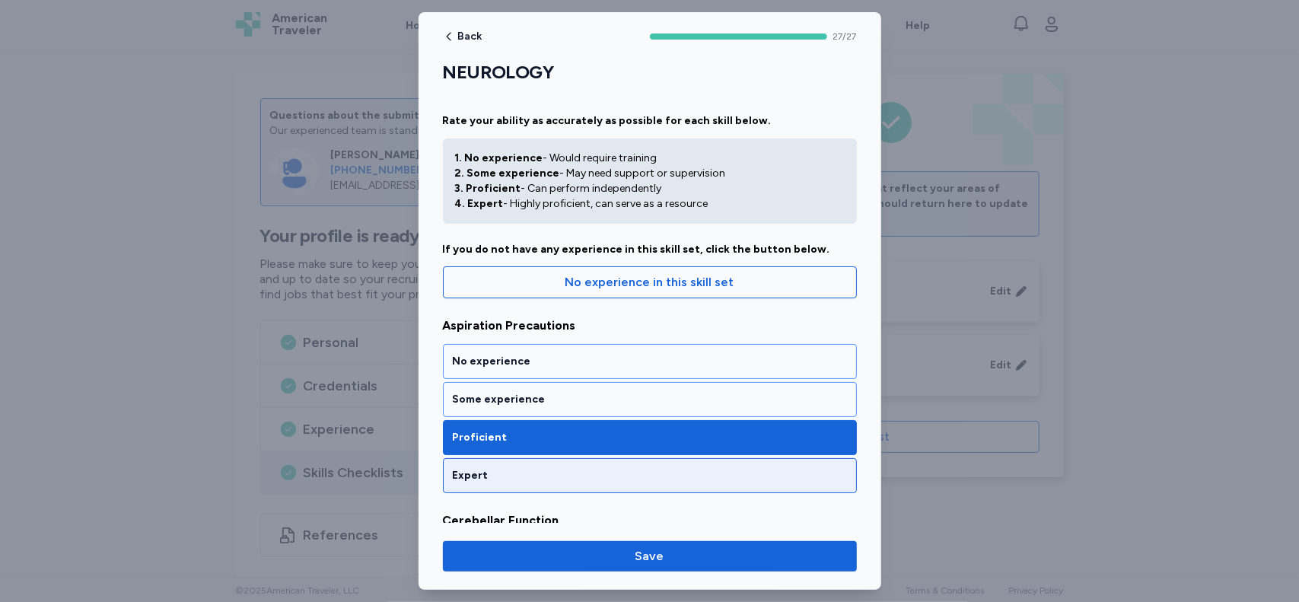
click at [779, 472] on div "Expert" at bounding box center [650, 475] width 394 height 15
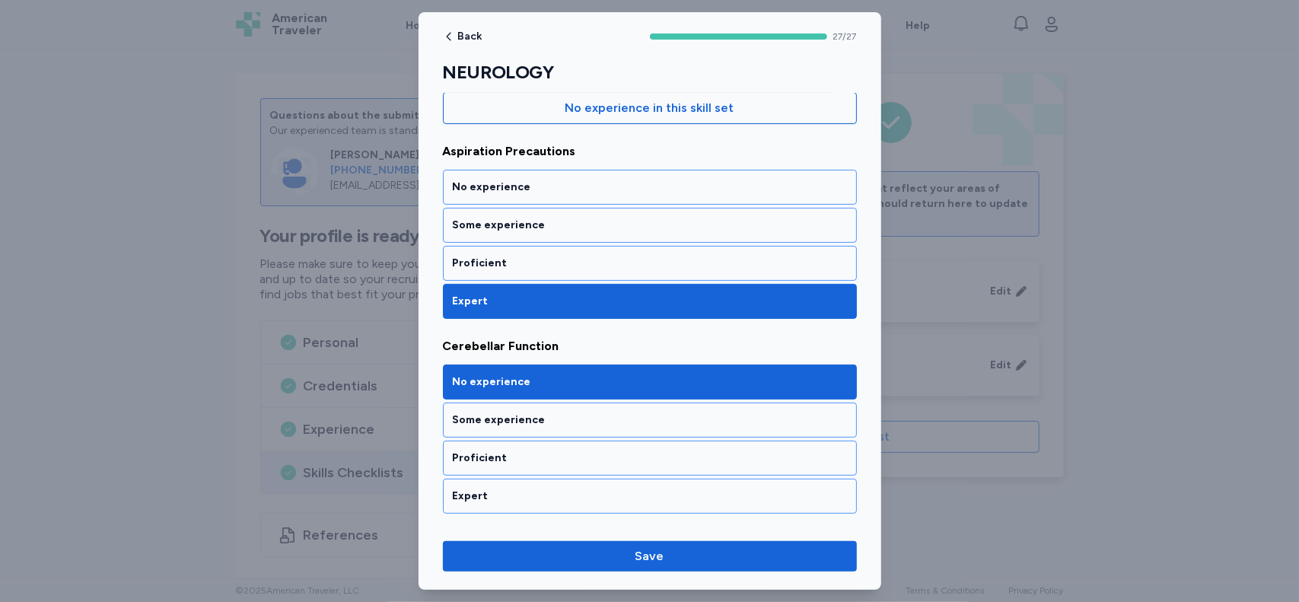
scroll to position [181, 0]
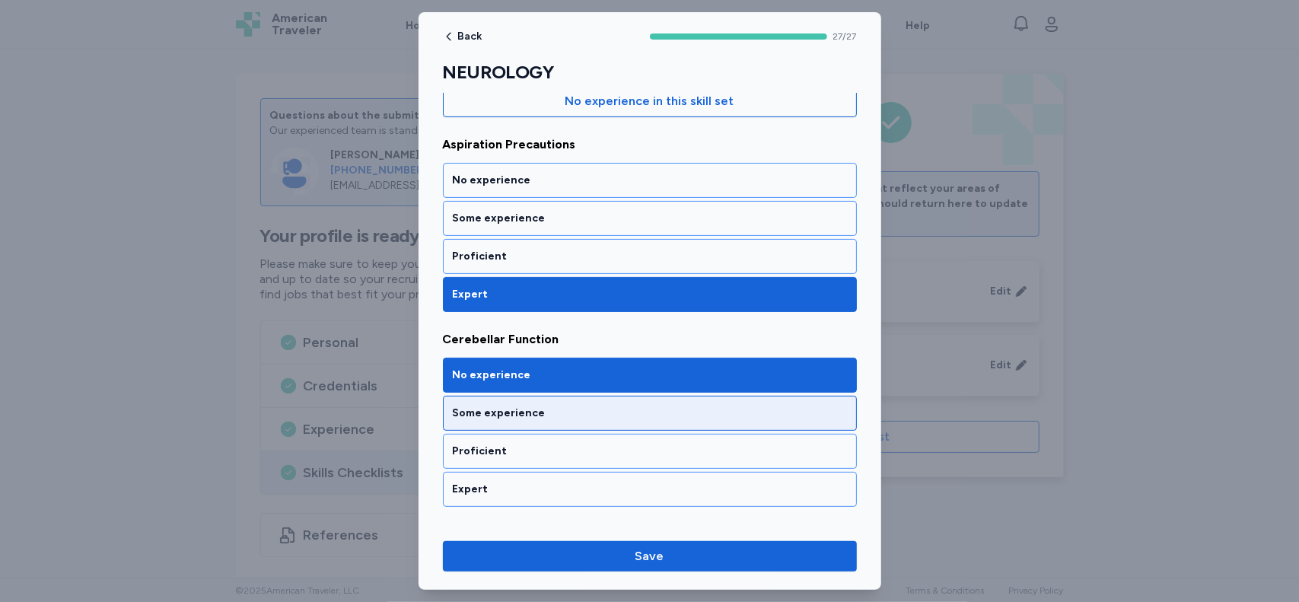
click at [816, 408] on div "Some experience" at bounding box center [650, 413] width 394 height 15
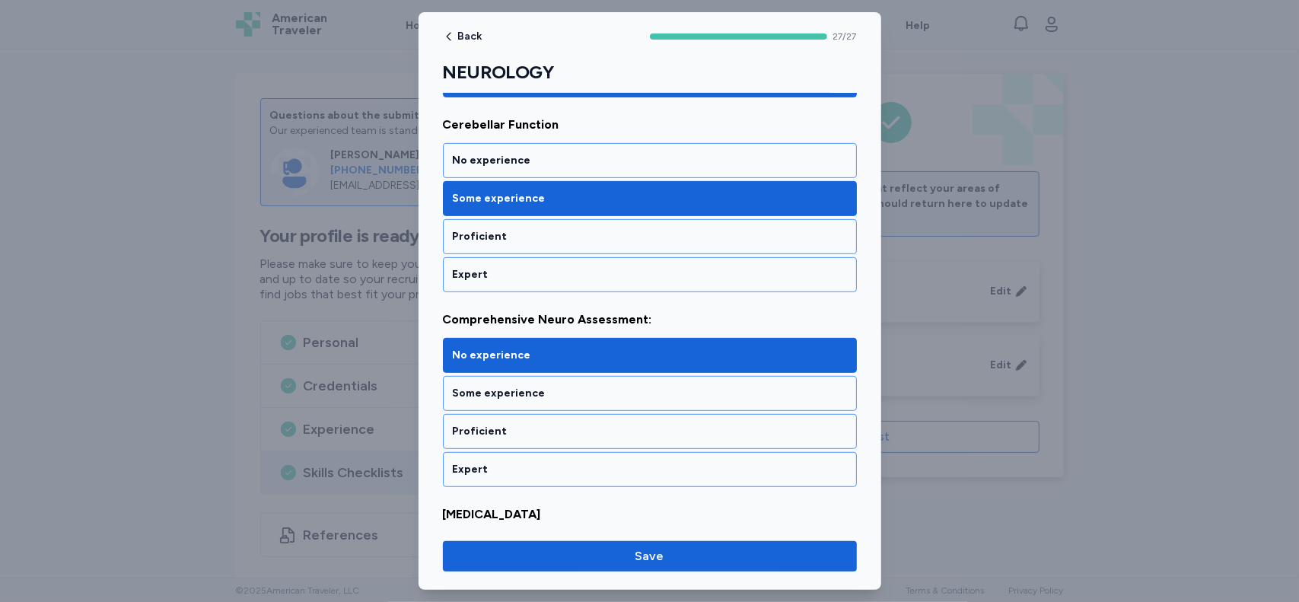
scroll to position [425, 0]
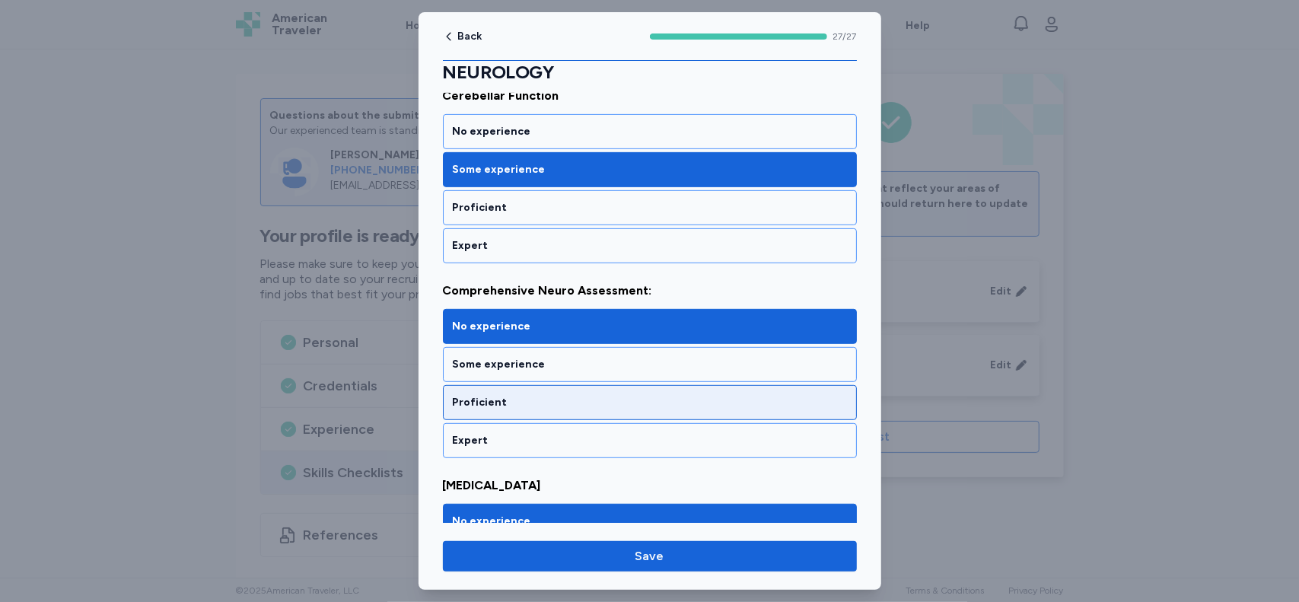
click at [790, 402] on div "Proficient" at bounding box center [650, 402] width 394 height 15
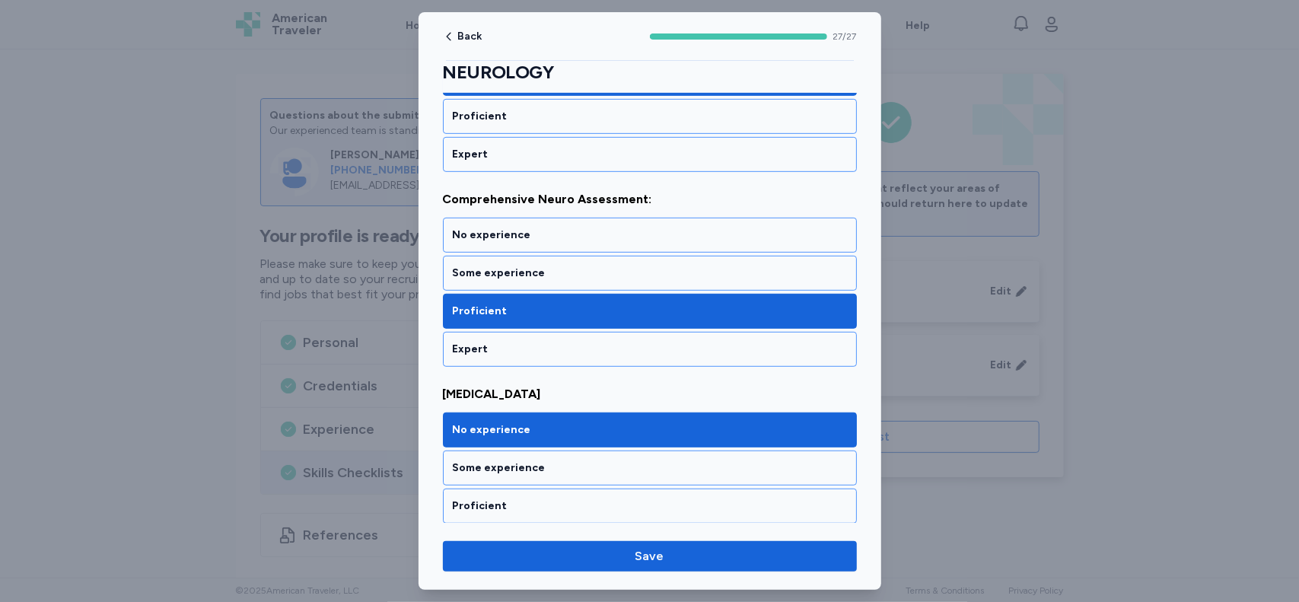
scroll to position [590, 0]
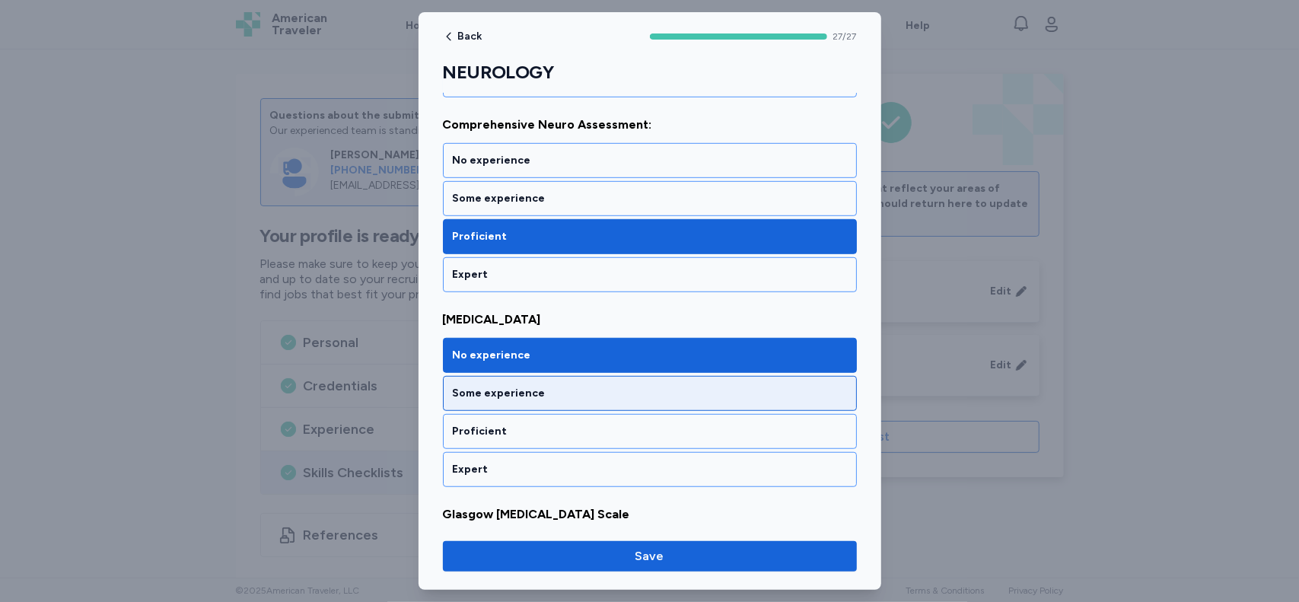
click at [779, 386] on div "Some experience" at bounding box center [650, 393] width 394 height 15
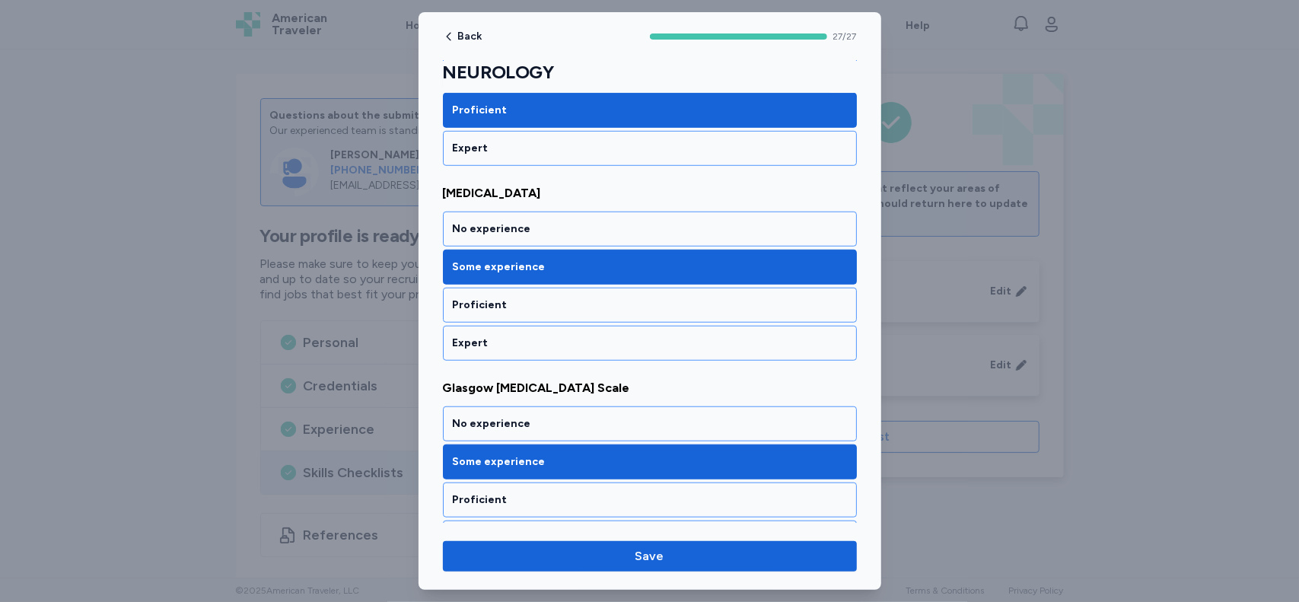
scroll to position [775, 0]
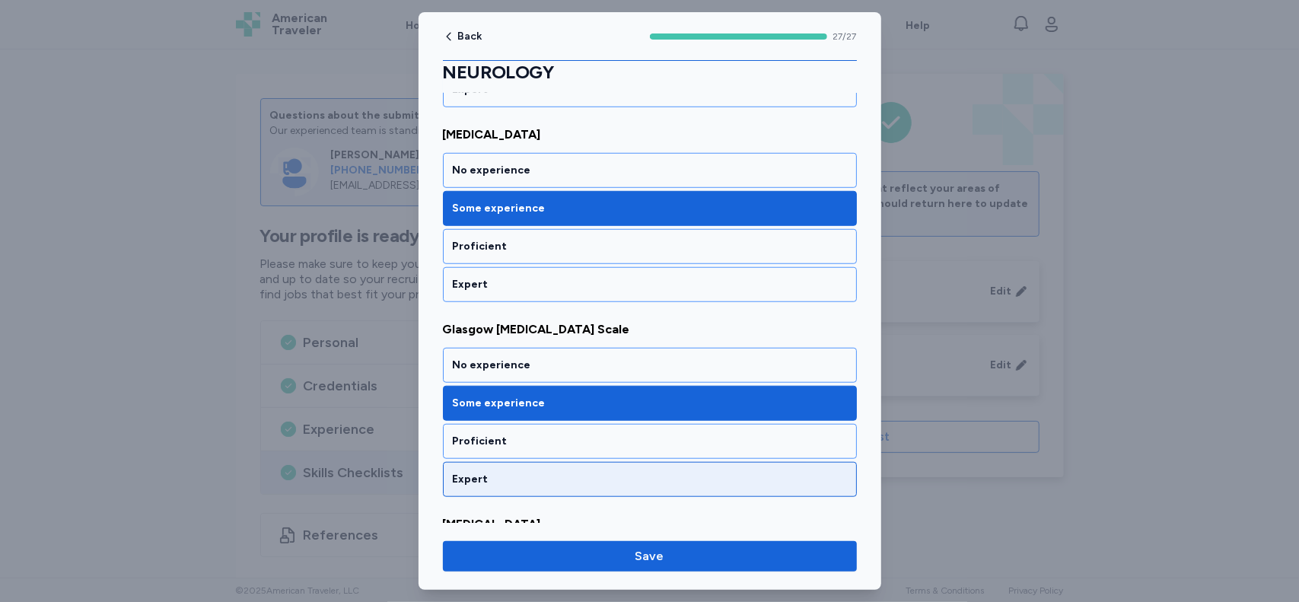
click at [806, 472] on div "Expert" at bounding box center [650, 479] width 394 height 15
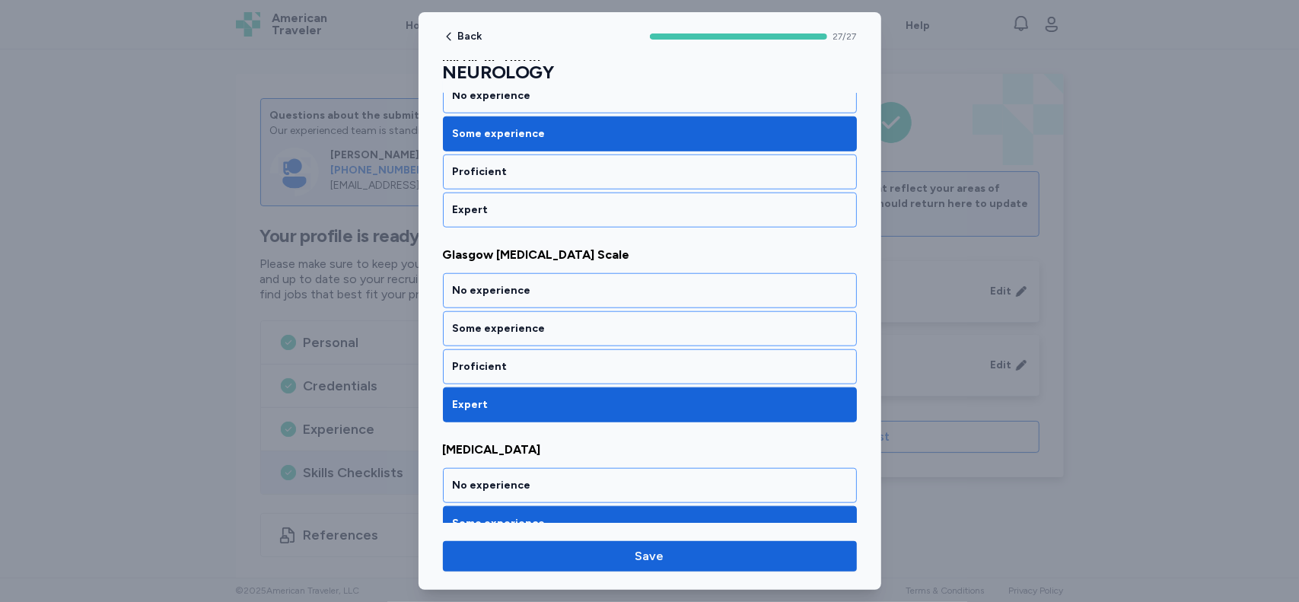
scroll to position [939, 0]
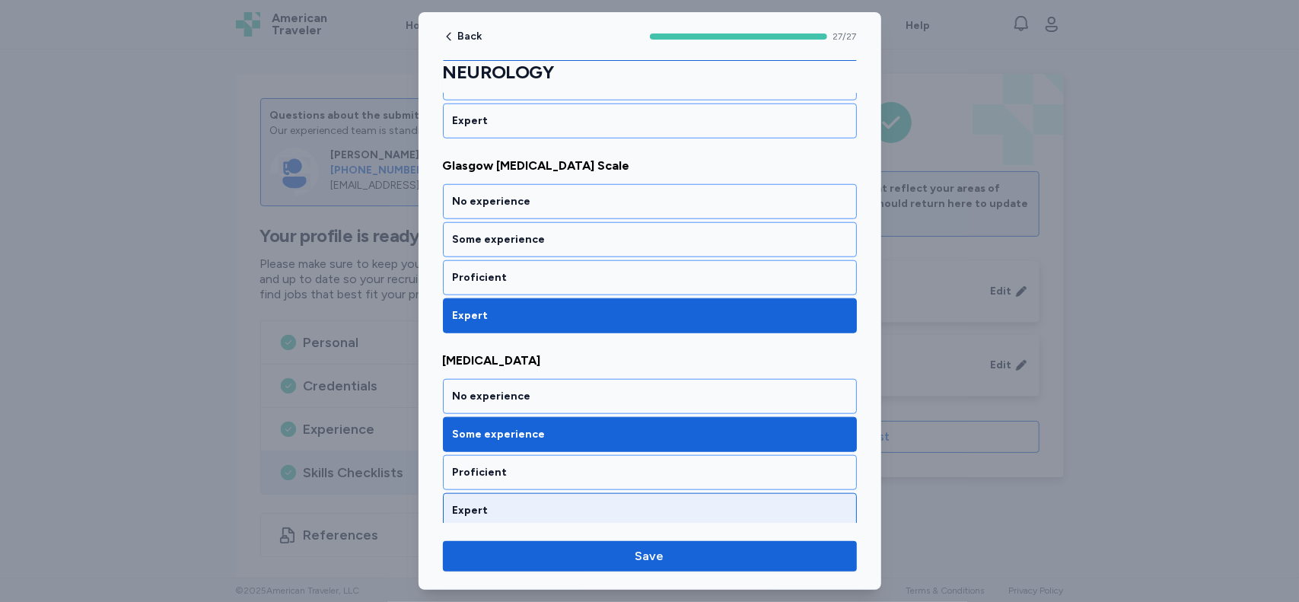
click at [816, 504] on div "Expert" at bounding box center [650, 510] width 394 height 15
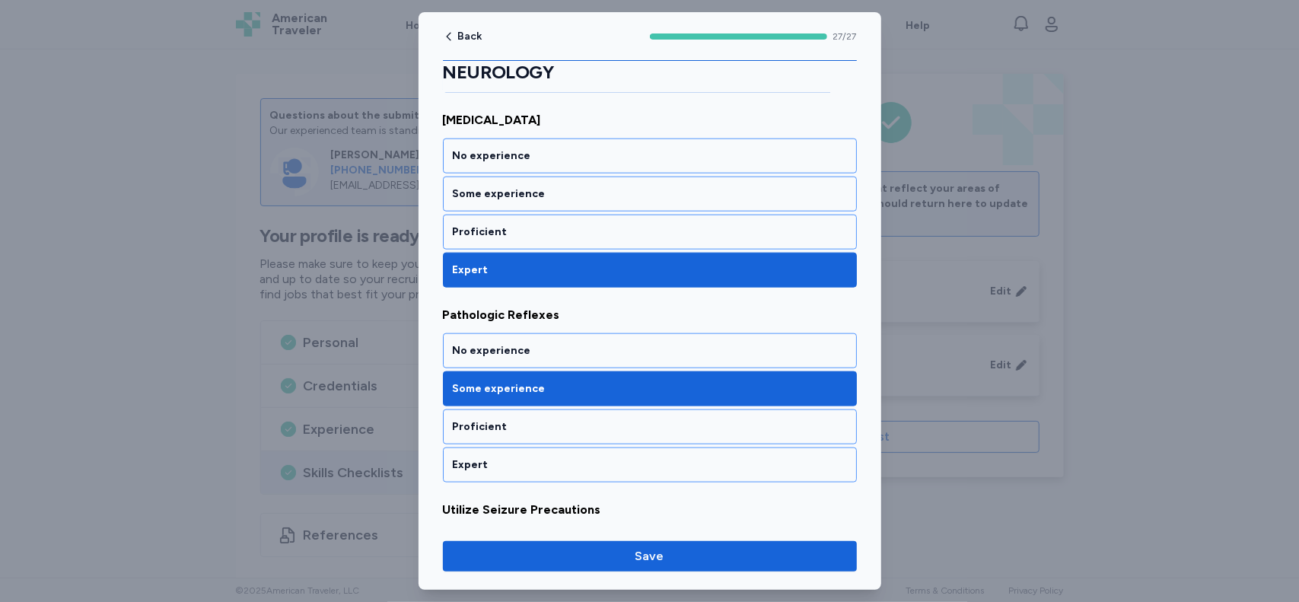
scroll to position [1182, 0]
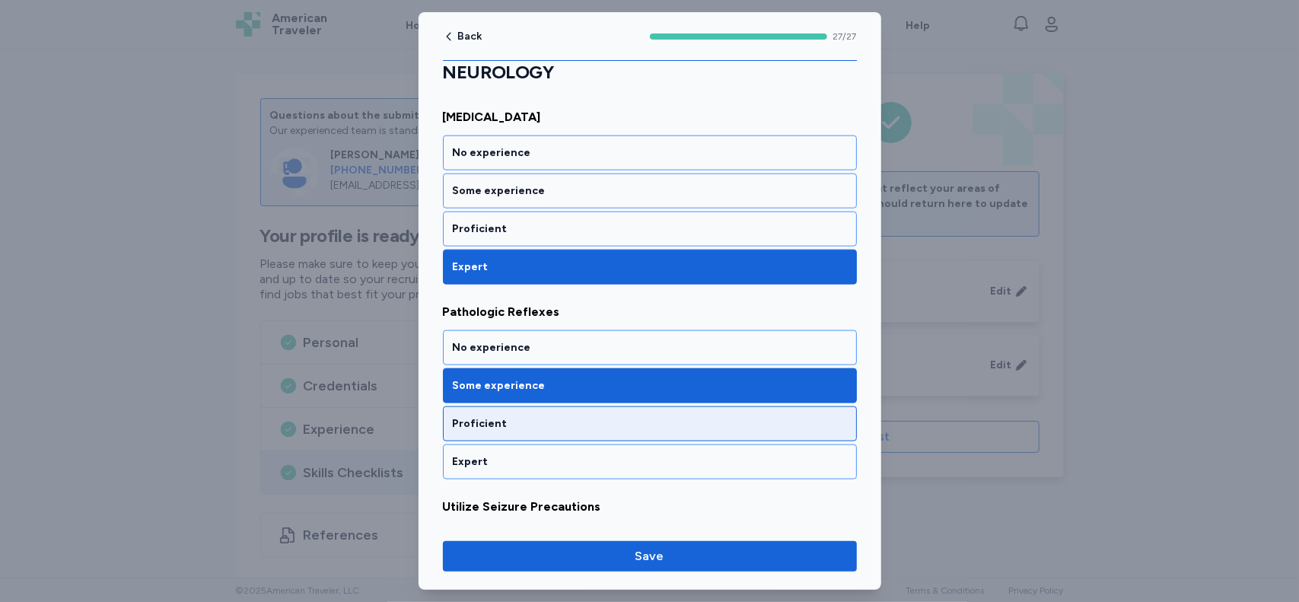
click at [782, 406] on div "Proficient" at bounding box center [650, 423] width 414 height 35
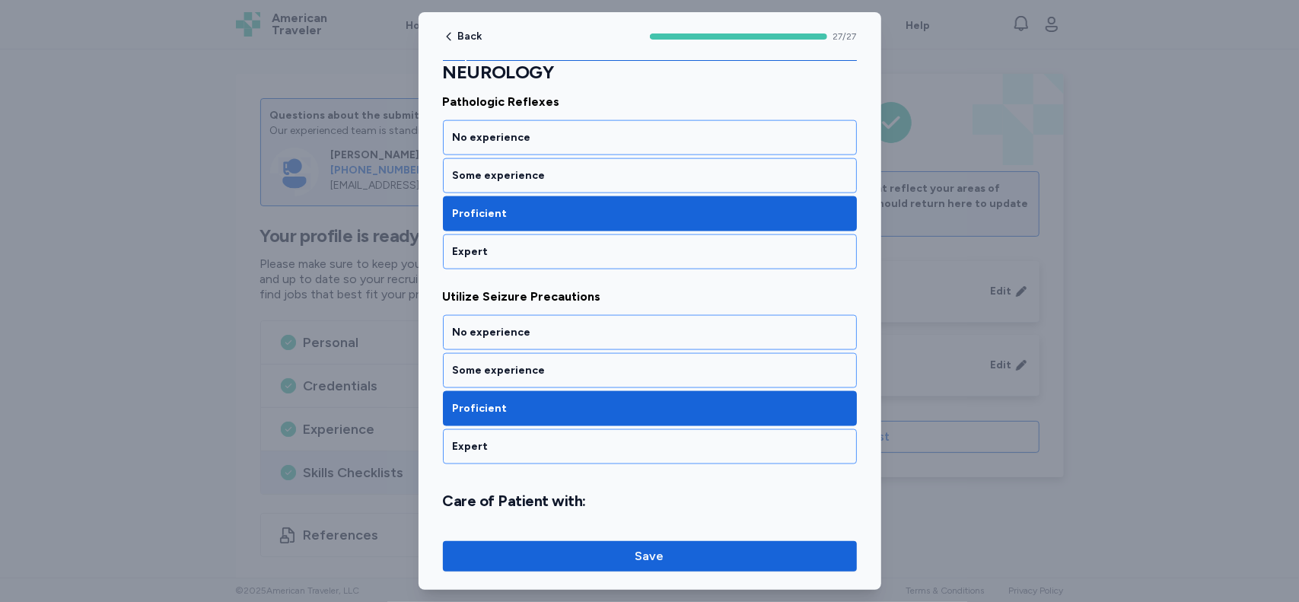
scroll to position [1395, 0]
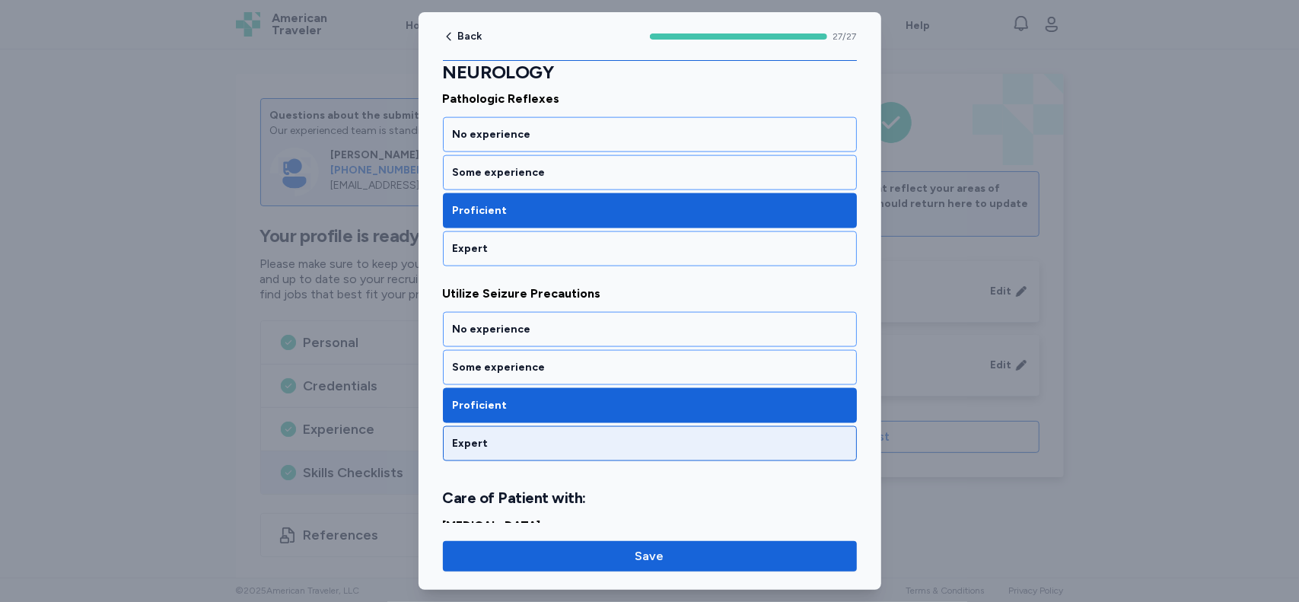
click at [778, 436] on div "Expert" at bounding box center [650, 443] width 394 height 15
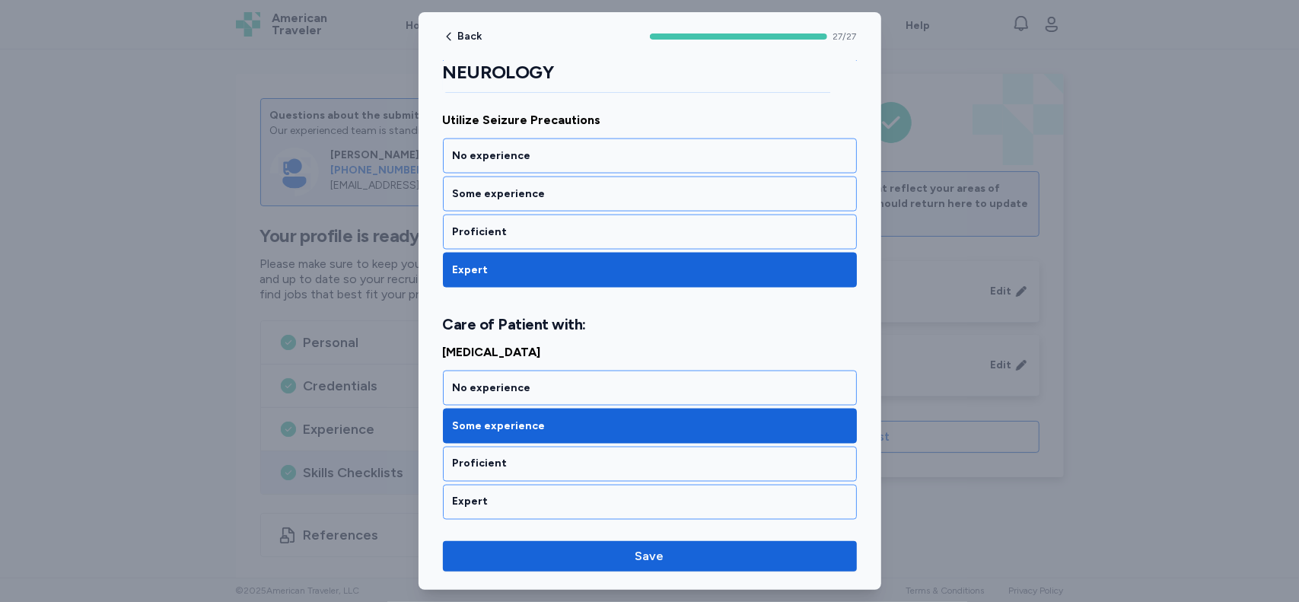
scroll to position [1588, 0]
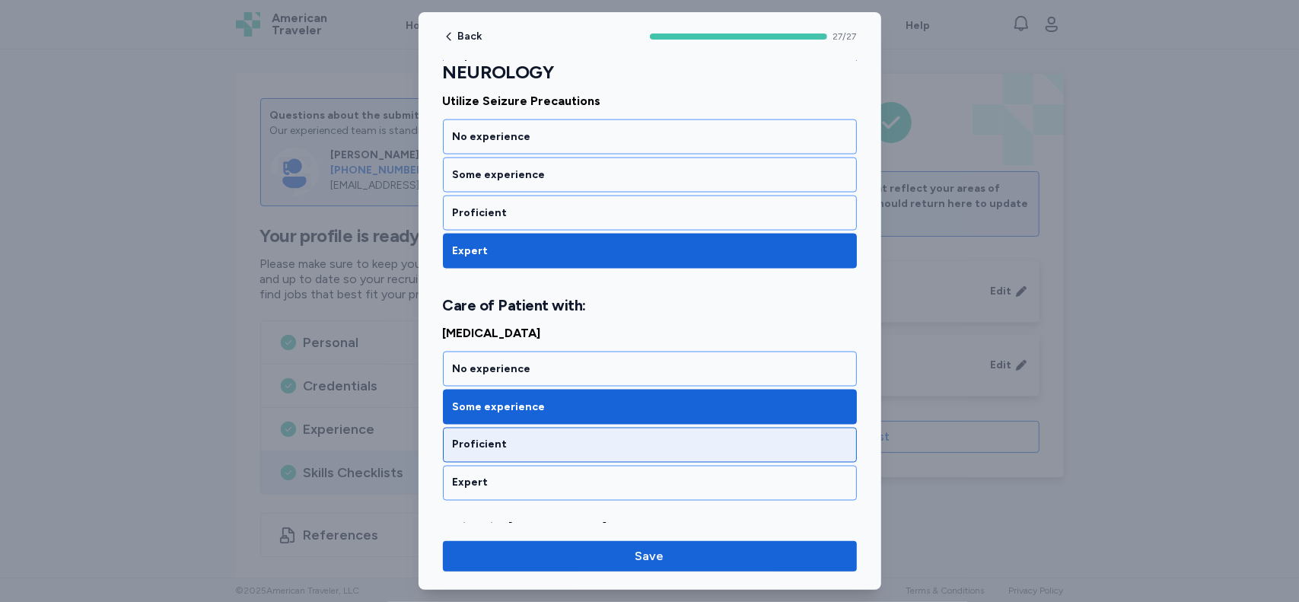
click at [790, 437] on div "Proficient" at bounding box center [650, 444] width 394 height 15
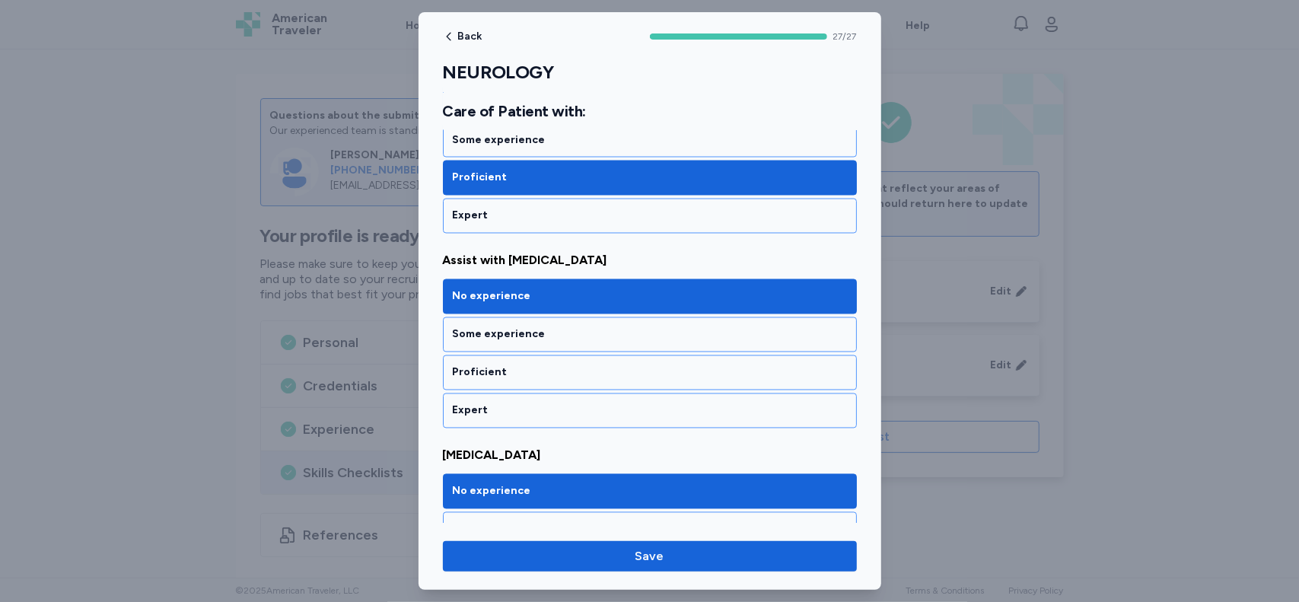
scroll to position [1936, 0]
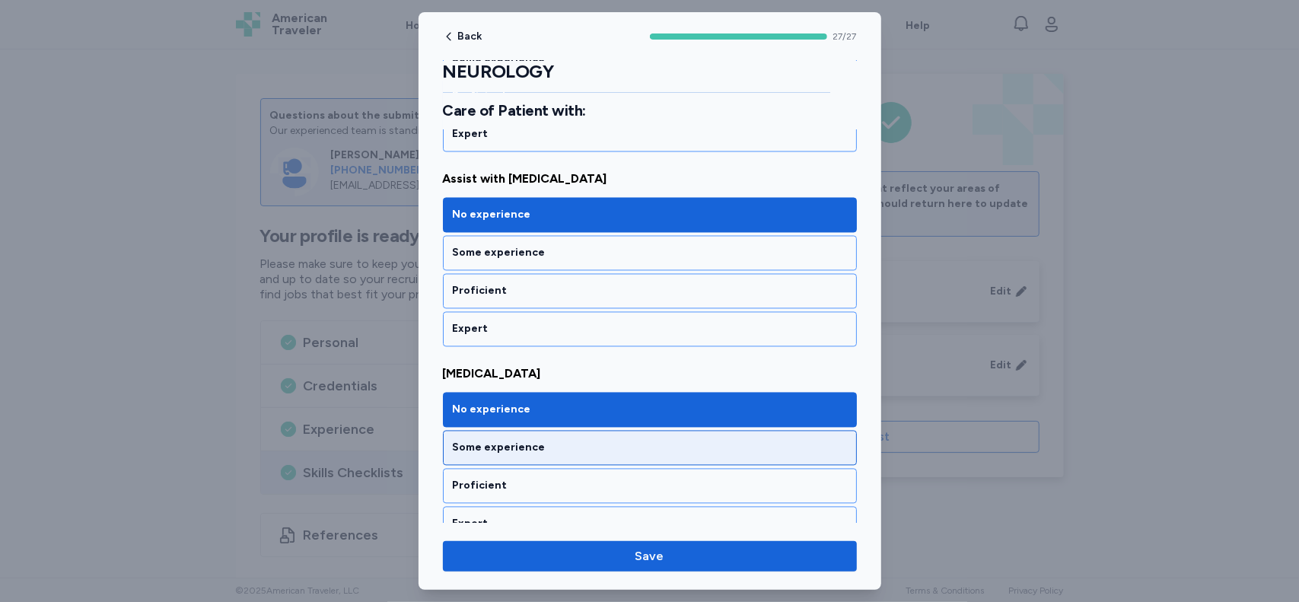
click at [824, 431] on div "Some experience" at bounding box center [650, 448] width 414 height 35
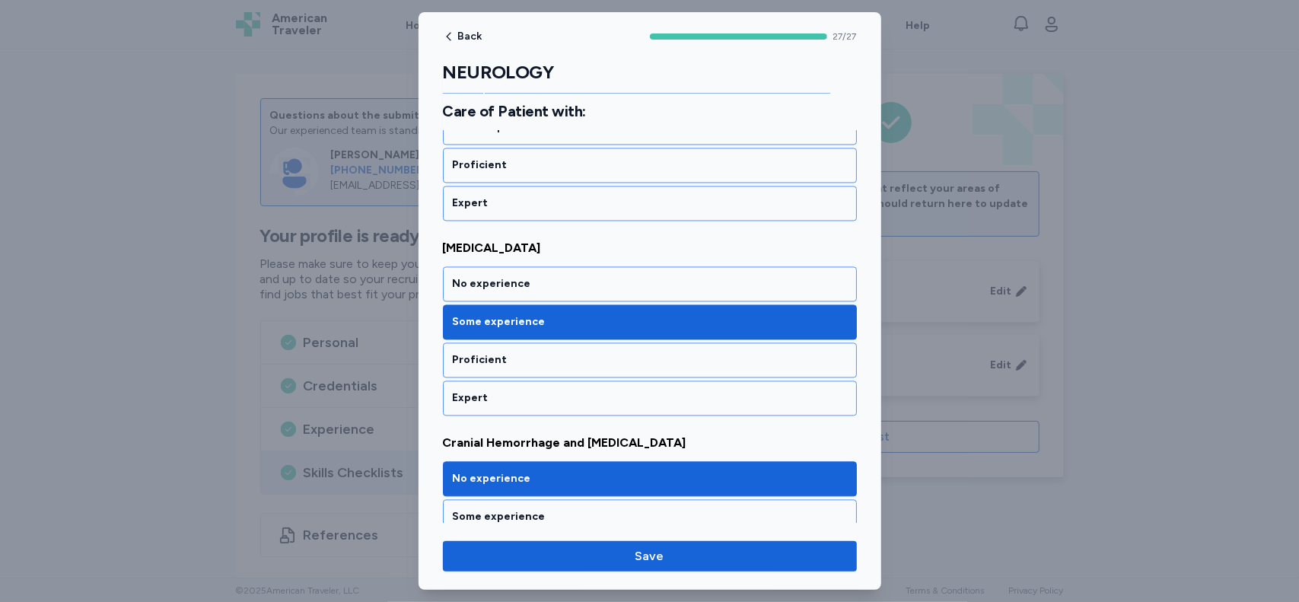
scroll to position [2136, 0]
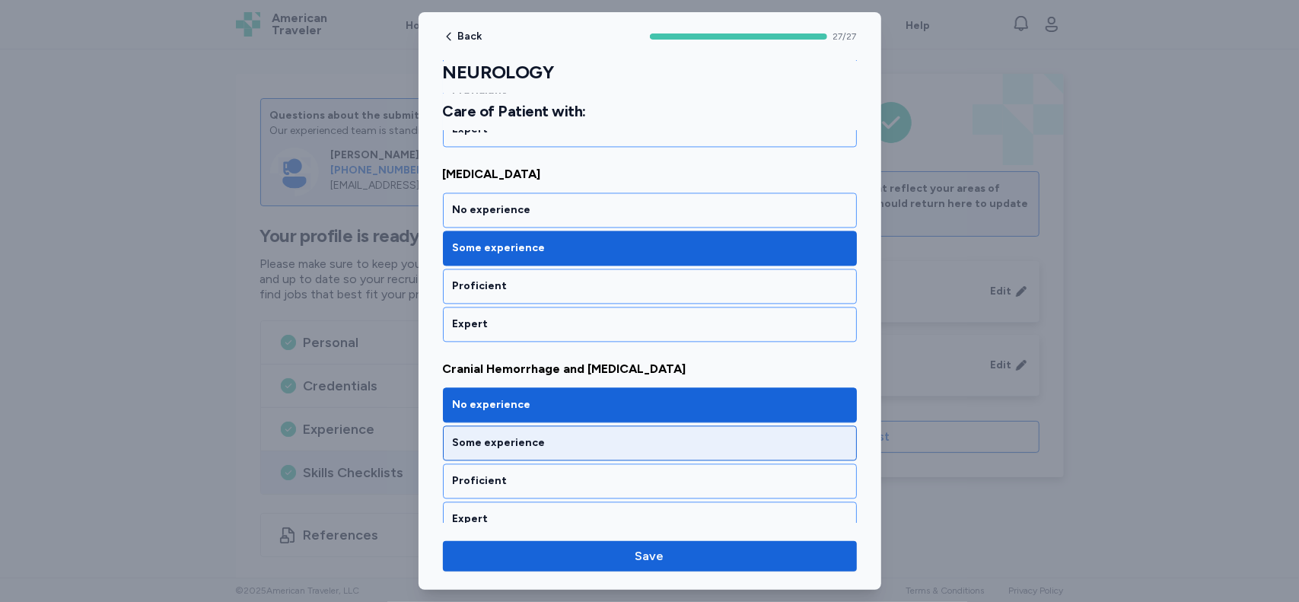
click at [826, 435] on div "Some experience" at bounding box center [650, 442] width 394 height 15
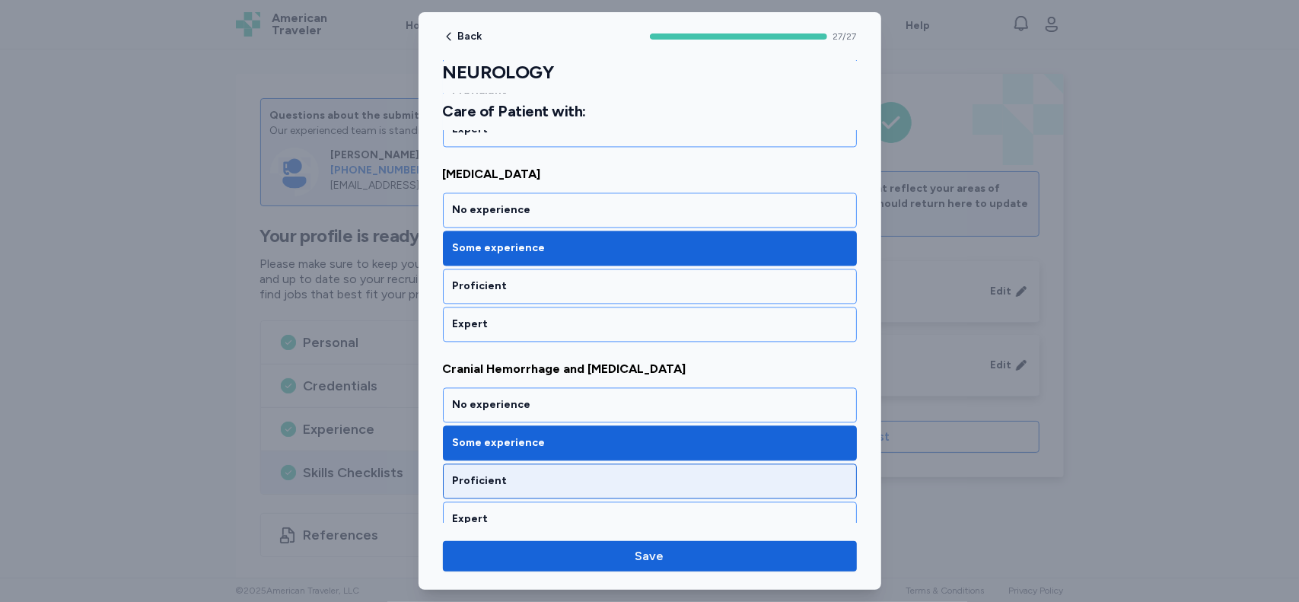
click at [813, 473] on div "Proficient" at bounding box center [650, 480] width 394 height 15
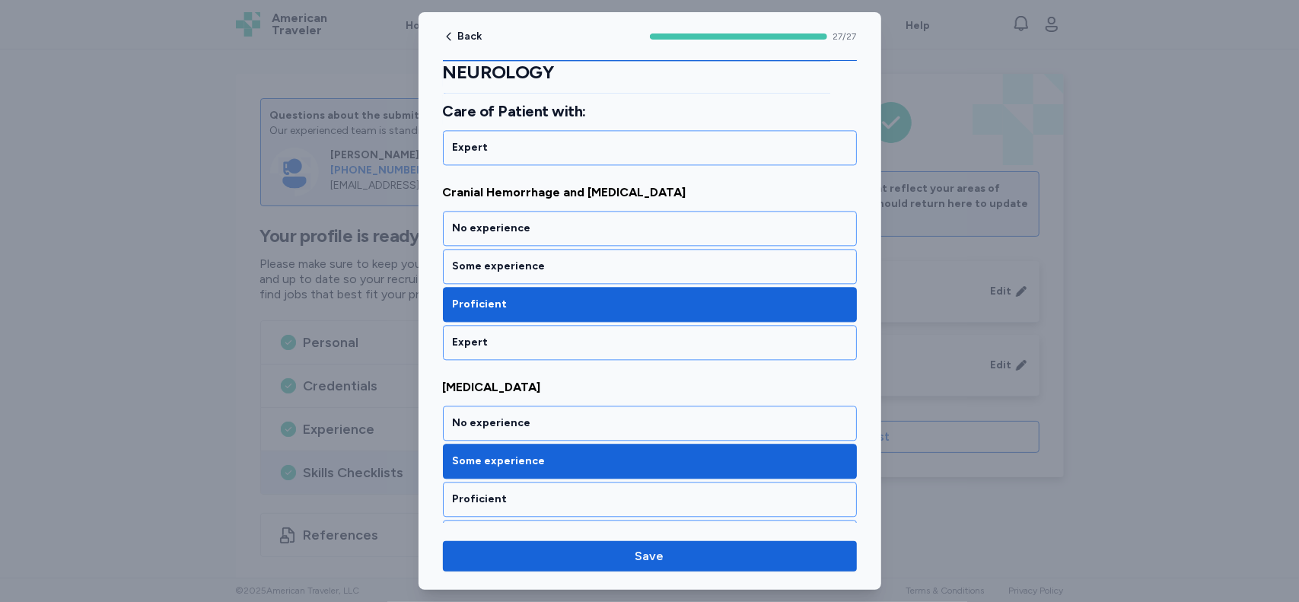
scroll to position [2331, 0]
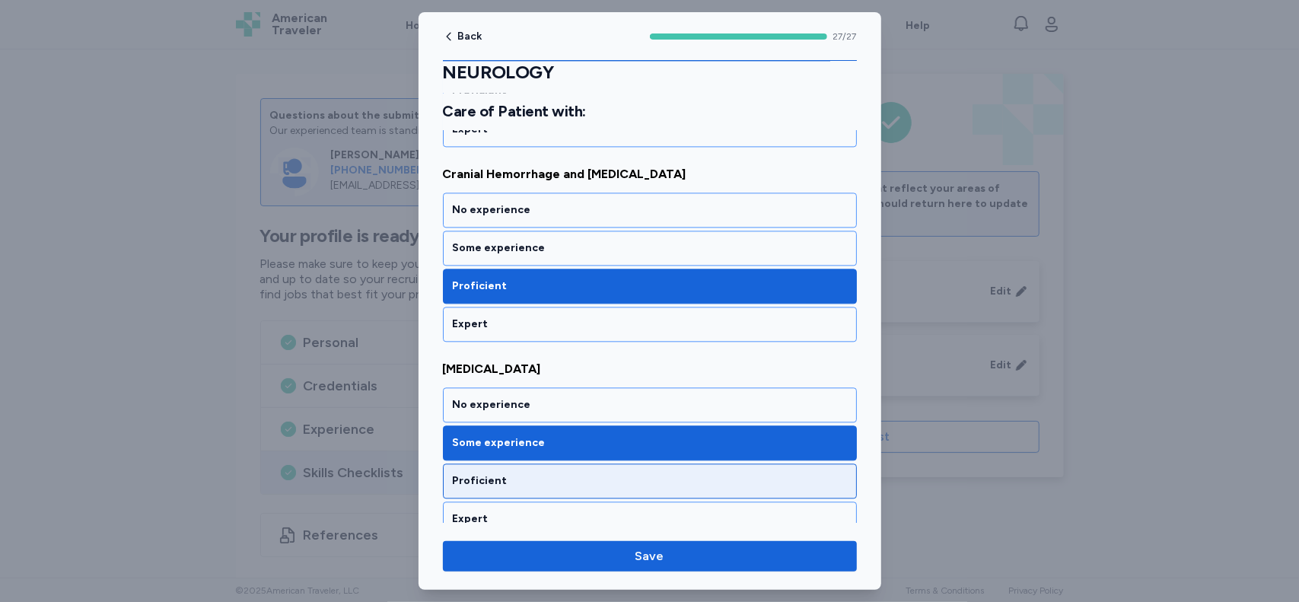
click at [812, 473] on div "Proficient" at bounding box center [650, 480] width 394 height 15
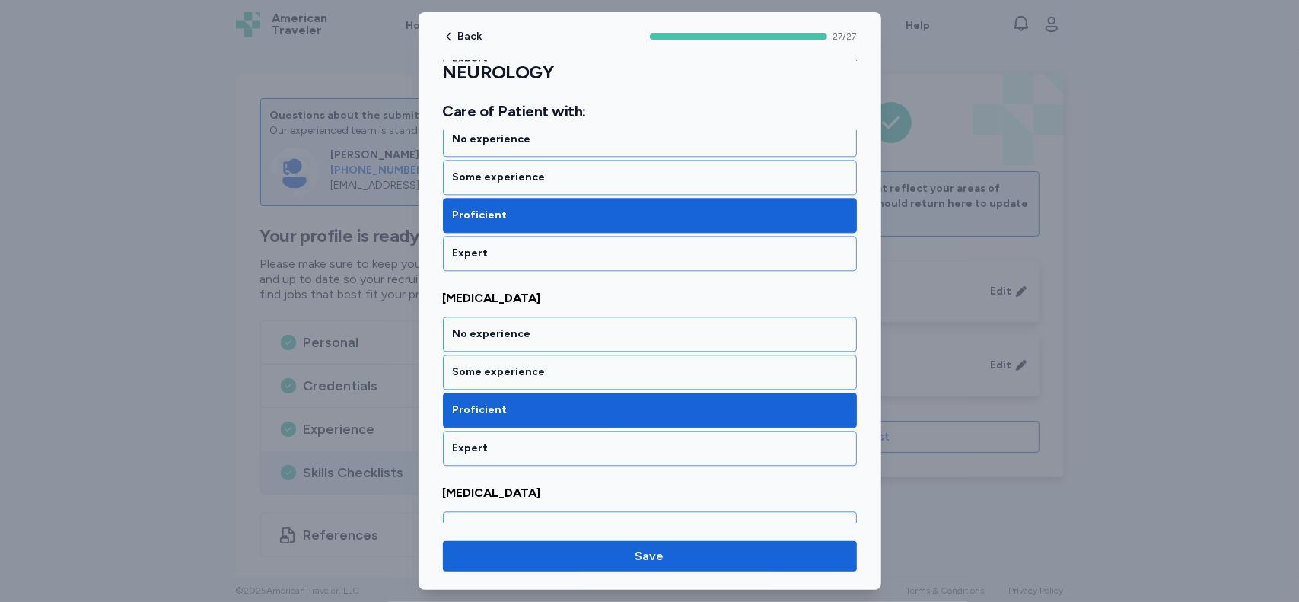
scroll to position [2494, 0]
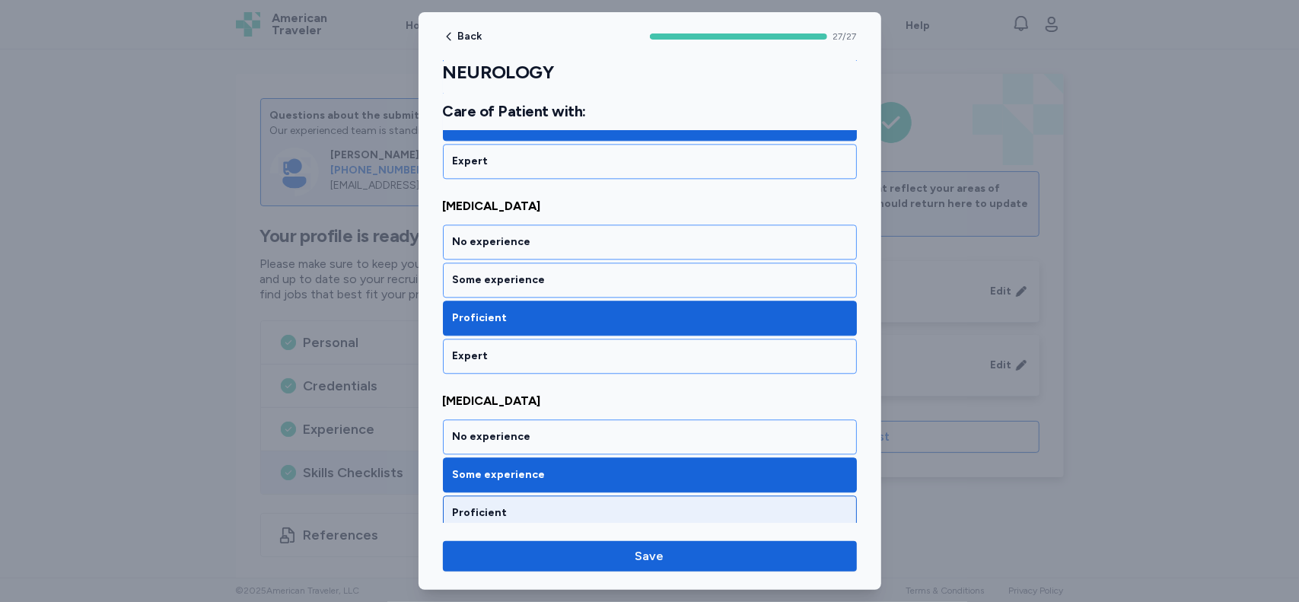
click at [819, 495] on div "Proficient" at bounding box center [650, 512] width 414 height 35
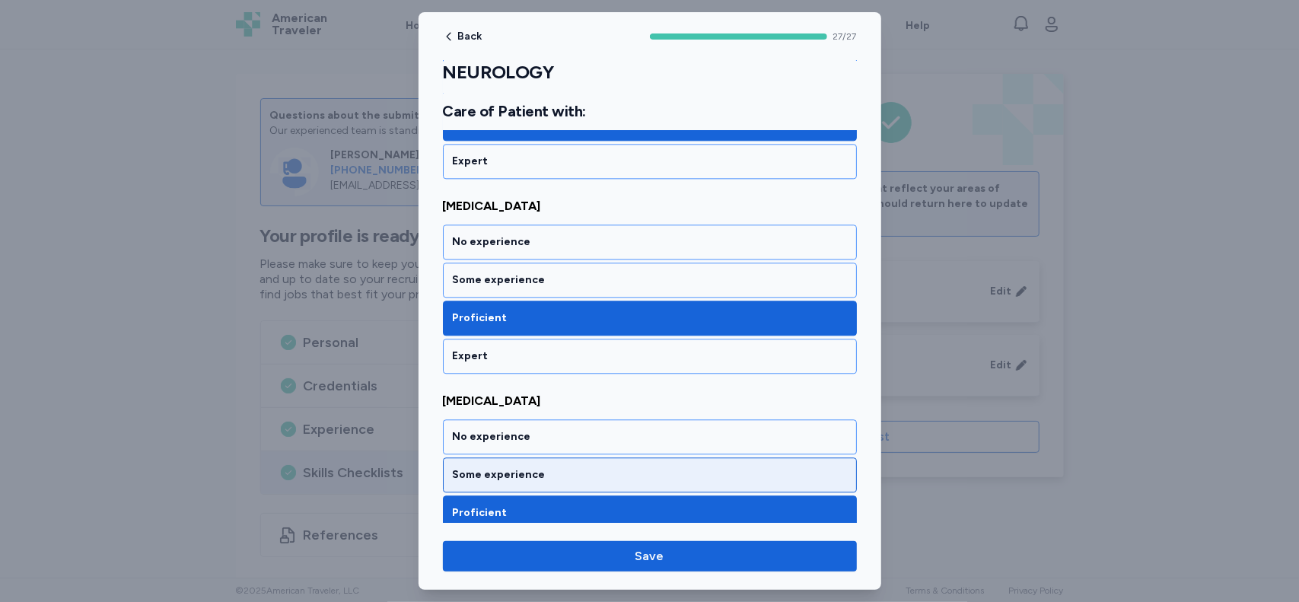
click at [813, 467] on div "Some experience" at bounding box center [650, 474] width 394 height 15
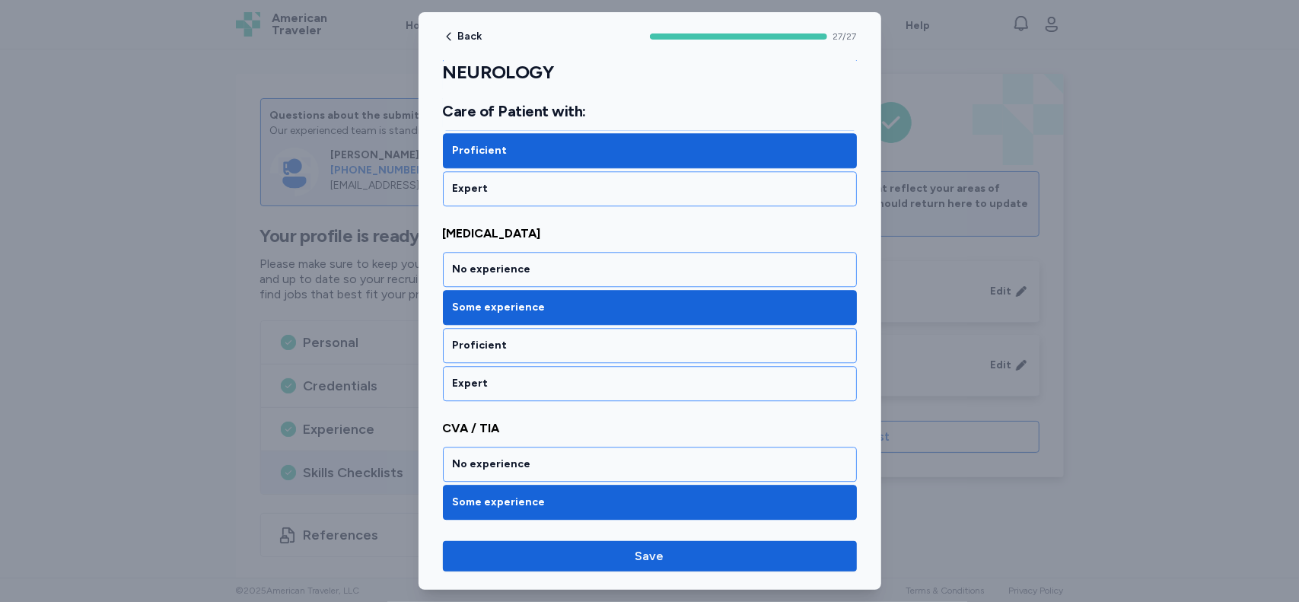
scroll to position [2683, 0]
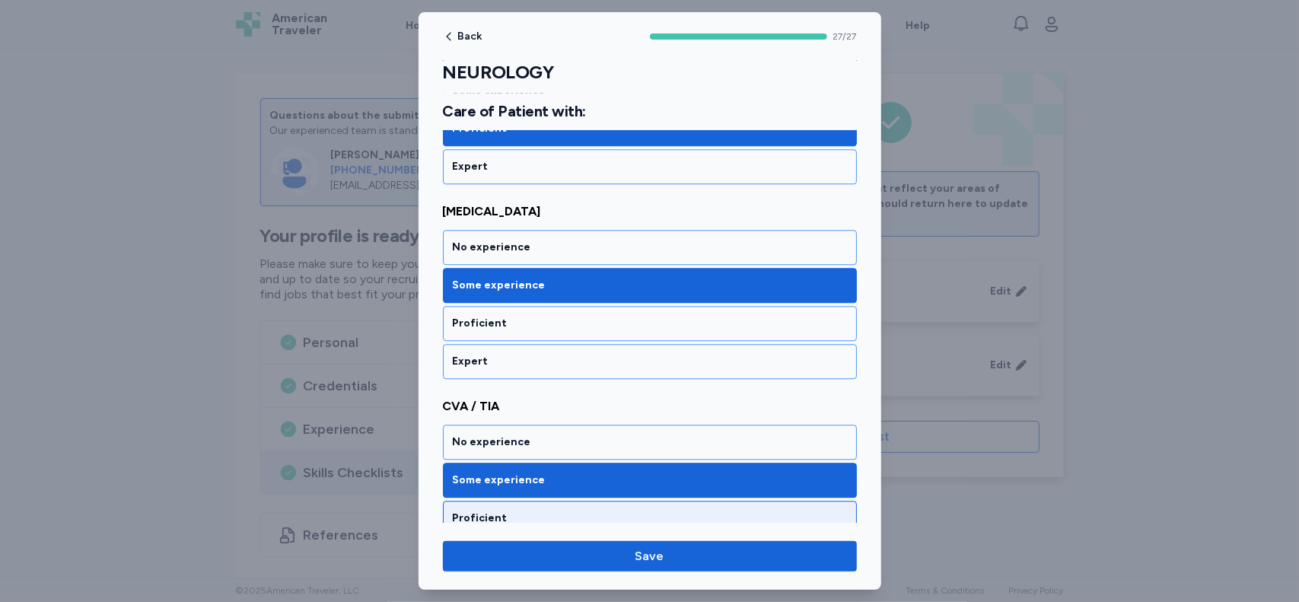
click at [808, 511] on div "Proficient" at bounding box center [650, 518] width 394 height 15
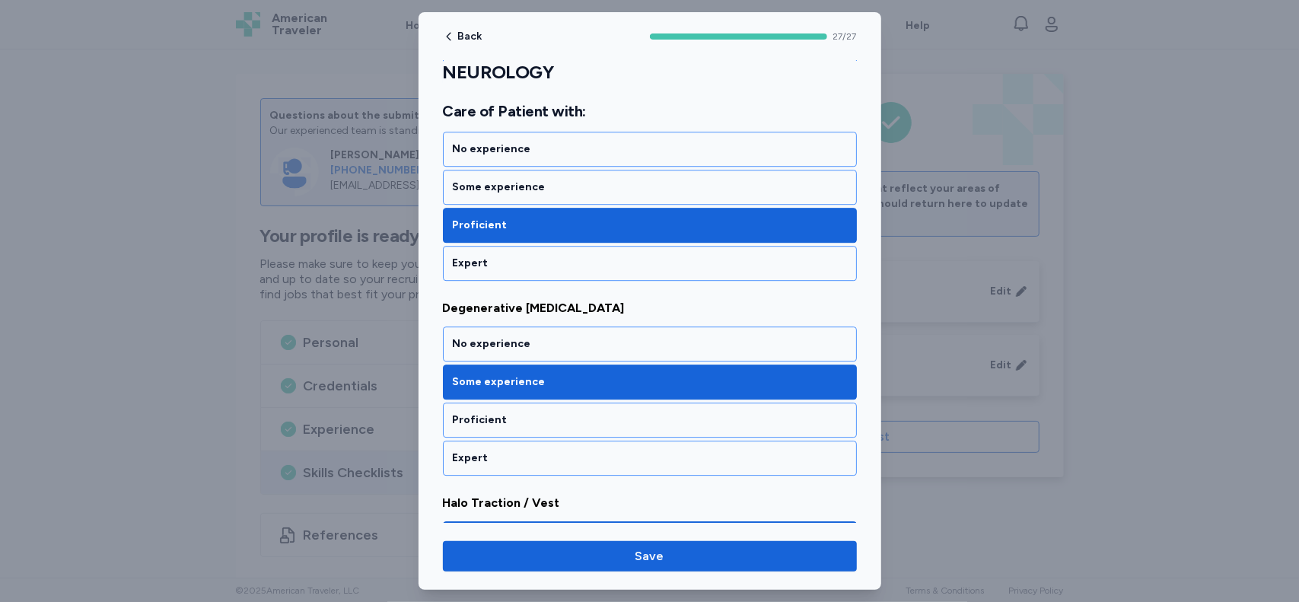
scroll to position [2979, 0]
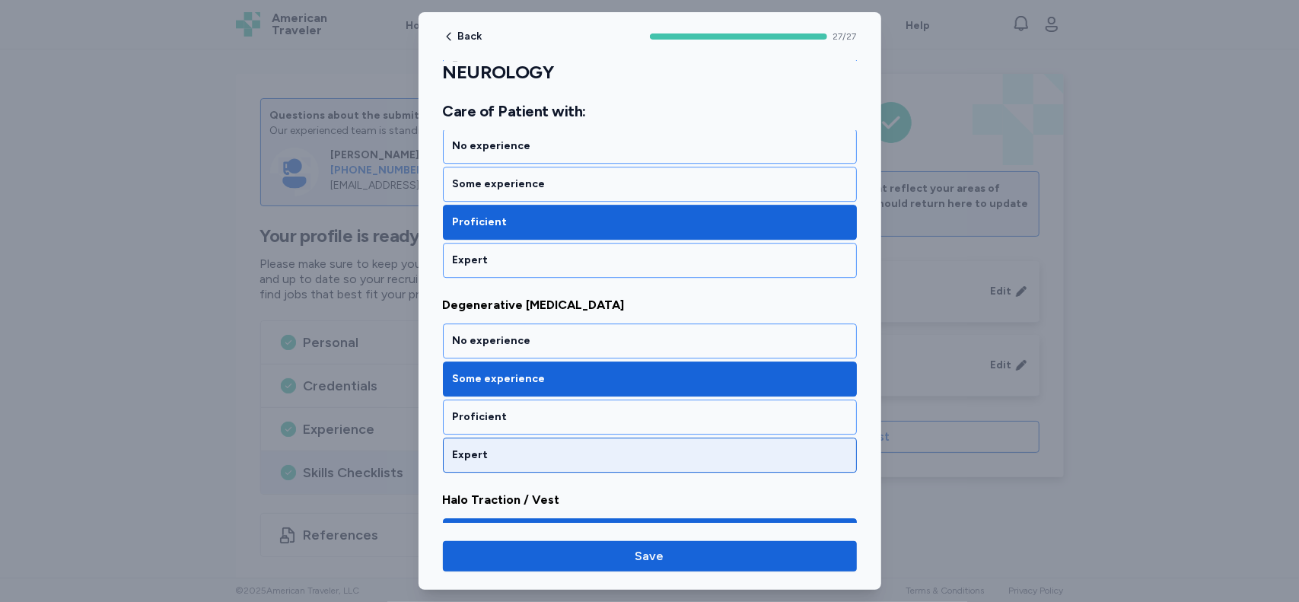
click at [742, 447] on div "Expert" at bounding box center [650, 454] width 394 height 15
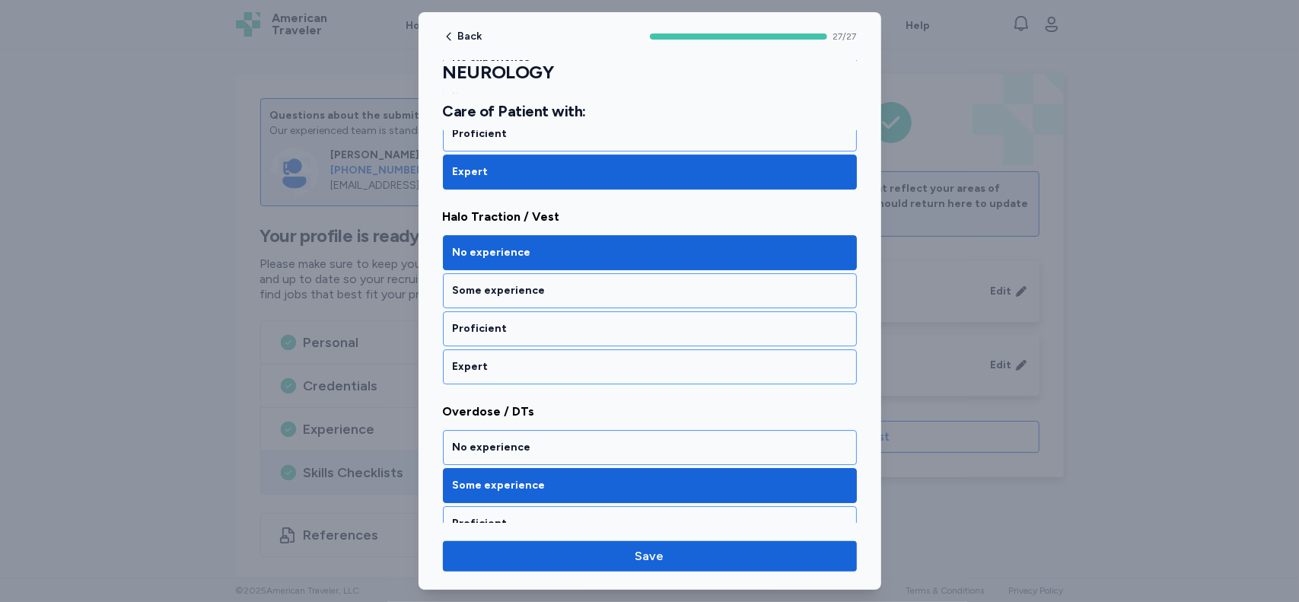
scroll to position [3304, 0]
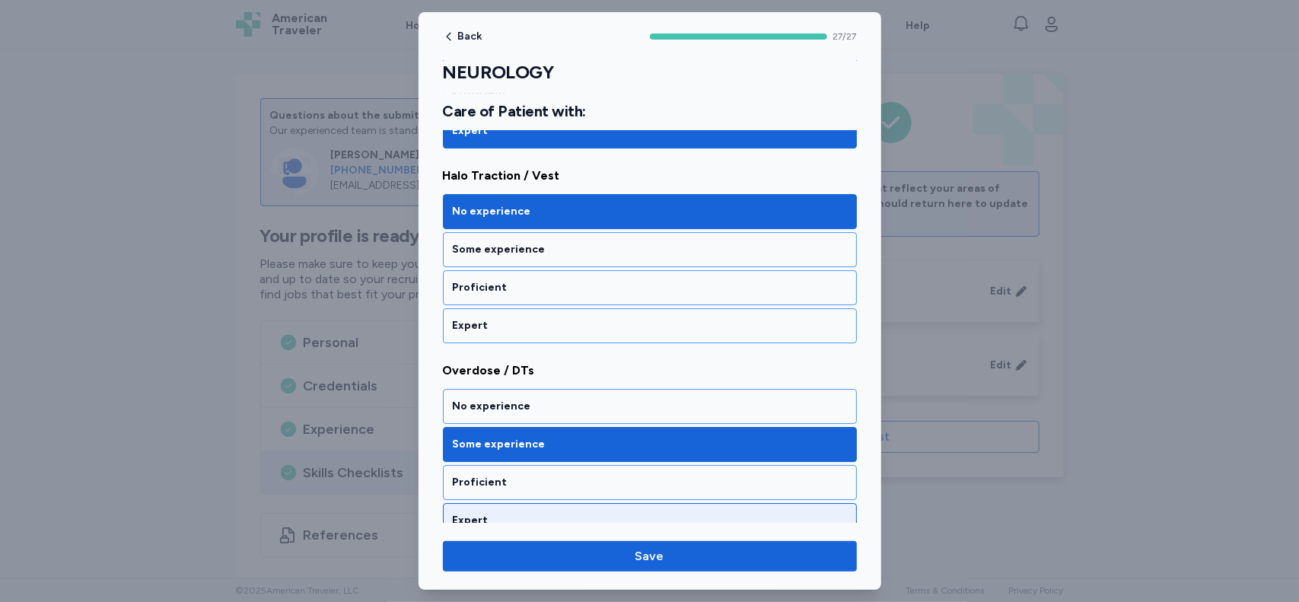
click at [784, 513] on div "Expert" at bounding box center [650, 520] width 394 height 15
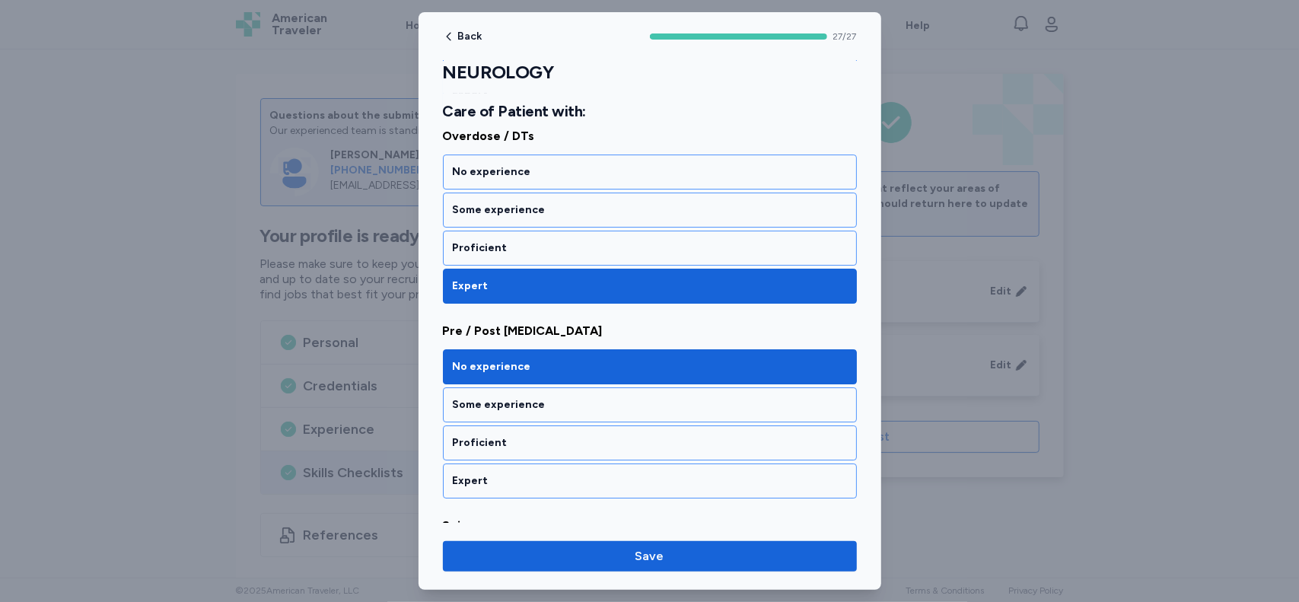
scroll to position [3539, 0]
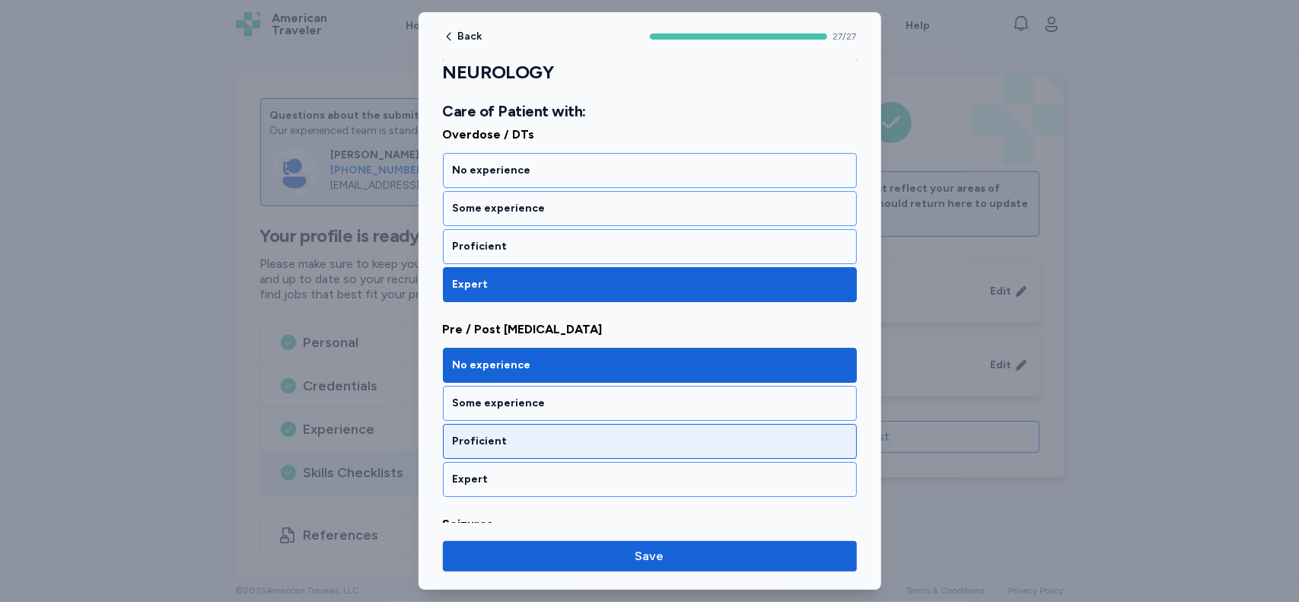
click at [775, 424] on div "Proficient" at bounding box center [650, 441] width 414 height 35
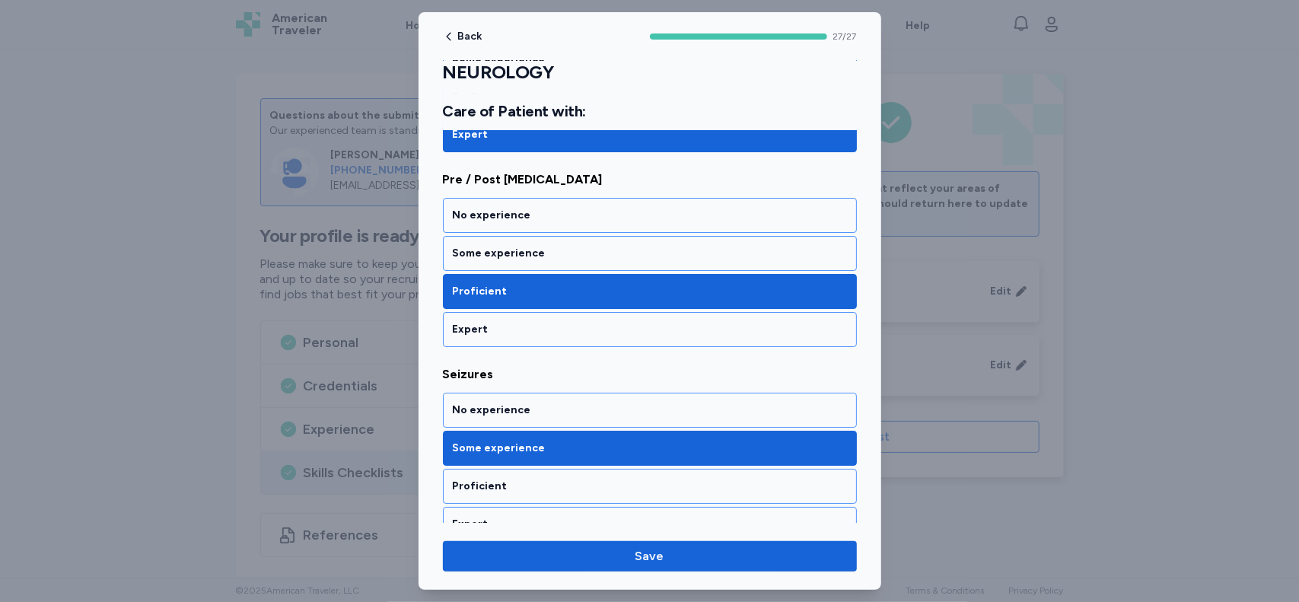
scroll to position [3692, 0]
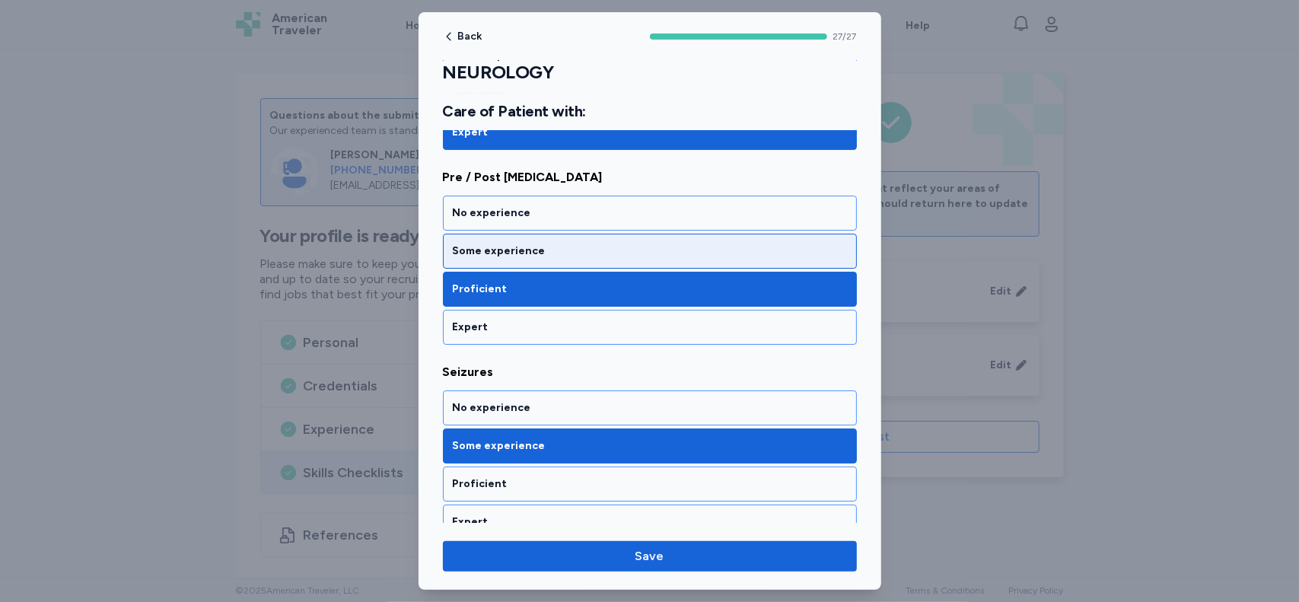
click at [631, 243] on div "Some experience" at bounding box center [650, 250] width 394 height 15
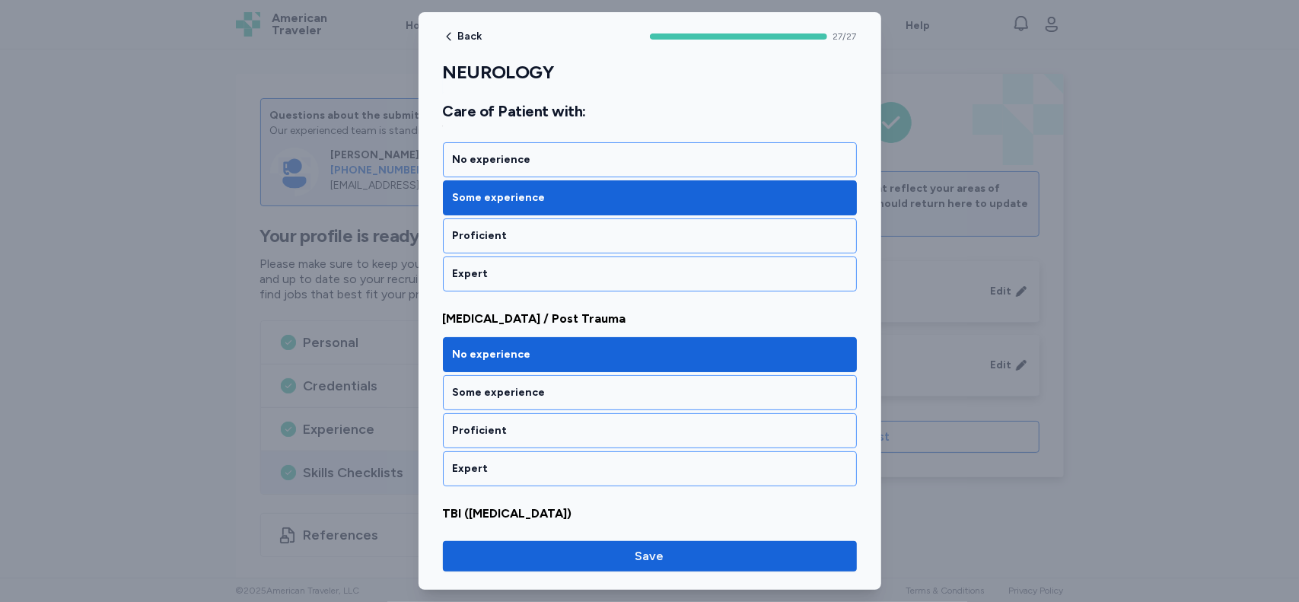
scroll to position [3959, 0]
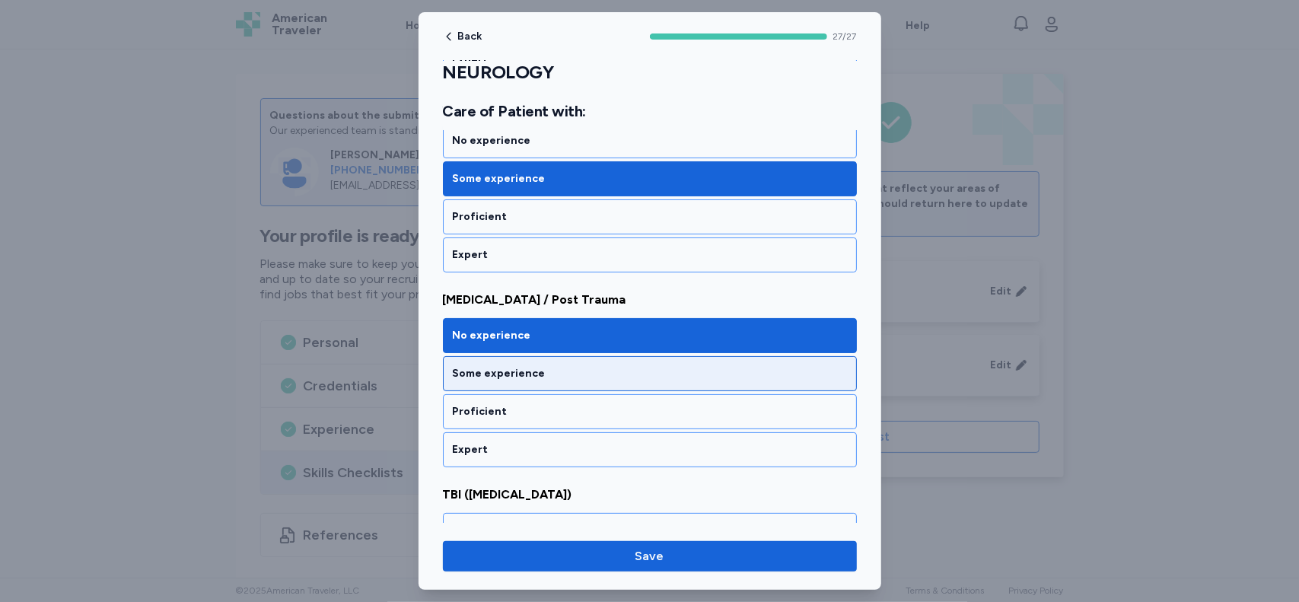
click at [809, 366] on div "Some experience" at bounding box center [650, 373] width 394 height 15
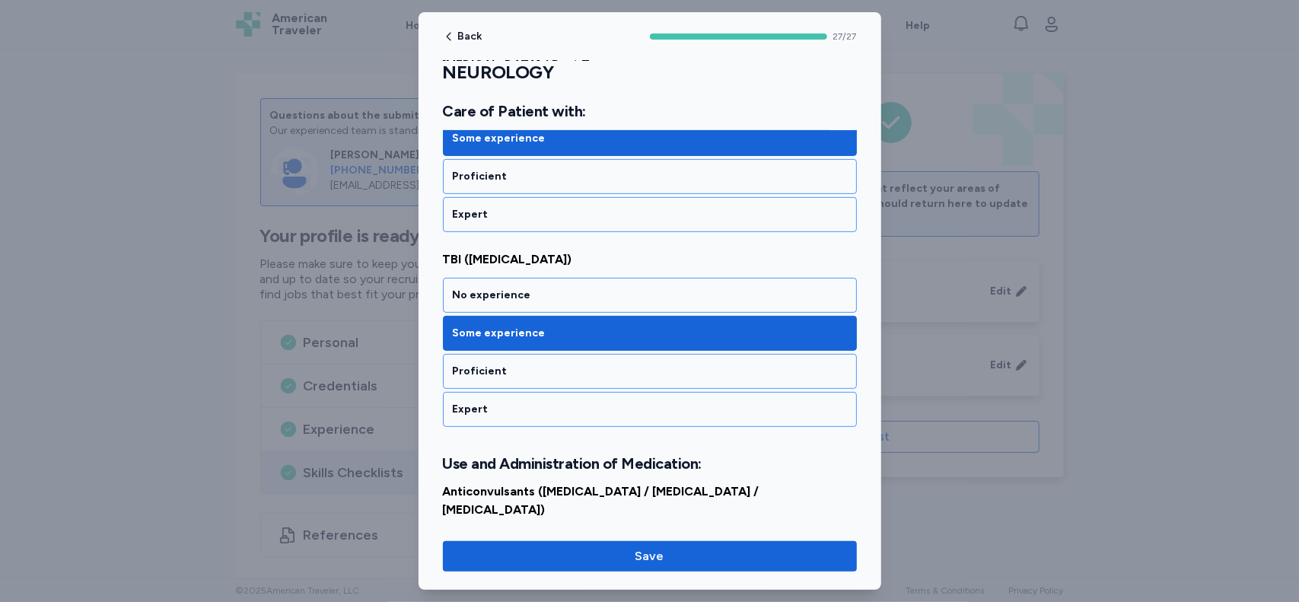
scroll to position [4226, 0]
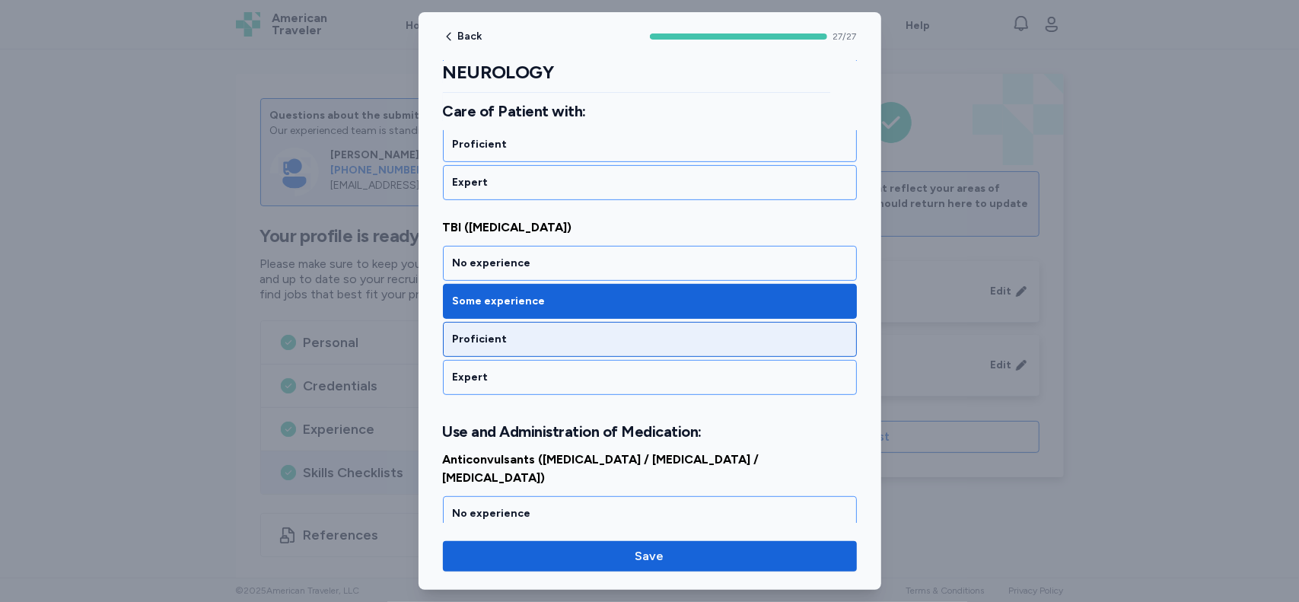
click at [762, 332] on div "Proficient" at bounding box center [650, 339] width 394 height 15
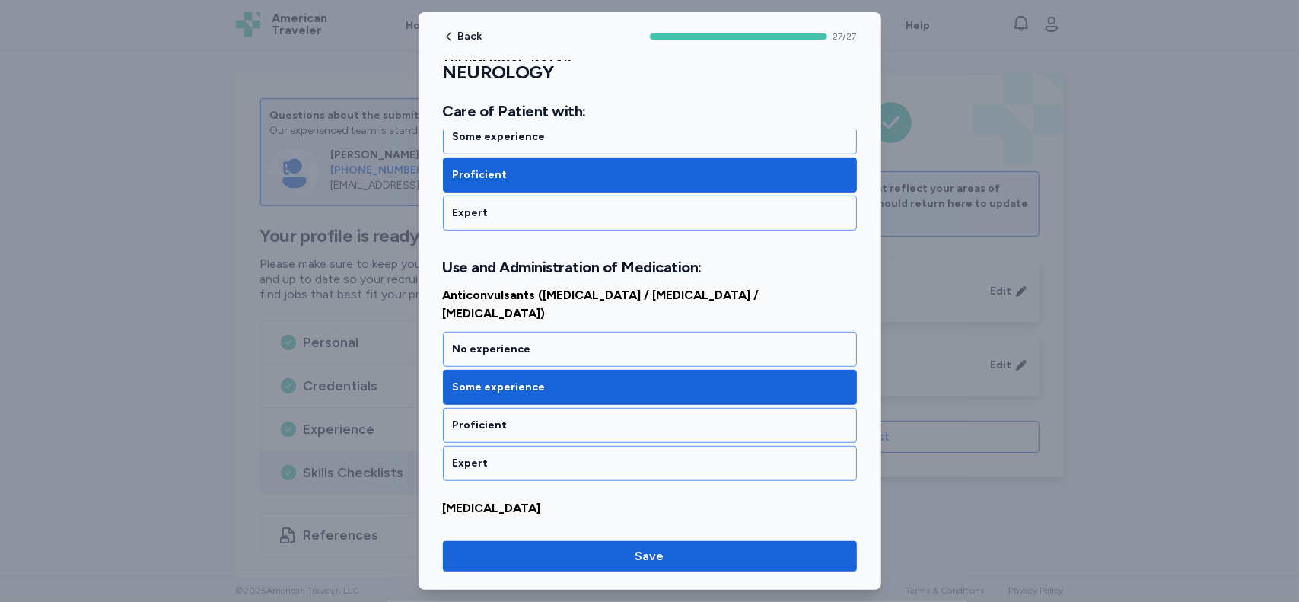
scroll to position [4397, 0]
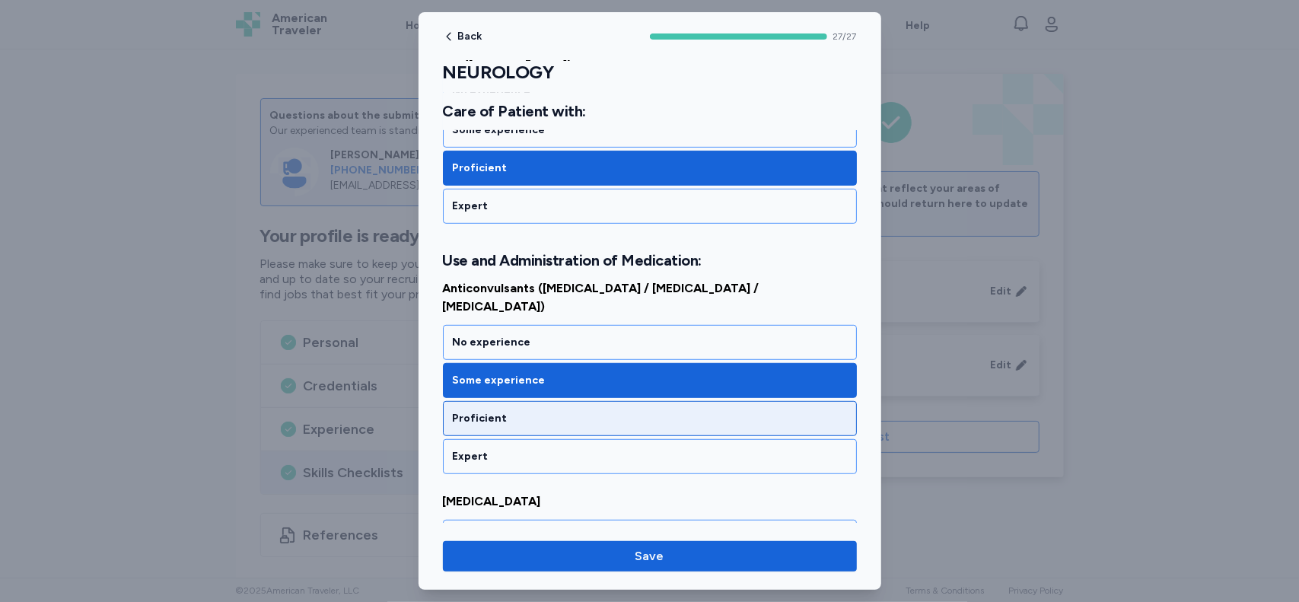
click at [765, 401] on div "Proficient" at bounding box center [650, 418] width 414 height 35
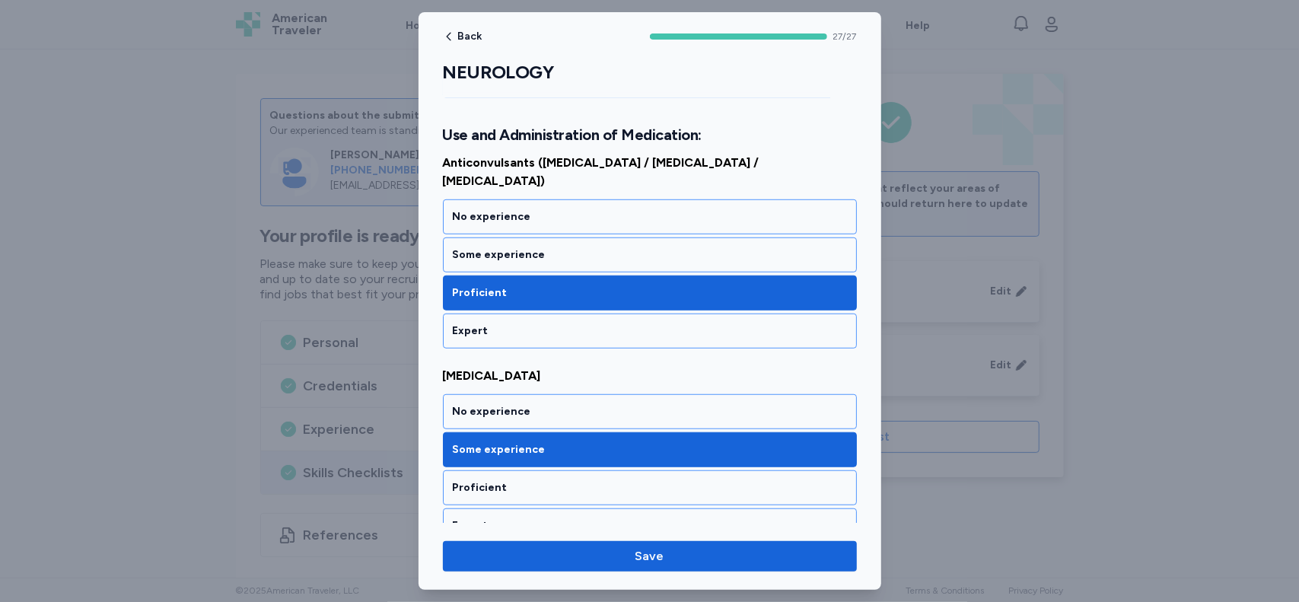
scroll to position [4586, 0]
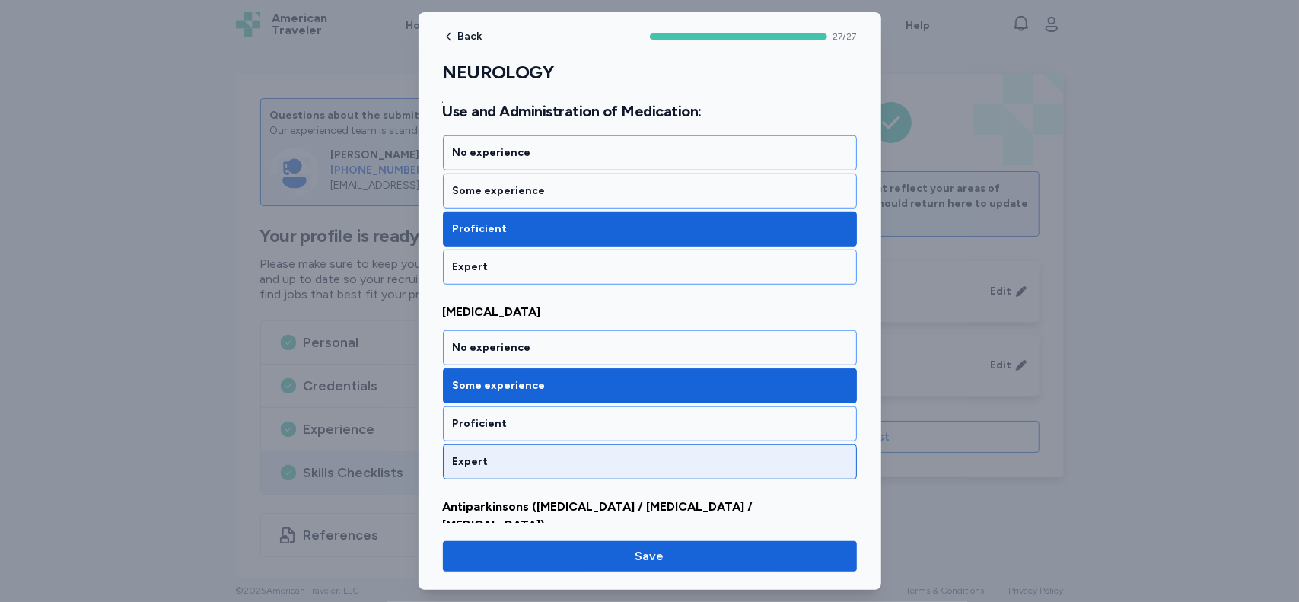
click at [741, 454] on div "Expert" at bounding box center [650, 461] width 394 height 15
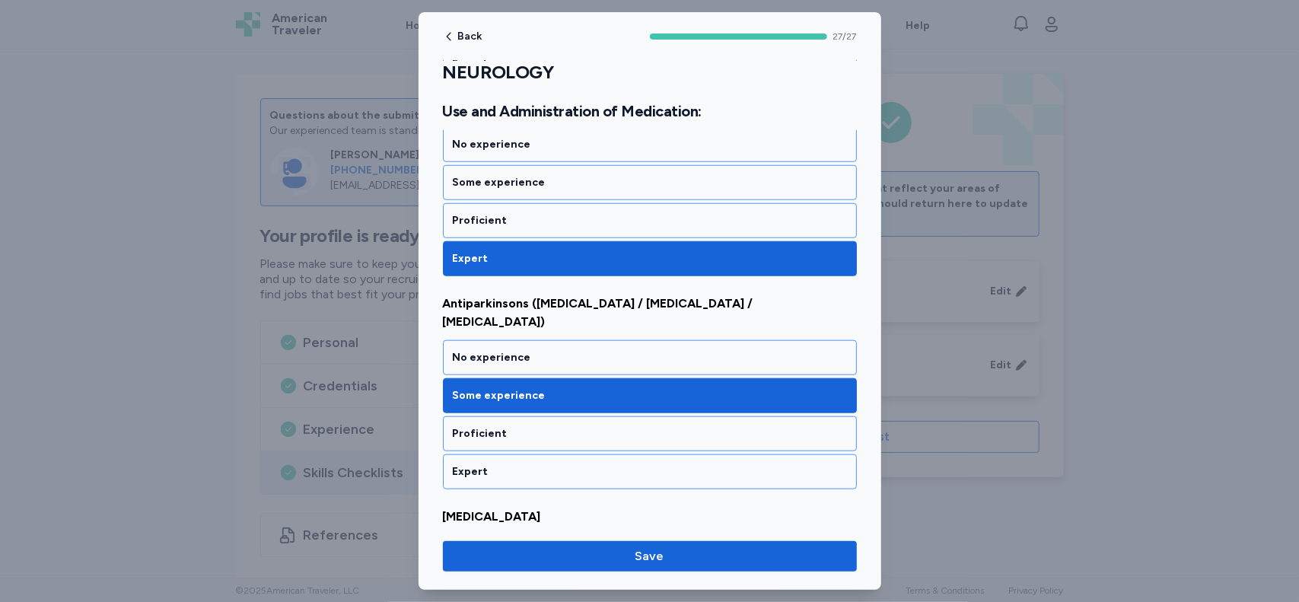
scroll to position [4808, 0]
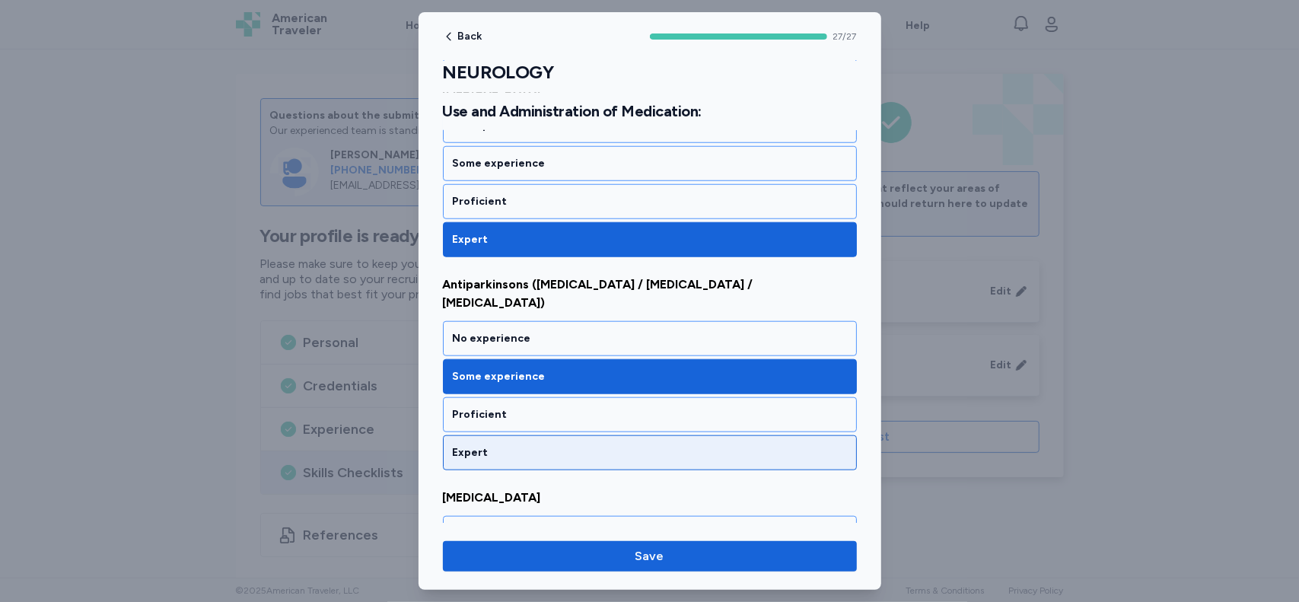
click at [709, 445] on div "Expert" at bounding box center [650, 452] width 394 height 15
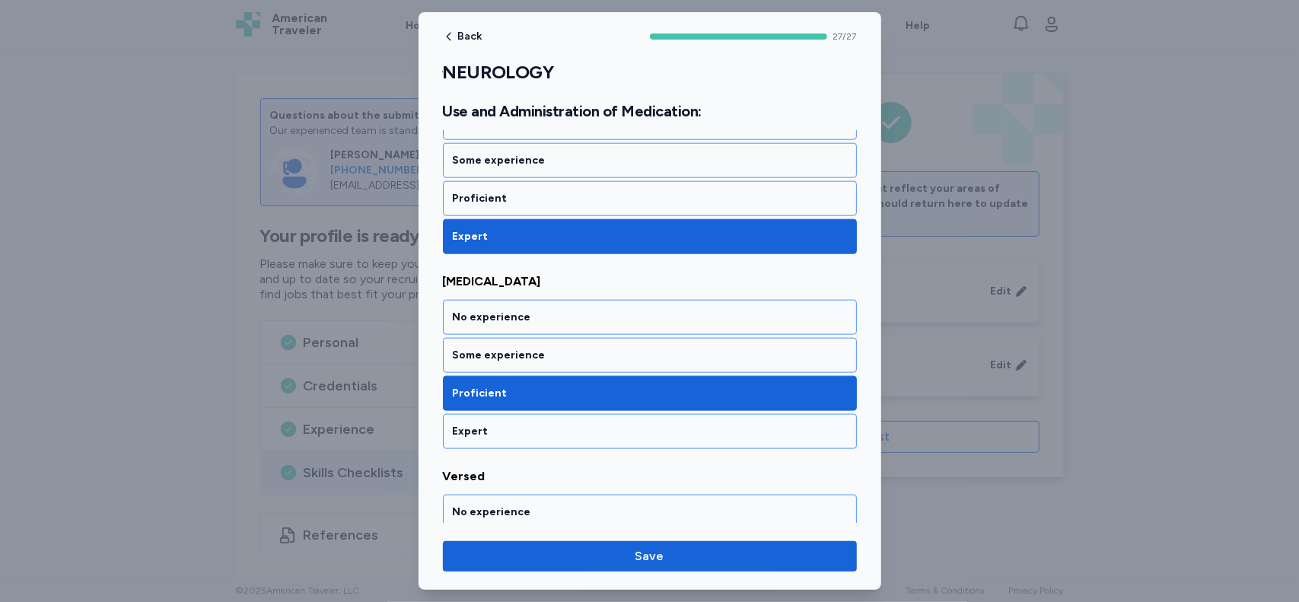
scroll to position [5057, 0]
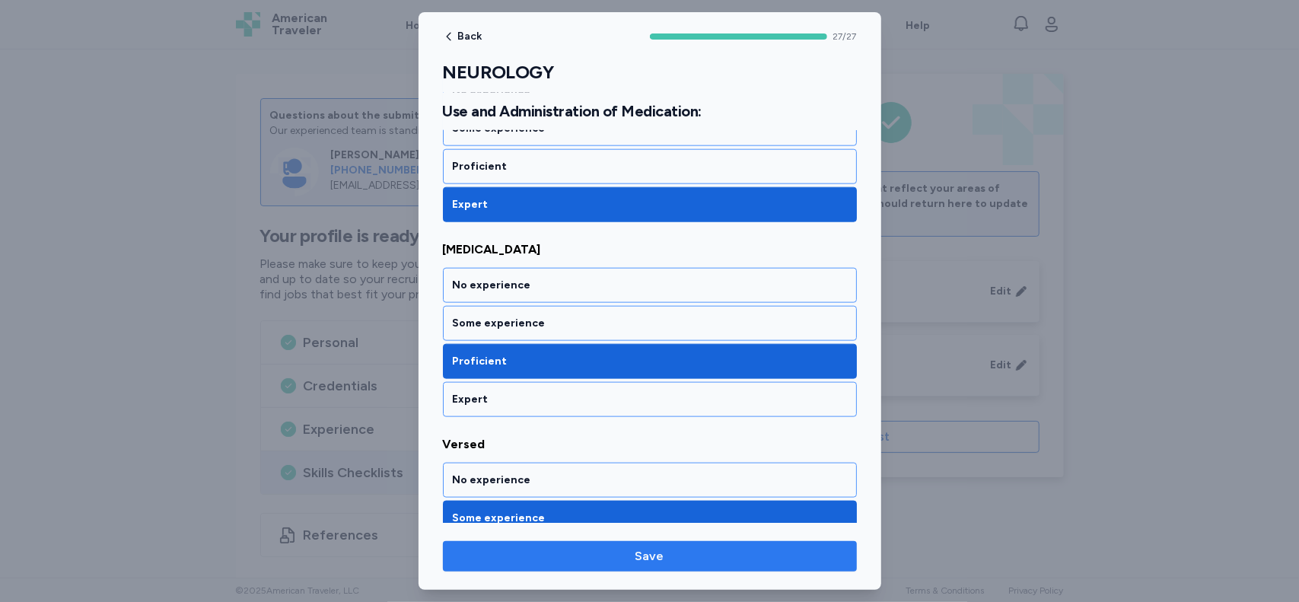
click at [733, 555] on span "Save" at bounding box center [650, 556] width 390 height 18
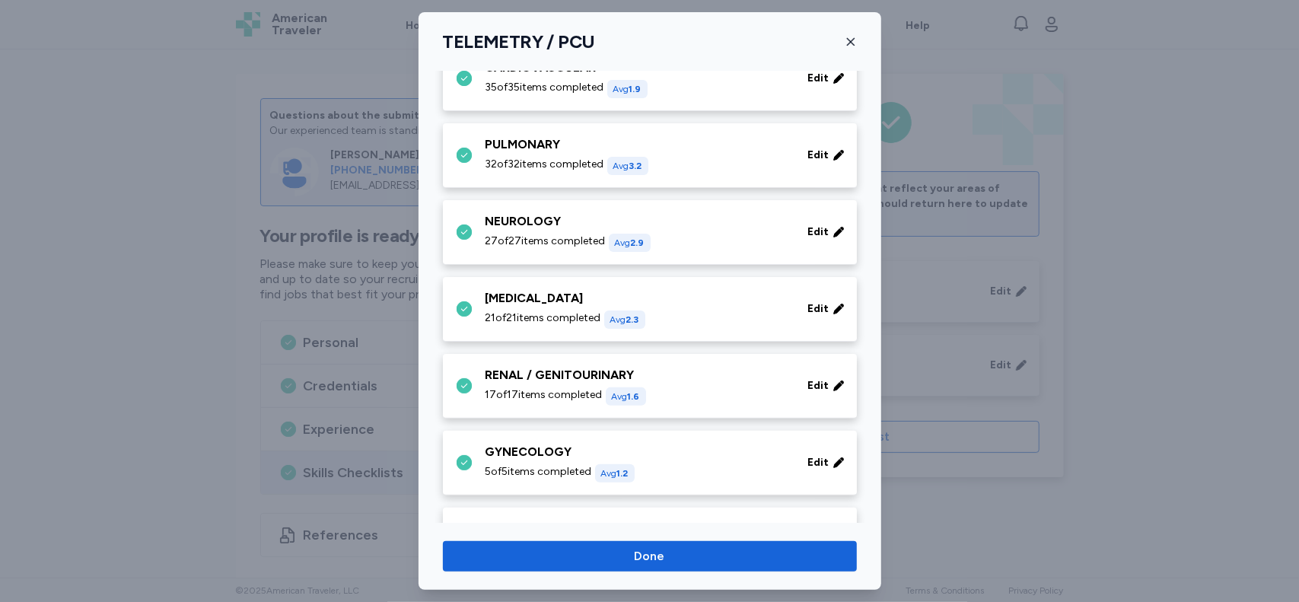
scroll to position [199, 0]
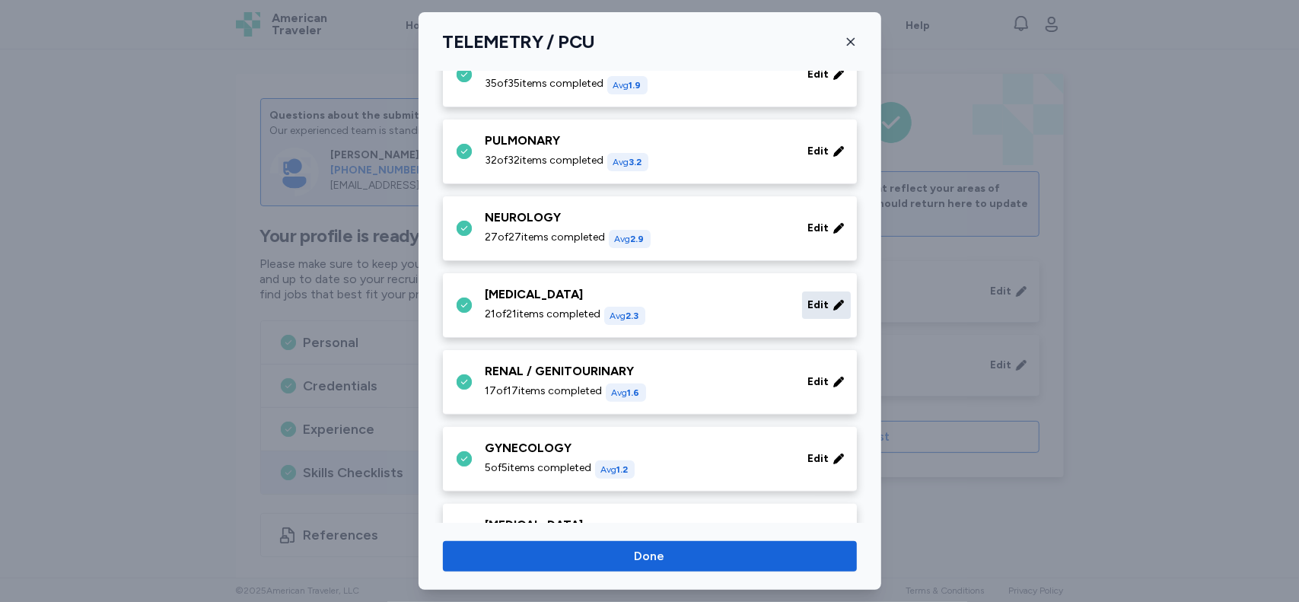
click at [808, 301] on span "Edit" at bounding box center [818, 304] width 21 height 15
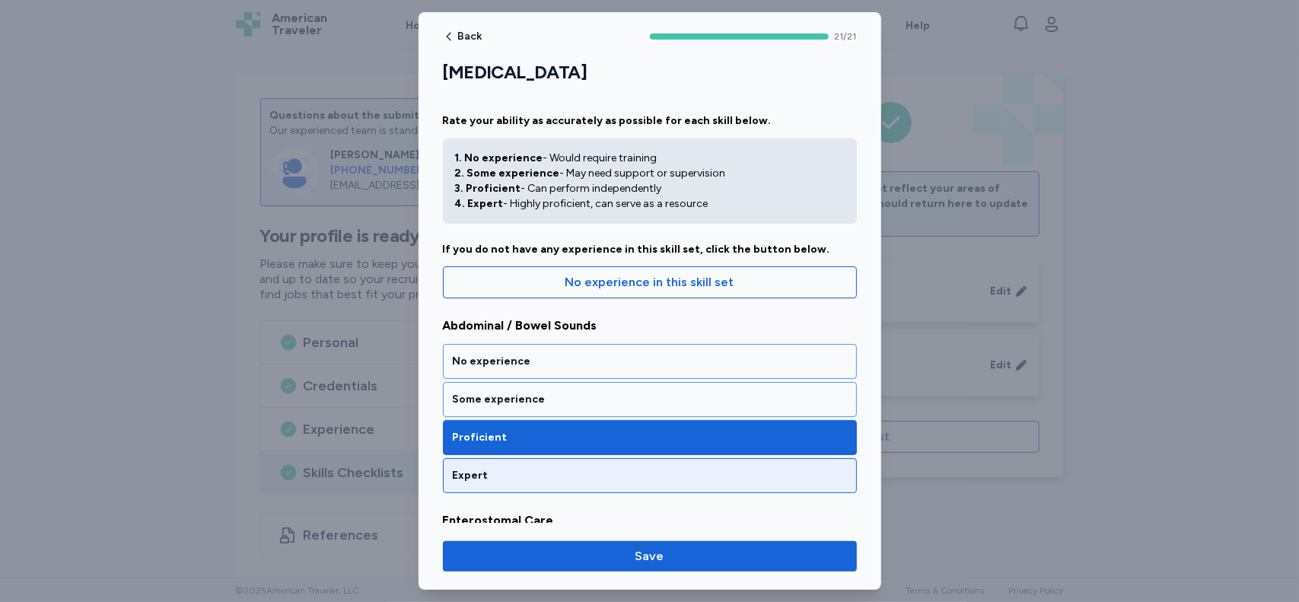
click at [753, 462] on div "Expert" at bounding box center [650, 475] width 414 height 35
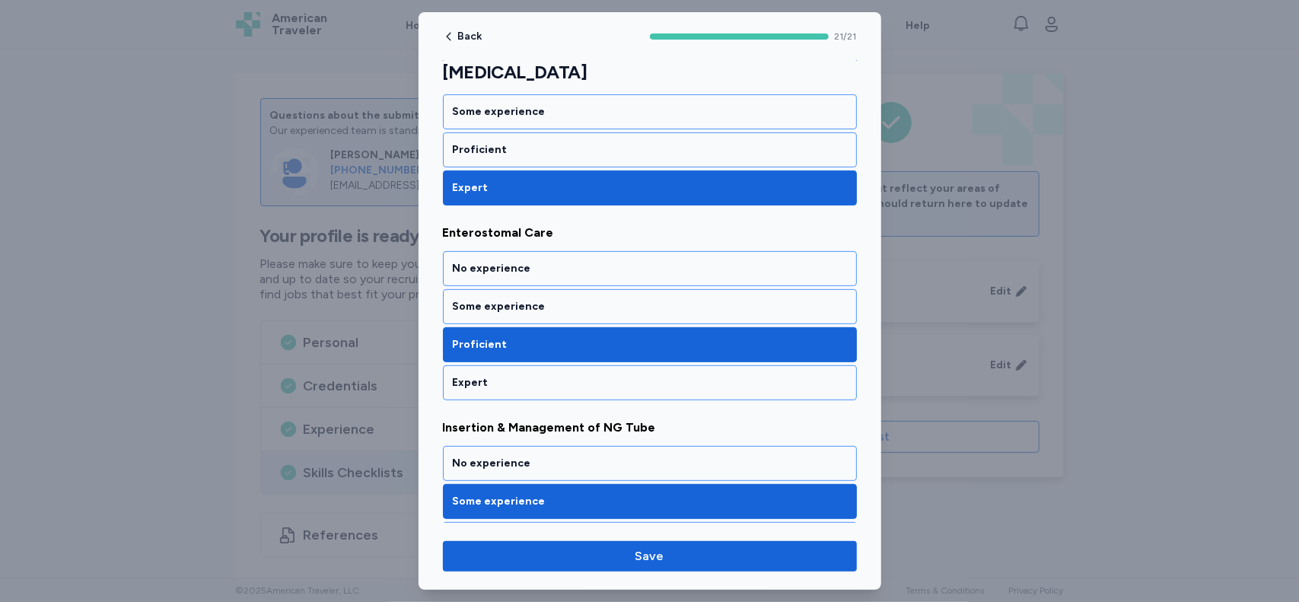
scroll to position [292, 0]
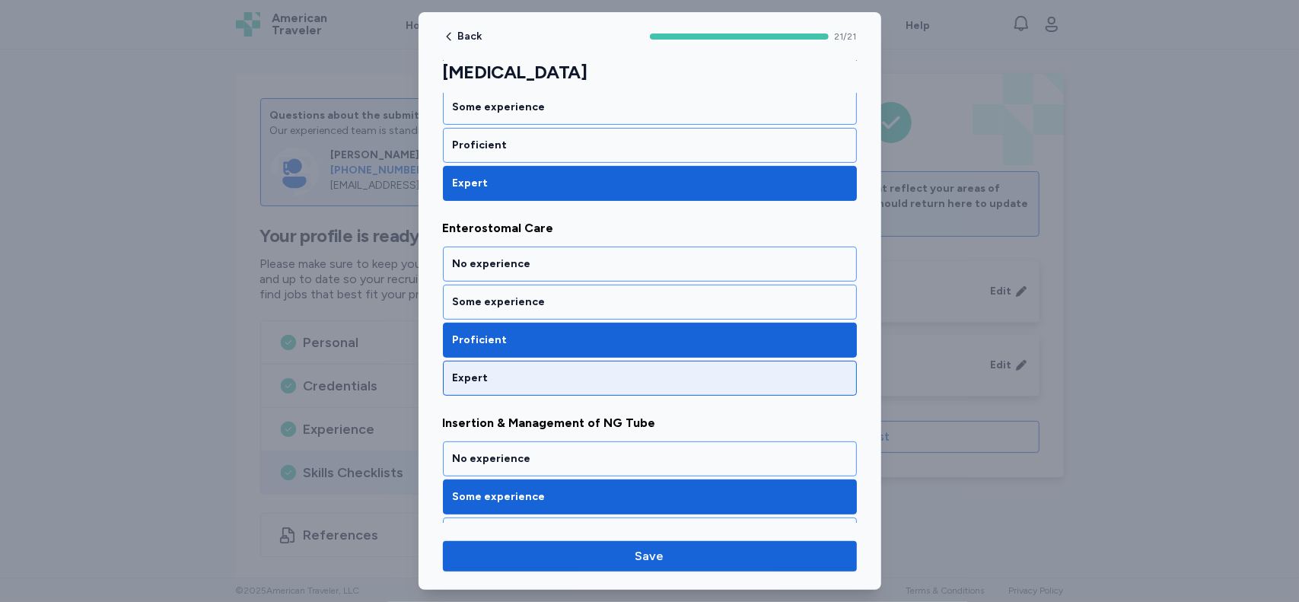
click at [749, 374] on div "Expert" at bounding box center [650, 378] width 394 height 15
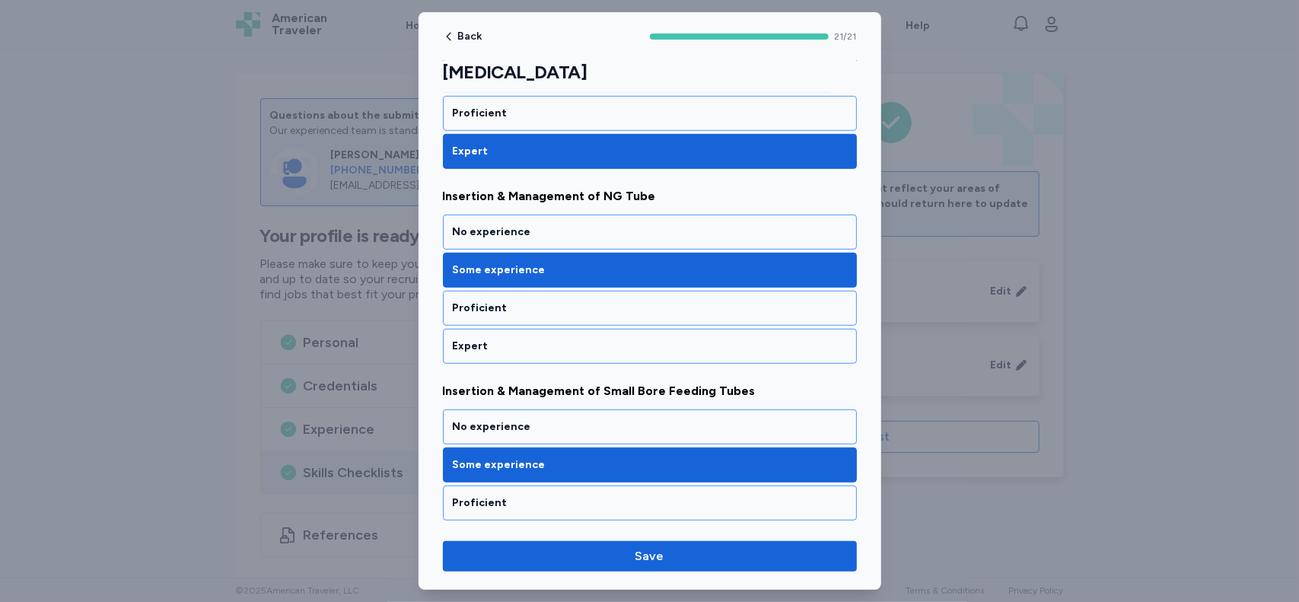
scroll to position [524, 0]
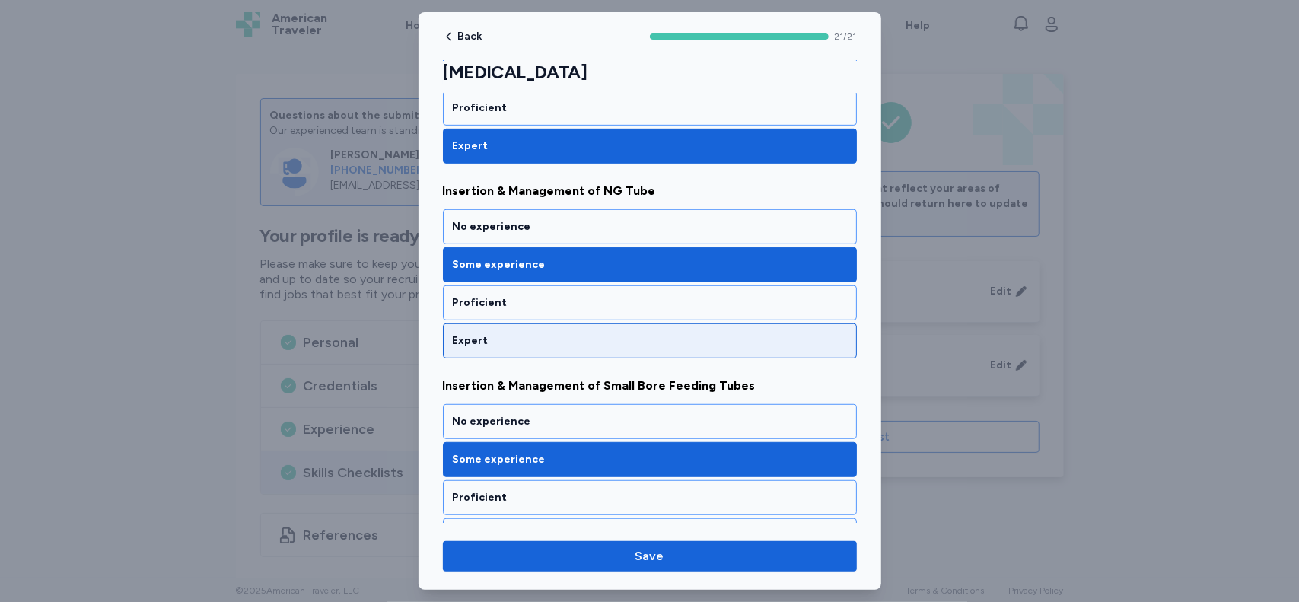
click at [733, 333] on div "Expert" at bounding box center [650, 340] width 394 height 15
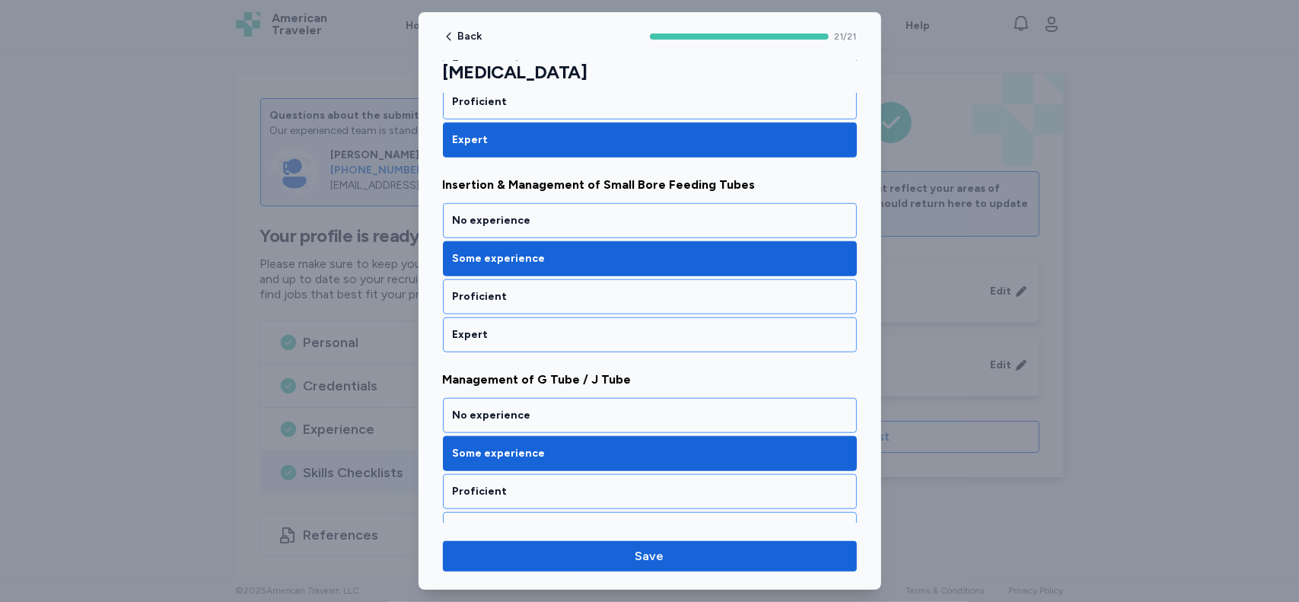
scroll to position [730, 0]
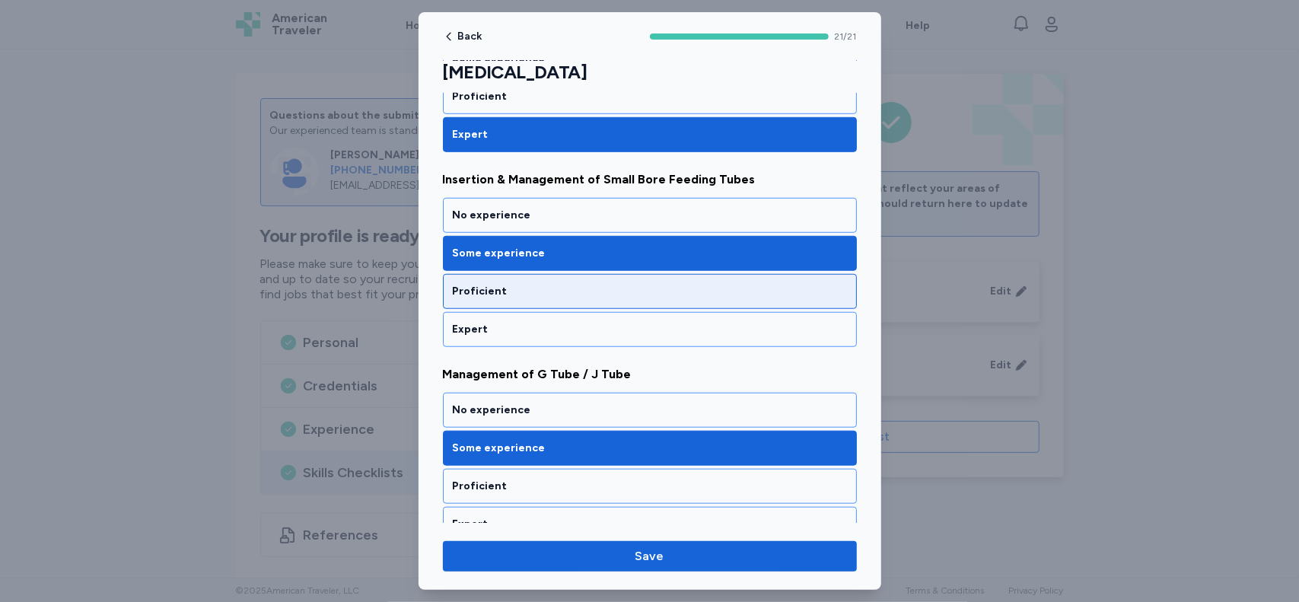
click at [749, 284] on div "Proficient" at bounding box center [650, 291] width 394 height 15
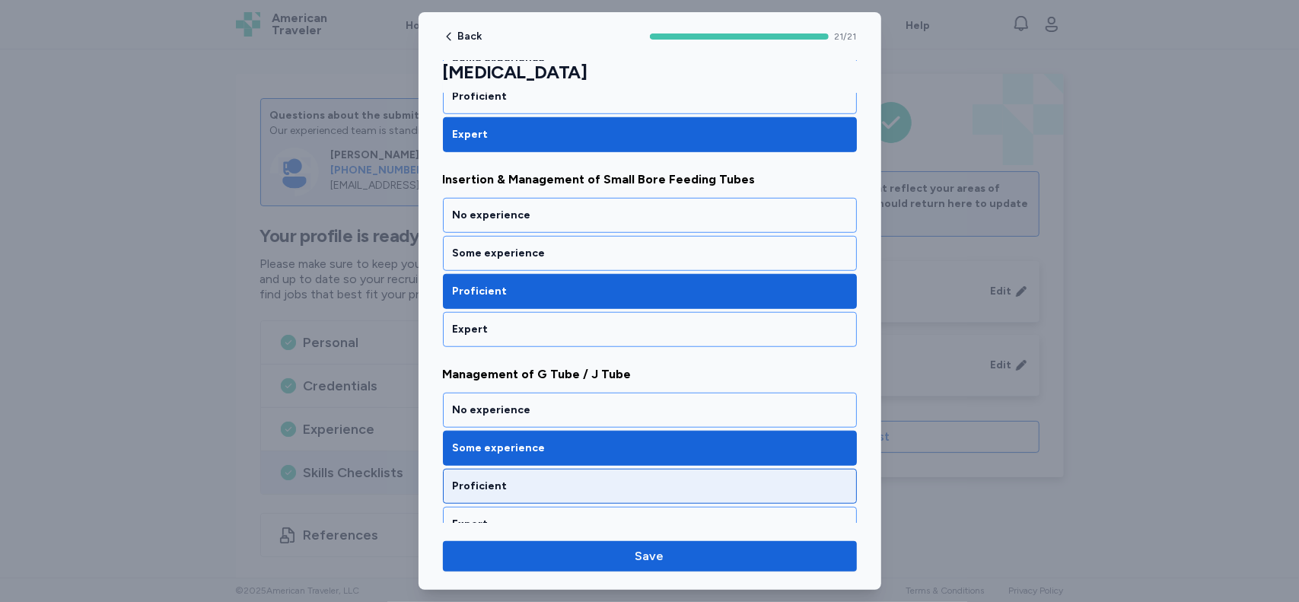
click at [794, 469] on div "Proficient" at bounding box center [650, 486] width 414 height 35
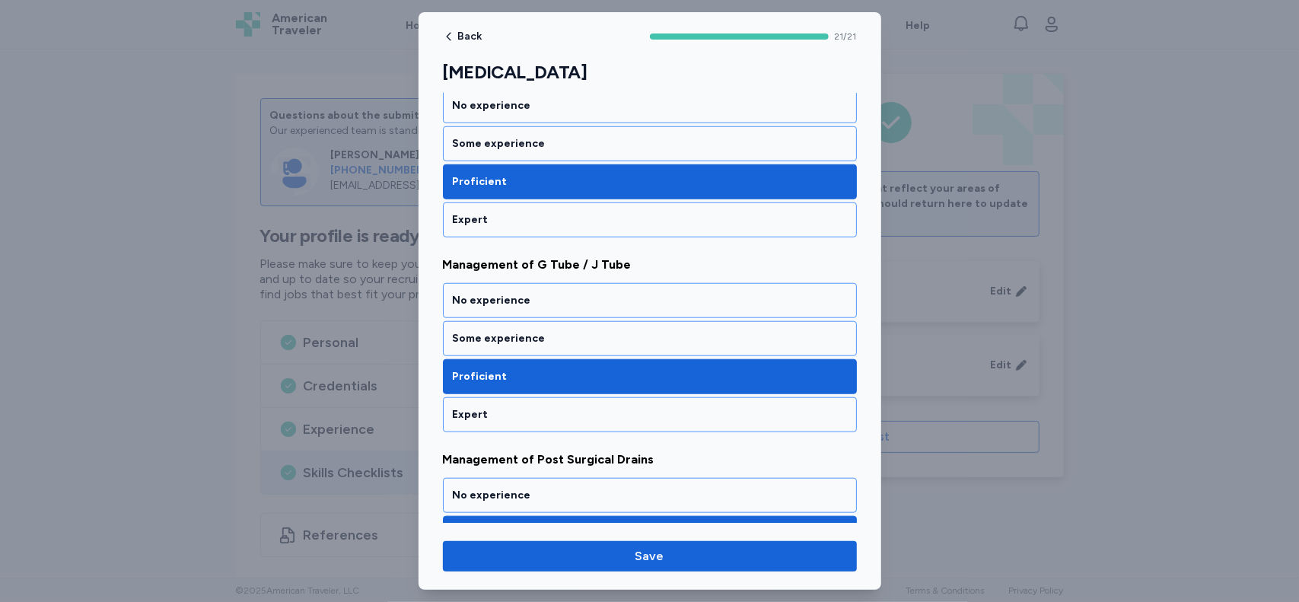
scroll to position [860, 0]
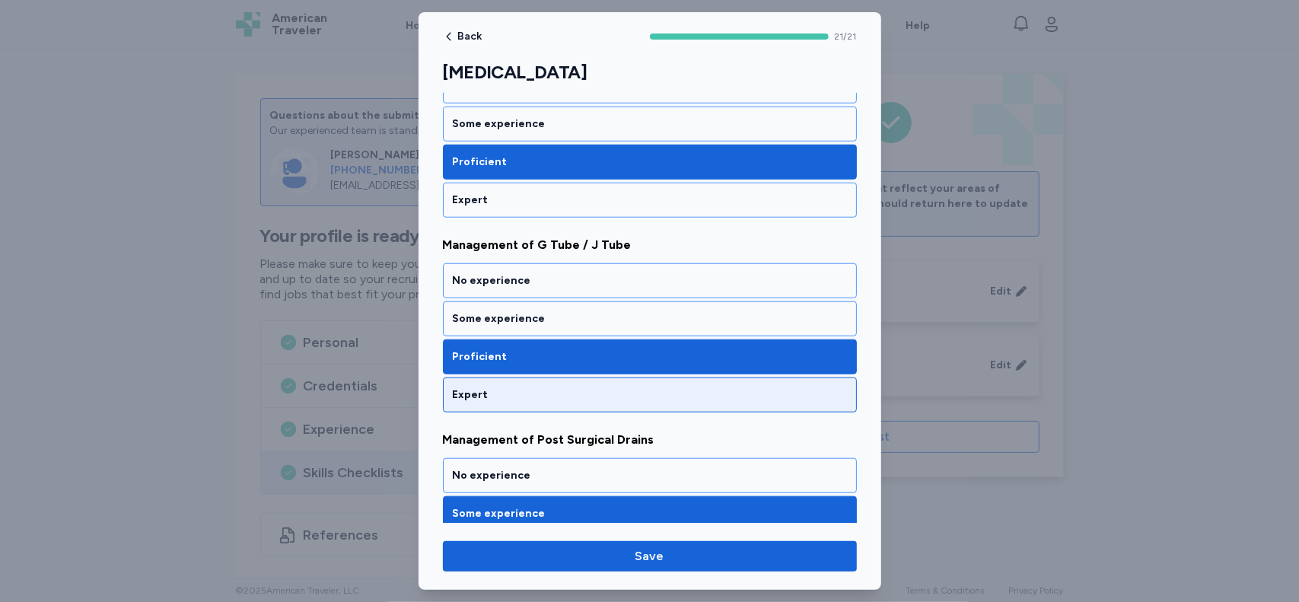
click at [753, 387] on div "Expert" at bounding box center [650, 394] width 394 height 15
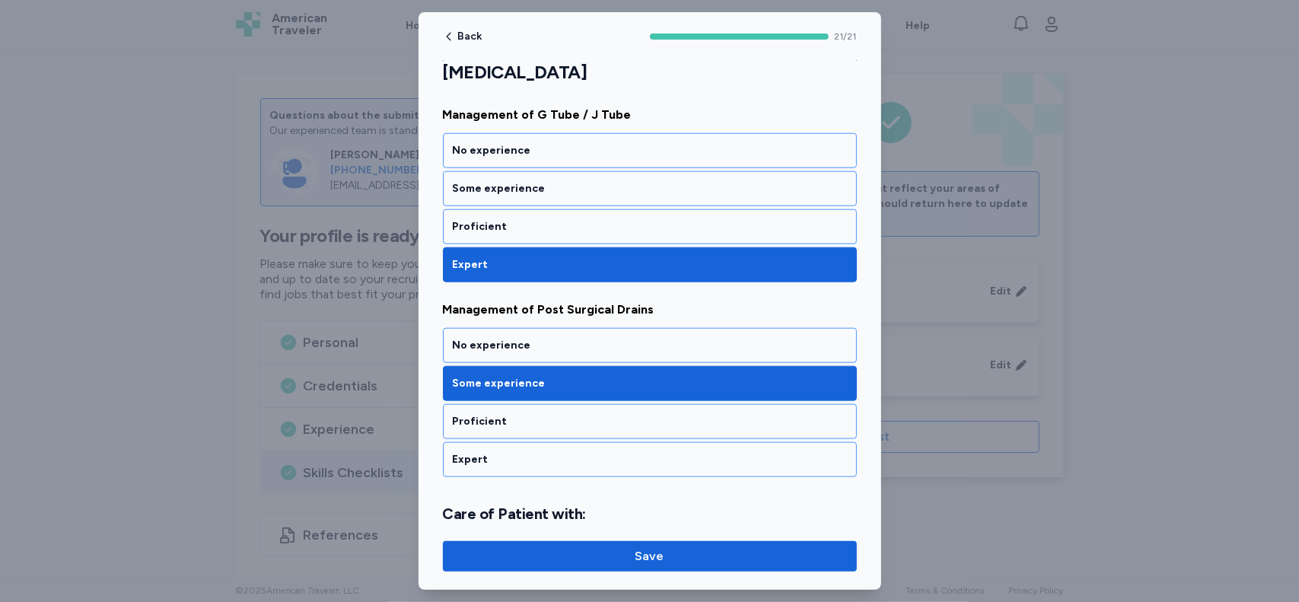
scroll to position [1041, 0]
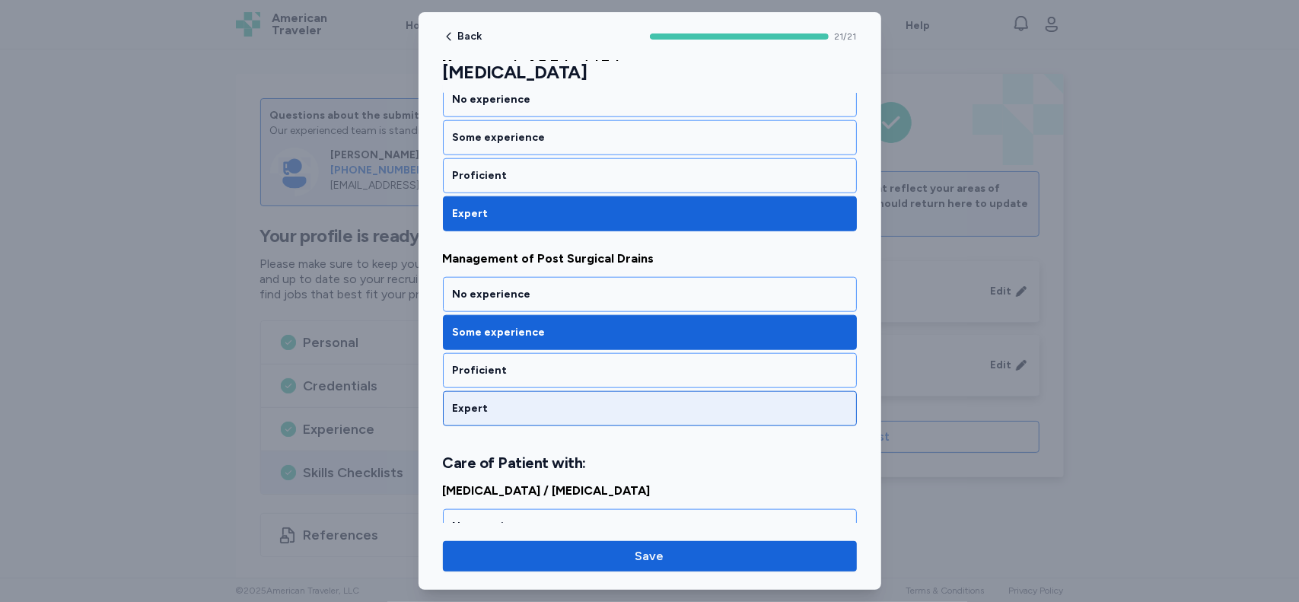
click at [706, 391] on div "Expert" at bounding box center [650, 408] width 414 height 35
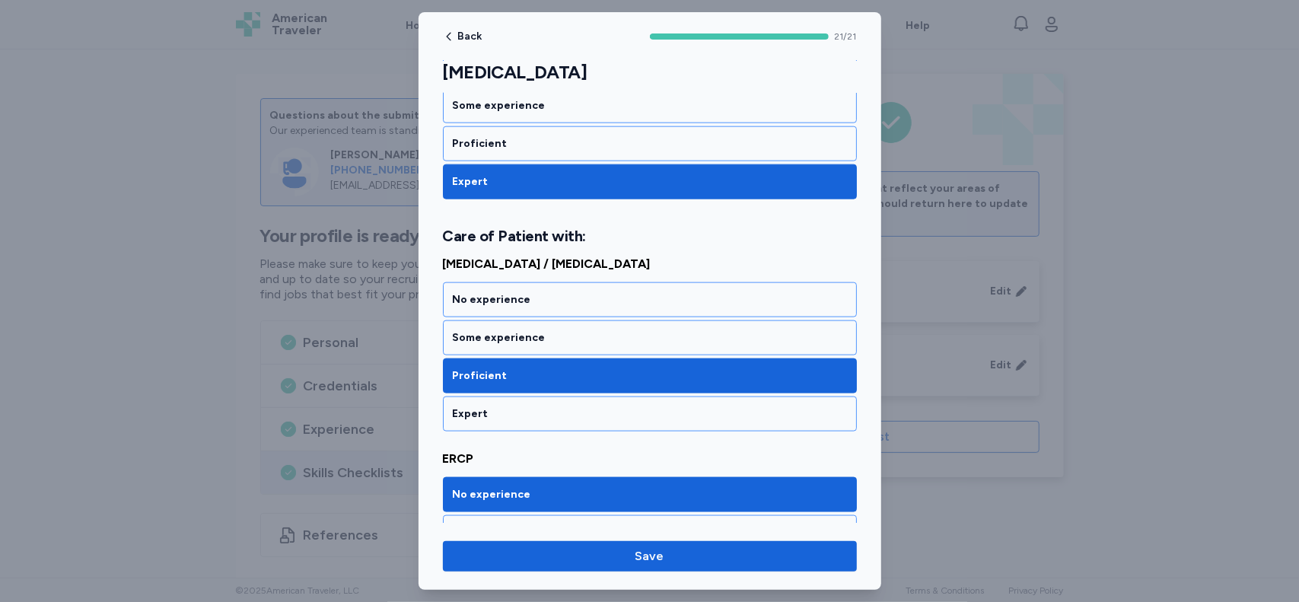
scroll to position [1288, 0]
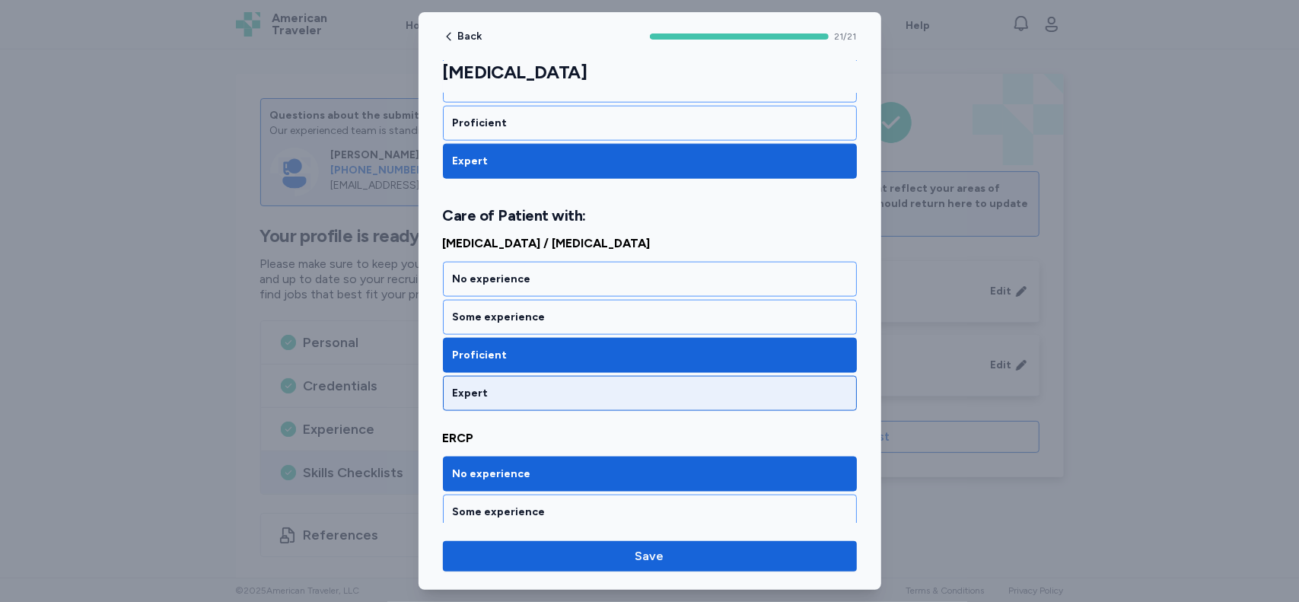
click at [652, 386] on div "Expert" at bounding box center [650, 393] width 394 height 15
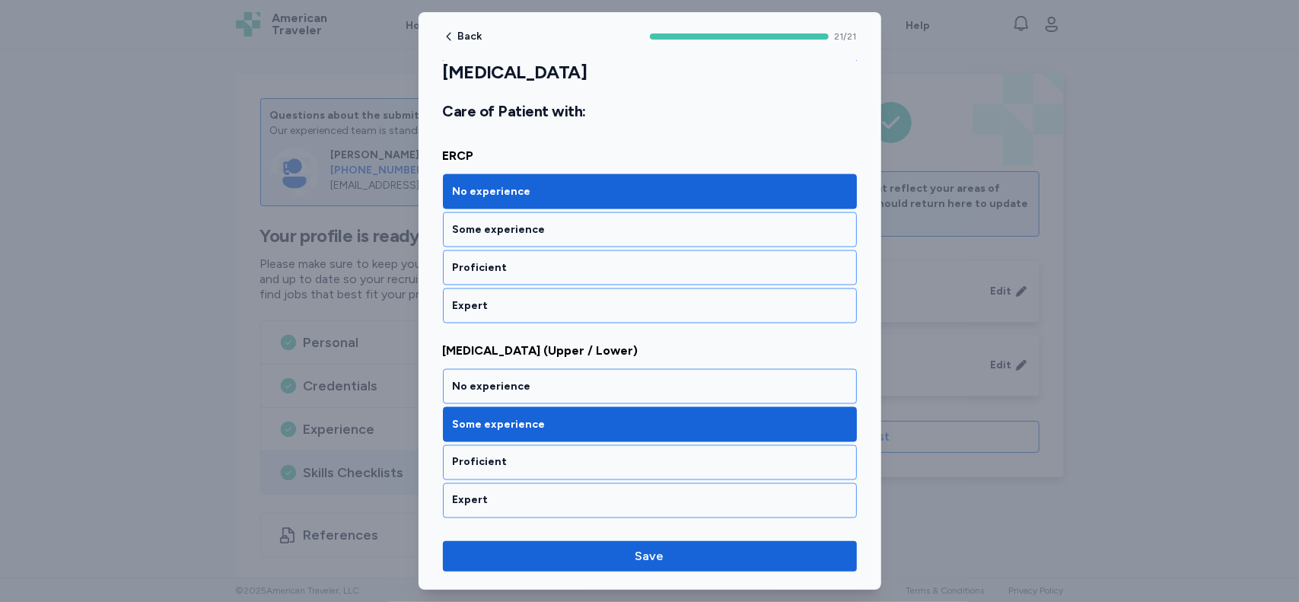
scroll to position [1576, 0]
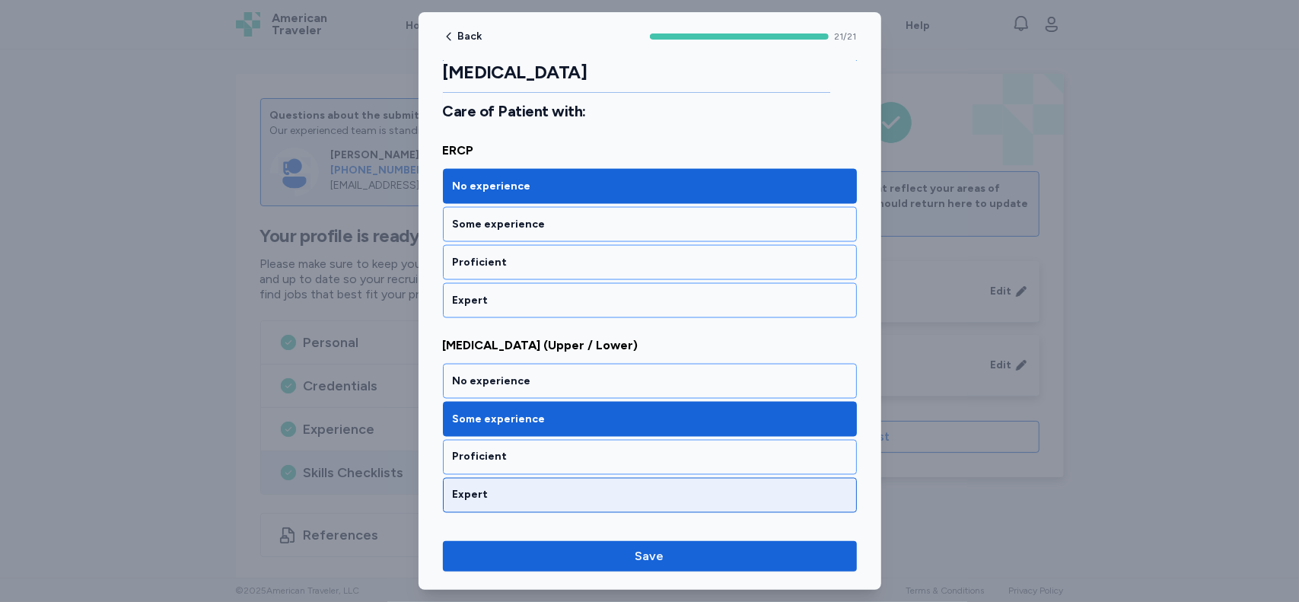
click at [631, 488] on div "Expert" at bounding box center [650, 495] width 394 height 15
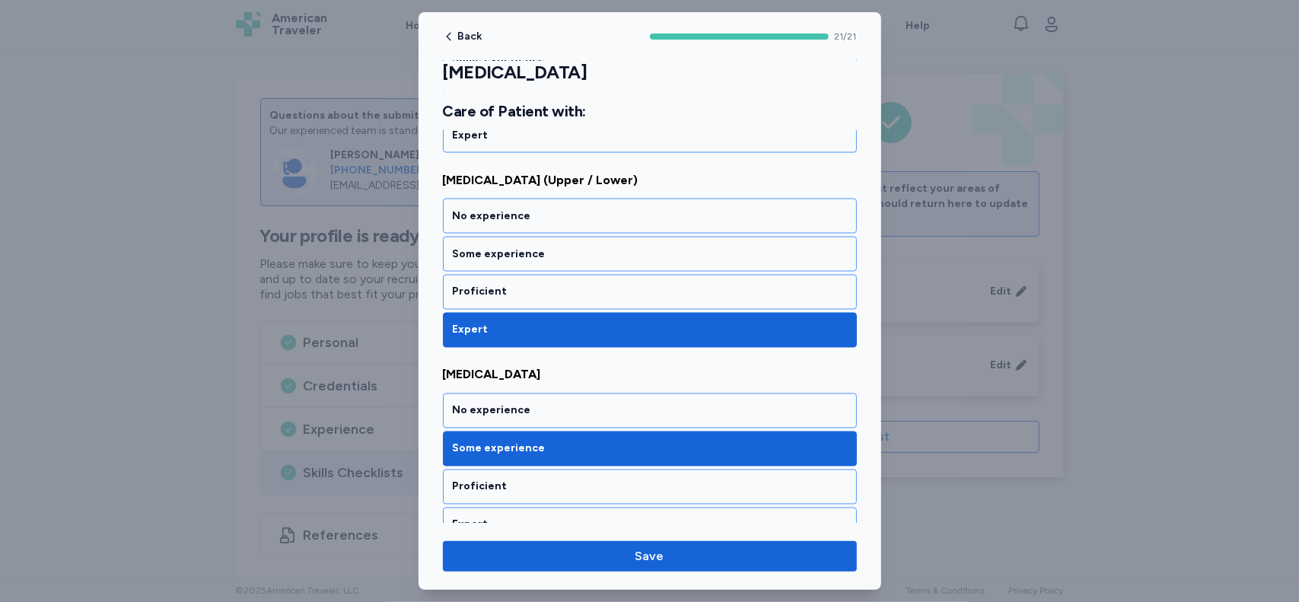
scroll to position [1782, 0]
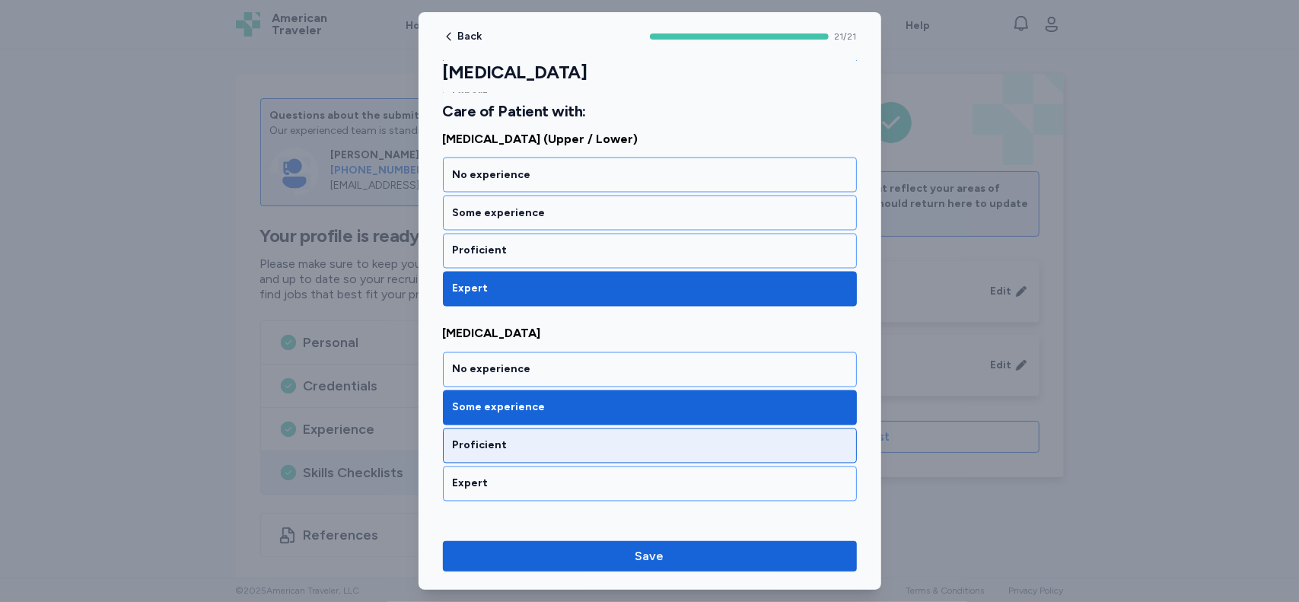
click at [724, 438] on div "Proficient" at bounding box center [650, 445] width 394 height 15
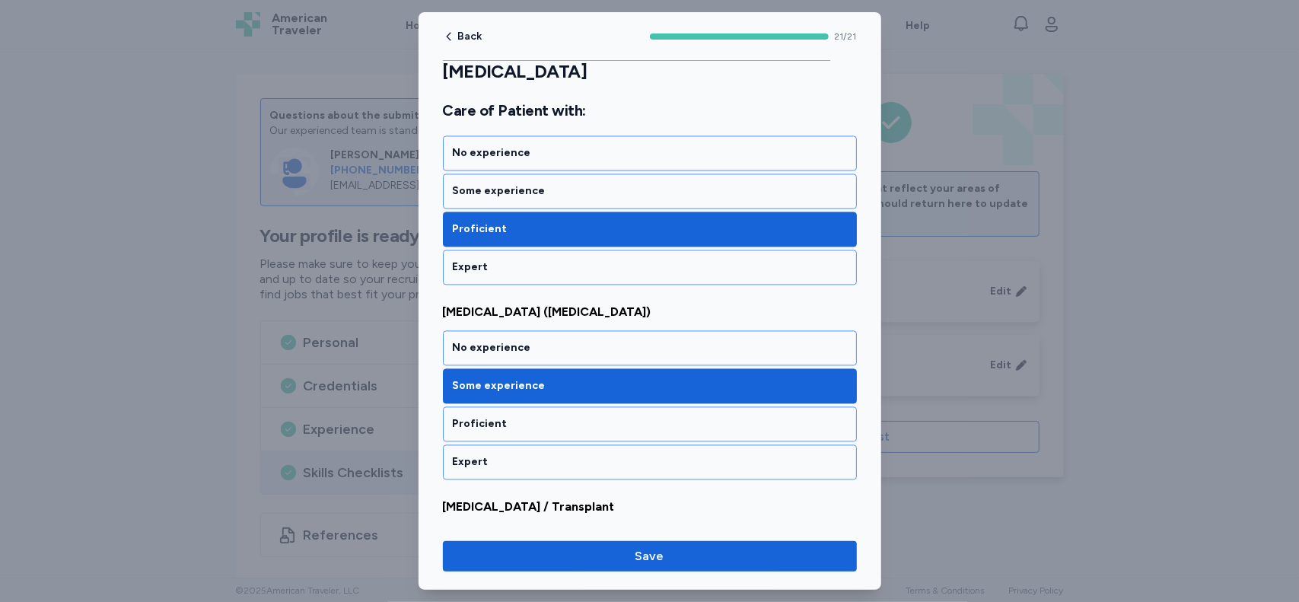
scroll to position [2009, 0]
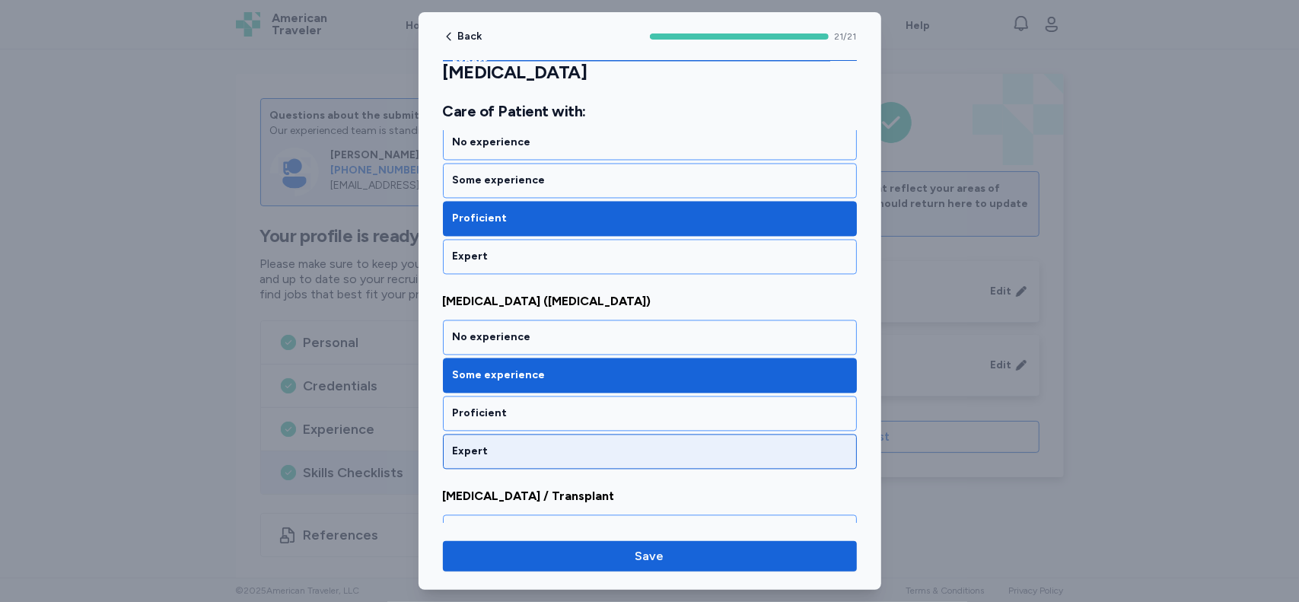
click at [709, 443] on div "Expert" at bounding box center [650, 451] width 414 height 35
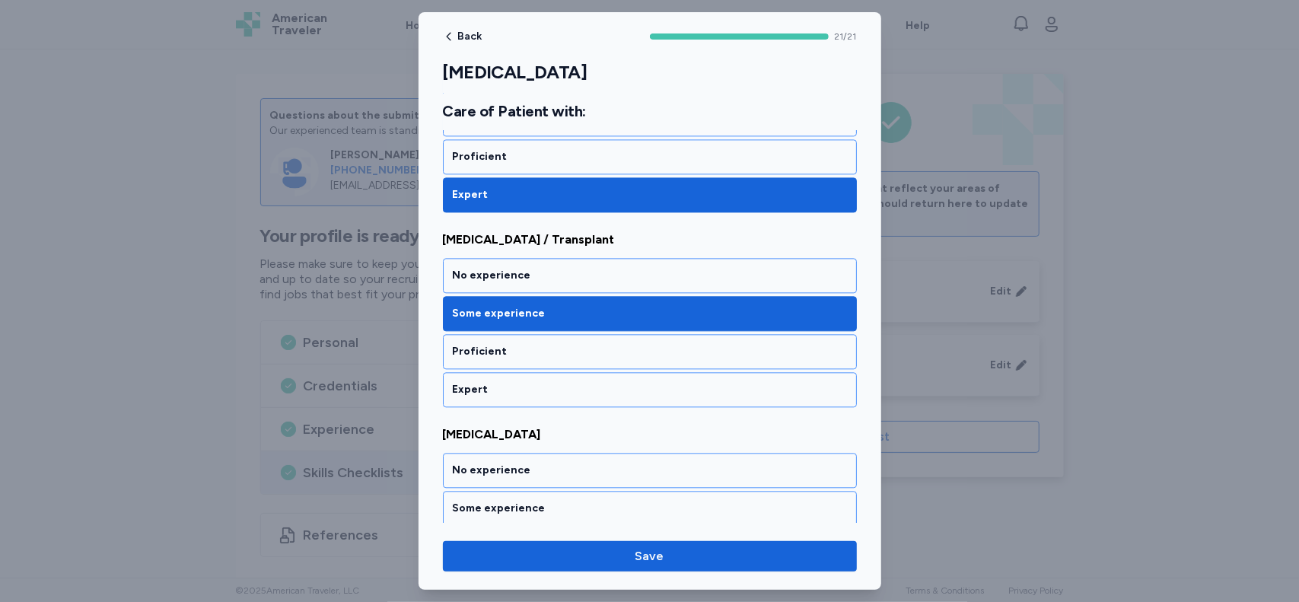
scroll to position [2270, 0]
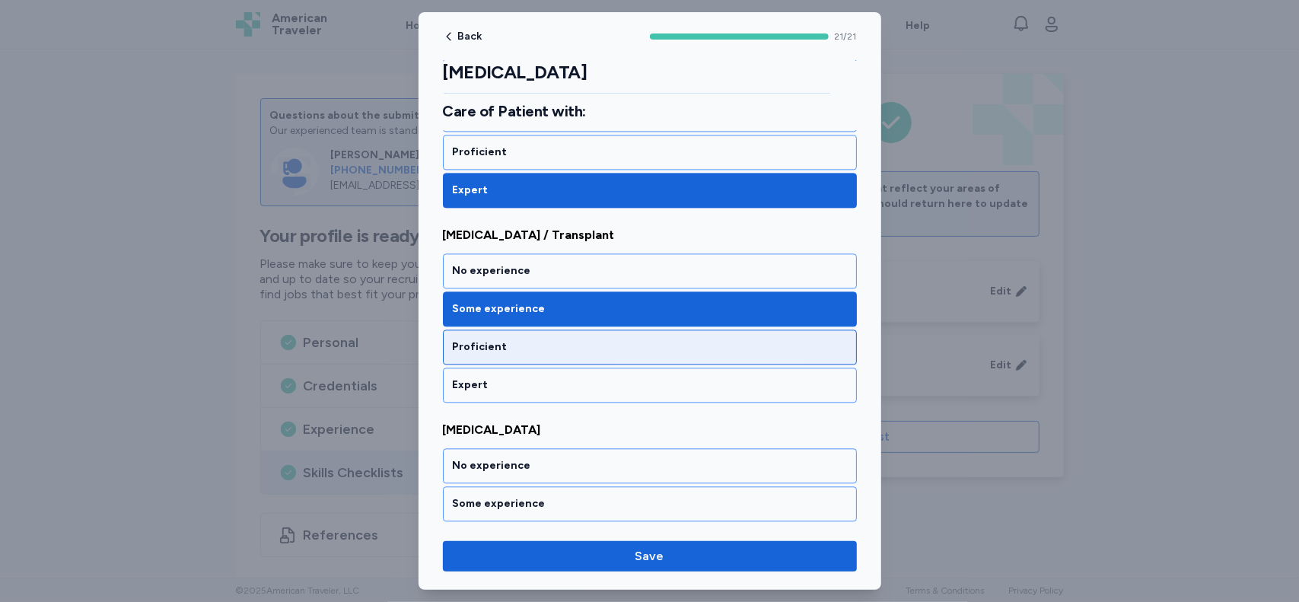
click at [812, 339] on div "Proficient" at bounding box center [650, 346] width 394 height 15
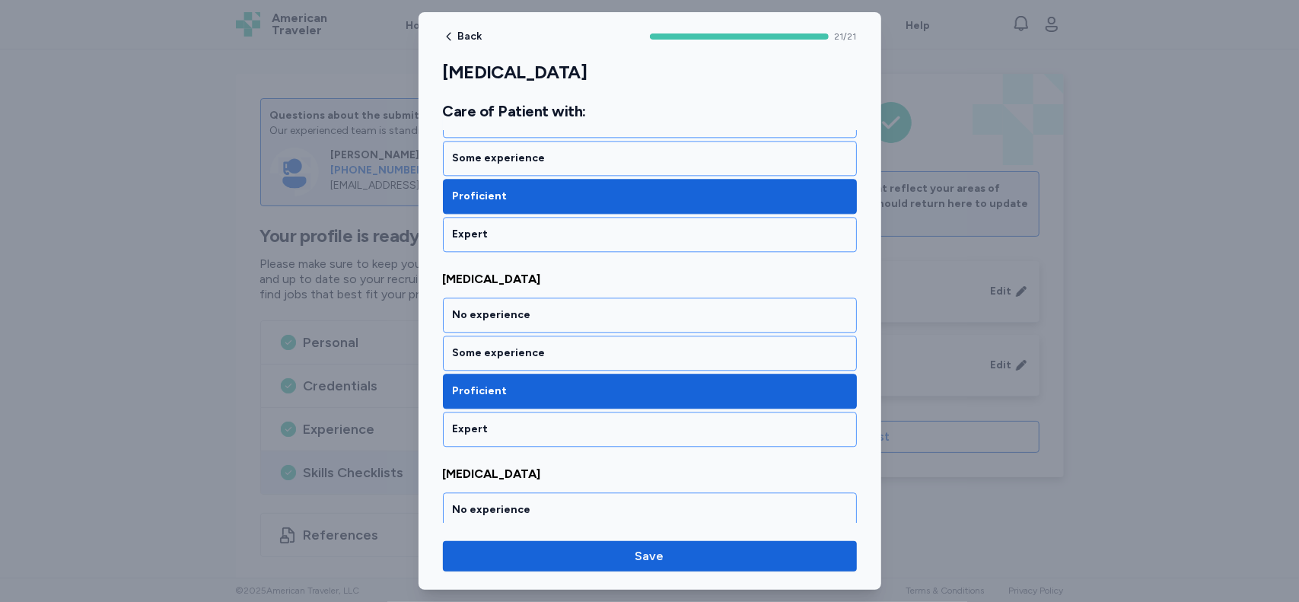
scroll to position [2431, 0]
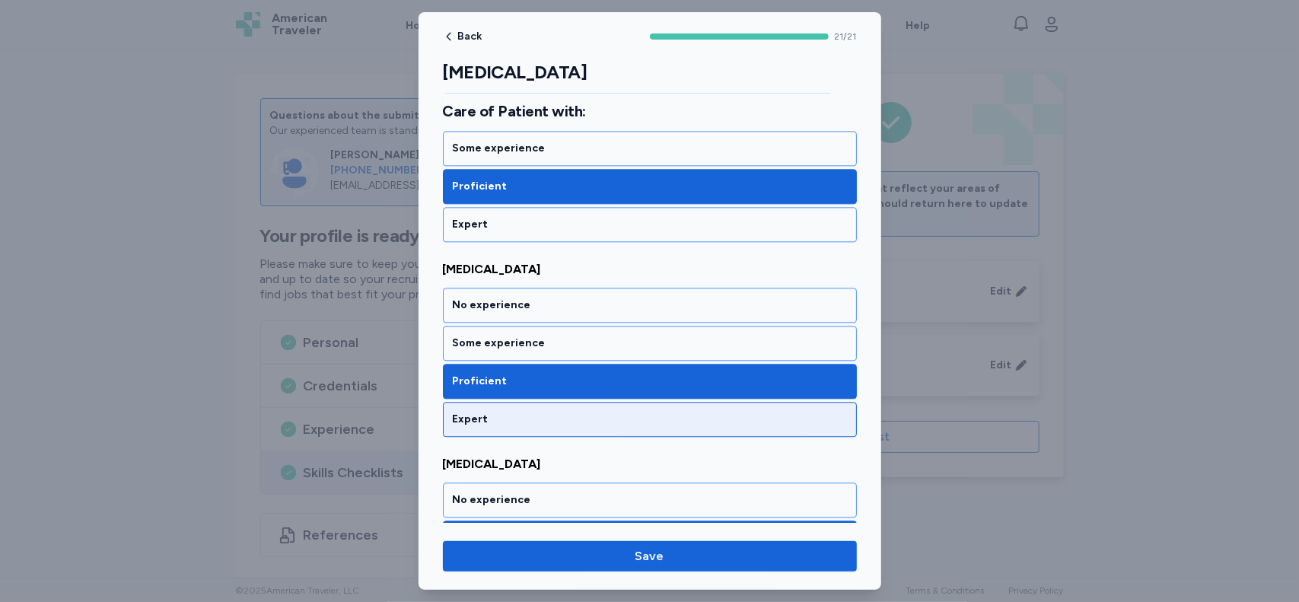
click at [788, 412] on div "Expert" at bounding box center [650, 419] width 394 height 15
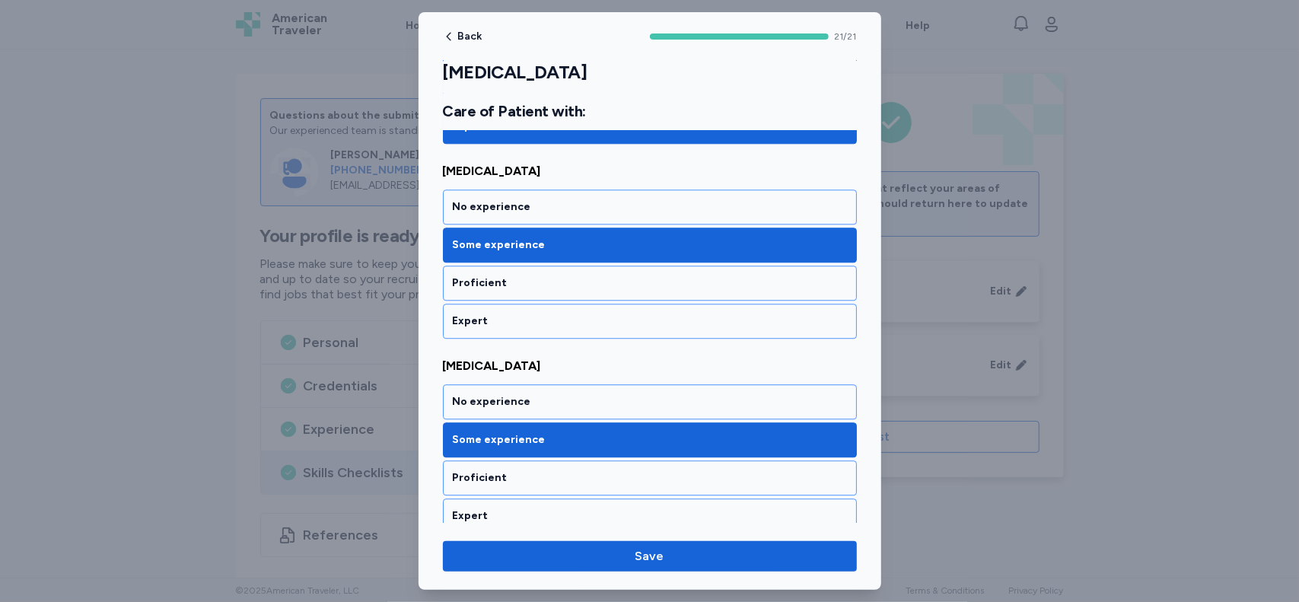
scroll to position [2734, 0]
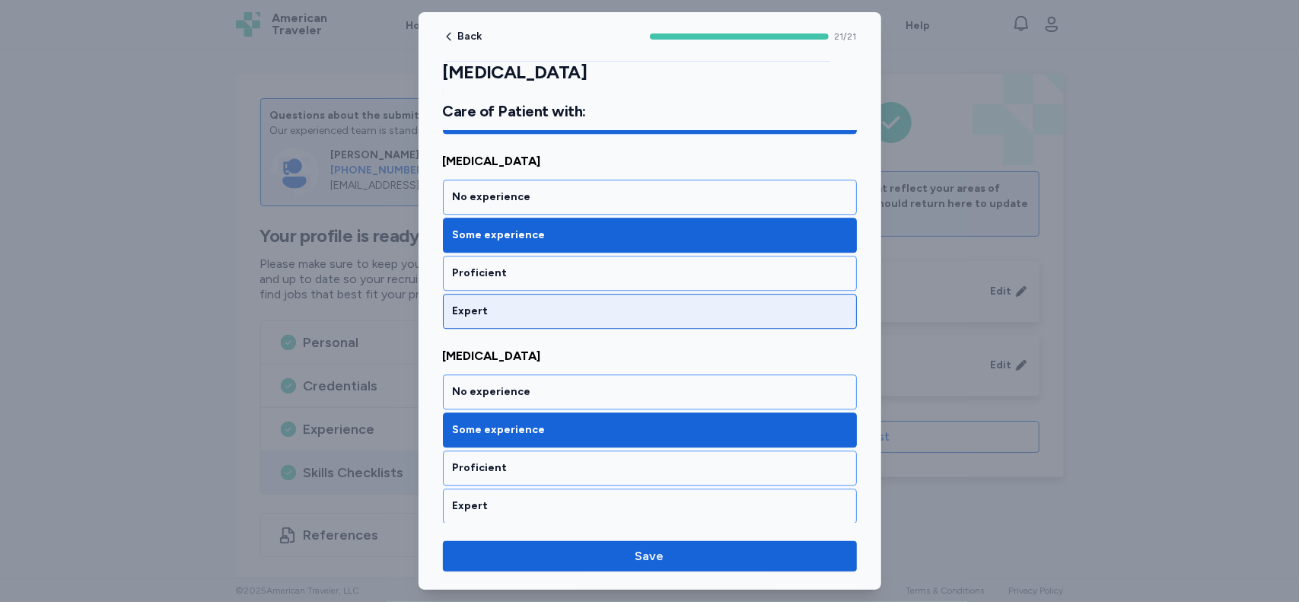
click at [755, 304] on div "Expert" at bounding box center [650, 311] width 394 height 15
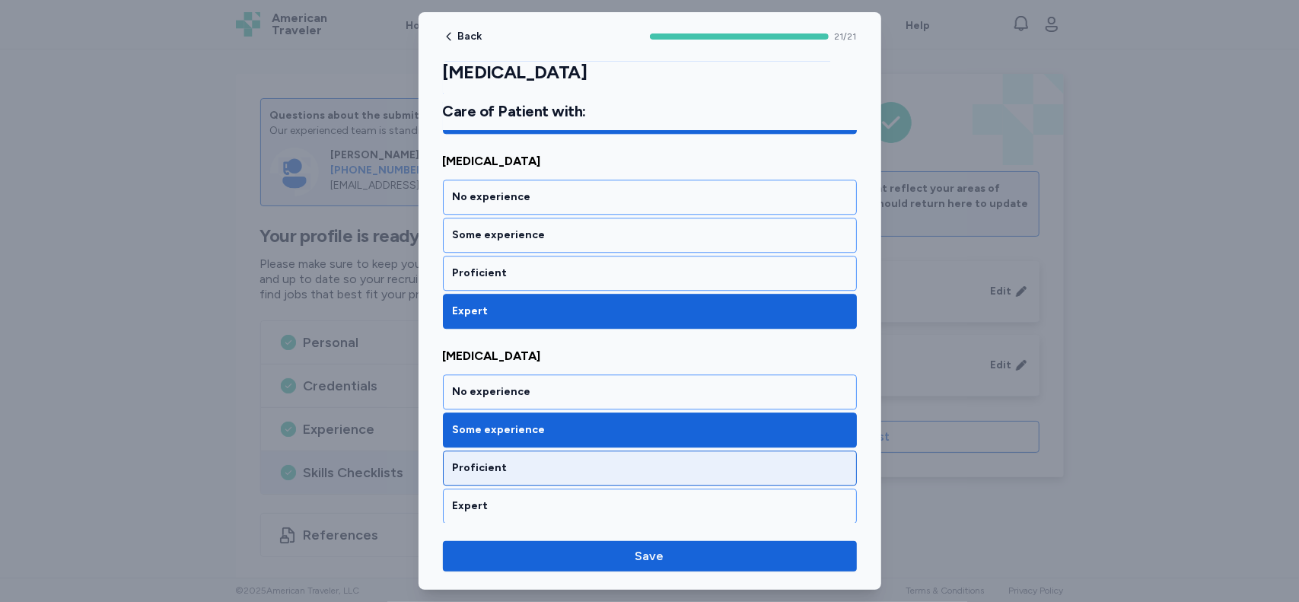
click at [735, 460] on div "Proficient" at bounding box center [650, 467] width 394 height 15
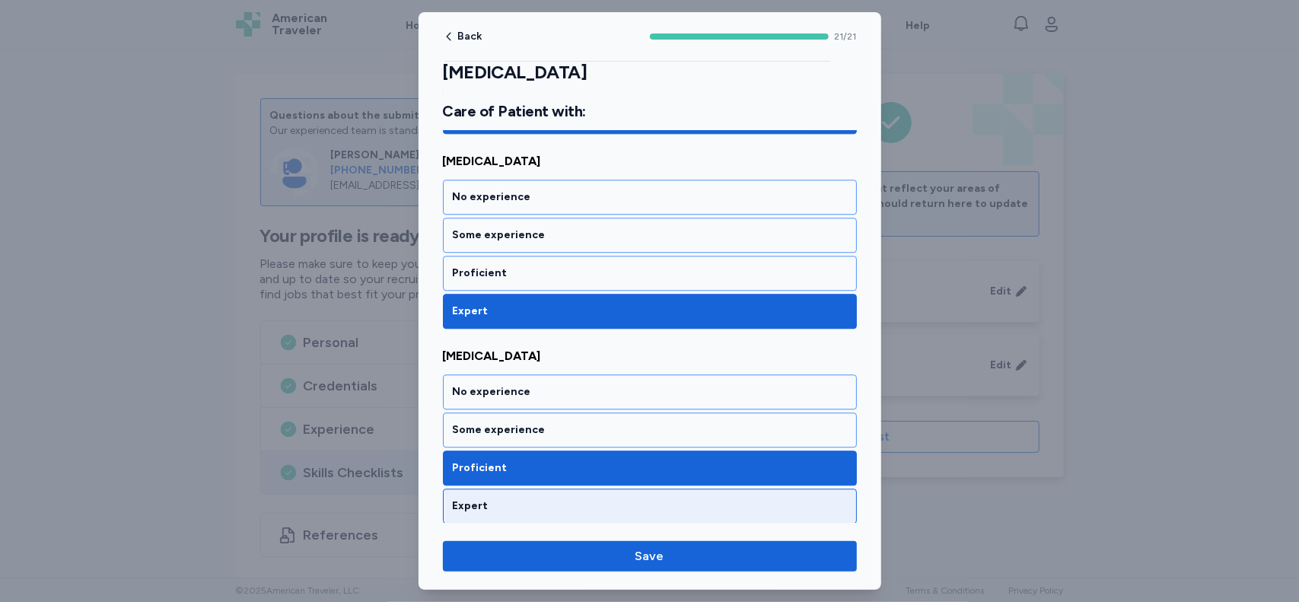
click at [780, 498] on div "Expert" at bounding box center [650, 505] width 394 height 15
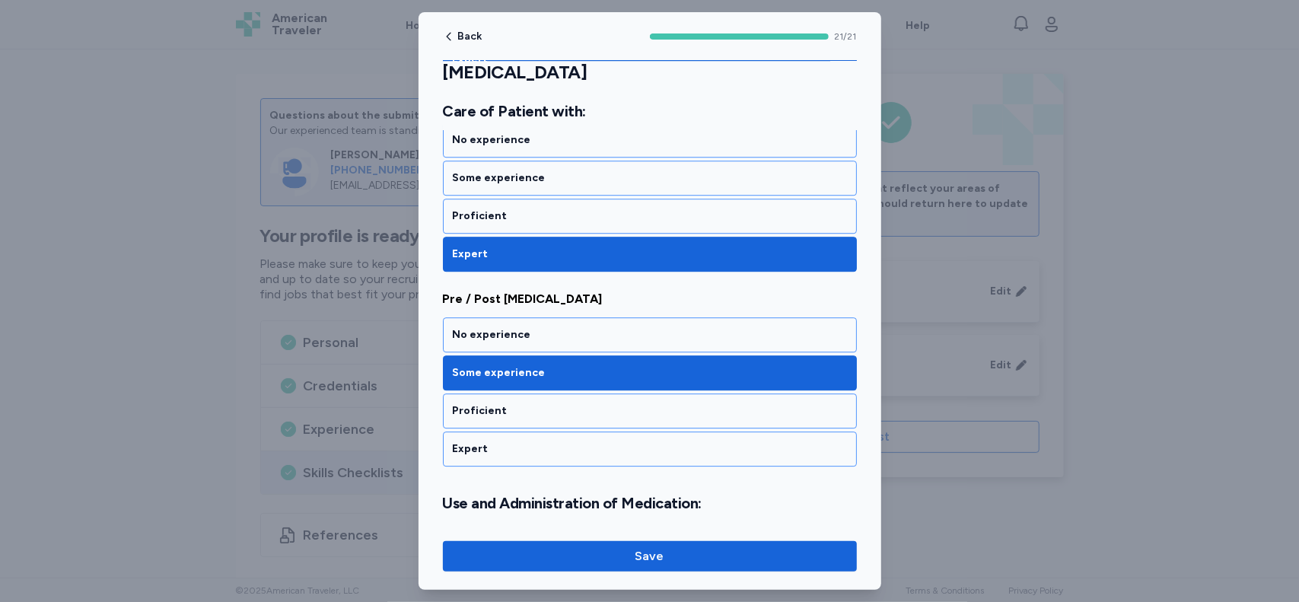
scroll to position [2991, 0]
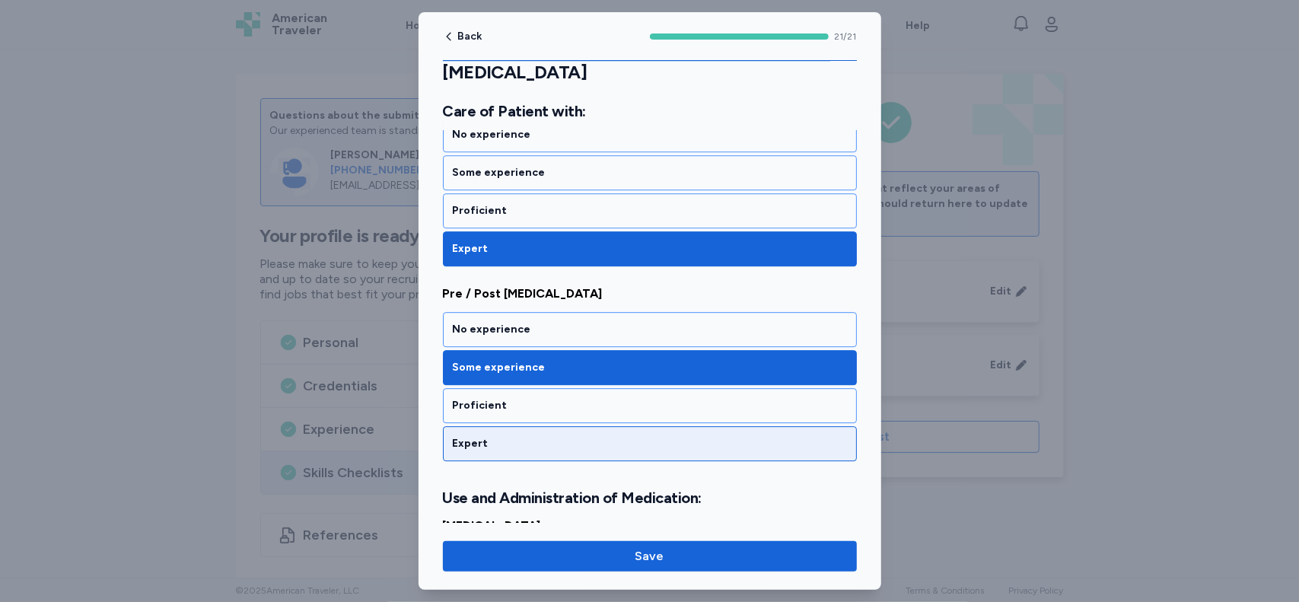
click at [759, 436] on div "Expert" at bounding box center [650, 443] width 394 height 15
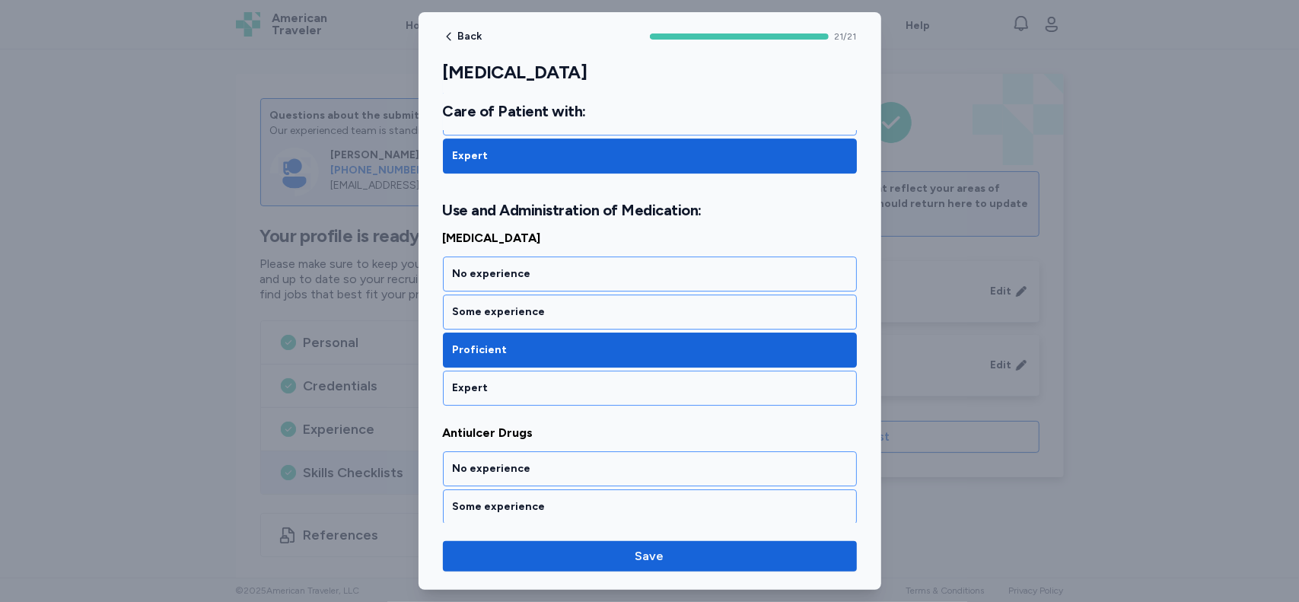
scroll to position [3288, 0]
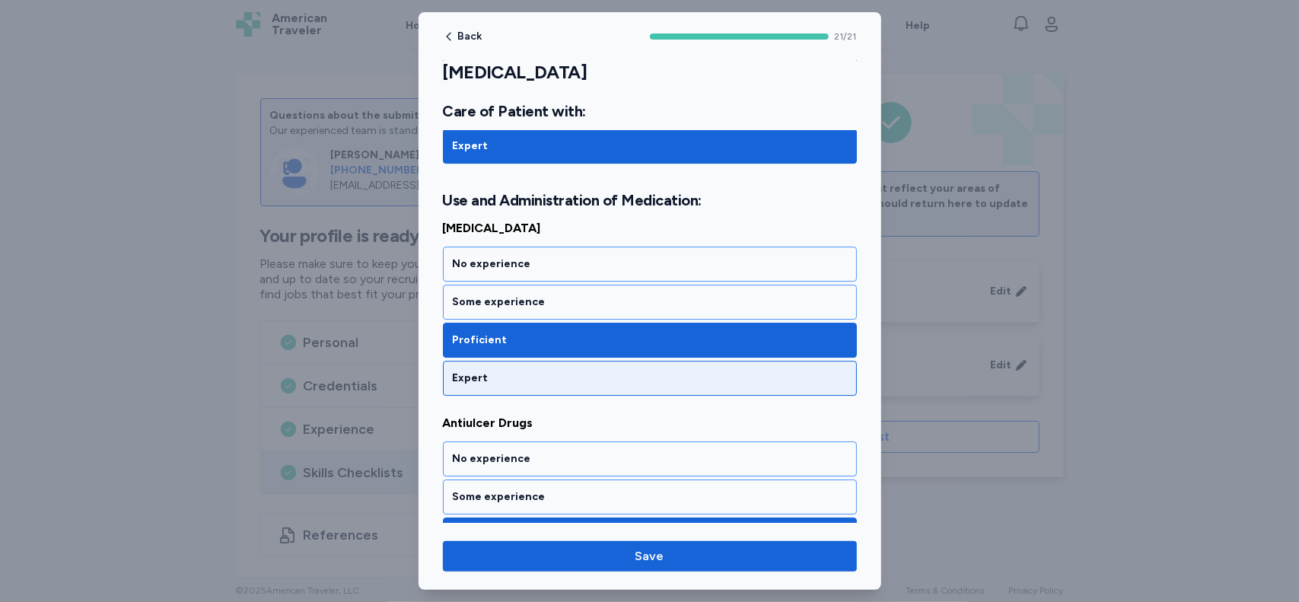
click at [767, 361] on div "Expert" at bounding box center [650, 378] width 414 height 35
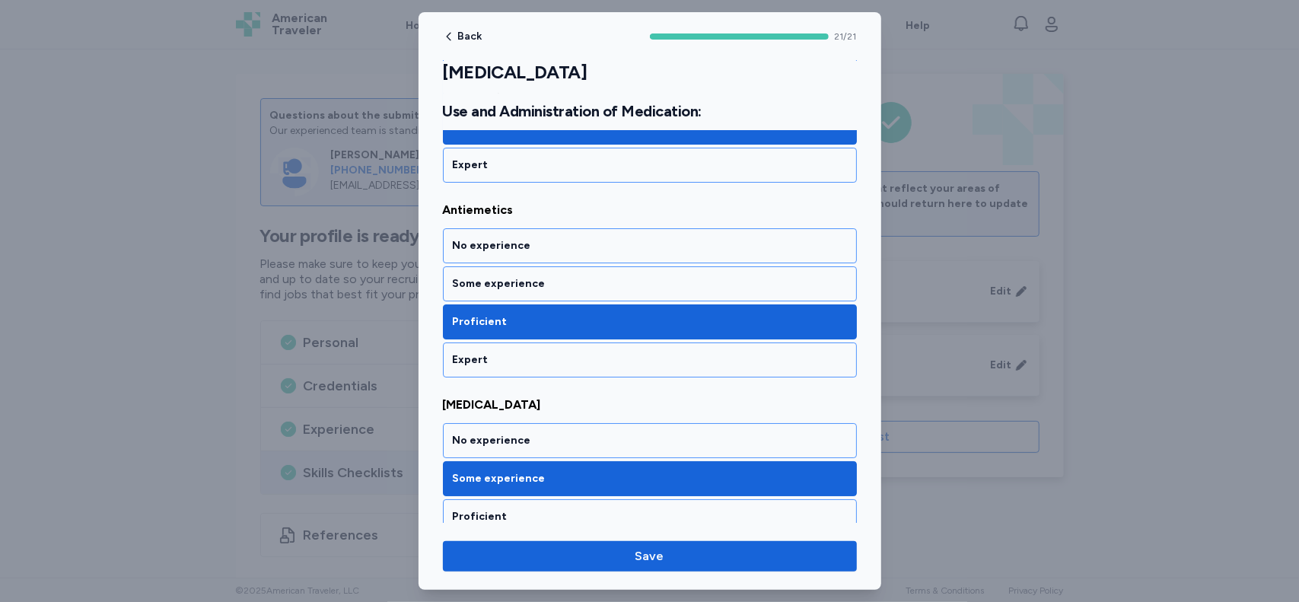
scroll to position [3722, 0]
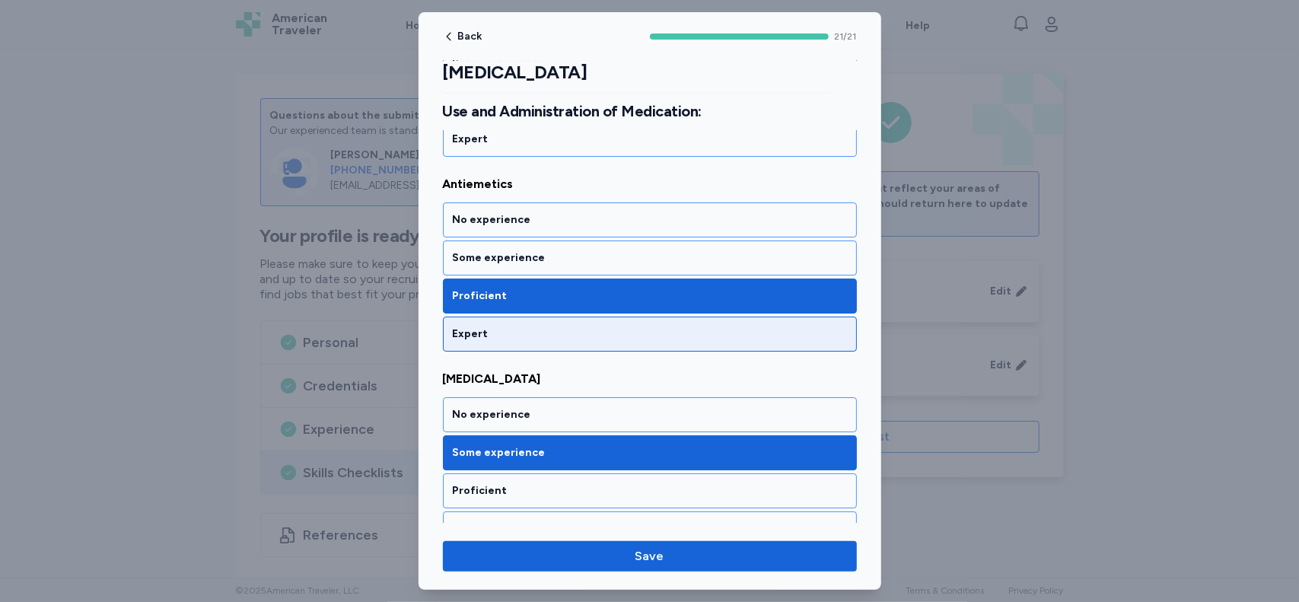
click at [752, 326] on div "Expert" at bounding box center [650, 333] width 394 height 15
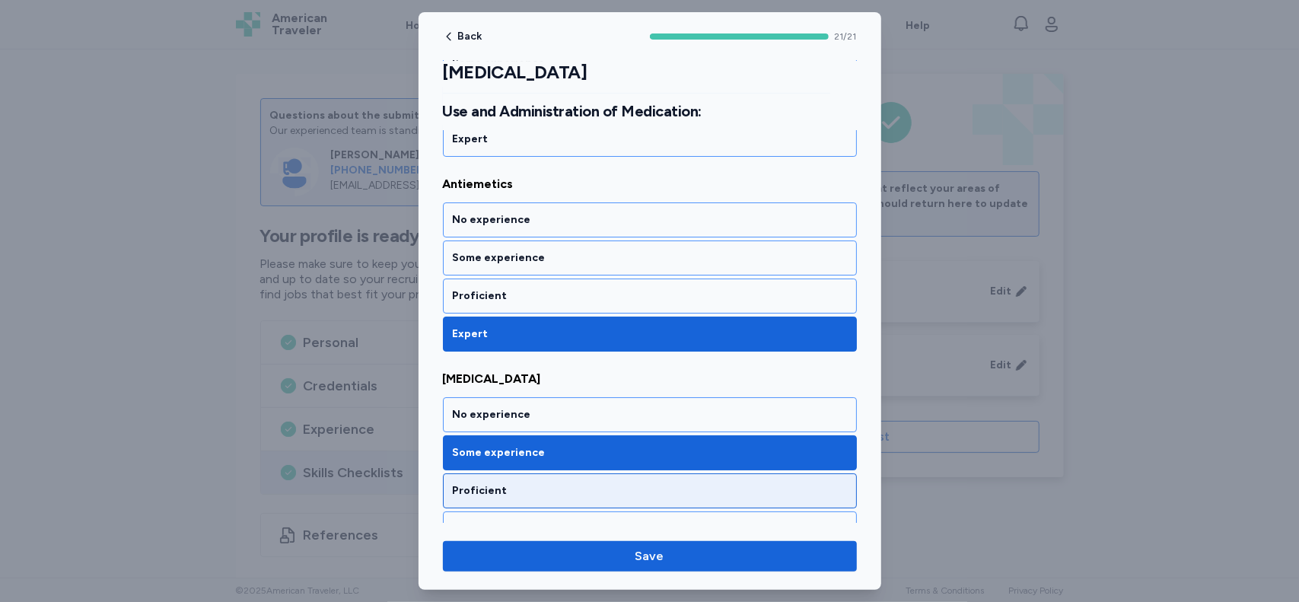
click at [722, 483] on div "Proficient" at bounding box center [650, 490] width 394 height 15
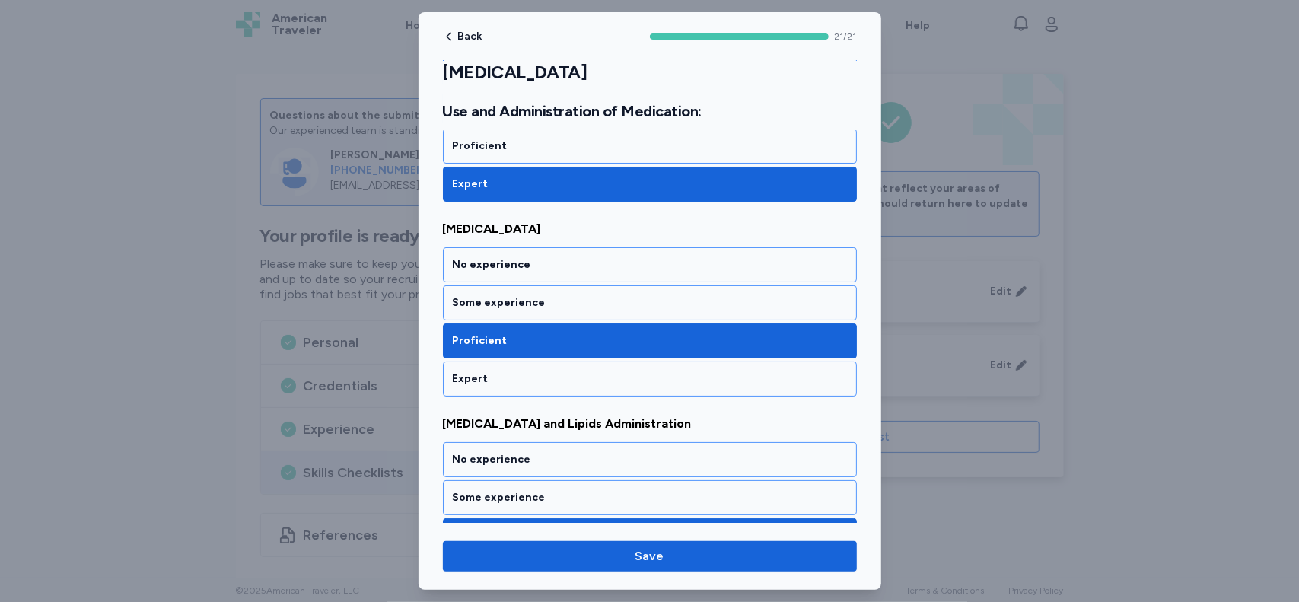
scroll to position [3900, 0]
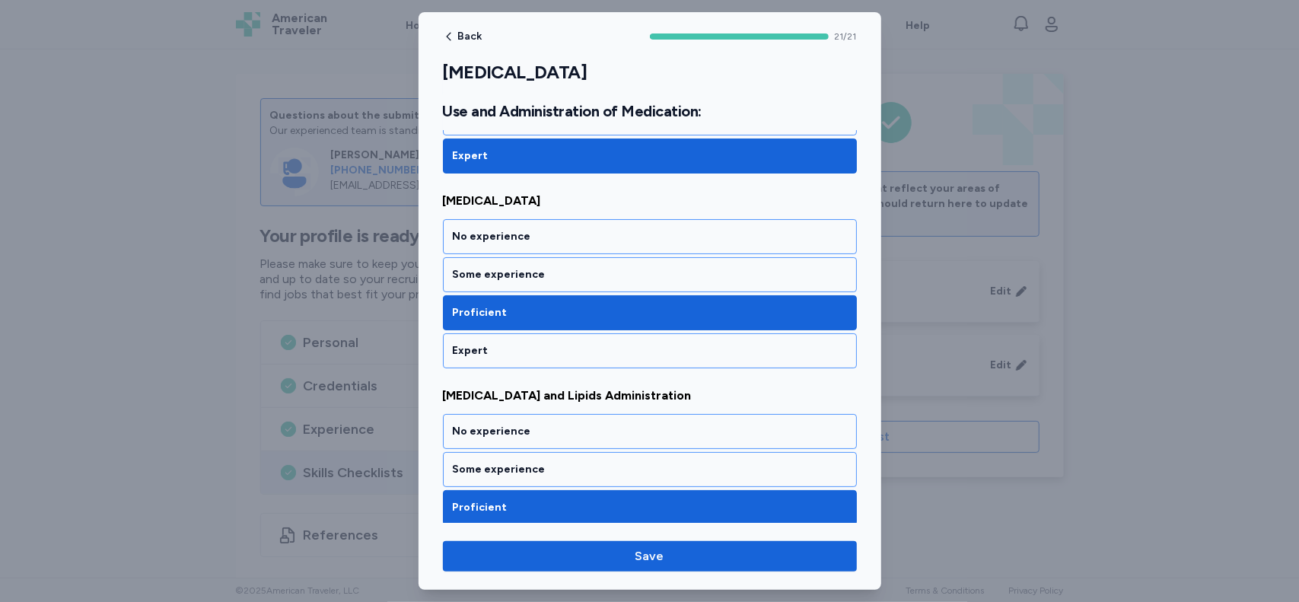
click at [665, 528] on div "Expert" at bounding box center [650, 545] width 414 height 35
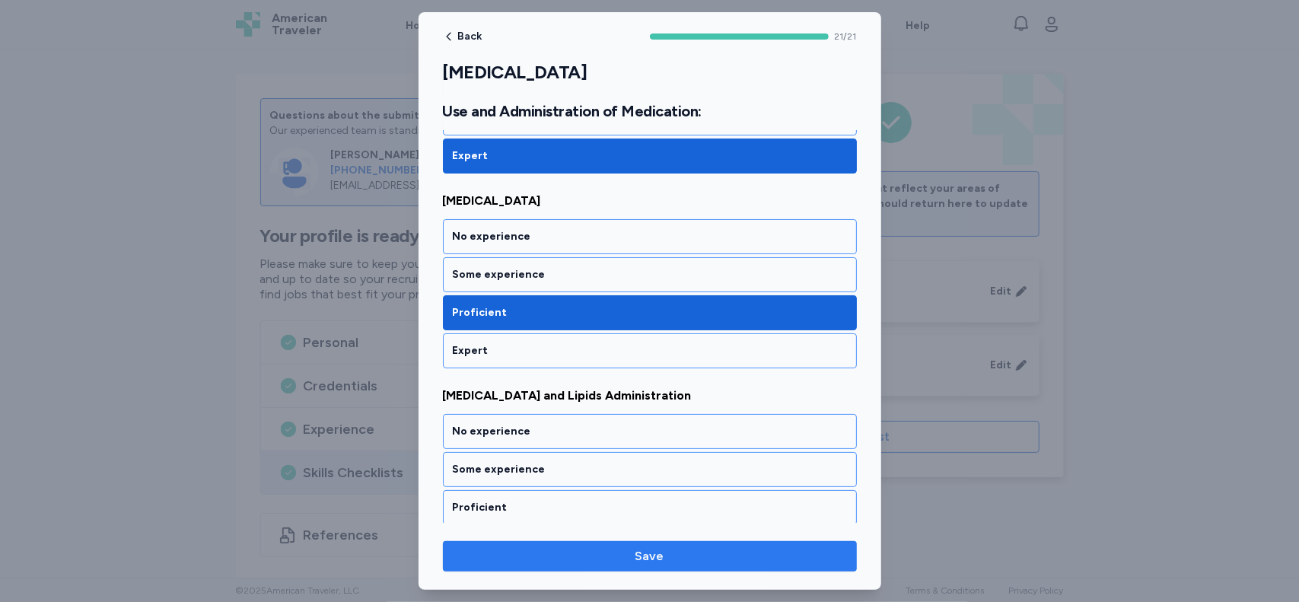
click at [596, 558] on span "Save" at bounding box center [650, 556] width 390 height 18
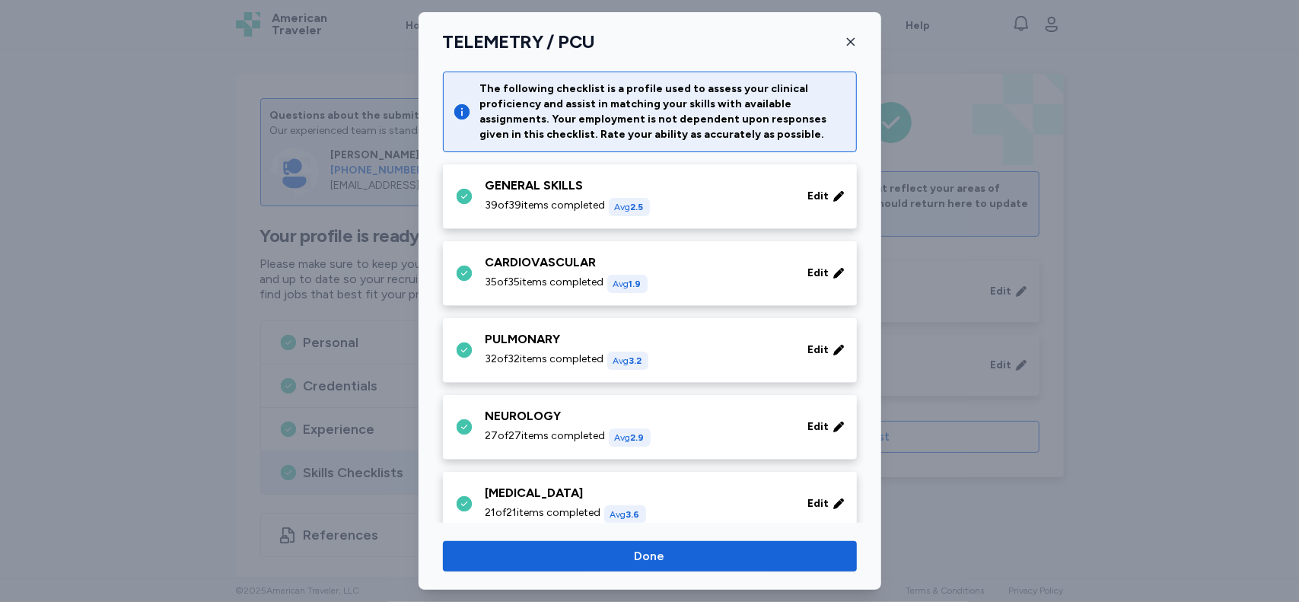
scroll to position [199, 0]
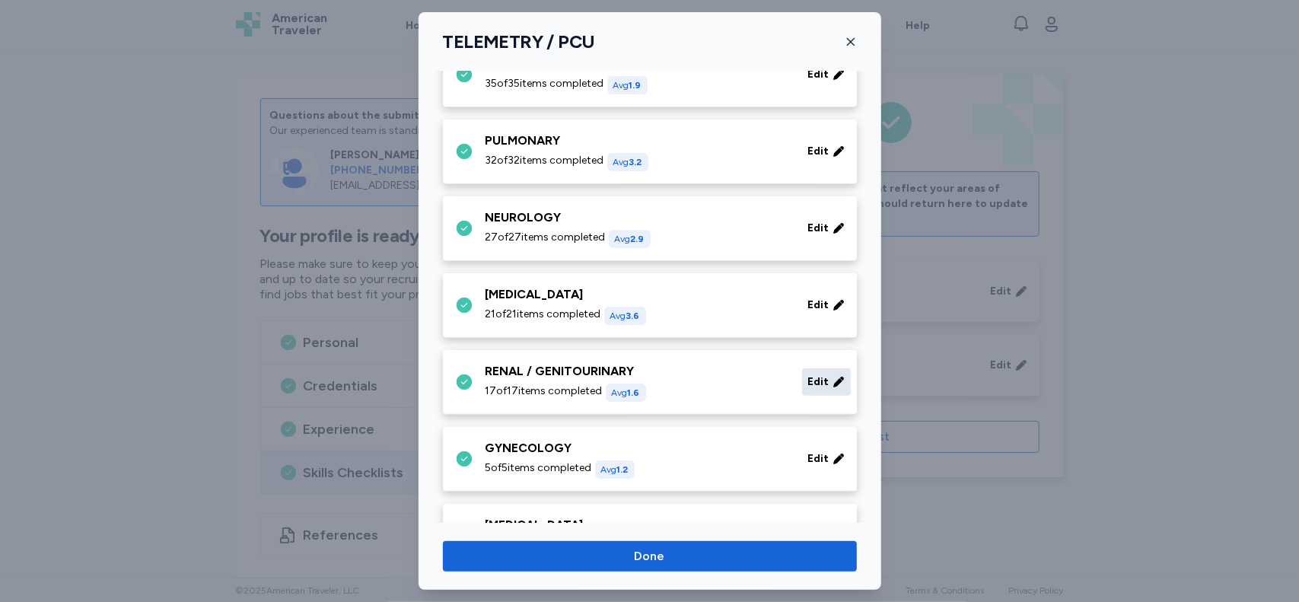
click at [813, 384] on span "Edit" at bounding box center [818, 381] width 21 height 15
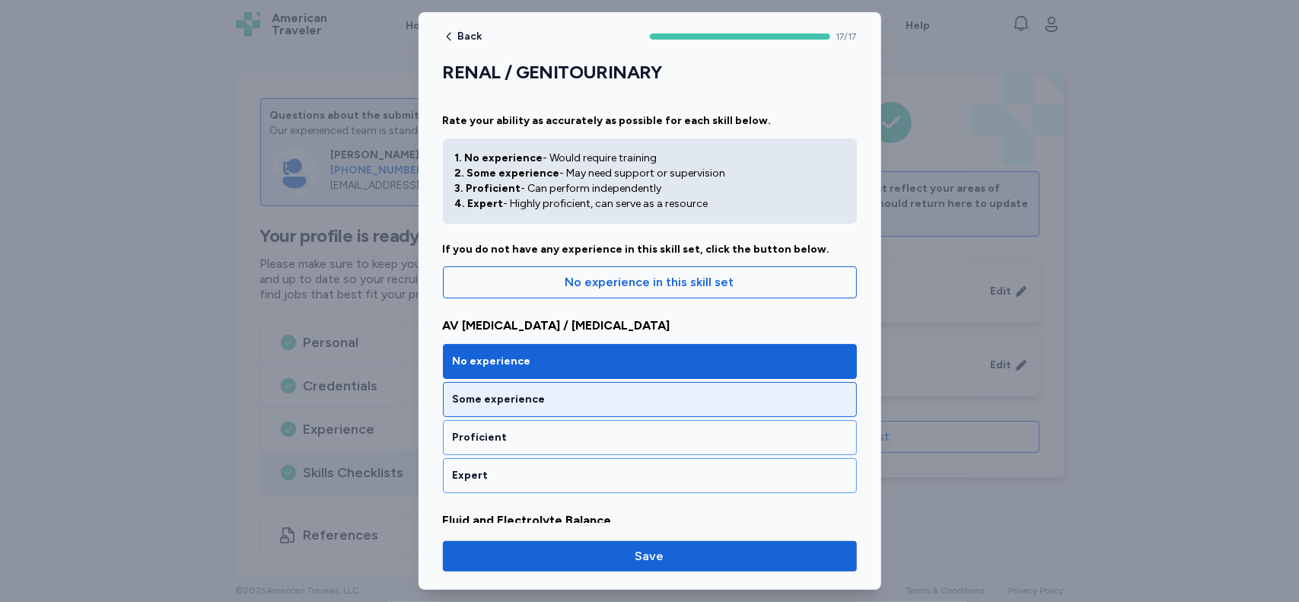
click at [736, 397] on div "Some experience" at bounding box center [650, 399] width 394 height 15
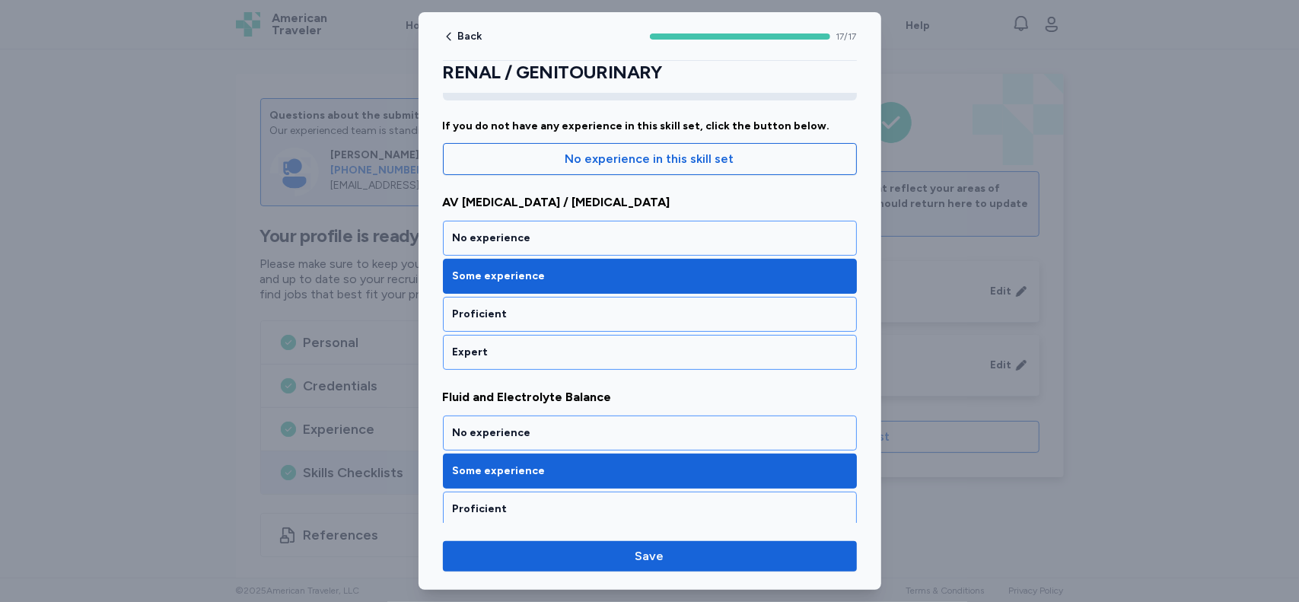
scroll to position [128, 0]
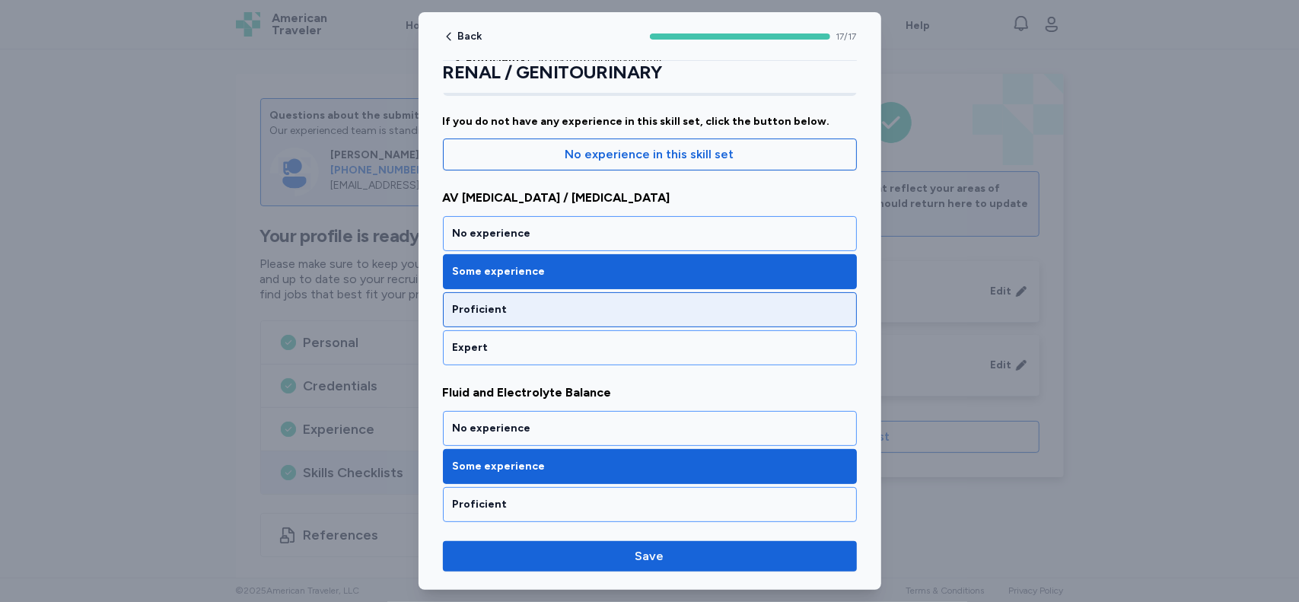
click at [802, 306] on div "Proficient" at bounding box center [650, 309] width 394 height 15
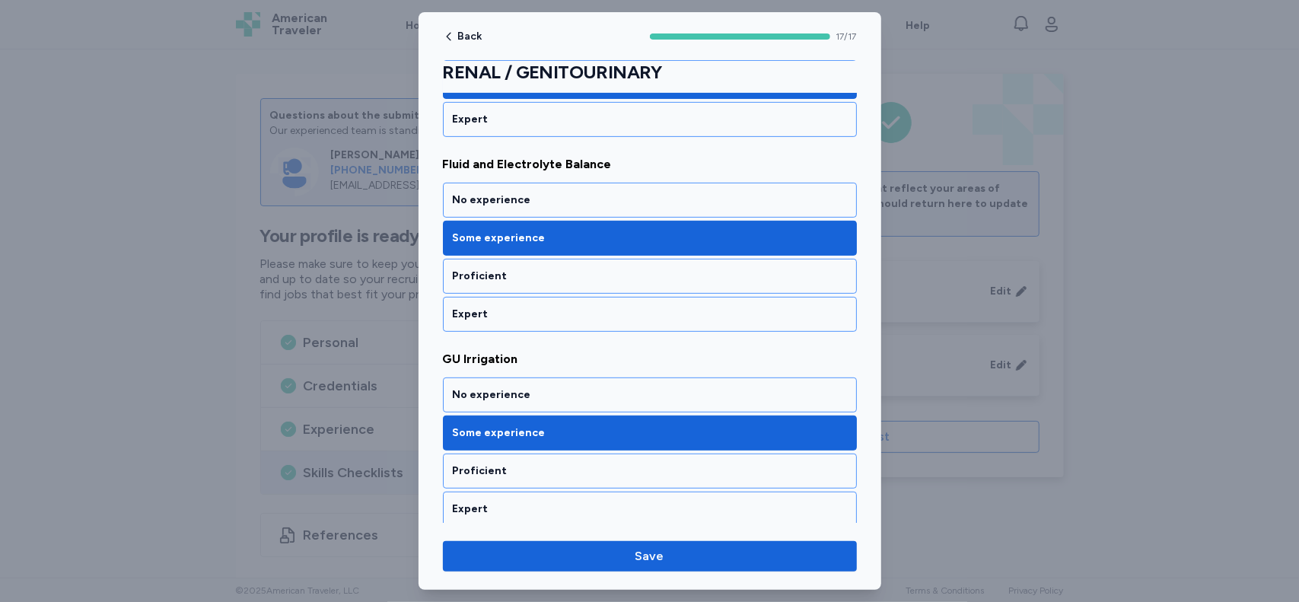
scroll to position [368, 0]
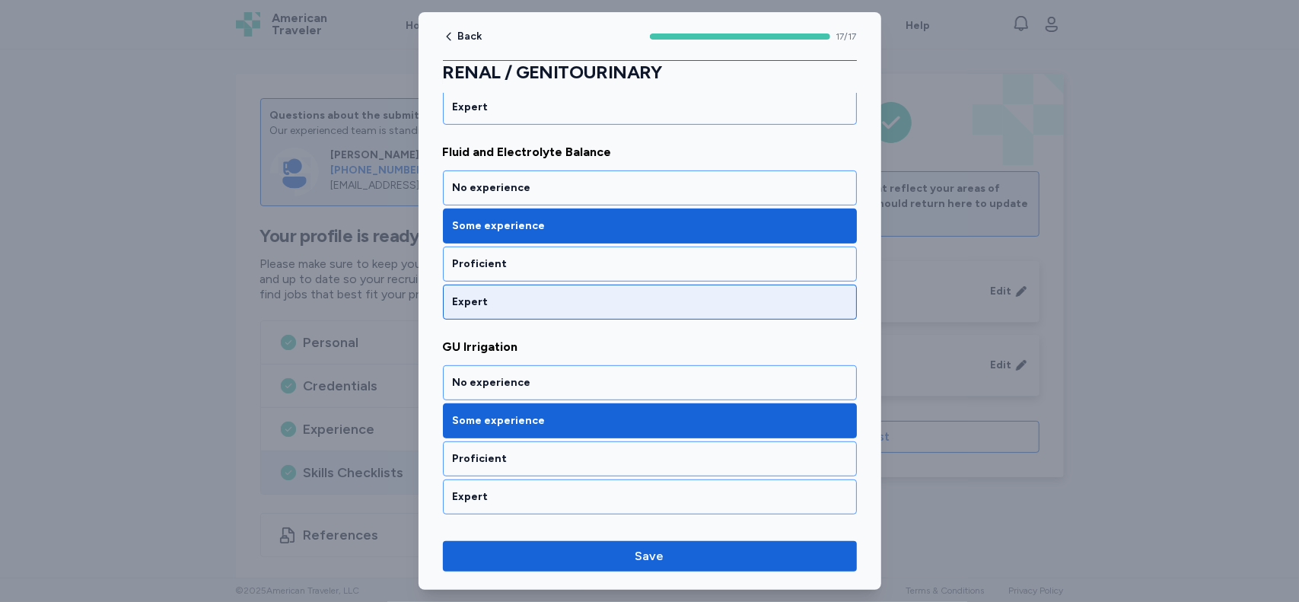
click at [775, 287] on div "Expert" at bounding box center [650, 302] width 414 height 35
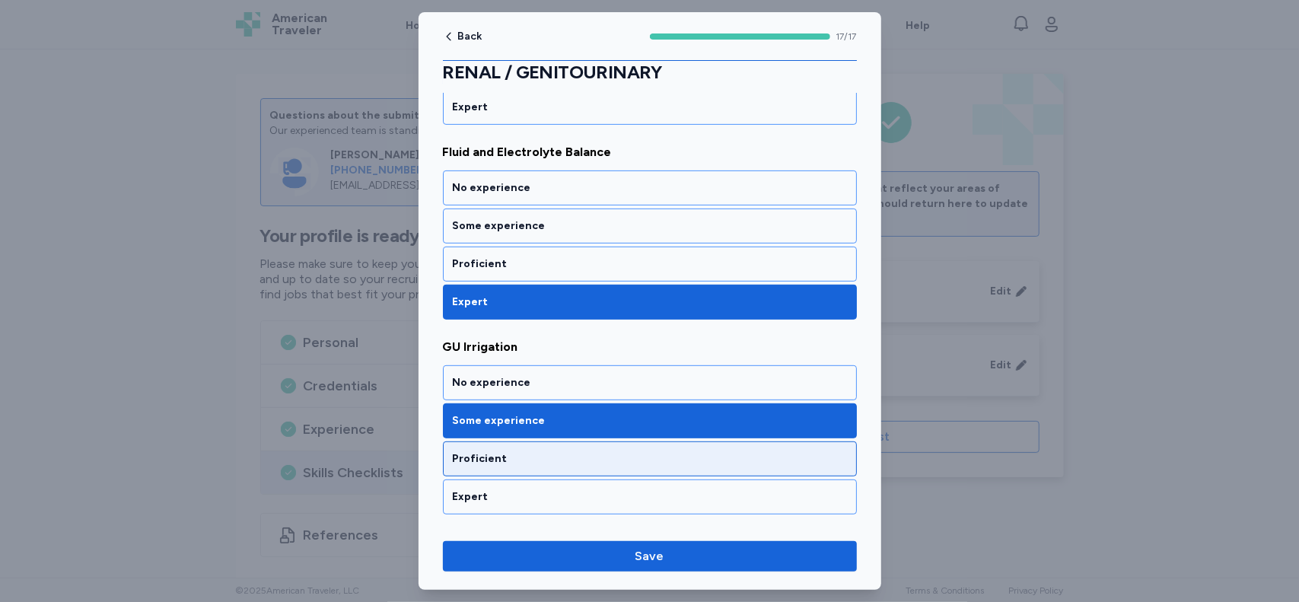
click at [739, 451] on div "Proficient" at bounding box center [650, 458] width 394 height 15
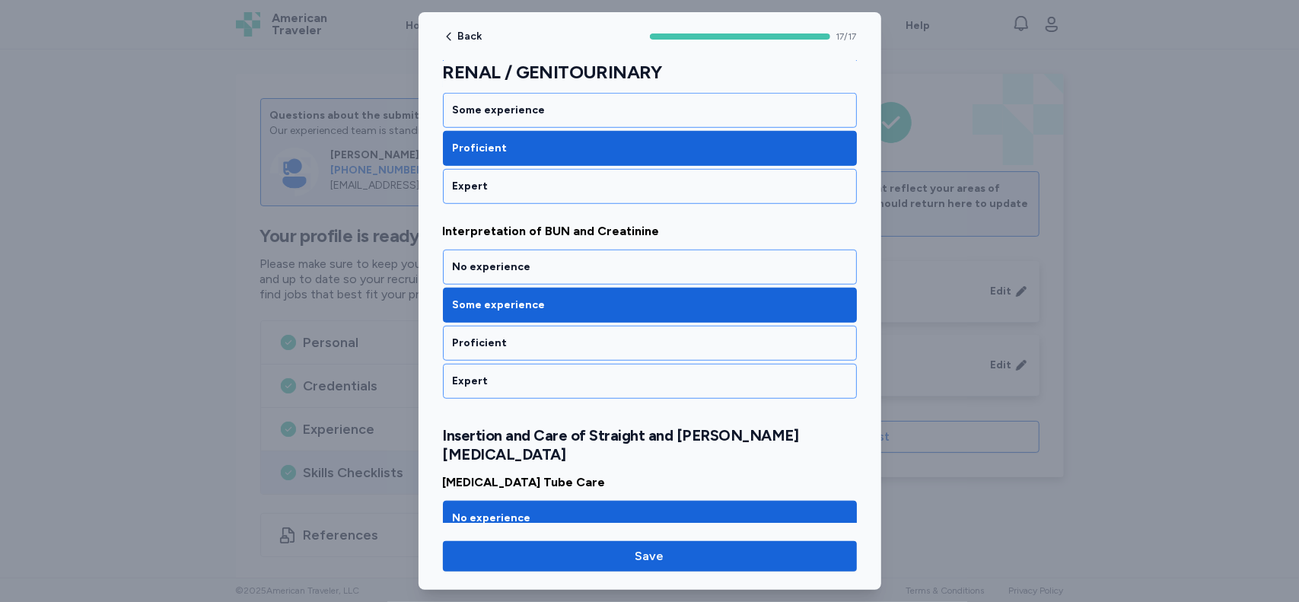
scroll to position [680, 0]
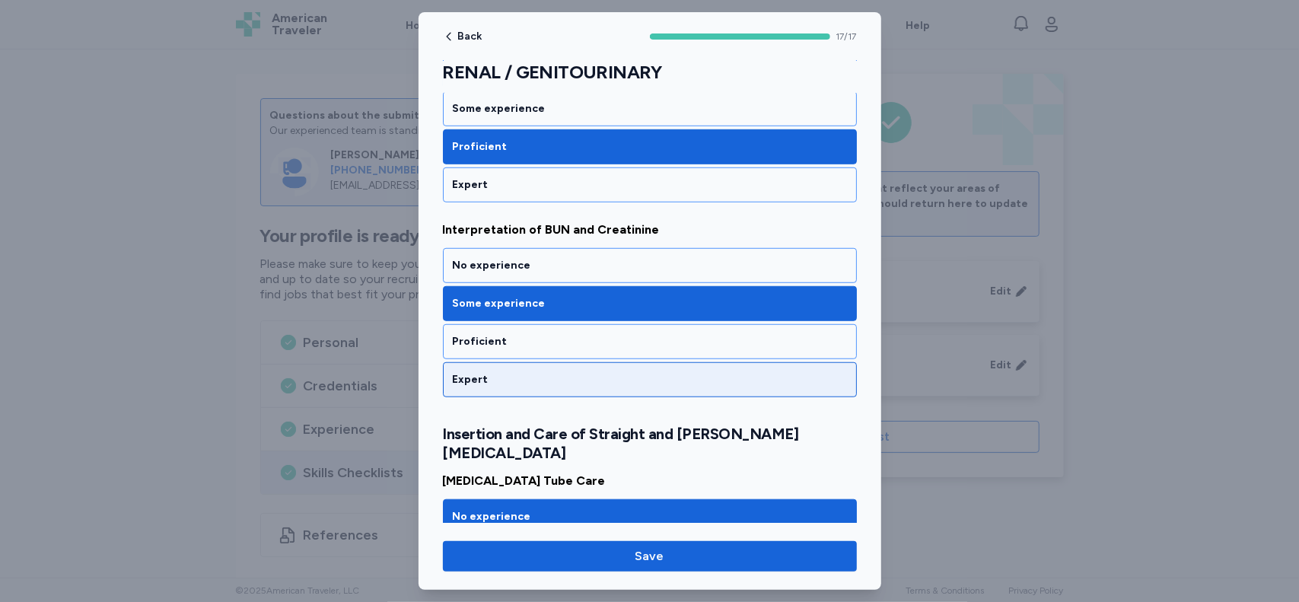
click at [711, 363] on div "Expert" at bounding box center [650, 379] width 414 height 35
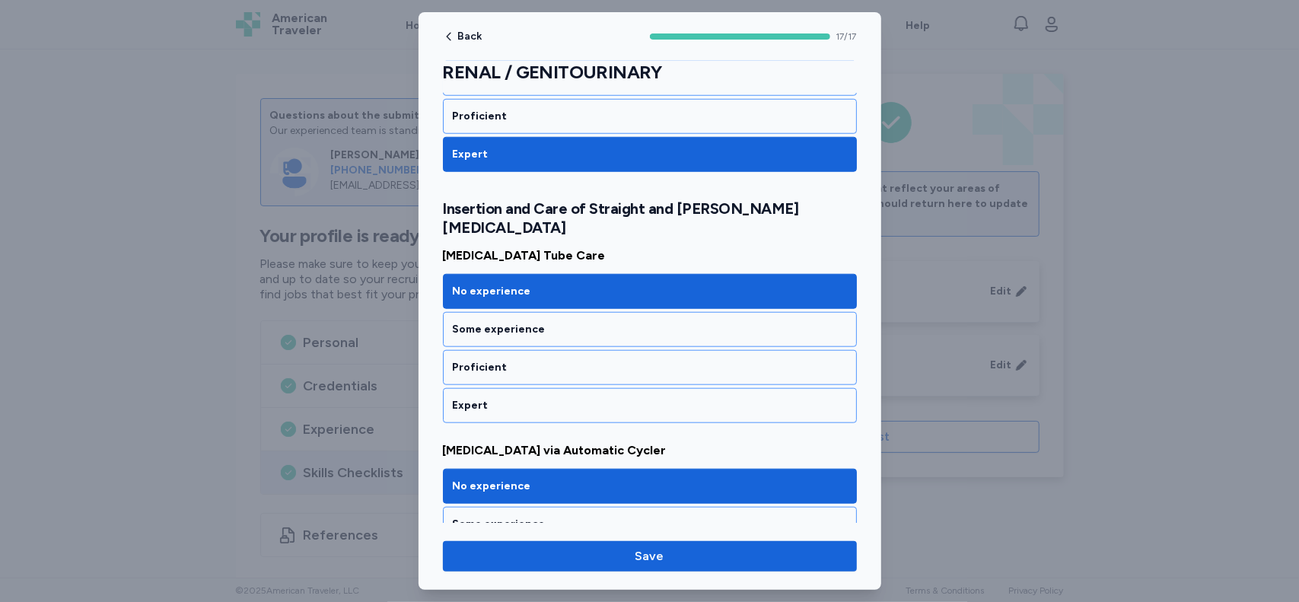
scroll to position [908, 0]
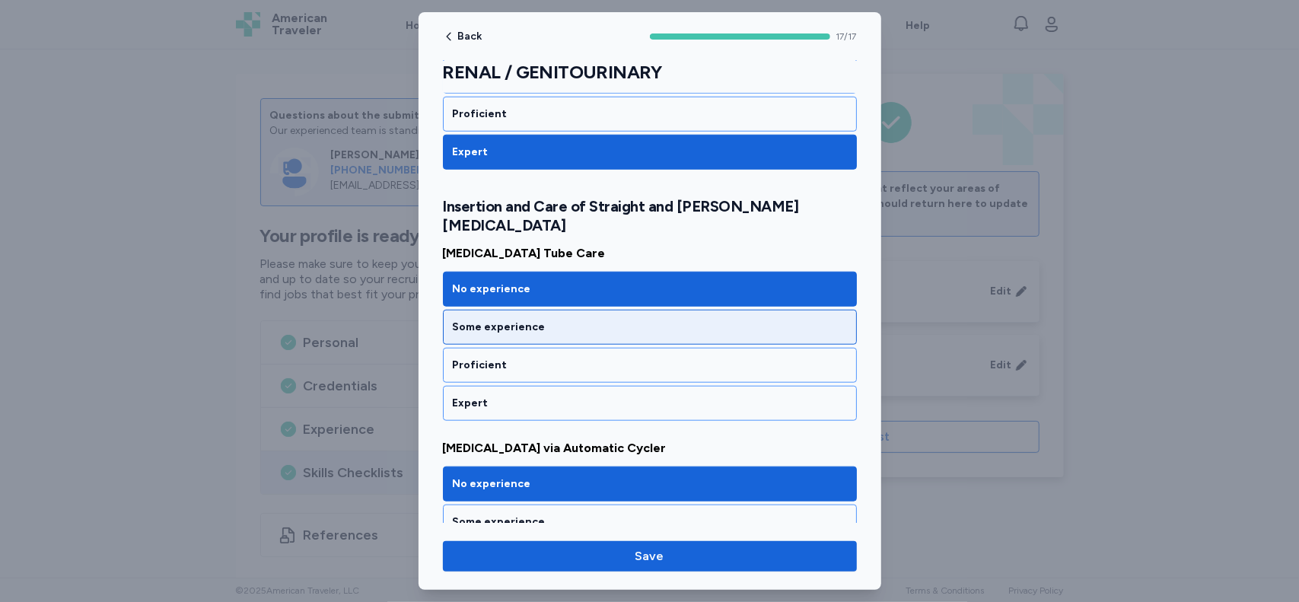
click at [550, 320] on div "Some experience" at bounding box center [650, 327] width 394 height 15
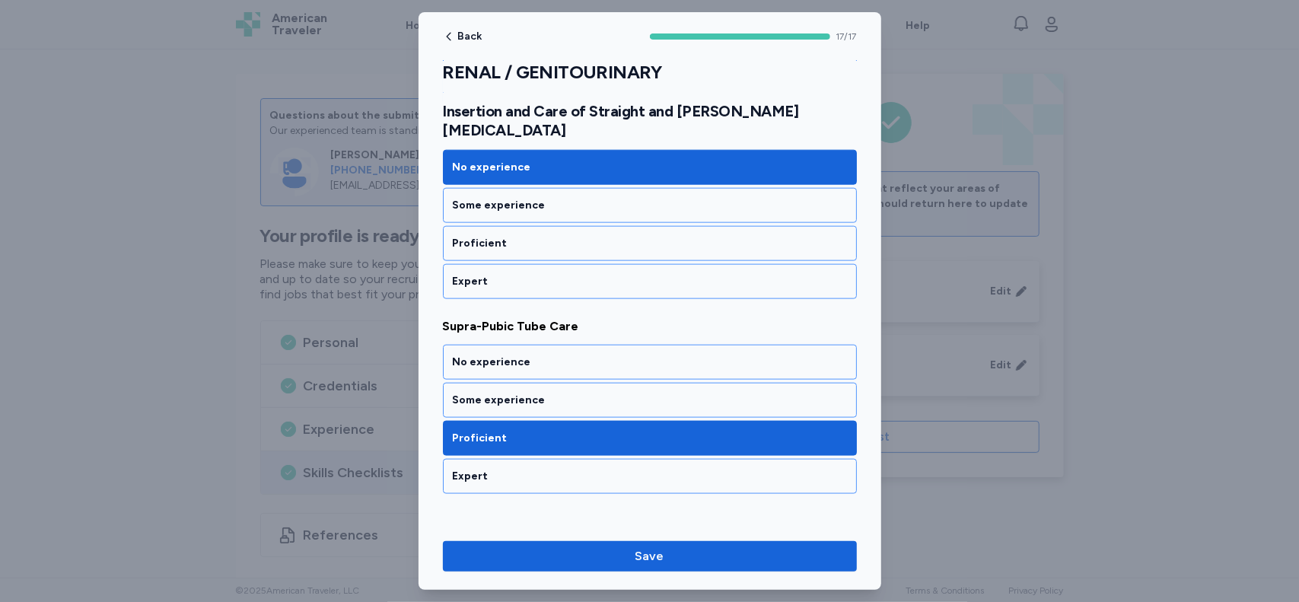
scroll to position [1228, 0]
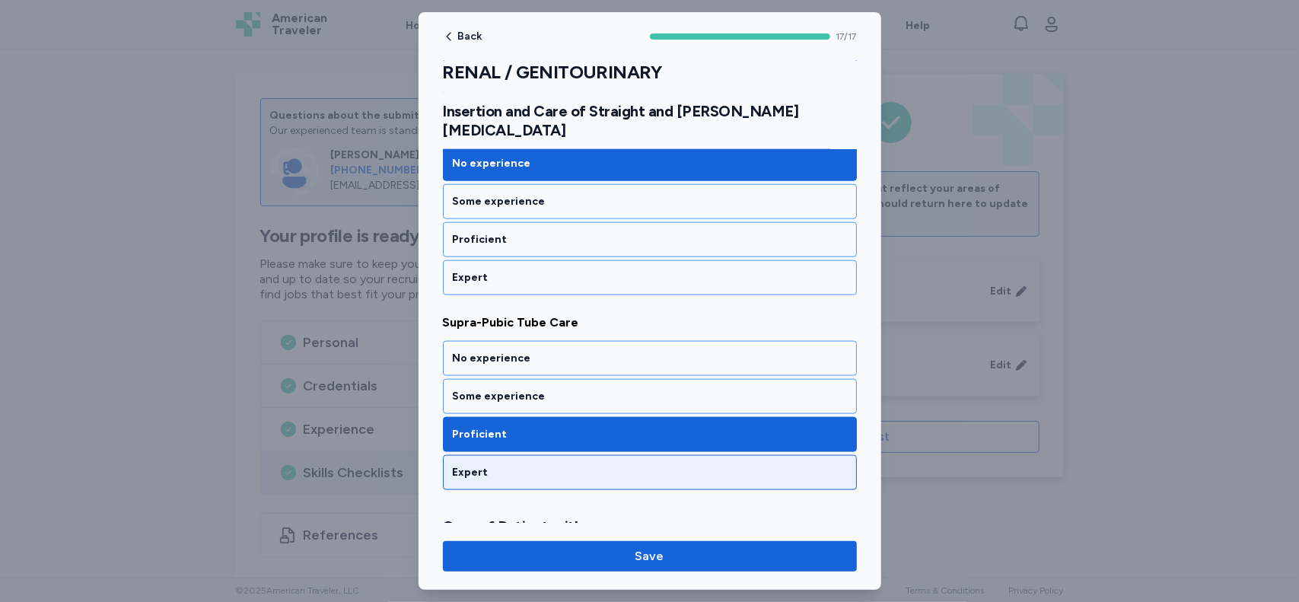
click at [730, 455] on div "Expert" at bounding box center [650, 472] width 414 height 35
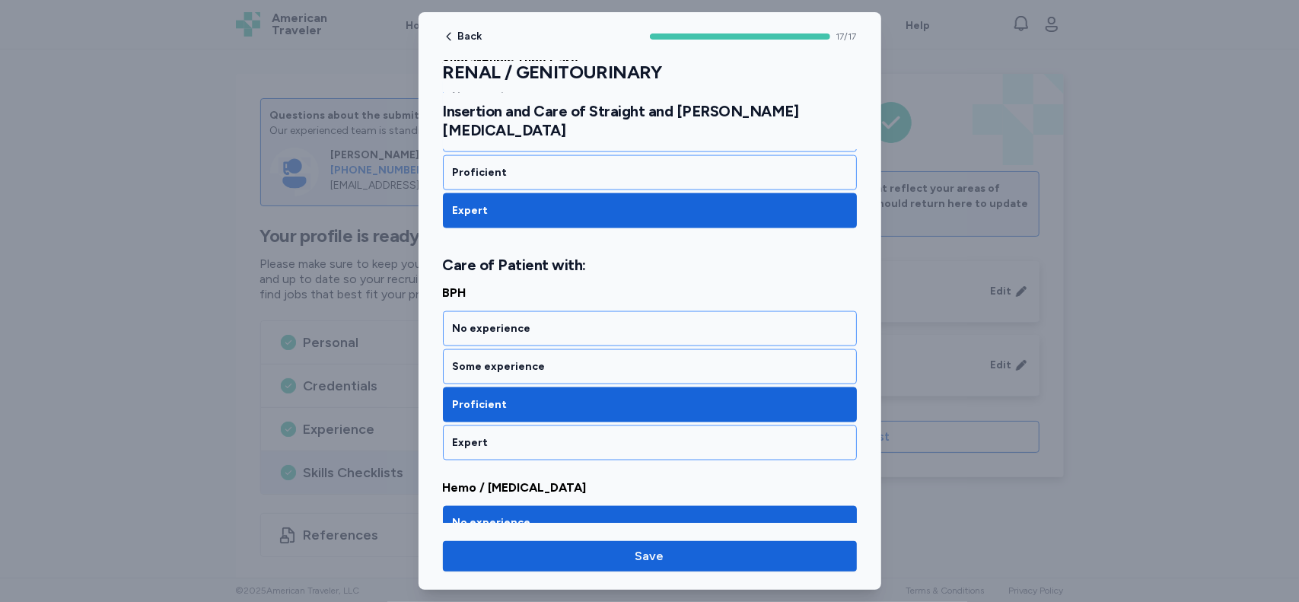
scroll to position [1494, 0]
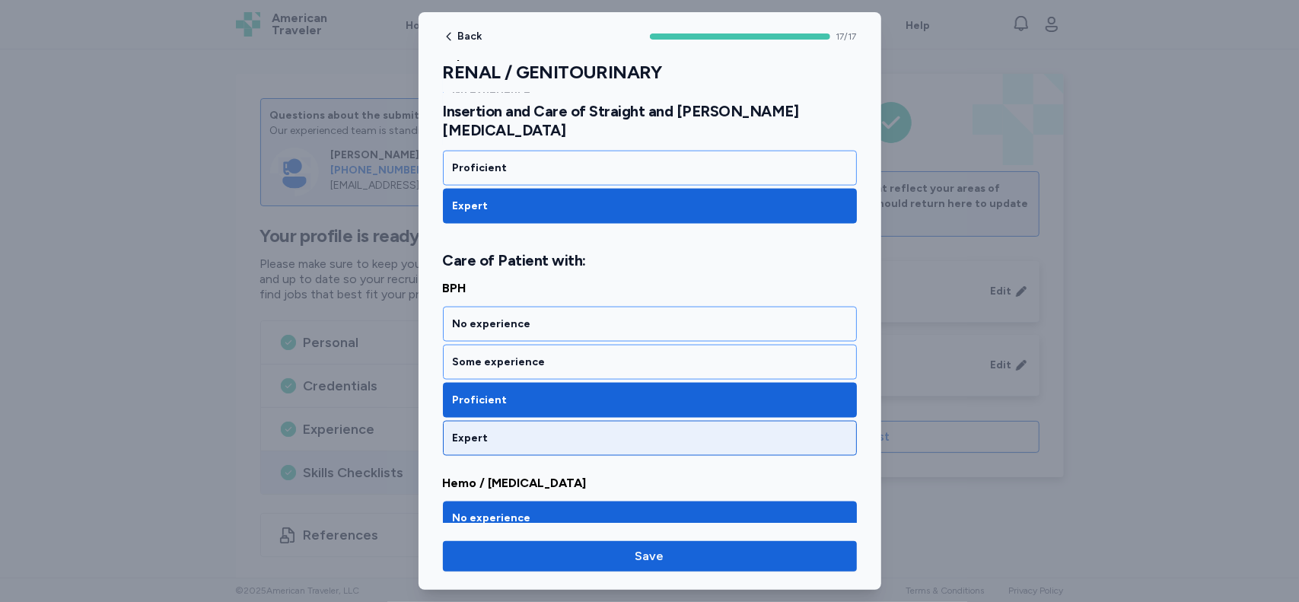
click at [732, 431] on div "Expert" at bounding box center [650, 438] width 394 height 15
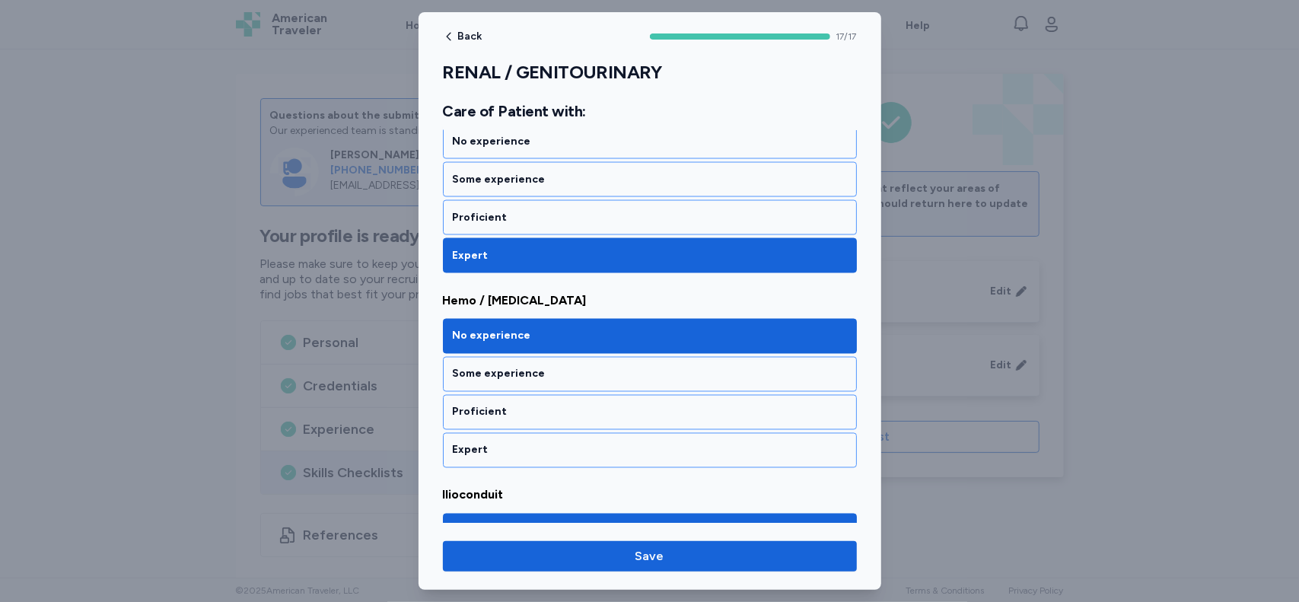
scroll to position [1710, 0]
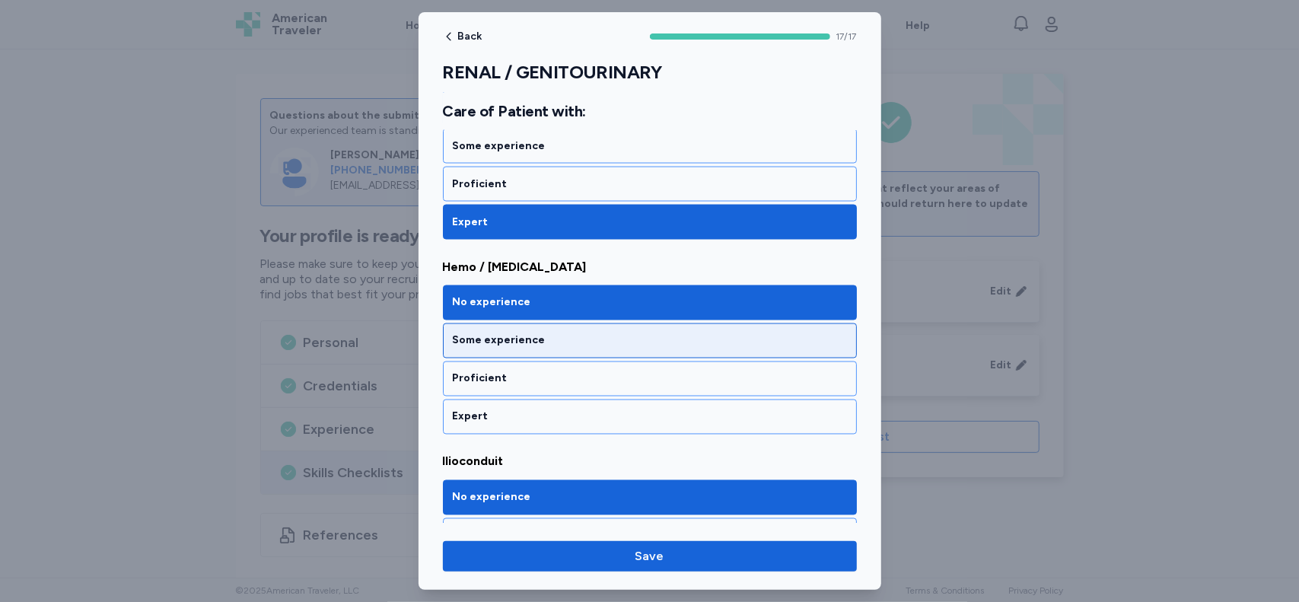
click at [719, 333] on div "Some experience" at bounding box center [650, 340] width 394 height 15
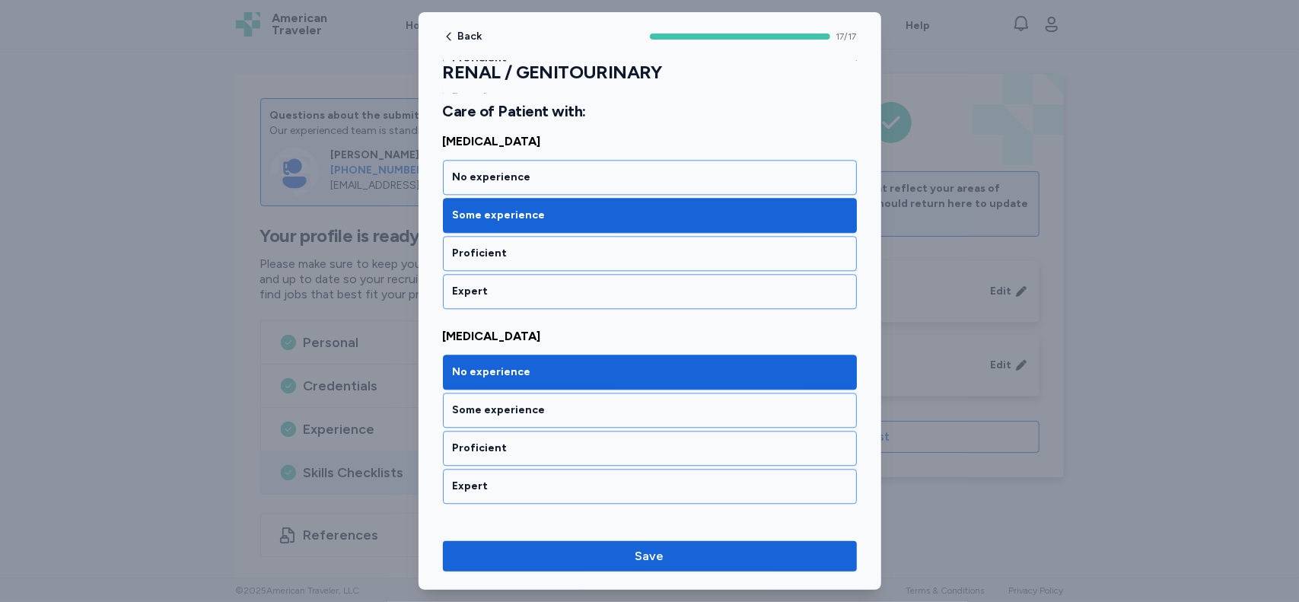
scroll to position [2432, 0]
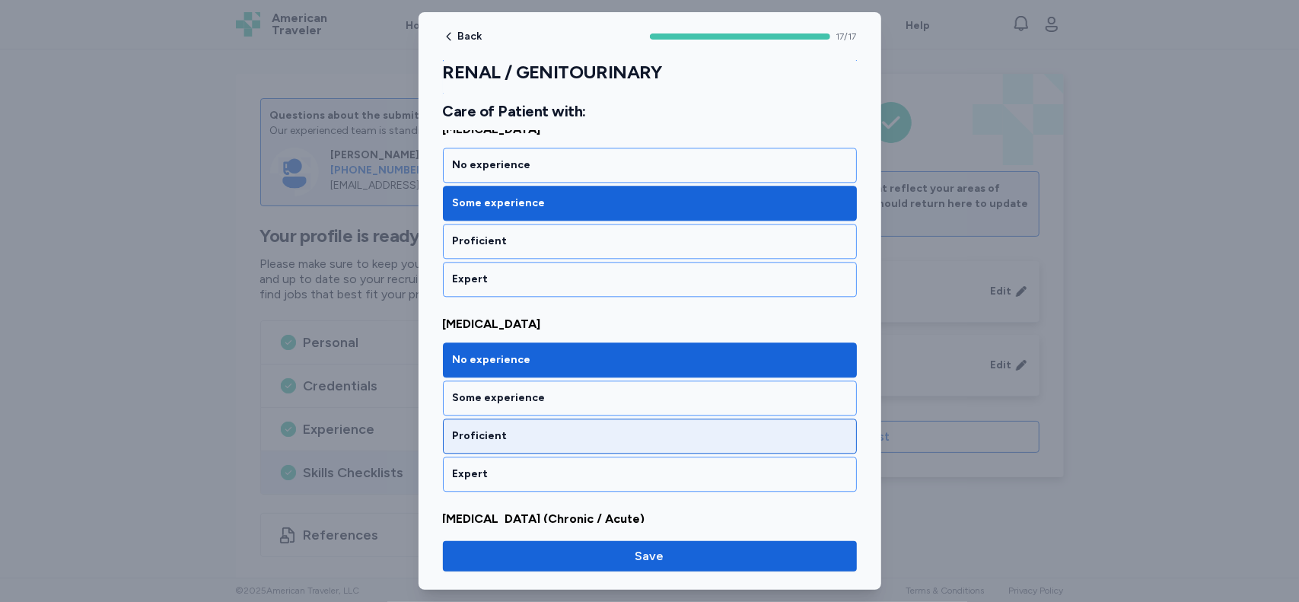
click at [702, 418] on div "Proficient" at bounding box center [650, 435] width 414 height 35
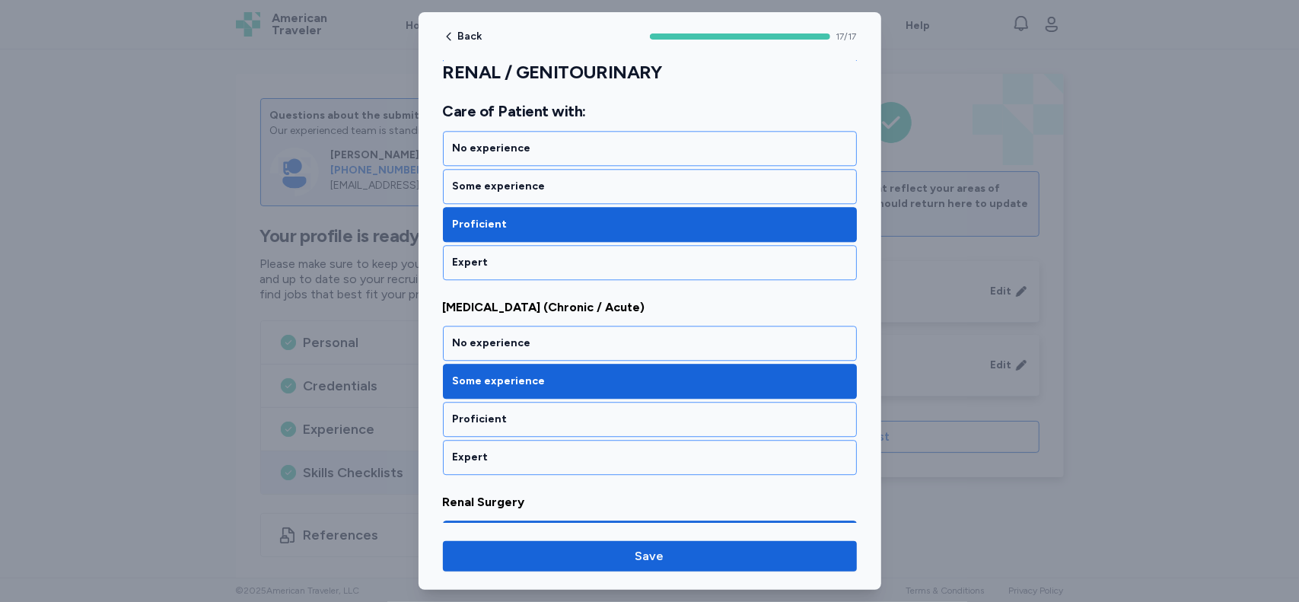
scroll to position [2648, 0]
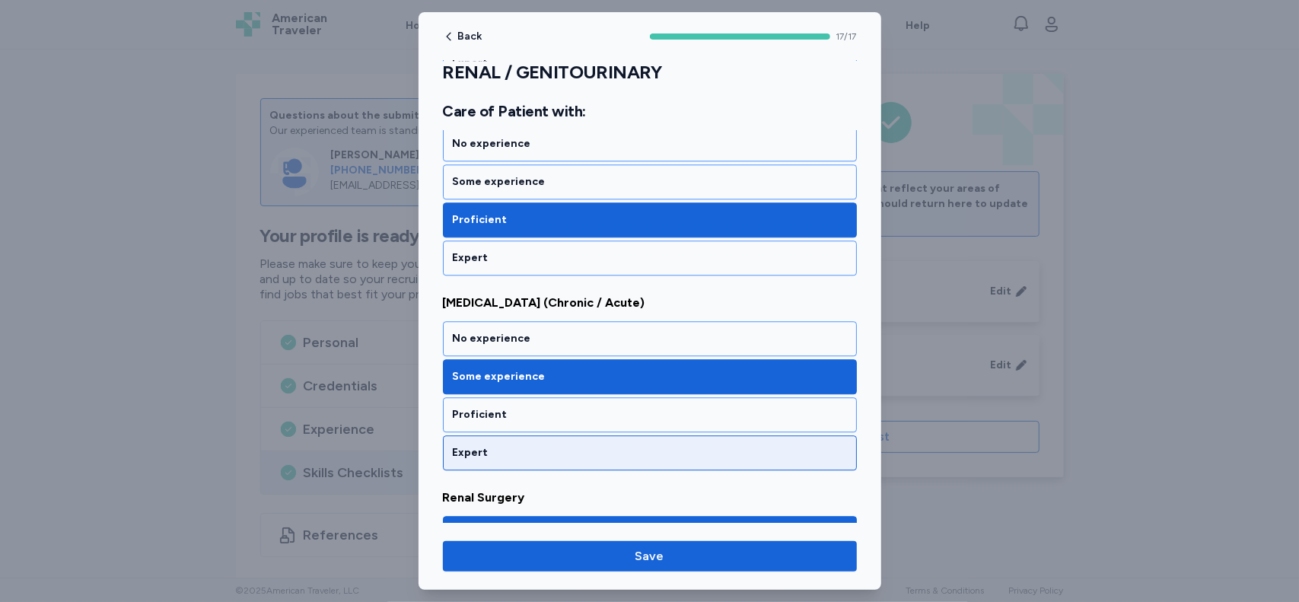
click at [746, 445] on div "Expert" at bounding box center [650, 452] width 394 height 15
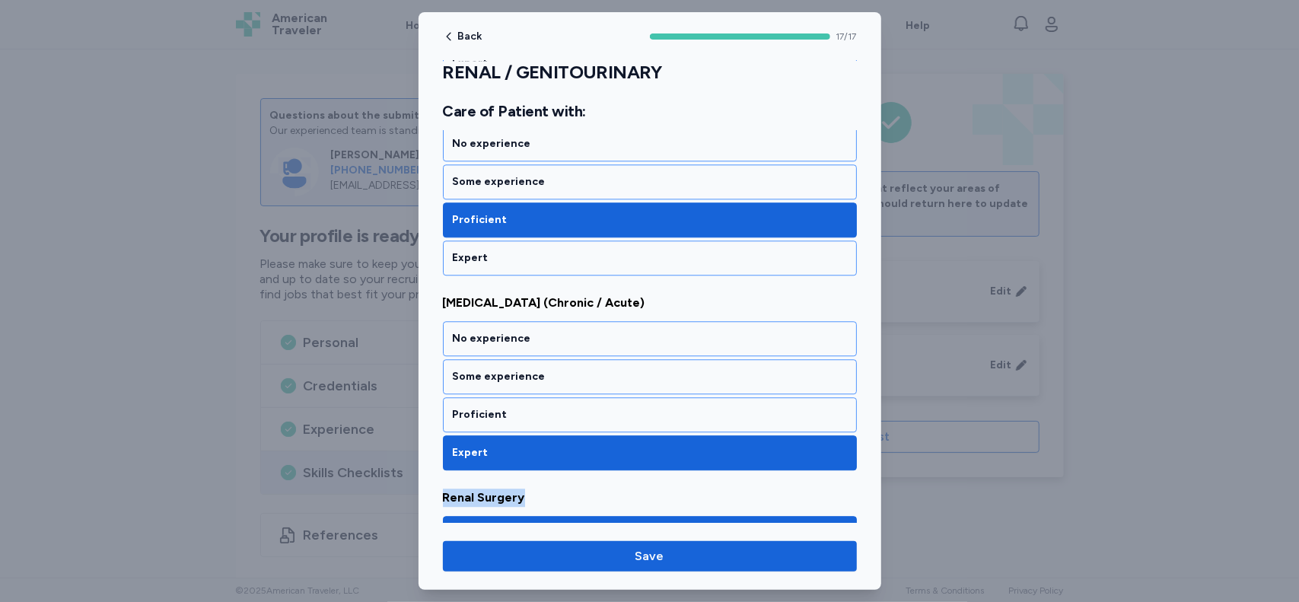
drag, startPoint x: 867, startPoint y: 418, endPoint x: 866, endPoint y: 454, distance: 36.6
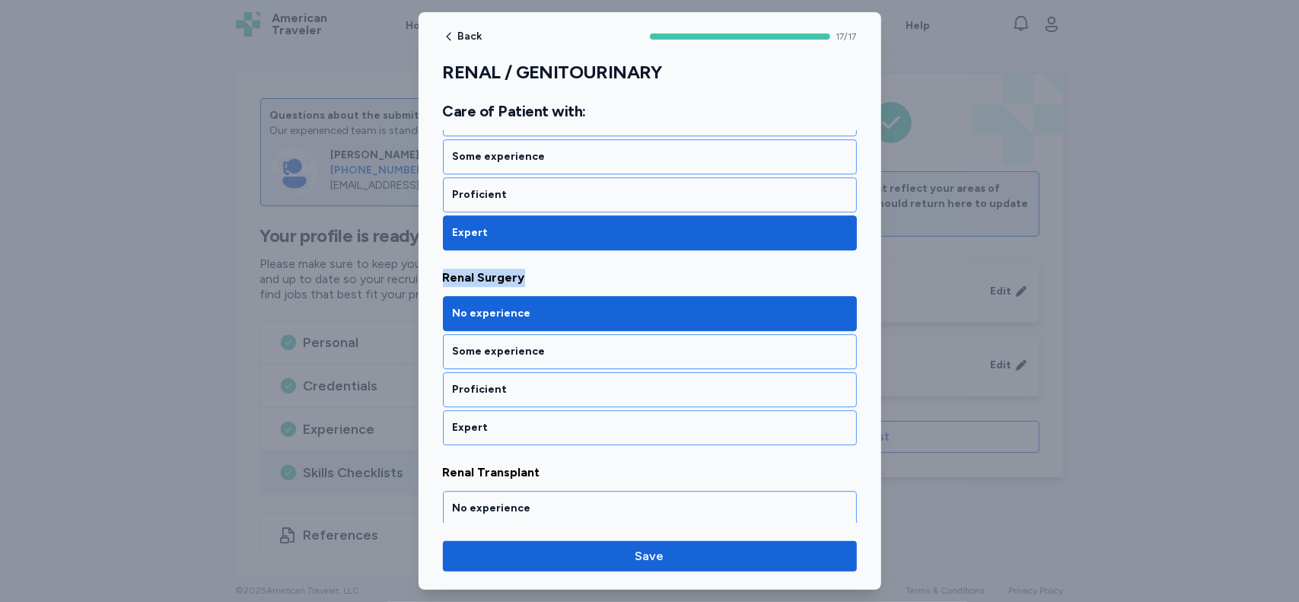
scroll to position [2873, 0]
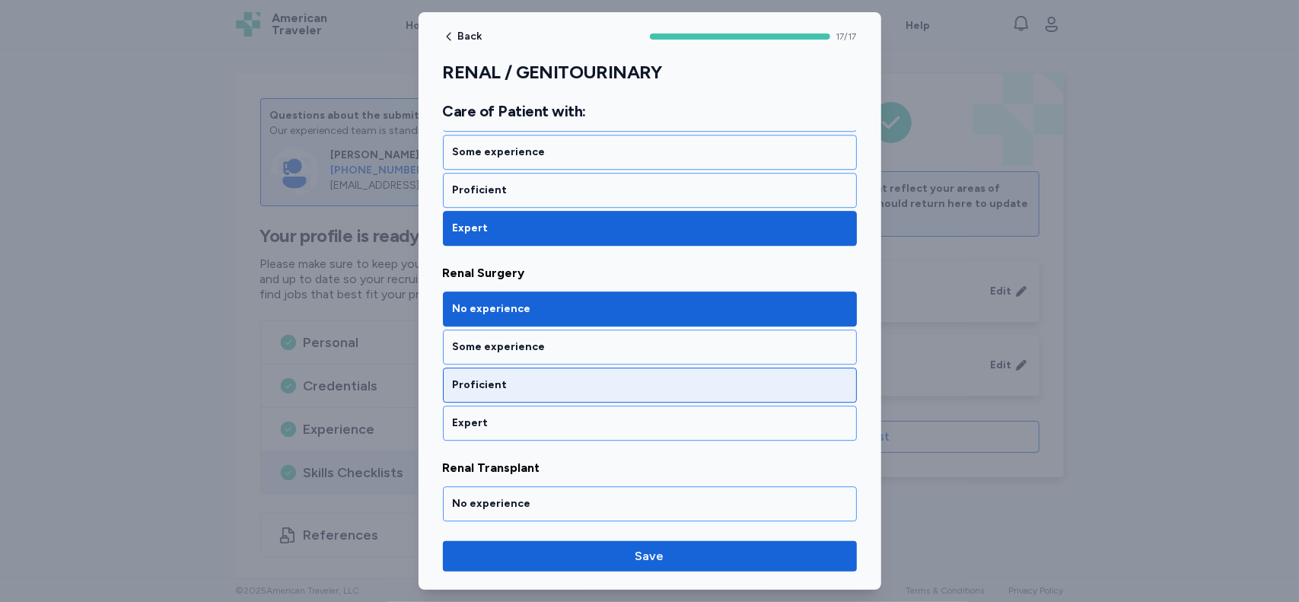
click at [803, 377] on div "Proficient" at bounding box center [650, 384] width 394 height 15
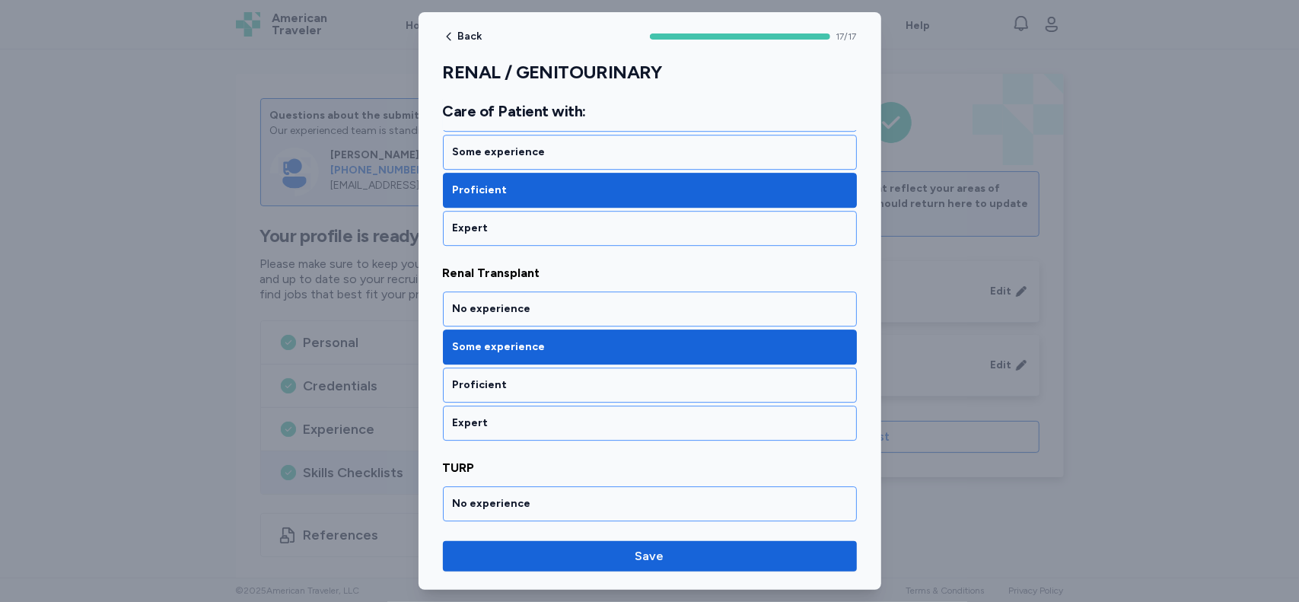
scroll to position [3129, 0]
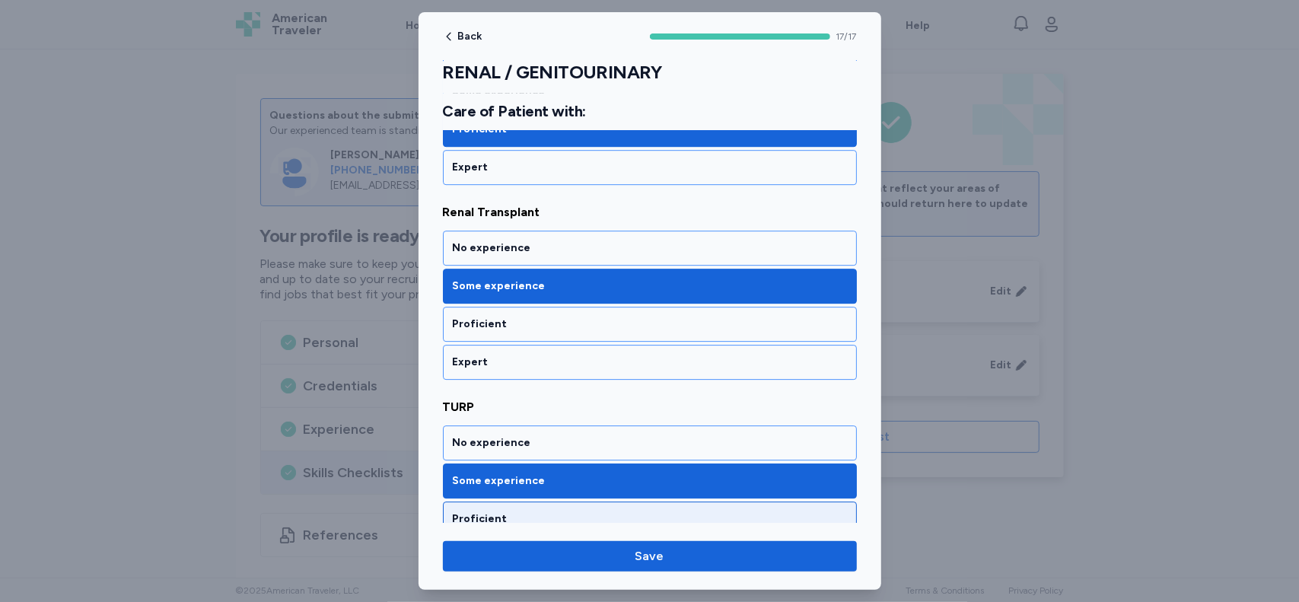
click at [724, 511] on div "Proficient" at bounding box center [650, 518] width 394 height 15
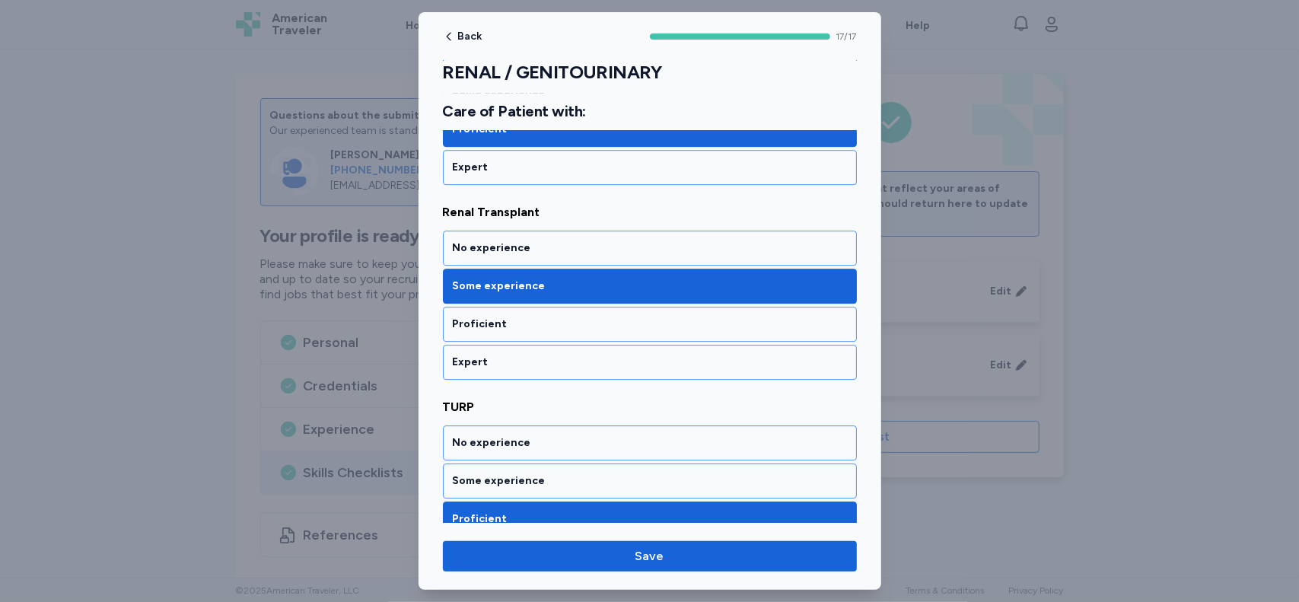
click at [724, 511] on div "Proficient" at bounding box center [650, 518] width 394 height 15
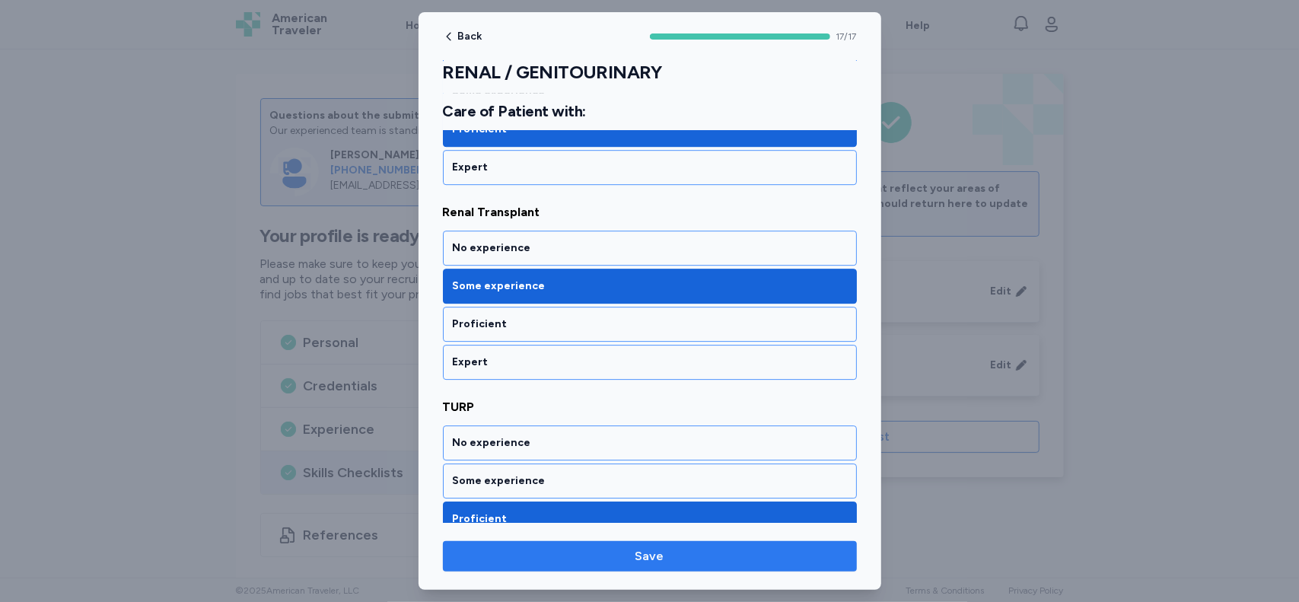
click at [654, 548] on span "Save" at bounding box center [649, 556] width 29 height 18
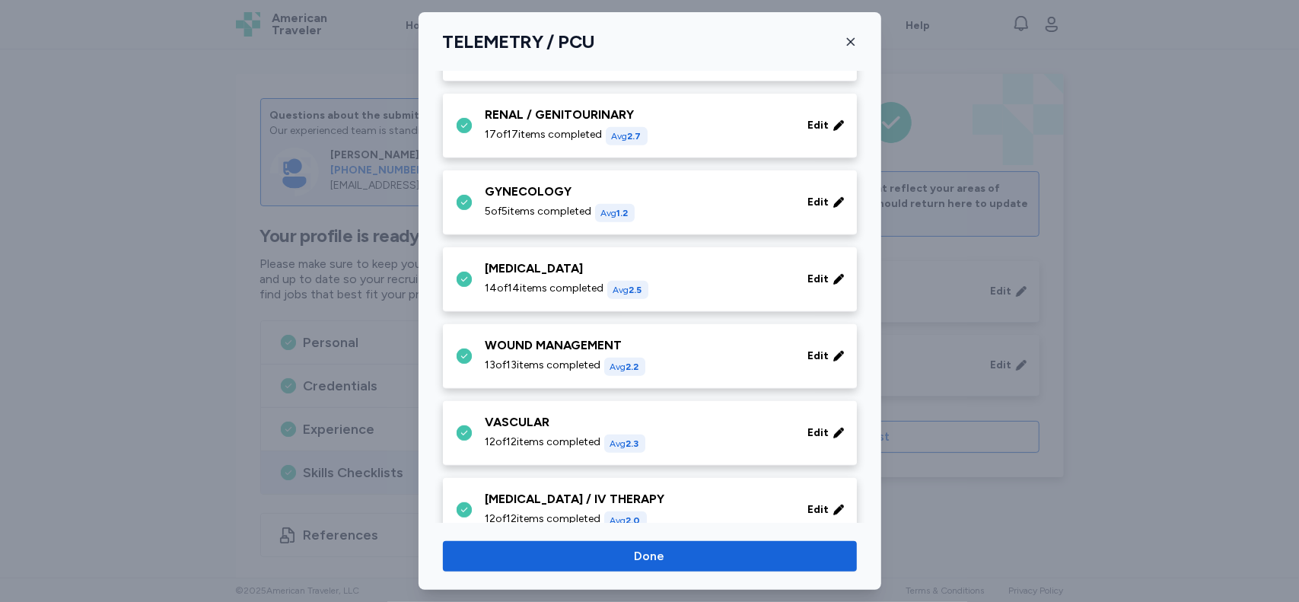
scroll to position [462, 0]
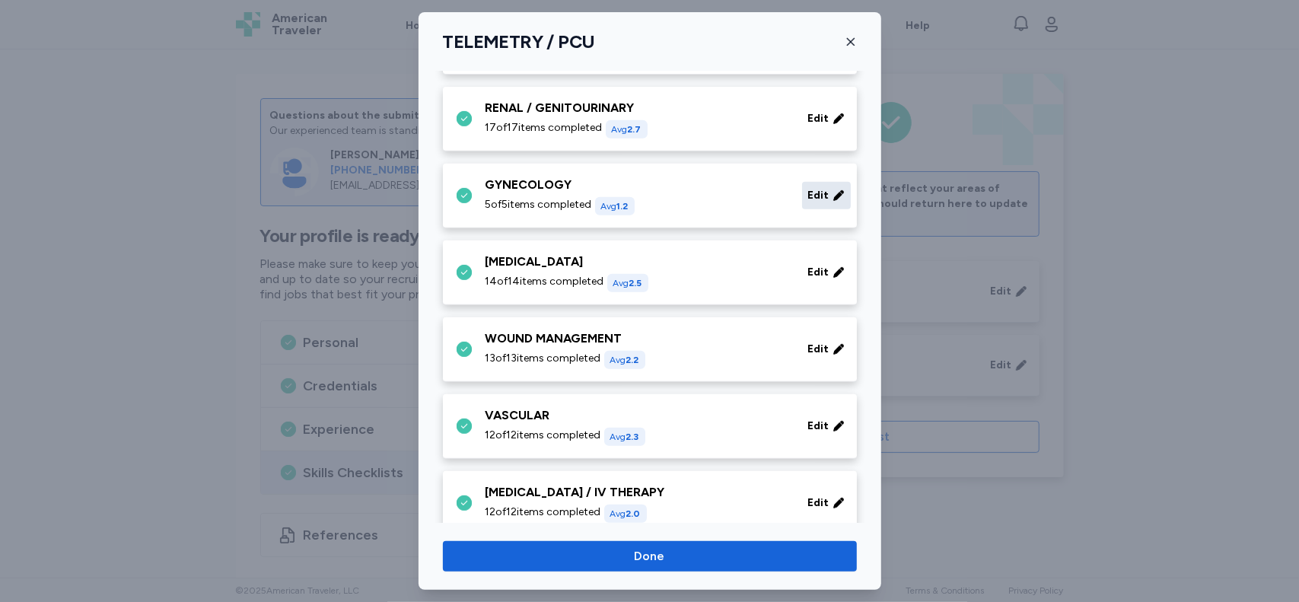
click at [812, 195] on span "Edit" at bounding box center [818, 195] width 21 height 15
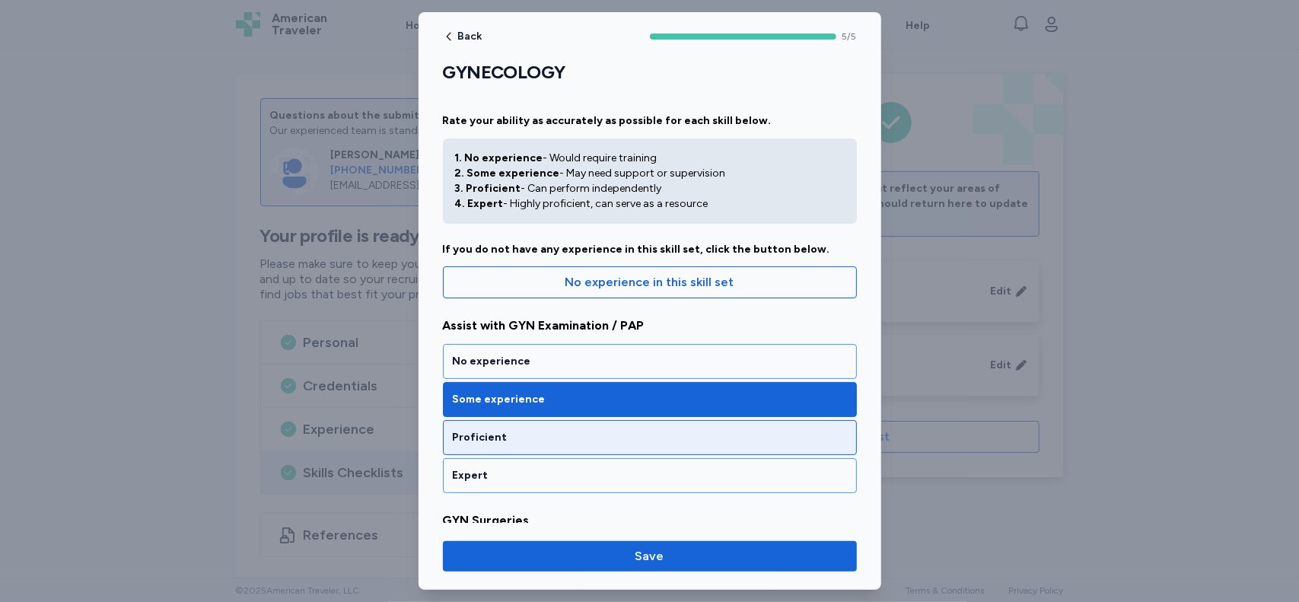
click at [780, 430] on div "Proficient" at bounding box center [650, 437] width 394 height 15
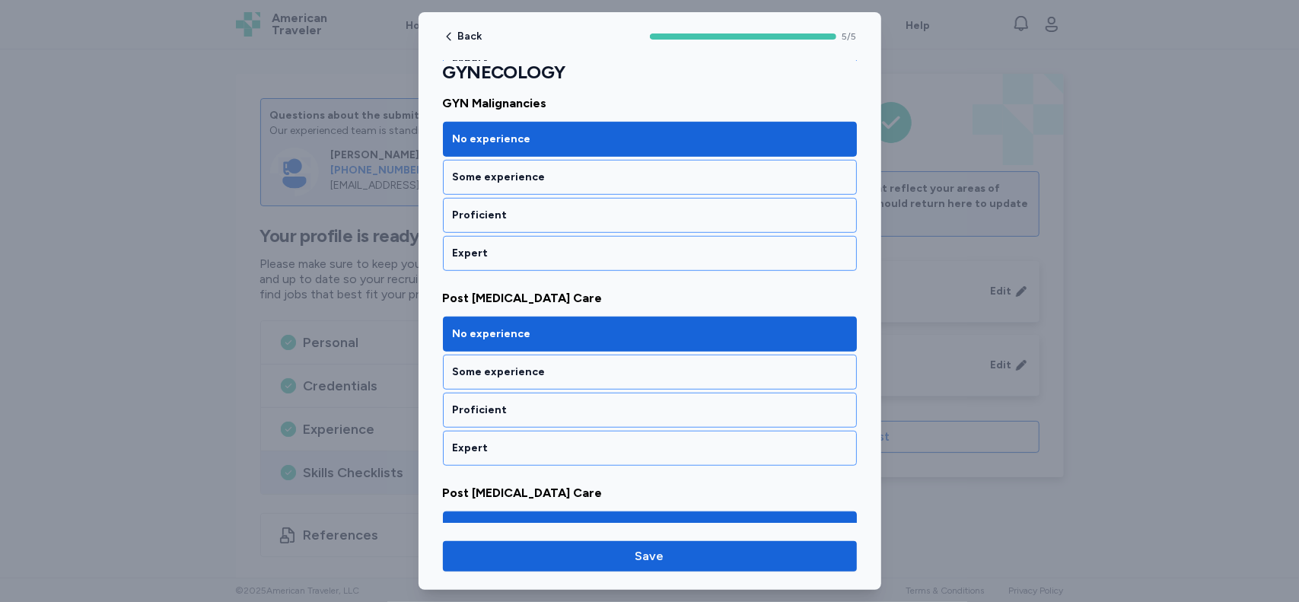
scroll to position [606, 0]
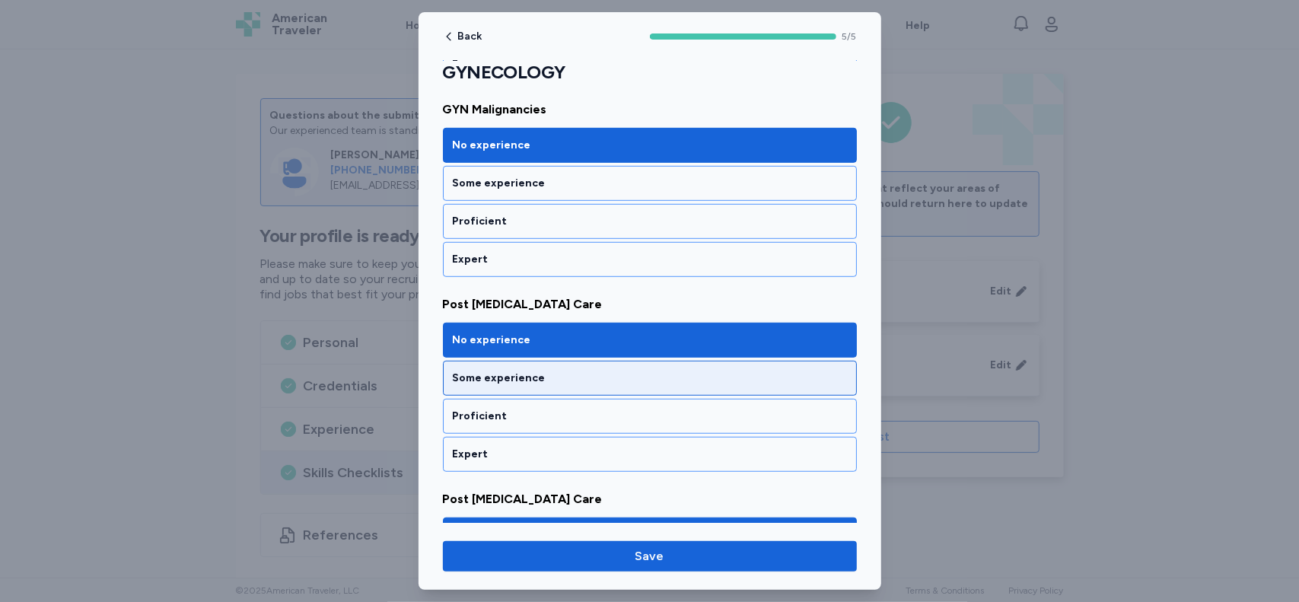
click at [670, 371] on div "Some experience" at bounding box center [650, 378] width 394 height 15
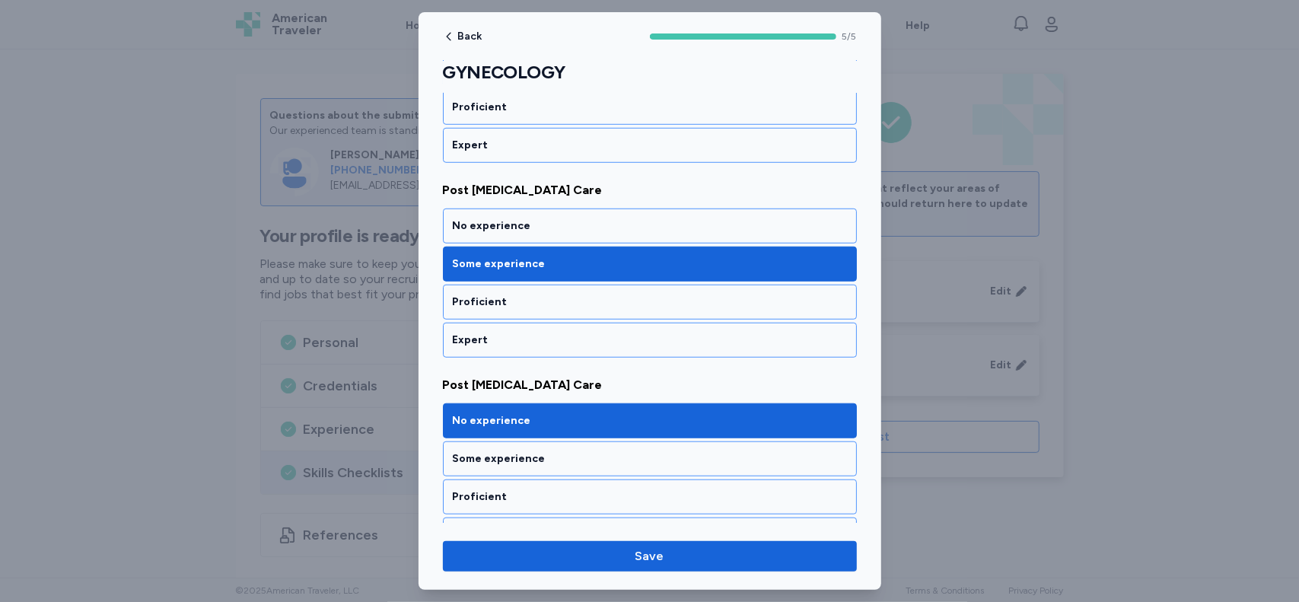
scroll to position [741, 0]
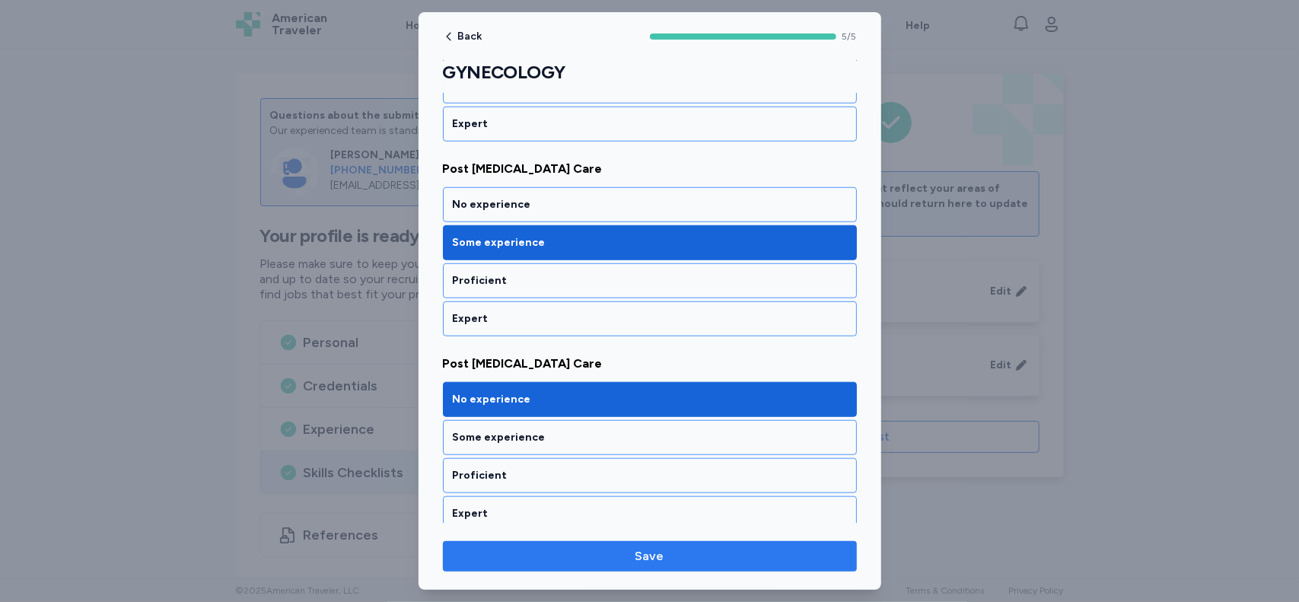
click at [710, 567] on button "Save" at bounding box center [650, 556] width 414 height 30
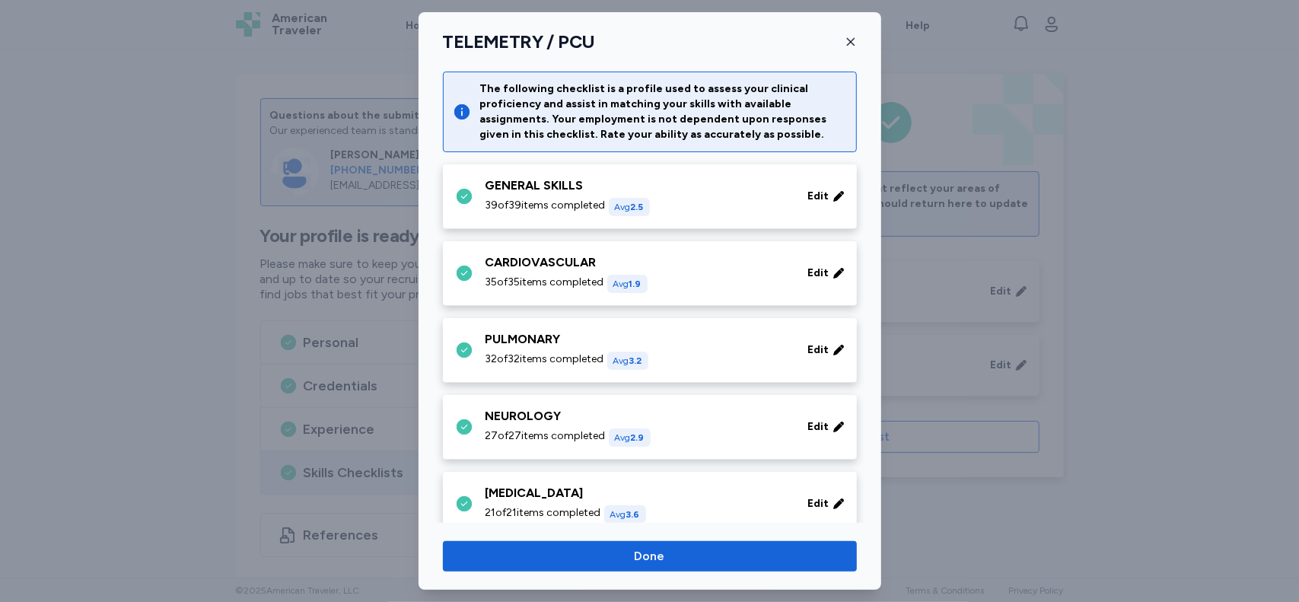
scroll to position [462, 0]
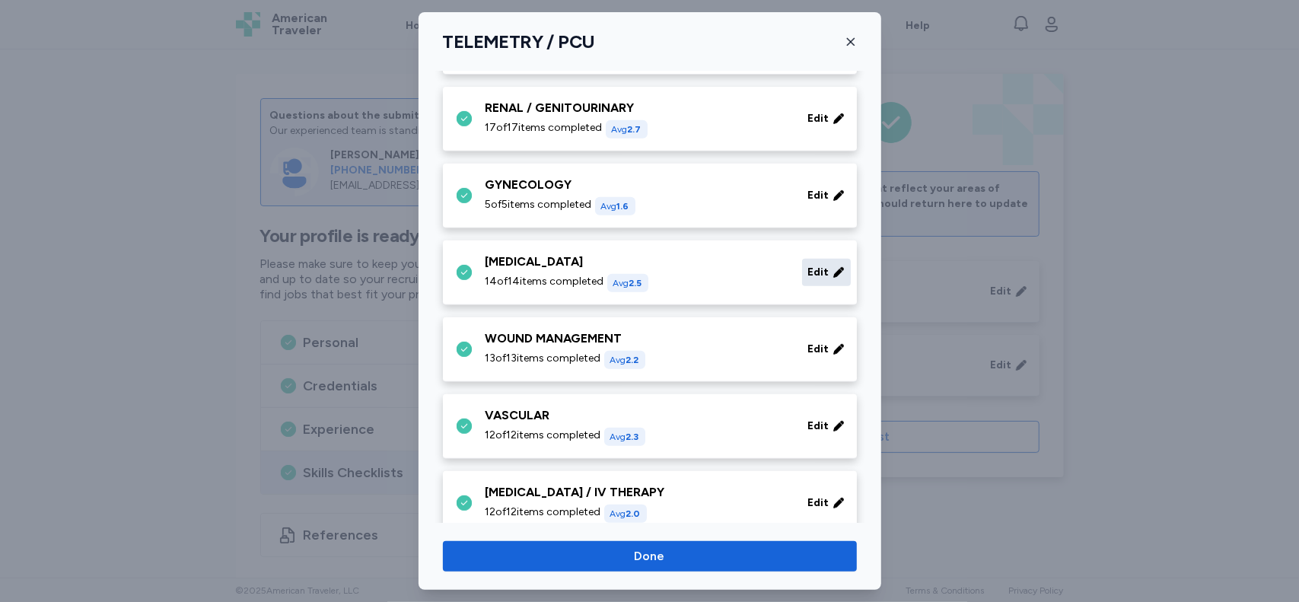
click at [808, 270] on span "Edit" at bounding box center [818, 272] width 21 height 15
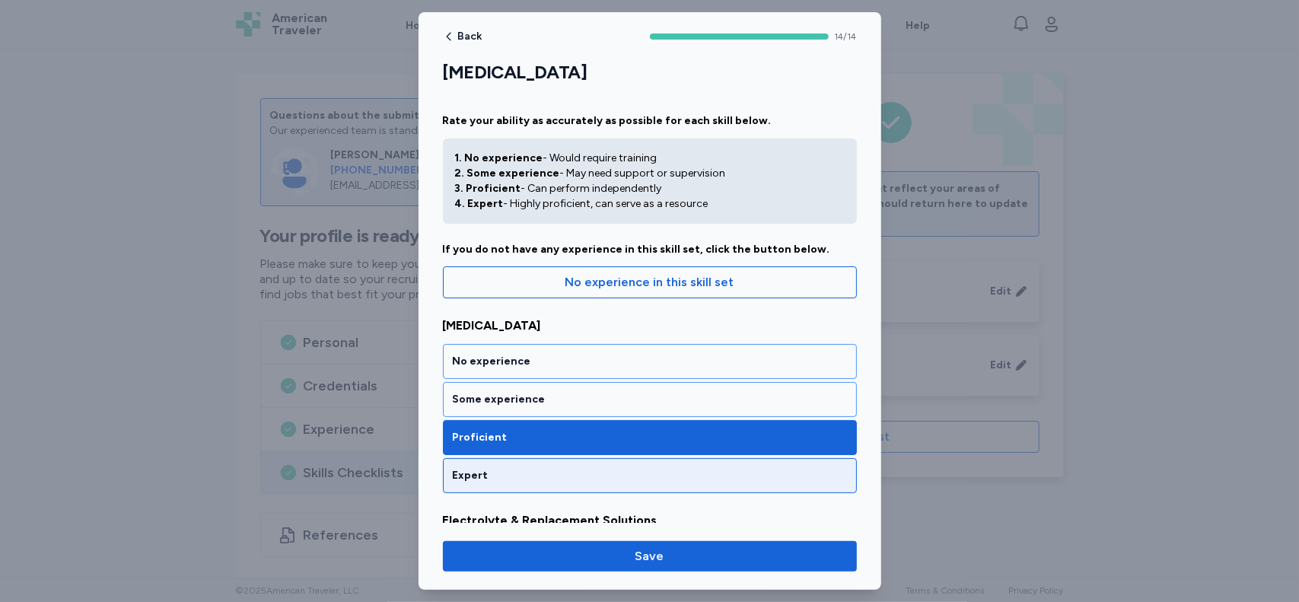
click at [733, 476] on div "Expert" at bounding box center [650, 475] width 394 height 15
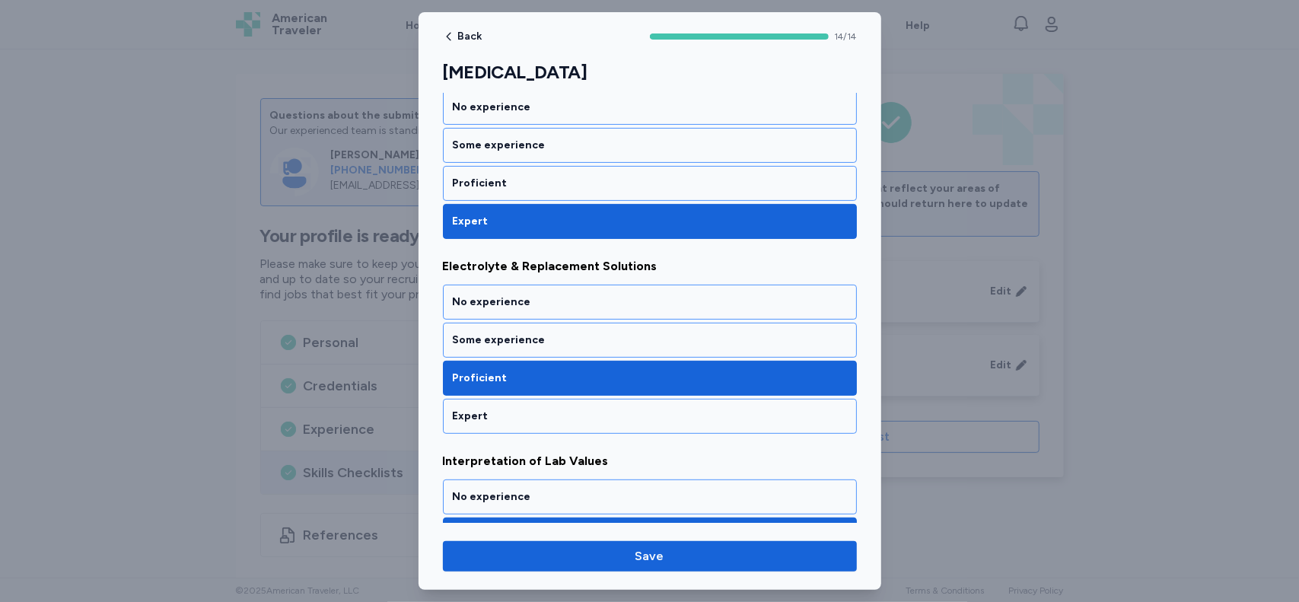
scroll to position [279, 0]
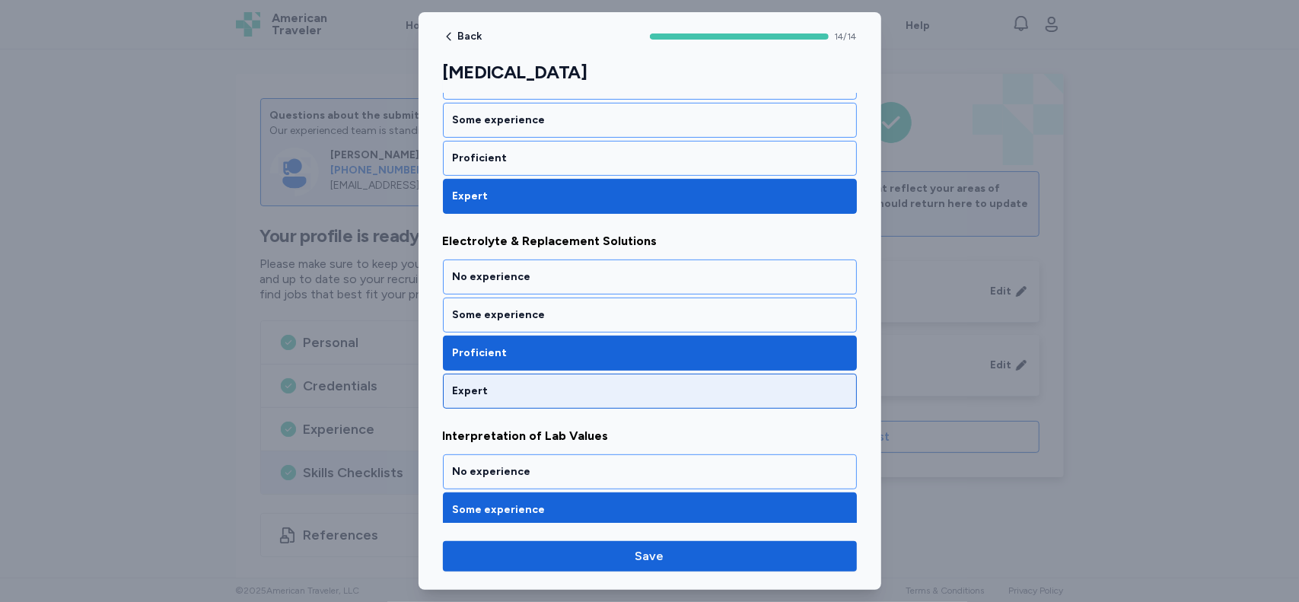
click at [665, 388] on div "Expert" at bounding box center [650, 390] width 394 height 15
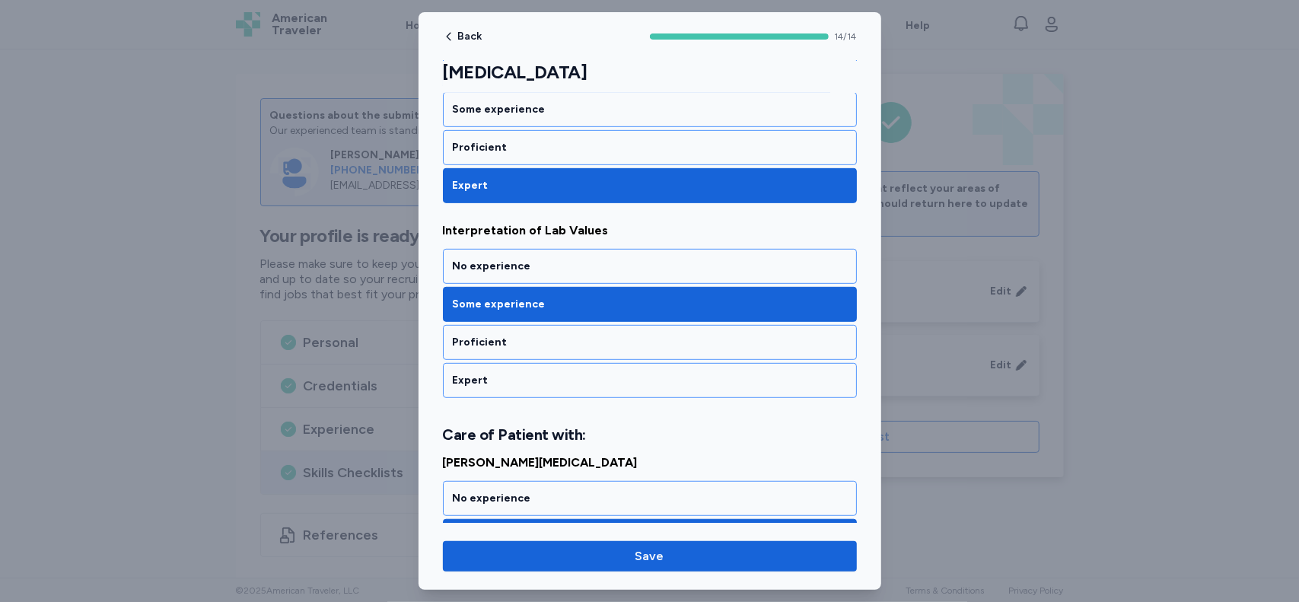
scroll to position [499, 0]
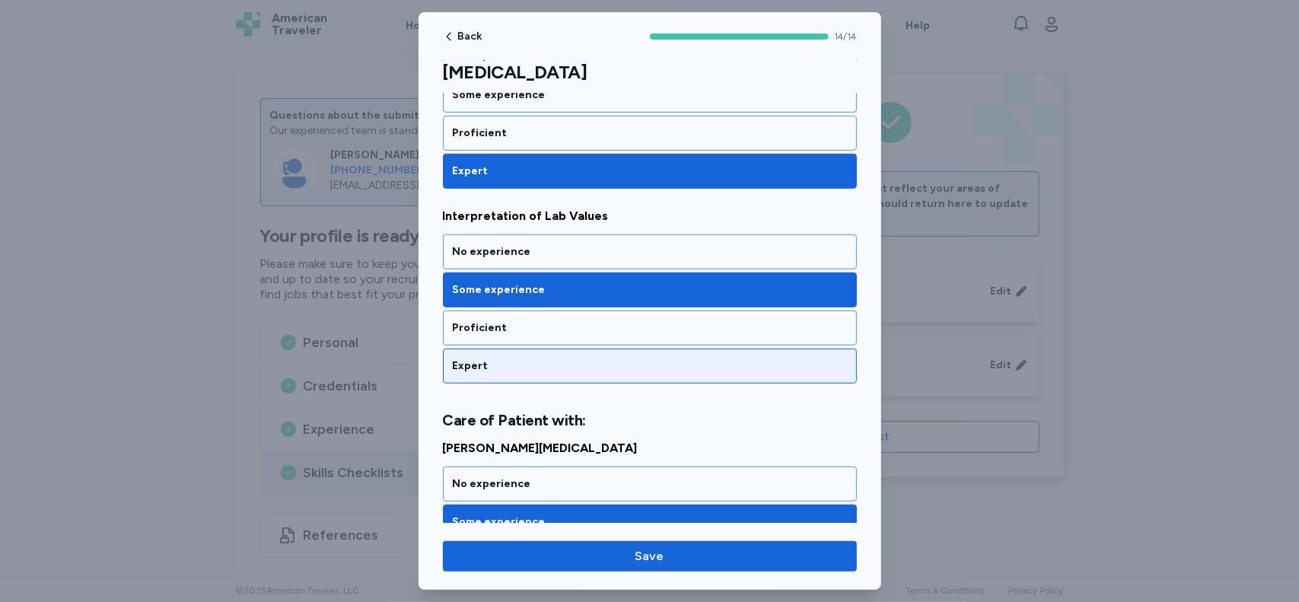
click at [592, 358] on div "Expert" at bounding box center [650, 365] width 394 height 15
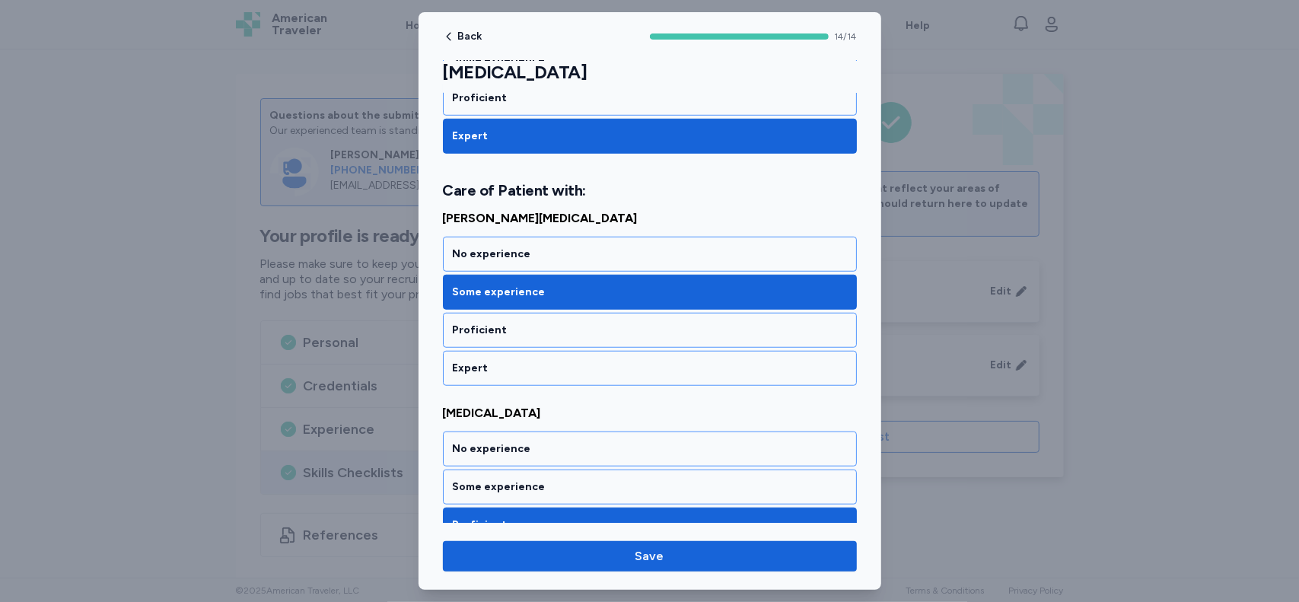
scroll to position [740, 0]
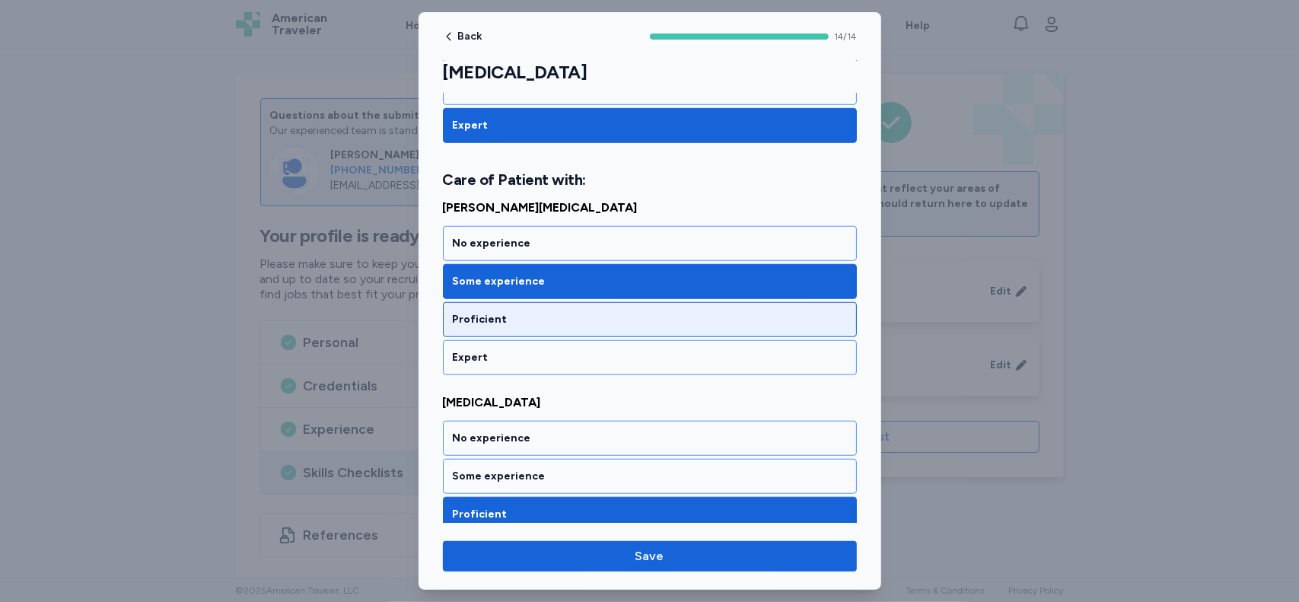
click at [709, 312] on div "Proficient" at bounding box center [650, 319] width 394 height 15
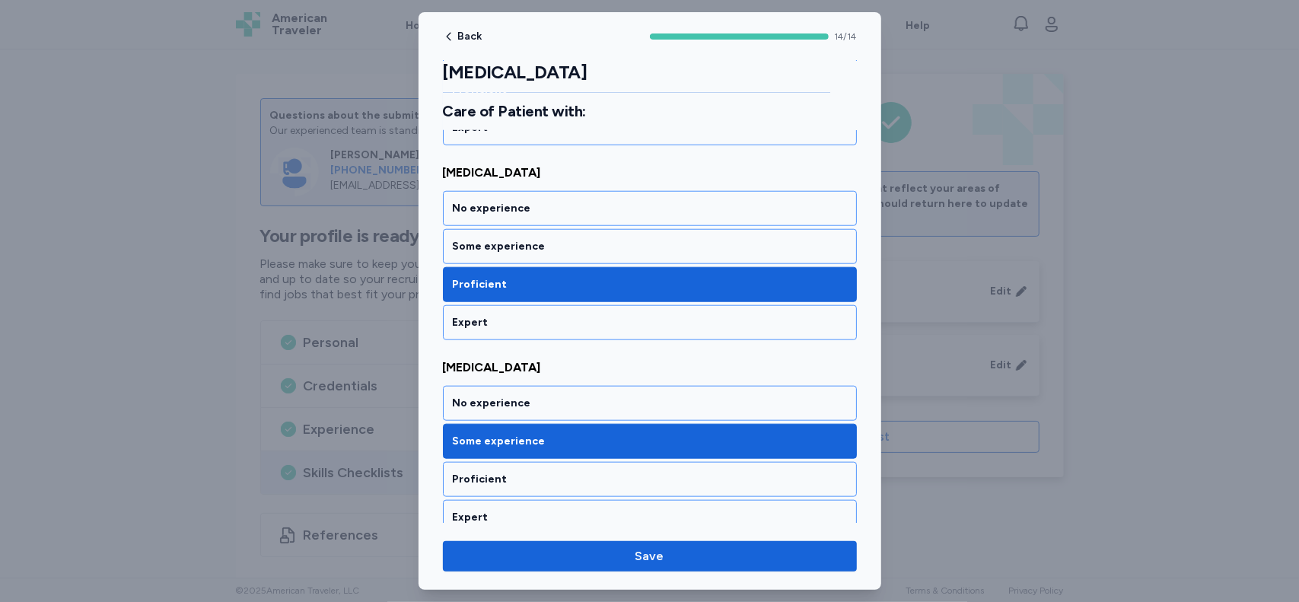
scroll to position [977, 0]
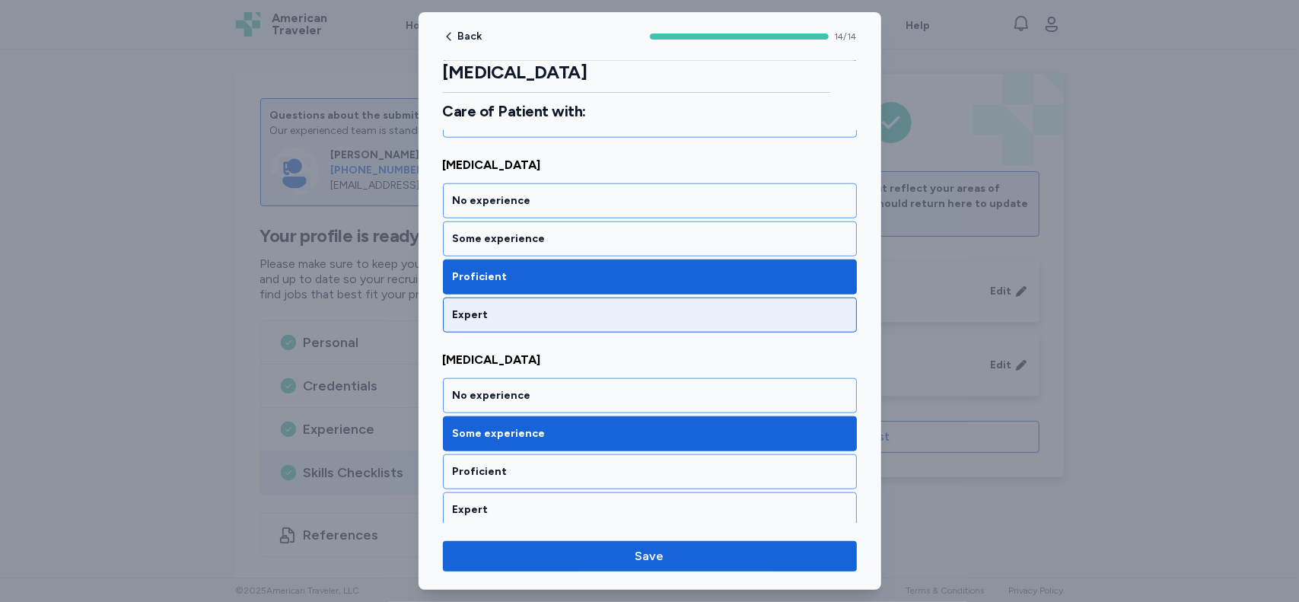
click at [719, 307] on div "Expert" at bounding box center [650, 314] width 394 height 15
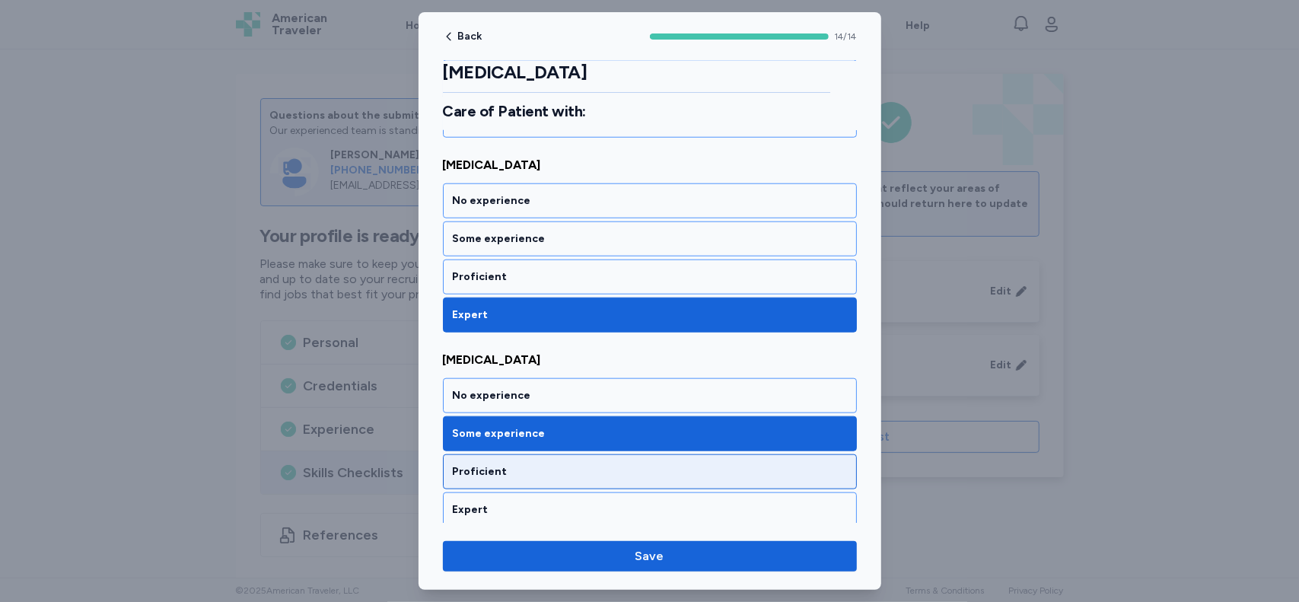
click at [688, 464] on div "Proficient" at bounding box center [650, 471] width 394 height 15
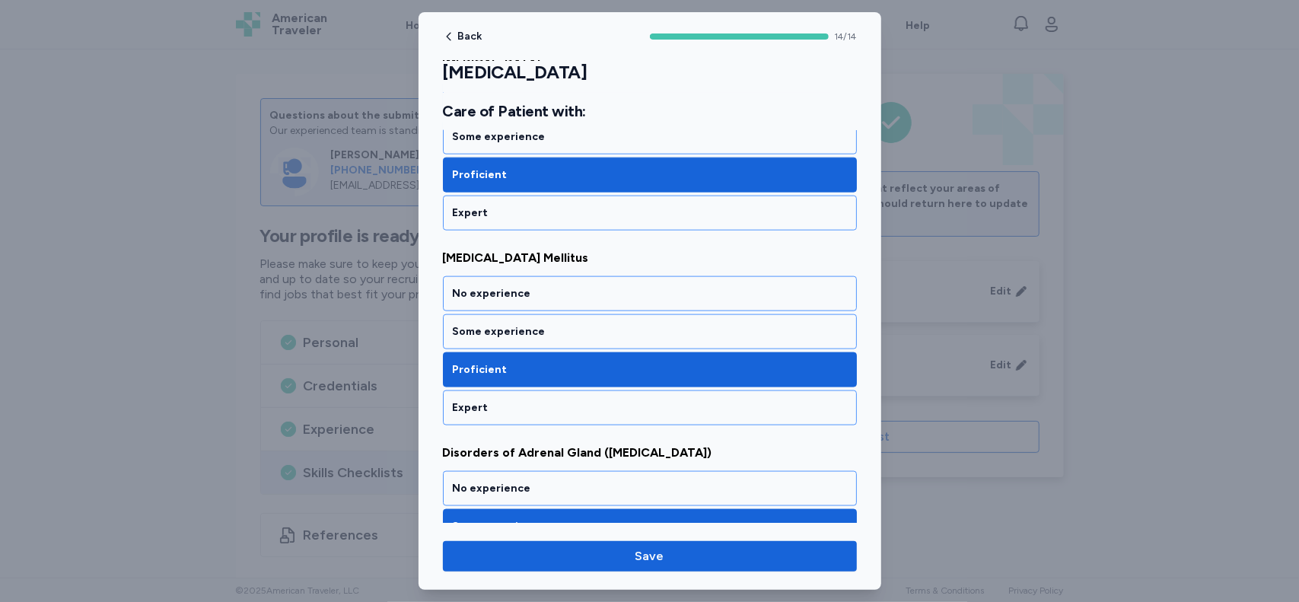
scroll to position [1291, 0]
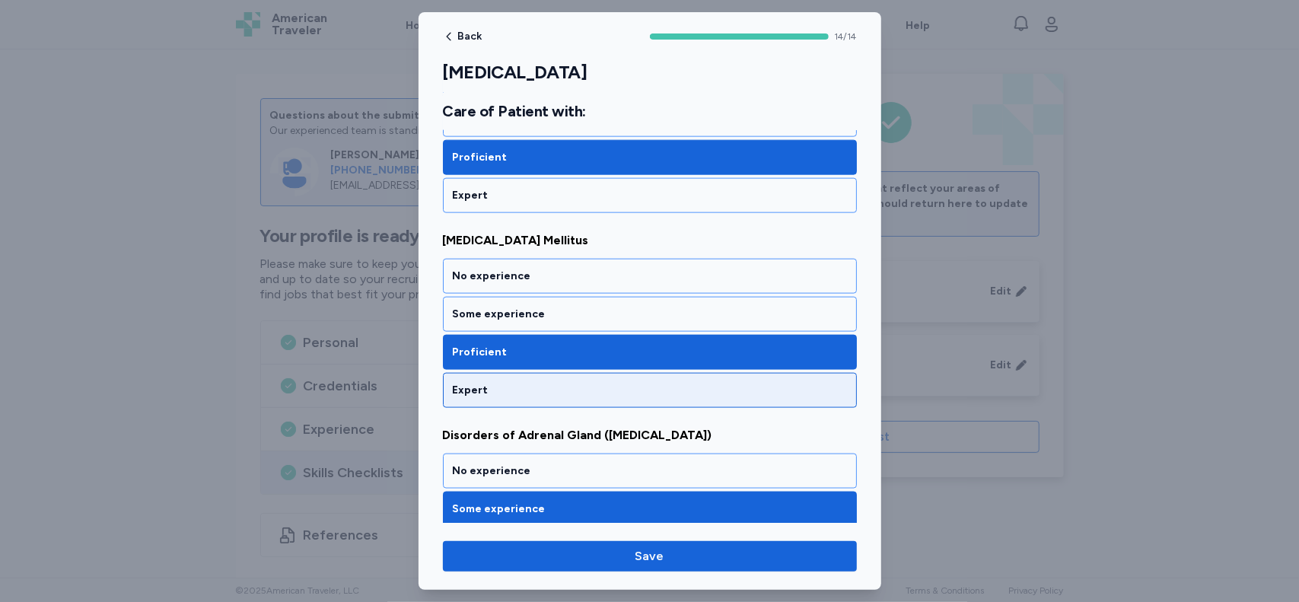
click at [768, 373] on div "Expert" at bounding box center [650, 390] width 414 height 35
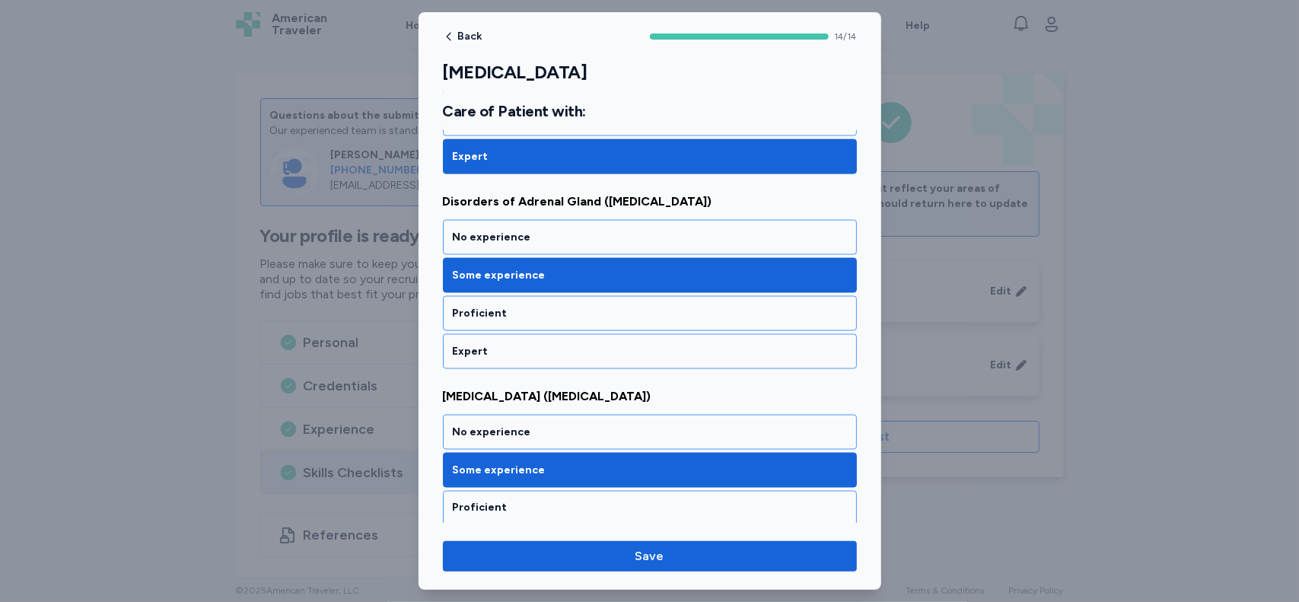
scroll to position [1528, 0]
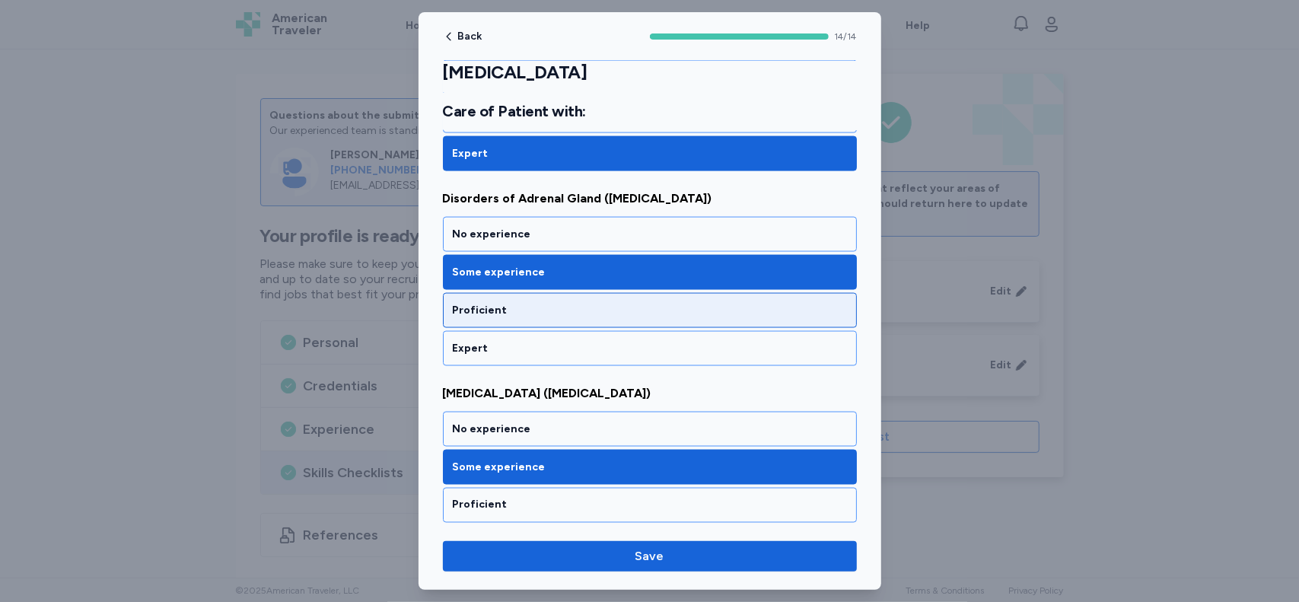
click at [684, 303] on div "Proficient" at bounding box center [650, 310] width 394 height 15
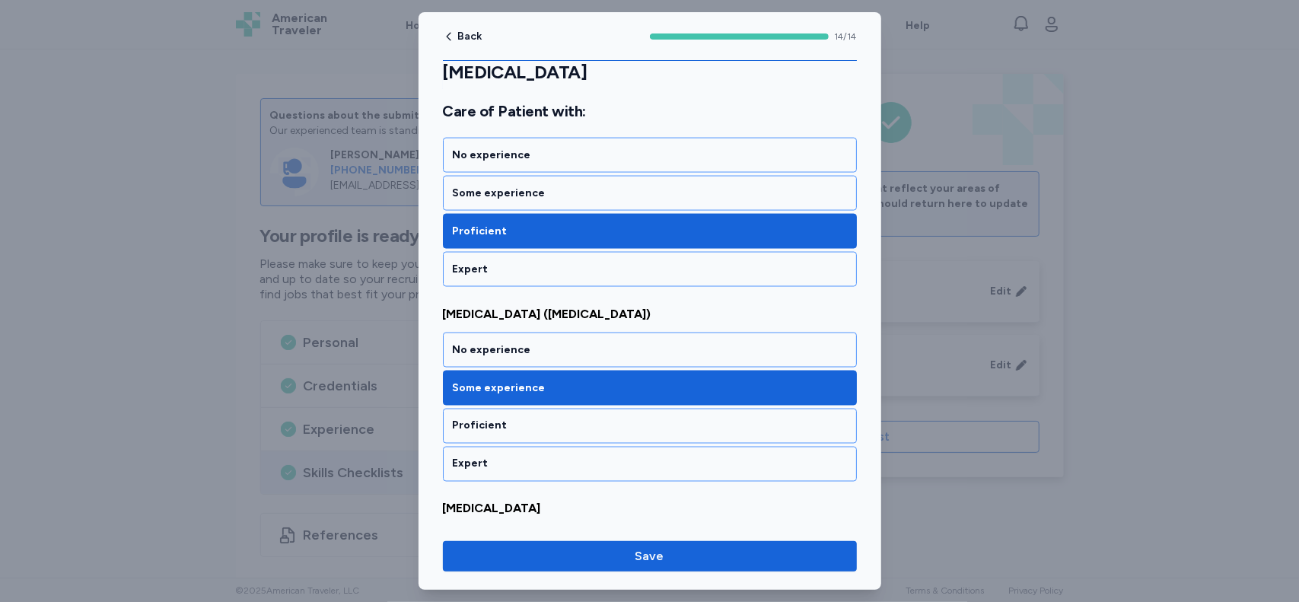
scroll to position [1642, 0]
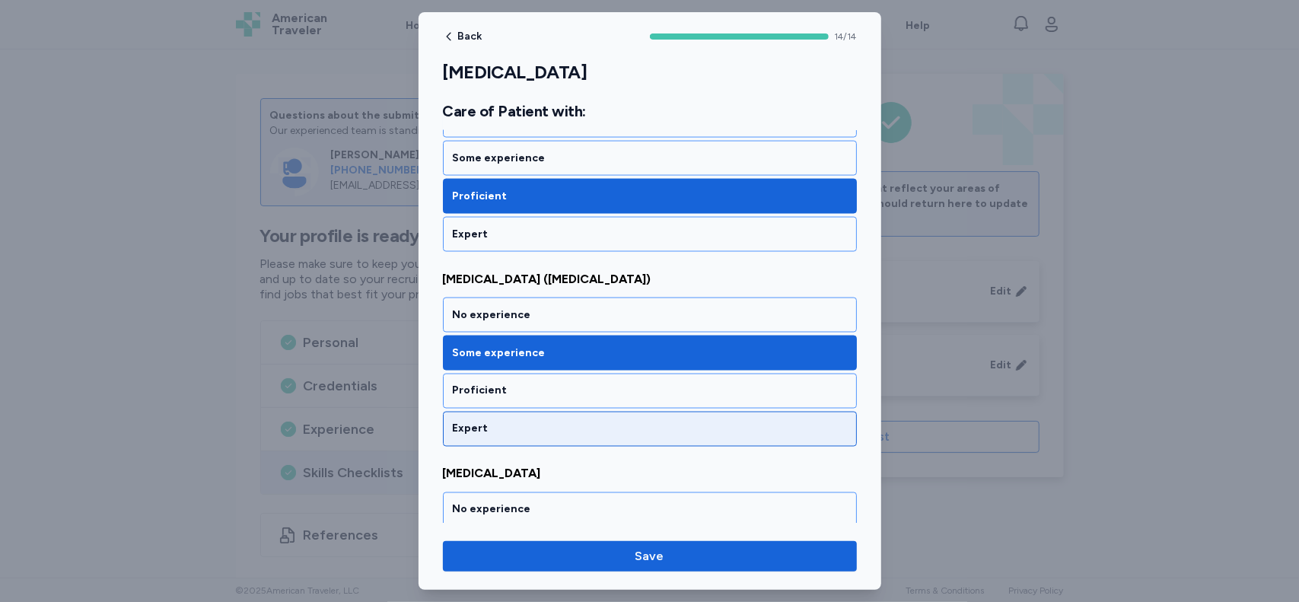
click at [795, 412] on div "Expert" at bounding box center [650, 429] width 414 height 35
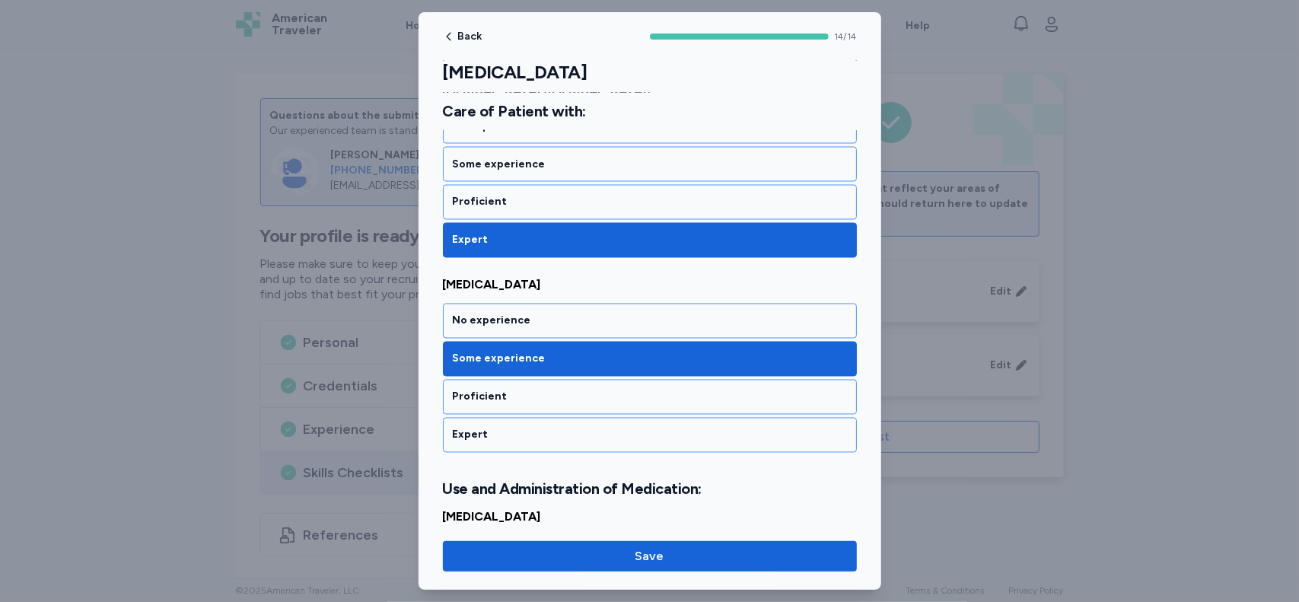
scroll to position [1862, 0]
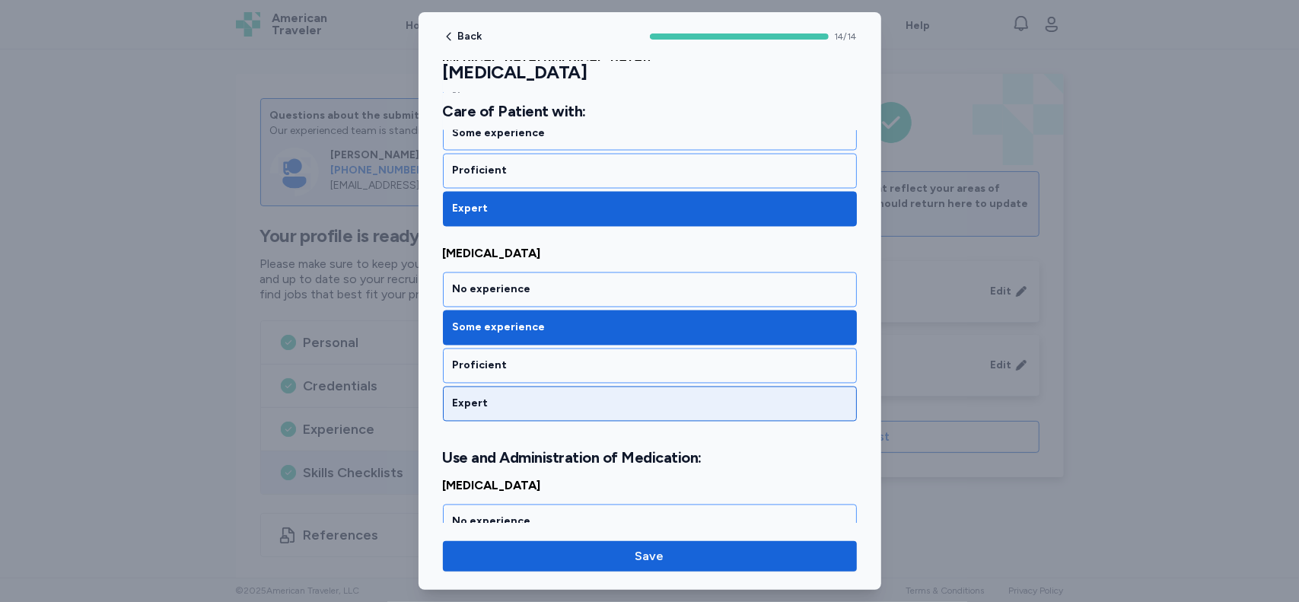
click at [675, 387] on div "Expert" at bounding box center [650, 404] width 414 height 35
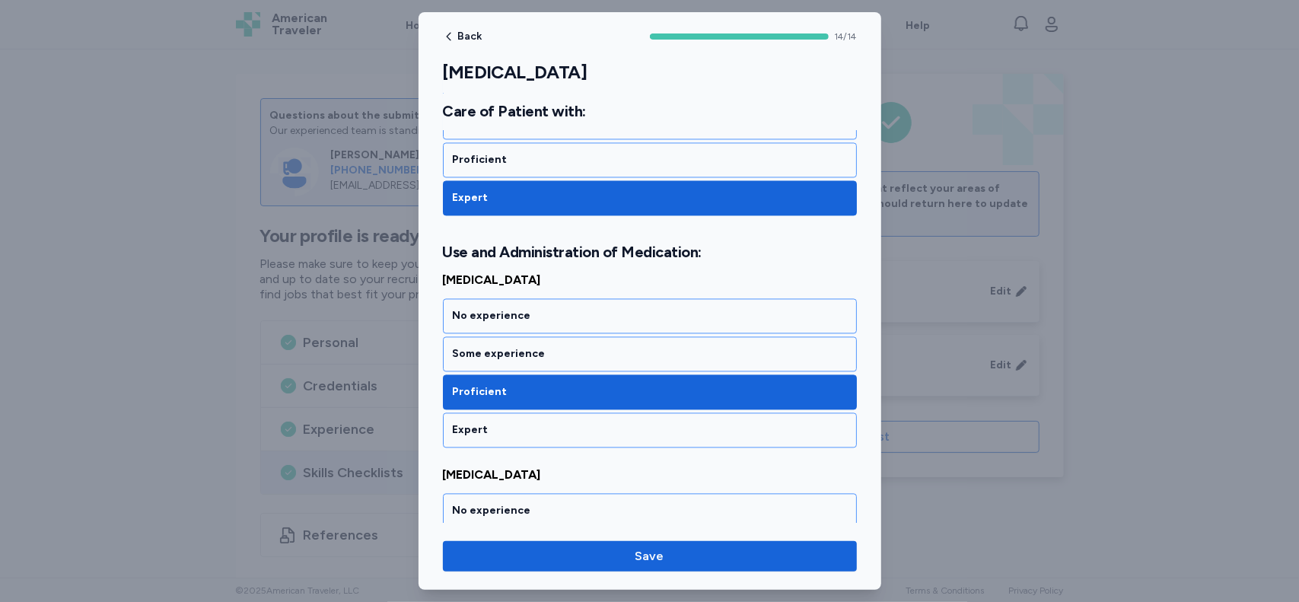
scroll to position [2092, 0]
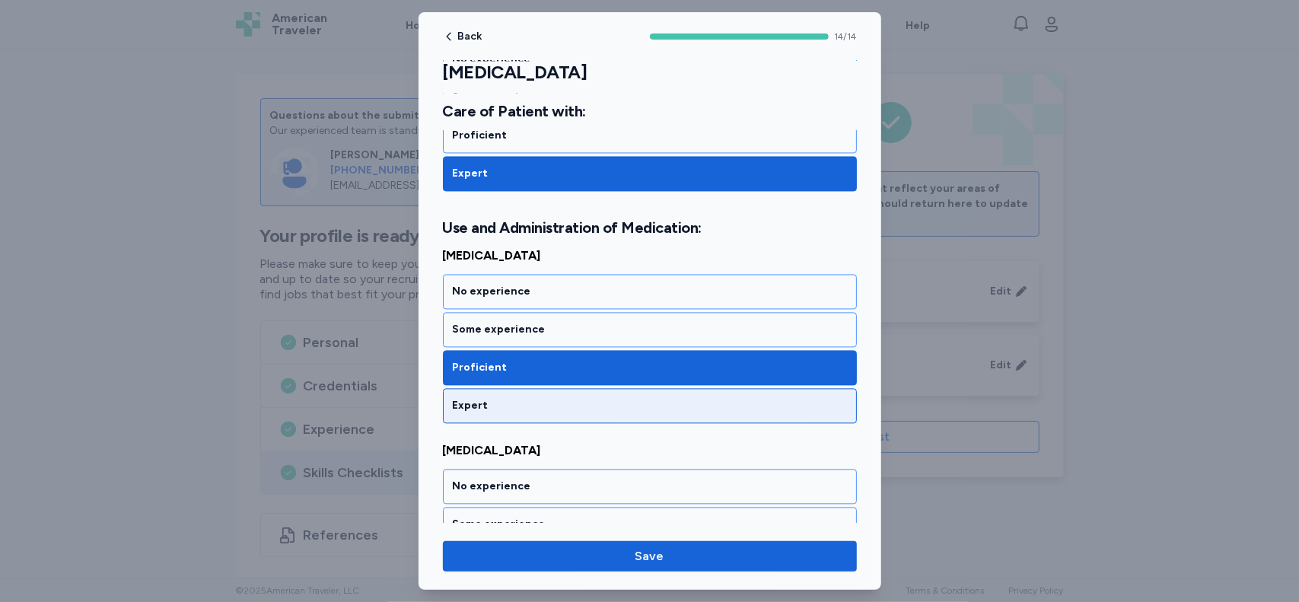
click at [748, 398] on div "Expert" at bounding box center [650, 405] width 394 height 15
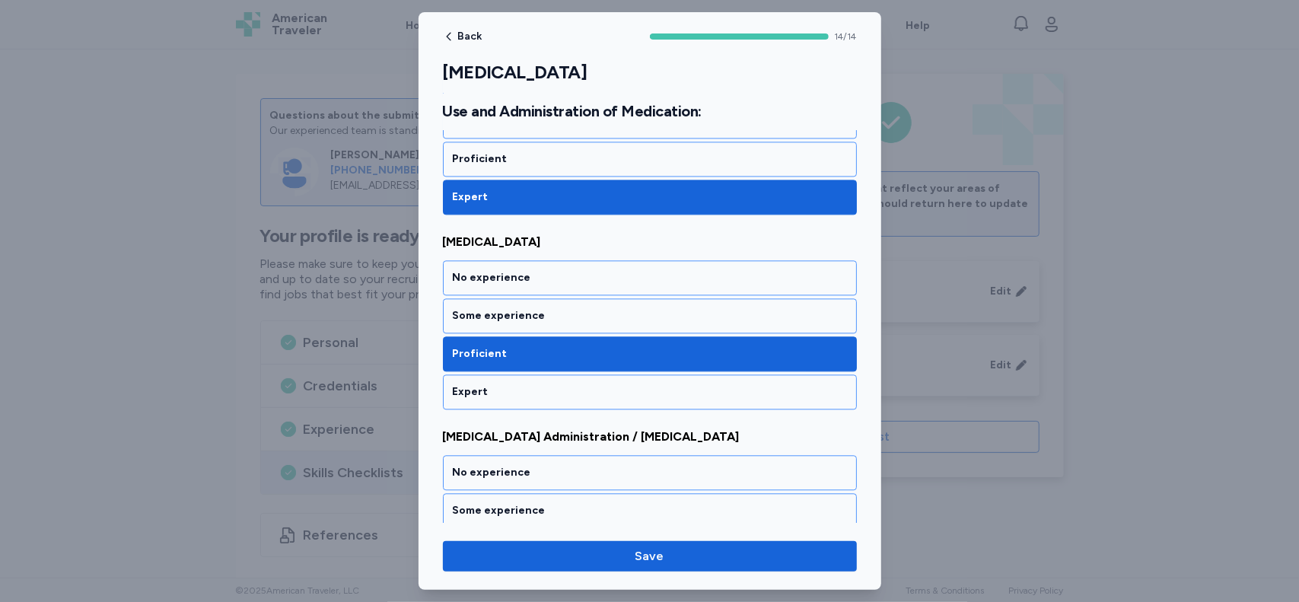
scroll to position [2326, 0]
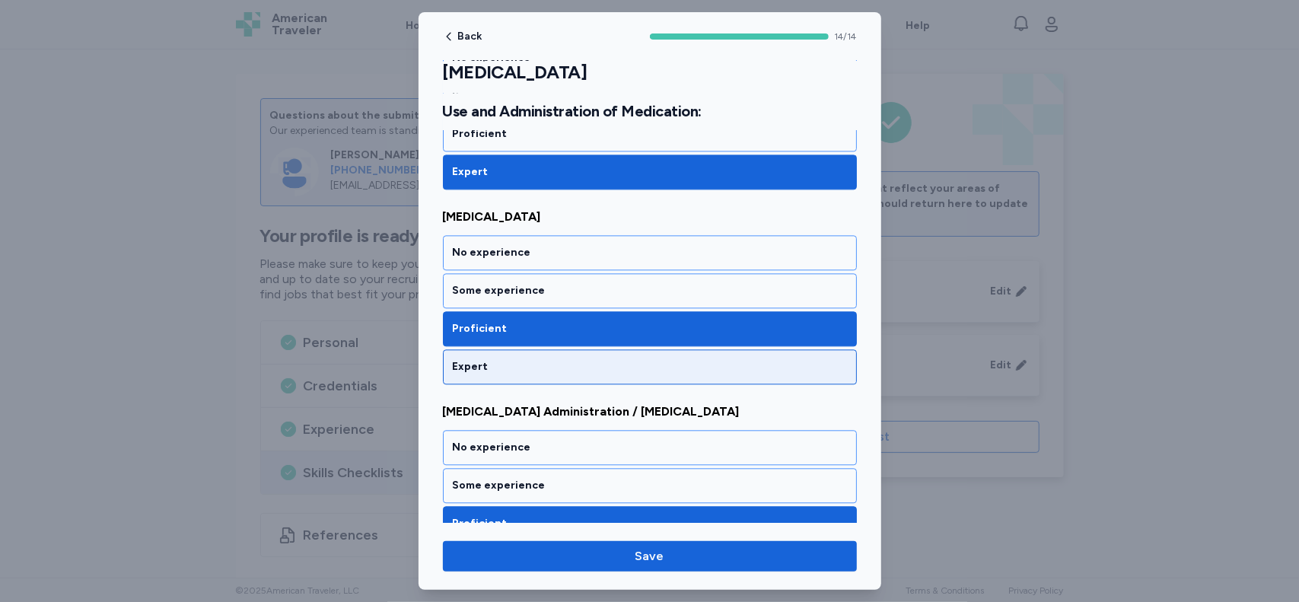
click at [755, 359] on div "Expert" at bounding box center [650, 366] width 394 height 15
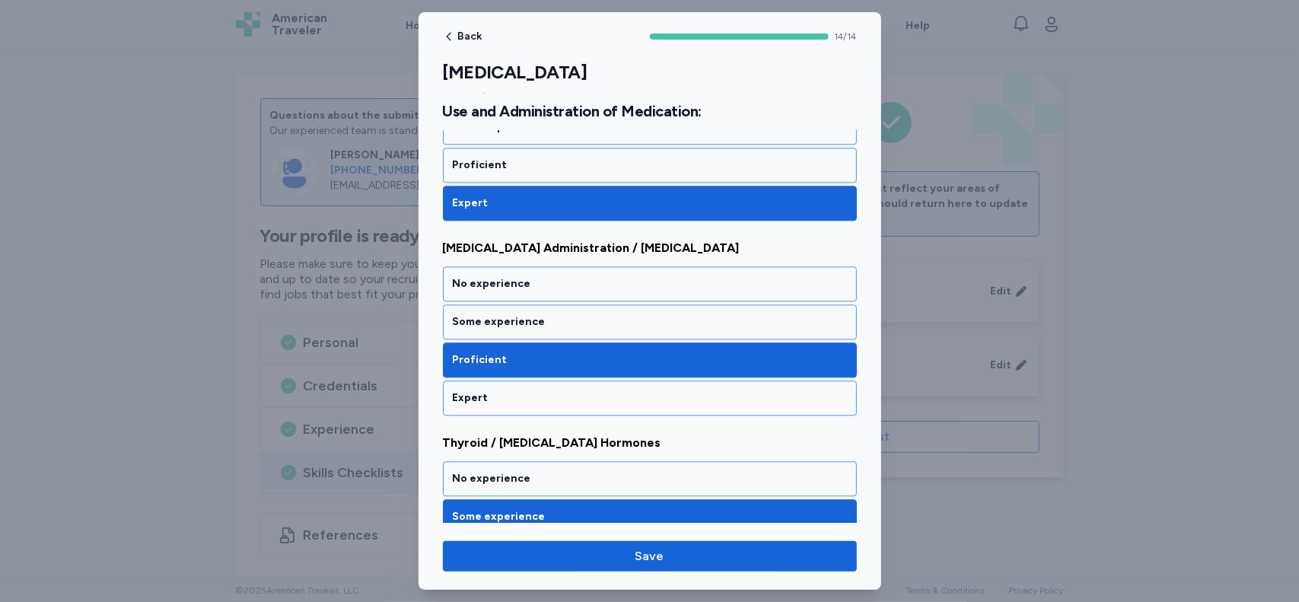
scroll to position [2489, 0]
click at [729, 390] on div "Expert" at bounding box center [650, 397] width 394 height 15
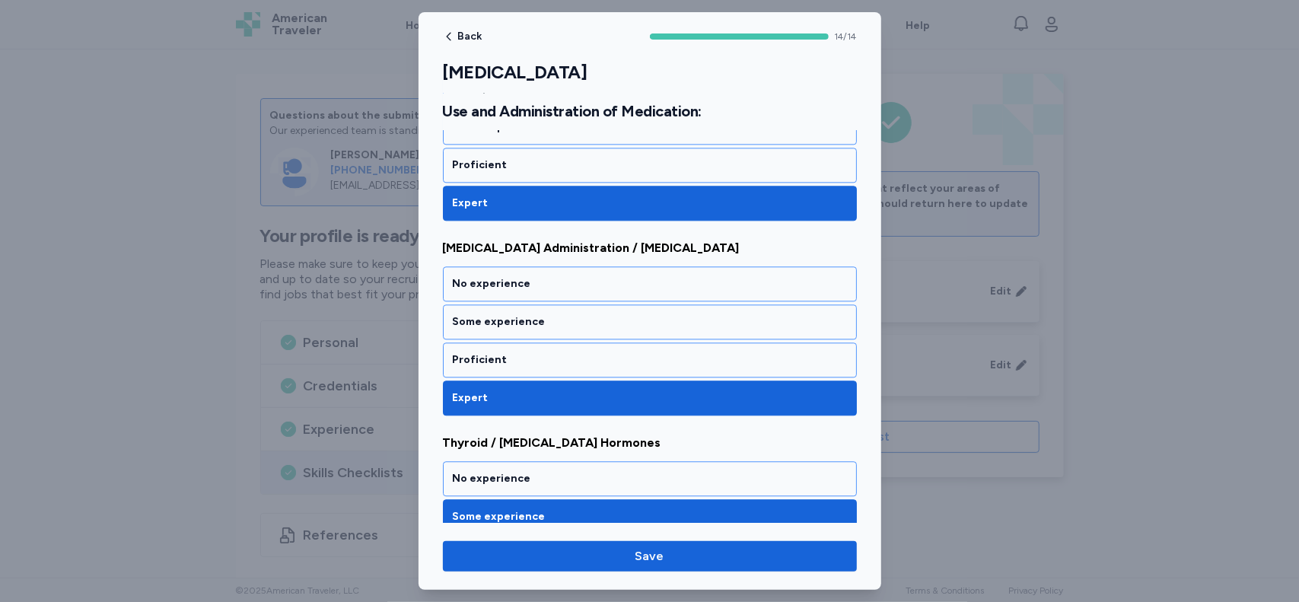
scroll to position [2550, 0]
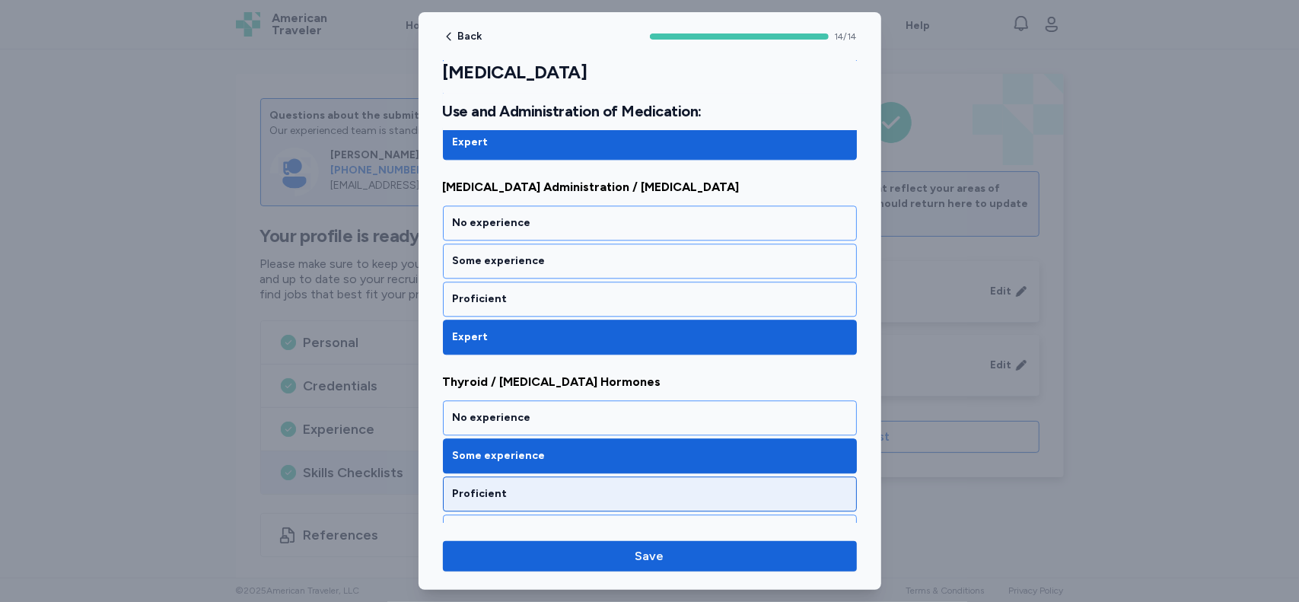
click at [757, 486] on div "Proficient" at bounding box center [650, 493] width 394 height 15
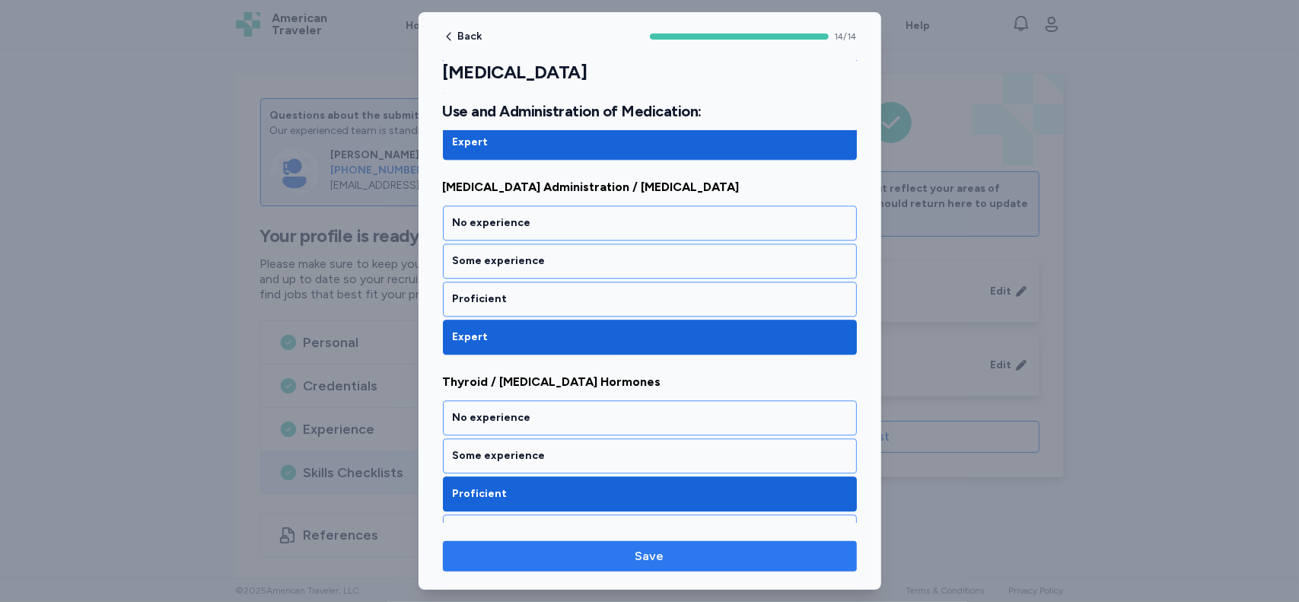
click at [695, 559] on span "Save" at bounding box center [650, 556] width 390 height 18
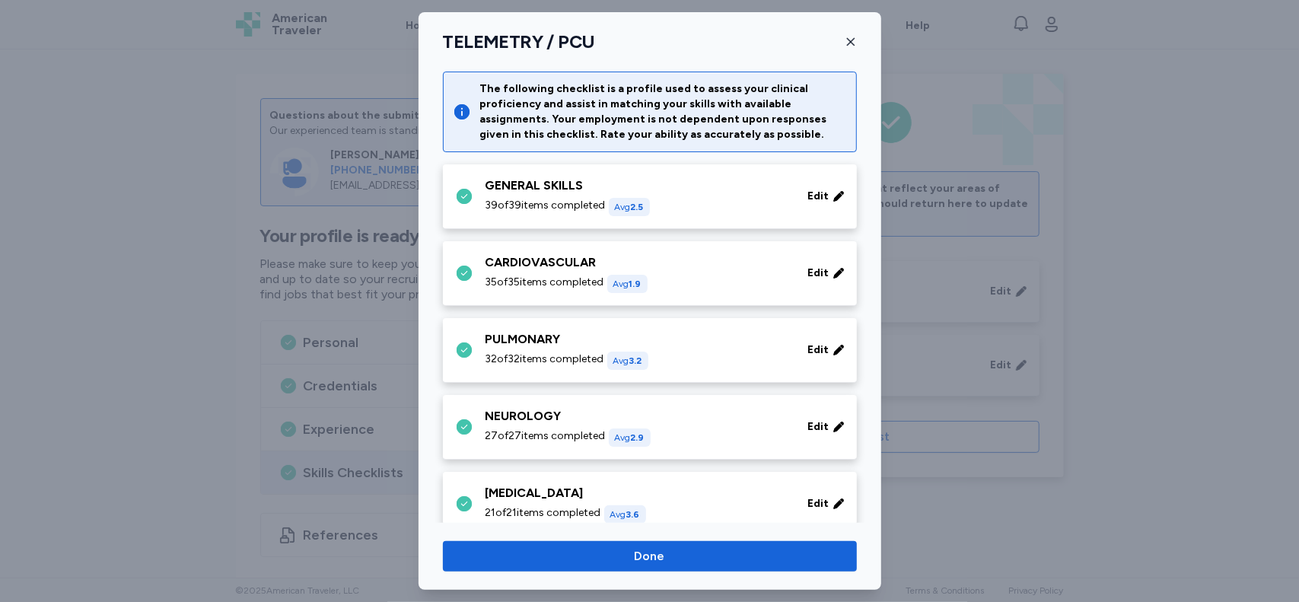
scroll to position [462, 0]
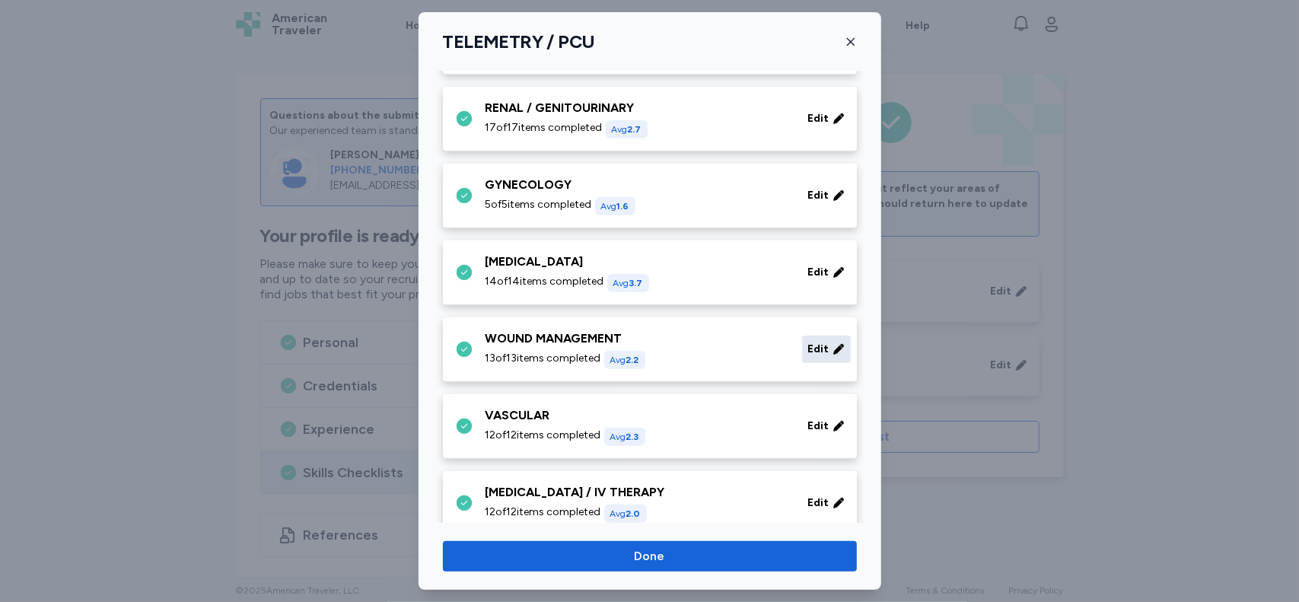
click at [808, 349] on span "Edit" at bounding box center [818, 349] width 21 height 15
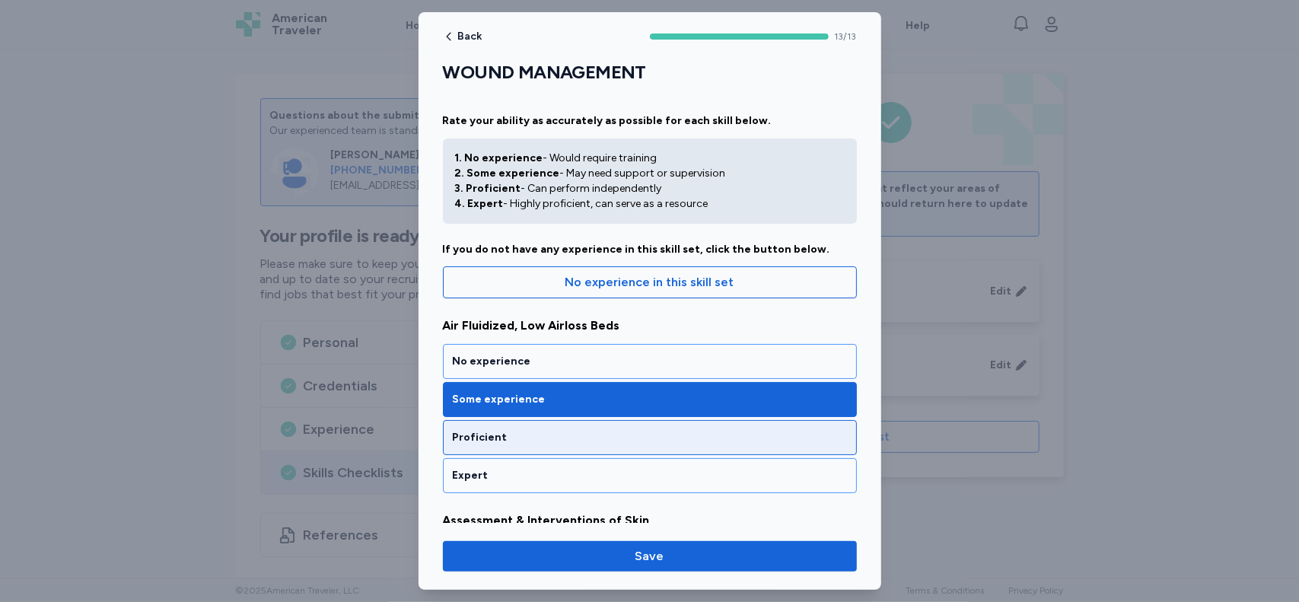
click at [782, 443] on div "Proficient" at bounding box center [650, 437] width 394 height 15
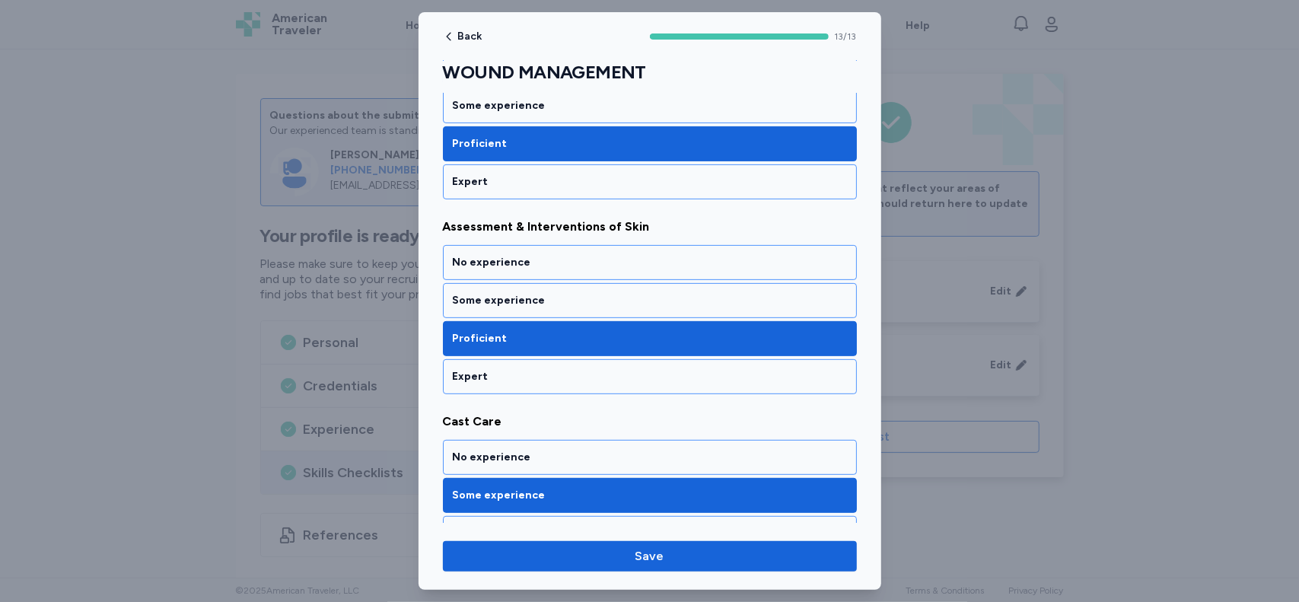
scroll to position [297, 0]
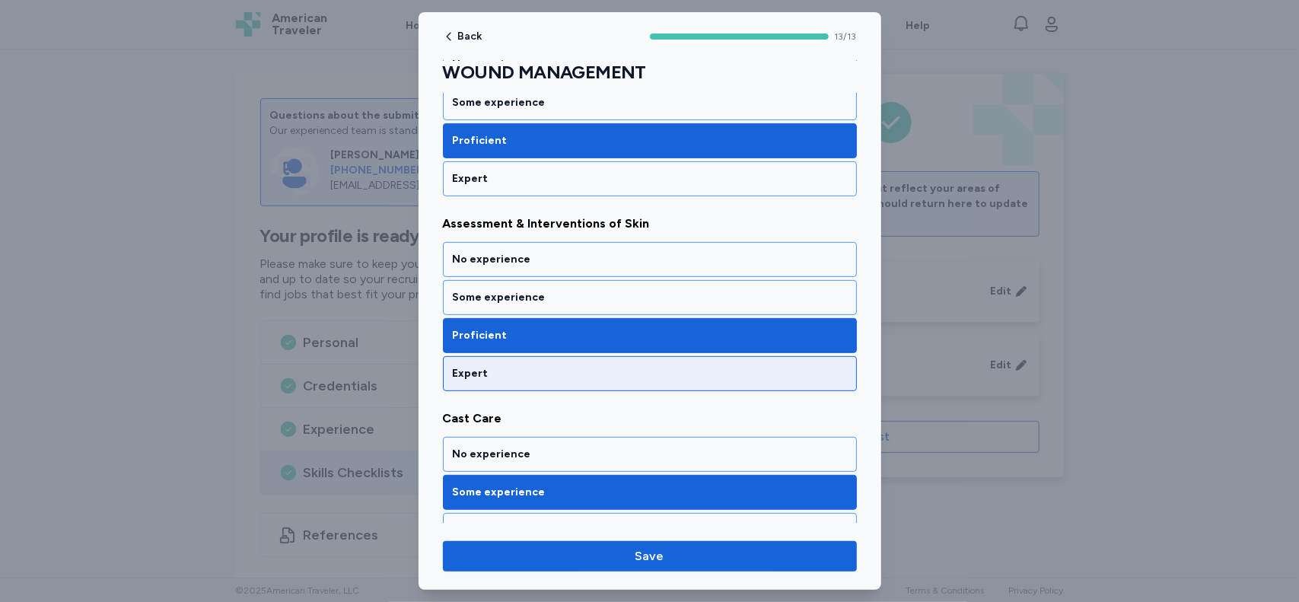
click at [679, 370] on div "Expert" at bounding box center [650, 373] width 394 height 15
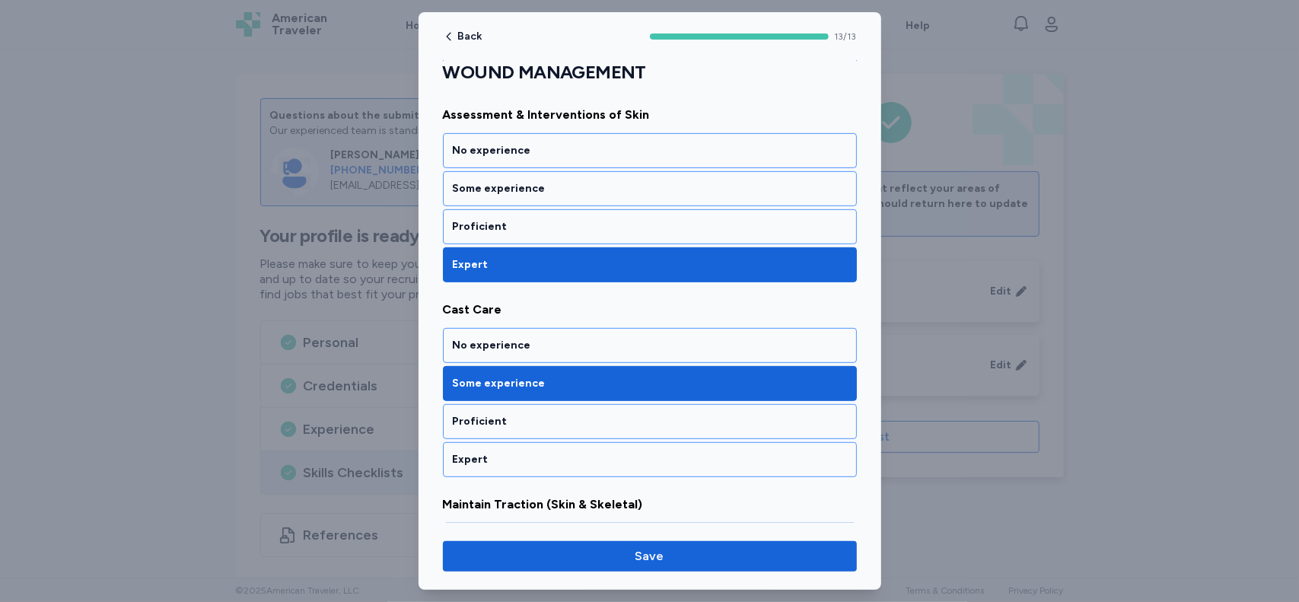
scroll to position [451, 0]
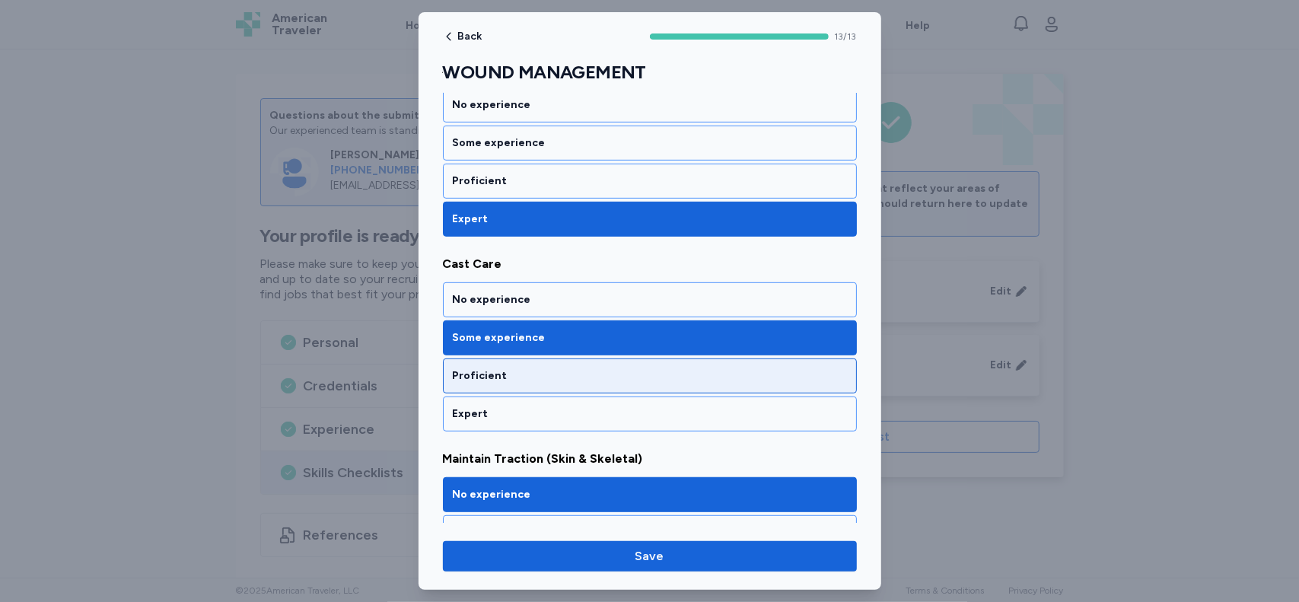
click at [691, 368] on div "Proficient" at bounding box center [650, 375] width 394 height 15
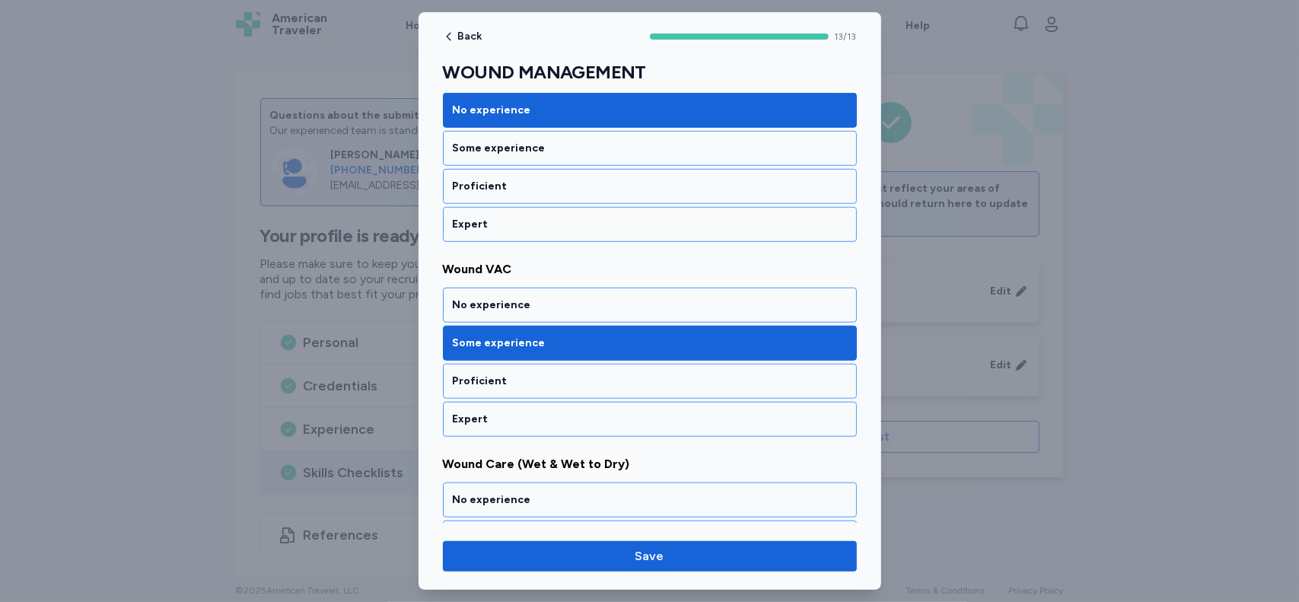
scroll to position [842, 0]
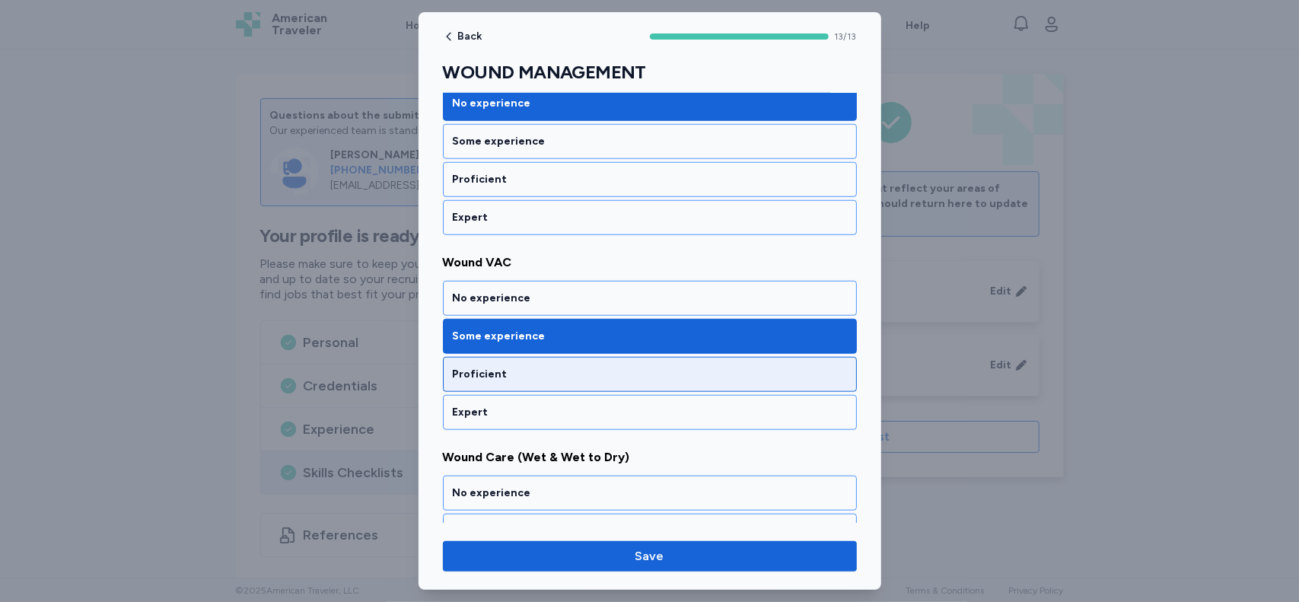
click at [683, 367] on div "Proficient" at bounding box center [650, 374] width 394 height 15
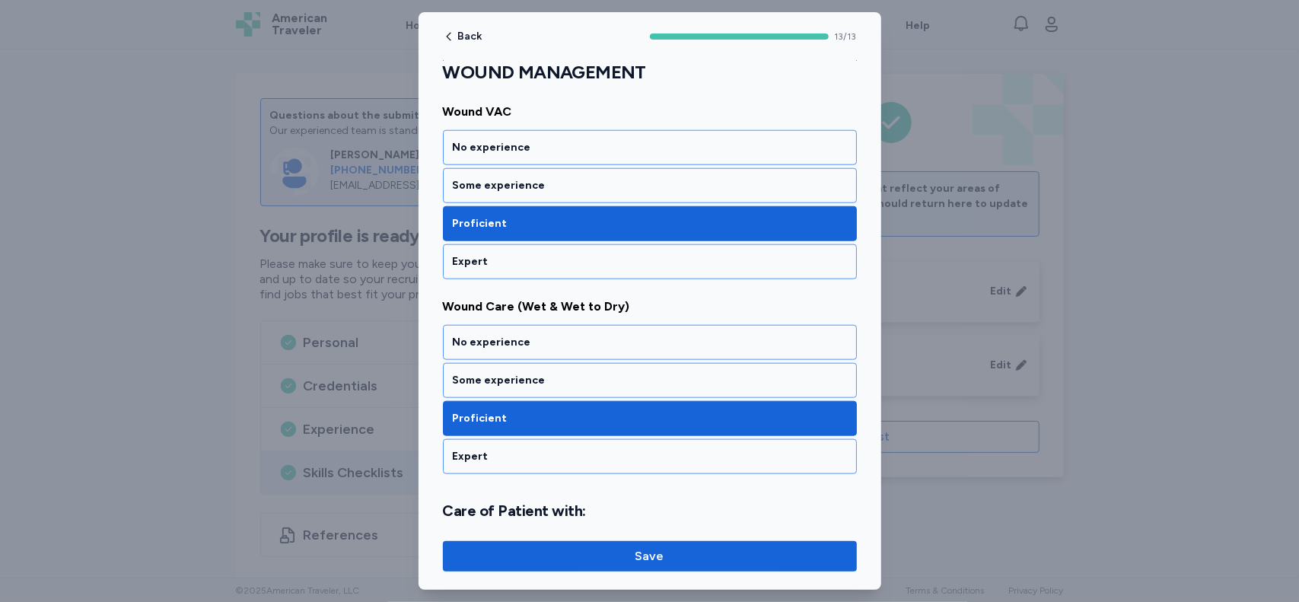
scroll to position [1006, 0]
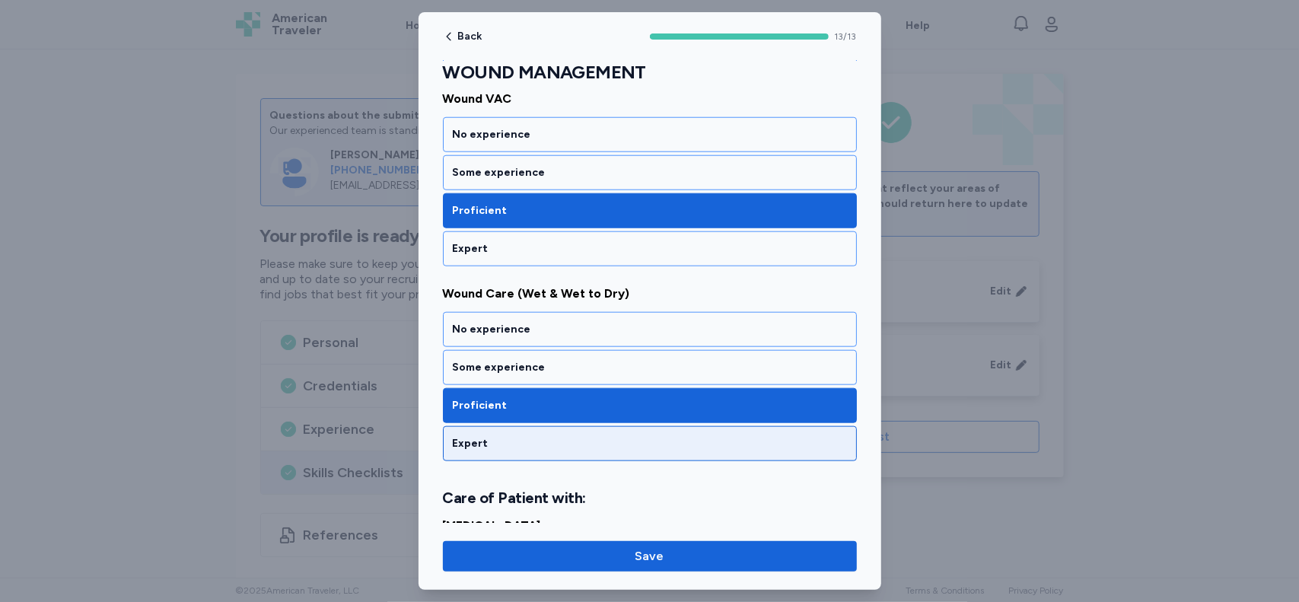
click at [671, 436] on div "Expert" at bounding box center [650, 443] width 394 height 15
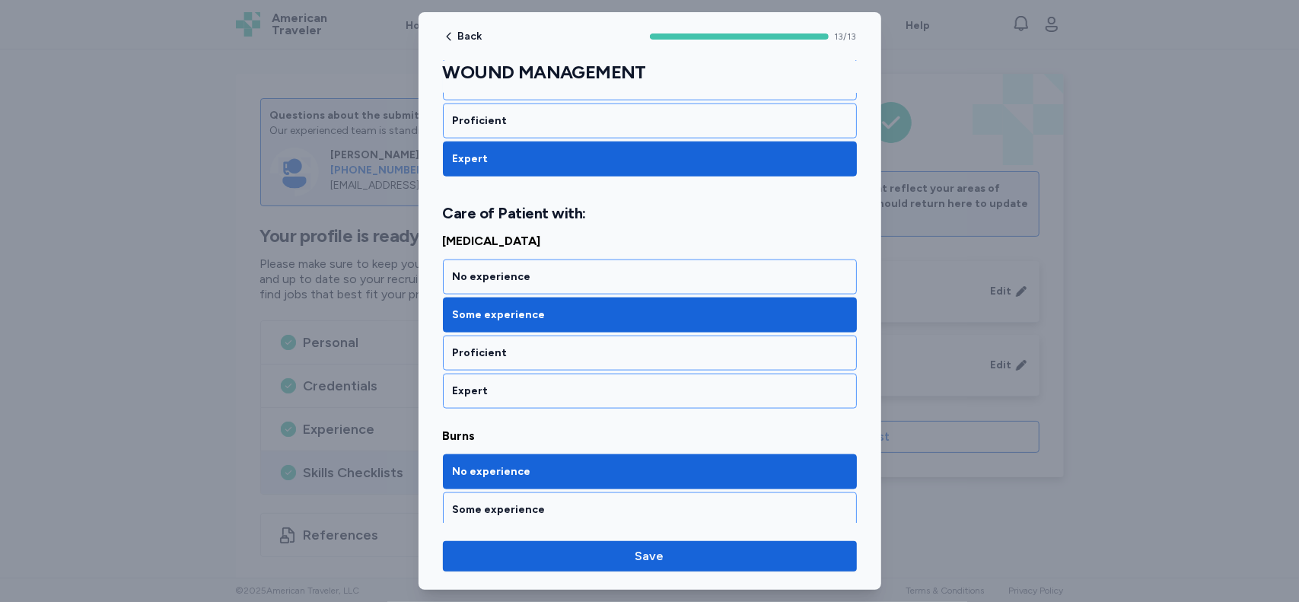
scroll to position [1306, 0]
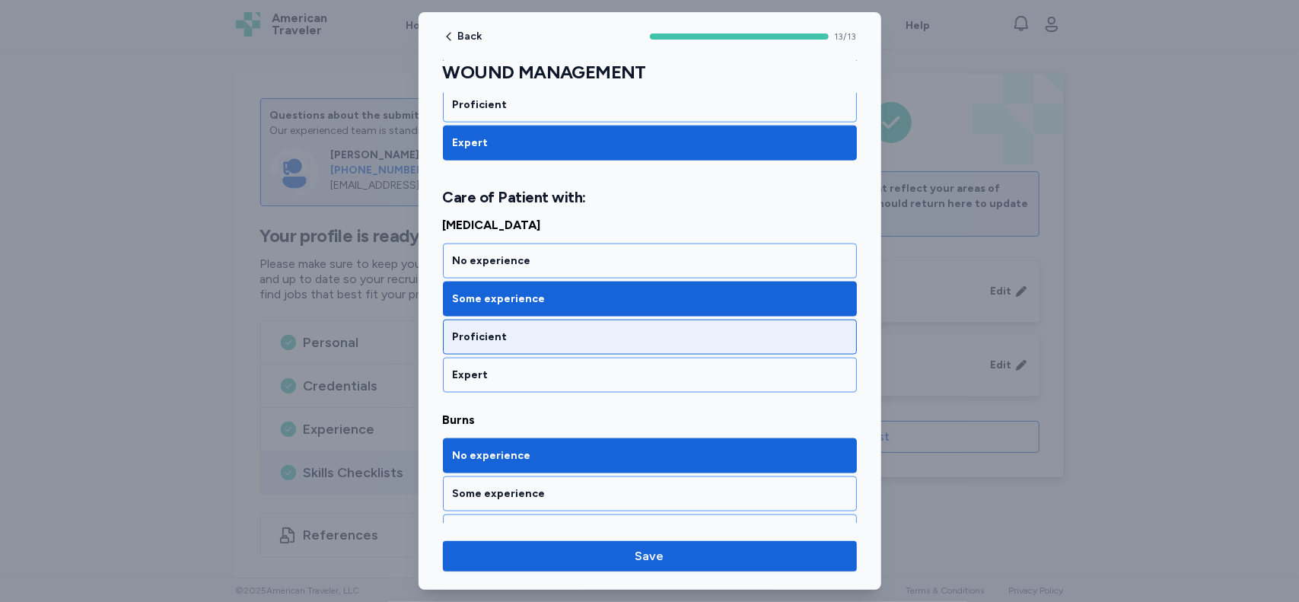
click at [603, 329] on div "Proficient" at bounding box center [650, 336] width 394 height 15
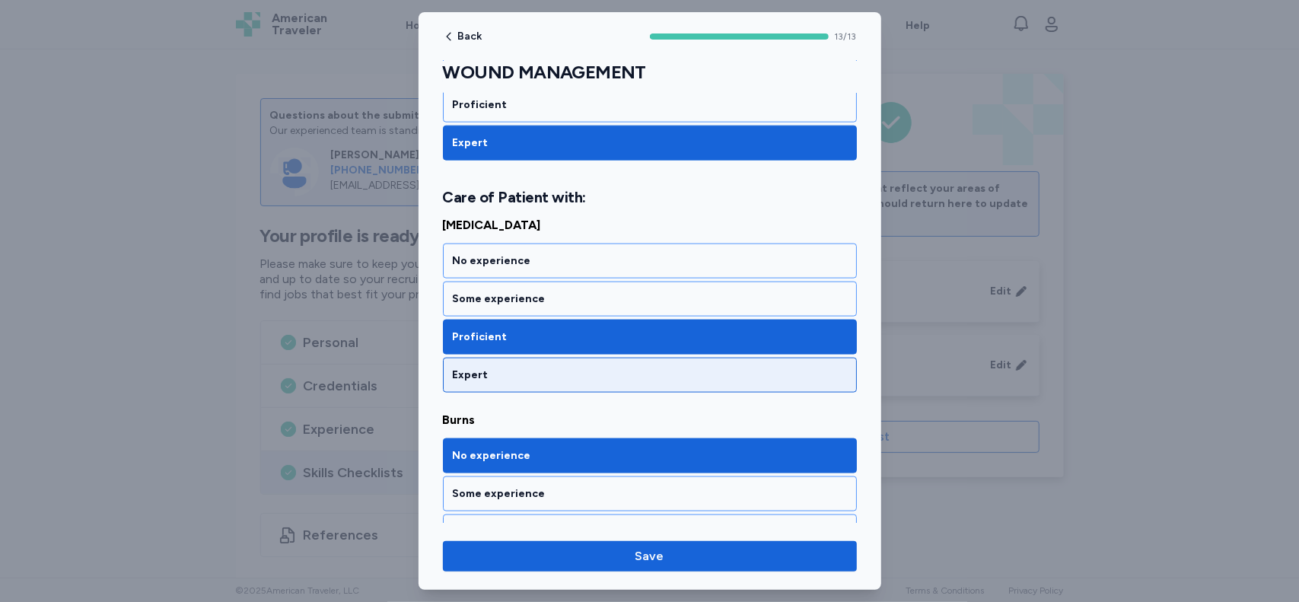
click at [621, 367] on div "Expert" at bounding box center [650, 374] width 394 height 15
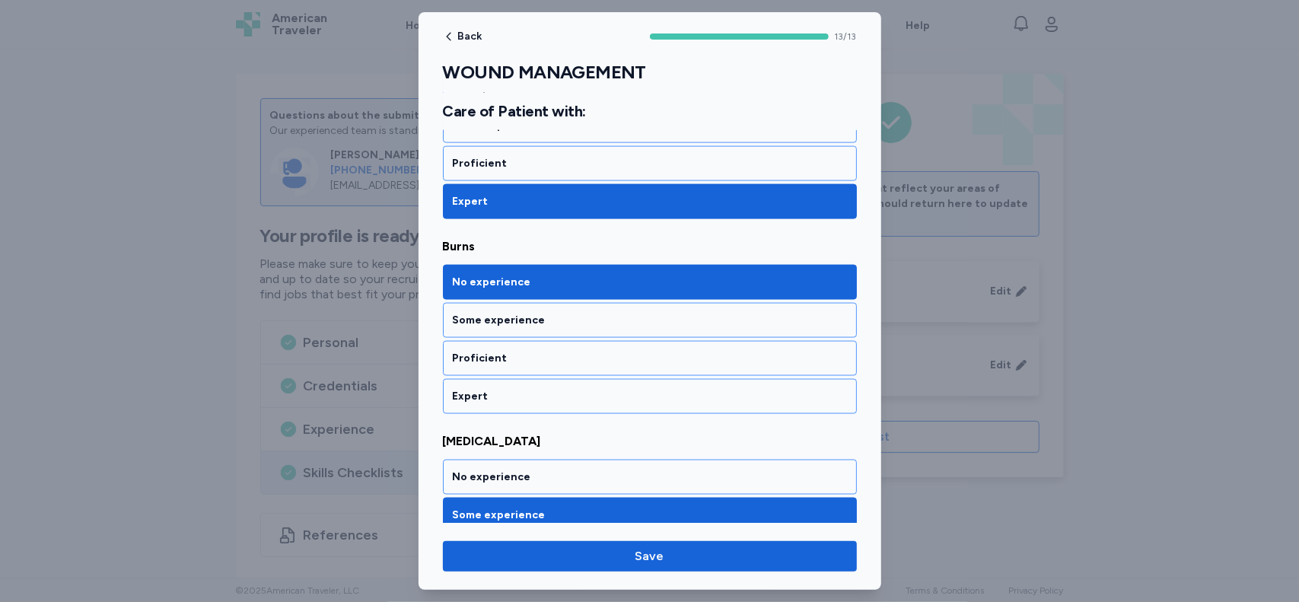
scroll to position [1496, 0]
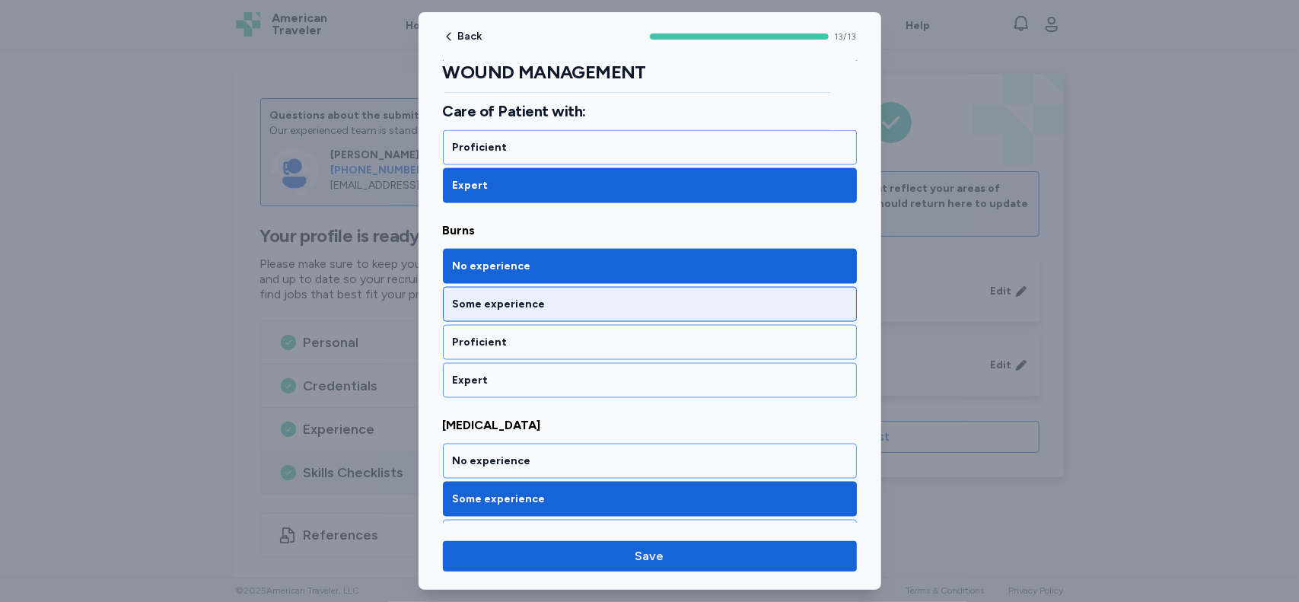
click at [796, 297] on div "Some experience" at bounding box center [650, 304] width 394 height 15
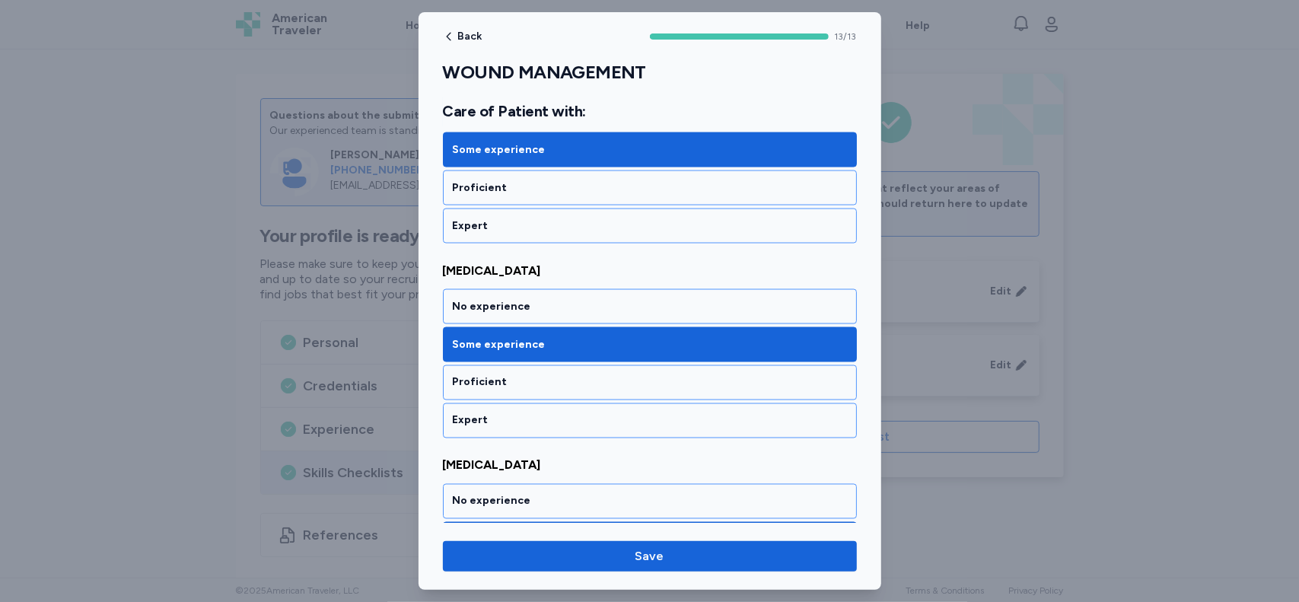
scroll to position [1677, 0]
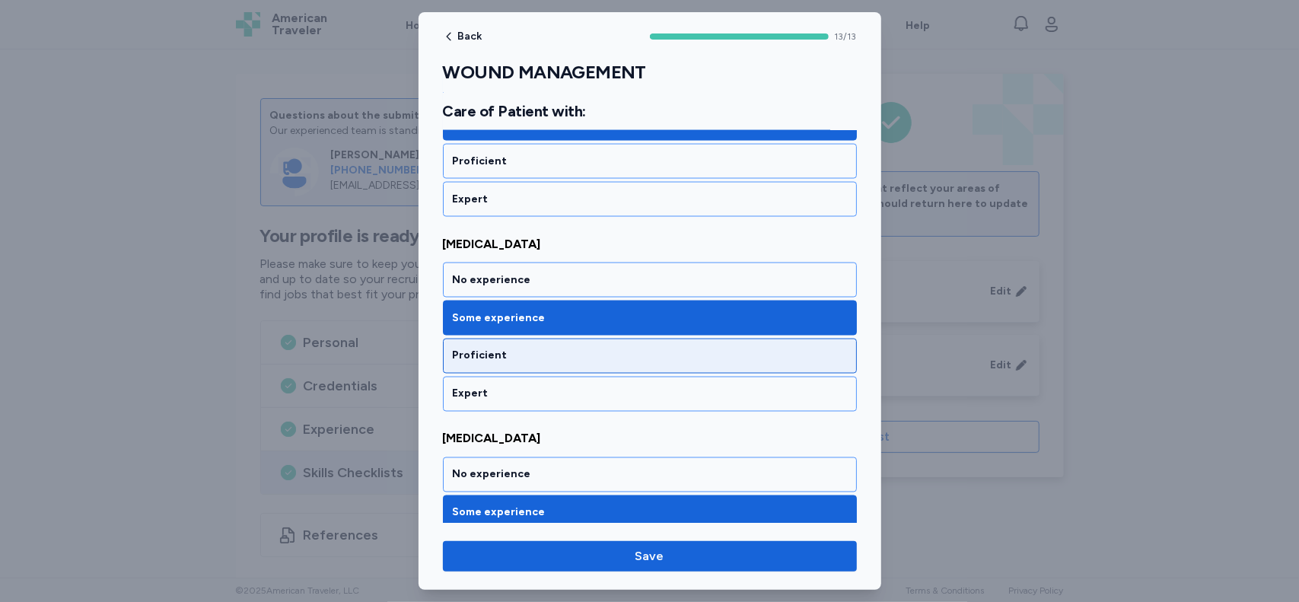
click at [724, 348] on div "Proficient" at bounding box center [650, 355] width 394 height 15
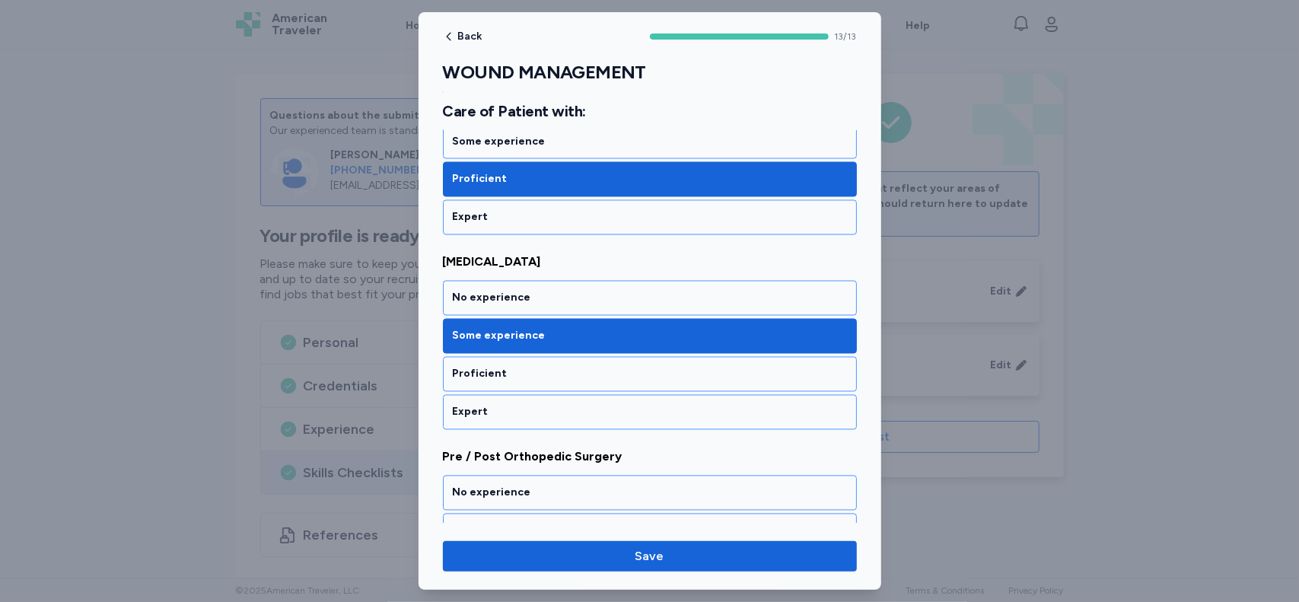
scroll to position [1876, 0]
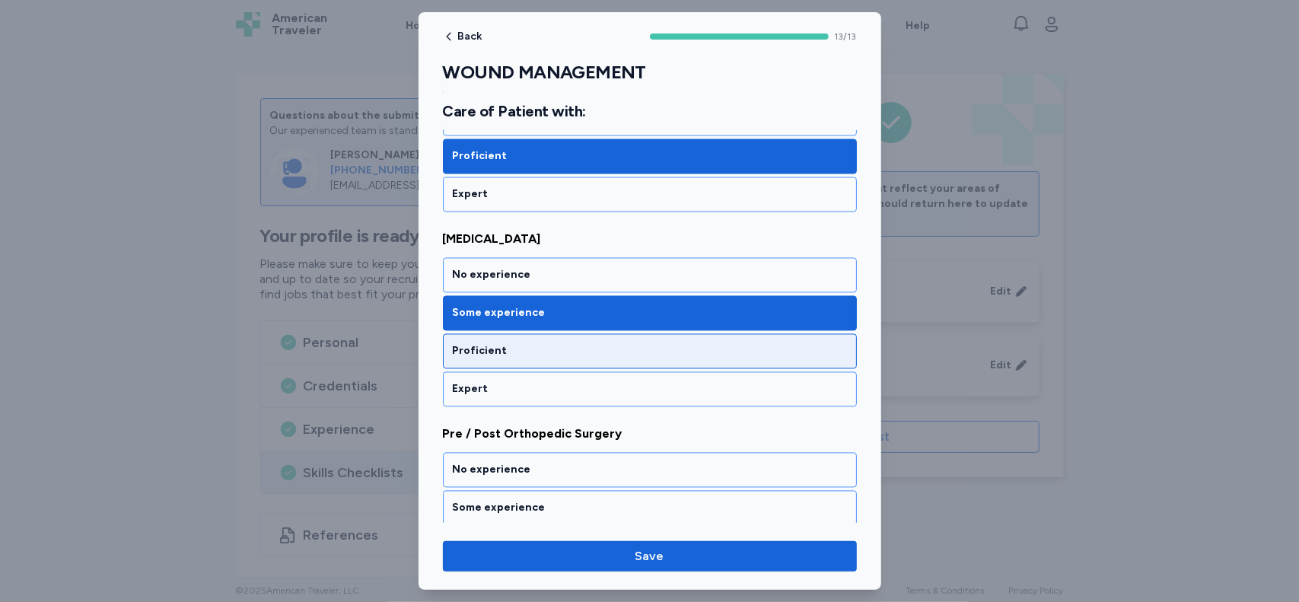
click at [808, 344] on div "Proficient" at bounding box center [650, 351] width 394 height 15
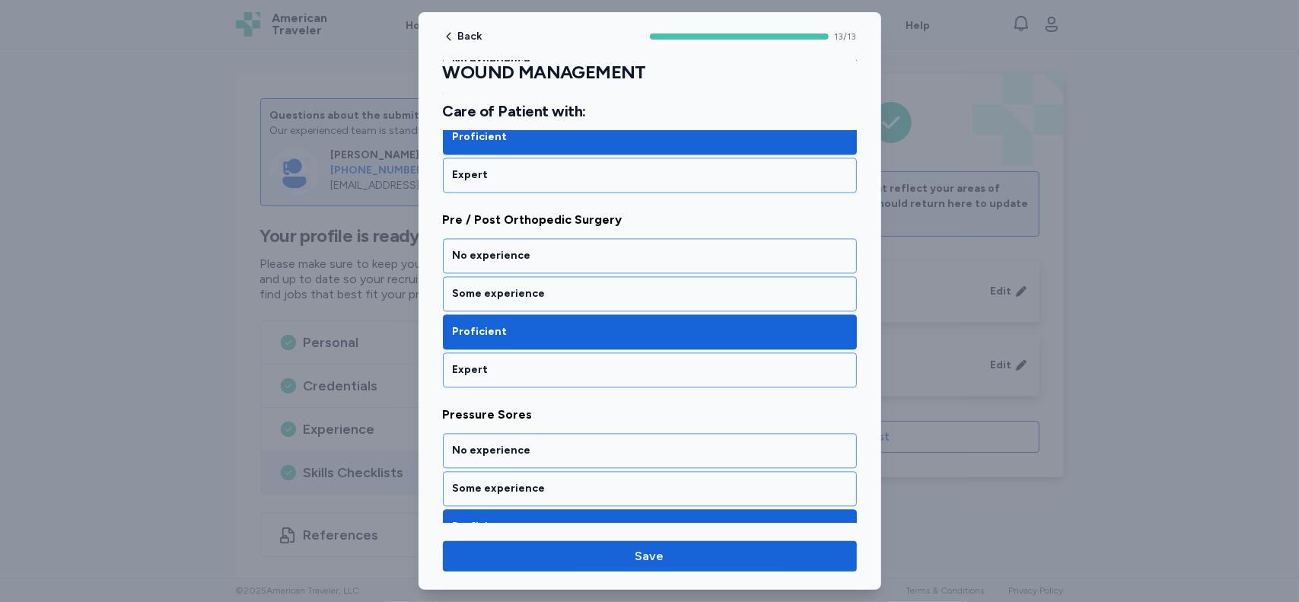
scroll to position [2094, 0]
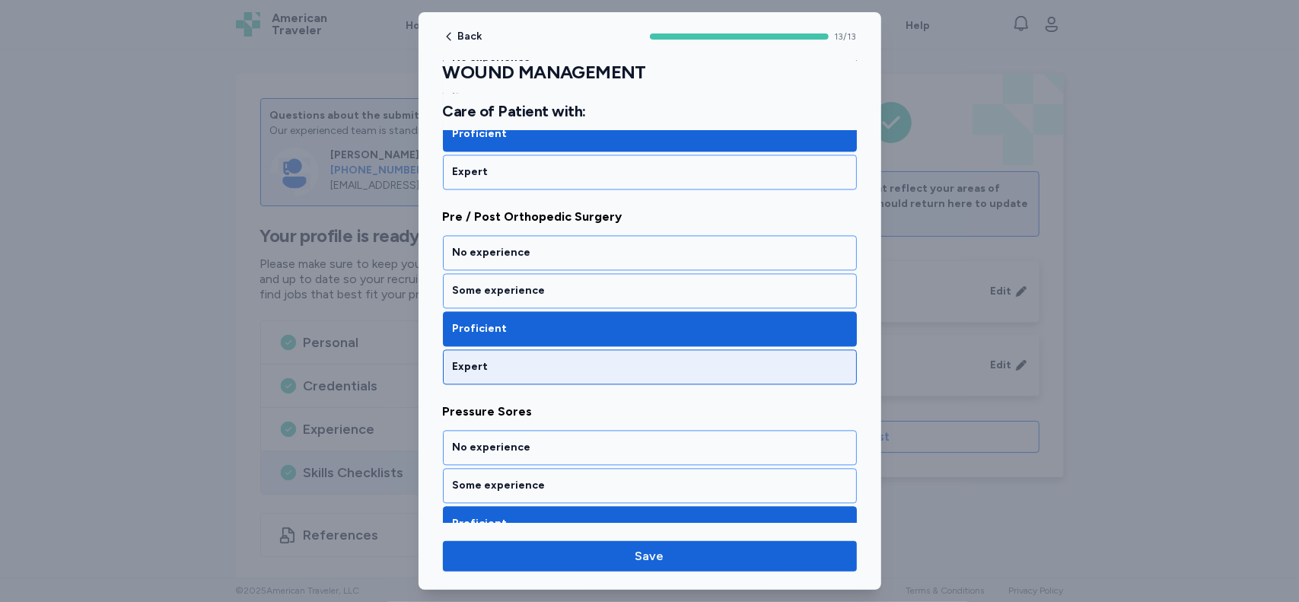
click at [810, 359] on div "Expert" at bounding box center [650, 366] width 394 height 15
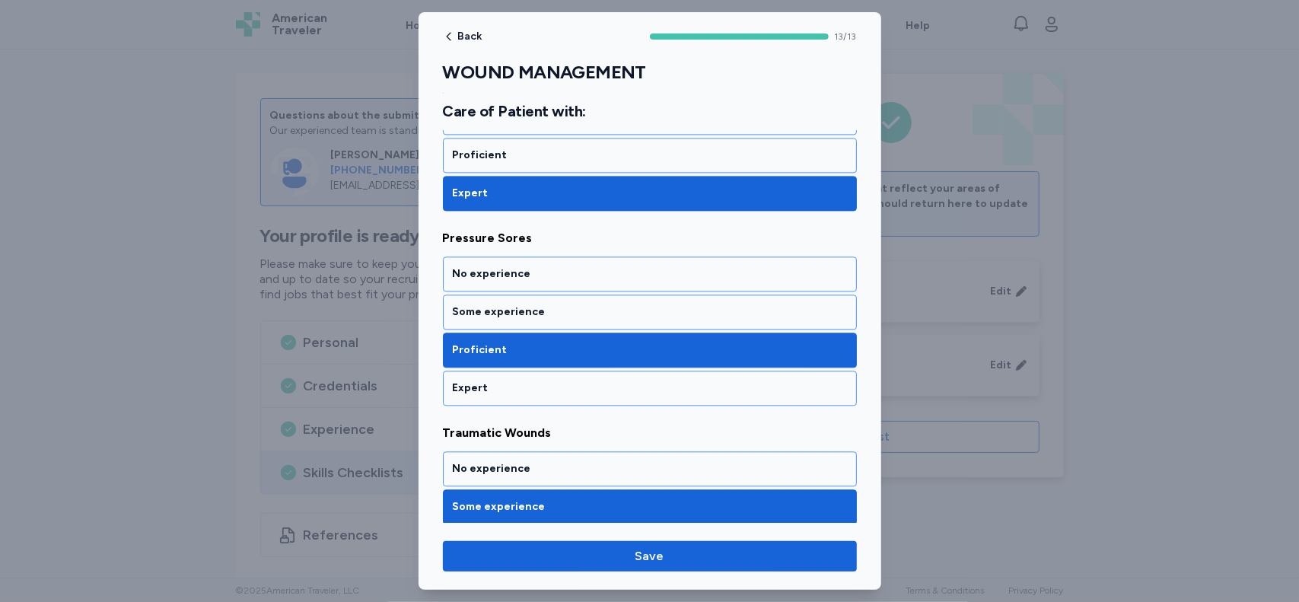
scroll to position [2277, 0]
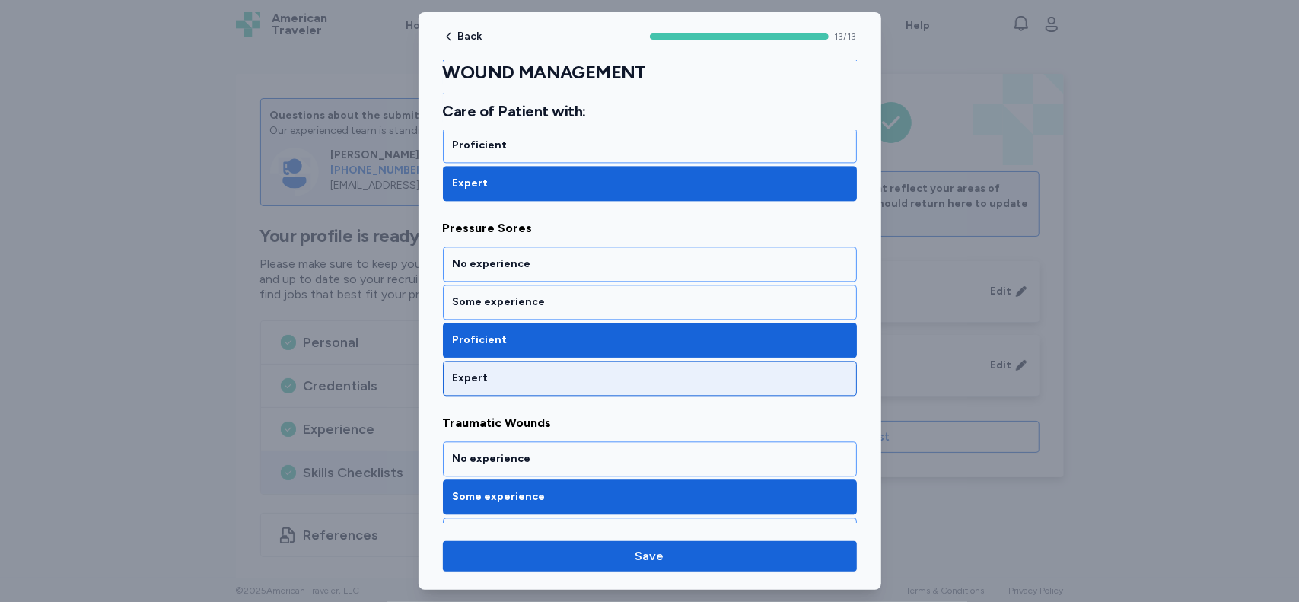
click at [767, 361] on div "Expert" at bounding box center [650, 378] width 414 height 35
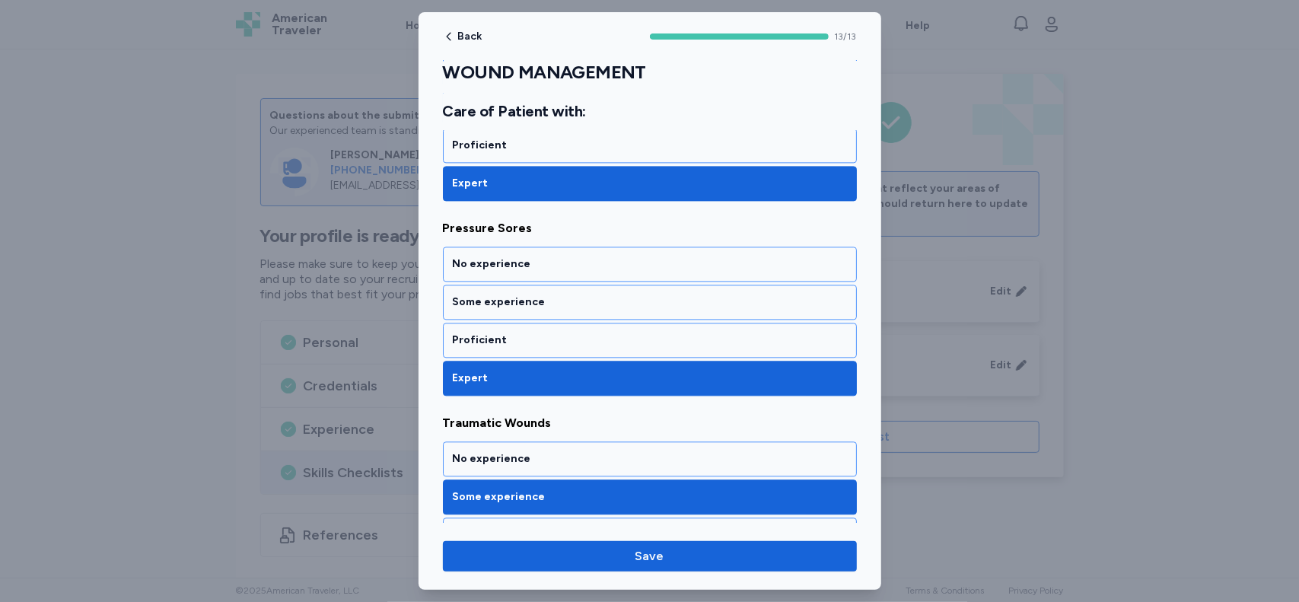
scroll to position [2321, 0]
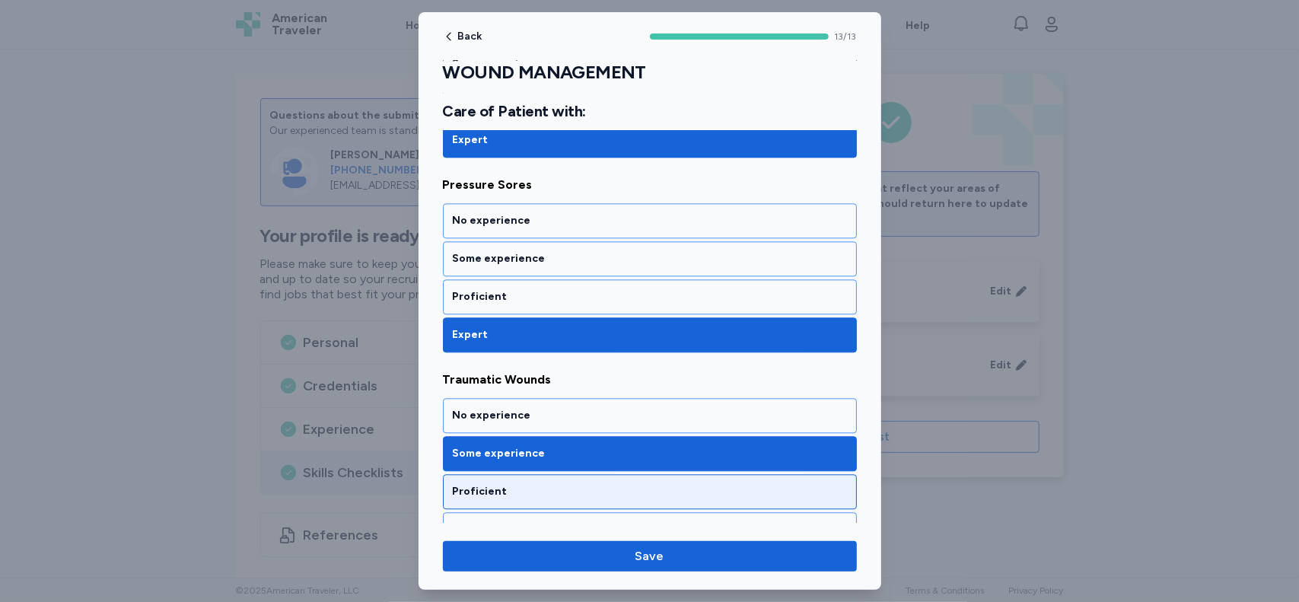
click at [764, 474] on div "Proficient" at bounding box center [650, 491] width 414 height 35
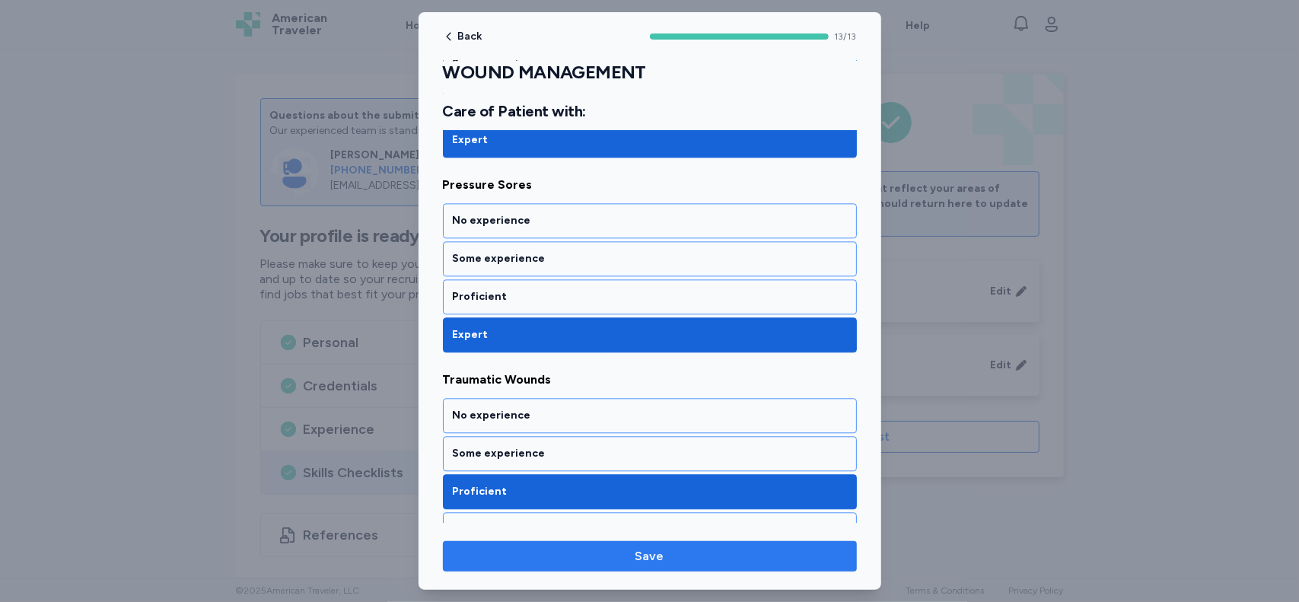
click at [715, 561] on span "Save" at bounding box center [650, 556] width 390 height 18
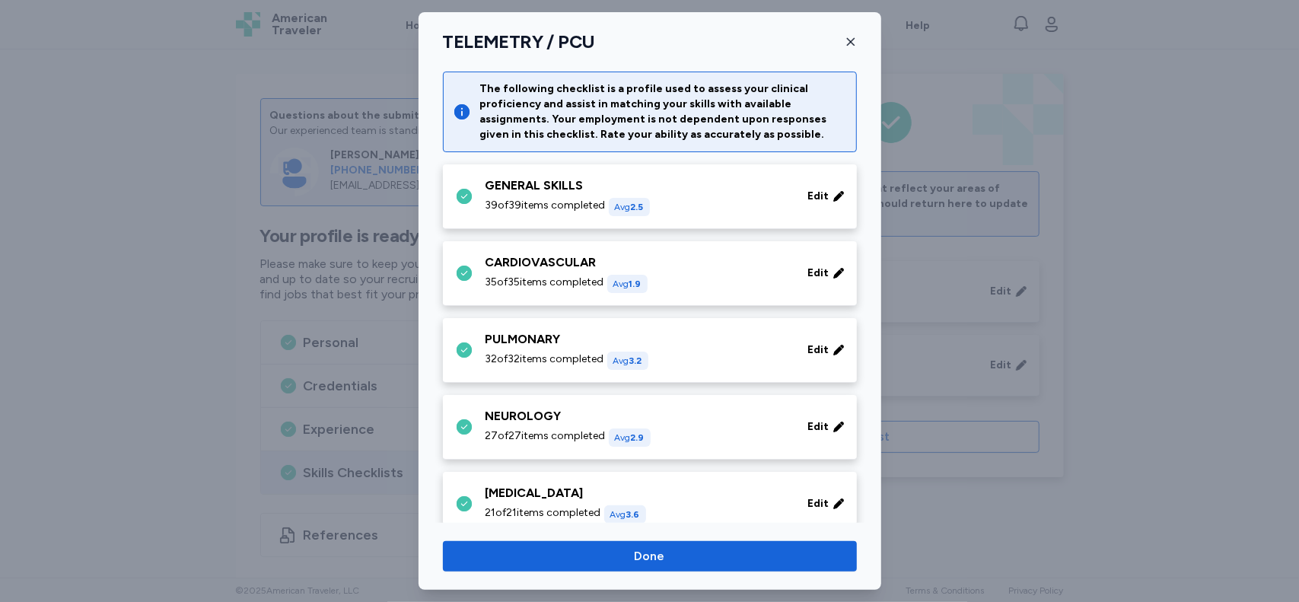
scroll to position [462, 0]
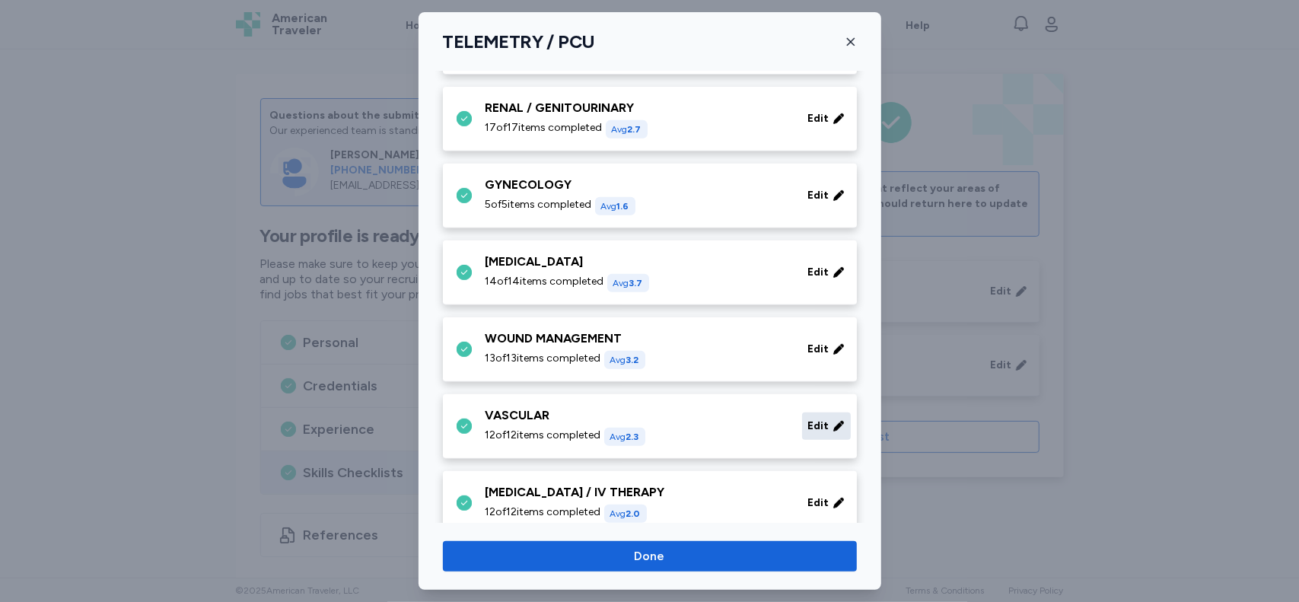
click at [810, 428] on span "Edit" at bounding box center [818, 425] width 21 height 15
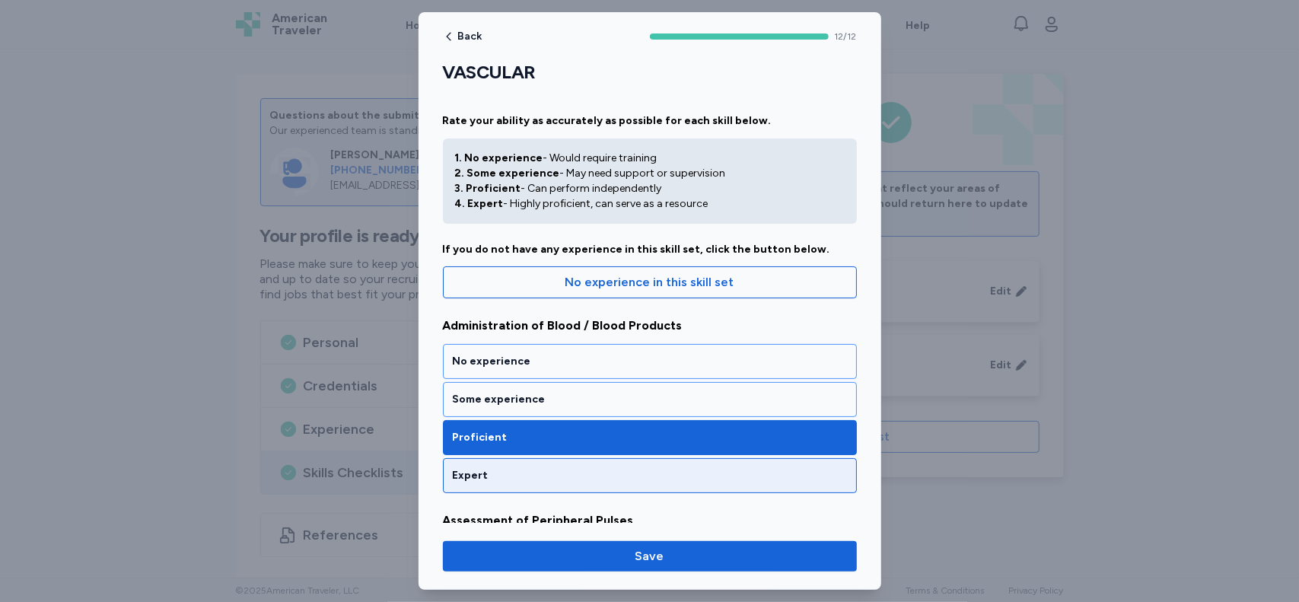
click at [805, 474] on div "Expert" at bounding box center [650, 475] width 394 height 15
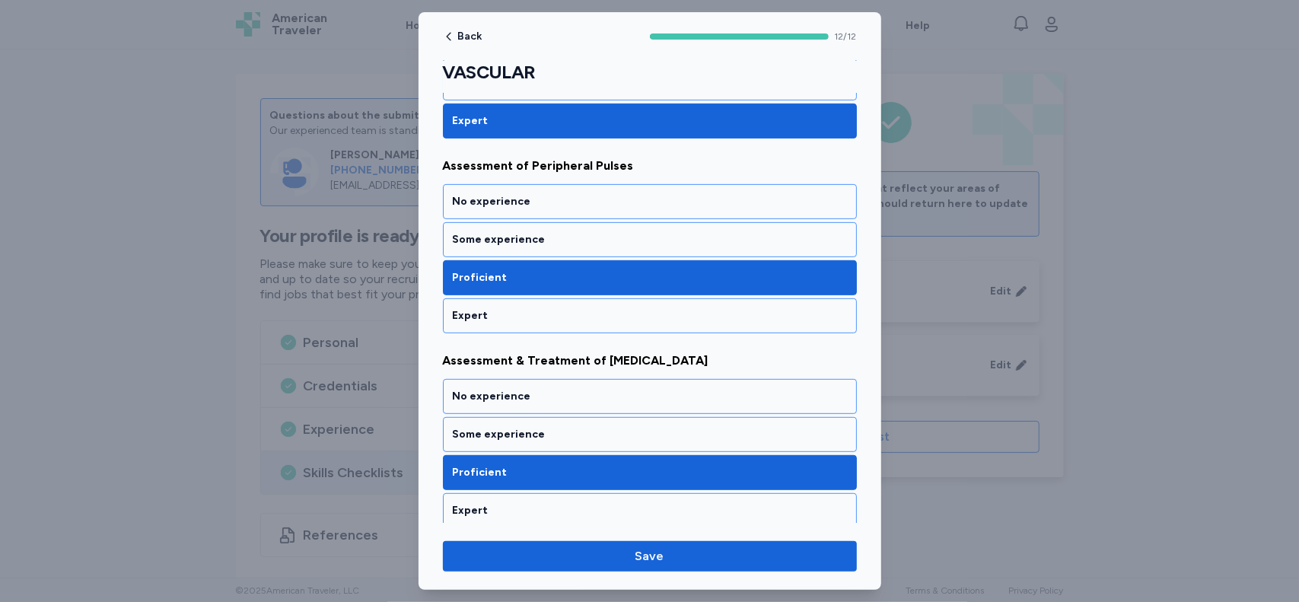
scroll to position [358, 0]
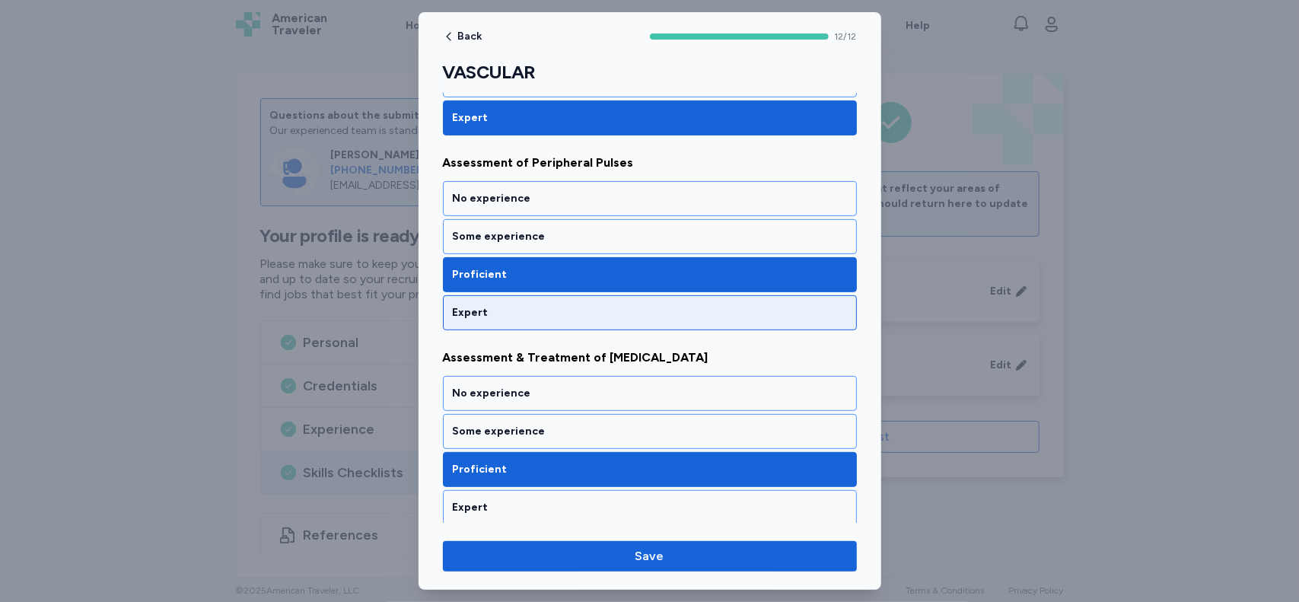
click at [791, 295] on div "Expert" at bounding box center [650, 312] width 414 height 35
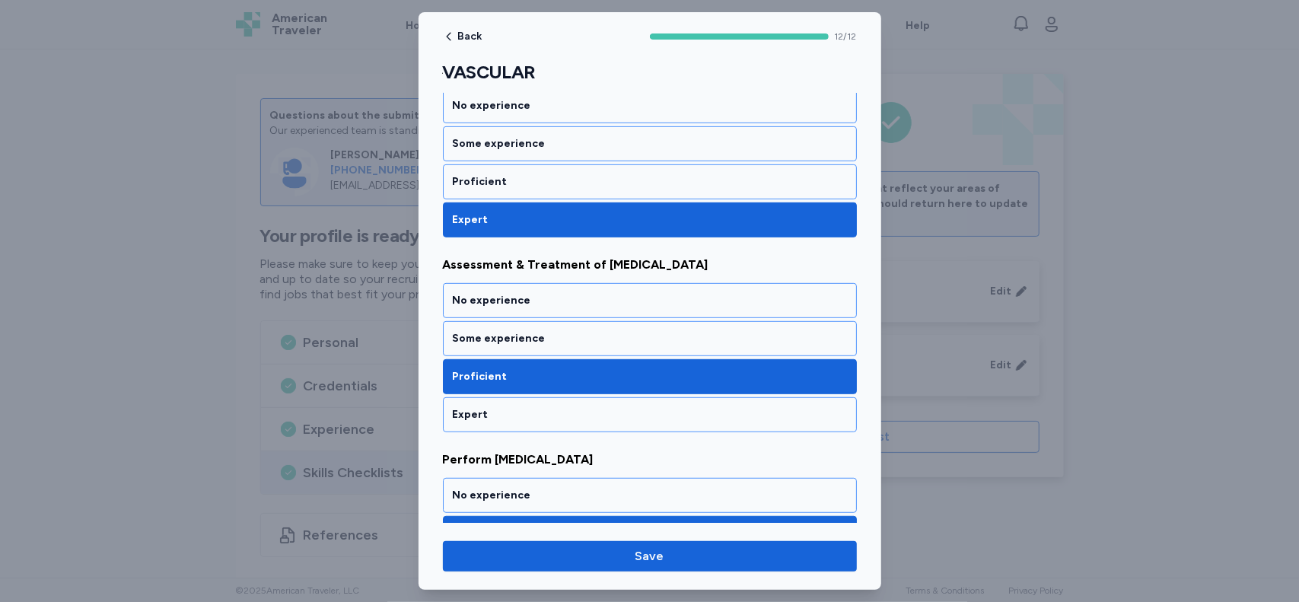
scroll to position [475, 0]
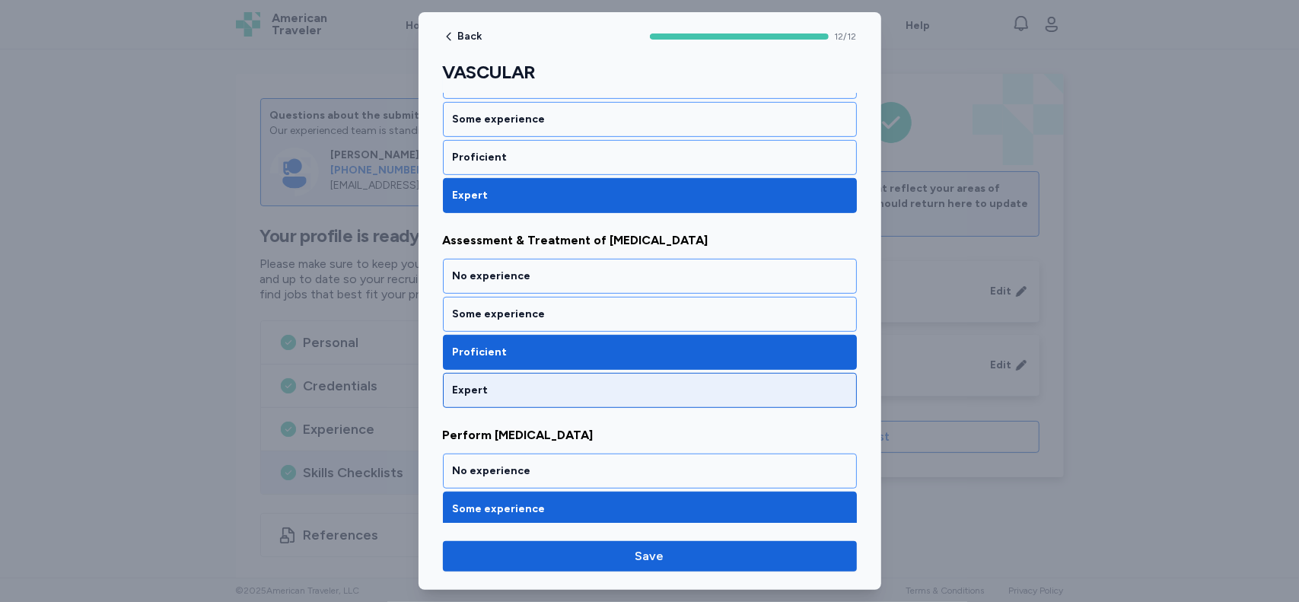
click at [762, 383] on div "Expert" at bounding box center [650, 390] width 394 height 15
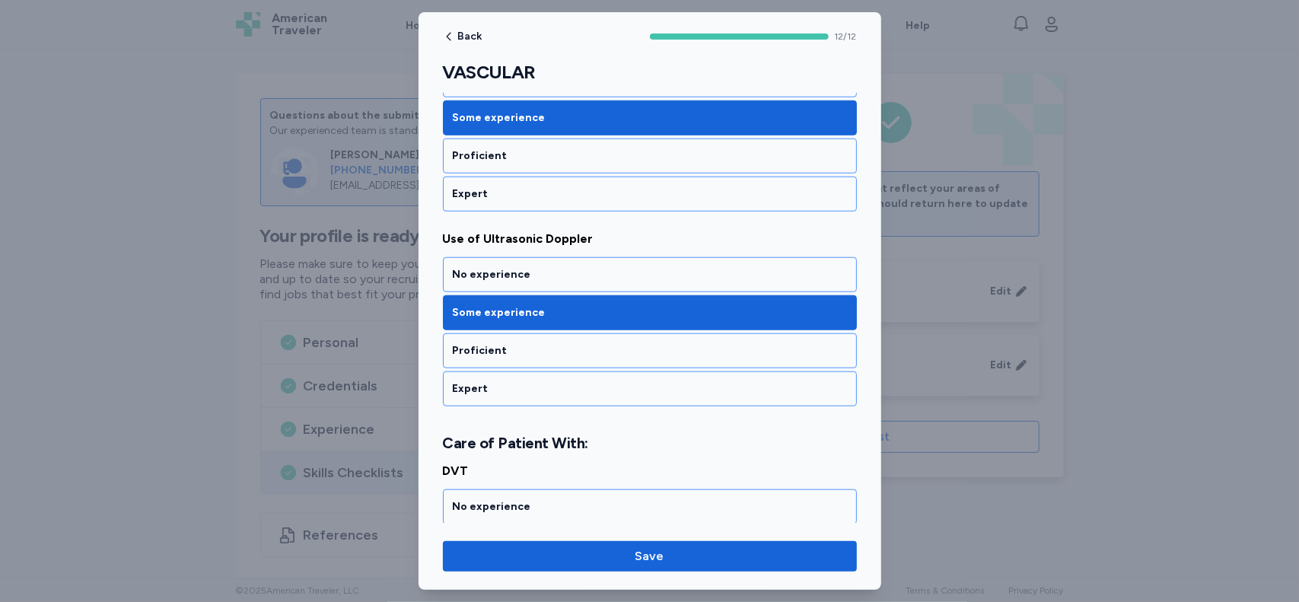
scroll to position [884, 0]
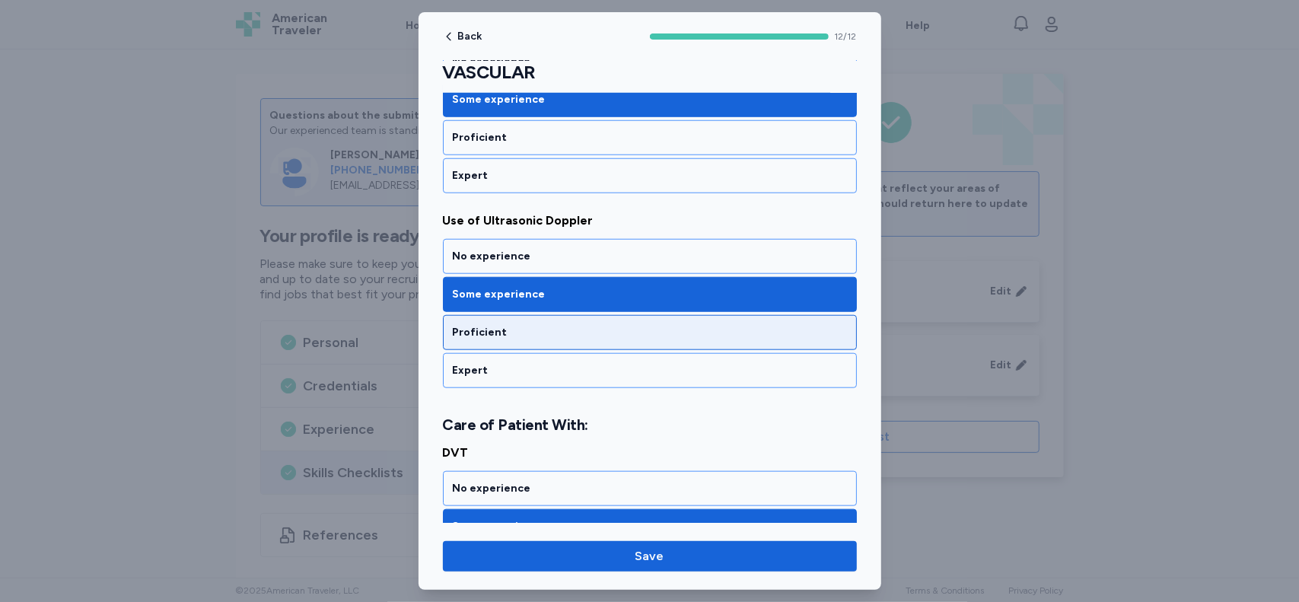
click at [819, 315] on div "Proficient" at bounding box center [650, 332] width 414 height 35
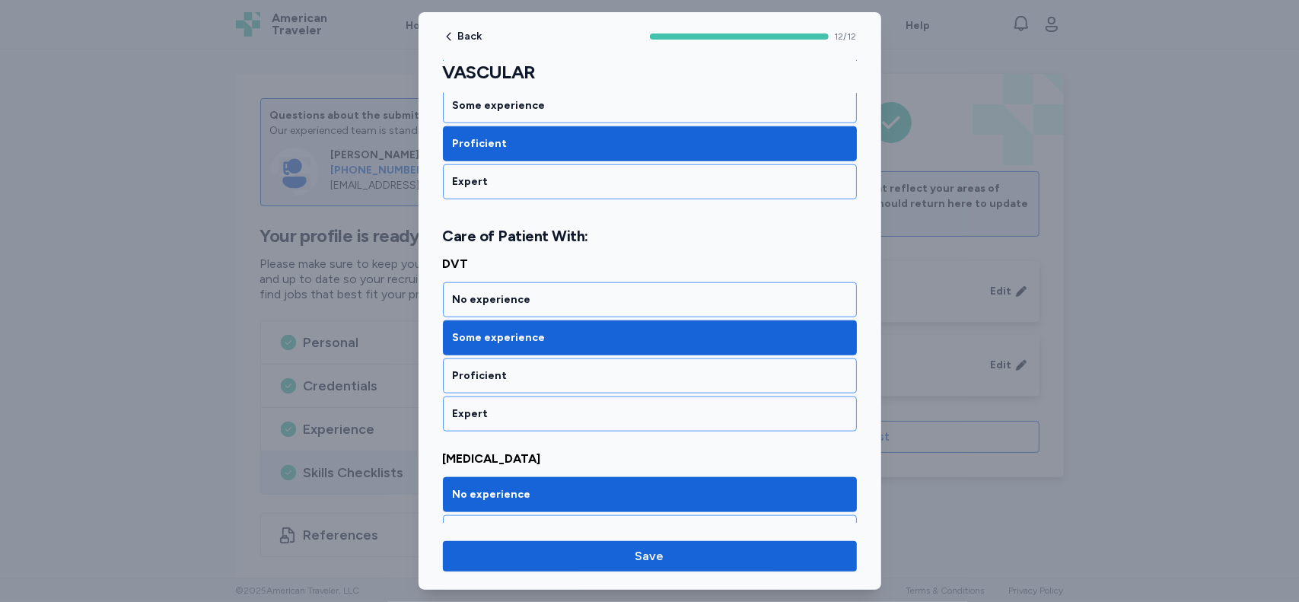
scroll to position [1088, 0]
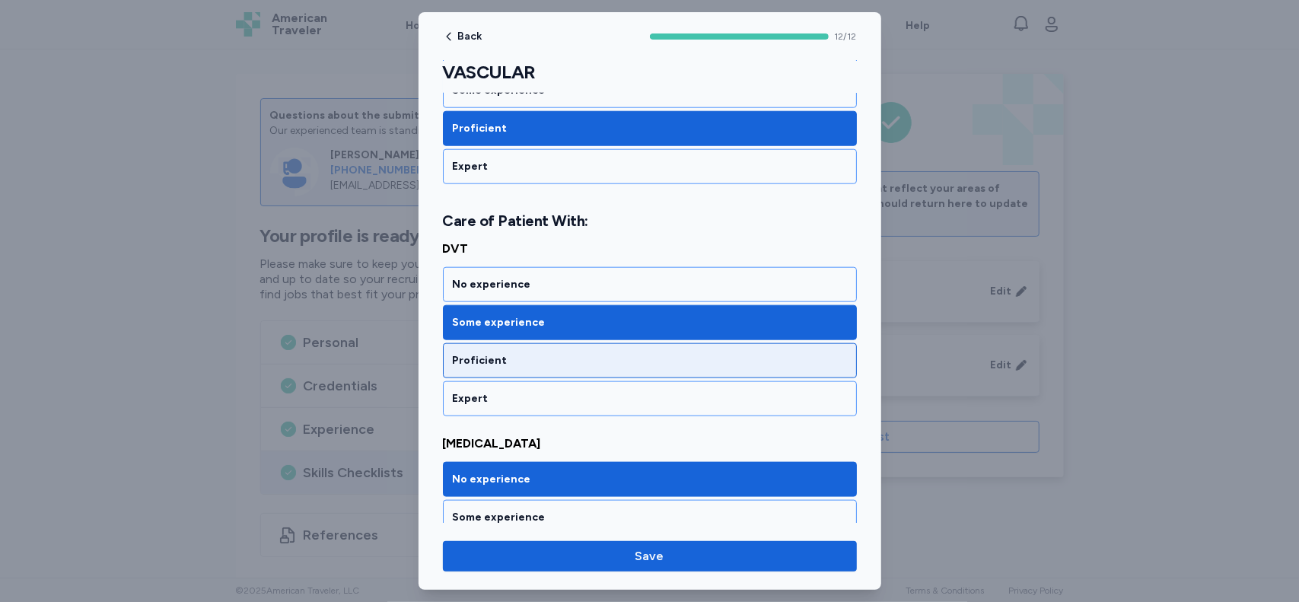
click at [768, 353] on div "Proficient" at bounding box center [650, 360] width 394 height 15
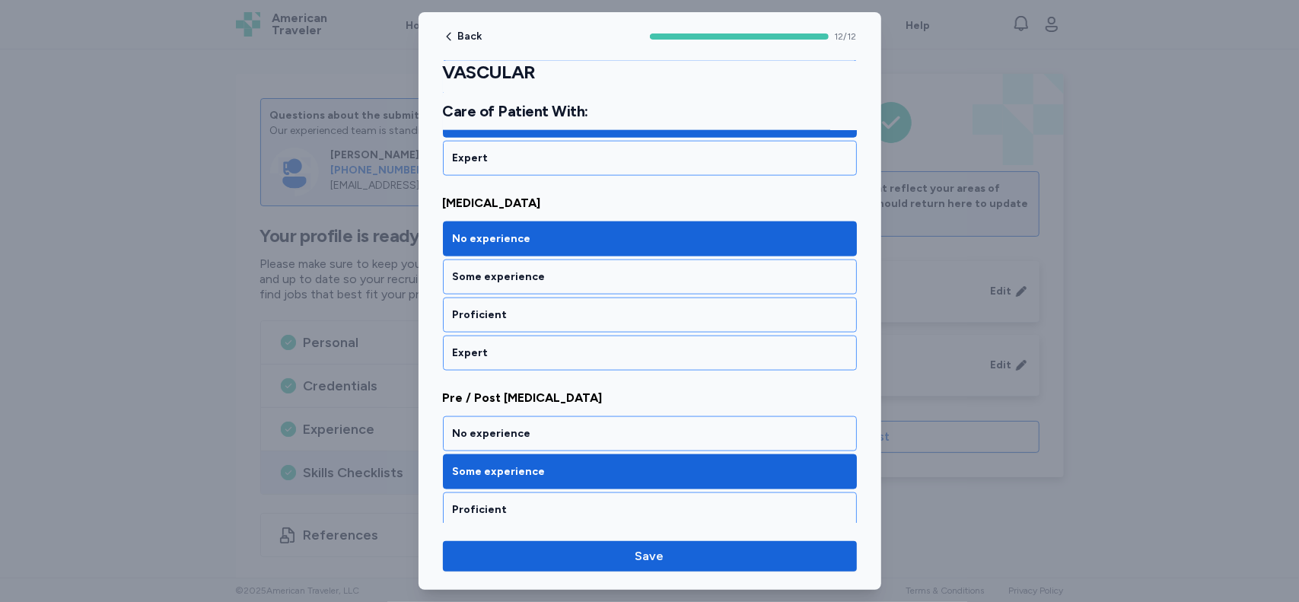
scroll to position [1338, 0]
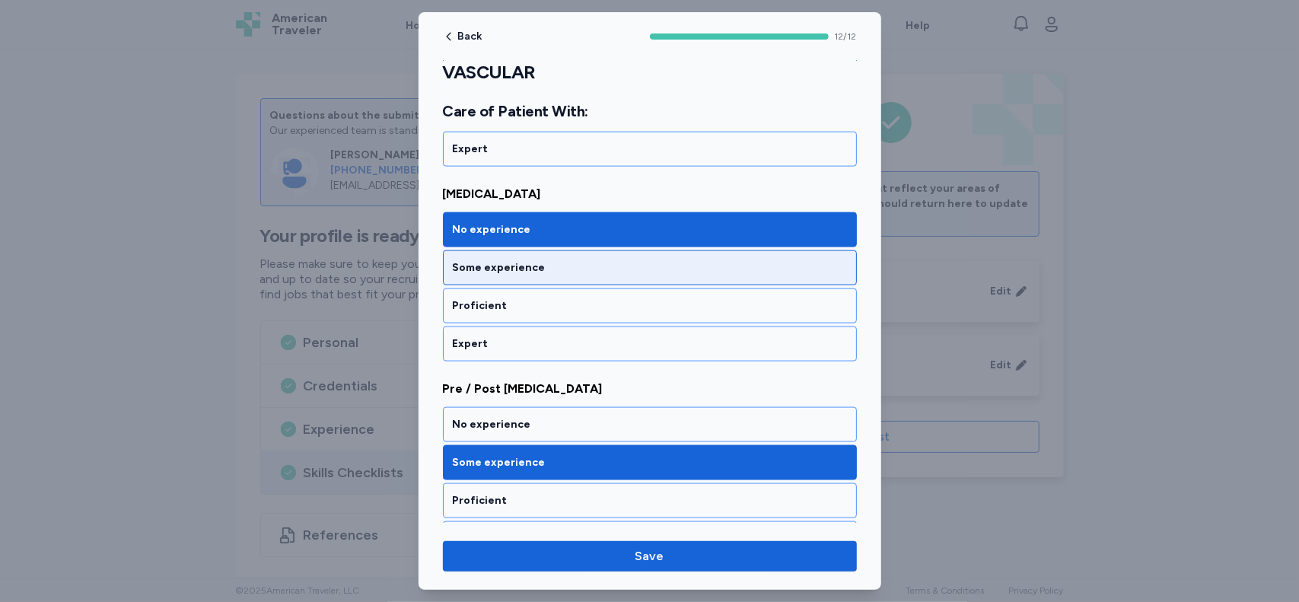
click at [803, 260] on div "Some experience" at bounding box center [650, 267] width 394 height 15
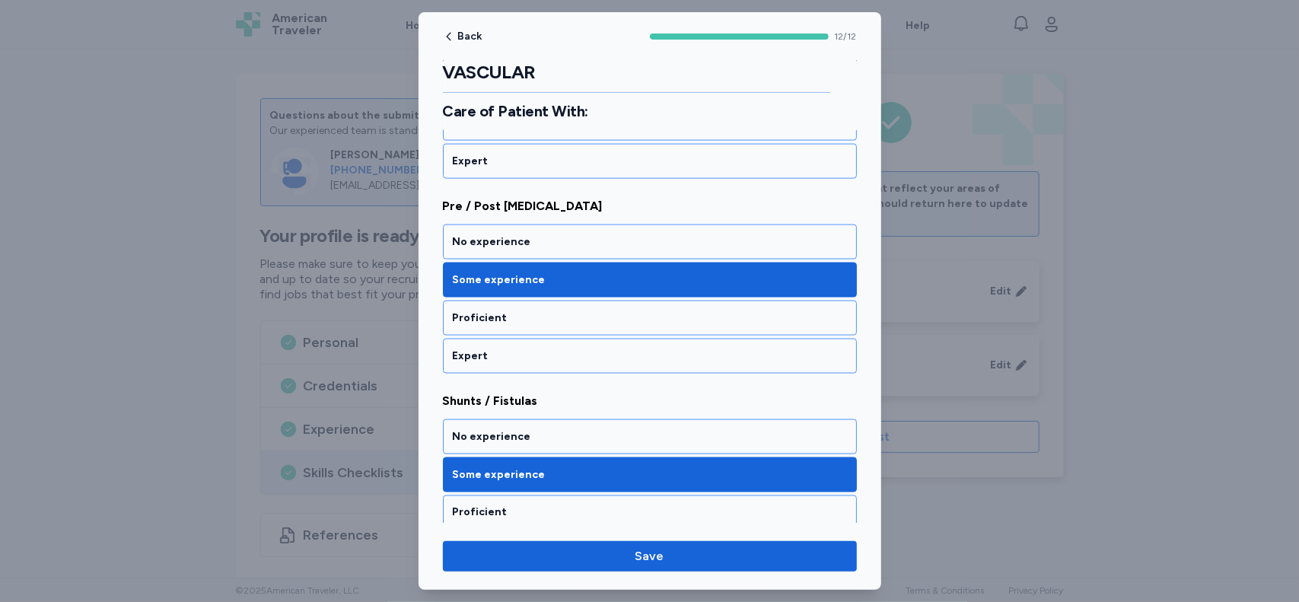
scroll to position [1529, 0]
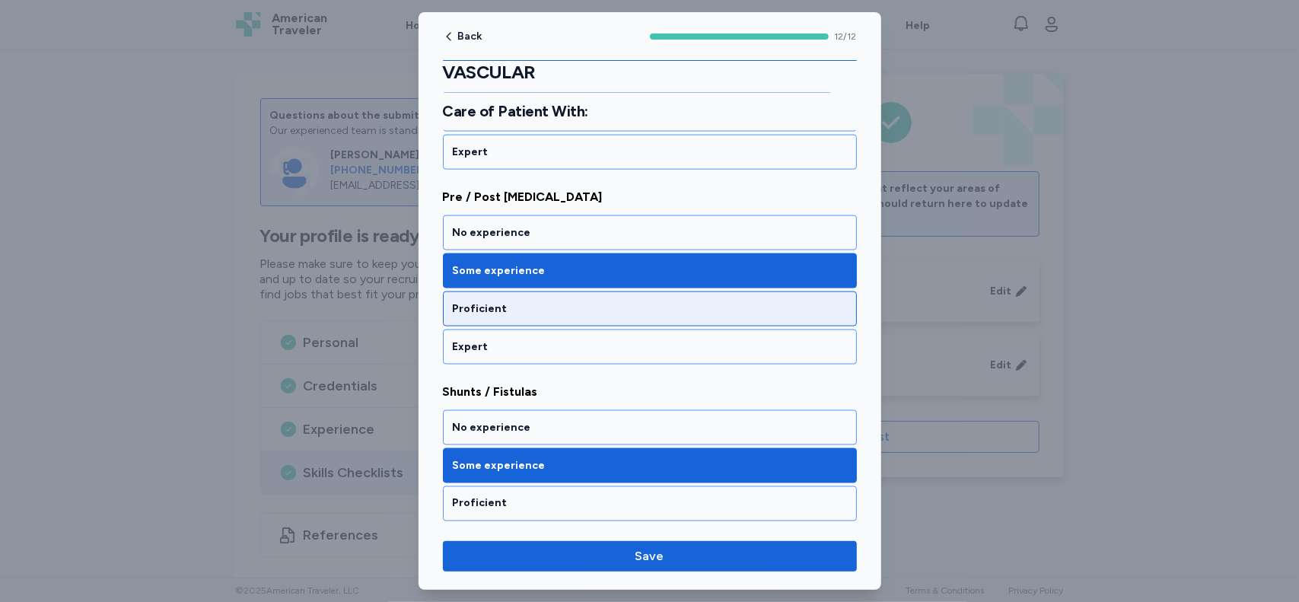
click at [779, 301] on div "Proficient" at bounding box center [650, 308] width 394 height 15
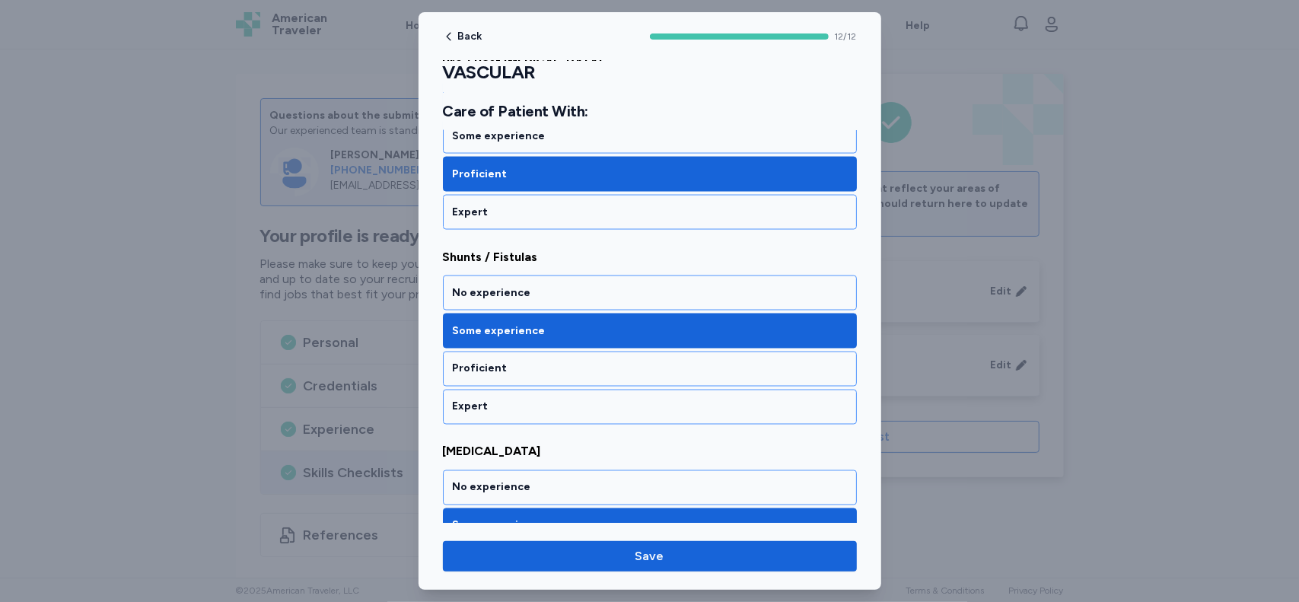
scroll to position [1670, 0]
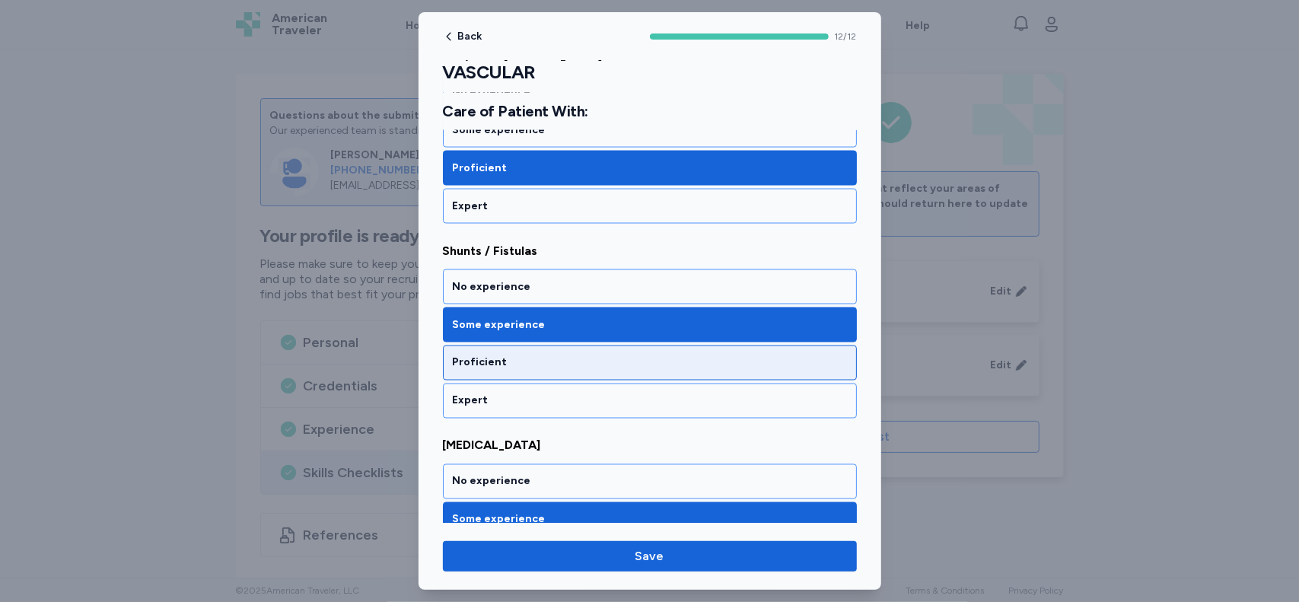
click at [812, 355] on div "Proficient" at bounding box center [650, 362] width 394 height 15
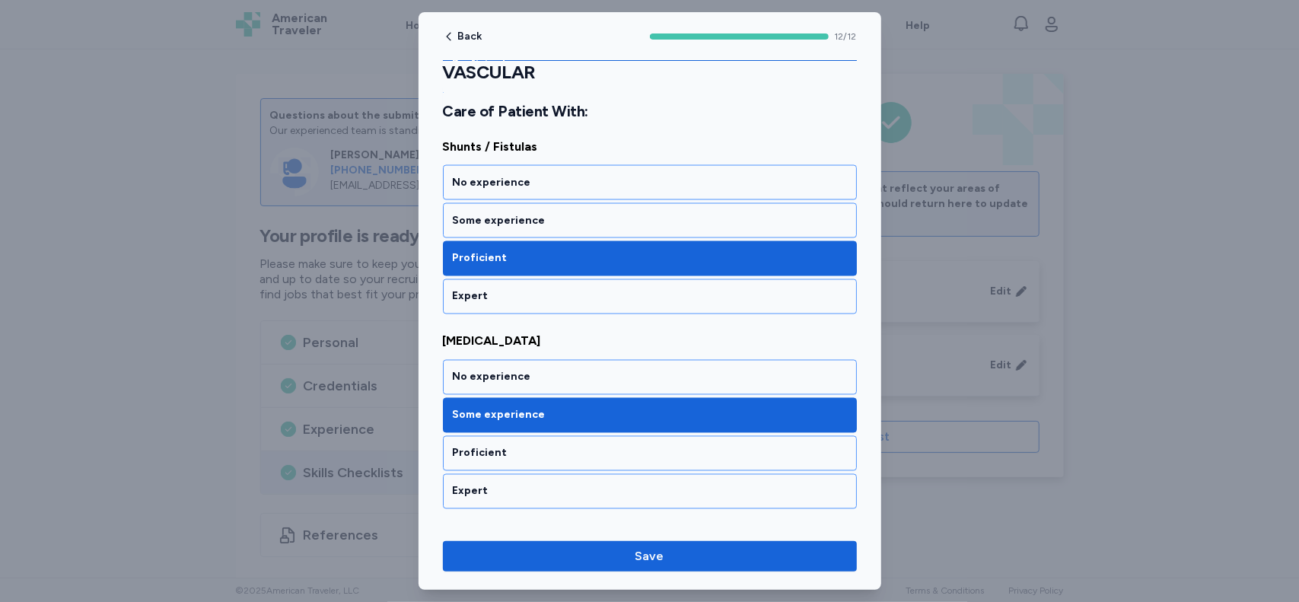
scroll to position [1820, 0]
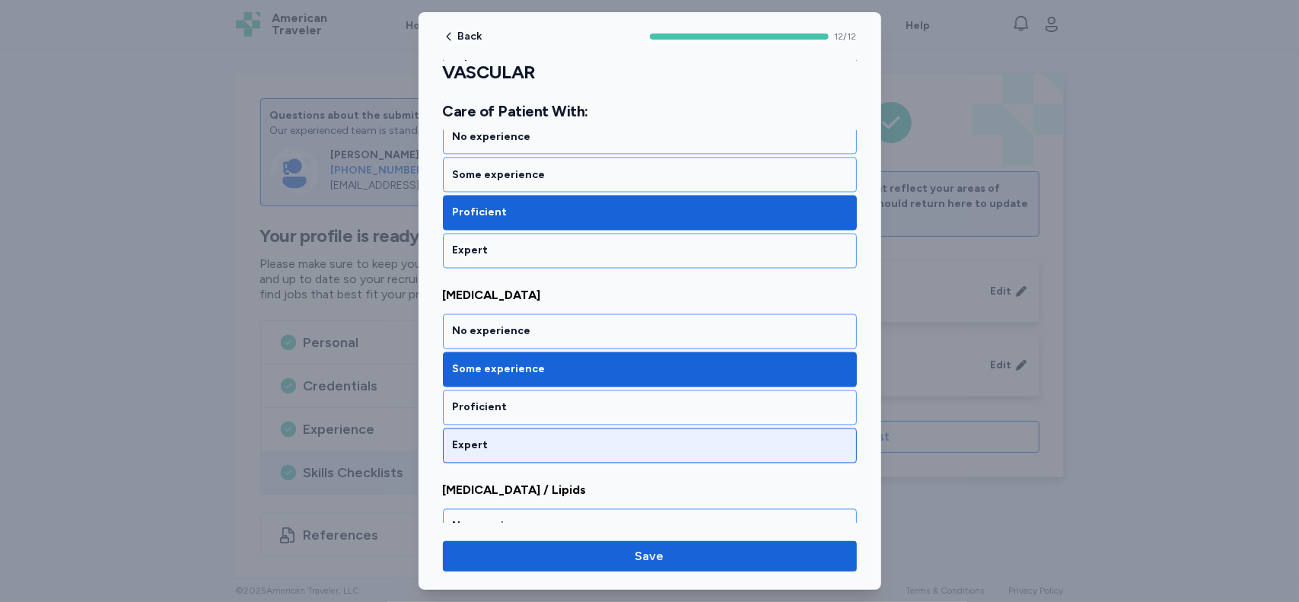
click at [791, 438] on div "Expert" at bounding box center [650, 445] width 394 height 15
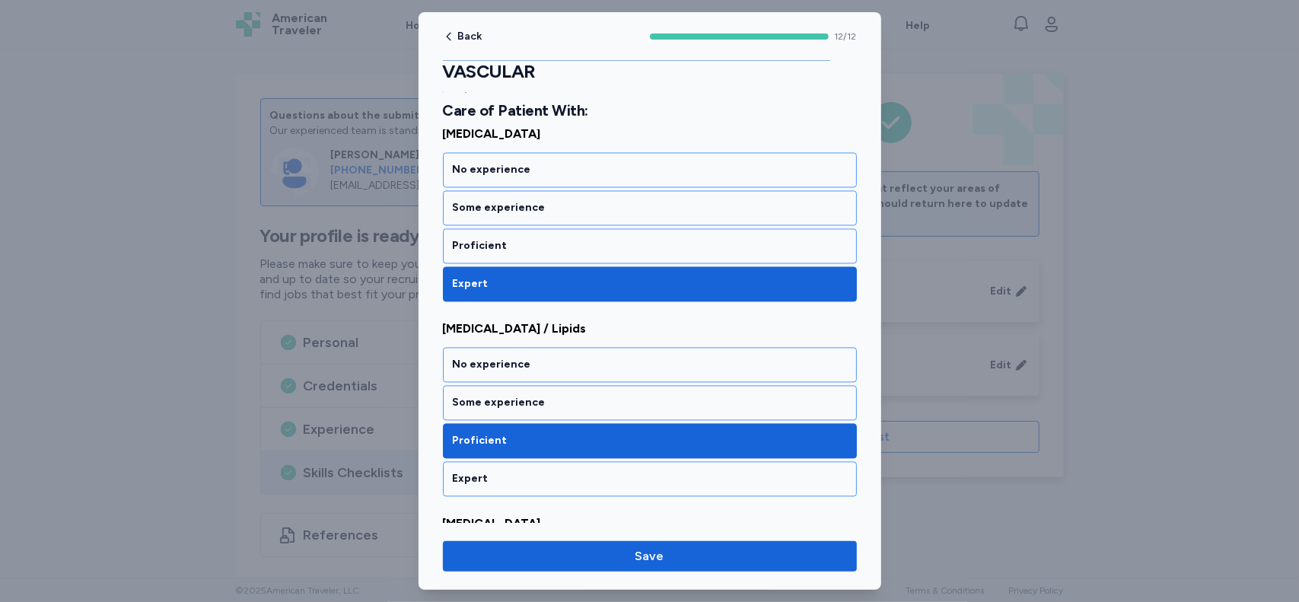
scroll to position [1996, 0]
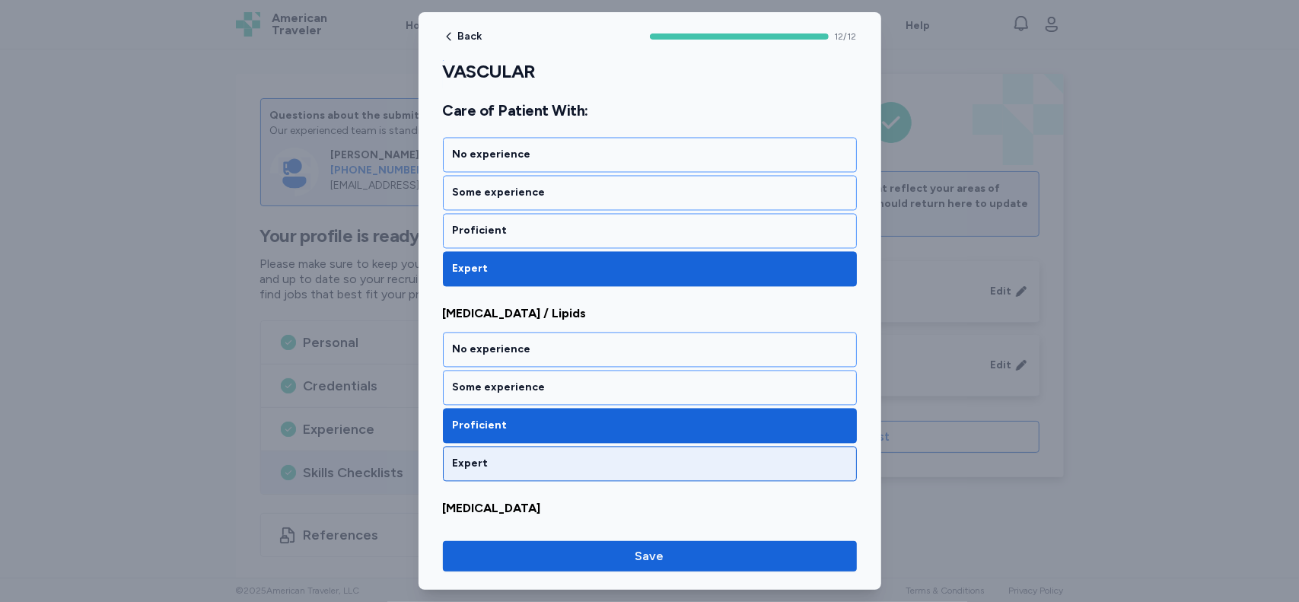
click at [811, 457] on div "Expert" at bounding box center [650, 464] width 394 height 15
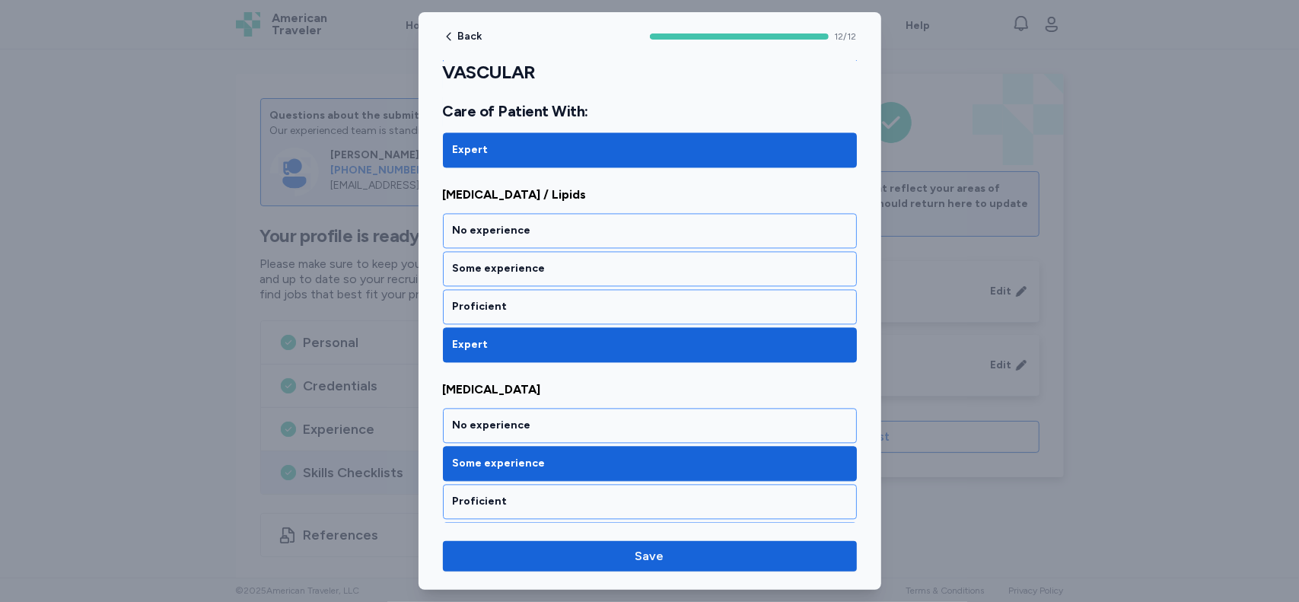
scroll to position [2128, 0]
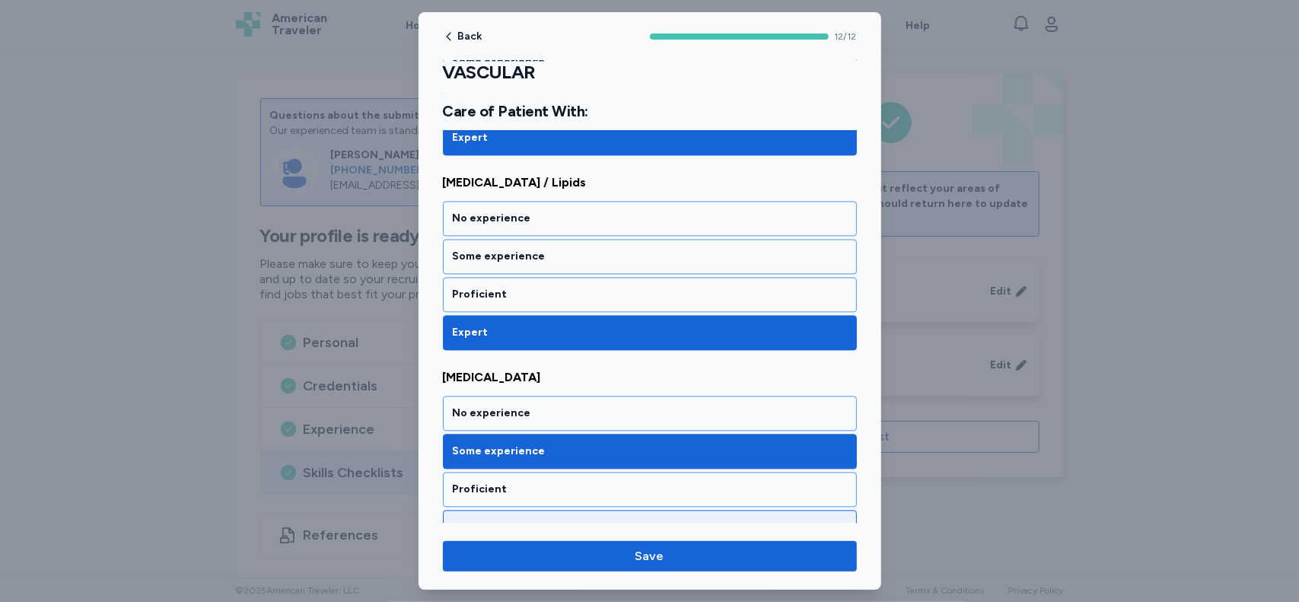
click at [778, 520] on div "Expert" at bounding box center [650, 527] width 394 height 15
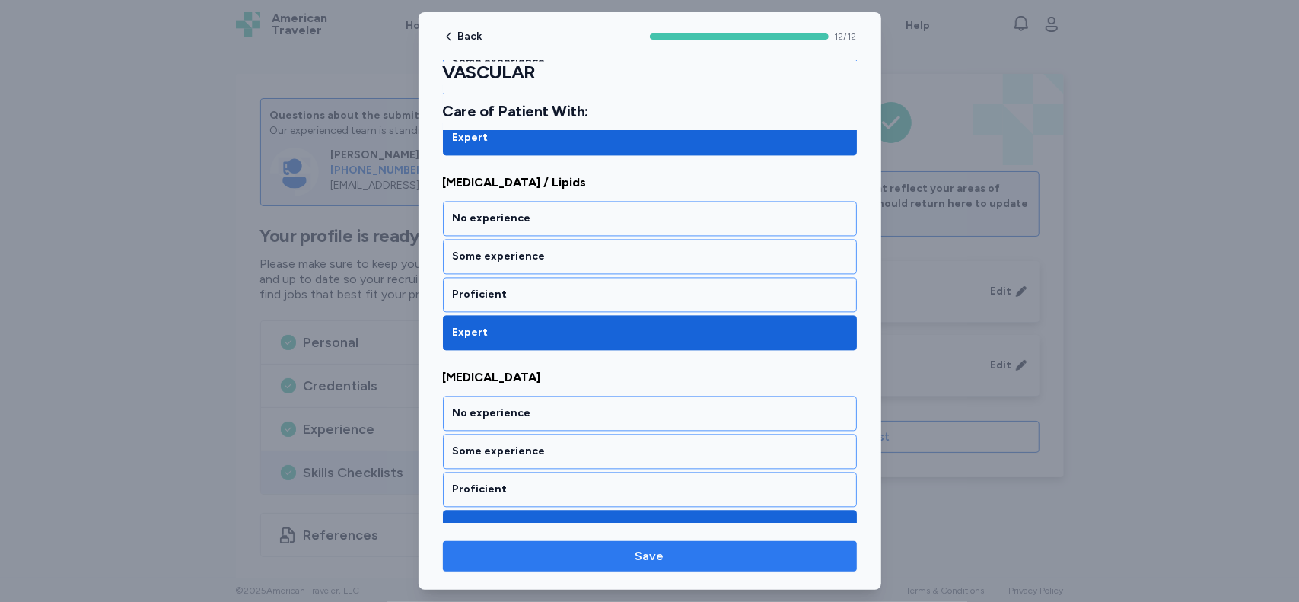
click at [762, 555] on span "Save" at bounding box center [650, 556] width 390 height 18
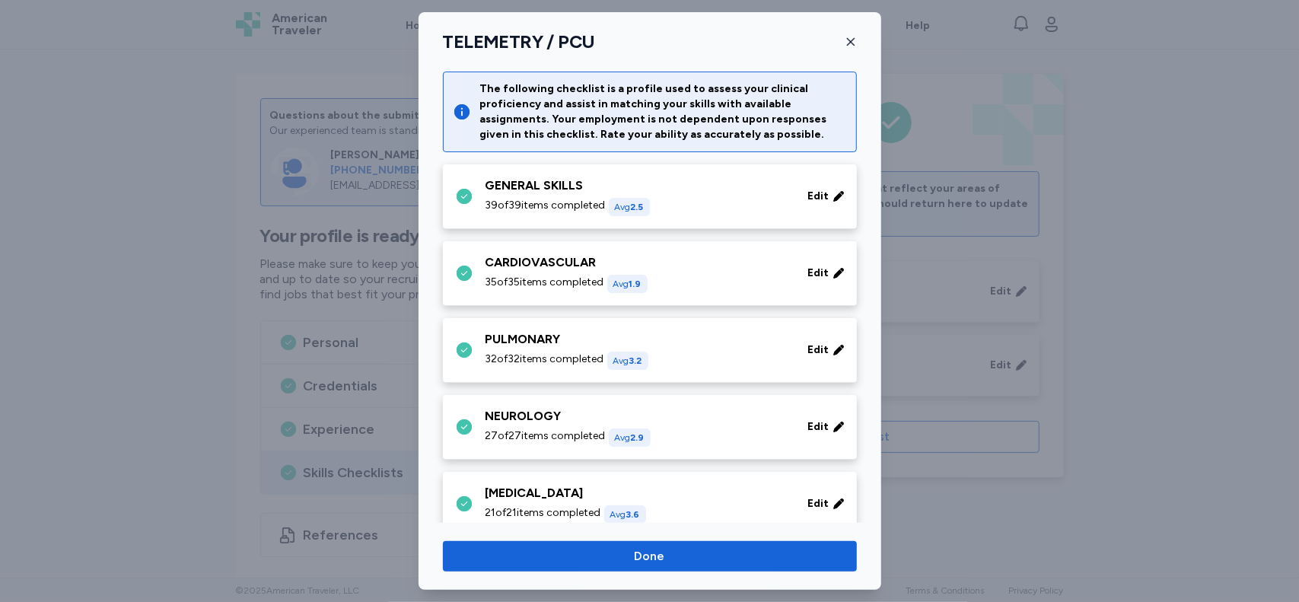
scroll to position [462, 0]
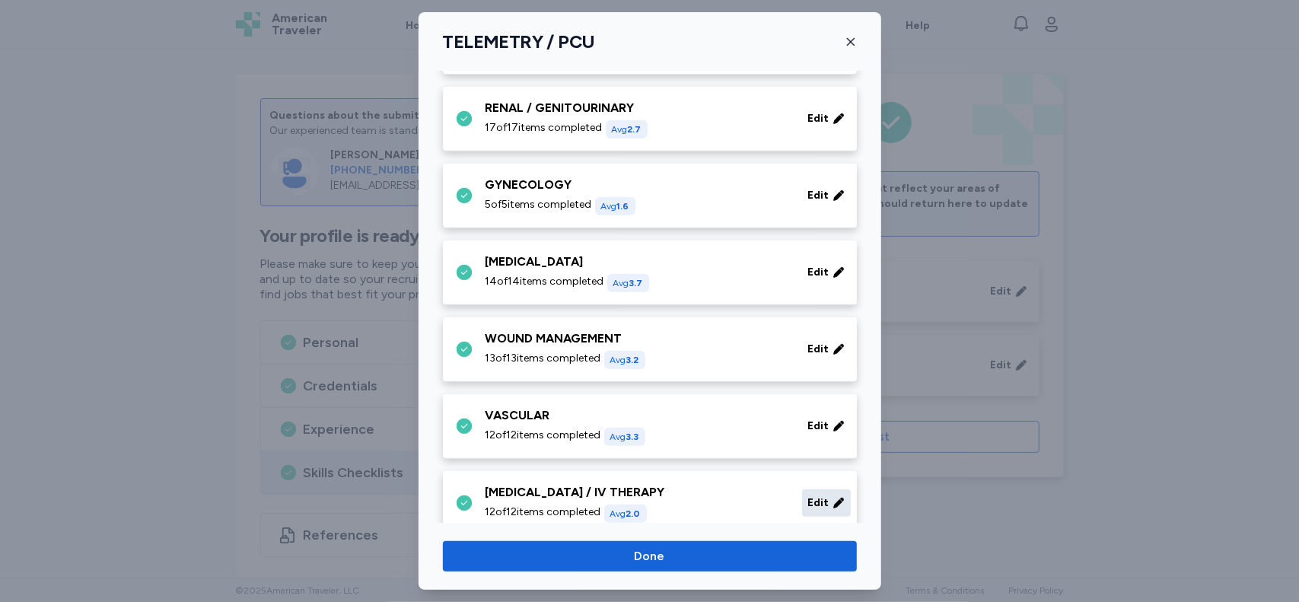
click at [810, 498] on span "Edit" at bounding box center [818, 502] width 21 height 15
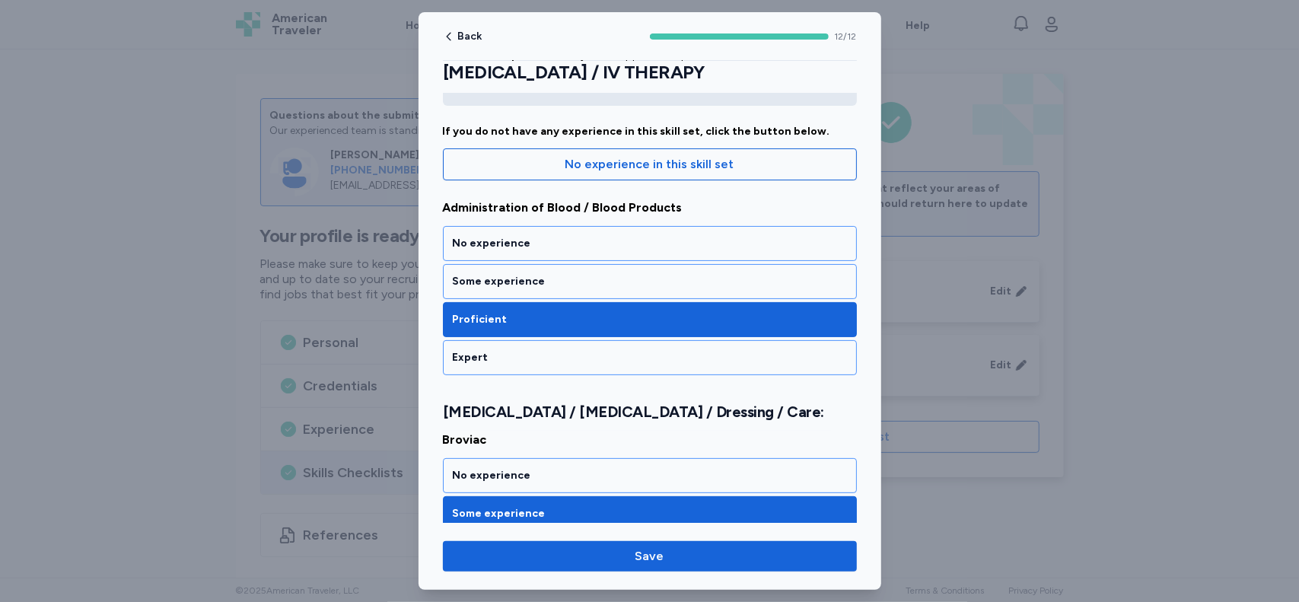
scroll to position [136, 0]
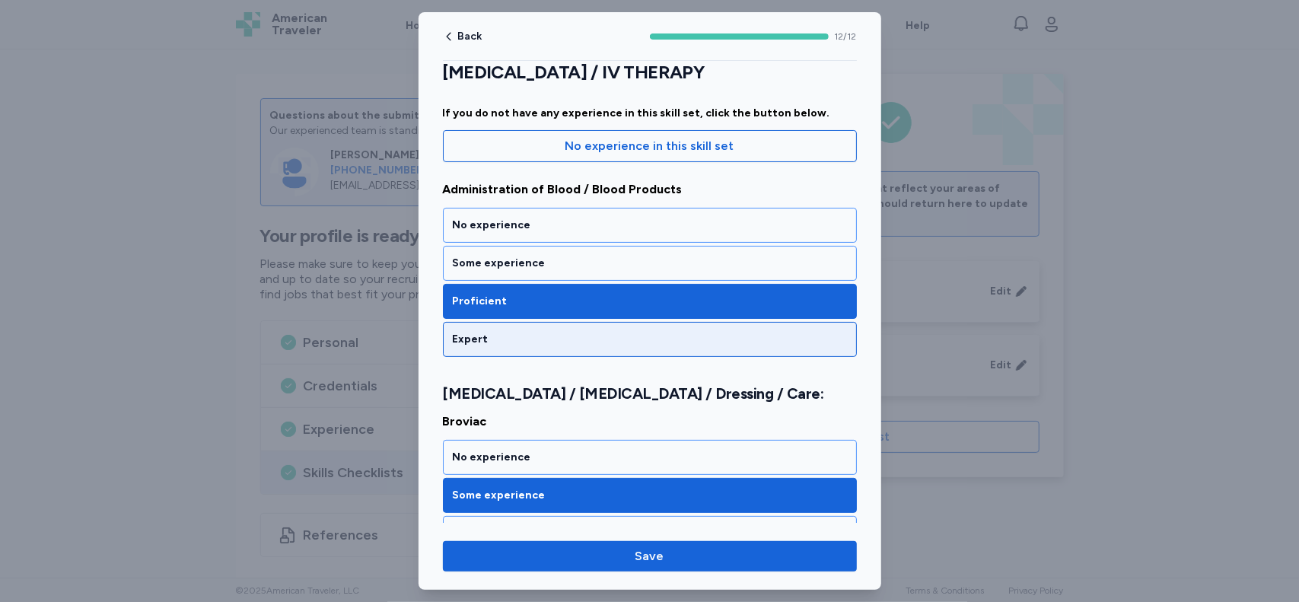
click at [730, 340] on div "Expert" at bounding box center [650, 339] width 394 height 15
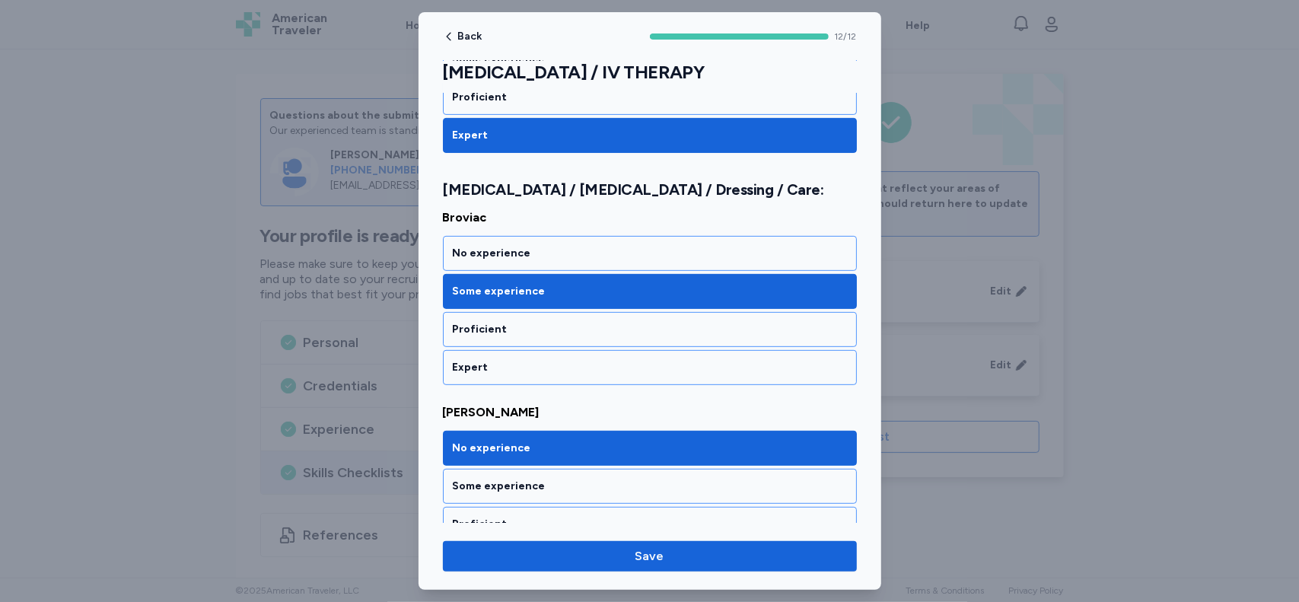
scroll to position [343, 0]
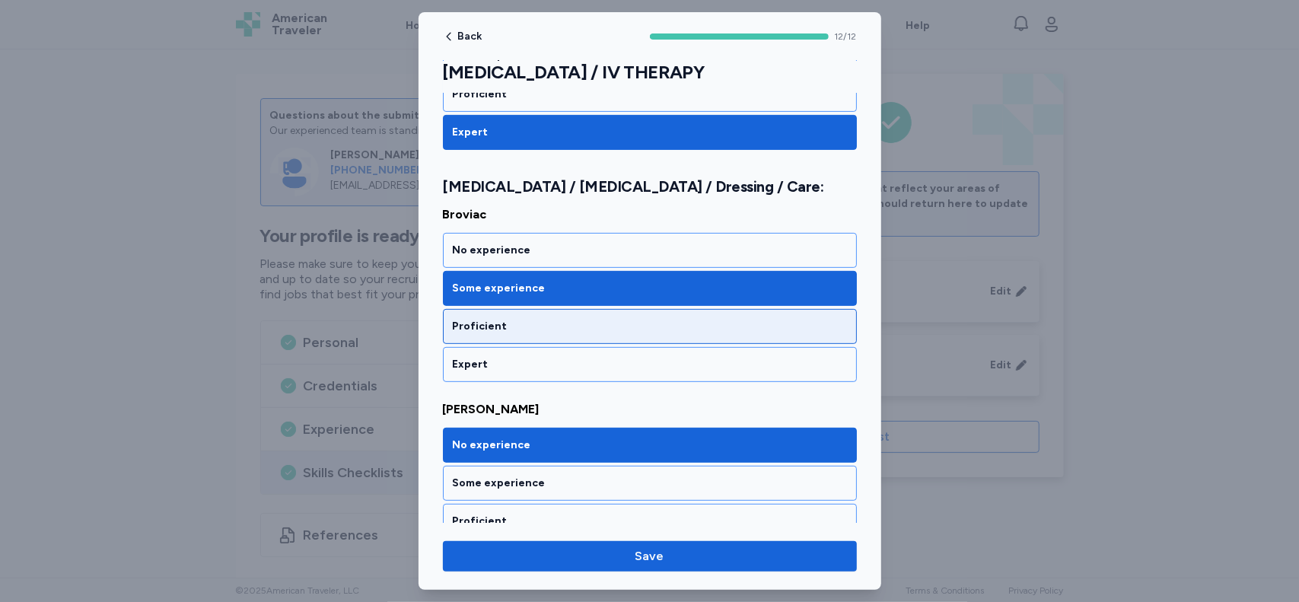
click at [660, 319] on div "Proficient" at bounding box center [650, 326] width 394 height 15
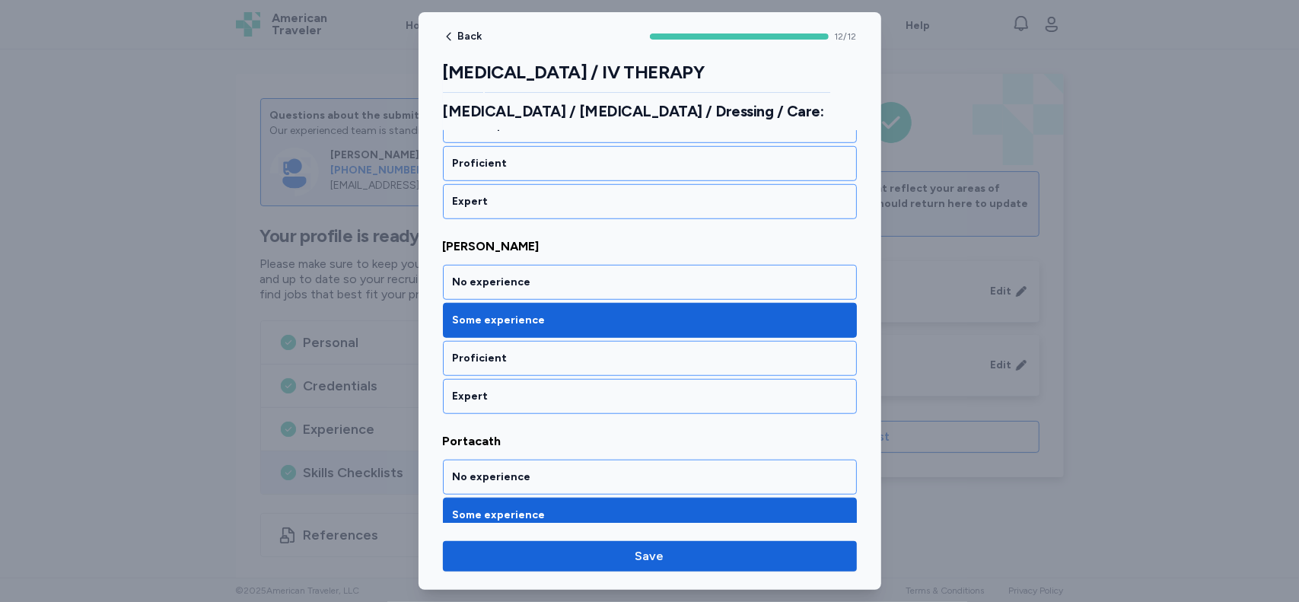
scroll to position [710, 0]
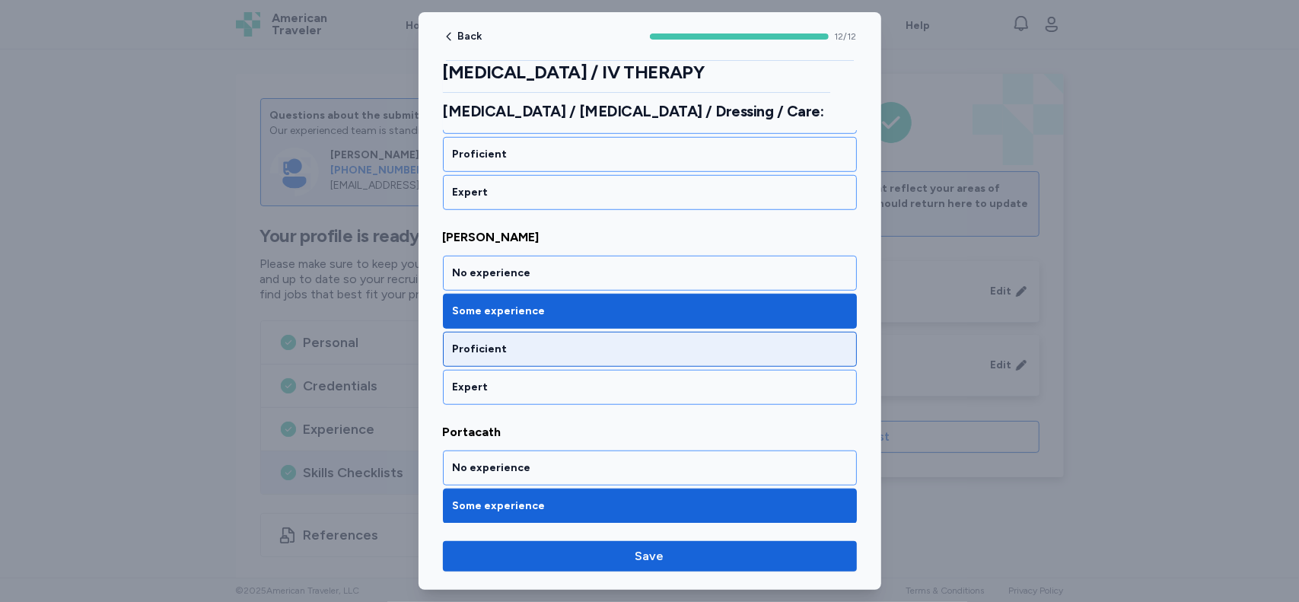
click at [749, 342] on div "Proficient" at bounding box center [650, 349] width 394 height 15
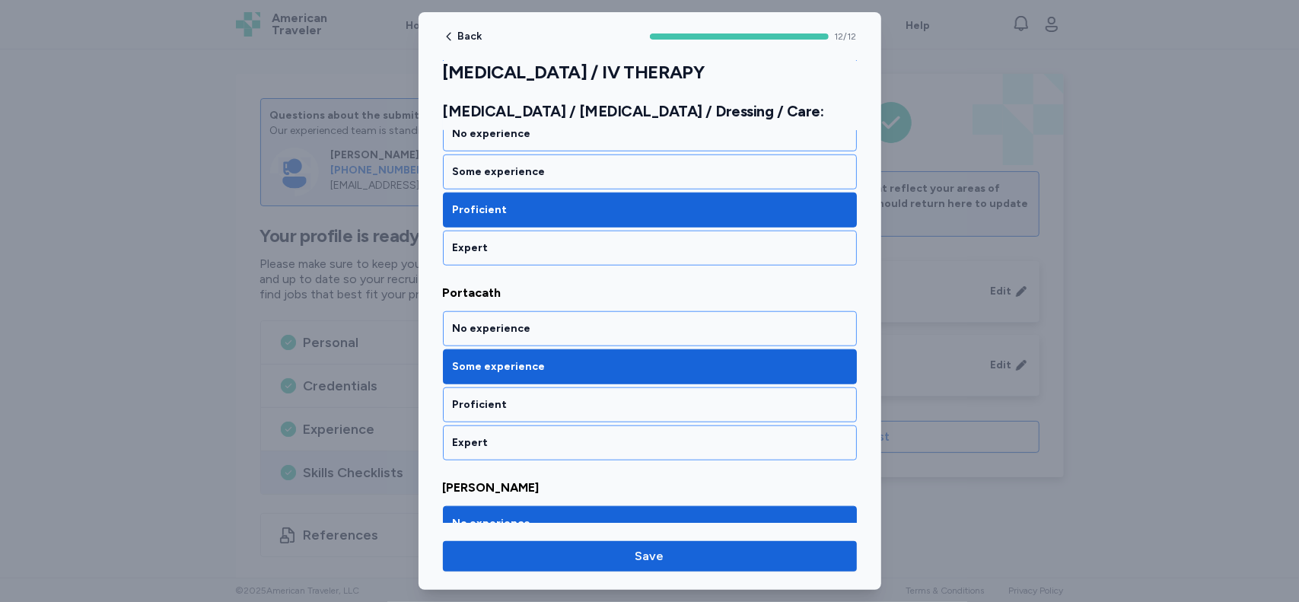
scroll to position [858, 0]
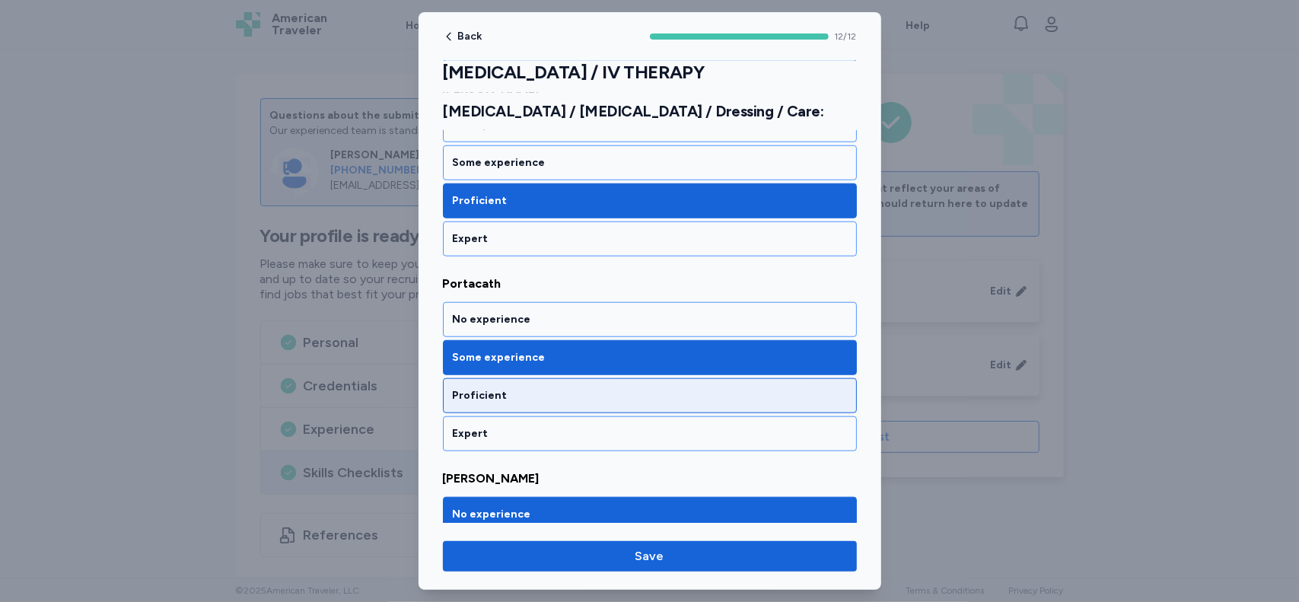
click at [709, 388] on div "Proficient" at bounding box center [650, 395] width 394 height 15
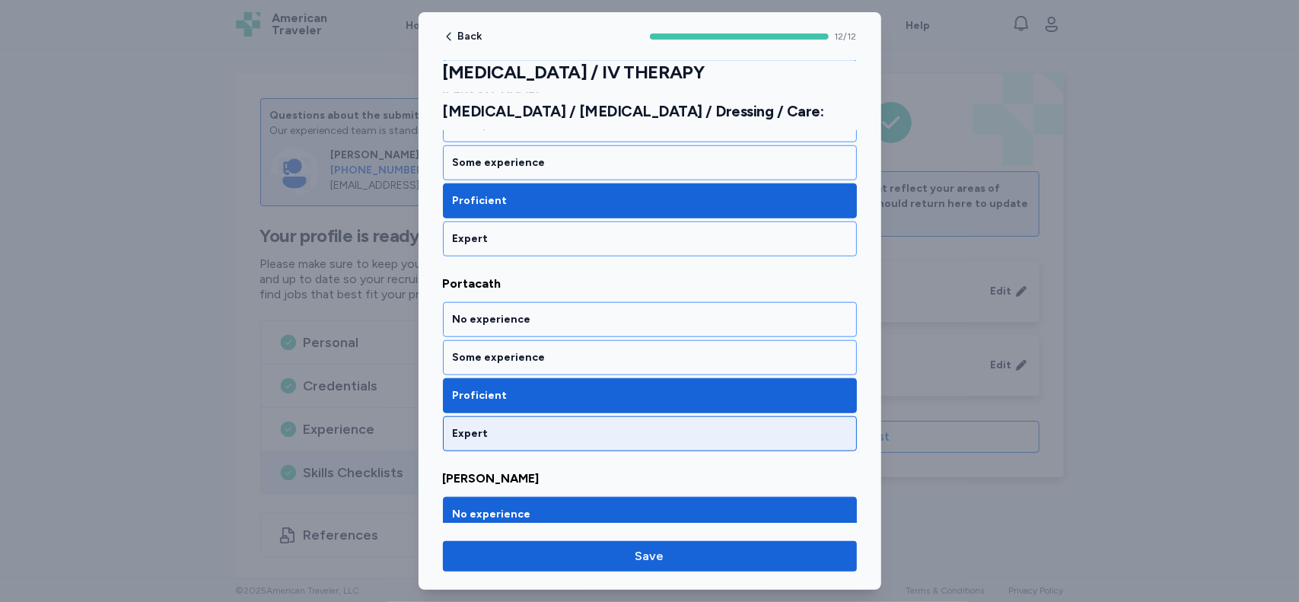
click at [771, 426] on div "Expert" at bounding box center [650, 433] width 394 height 15
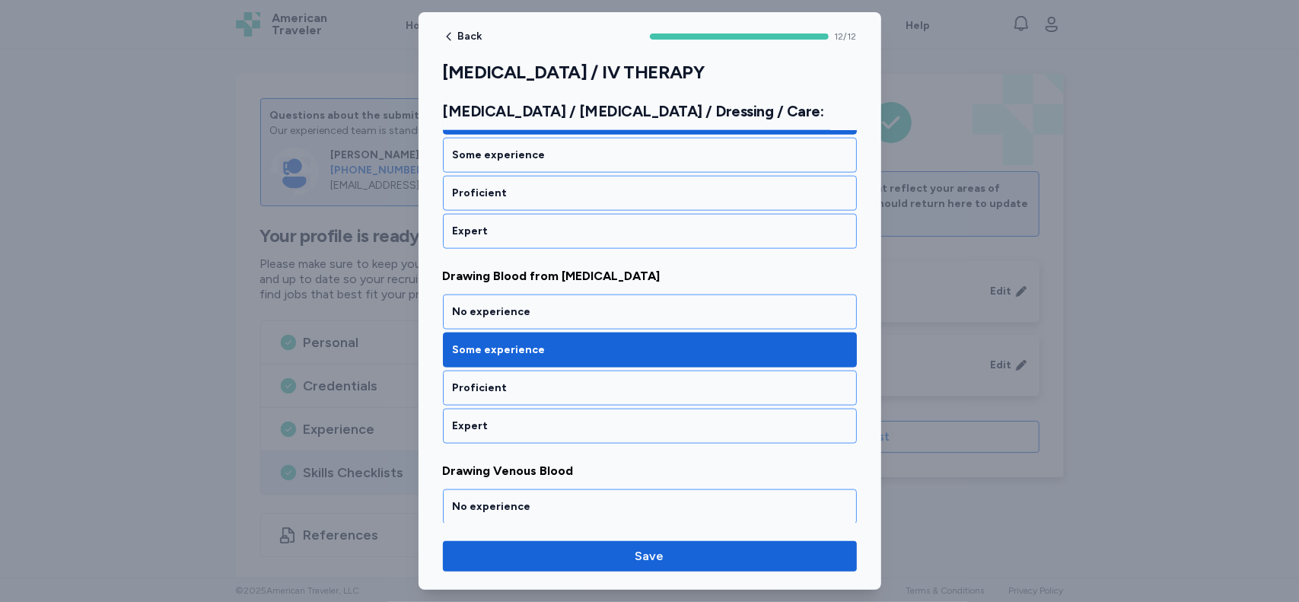
scroll to position [1268, 0]
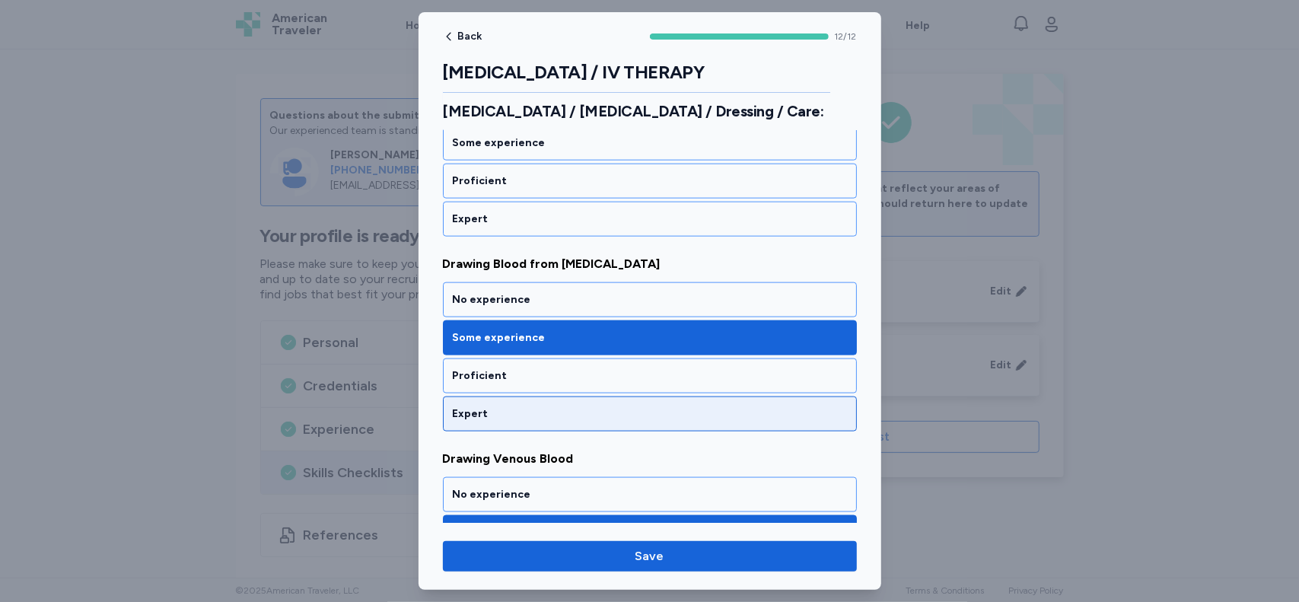
click at [689, 406] on div "Expert" at bounding box center [650, 413] width 394 height 15
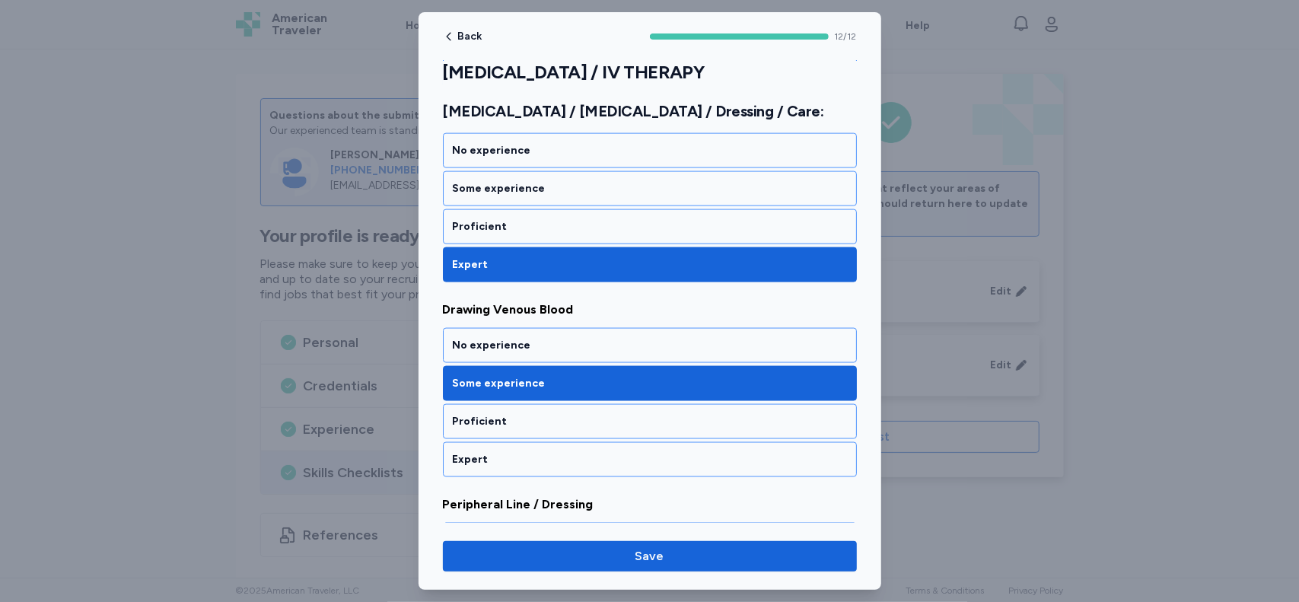
scroll to position [1426, 0]
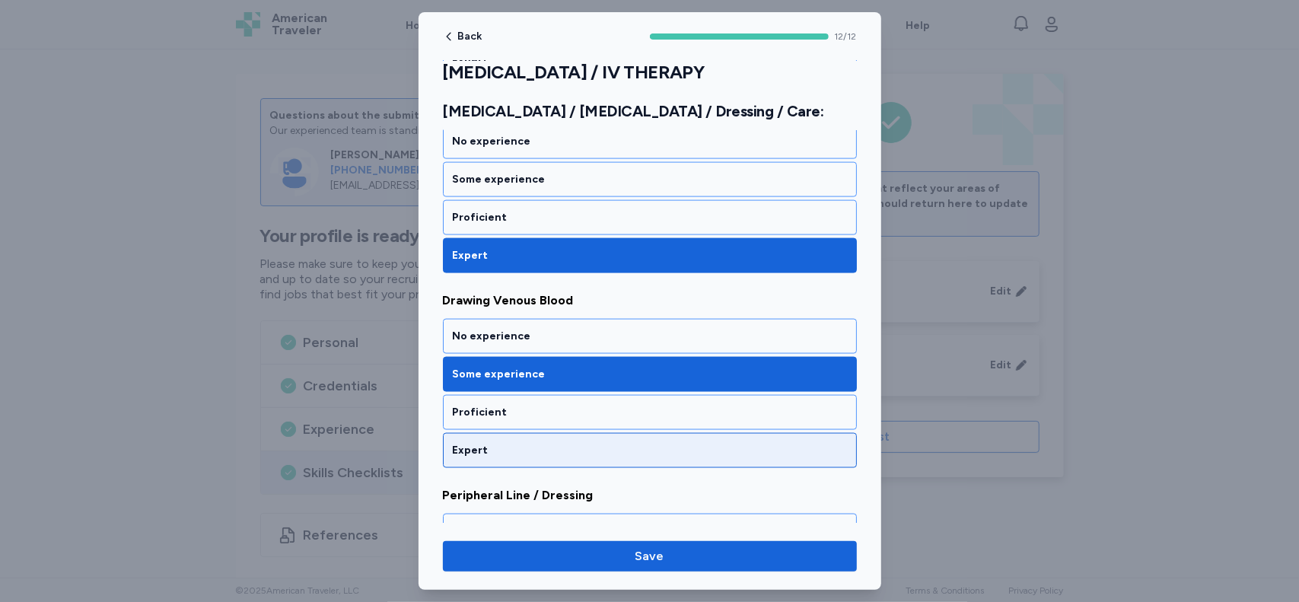
click at [689, 443] on div "Expert" at bounding box center [650, 450] width 394 height 15
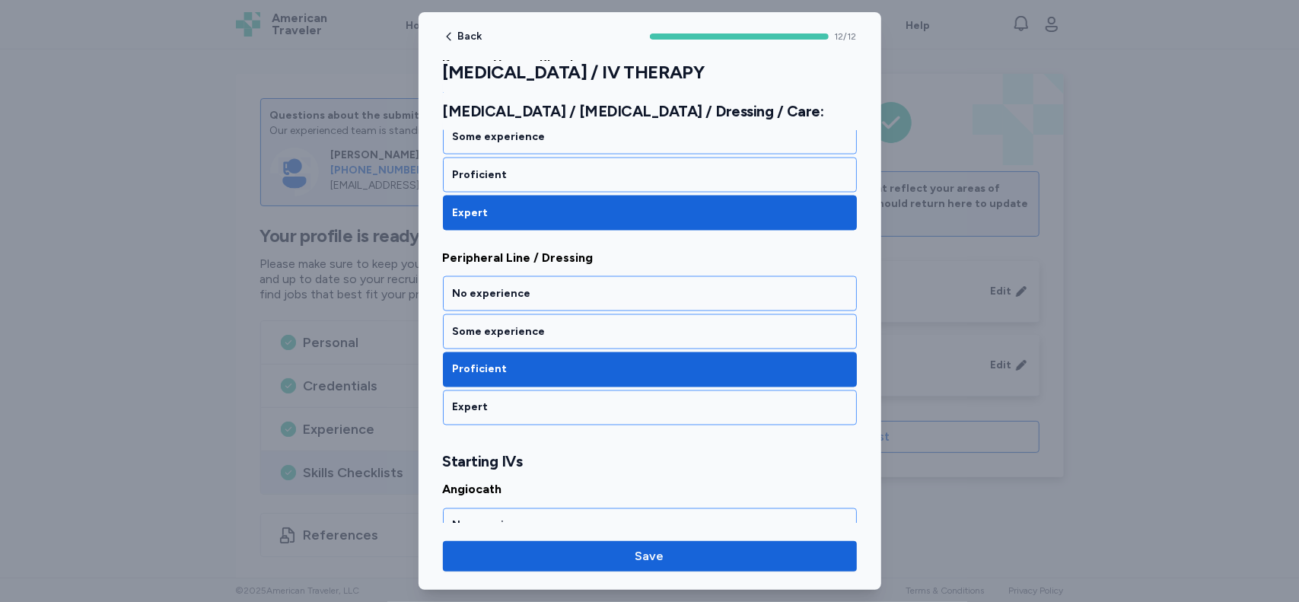
scroll to position [1666, 0]
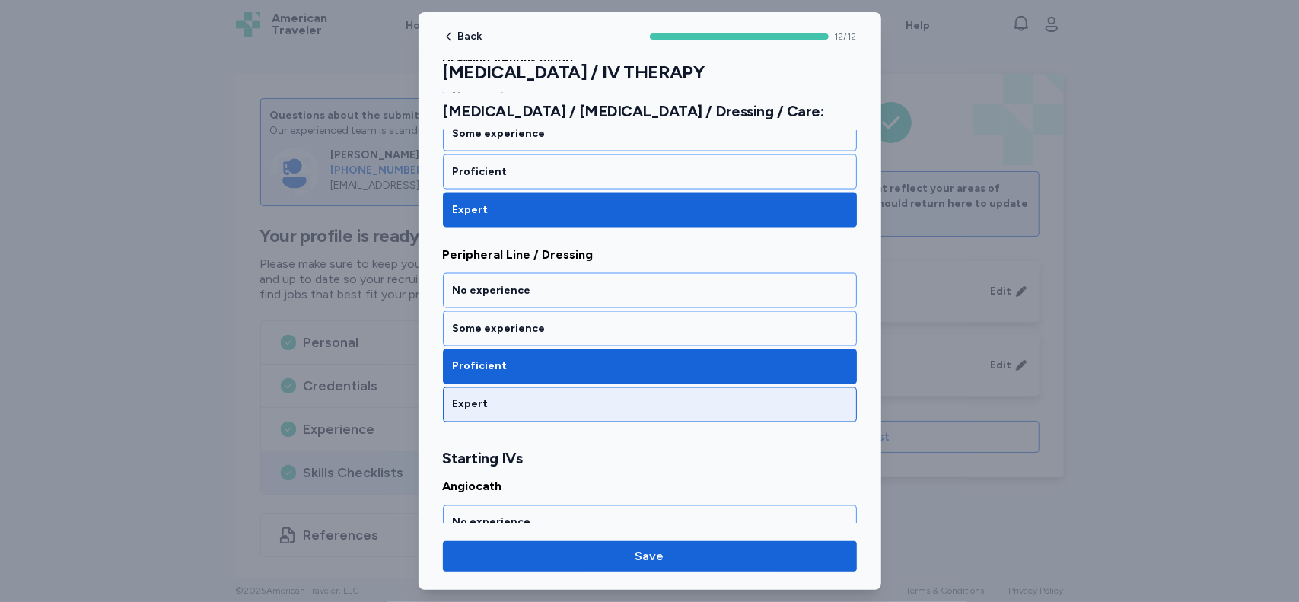
click at [740, 397] on div "Expert" at bounding box center [650, 404] width 394 height 15
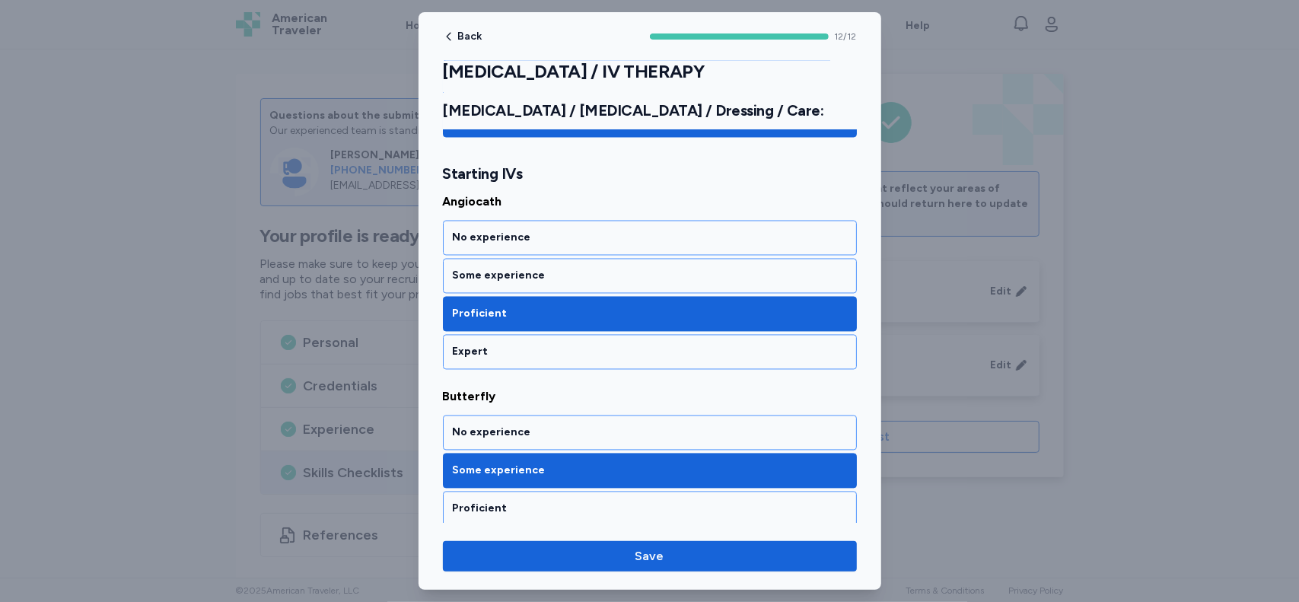
scroll to position [1987, 0]
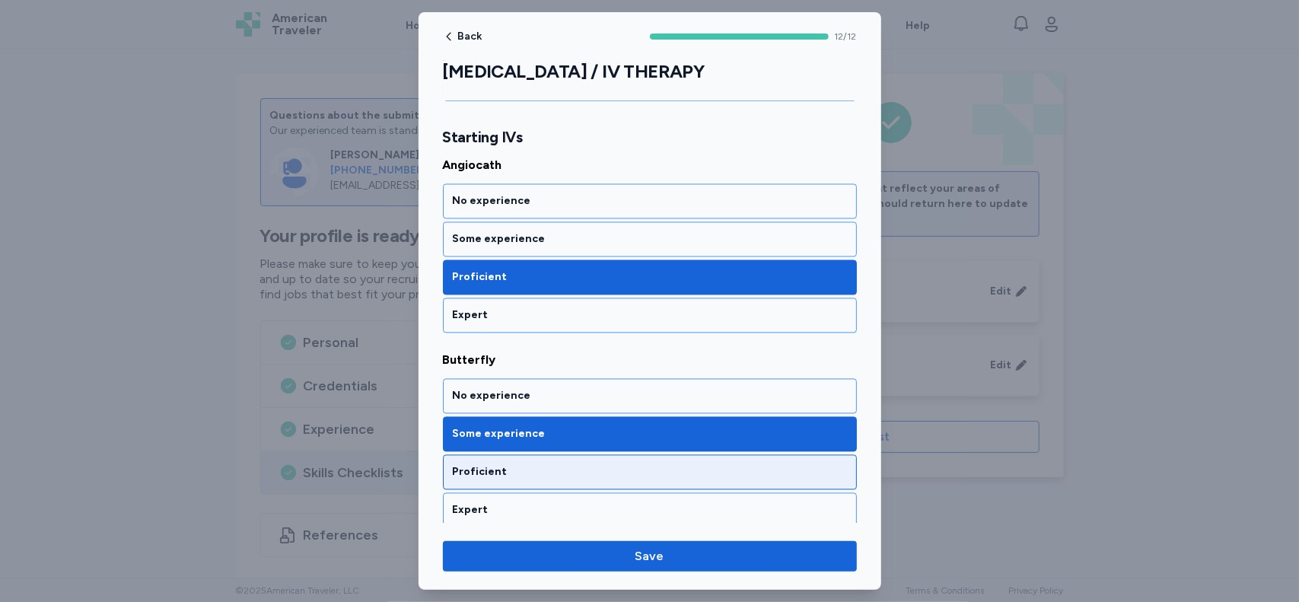
click at [771, 465] on div "Proficient" at bounding box center [650, 472] width 394 height 15
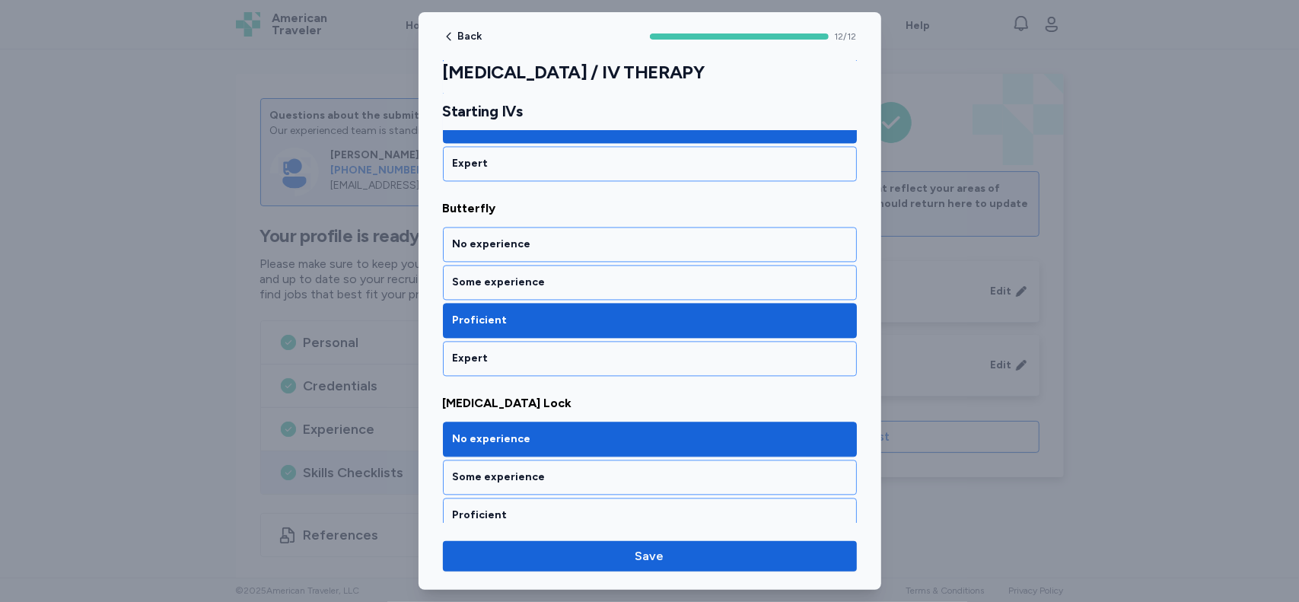
scroll to position [2165, 0]
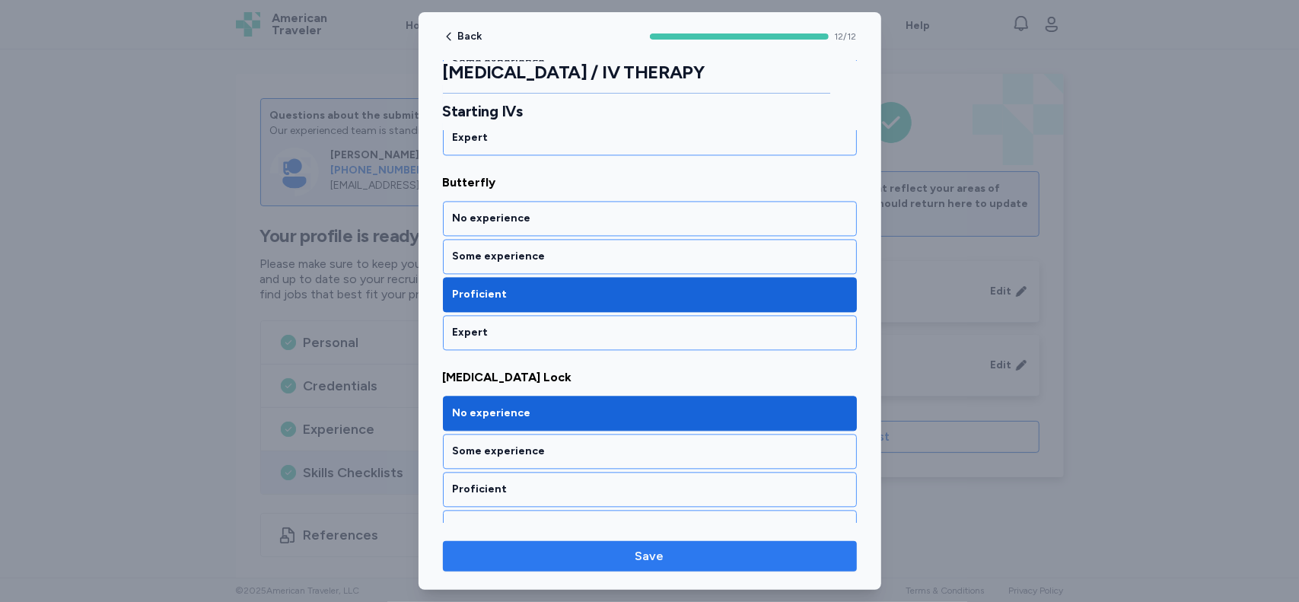
click at [721, 566] on button "Save" at bounding box center [650, 556] width 414 height 30
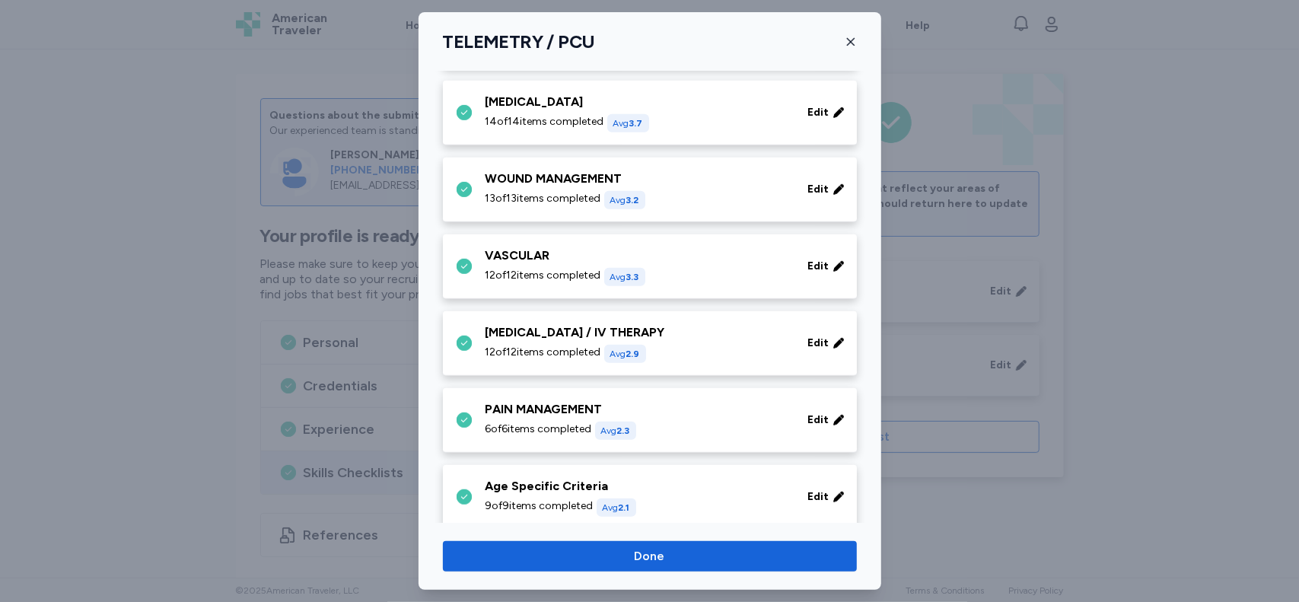
scroll to position [639, 0]
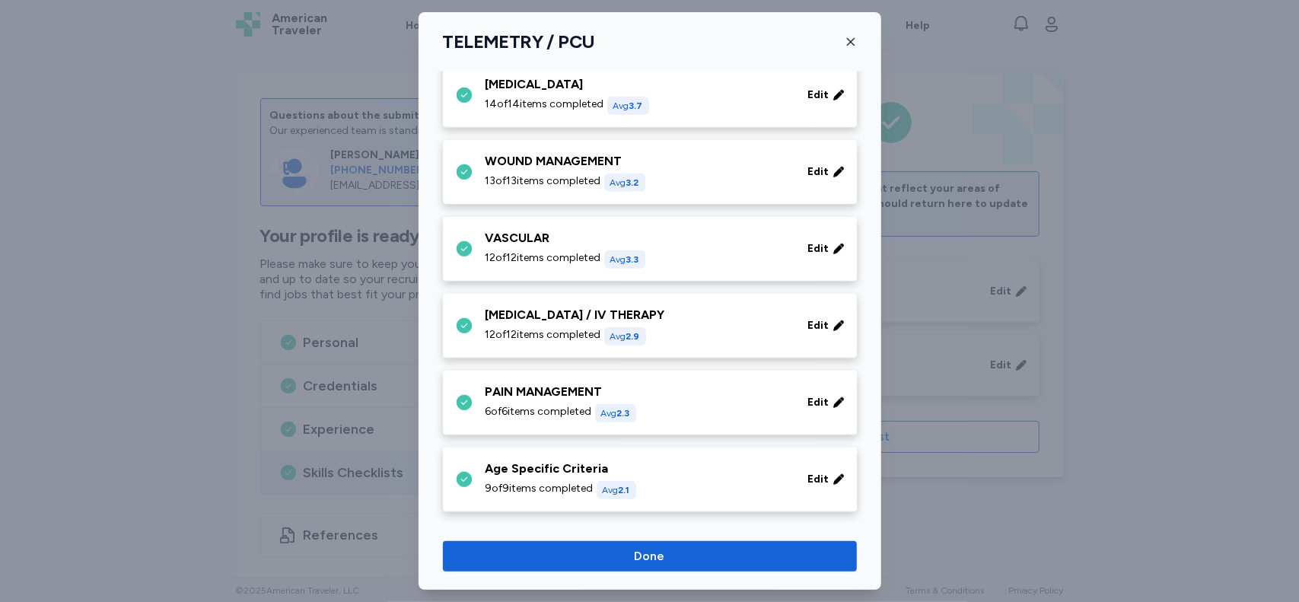
click at [722, 387] on div "PAIN MANAGEMENT" at bounding box center [637, 392] width 304 height 18
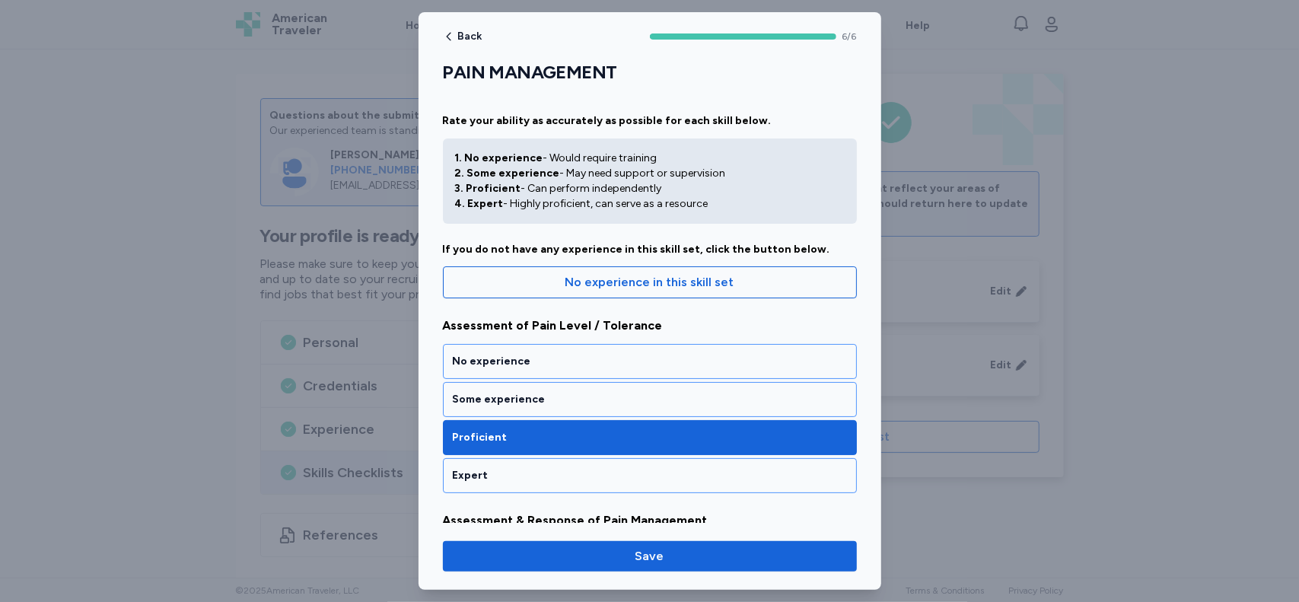
click at [722, 387] on div "Some experience" at bounding box center [650, 399] width 414 height 35
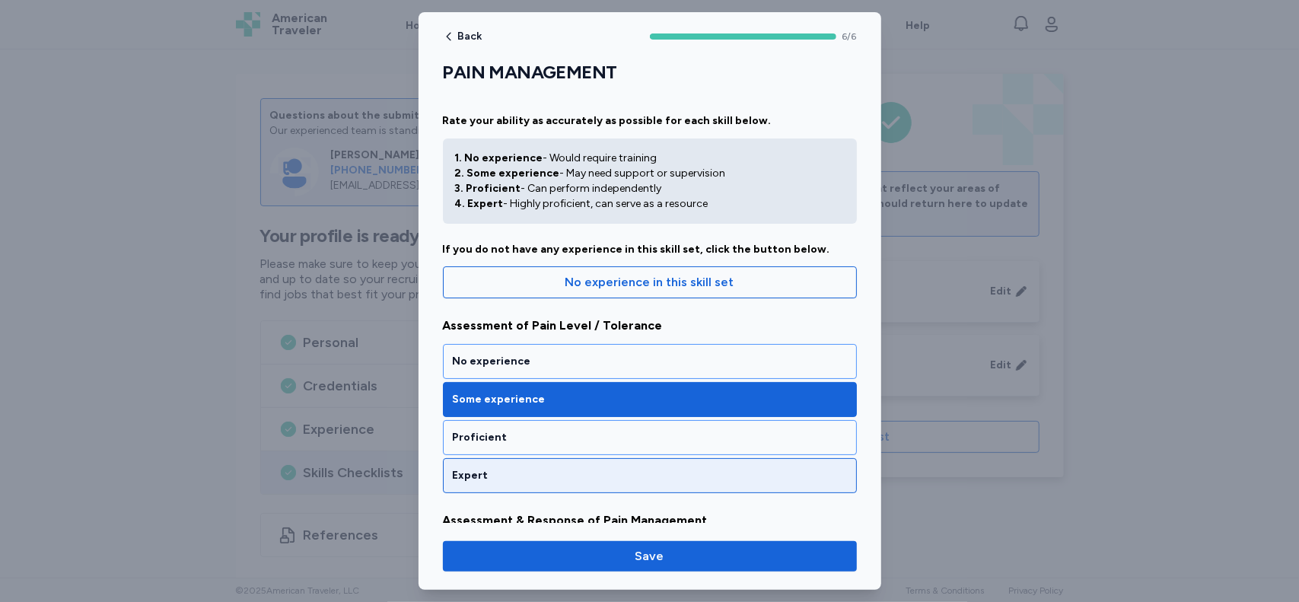
click at [726, 474] on div "Expert" at bounding box center [650, 475] width 394 height 15
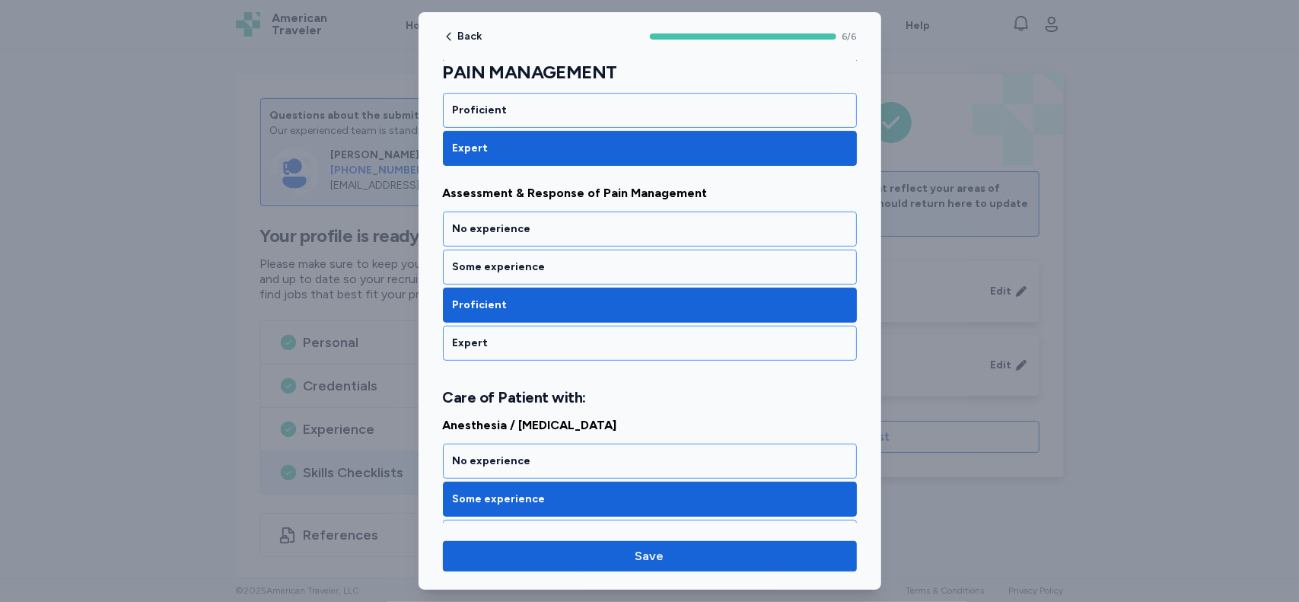
scroll to position [332, 0]
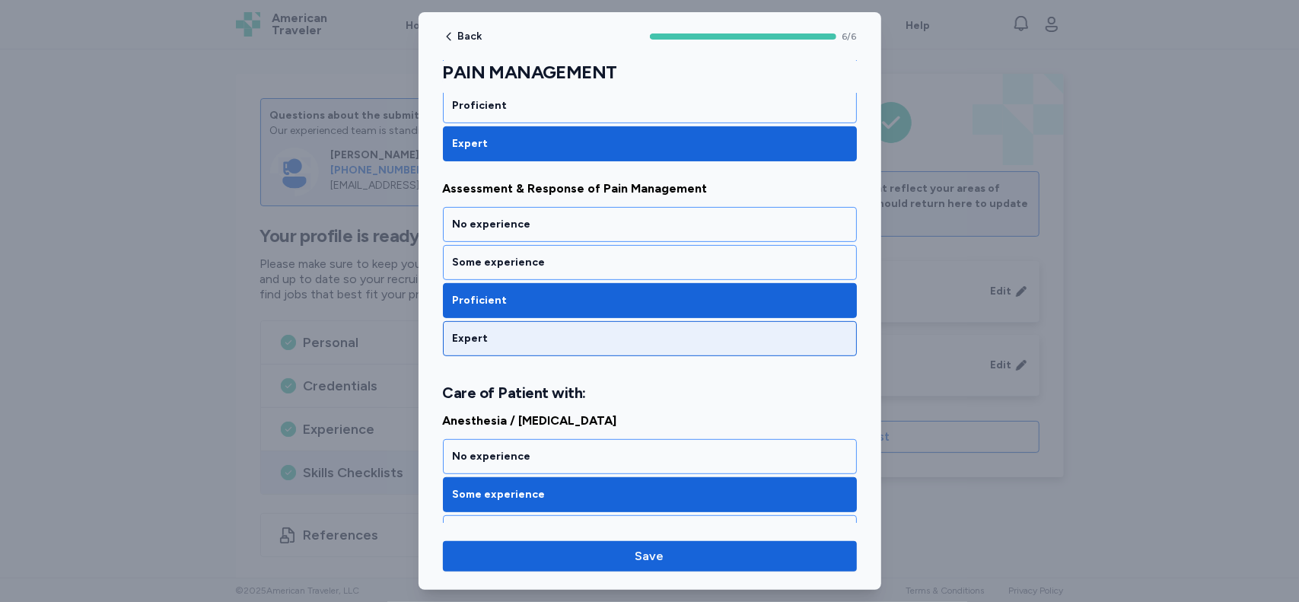
click at [766, 331] on div "Expert" at bounding box center [650, 338] width 394 height 15
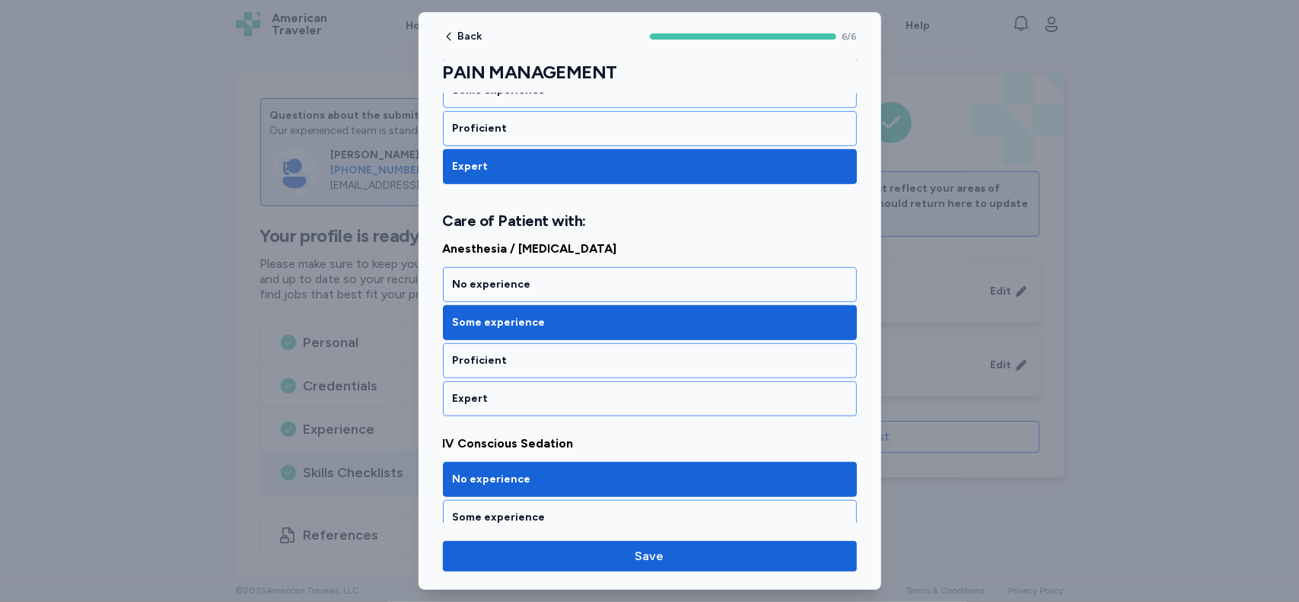
scroll to position [510, 0]
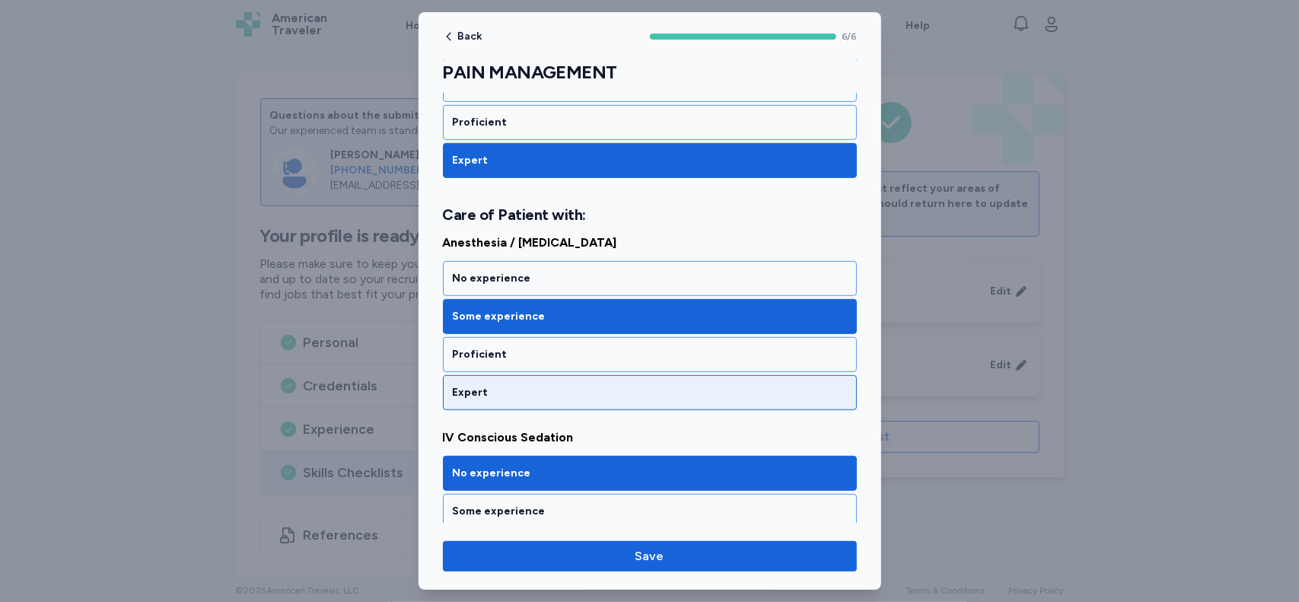
click at [750, 394] on div "Expert" at bounding box center [650, 392] width 414 height 35
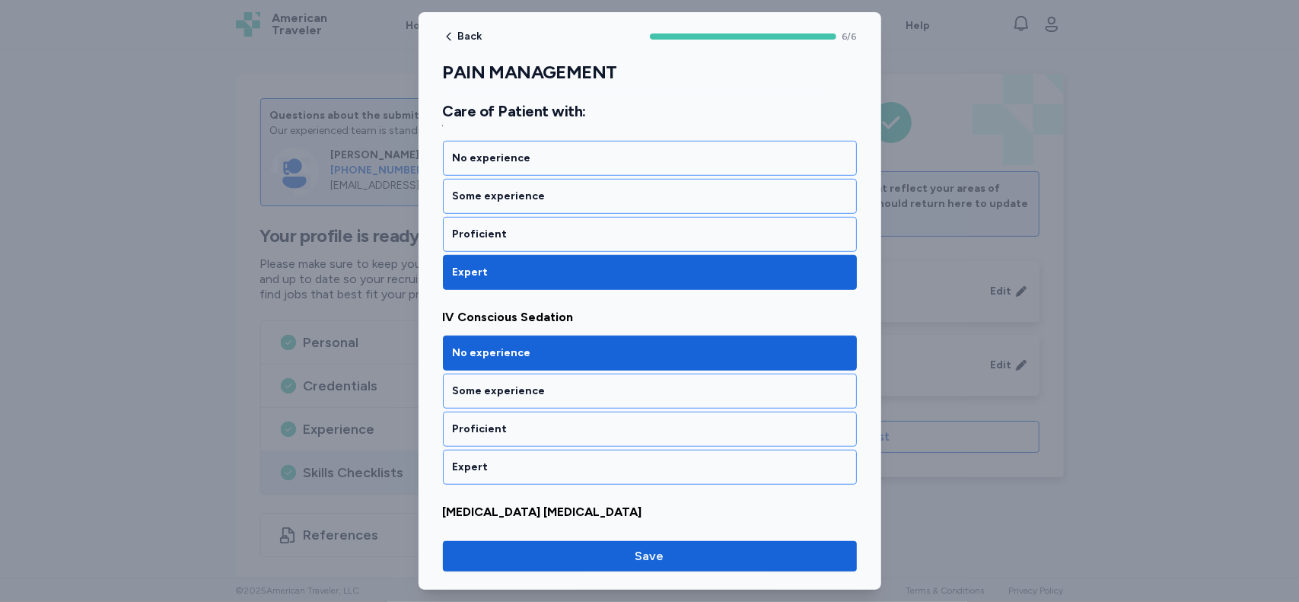
scroll to position [643, 0]
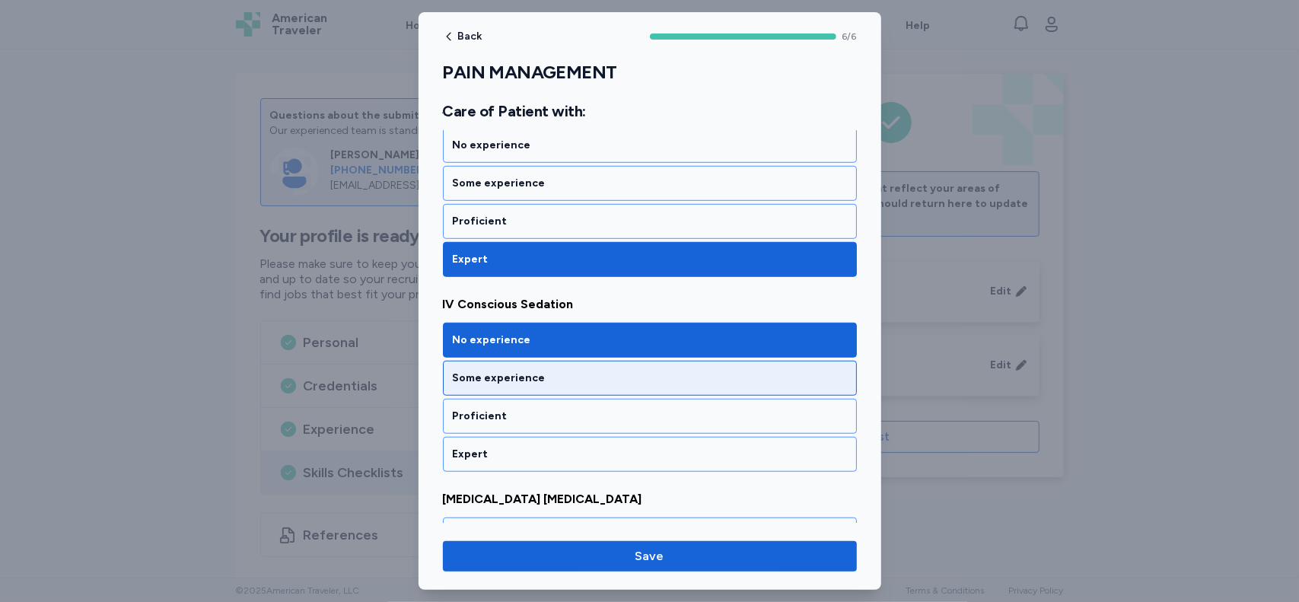
click at [816, 361] on div "Some experience" at bounding box center [650, 378] width 414 height 35
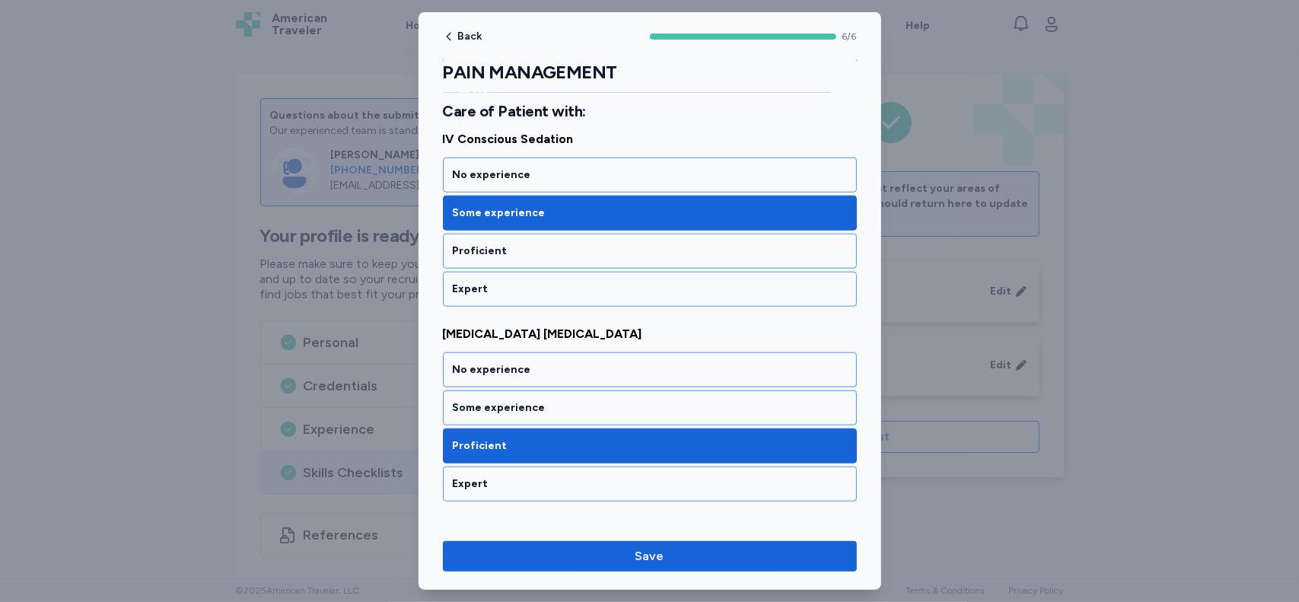
scroll to position [810, 0]
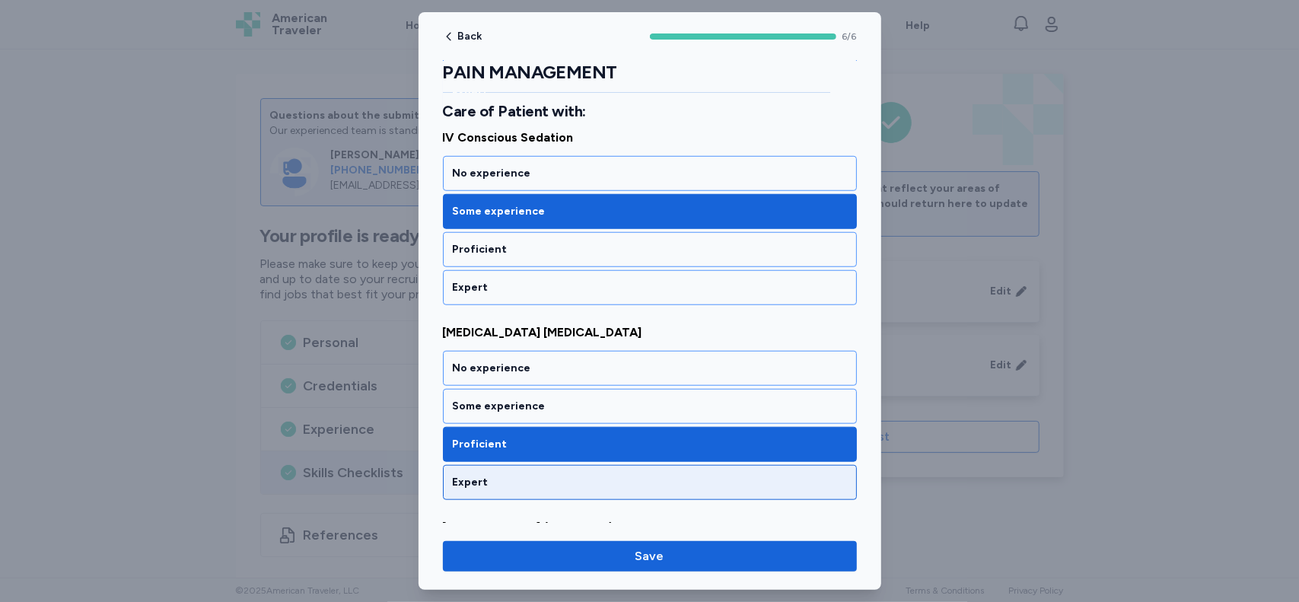
click at [727, 475] on div "Expert" at bounding box center [650, 482] width 394 height 15
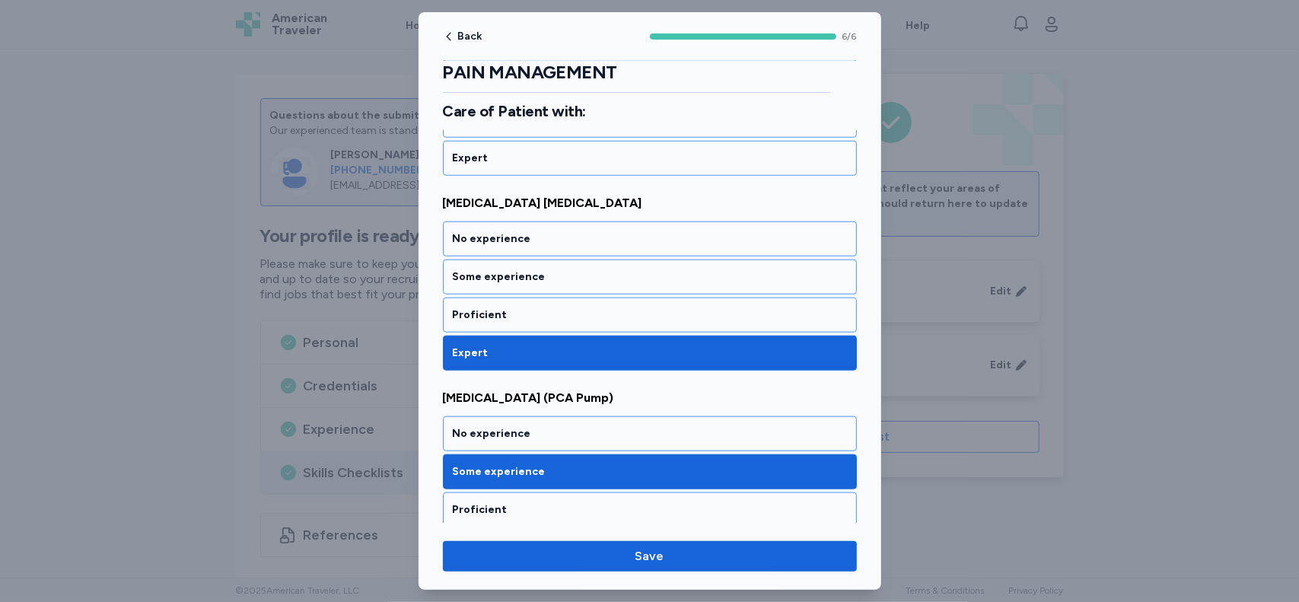
scroll to position [972, 0]
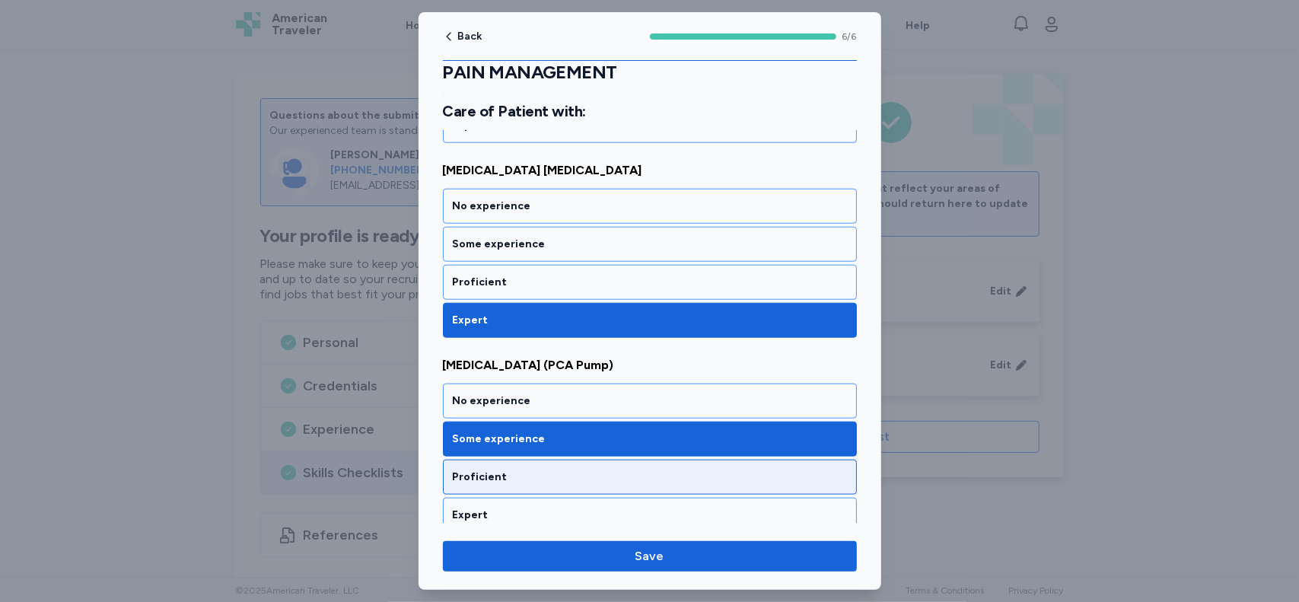
click at [771, 469] on div "Proficient" at bounding box center [650, 476] width 394 height 15
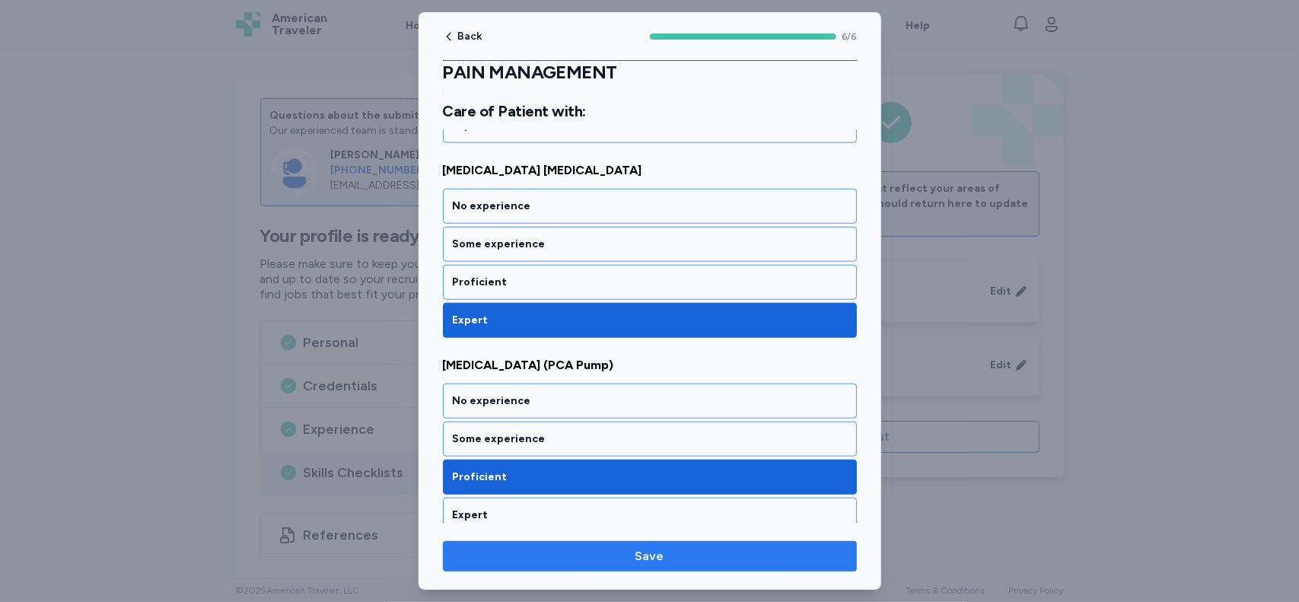
click at [717, 558] on span "Save" at bounding box center [650, 556] width 390 height 18
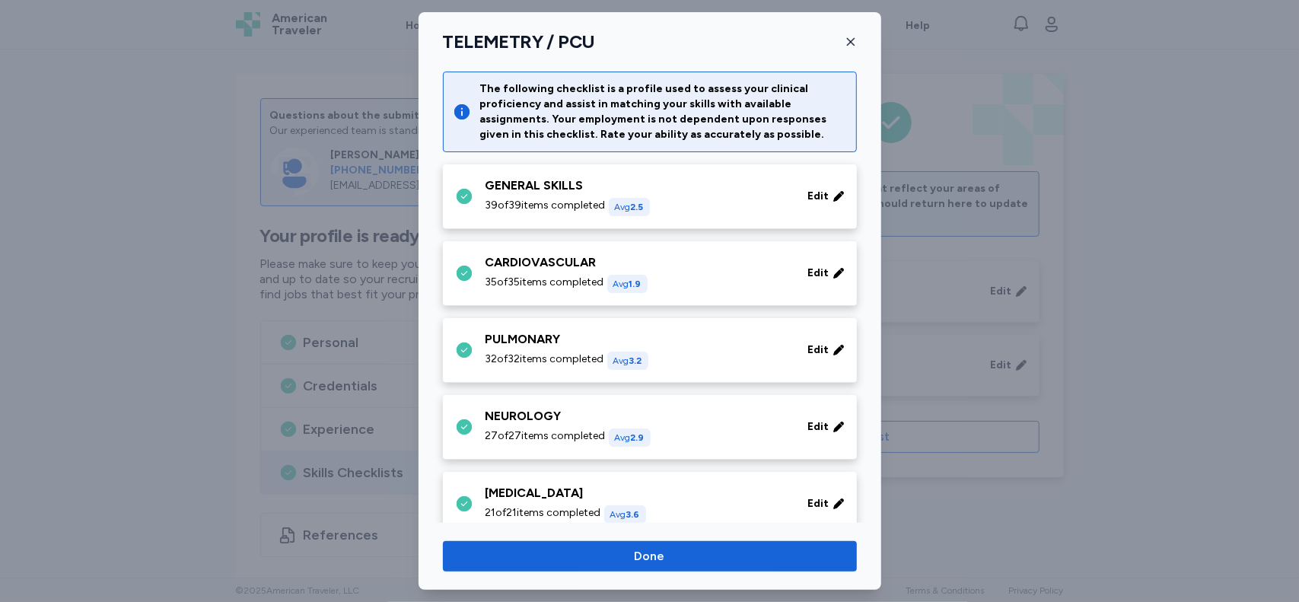
scroll to position [639, 0]
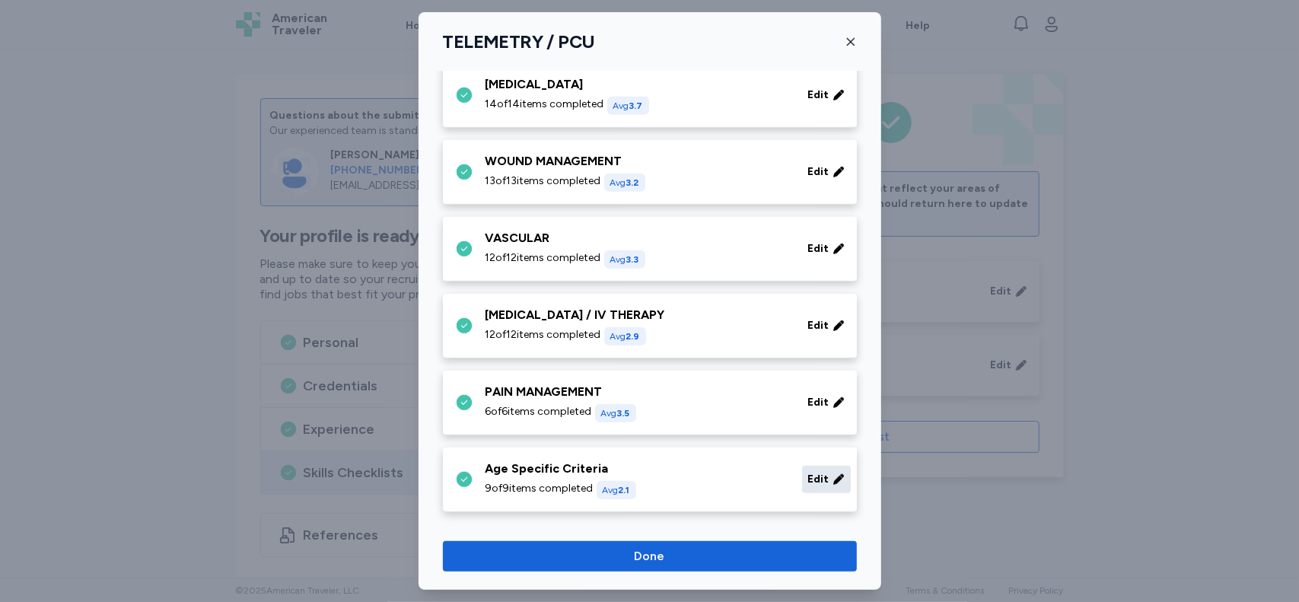
click at [808, 476] on span "Edit" at bounding box center [818, 479] width 21 height 15
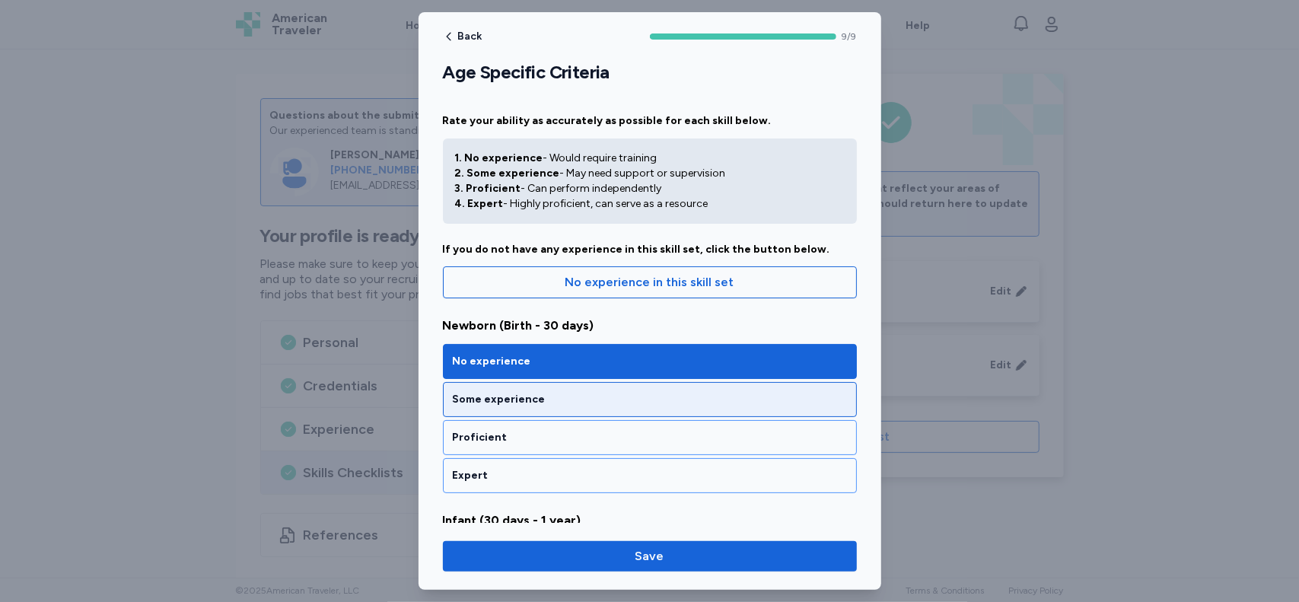
click at [752, 396] on div "Some experience" at bounding box center [650, 399] width 394 height 15
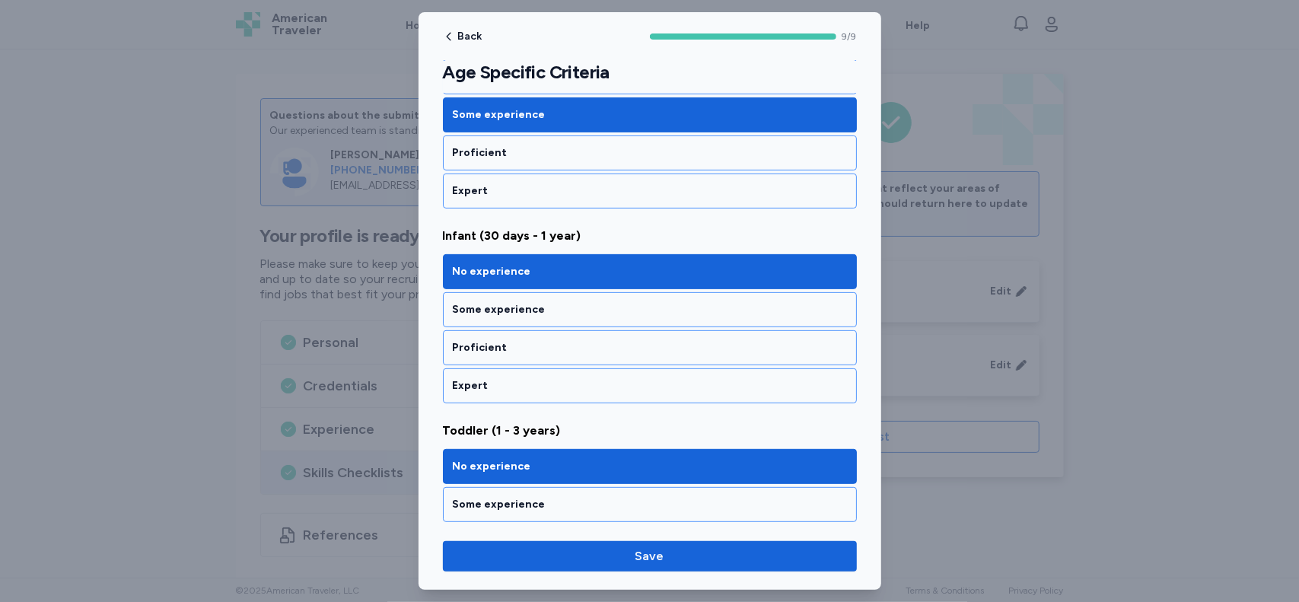
scroll to position [305, 0]
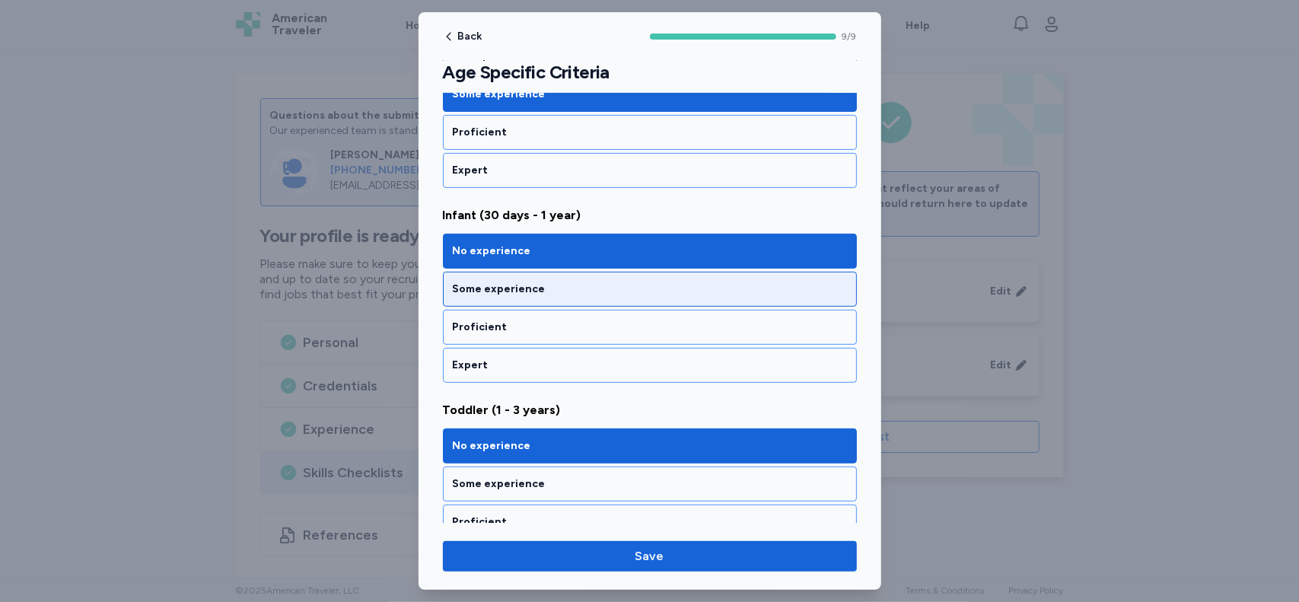
click at [762, 284] on div "Some experience" at bounding box center [650, 289] width 394 height 15
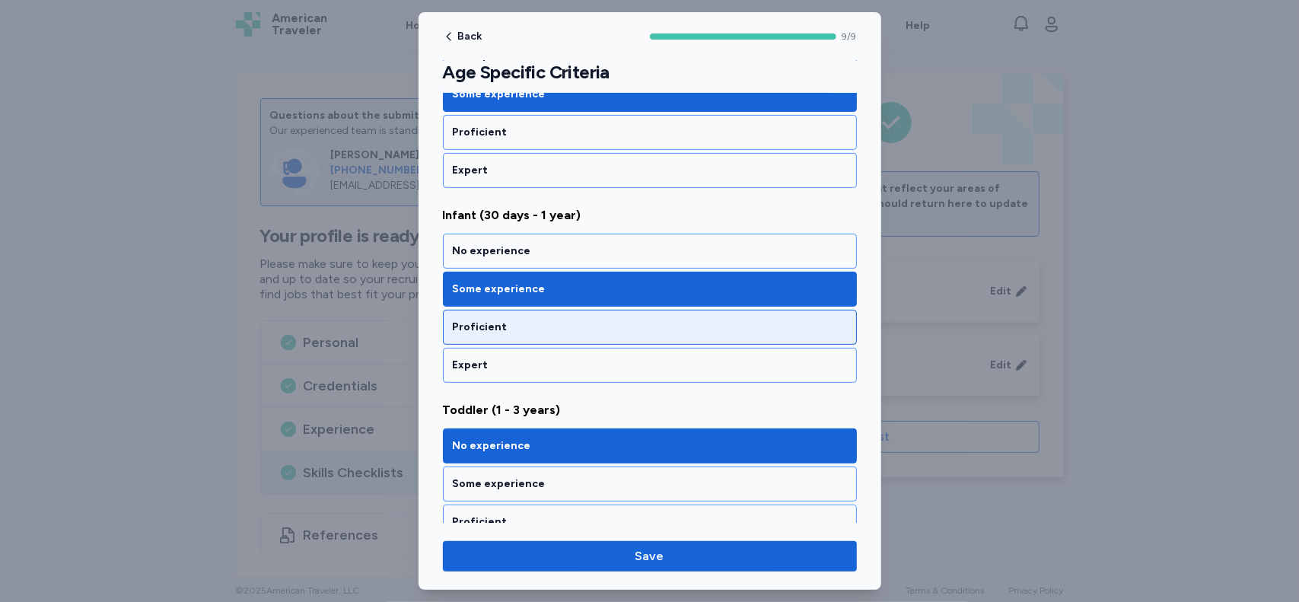
click at [620, 333] on div "Proficient" at bounding box center [650, 327] width 414 height 35
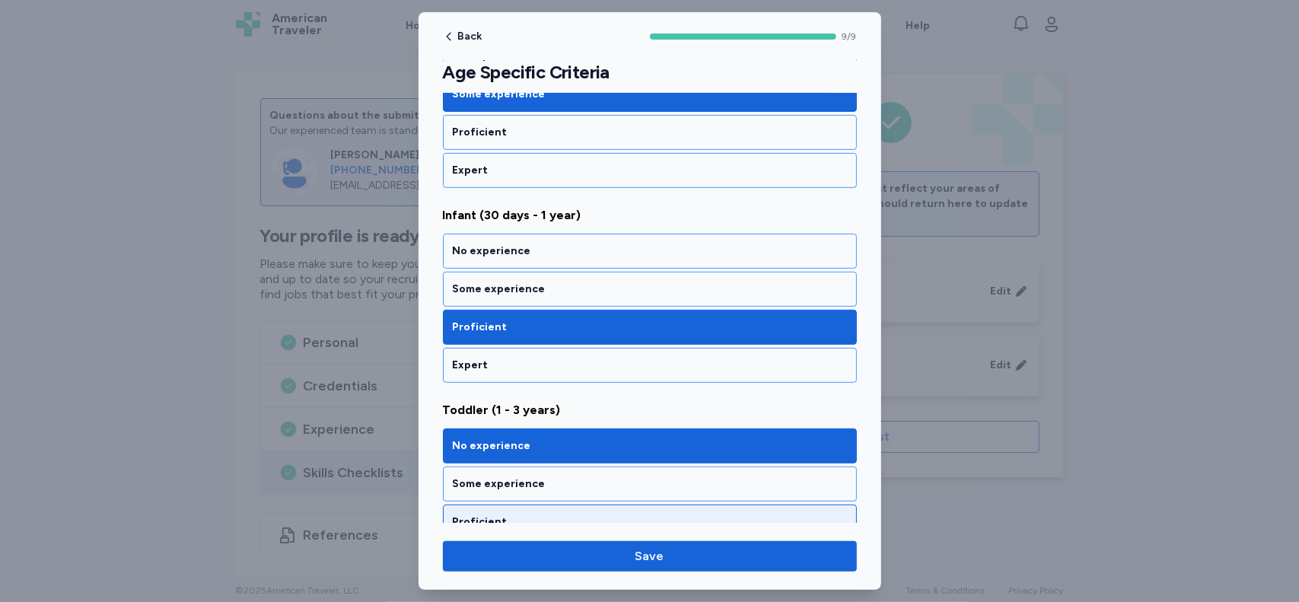
click at [564, 506] on div "Proficient" at bounding box center [650, 521] width 414 height 35
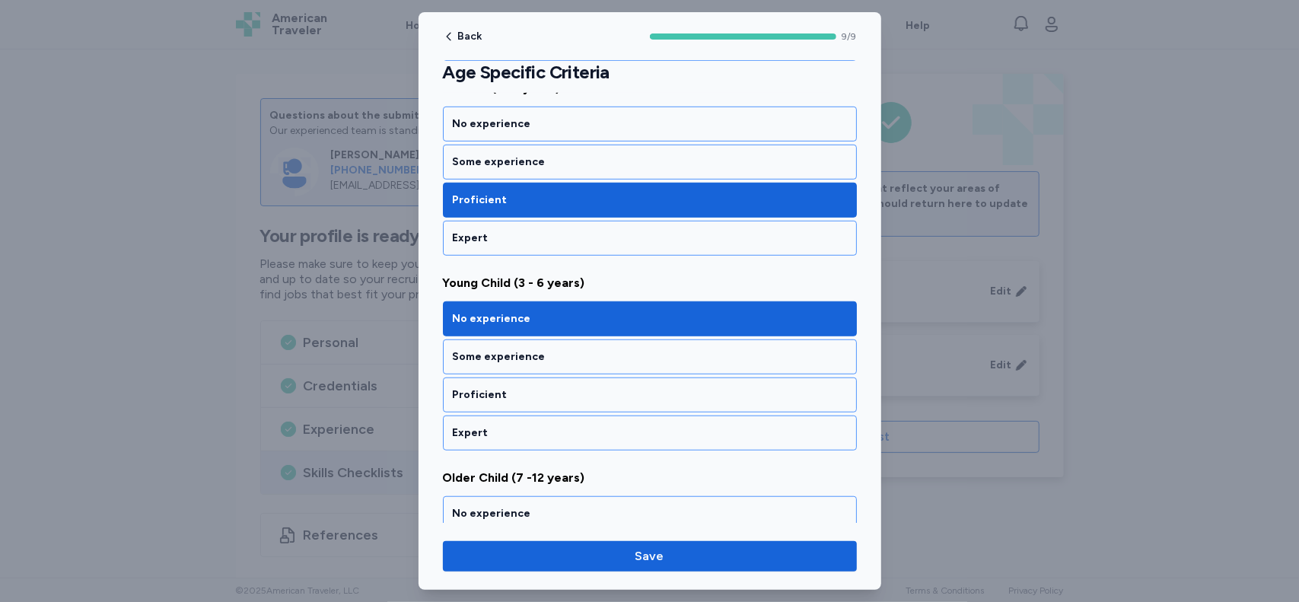
scroll to position [629, 0]
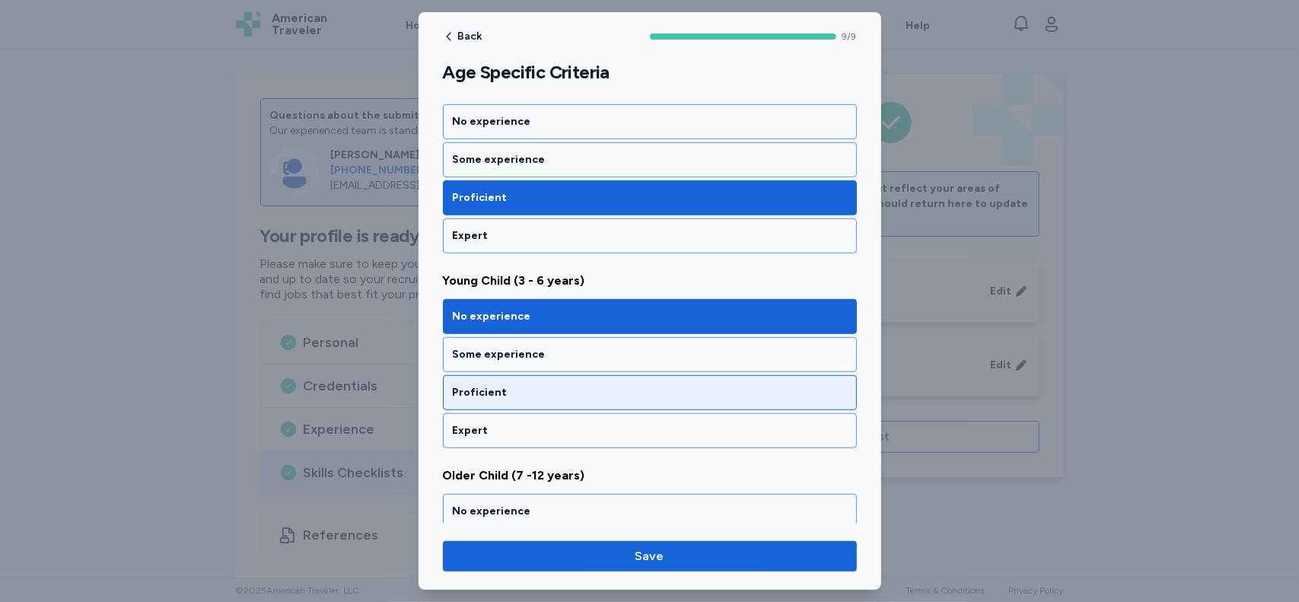
click at [624, 389] on div "Proficient" at bounding box center [650, 392] width 394 height 15
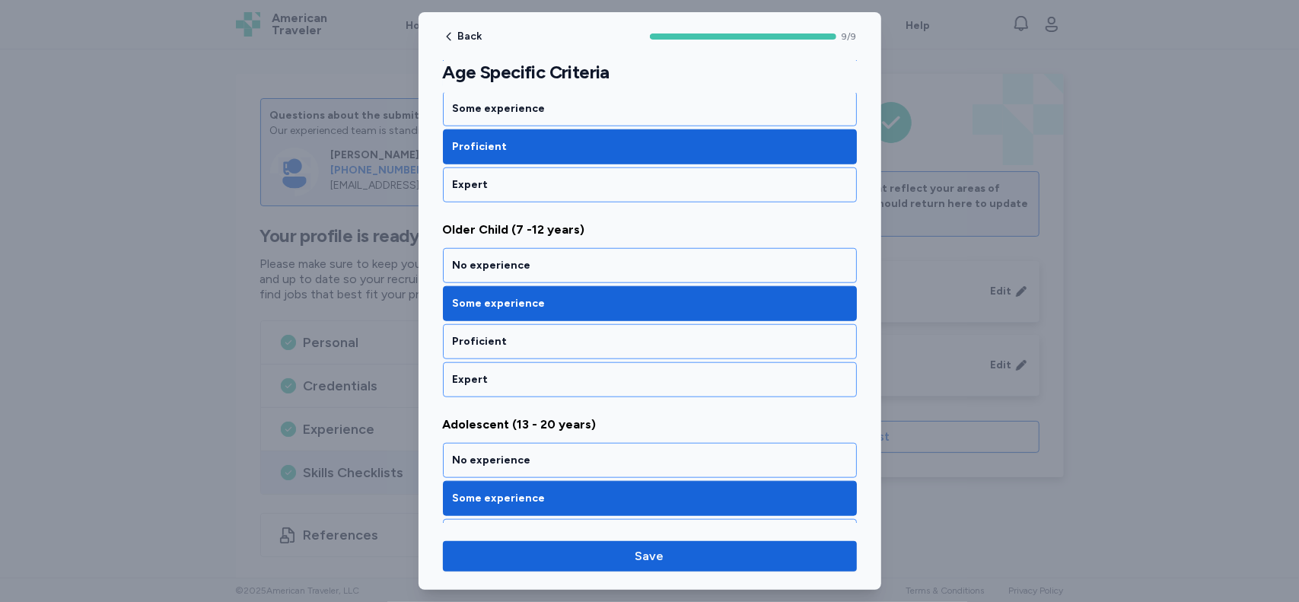
scroll to position [873, 0]
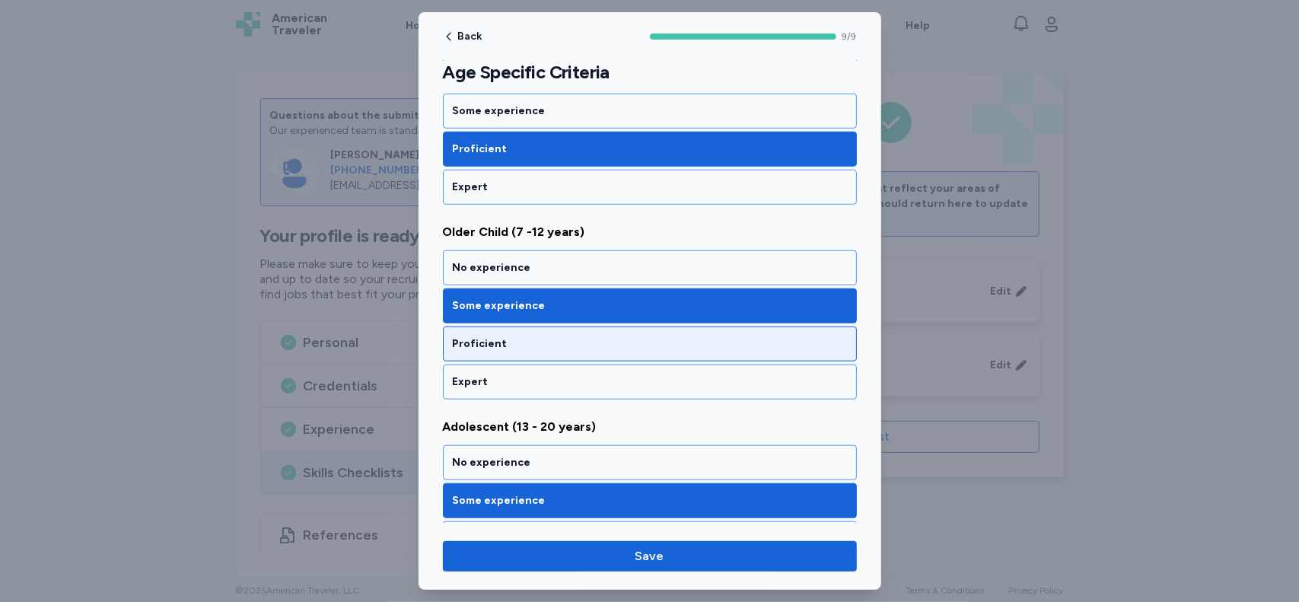
click at [650, 326] on div "Proficient" at bounding box center [650, 343] width 414 height 35
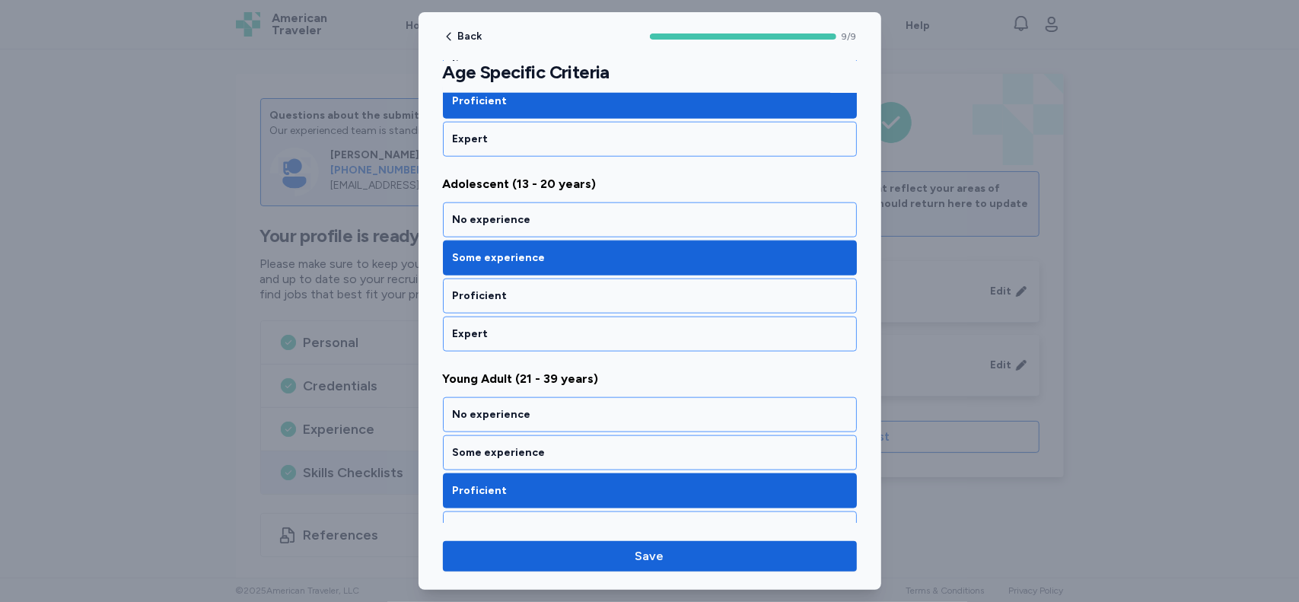
scroll to position [1128, 0]
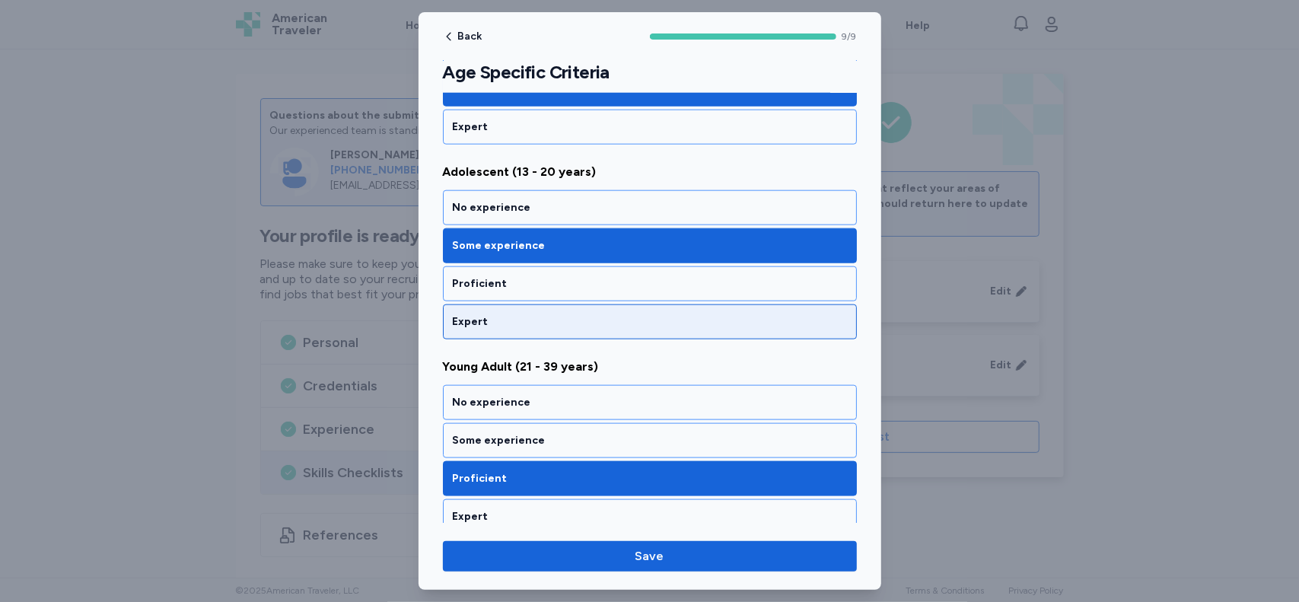
click at [711, 314] on div "Expert" at bounding box center [650, 321] width 394 height 15
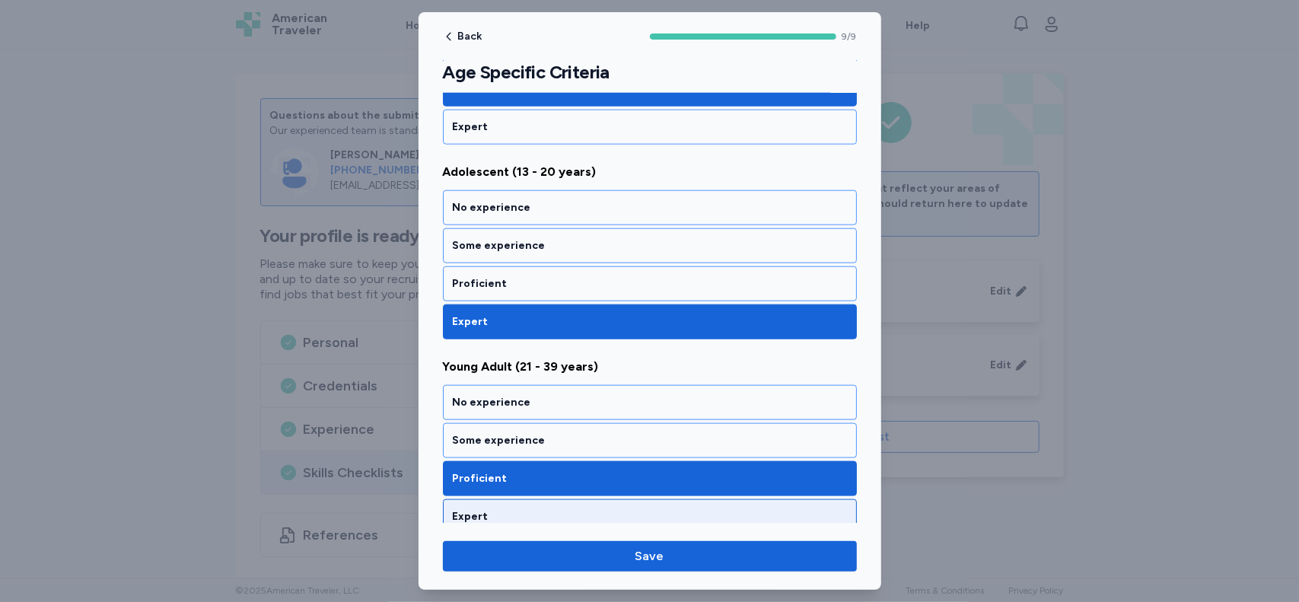
click at [676, 509] on div "Expert" at bounding box center [650, 516] width 394 height 15
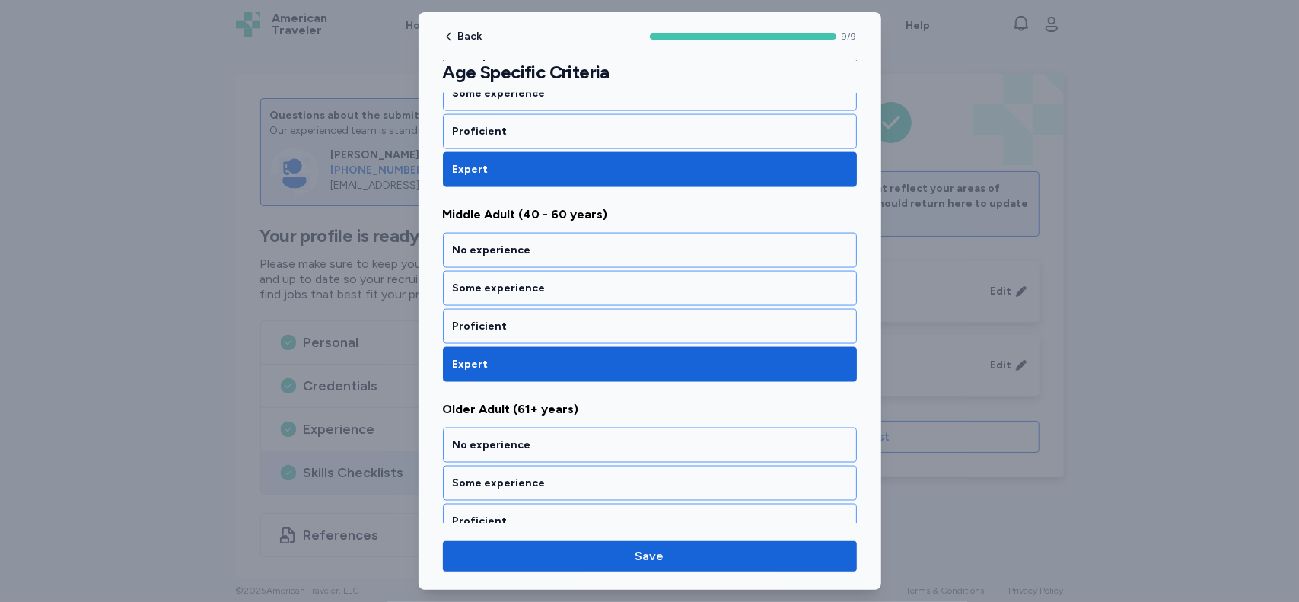
scroll to position [1484, 0]
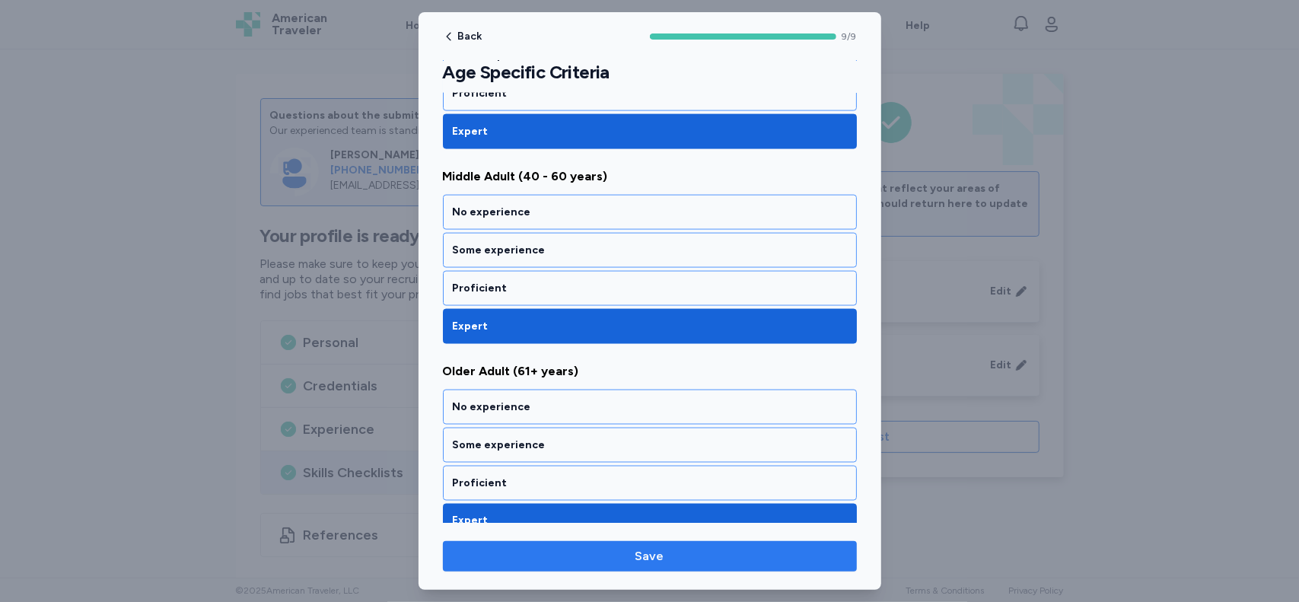
click at [705, 564] on span "Save" at bounding box center [650, 556] width 390 height 18
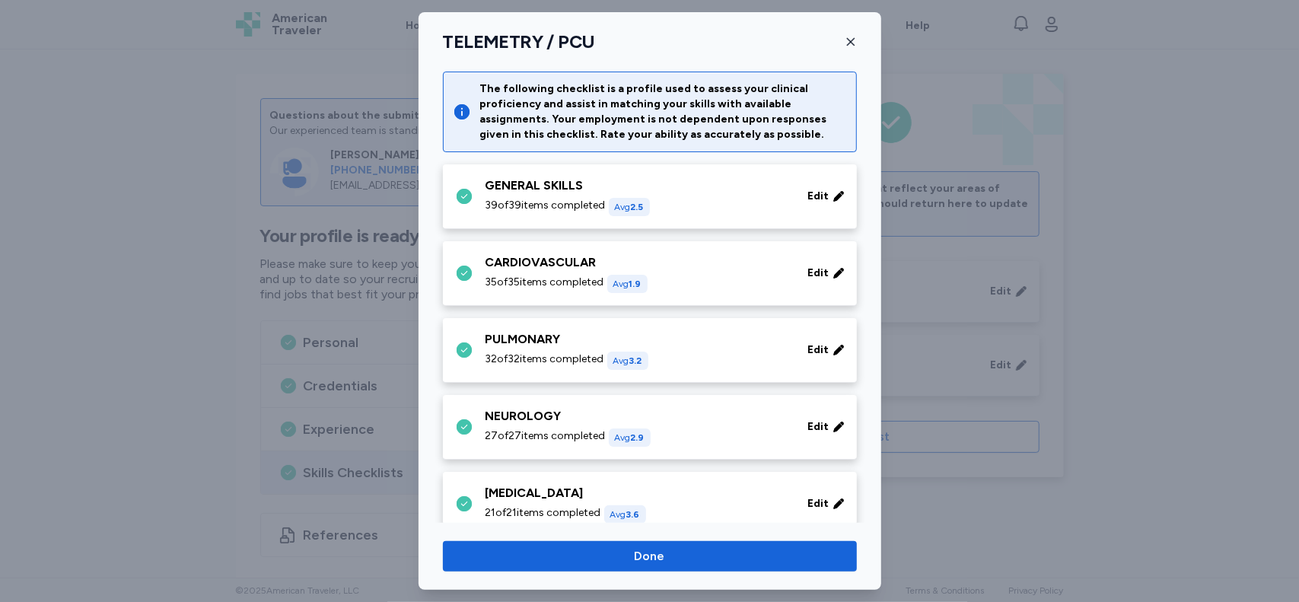
scroll to position [639, 0]
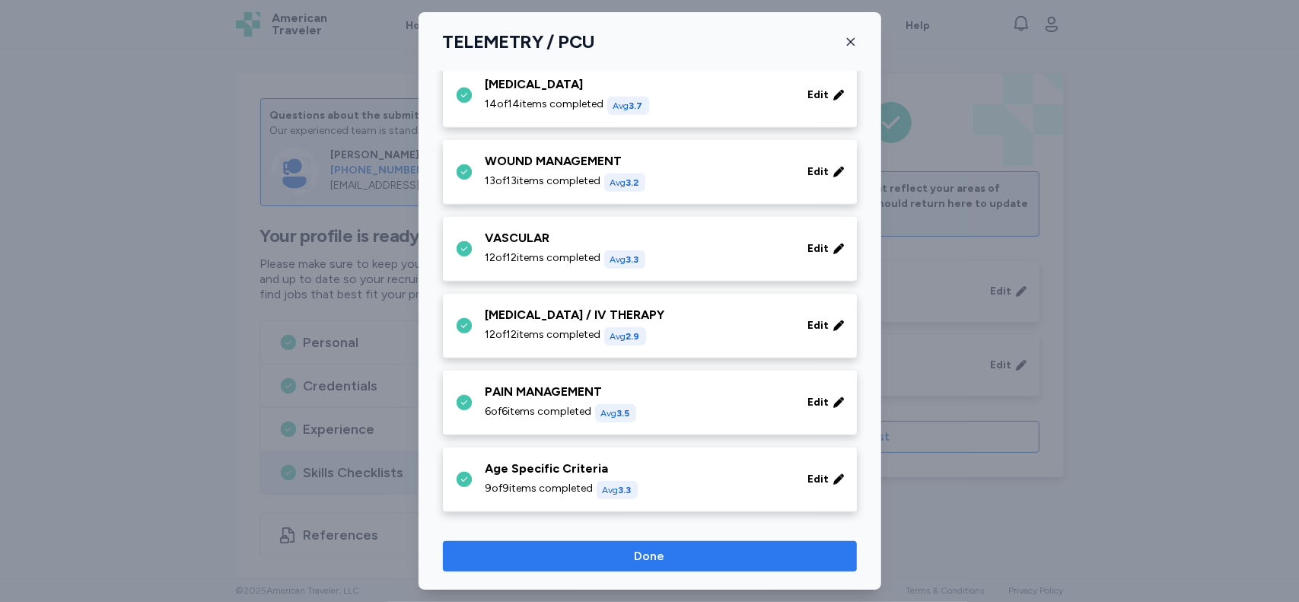
click at [732, 552] on span "Done" at bounding box center [650, 556] width 390 height 18
